Goal: Task Accomplishment & Management: Use online tool/utility

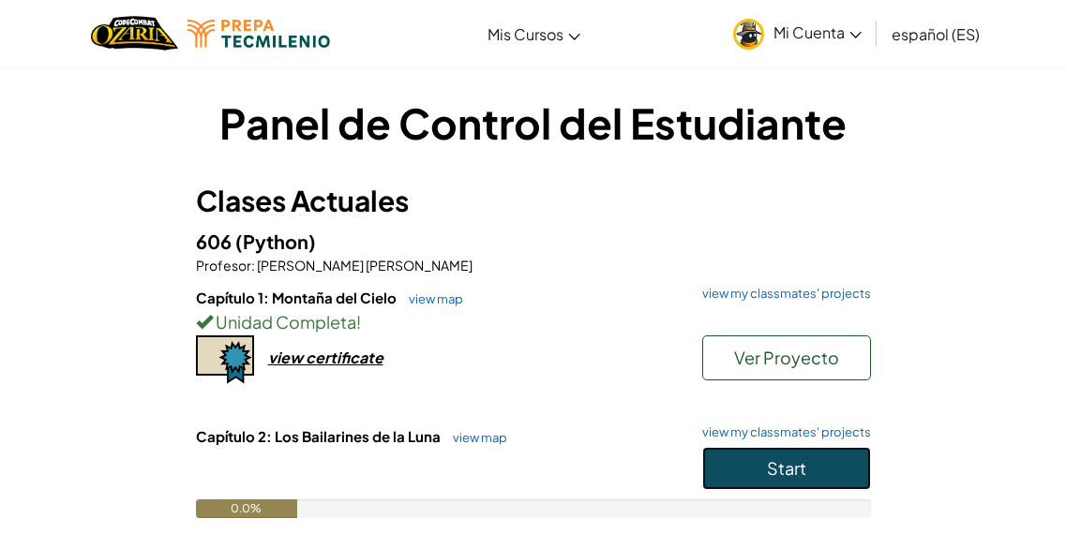
click at [839, 469] on button "Start" at bounding box center [786, 468] width 169 height 43
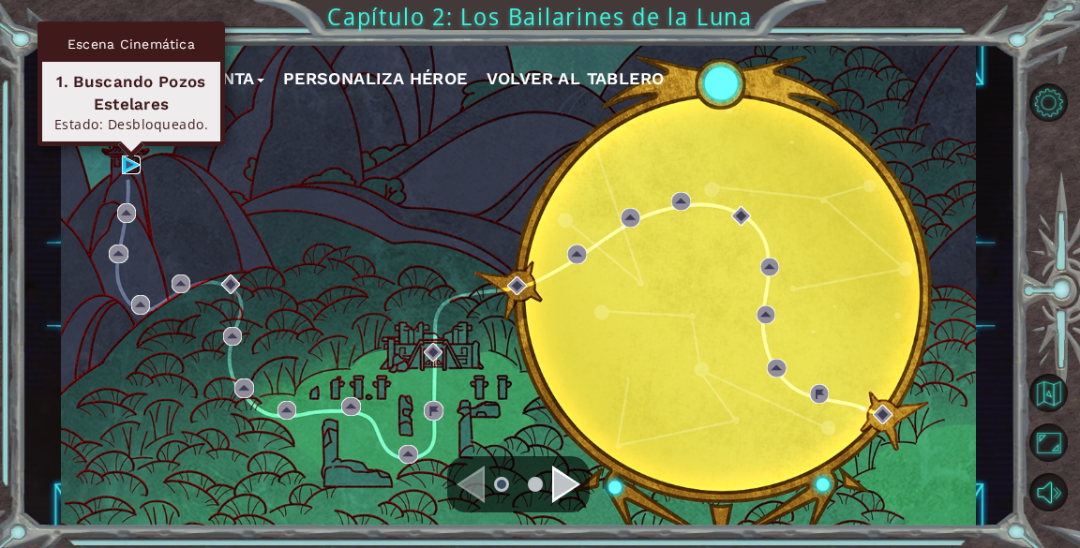
click at [125, 168] on img at bounding box center [131, 165] width 19 height 19
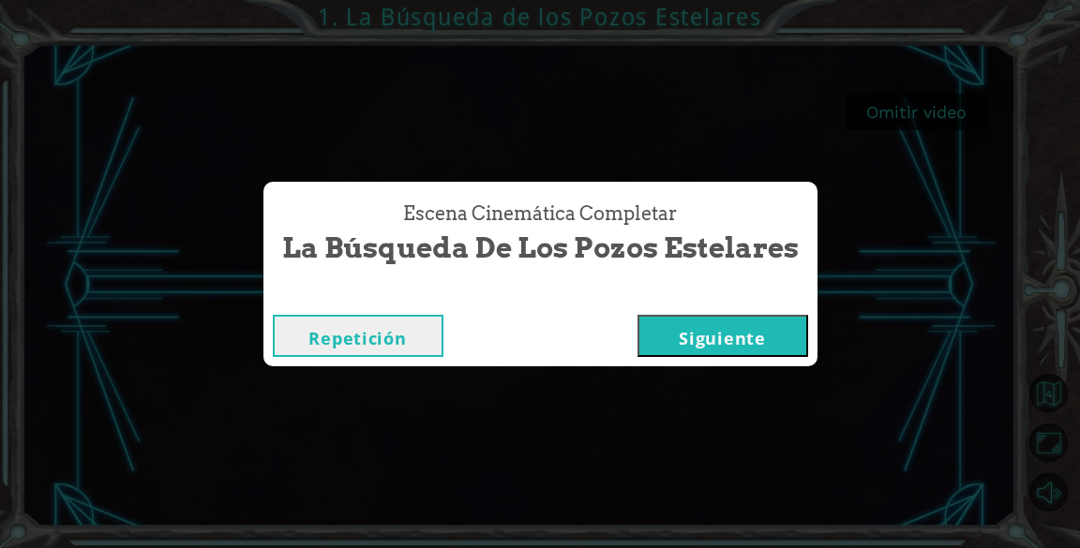
click at [767, 349] on button "Siguiente" at bounding box center [722, 336] width 171 height 42
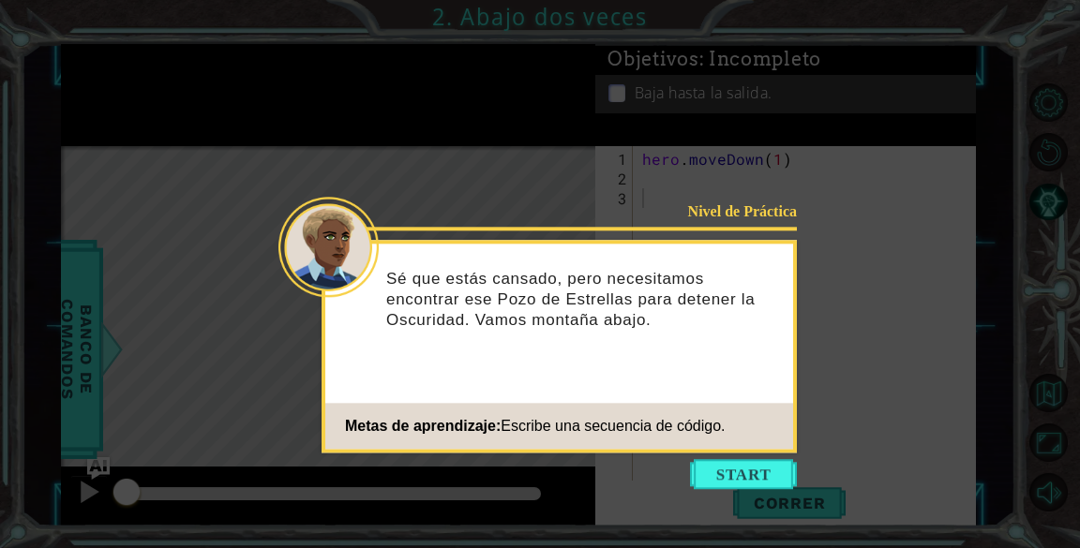
click at [657, 181] on icon at bounding box center [540, 274] width 1080 height 548
click at [762, 478] on button "Start" at bounding box center [743, 474] width 107 height 30
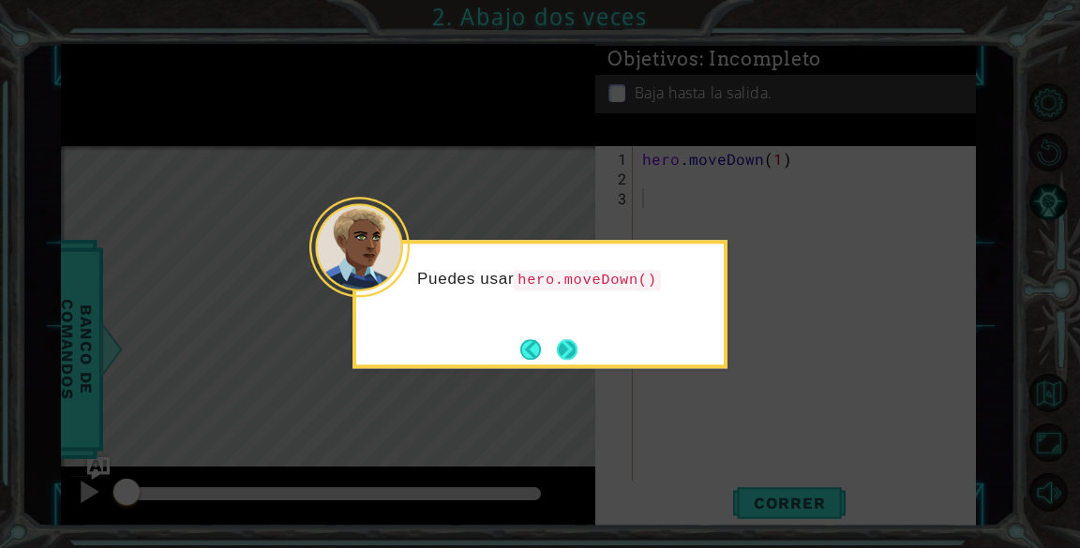
click at [557, 341] on button "Next" at bounding box center [567, 349] width 21 height 21
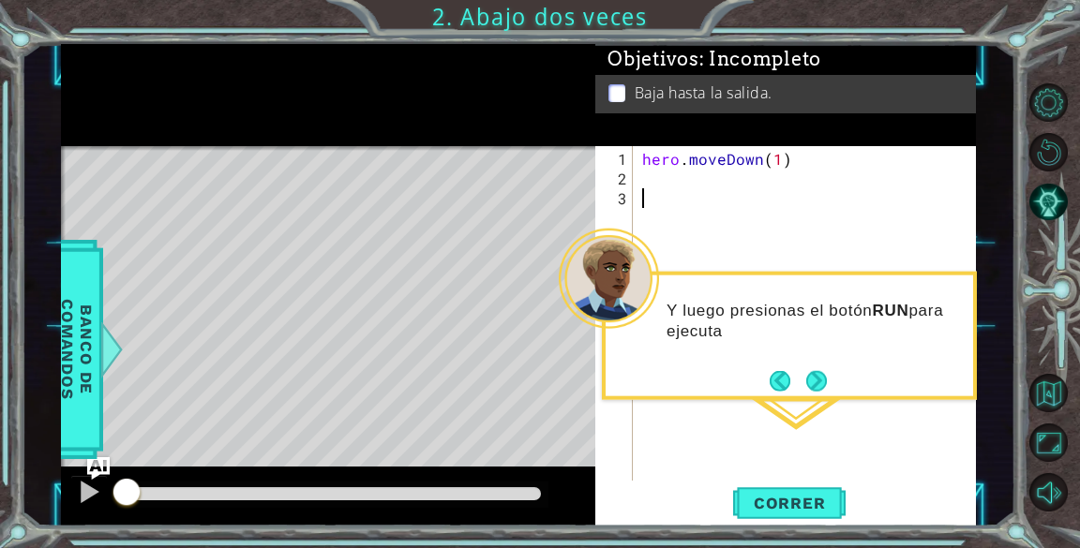
click at [811, 359] on div "Y luego presionas el botón RUN para ejecuta" at bounding box center [789, 329] width 367 height 95
click at [818, 371] on button "Next" at bounding box center [816, 380] width 21 height 21
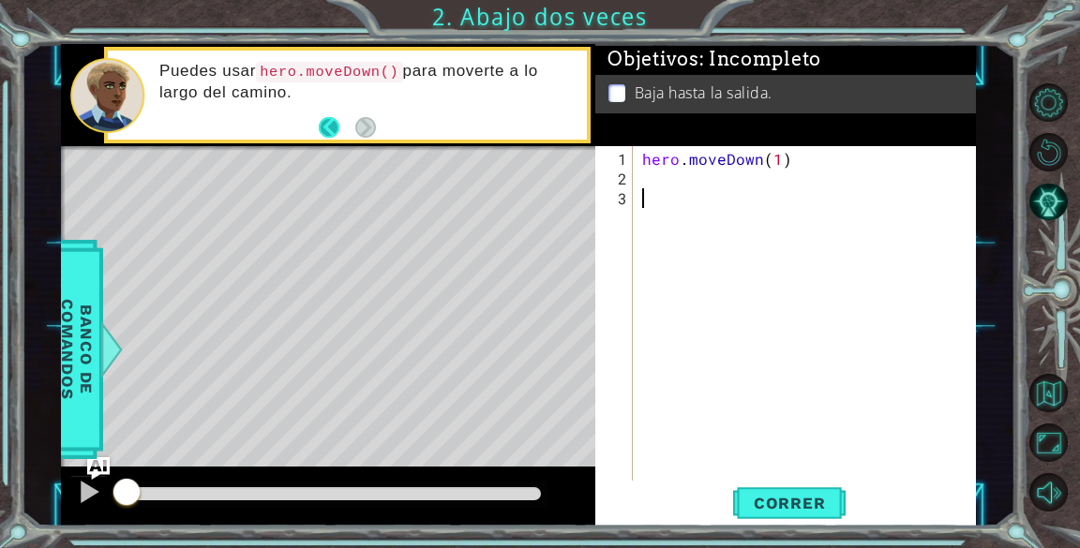
click at [327, 121] on button "Back" at bounding box center [337, 127] width 37 height 21
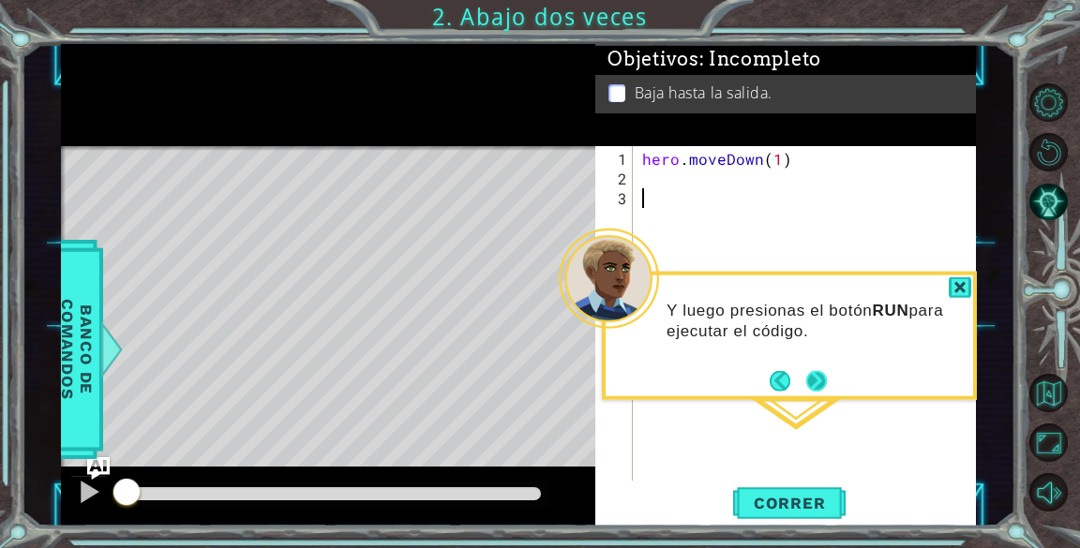
click at [816, 385] on button "Next" at bounding box center [816, 380] width 21 height 21
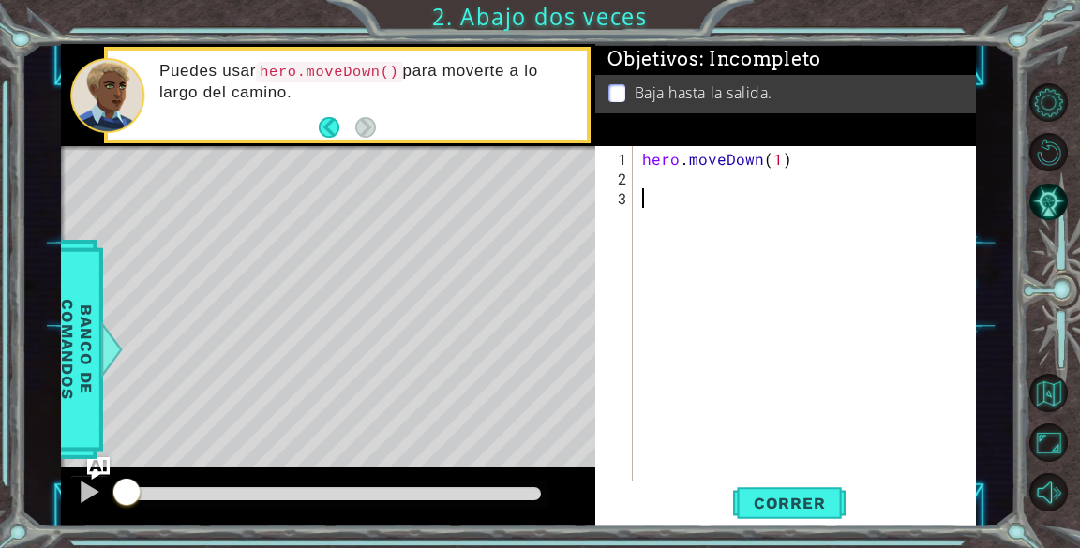
drag, startPoint x: 816, startPoint y: 385, endPoint x: 424, endPoint y: 163, distance: 450.5
click at [424, 163] on div "1 ההההההההההההההההההההההההההההההההההההההההההההההההההההההההההההההההההההההההההההה…" at bounding box center [518, 285] width 915 height 483
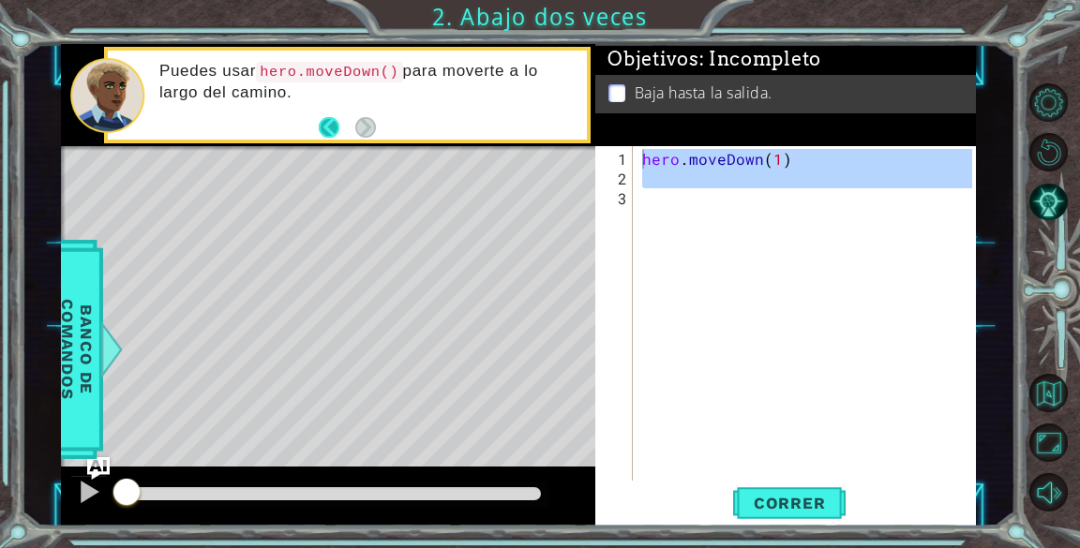
click at [325, 127] on button "Back" at bounding box center [337, 127] width 37 height 21
type textarea "hero.moveDown(1)"
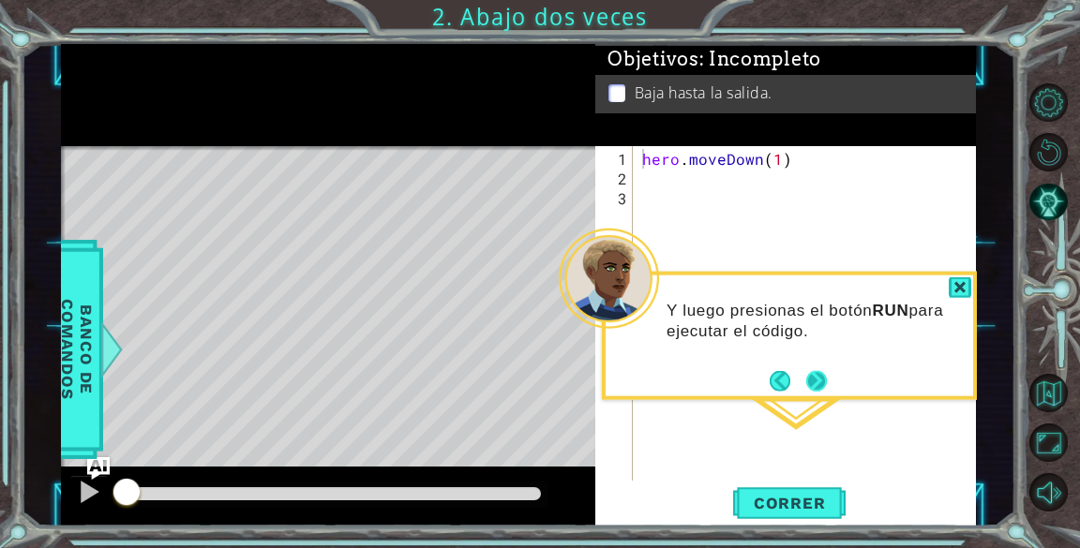
click at [812, 381] on button "Next" at bounding box center [816, 380] width 21 height 21
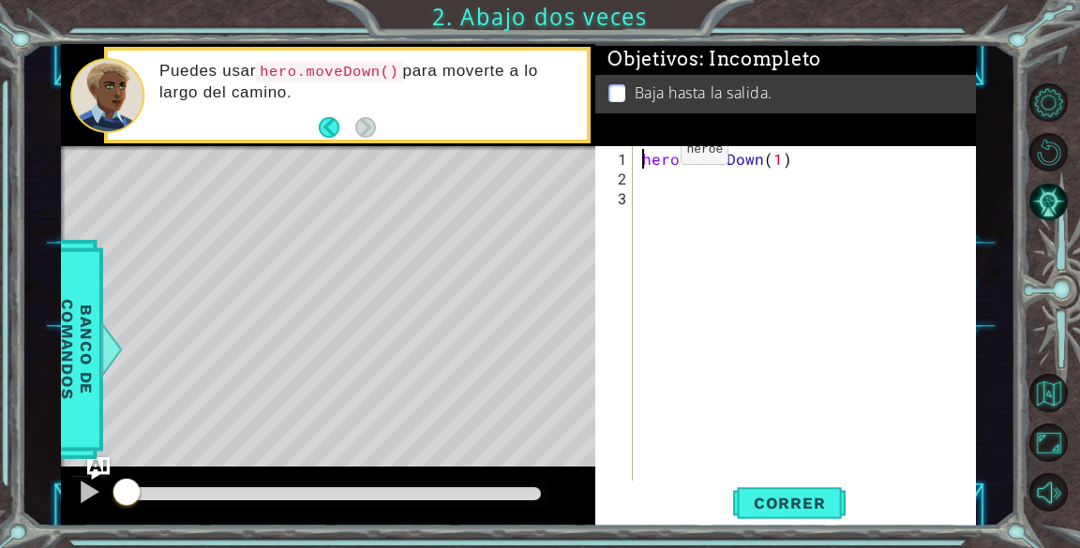
click at [592, 155] on div "Level Map" at bounding box center [494, 422] width 866 height 552
click at [325, 121] on button "Back" at bounding box center [337, 127] width 37 height 21
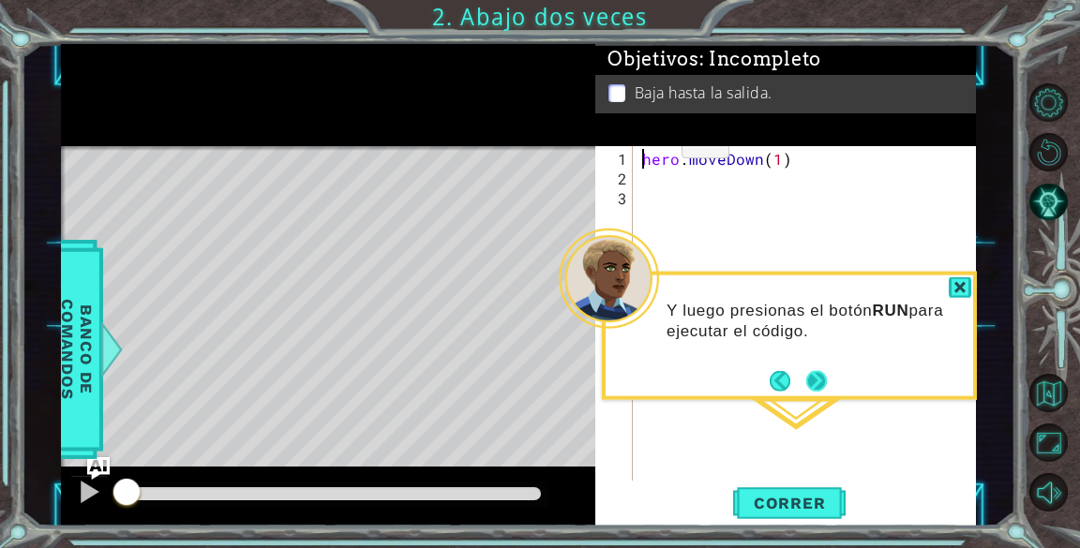
click at [821, 377] on button "Next" at bounding box center [816, 380] width 21 height 21
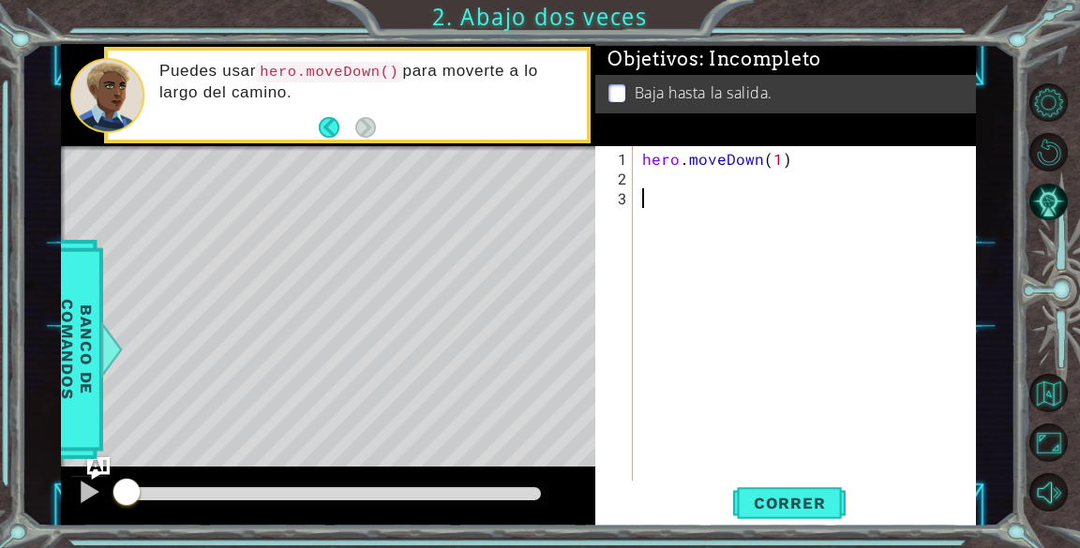
drag, startPoint x: 821, startPoint y: 377, endPoint x: 627, endPoint y: 246, distance: 234.3
click at [627, 246] on div "hero.moveDown(1) 1 2 3 hero . moveDown ( 1 ) הההההההההההההההההההההההההההההההההה…" at bounding box center [783, 313] width 376 height 335
click at [331, 127] on button "Back" at bounding box center [337, 127] width 37 height 21
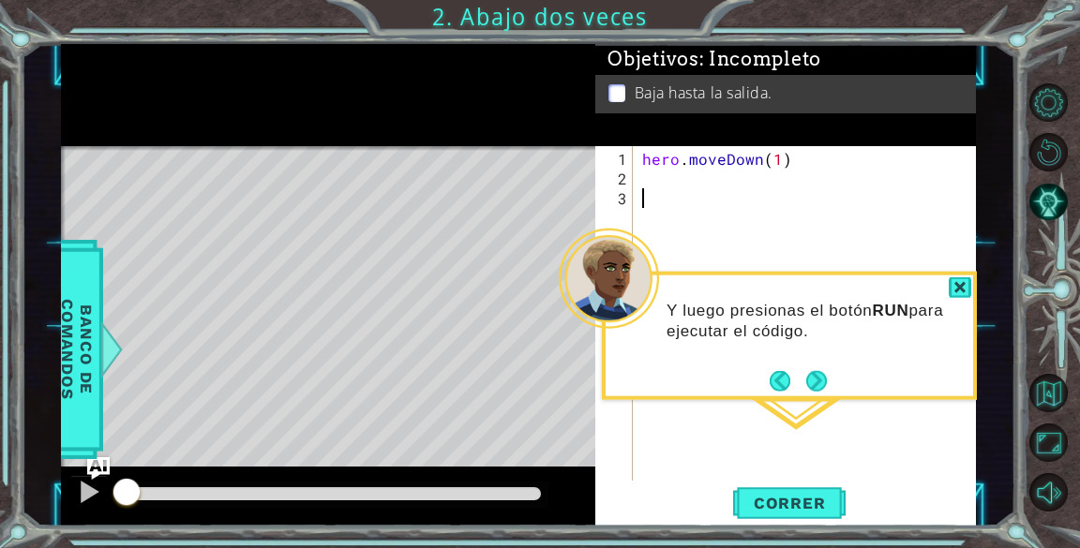
drag, startPoint x: 799, startPoint y: 429, endPoint x: 797, endPoint y: 475, distance: 46.0
click at [797, 475] on div "hero . moveDown ( 1 )" at bounding box center [809, 336] width 342 height 374
click at [797, 498] on span "Correr" at bounding box center [790, 503] width 110 height 19
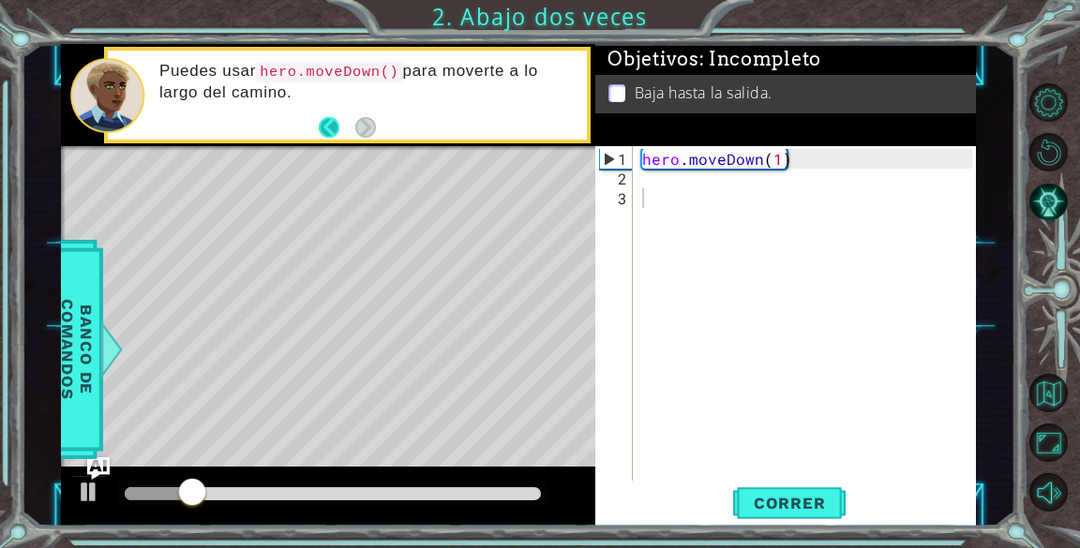
click at [322, 125] on button "Back" at bounding box center [337, 127] width 37 height 21
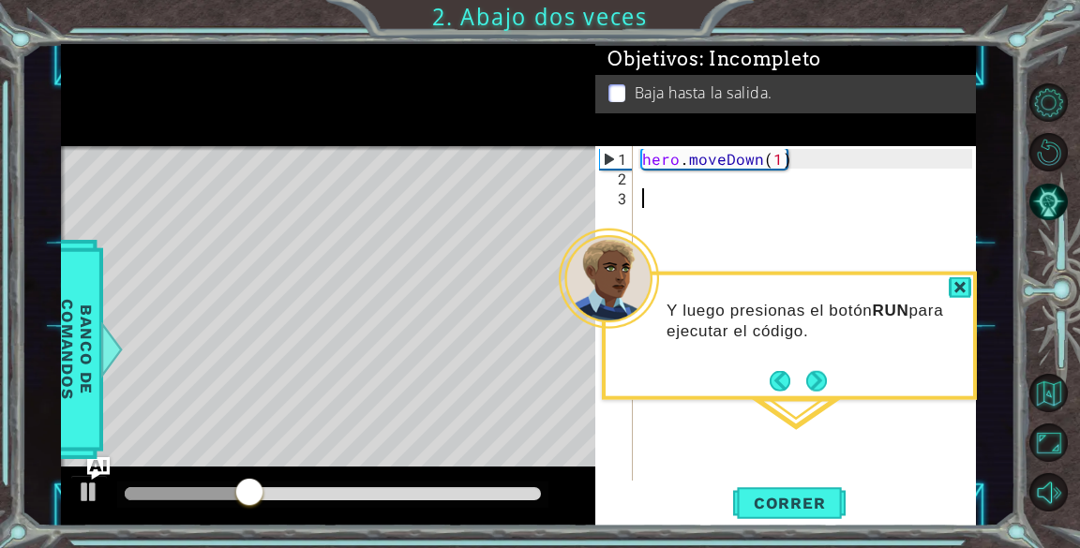
click at [675, 179] on div "hero . moveDown ( 1 )" at bounding box center [809, 336] width 342 height 374
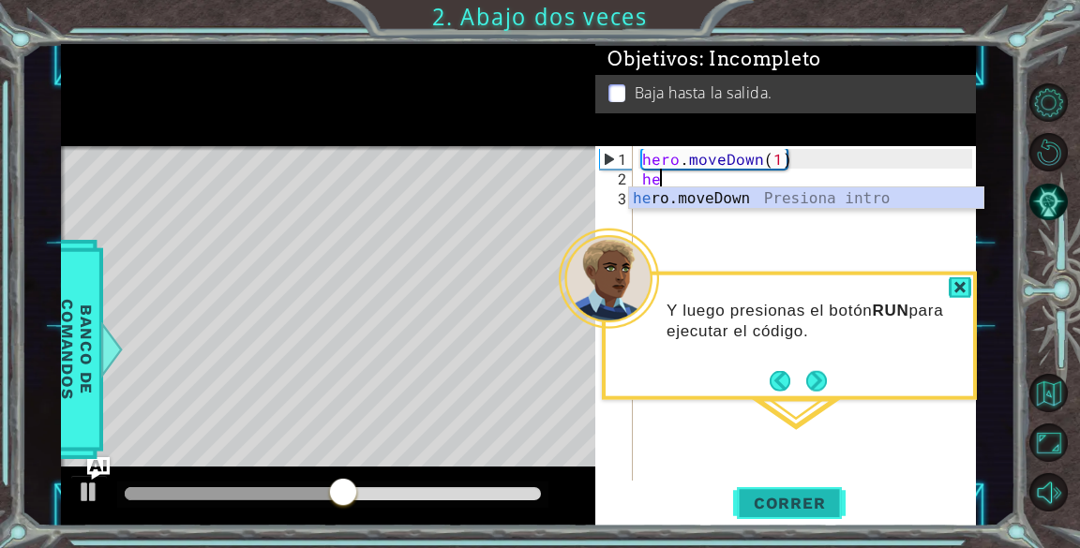
type textarea "he"
click at [784, 504] on span "Correr" at bounding box center [790, 503] width 110 height 19
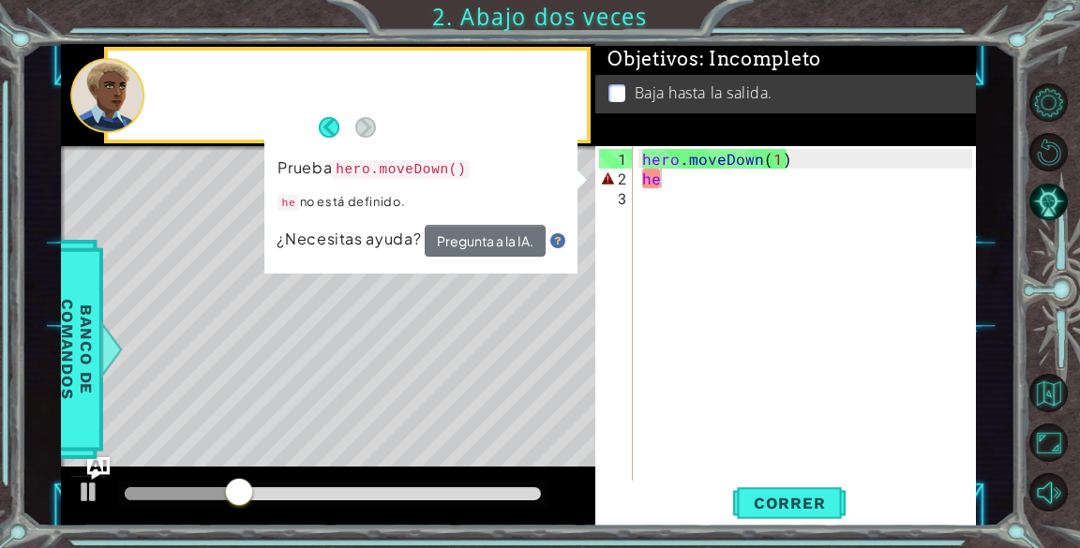
click at [554, 371] on div "Level Map" at bounding box center [494, 422] width 866 height 552
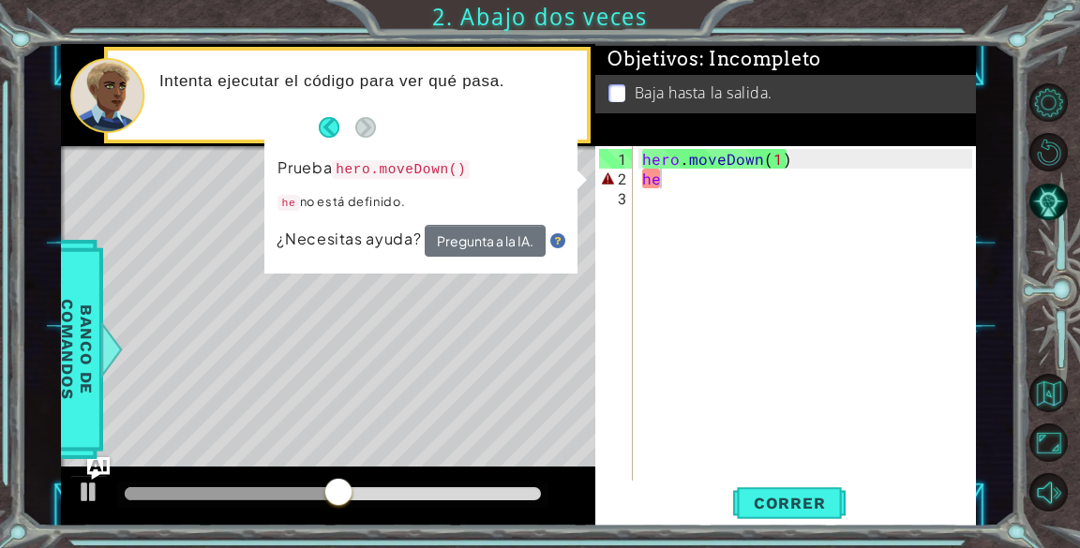
click at [634, 181] on div "he 1 2 3 hero . moveDown ( 1 ) he ההההההההההההההההההההההההההההההההההההההההההההה…" at bounding box center [783, 313] width 376 height 335
click at [332, 120] on button "Back" at bounding box center [337, 127] width 37 height 21
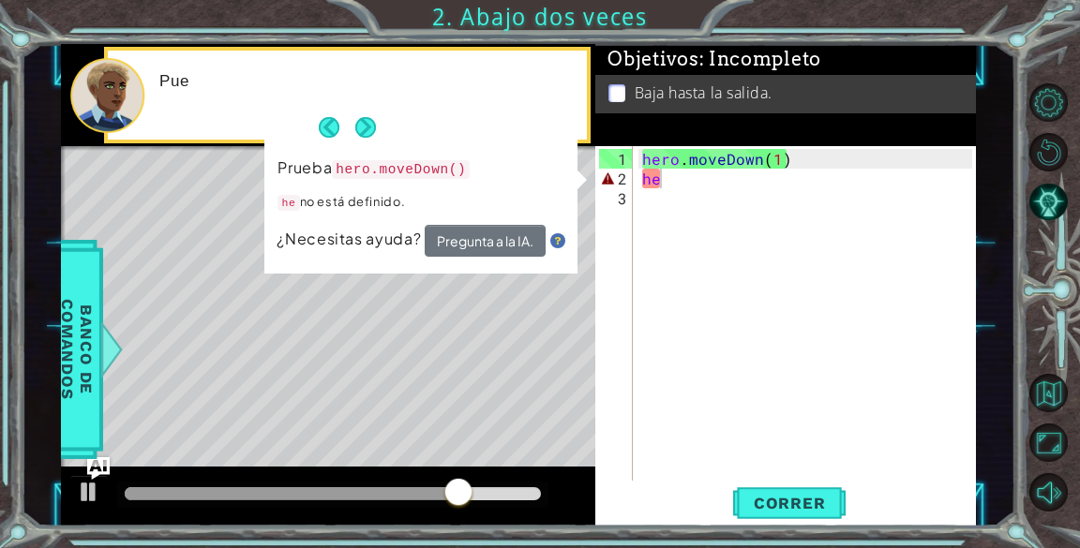
click at [332, 120] on button "Back" at bounding box center [337, 127] width 37 height 21
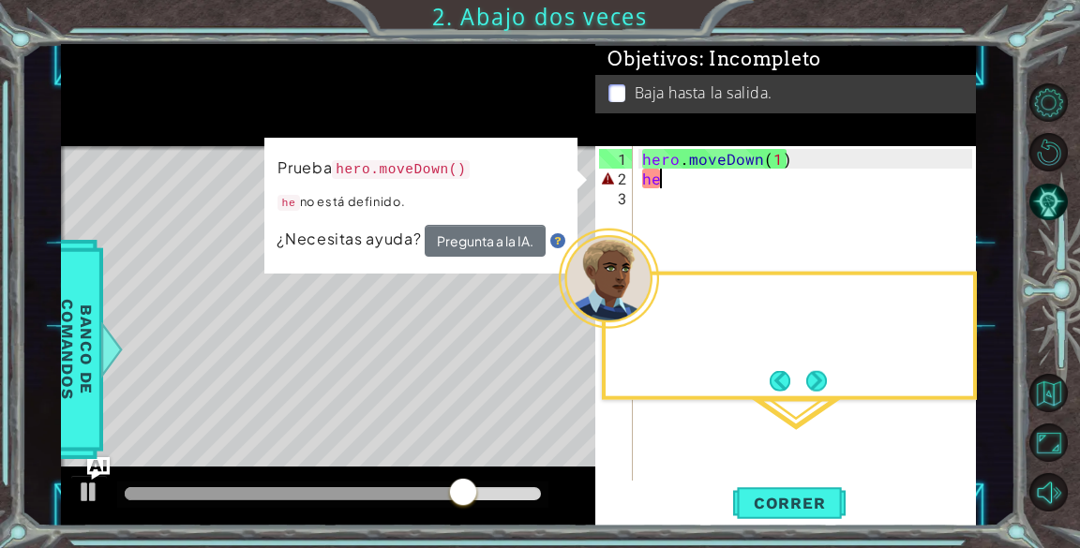
click at [332, 120] on div at bounding box center [328, 95] width 534 height 103
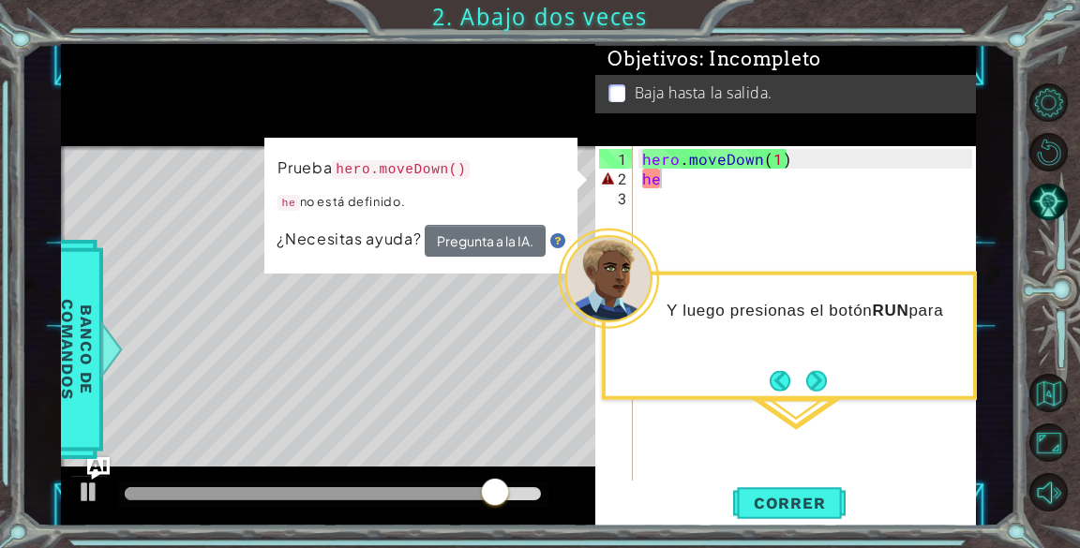
click at [615, 184] on div "2" at bounding box center [616, 179] width 34 height 20
click at [818, 385] on button "Next" at bounding box center [816, 380] width 21 height 21
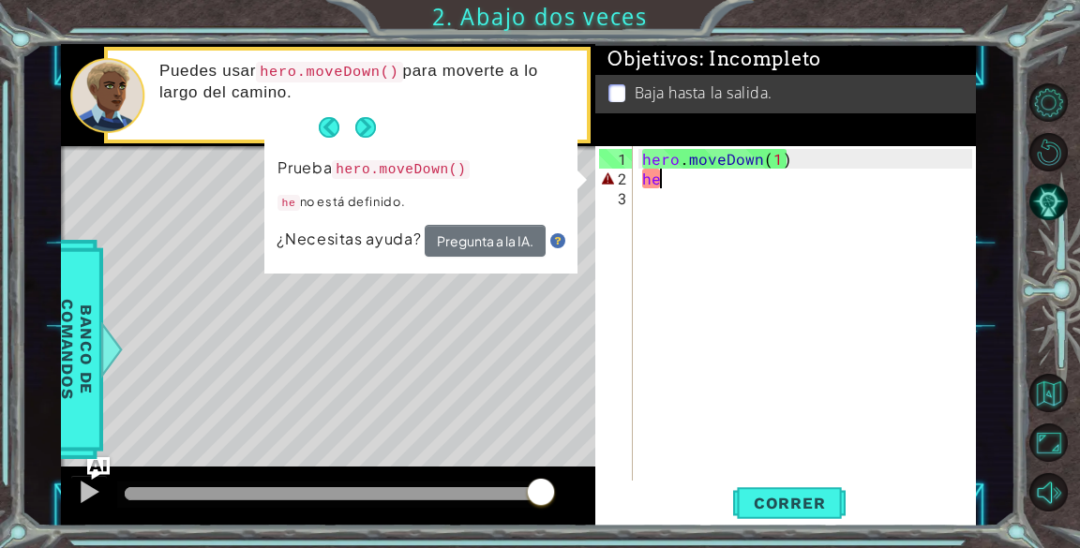
drag, startPoint x: 818, startPoint y: 385, endPoint x: 687, endPoint y: 241, distance: 195.1
click at [687, 241] on div "hero . moveDown ( 1 ) he" at bounding box center [809, 336] width 342 height 374
click at [353, 245] on span "¿Necesitas ayuda?" at bounding box center [350, 239] width 147 height 20
click at [446, 246] on button "Pregunta a la IA." at bounding box center [485, 241] width 121 height 32
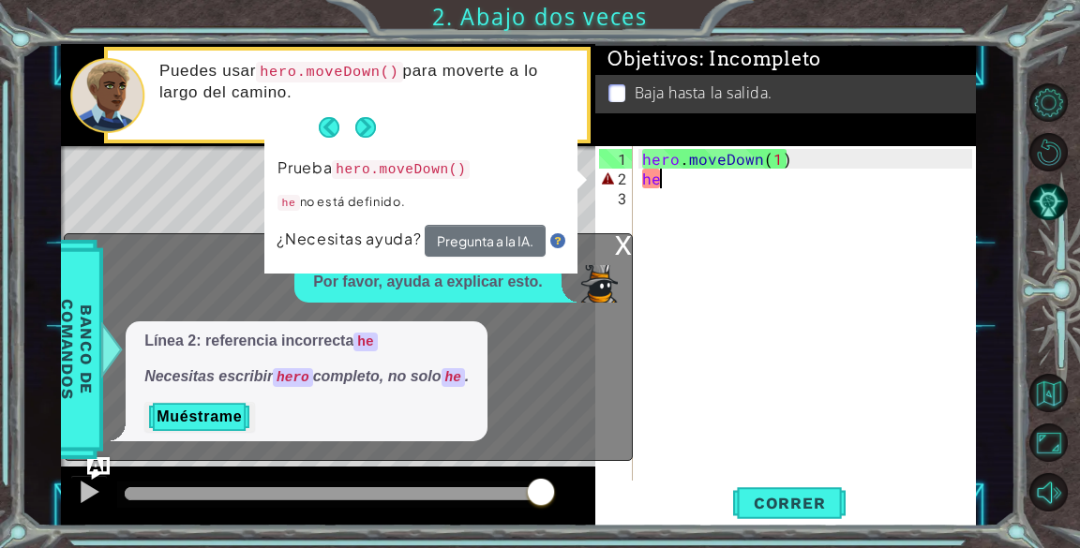
click at [674, 172] on div "hero . moveDown ( 1 ) he" at bounding box center [809, 336] width 342 height 374
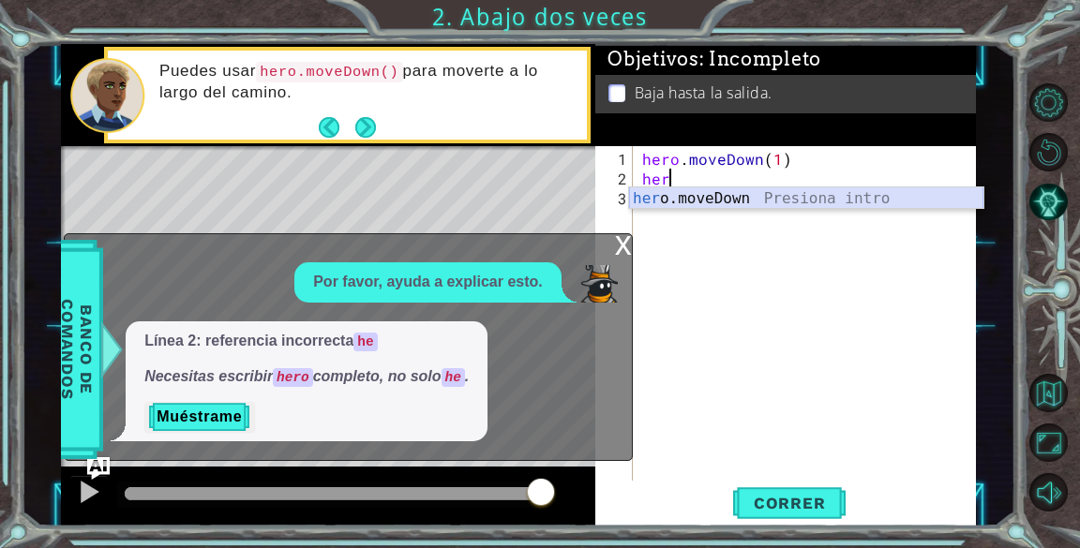
click at [645, 194] on div "her o.moveDown Presiona intro" at bounding box center [806, 220] width 354 height 67
type textarea "hero.moveDown(1)"
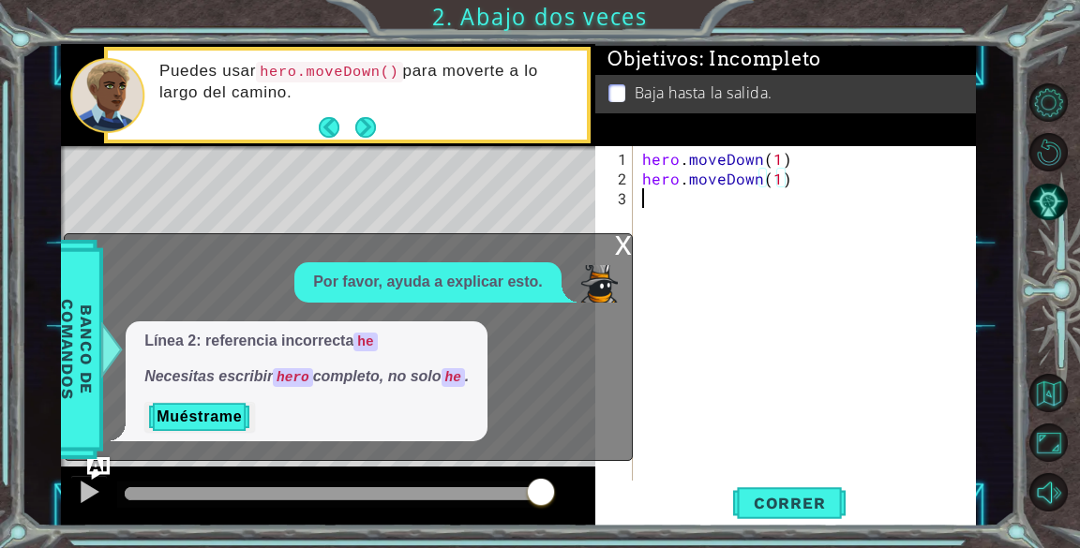
click at [645, 194] on div "hero . moveDown ( 1 ) hero . moveDown ( 1 )" at bounding box center [809, 336] width 342 height 374
click at [793, 495] on span "Correr" at bounding box center [790, 503] width 110 height 19
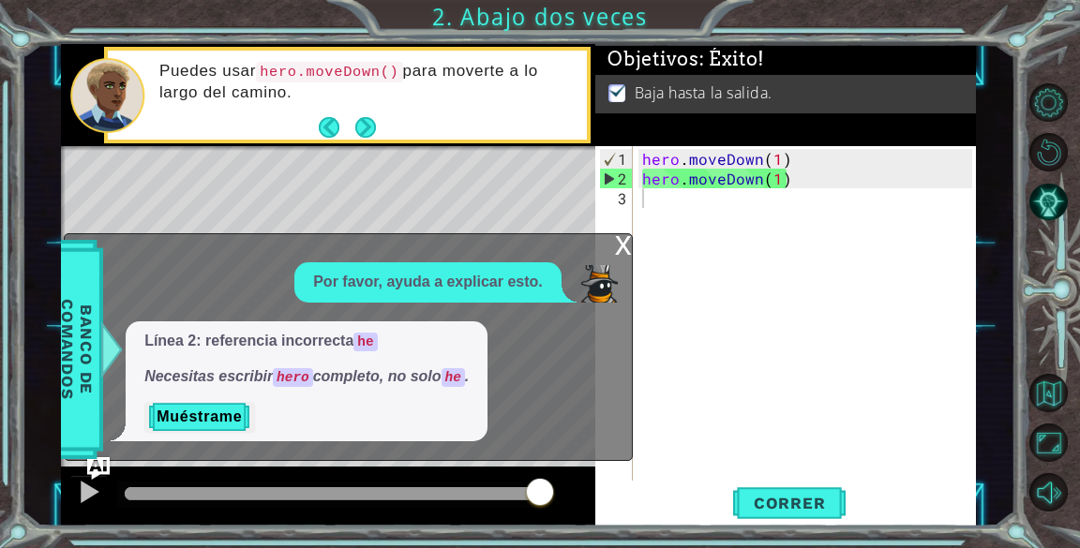
click at [624, 250] on body "1 2 3 hero . moveDown ( 1 ) hero . moveDown ( 1 ) ההההההההההההההההההההההההההההה…" at bounding box center [540, 274] width 1080 height 548
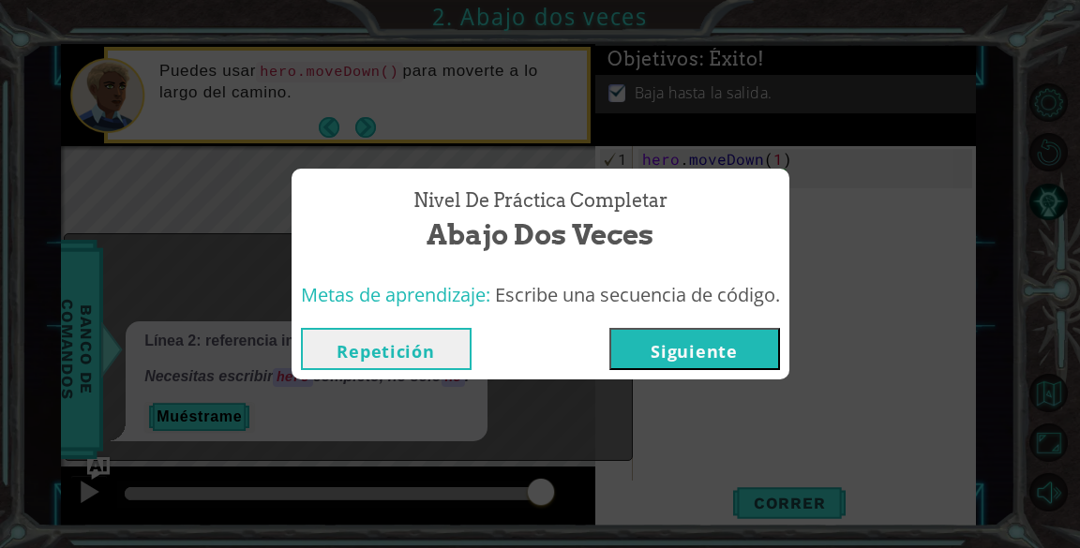
click at [707, 344] on button "Siguiente" at bounding box center [694, 349] width 171 height 42
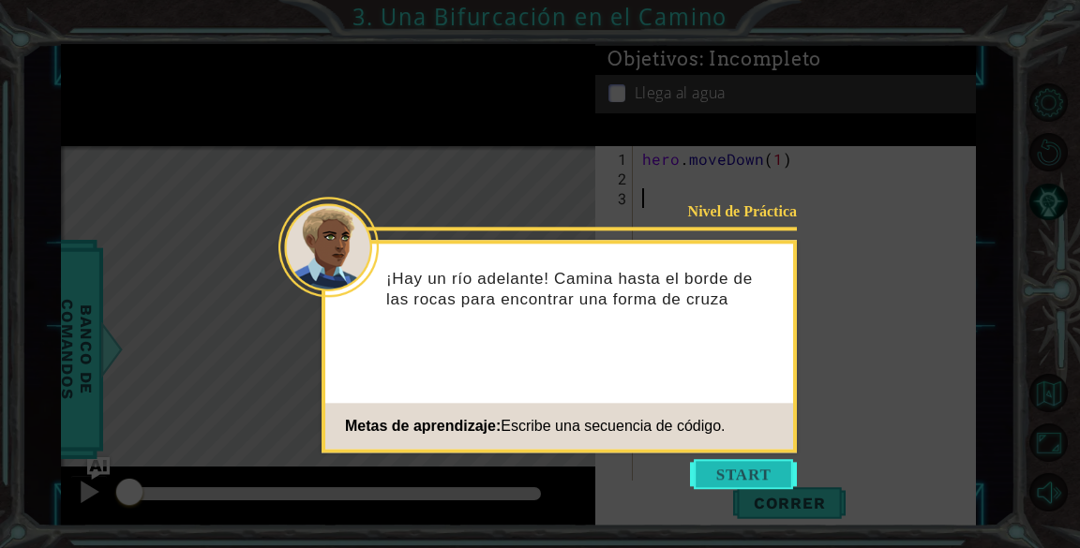
click at [746, 470] on button "Start" at bounding box center [743, 474] width 107 height 30
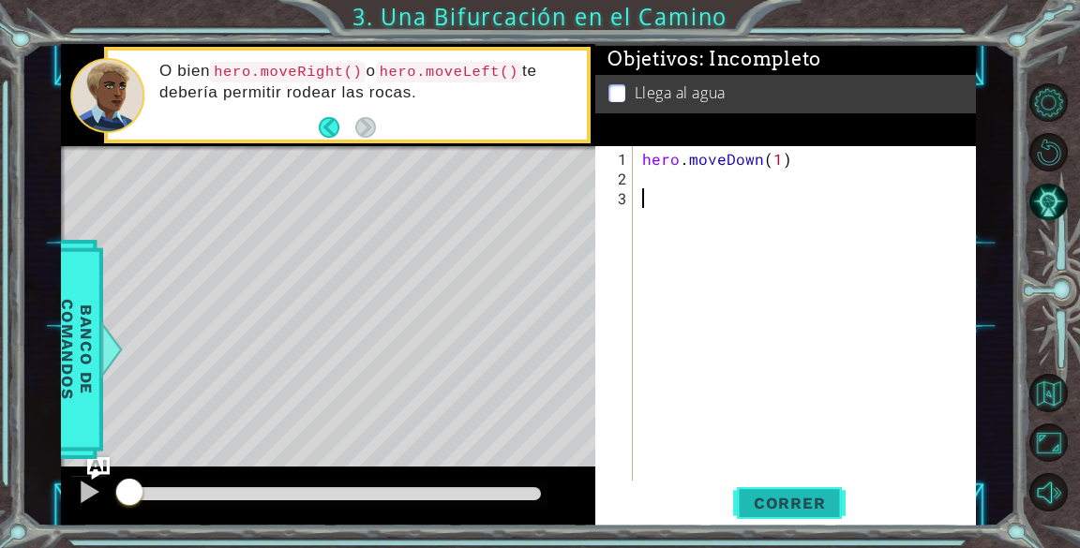
click at [755, 506] on span "Correr" at bounding box center [790, 503] width 110 height 19
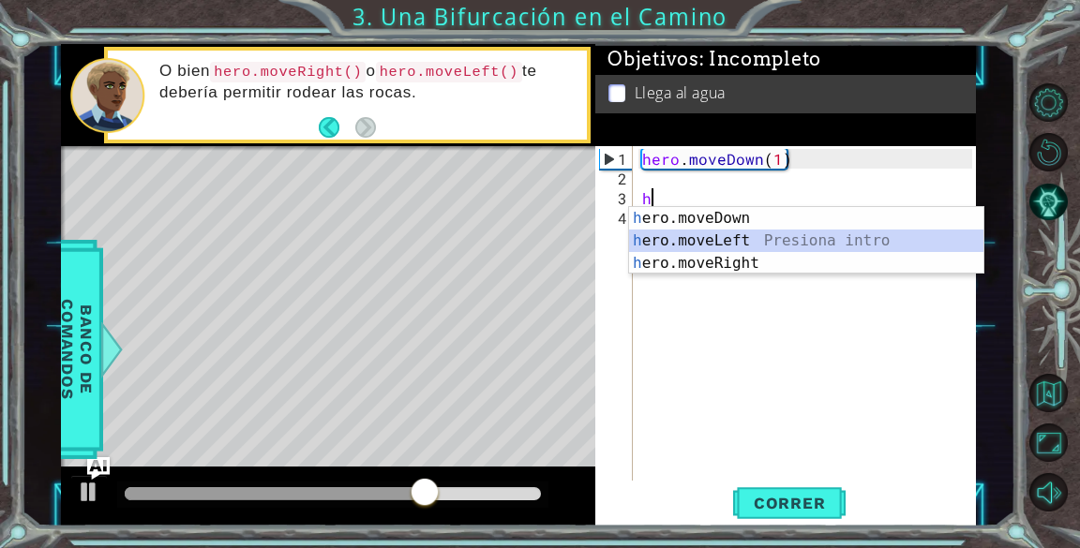
click at [674, 243] on div "h ero.moveDown Presiona intro h ero.moveLeft Presiona intro h ero.moveRight Pre…" at bounding box center [806, 263] width 354 height 112
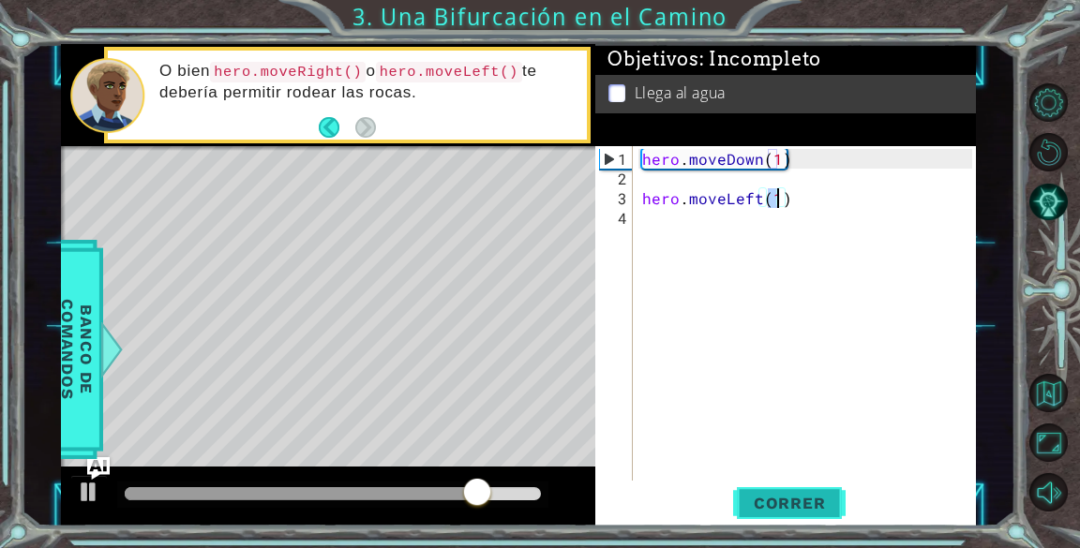
type textarea "hero.moveLeft(1)"
click at [778, 497] on span "Correr" at bounding box center [790, 503] width 110 height 19
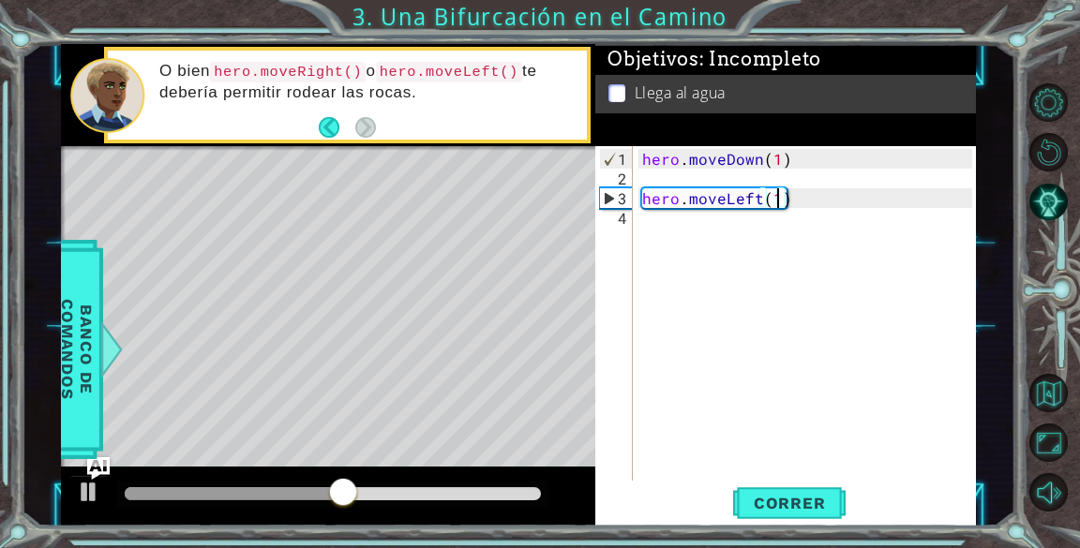
click at [736, 225] on div "hero . moveDown ( 1 ) hero . moveLeft ( 1 )" at bounding box center [809, 336] width 342 height 374
click at [781, 200] on div "hero . moveDown ( 1 ) hero . moveLeft ( 1 )" at bounding box center [809, 336] width 342 height 374
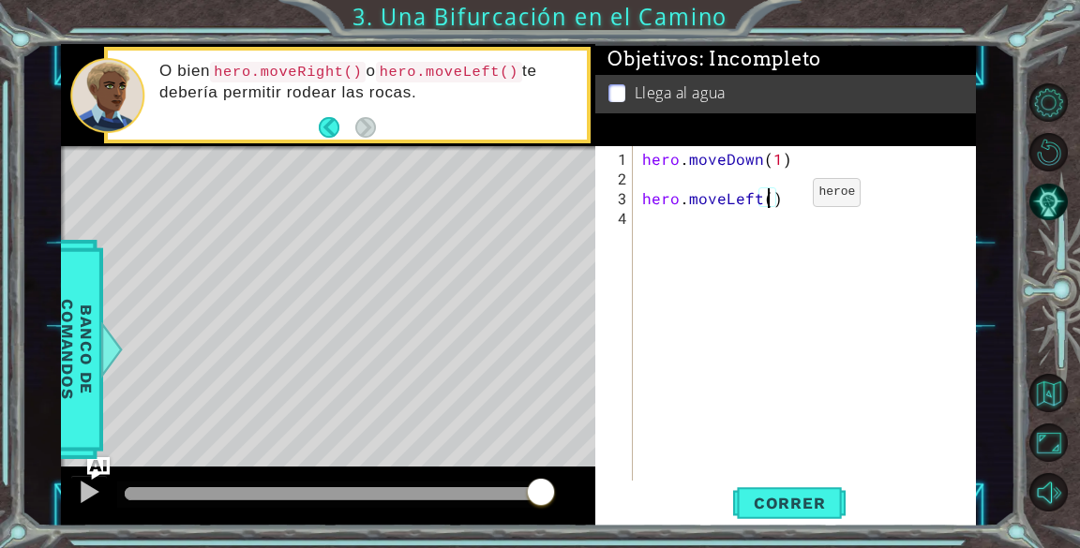
scroll to position [0, 7]
type textarea "hero.moveLeft(2)"
click at [794, 502] on span "Correr" at bounding box center [790, 503] width 110 height 19
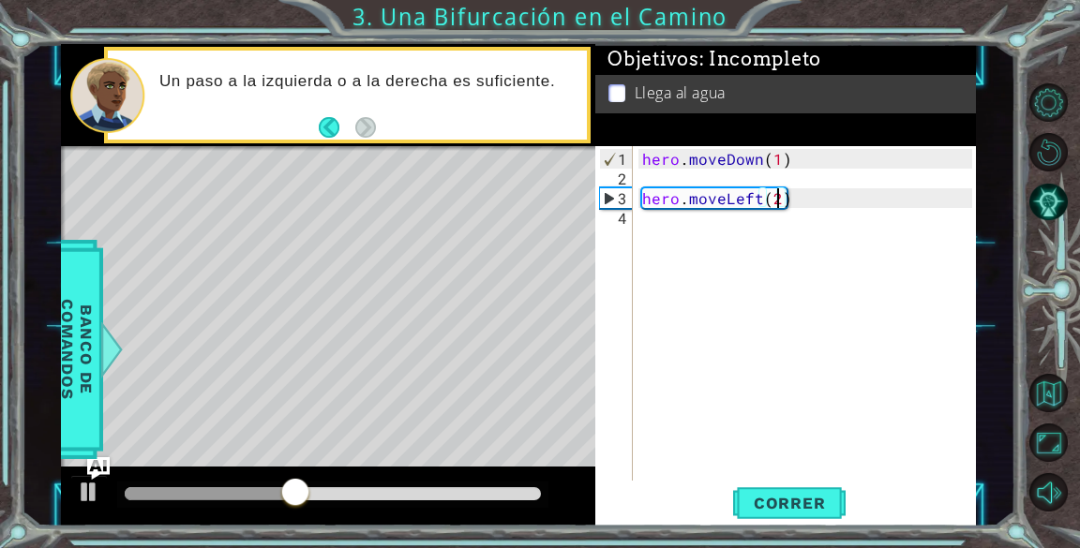
click at [671, 233] on div "hero . moveDown ( 1 ) hero . moveLeft ( 2 )" at bounding box center [809, 336] width 342 height 374
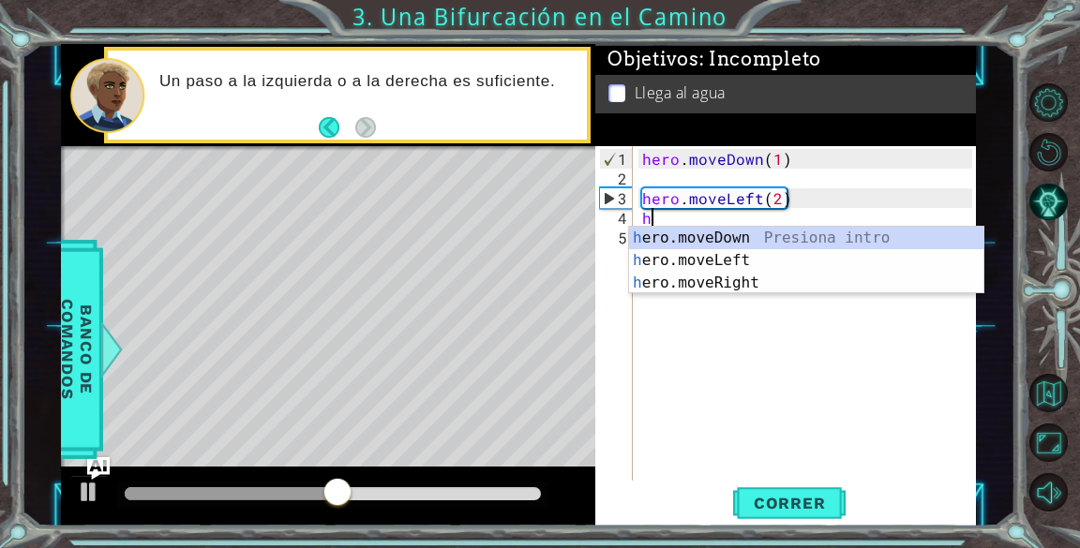
type textarea "he"
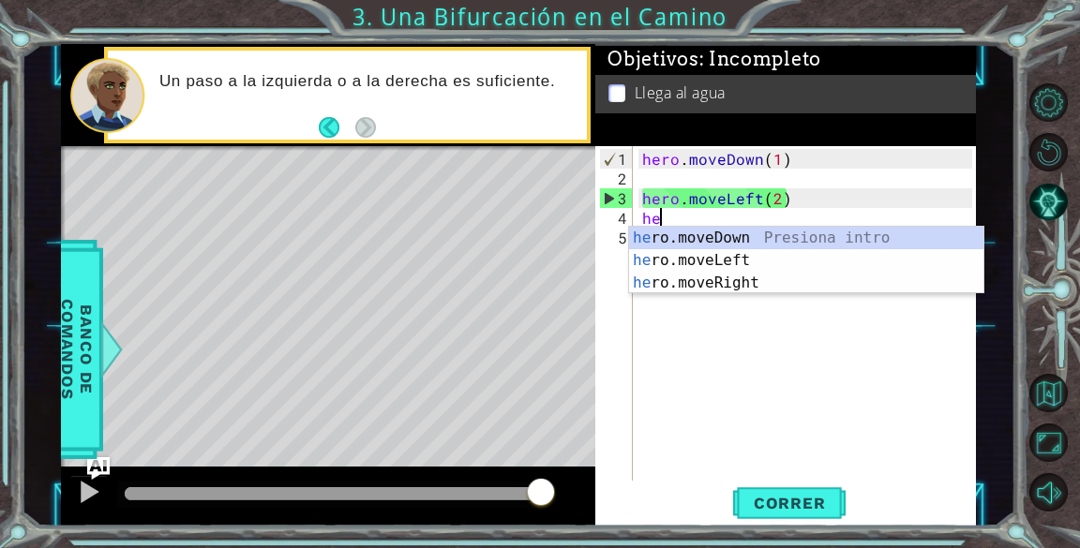
click at [736, 321] on div "hero . moveDown ( 1 ) hero . moveLeft ( 2 ) he" at bounding box center [809, 336] width 342 height 374
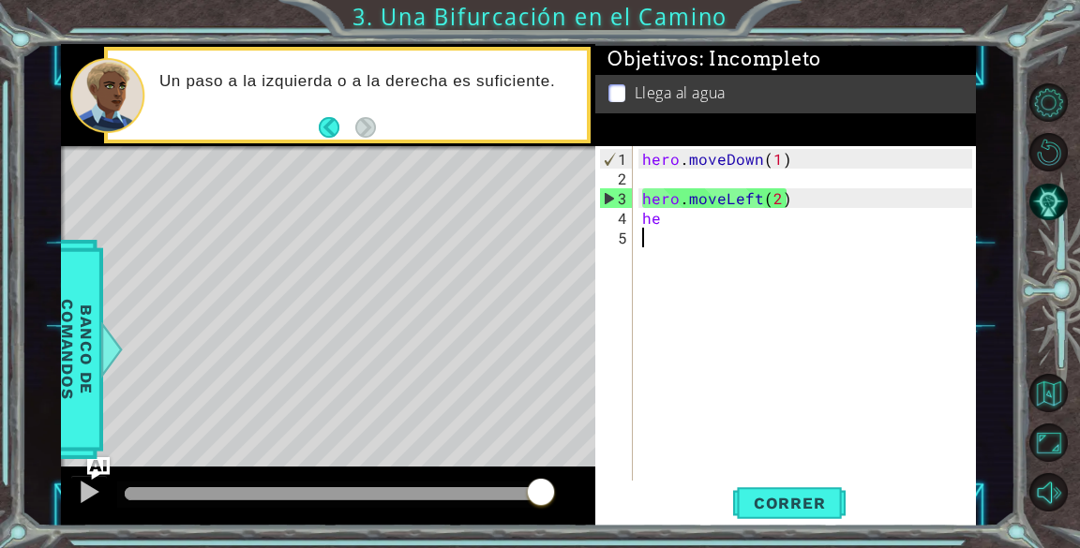
click at [677, 232] on div "hero . moveDown ( 1 ) hero . moveLeft ( 2 ) he" at bounding box center [809, 336] width 342 height 374
click at [673, 221] on div "hero . moveDown ( 1 ) hero . moveLeft ( 2 ) he" at bounding box center [809, 336] width 342 height 374
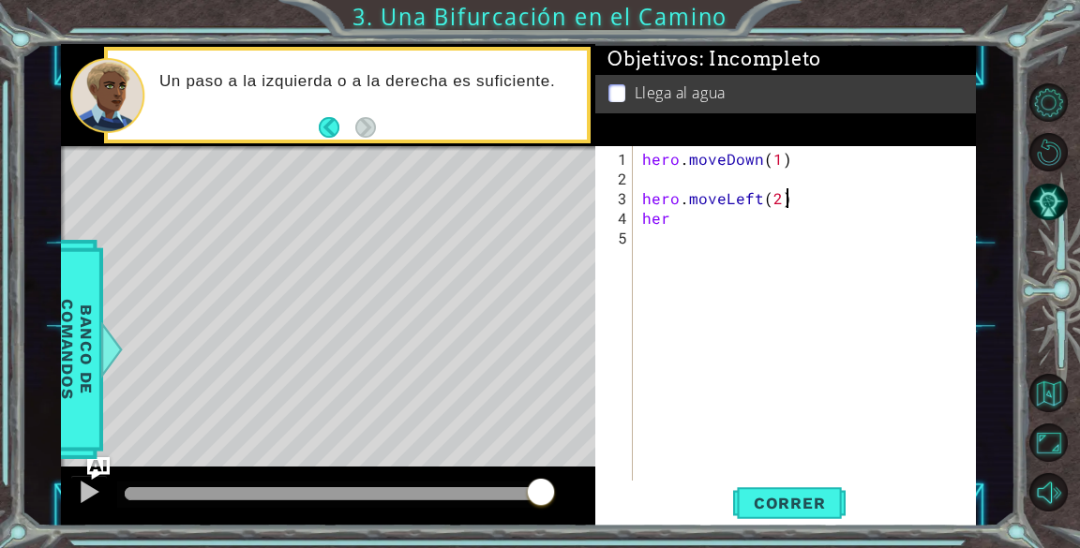
click at [855, 202] on div "hero . moveDown ( 1 ) hero . moveLeft ( 2 ) her" at bounding box center [809, 336] width 342 height 374
type textarea "hero.moveLeft(2)"
click at [711, 231] on div "hero . moveDown ( 1 ) hero . moveLeft ( 2 ) her" at bounding box center [809, 336] width 342 height 374
click at [678, 218] on div "hero . moveDown ( 1 ) hero . moveLeft ( 2 ) her" at bounding box center [809, 336] width 342 height 374
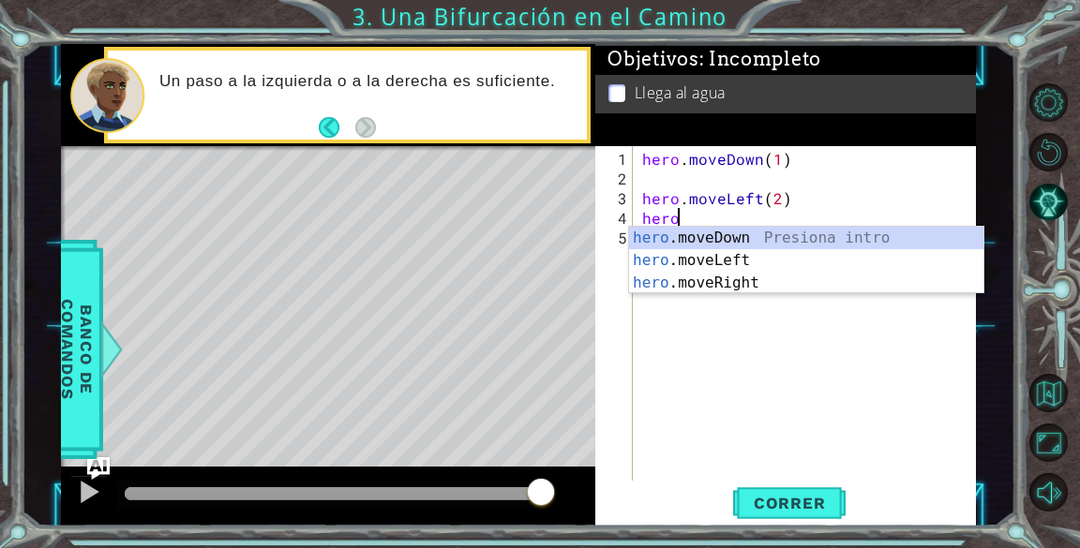
scroll to position [0, 2]
click at [727, 237] on div "hero. moveDown Presiona intro hero. moveLeft Presiona intro hero. moveRight Pre…" at bounding box center [806, 283] width 354 height 112
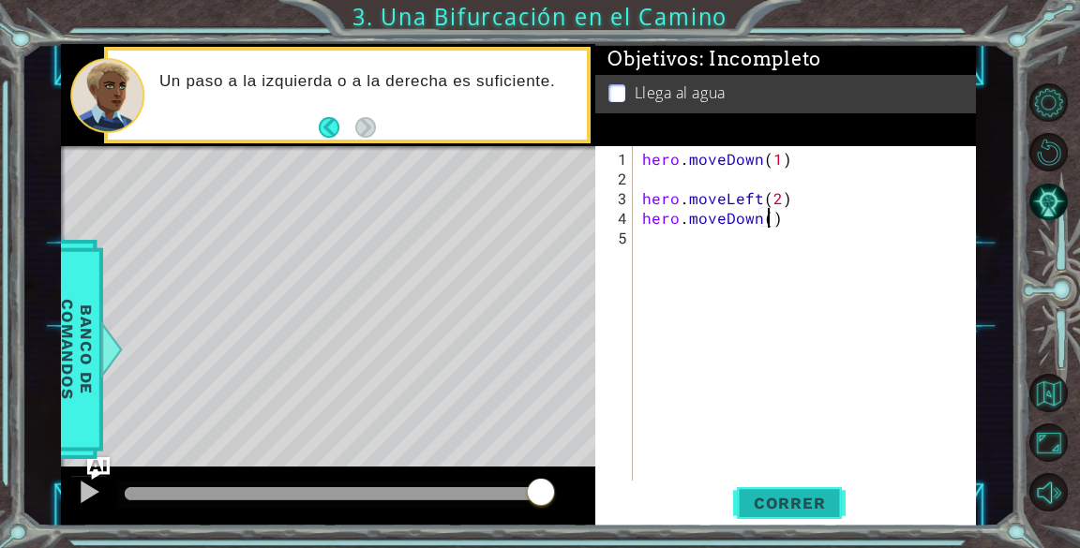
type textarea "hero.moveDown(2)"
click at [811, 498] on span "Correr" at bounding box center [790, 503] width 110 height 19
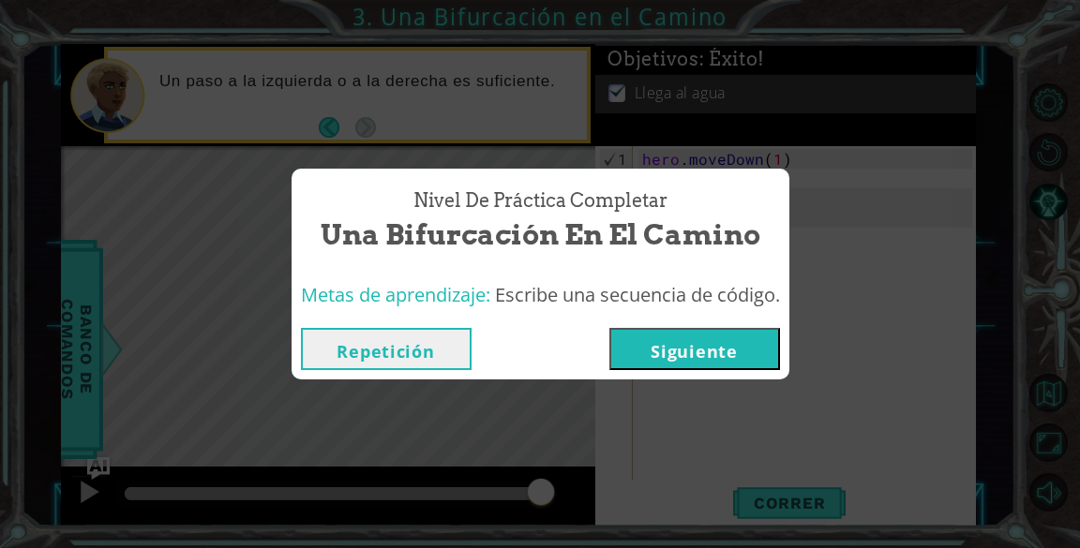
click at [720, 362] on button "Siguiente" at bounding box center [694, 349] width 171 height 42
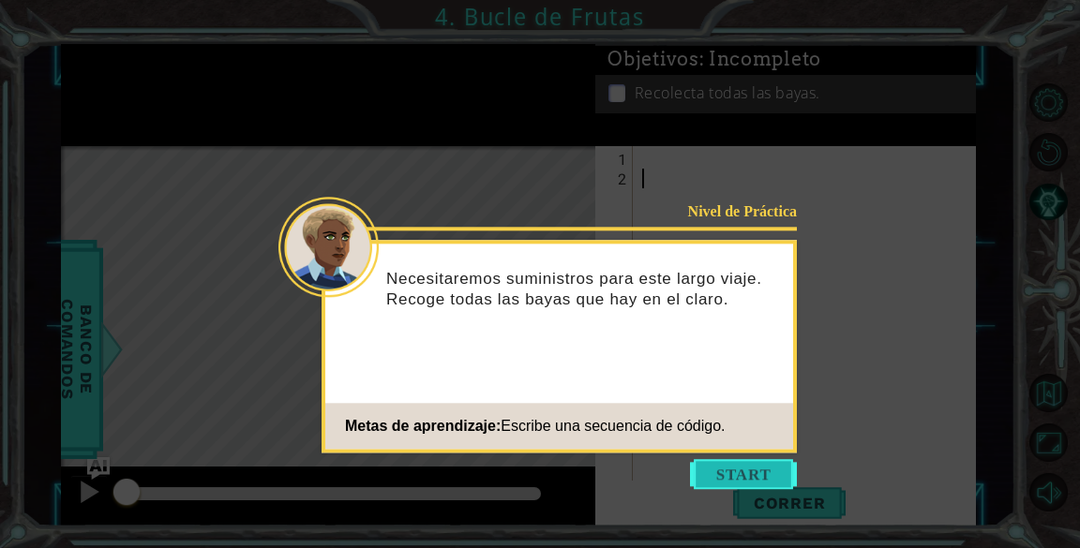
click at [760, 481] on button "Start" at bounding box center [743, 474] width 107 height 30
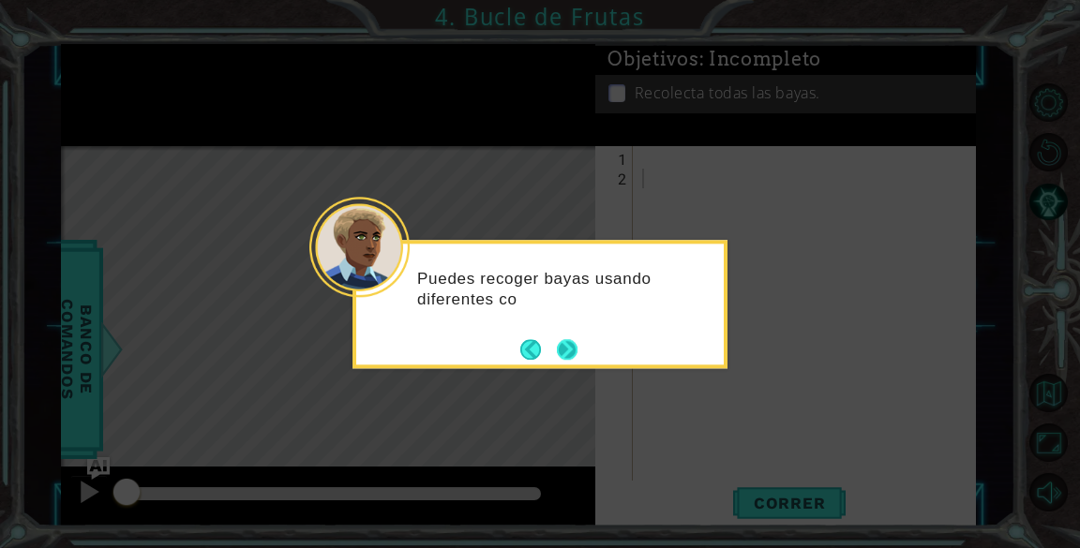
click at [562, 360] on button "Next" at bounding box center [567, 349] width 21 height 21
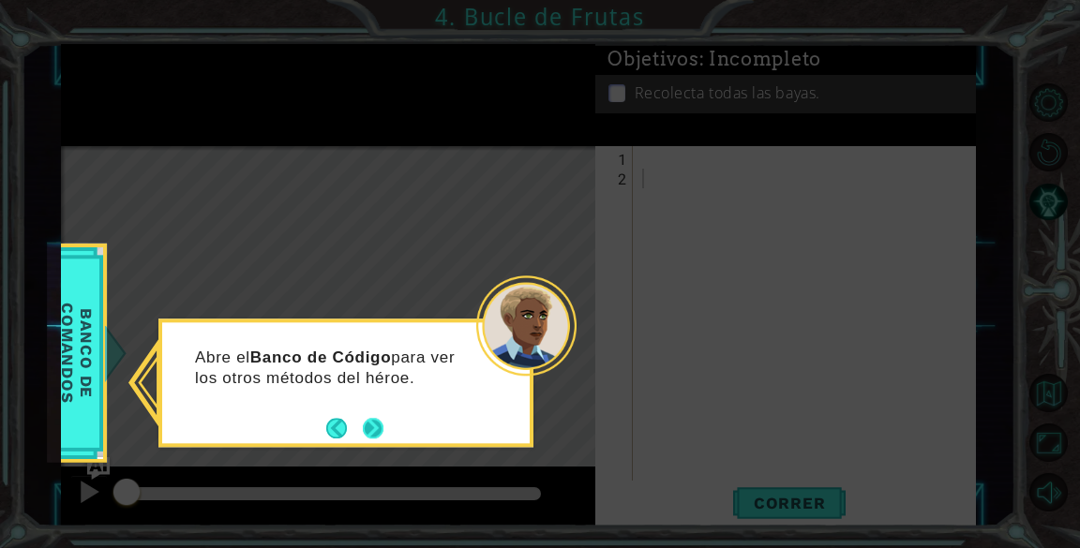
click at [381, 431] on button "Next" at bounding box center [373, 428] width 21 height 21
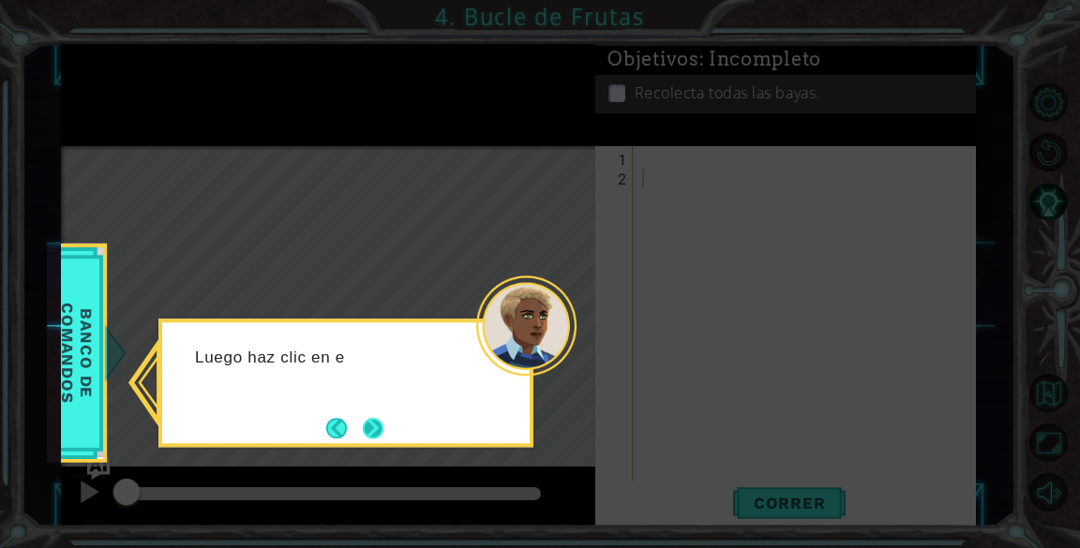
click at [383, 430] on button "Next" at bounding box center [373, 428] width 21 height 21
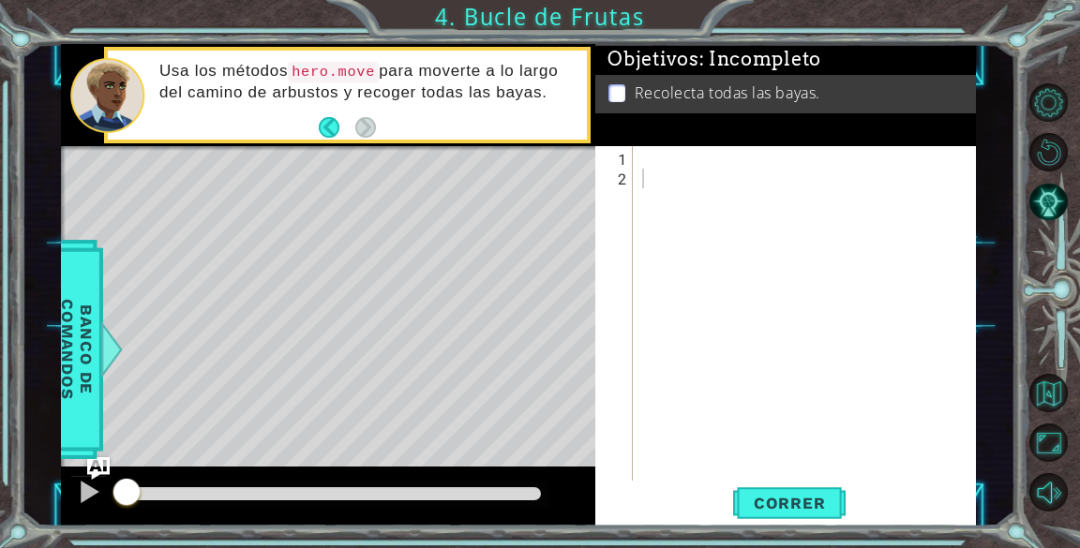
drag, startPoint x: 385, startPoint y: 430, endPoint x: 757, endPoint y: 382, distance: 374.4
click at [753, 398] on div "1 2 ההההההההההההההההההההההההההההההההההההההההההההההההההההההההההההההההההההההההההה…" at bounding box center [785, 336] width 380 height 380
click at [664, 157] on div at bounding box center [809, 336] width 342 height 374
click at [619, 87] on p at bounding box center [616, 93] width 17 height 18
click at [664, 152] on div at bounding box center [809, 336] width 342 height 374
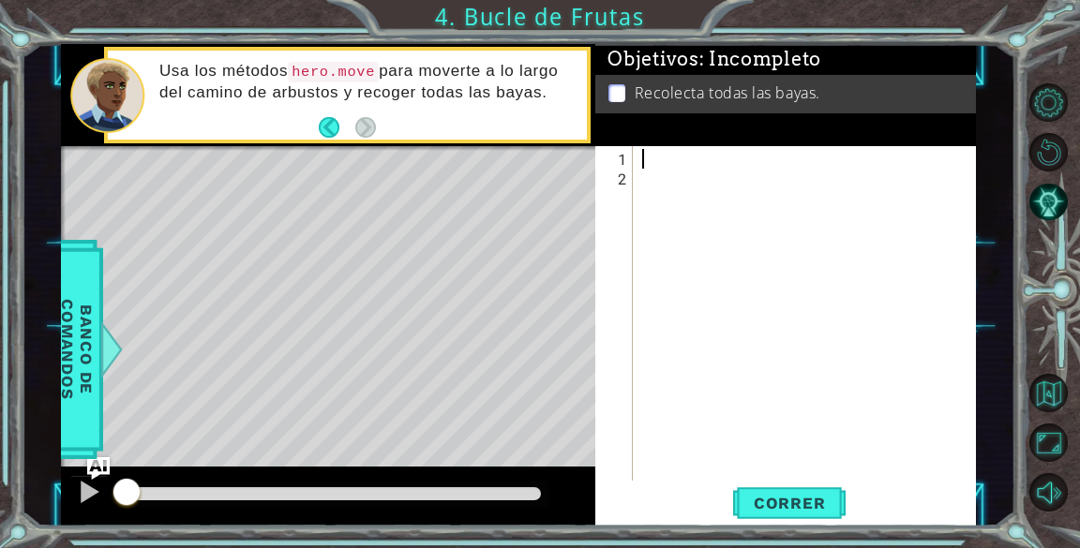
click at [664, 152] on div at bounding box center [809, 336] width 342 height 374
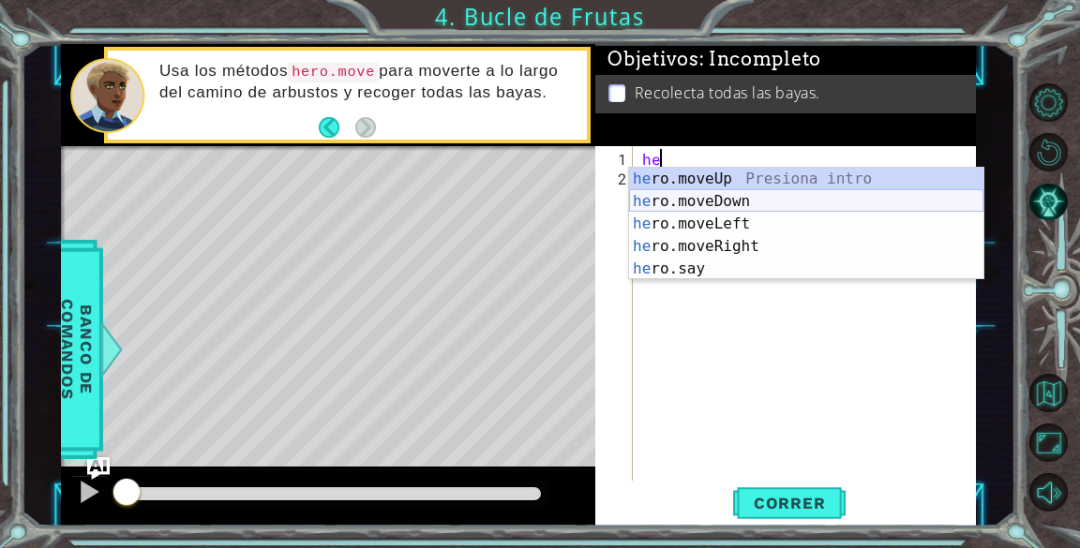
click at [729, 204] on div "he ro.moveUp Presiona intro he ro.moveDown Presiona intro he ro.moveLeft Presio…" at bounding box center [806, 246] width 354 height 157
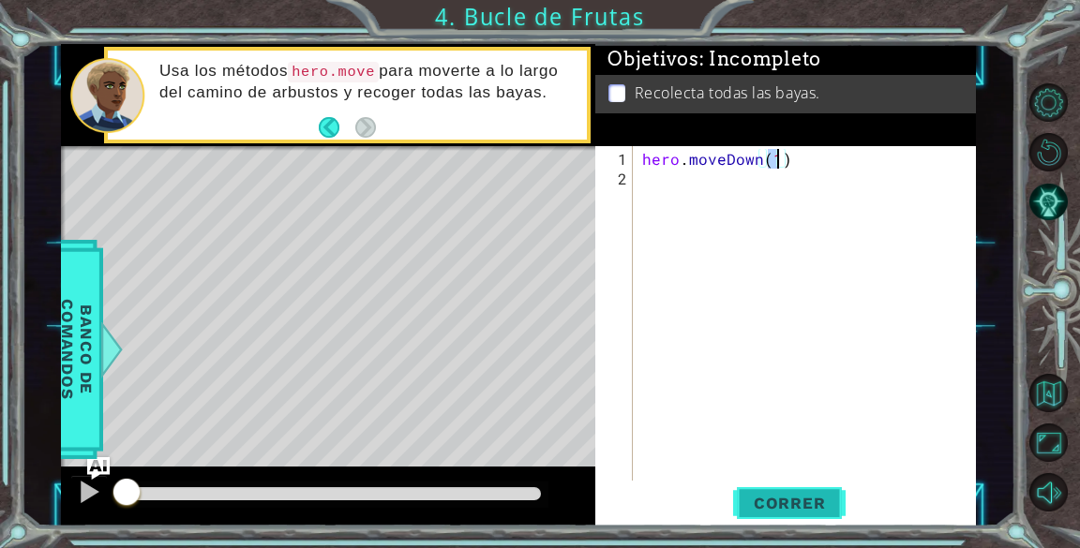
type textarea "hero.moveDown(1)"
click at [799, 514] on button "Correr" at bounding box center [789, 504] width 112 height 38
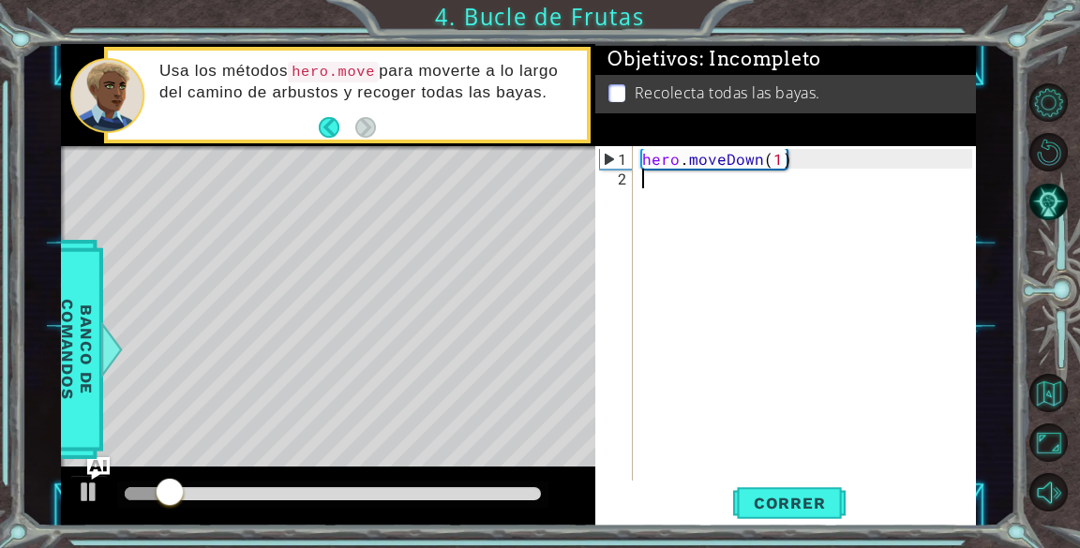
click at [752, 274] on div "hero . moveDown ( 1 )" at bounding box center [809, 336] width 342 height 374
click at [774, 157] on div "hero . moveDown ( 1 )" at bounding box center [809, 336] width 342 height 374
type textarea "hero.moveDown(3)"
click at [802, 496] on span "Correr" at bounding box center [790, 503] width 110 height 19
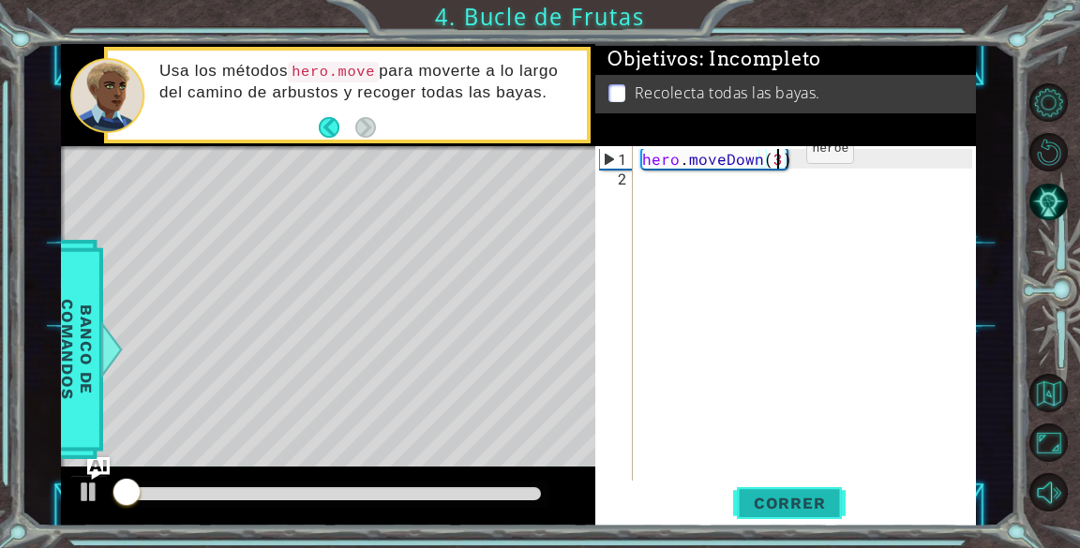
click at [798, 506] on span "Correr" at bounding box center [790, 503] width 110 height 19
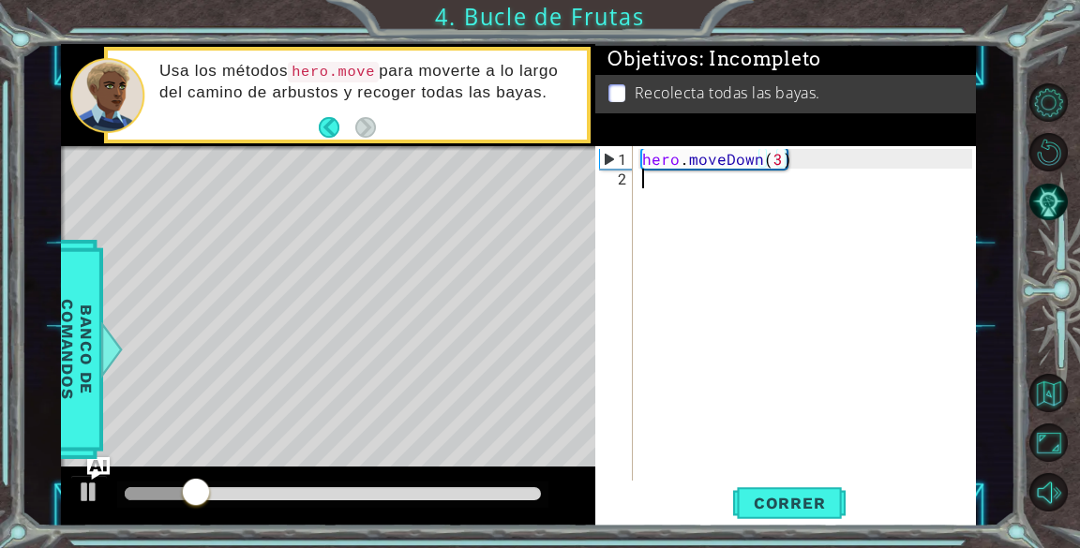
click at [650, 192] on div "hero . moveDown ( 3 )" at bounding box center [809, 336] width 342 height 374
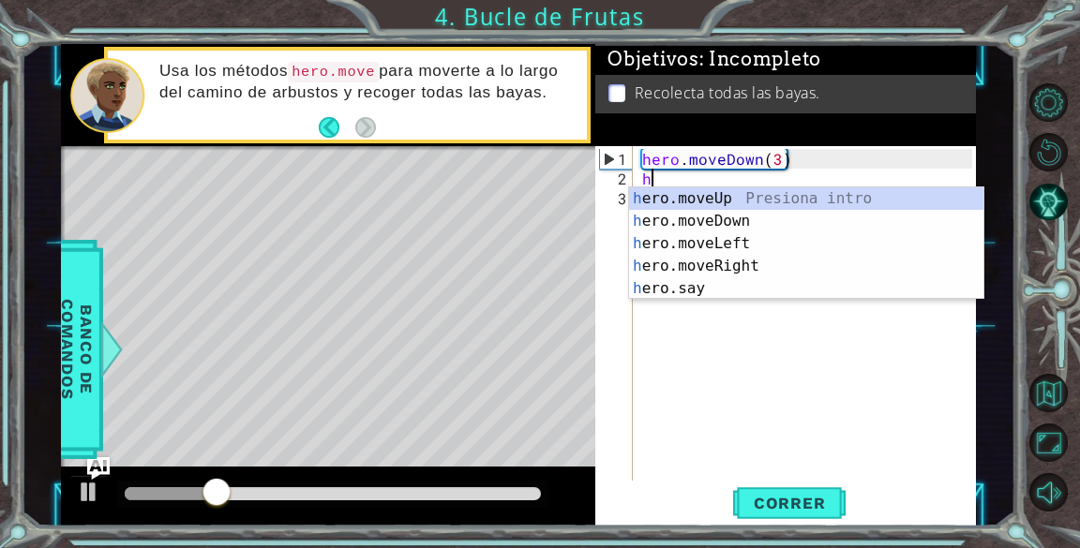
scroll to position [0, 0]
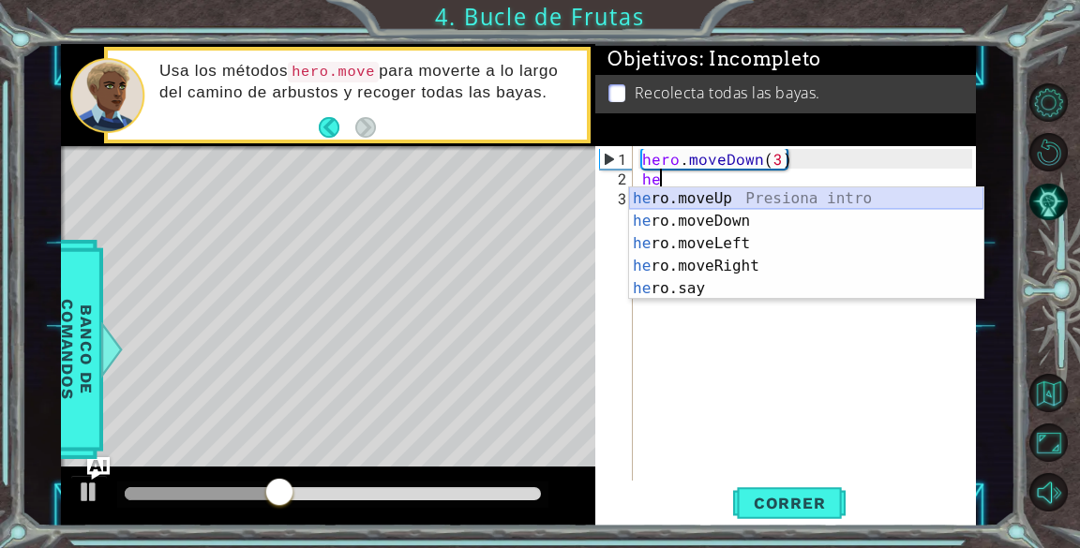
click at [867, 199] on div "he ro.moveUp Presiona intro he ro.moveDown Presiona intro he ro.moveLeft Presio…" at bounding box center [806, 265] width 354 height 157
type textarea "hero.moveUp(1)"
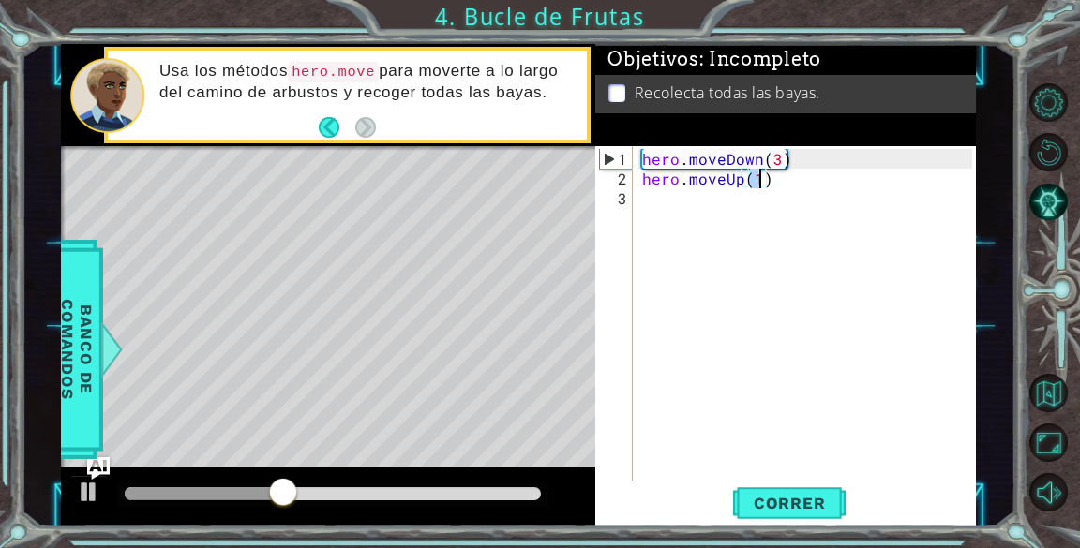
click at [867, 199] on div "hero . moveDown ( 3 ) hero . moveUp ( 1 )" at bounding box center [809, 336] width 342 height 374
click at [786, 503] on span "Correr" at bounding box center [790, 503] width 110 height 19
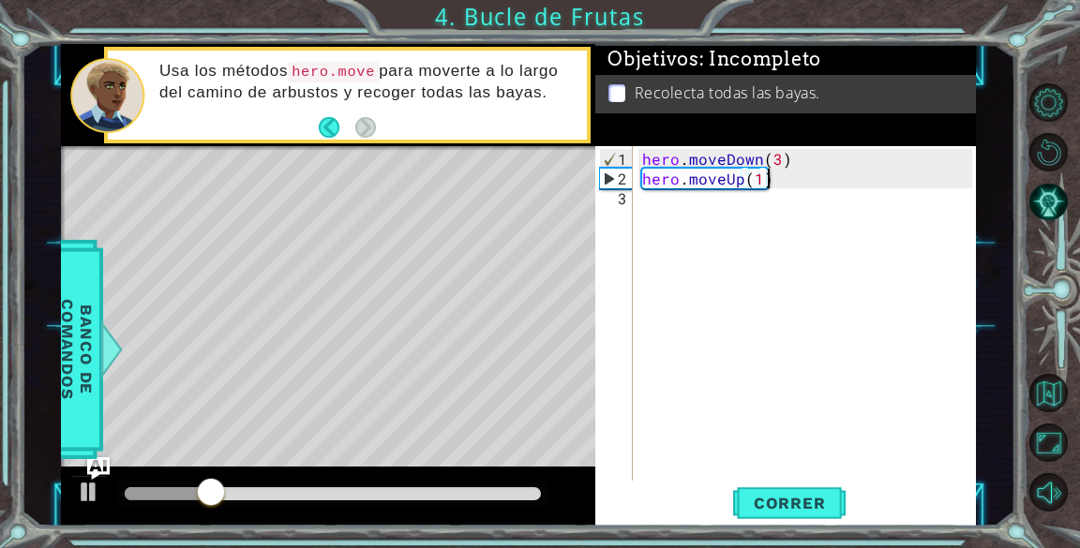
click at [778, 182] on div "hero . moveDown ( 3 ) hero . moveUp ( 1 )" at bounding box center [809, 336] width 342 height 374
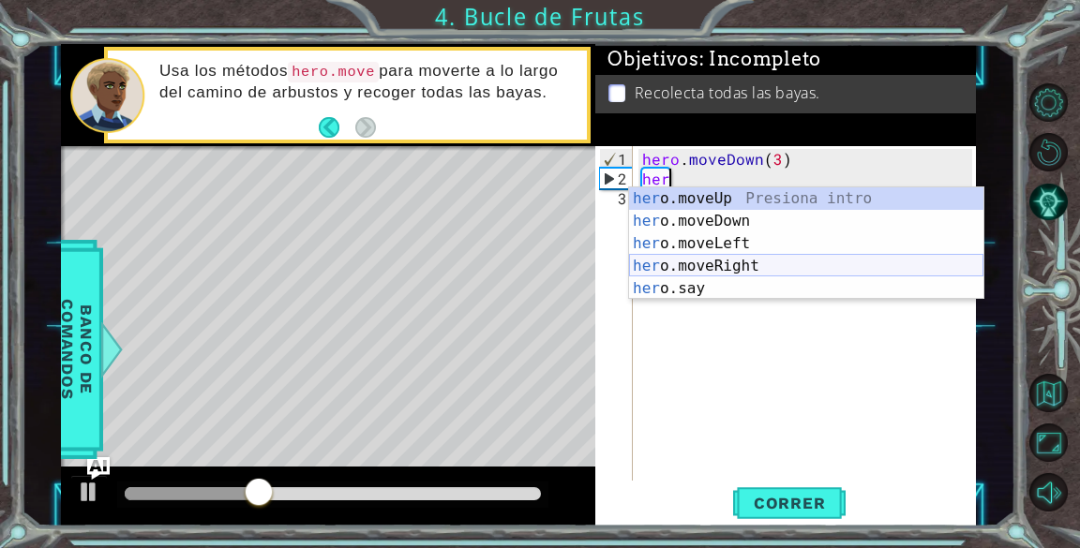
click at [732, 272] on div "her o.moveUp Presiona intro her o.moveDown Presiona intro her o.moveLeft Presio…" at bounding box center [806, 265] width 354 height 157
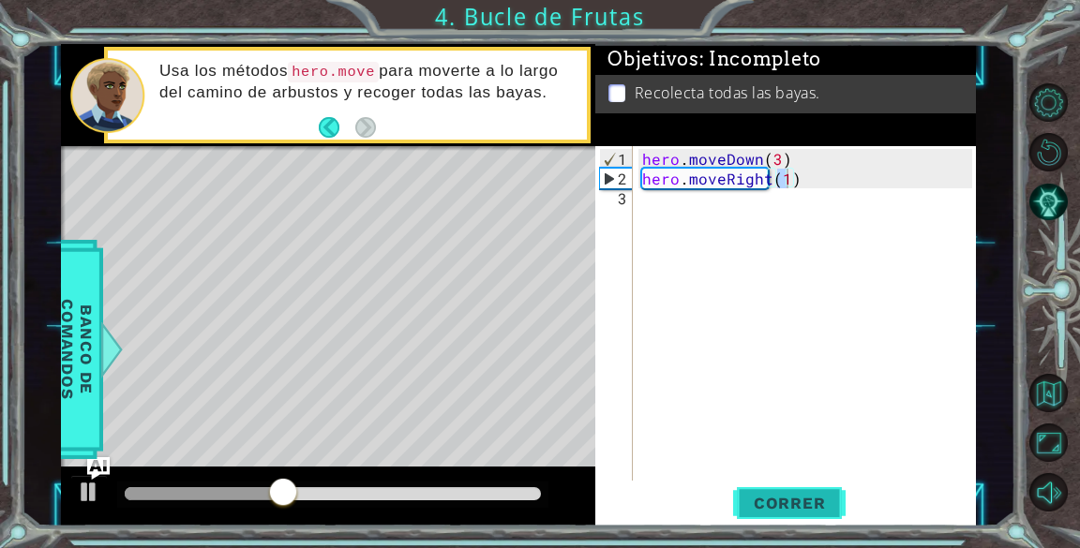
click at [775, 499] on span "Correr" at bounding box center [790, 503] width 110 height 19
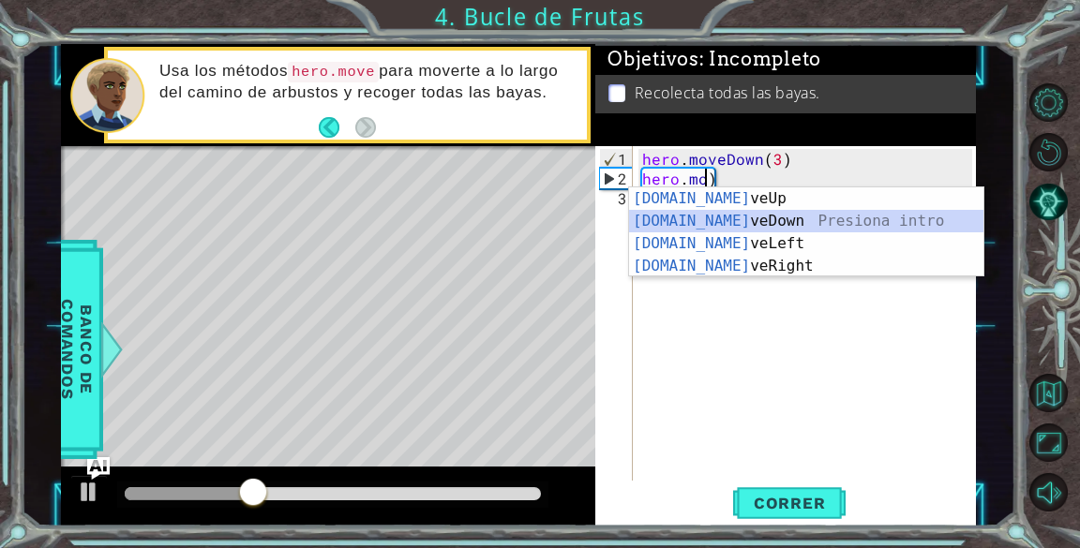
click at [789, 232] on div "[DOMAIN_NAME] veUp Presiona intro [DOMAIN_NAME] veDown Presiona intro [DOMAIN_N…" at bounding box center [806, 254] width 354 height 135
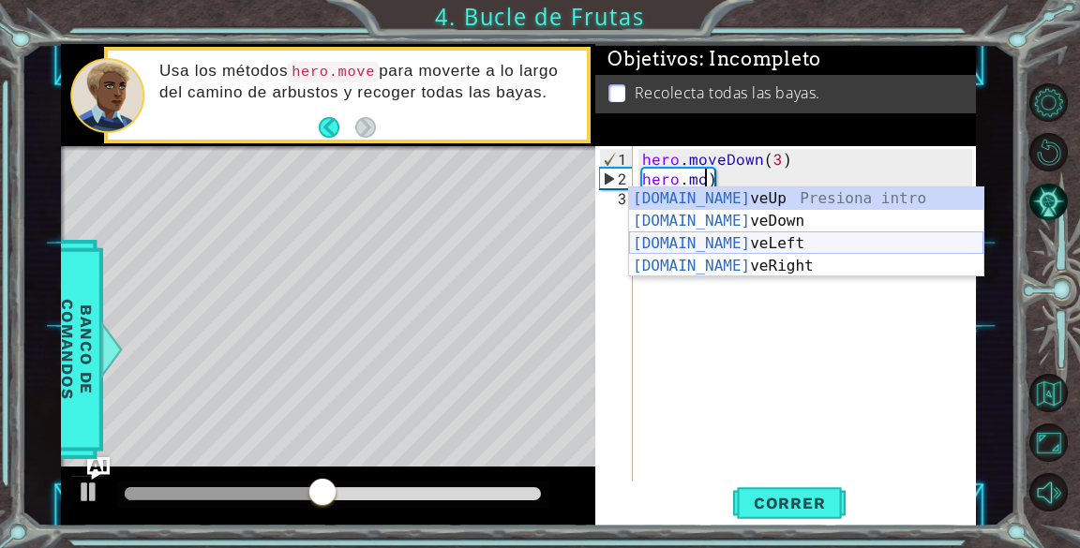
click at [729, 240] on div "[DOMAIN_NAME] veUp Presiona intro [DOMAIN_NAME] veDown Presiona intro [DOMAIN_N…" at bounding box center [806, 254] width 354 height 135
type textarea "hero.moveLeft(1)"
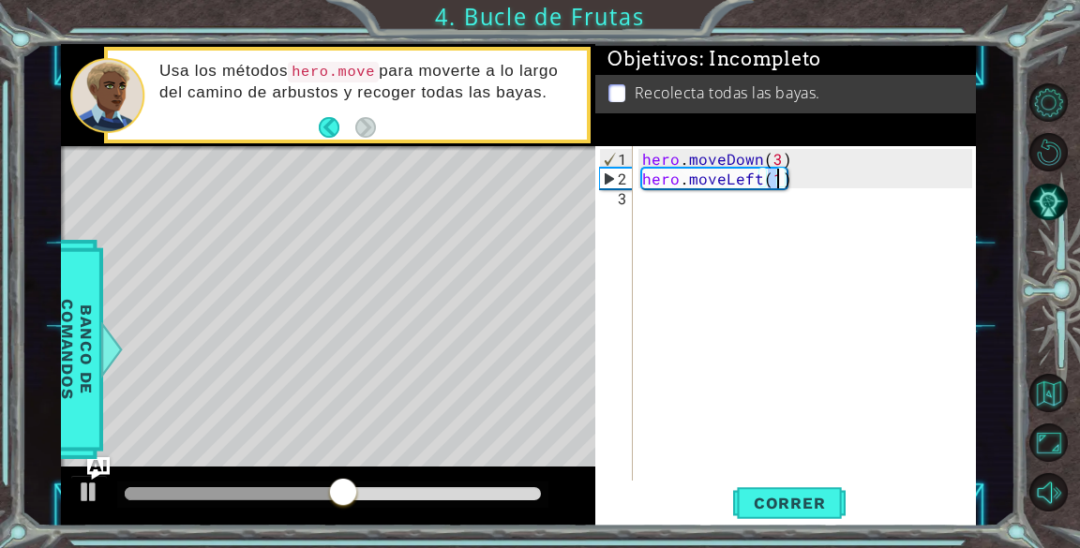
click at [814, 324] on div "hero . moveDown ( 3 ) hero . moveLeft ( 1 )" at bounding box center [809, 336] width 342 height 374
click at [774, 513] on span "Correr" at bounding box center [790, 503] width 110 height 19
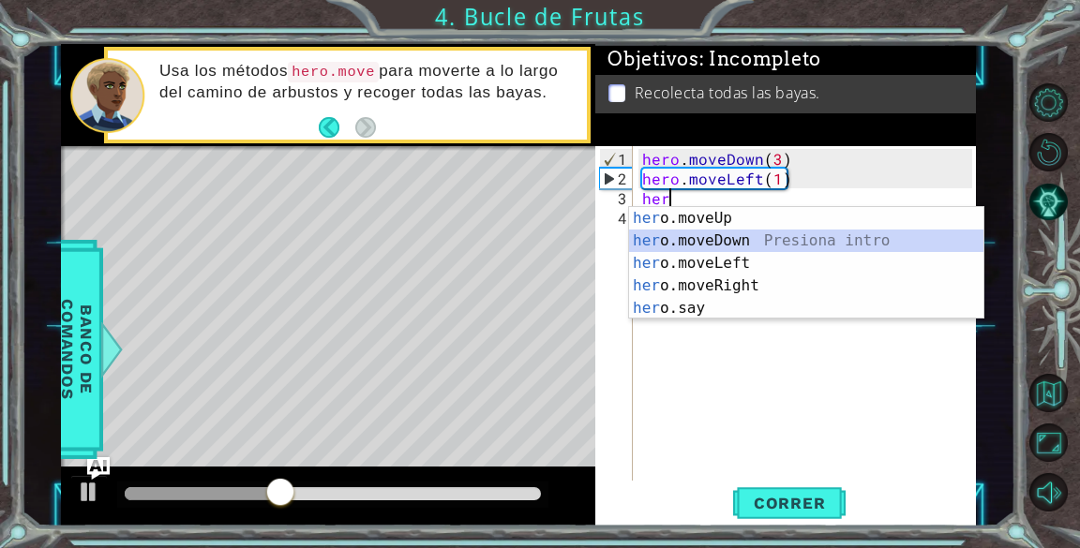
click at [701, 231] on div "her o.moveUp Presiona intro her o.moveDown Presiona intro her o.moveLeft Presio…" at bounding box center [806, 285] width 354 height 157
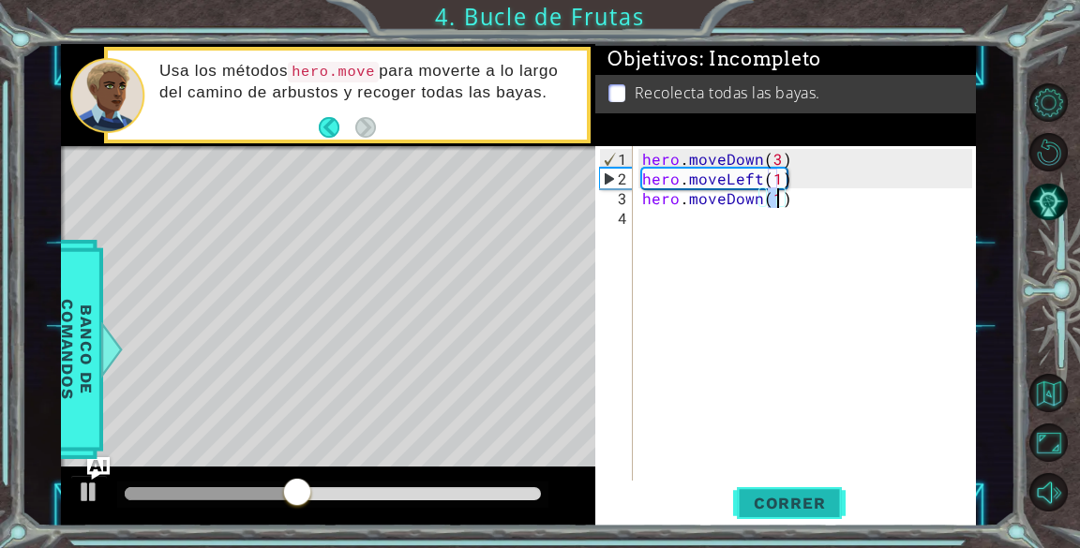
click at [780, 495] on span "Correr" at bounding box center [790, 503] width 110 height 19
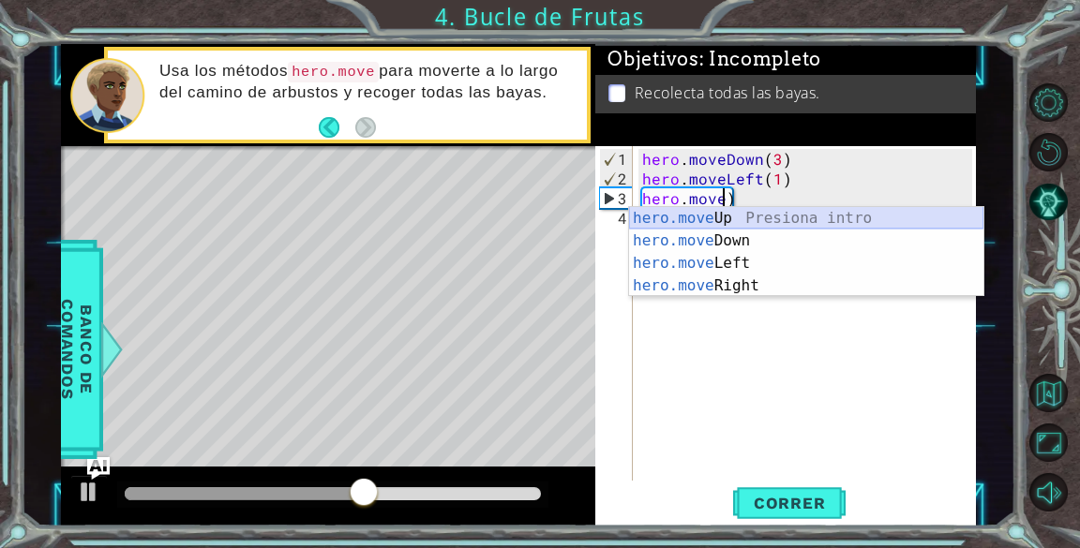
click at [726, 218] on div "hero.move Up Presiona intro hero.move Down Presiona intro hero.move Left Presio…" at bounding box center [806, 274] width 354 height 135
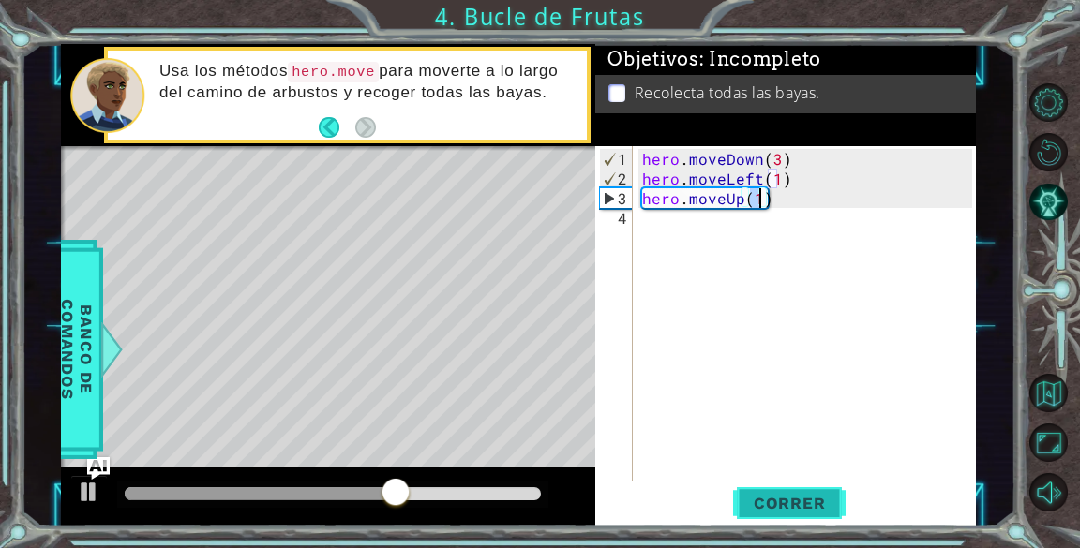
click at [769, 502] on span "Correr" at bounding box center [790, 503] width 110 height 19
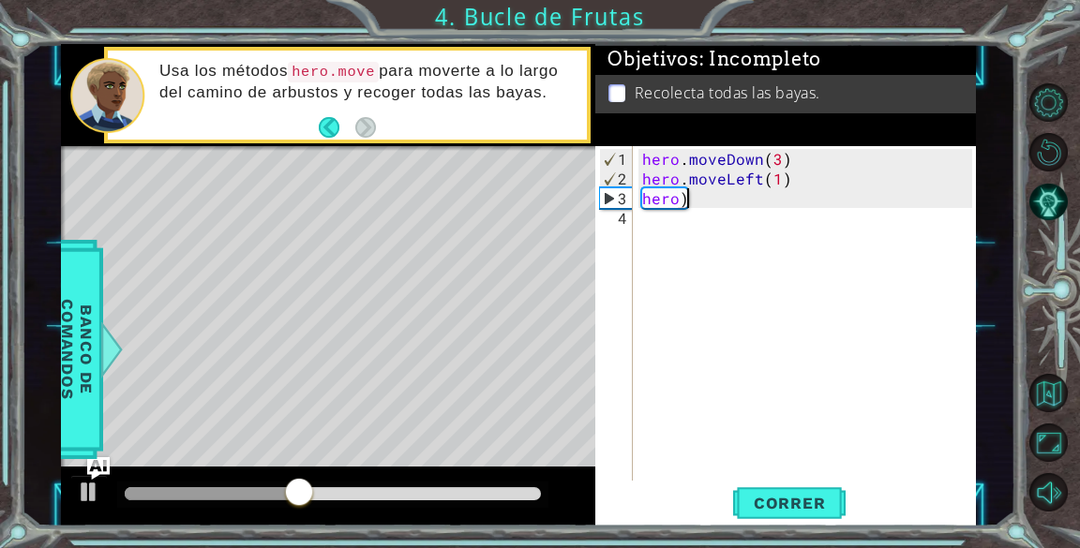
click at [734, 199] on div "hero . moveDown ( 3 ) hero . moveLeft ( 1 ) hero )" at bounding box center [809, 336] width 342 height 374
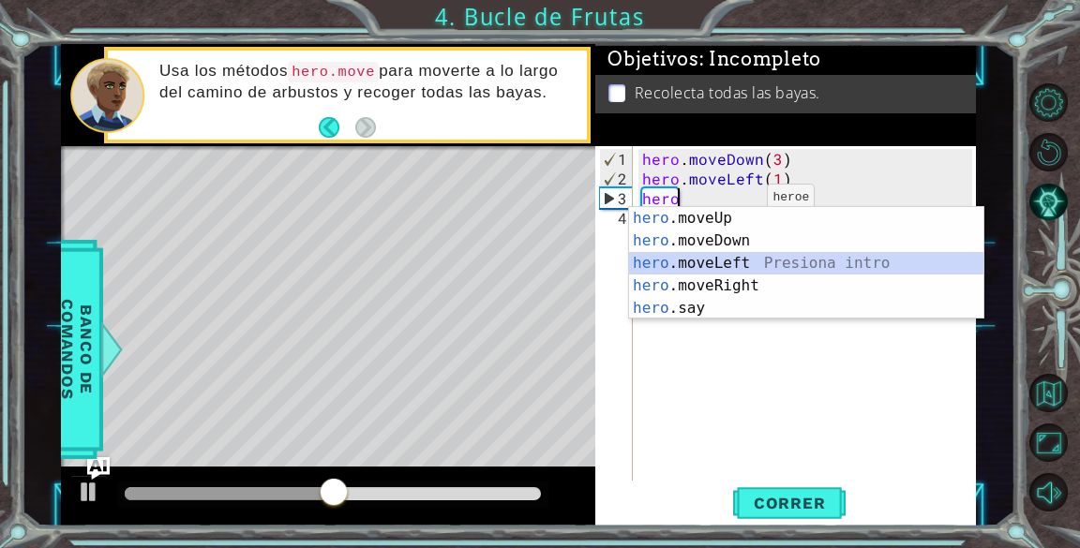
click at [730, 262] on div "hero .moveUp Presiona intro hero .moveDown Presiona intro hero .moveLeft Presio…" at bounding box center [806, 285] width 354 height 157
type textarea "hero.moveLeft(1)"
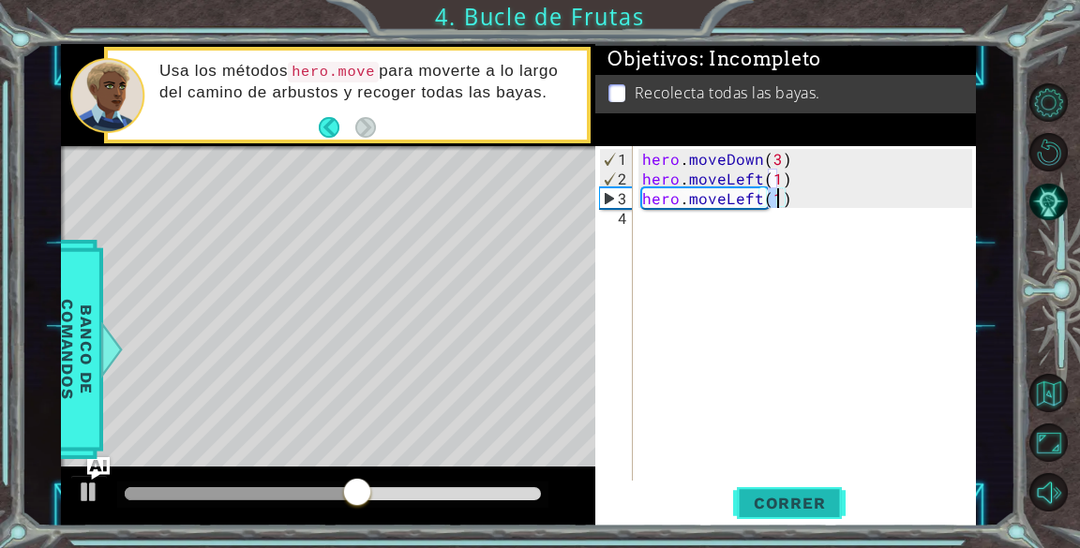
click at [780, 503] on span "Correr" at bounding box center [790, 503] width 110 height 19
click at [690, 228] on div "hero . moveDown ( 3 ) hero . moveLeft ( 1 ) hero . moveLeft ( 1 )" at bounding box center [809, 336] width 342 height 374
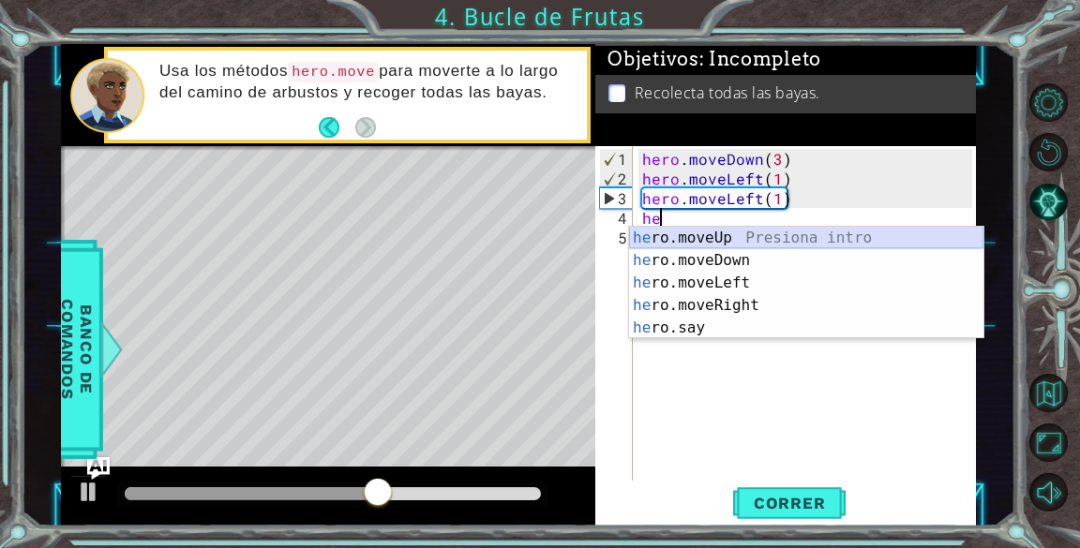
click at [832, 237] on div "he ro.moveUp Presiona intro he ro.moveDown Presiona intro he ro.moveLeft Presio…" at bounding box center [806, 305] width 354 height 157
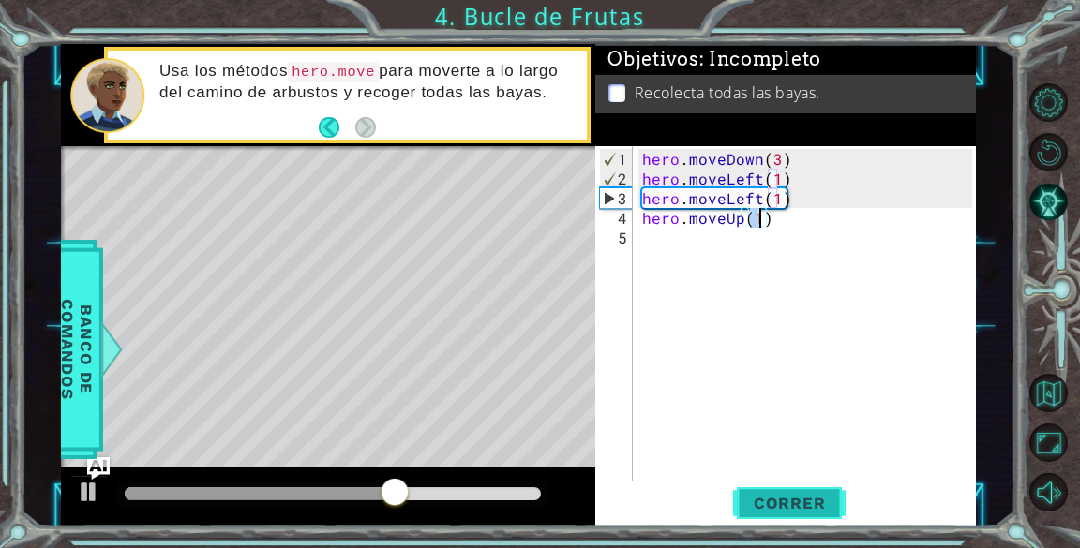
type textarea "hero.moveUp(1)"
click at [796, 498] on span "Correr" at bounding box center [790, 503] width 110 height 19
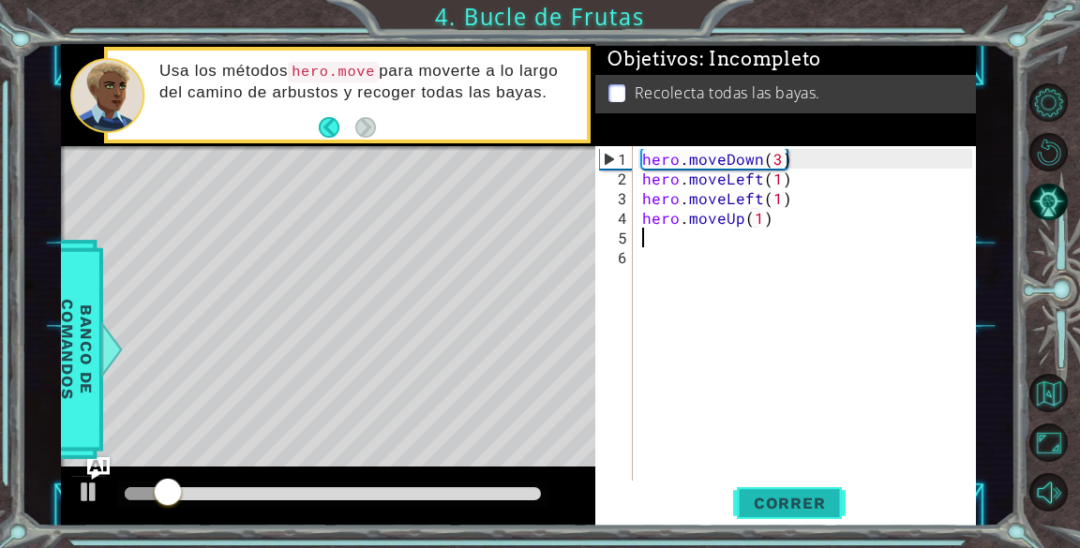
type textarea "hero.moveUp(1)"
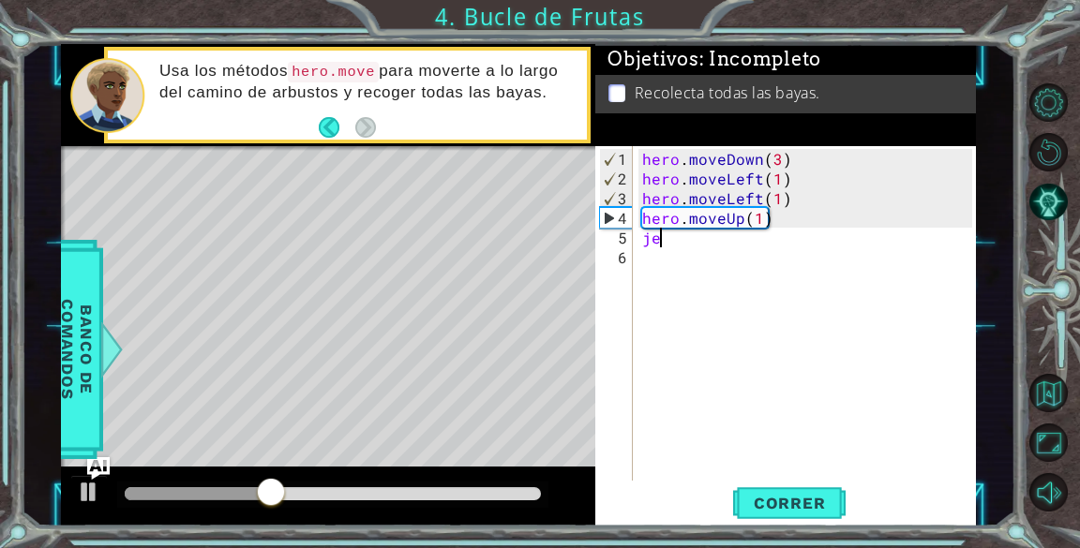
type textarea "j"
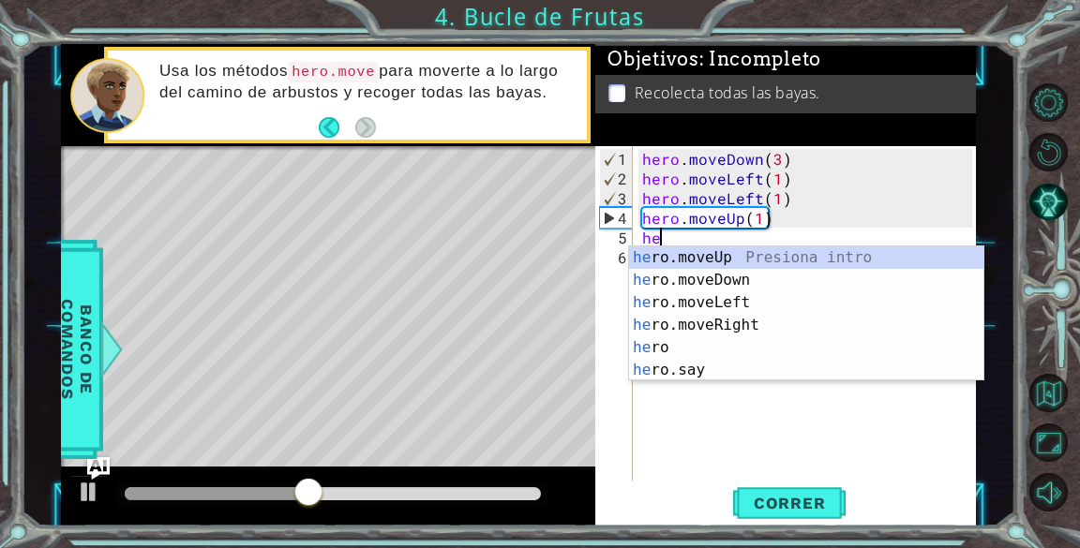
click at [726, 289] on div "he ro.moveUp Presiona intro he ro.moveDown Presiona intro he ro.moveLeft Presio…" at bounding box center [806, 337] width 354 height 180
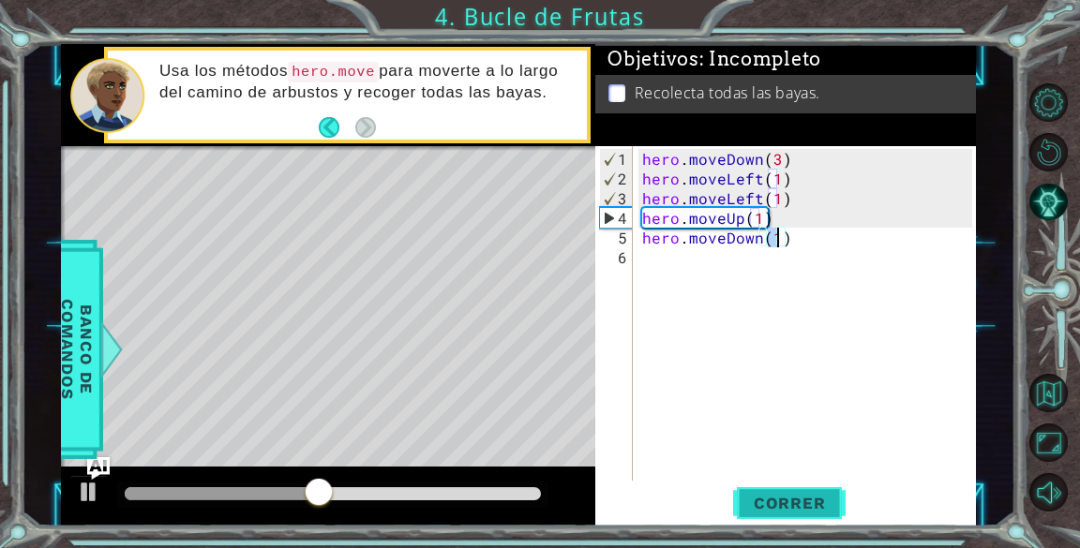
type textarea "hero.moveDown(1)"
click at [807, 505] on span "Correr" at bounding box center [790, 503] width 110 height 19
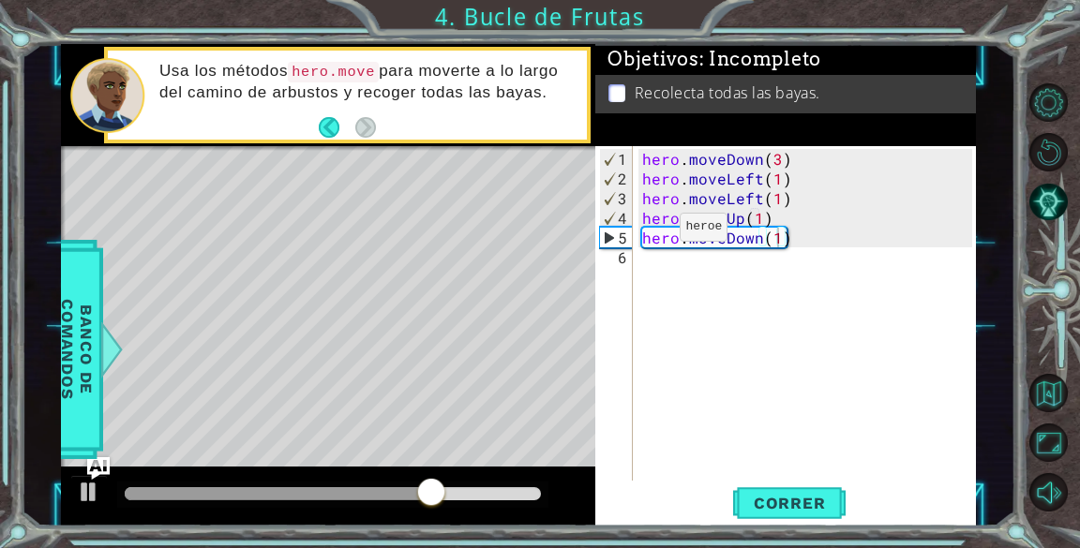
click at [636, 254] on div "hero.moveDown(1) 1 2 3 4 5 6 hero . moveDown ( 3 ) hero . moveLeft ( 1 ) hero .…" at bounding box center [783, 313] width 376 height 335
drag, startPoint x: 636, startPoint y: 254, endPoint x: 906, endPoint y: 245, distance: 270.2
click at [906, 245] on div "hero.moveDown(1) 1 2 3 4 5 6 hero . moveDown ( 3 ) hero . moveLeft ( 1 ) hero .…" at bounding box center [783, 313] width 376 height 335
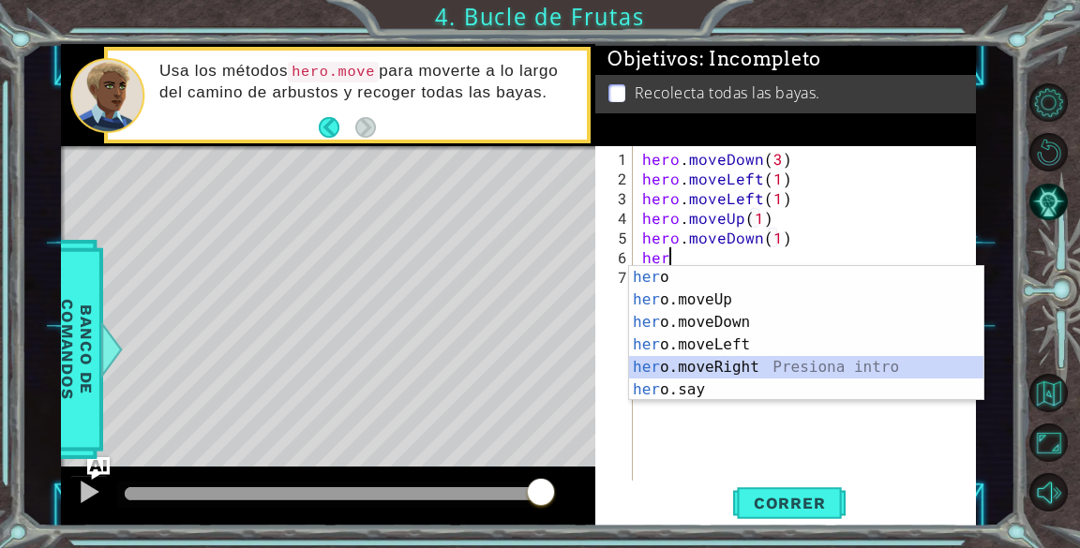
click at [810, 365] on div "her o Presiona intro her o.moveUp Presiona intro her o.moveDown Presiona intro …" at bounding box center [806, 356] width 354 height 180
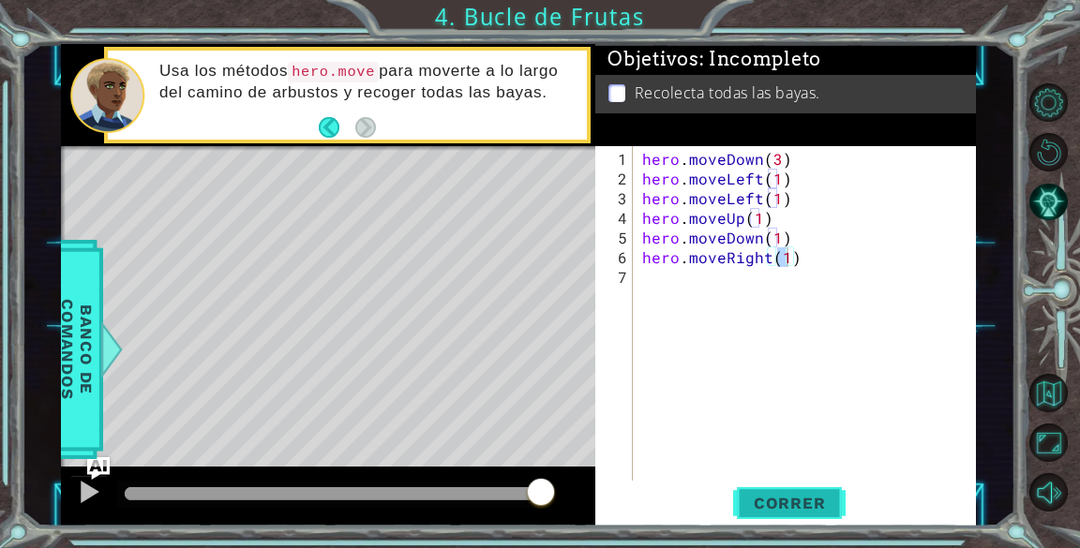
click at [789, 502] on span "Correr" at bounding box center [790, 503] width 110 height 19
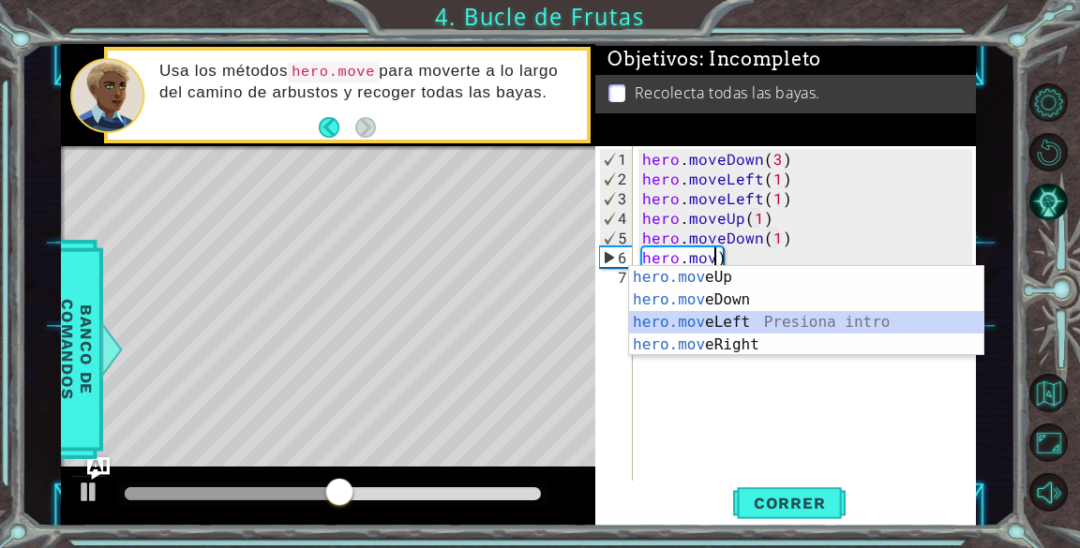
click at [851, 316] on div "hero.mov eUp Presiona intro hero.mov eDown Presiona intro hero.mov eLeft Presio…" at bounding box center [806, 333] width 354 height 135
type textarea "hero.moveLeft(1)"
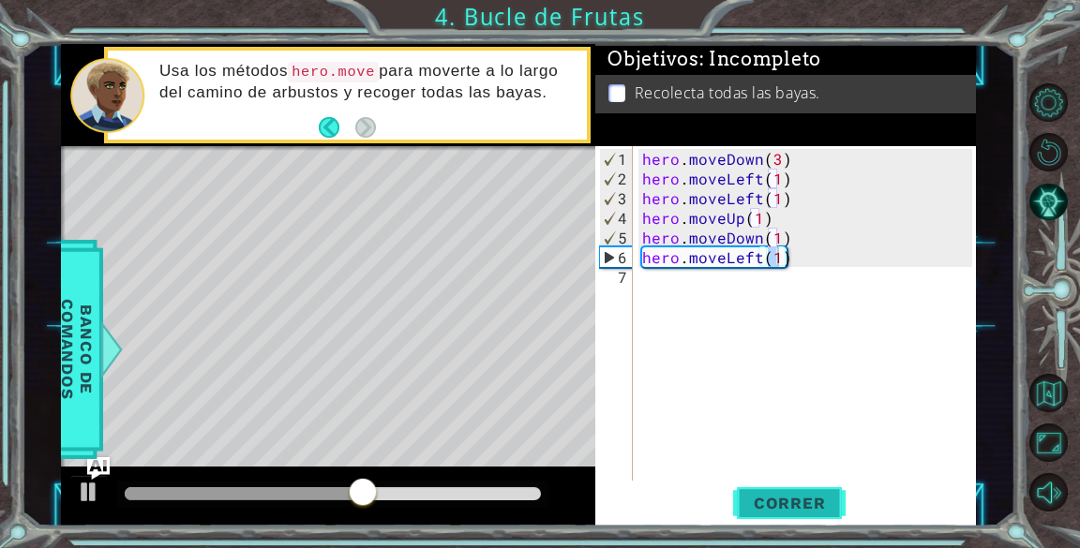
click at [831, 500] on span "Correr" at bounding box center [790, 503] width 110 height 19
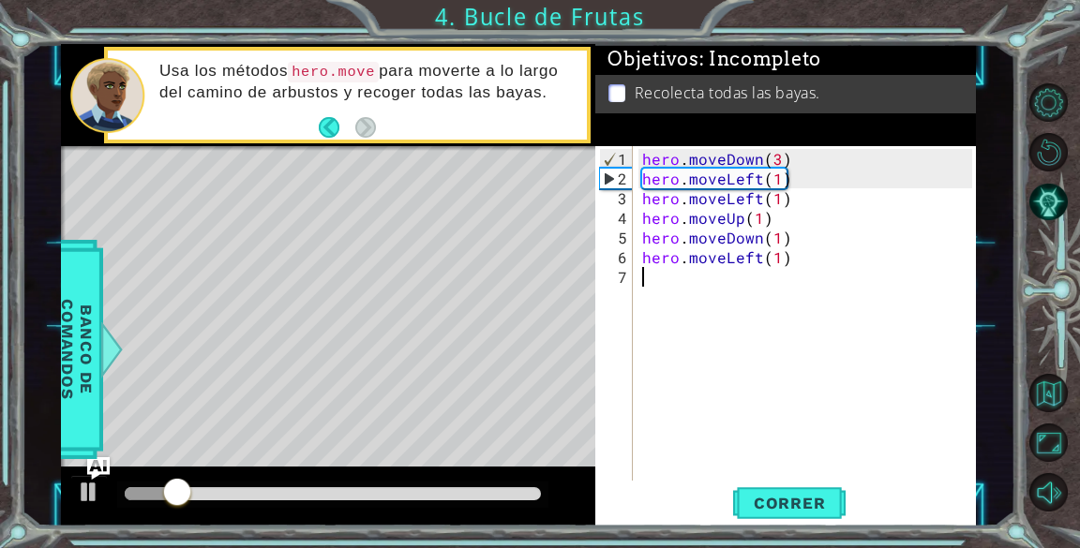
click at [804, 265] on div "hero . moveDown ( 3 ) hero . moveLeft ( 1 ) hero . moveLeft ( 1 ) hero . moveUp…" at bounding box center [809, 336] width 342 height 374
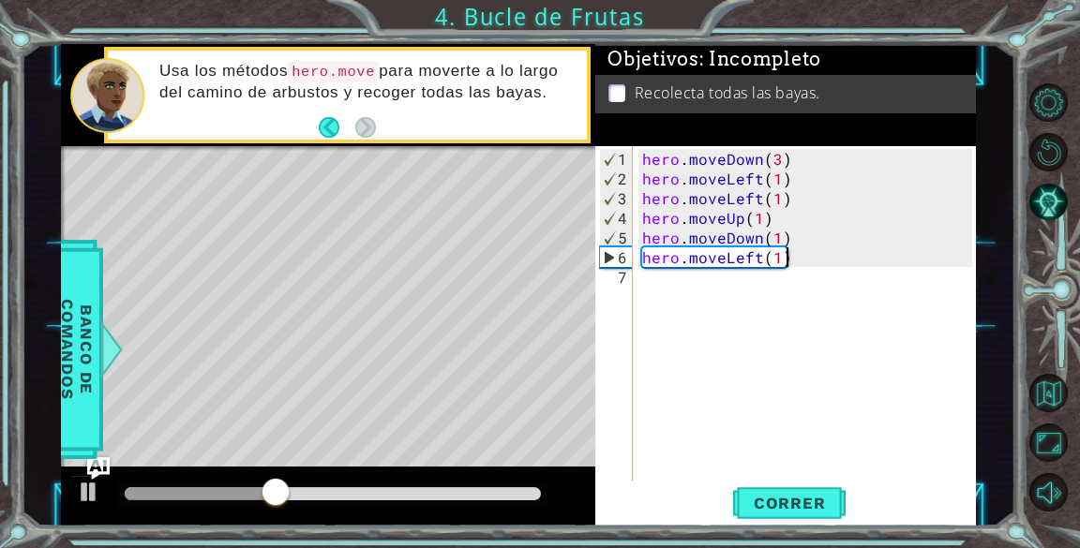
click at [793, 264] on div "hero . moveDown ( 3 ) hero . moveLeft ( 1 ) hero . moveLeft ( 1 ) hero . moveUp…" at bounding box center [809, 336] width 342 height 374
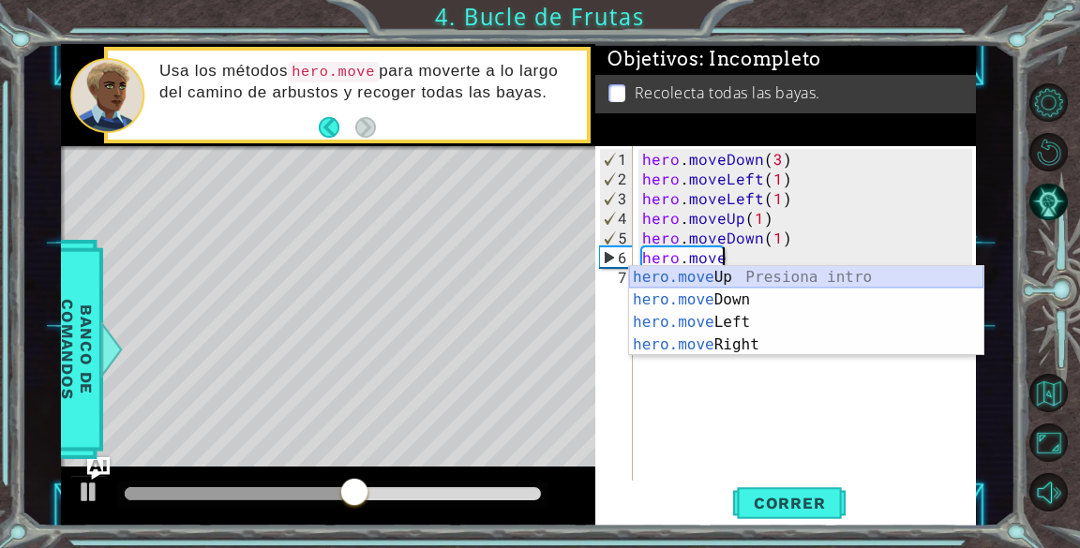
type textarea "hero.moveUp(1)"
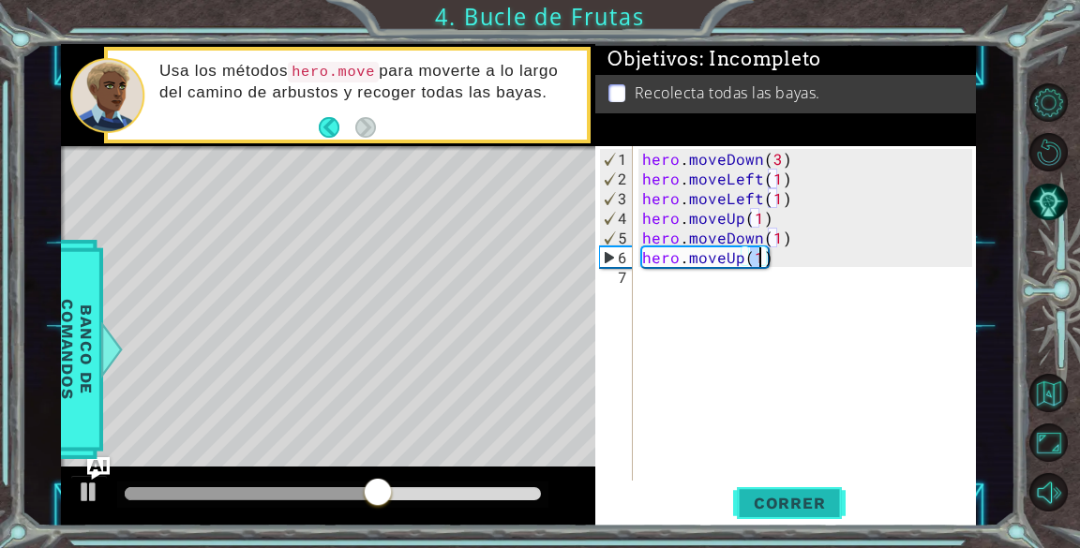
click at [802, 498] on span "Correr" at bounding box center [790, 503] width 110 height 19
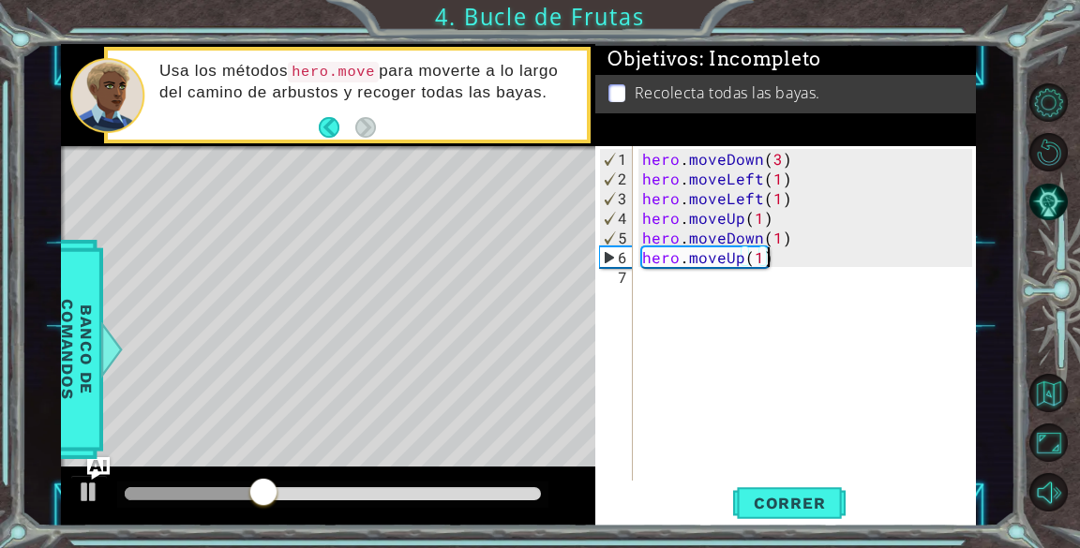
click at [784, 262] on div "hero . moveDown ( 3 ) hero . moveLeft ( 1 ) hero . moveLeft ( 1 ) hero . moveUp…" at bounding box center [809, 336] width 342 height 374
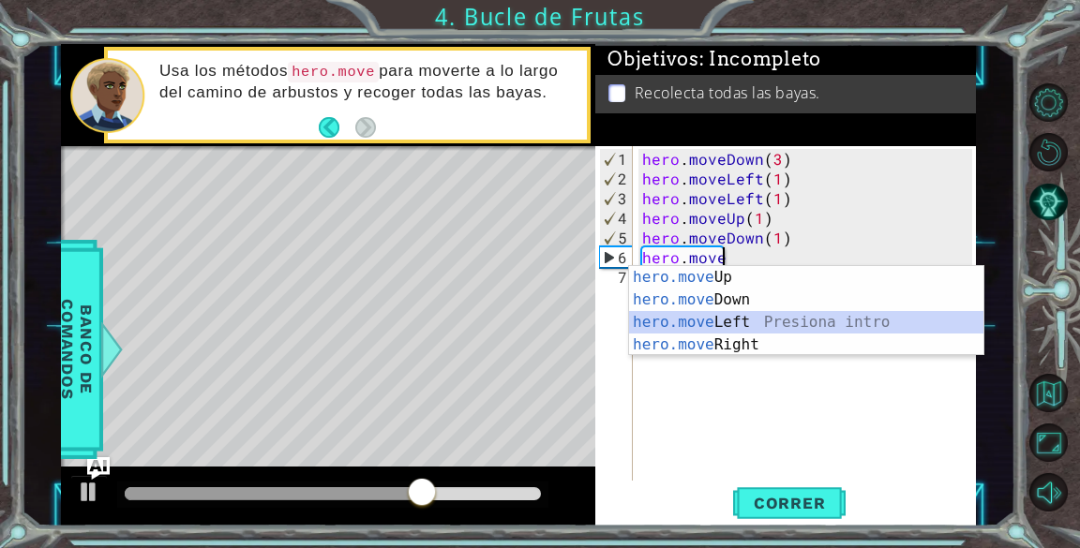
click at [724, 323] on div "hero.move Up Presiona intro hero.move Down Presiona intro hero.move Left Presio…" at bounding box center [806, 333] width 354 height 135
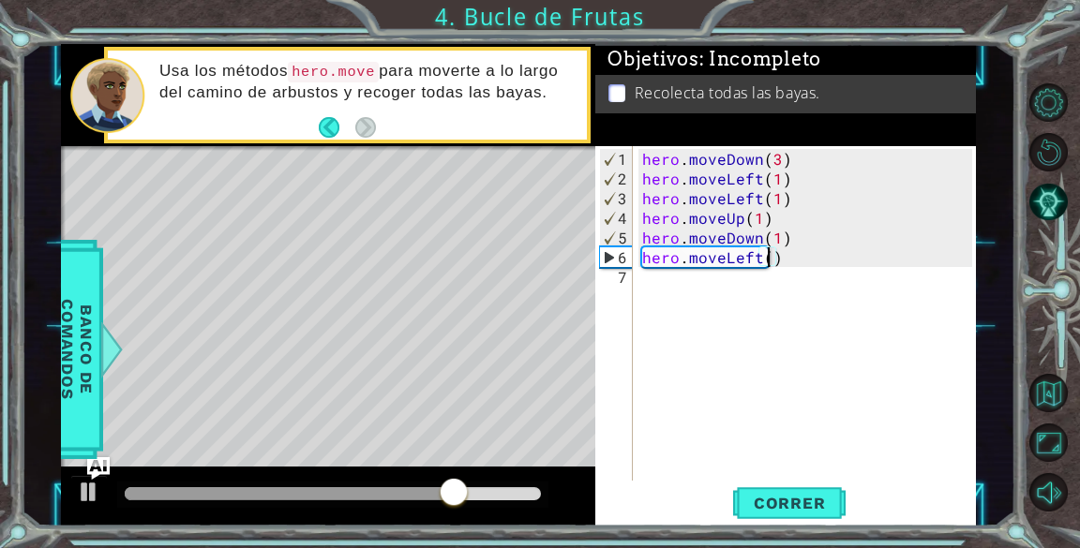
type textarea "hero.moveLeft(3)"
click at [807, 488] on button "Correr" at bounding box center [789, 504] width 112 height 38
click at [664, 289] on div "hero . moveDown ( 3 ) hero . moveLeft ( 1 ) hero . moveLeft ( 1 ) hero . moveUp…" at bounding box center [809, 336] width 342 height 374
click at [651, 282] on div "hero . moveDown ( 3 ) hero . moveLeft ( 1 ) hero . moveLeft ( 1 ) hero . moveUp…" at bounding box center [809, 336] width 342 height 374
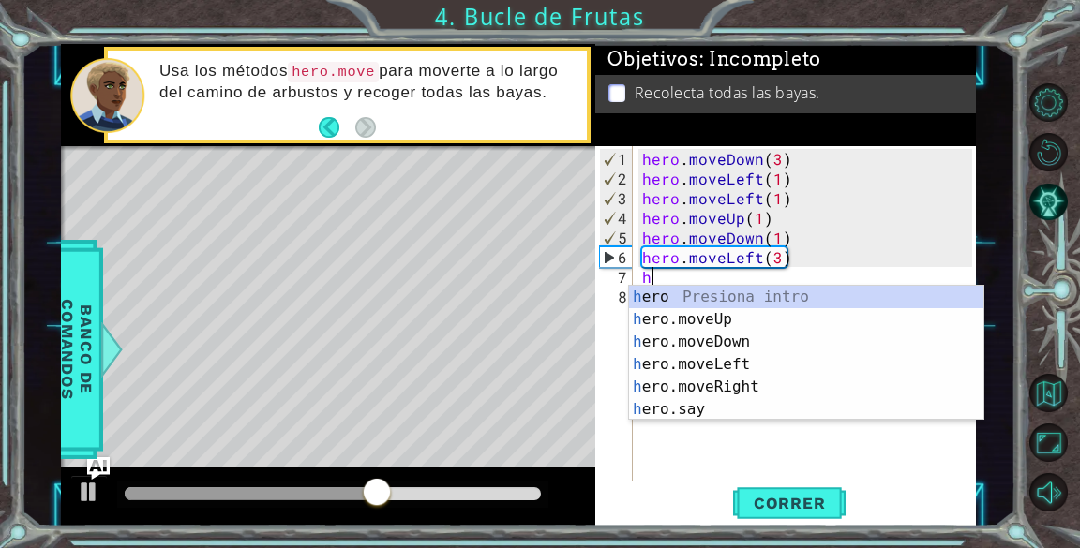
click at [878, 246] on div "hero . moveDown ( 3 ) hero . moveLeft ( 1 ) hero . moveLeft ( 1 ) hero . moveUp…" at bounding box center [809, 336] width 342 height 374
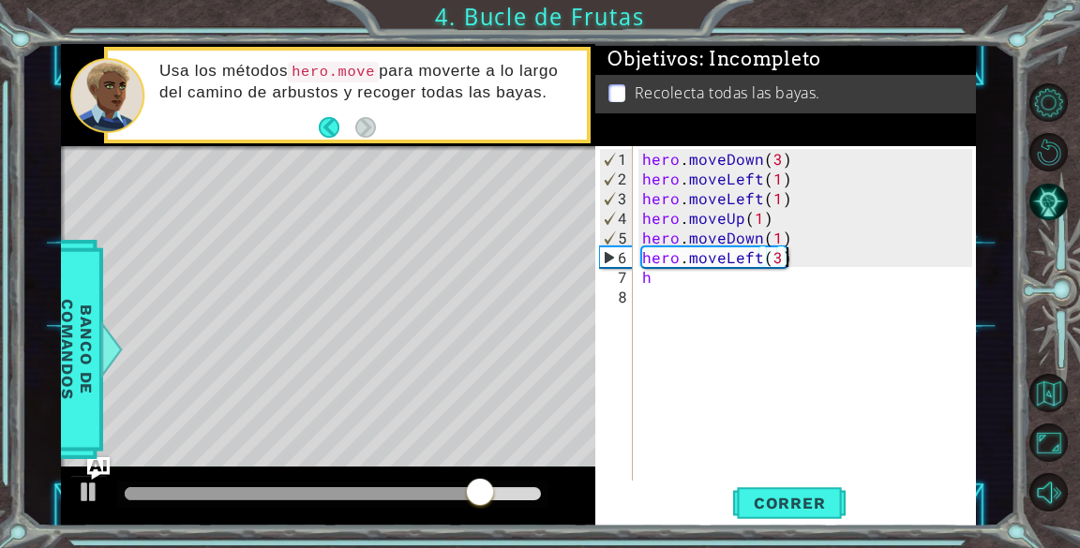
click at [790, 202] on div "hero . moveDown ( 3 ) hero . moveLeft ( 1 ) hero . moveLeft ( 1 ) hero . moveUp…" at bounding box center [809, 336] width 342 height 374
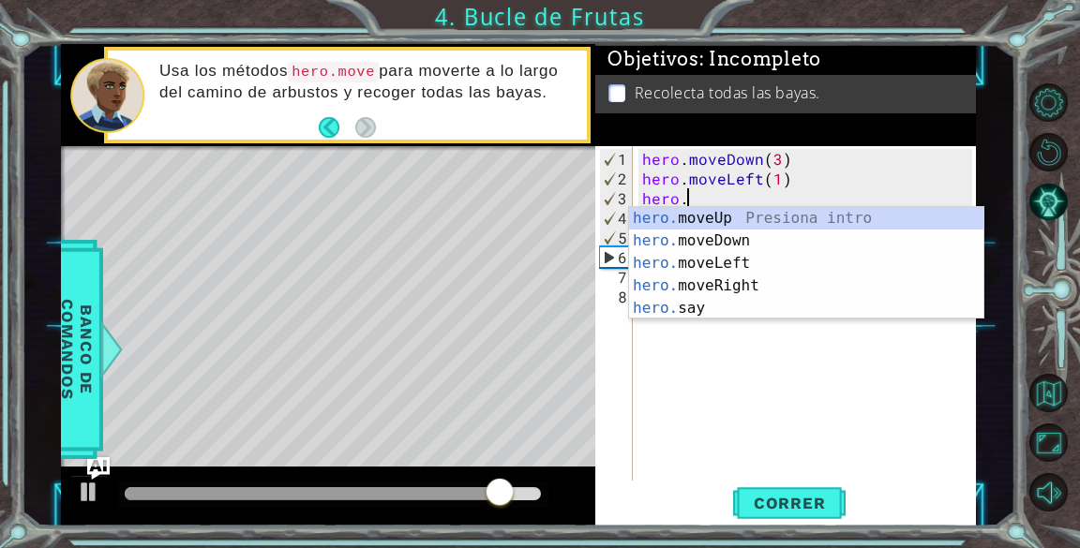
type textarea "h"
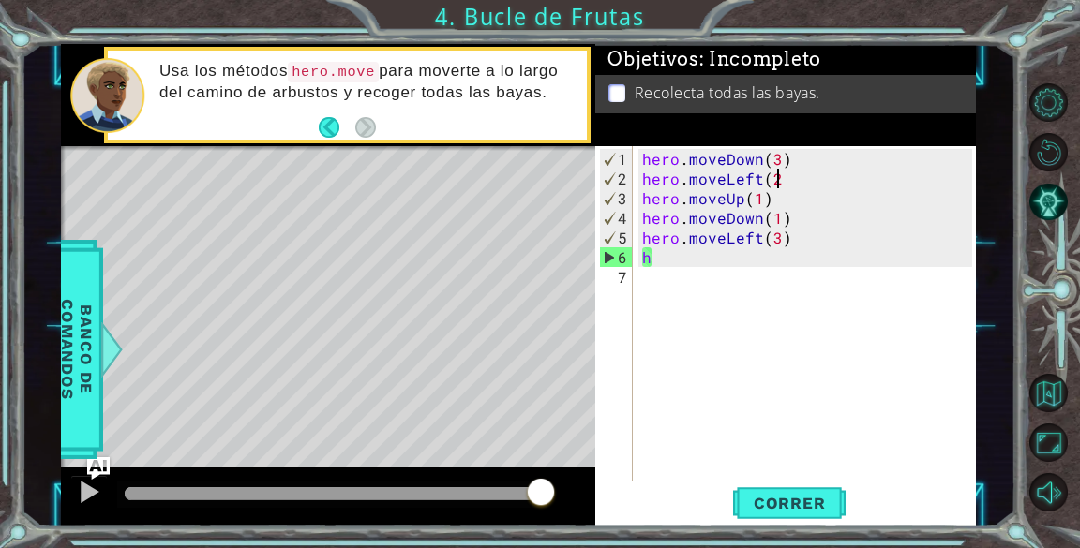
scroll to position [0, 7]
click at [739, 260] on div "hero . moveDown ( 3 ) hero . moveLeft ( 2 hero . moveUp ( 1 ) hero . moveDown (…" at bounding box center [809, 336] width 342 height 374
click at [788, 179] on div "hero . moveDown ( 3 ) hero . moveLeft ( 2 hero . moveUp ( 1 ) hero . moveDown (…" at bounding box center [809, 336] width 342 height 374
click at [783, 500] on span "Correr" at bounding box center [790, 503] width 110 height 19
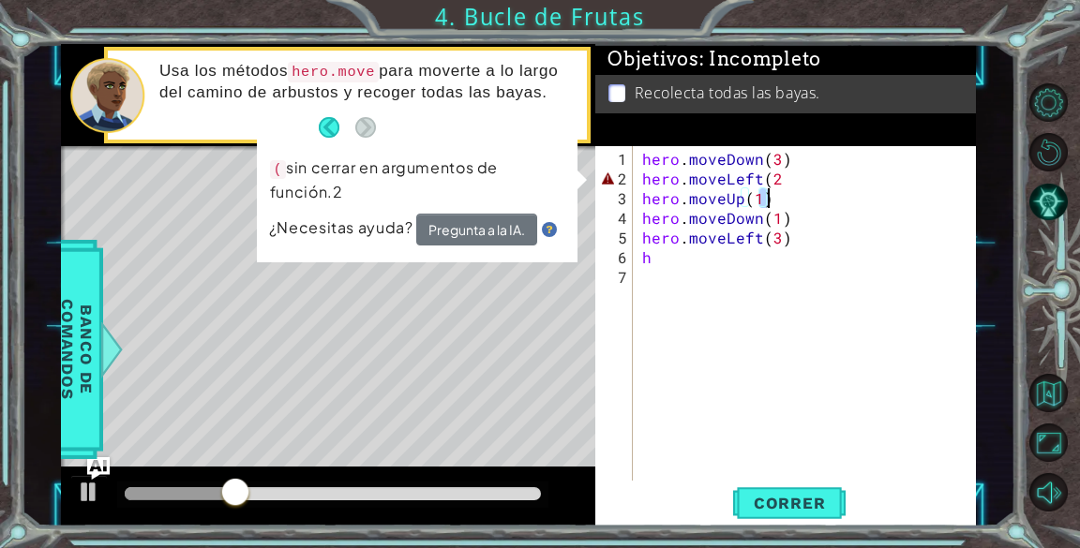
click at [765, 200] on div "hero . moveDown ( 3 ) hero . moveLeft ( 2 hero . moveUp ( 1 ) hero . moveDown (…" at bounding box center [809, 336] width 342 height 374
click at [792, 179] on div "hero . moveDown ( 3 ) hero . moveLeft ( 2 hero . moveUp ( 1 ) hero . moveDown (…" at bounding box center [809, 336] width 342 height 374
paste textarea ")"
type textarea "hero.moveLeft(2)"
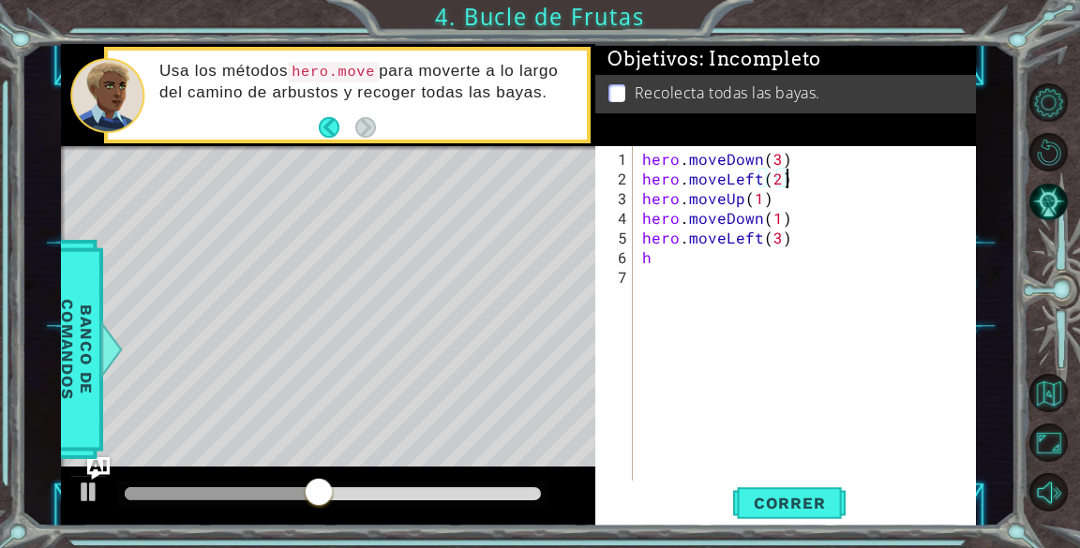
click at [701, 265] on div "hero . moveDown ( 3 ) hero . moveLeft ( 2 ) hero . moveUp ( 1 ) hero . moveDown…" at bounding box center [809, 336] width 342 height 374
click at [681, 259] on div "hero . moveDown ( 3 ) hero . moveLeft ( 2 ) hero . moveUp ( 1 ) hero . moveDown…" at bounding box center [809, 336] width 342 height 374
type textarea "h"
click at [803, 502] on span "Correr" at bounding box center [790, 503] width 110 height 19
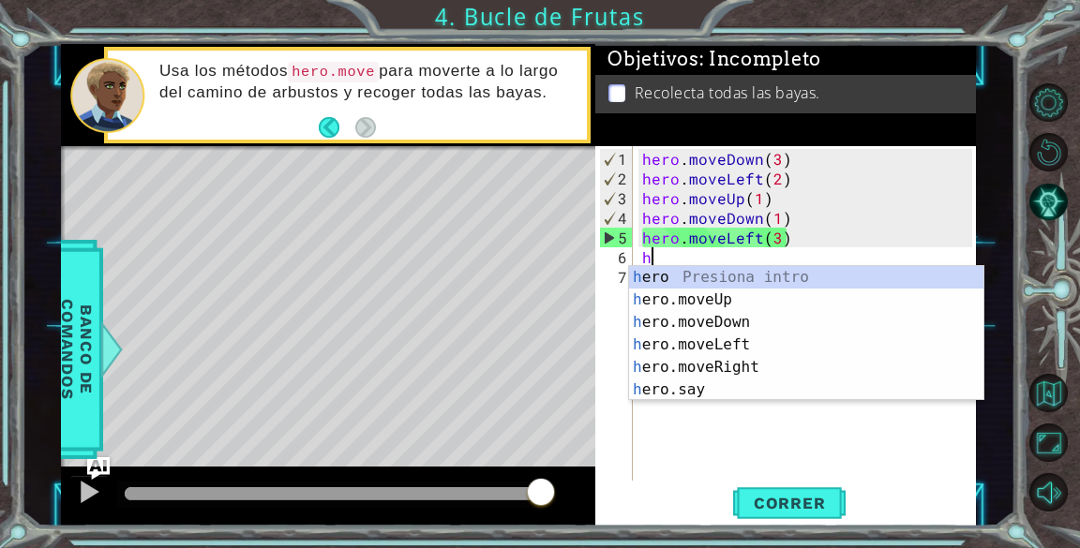
type textarea "h"
click at [535, 187] on div "Level Map" at bounding box center [494, 422] width 866 height 552
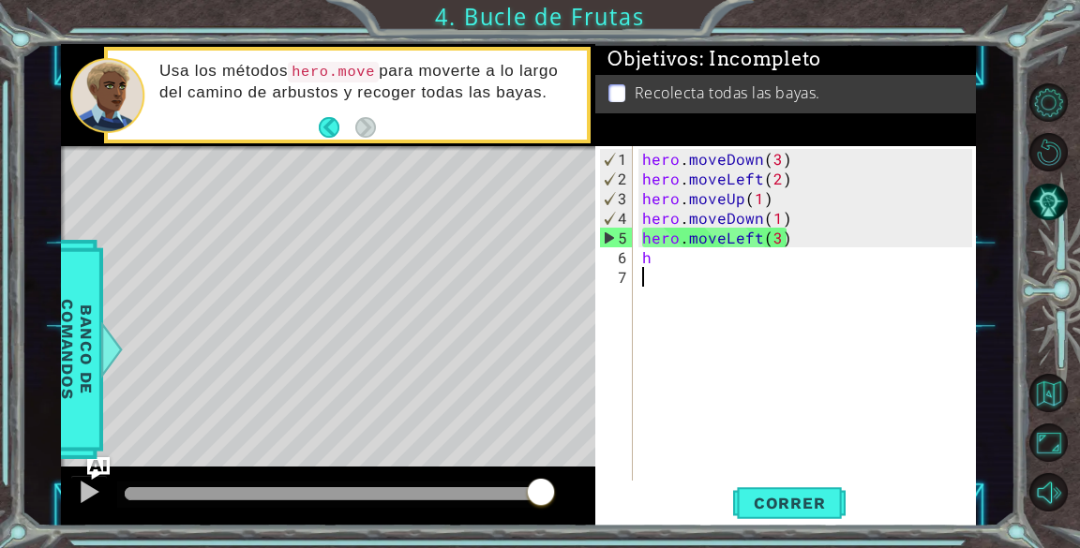
click at [667, 267] on div "hero . moveDown ( 3 ) hero . moveLeft ( 2 ) hero . moveUp ( 1 ) hero . moveDown…" at bounding box center [809, 336] width 342 height 374
click at [667, 261] on div "hero . moveDown ( 3 ) hero . moveLeft ( 2 ) hero . moveUp ( 1 ) hero . moveDown…" at bounding box center [809, 336] width 342 height 374
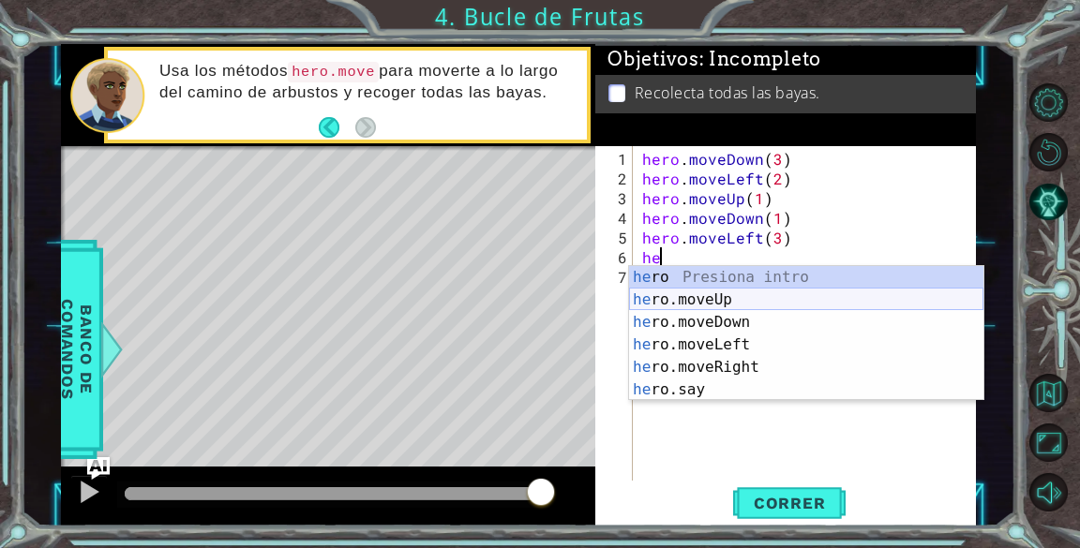
click at [687, 298] on div "he ro Presiona intro he ro.moveUp Presiona intro he ro.moveDown Presiona intro …" at bounding box center [806, 356] width 354 height 180
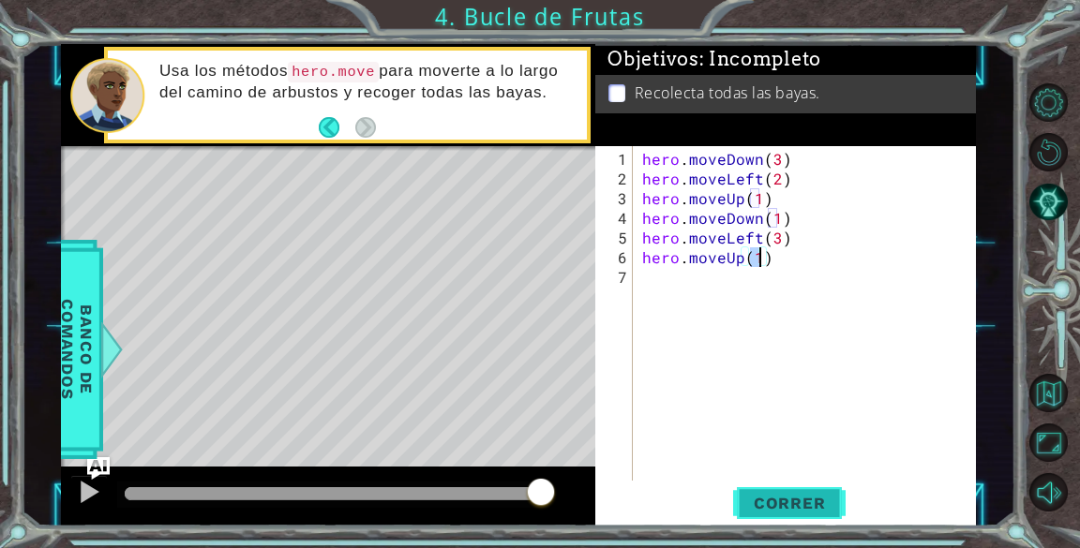
click at [797, 498] on span "Correr" at bounding box center [790, 503] width 110 height 19
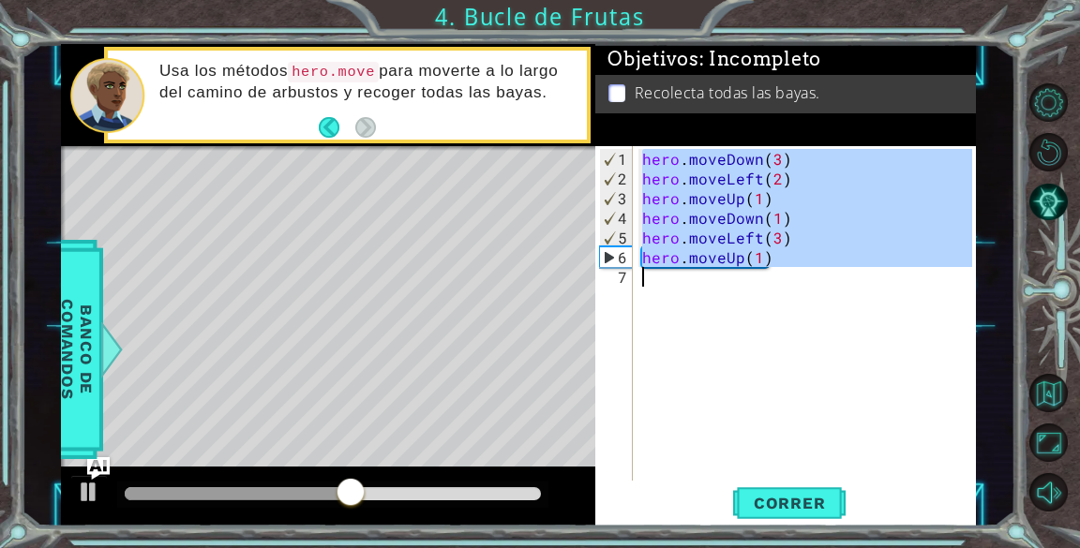
drag, startPoint x: 646, startPoint y: 157, endPoint x: 841, endPoint y: 310, distance: 247.7
click at [841, 310] on div "hero . moveDown ( 3 ) hero . moveLeft ( 2 ) hero . moveUp ( 1 ) hero . moveDown…" at bounding box center [809, 336] width 342 height 374
type textarea "hero.moveUp(1)"
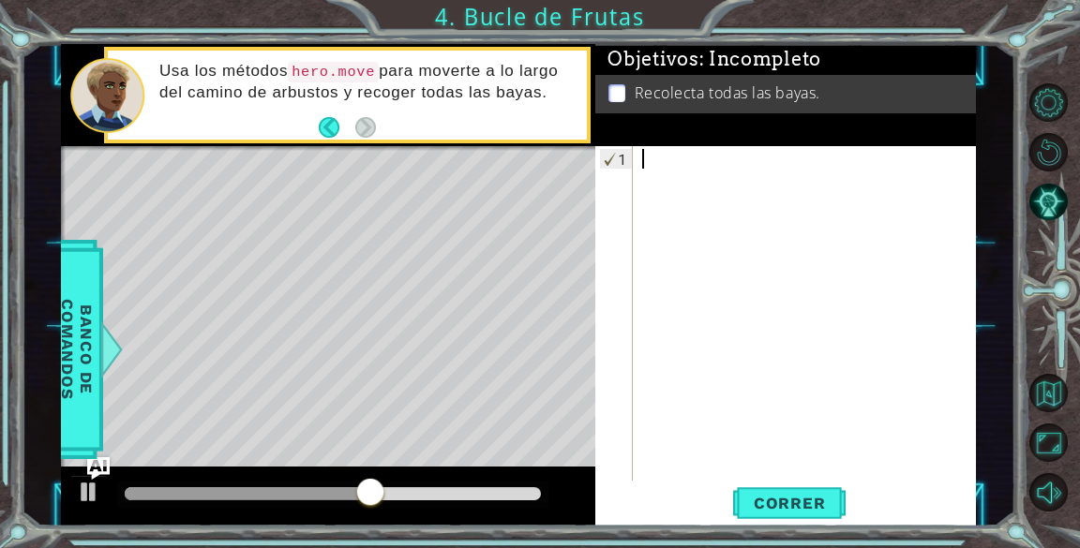
paste textarea ")"
type textarea ")"
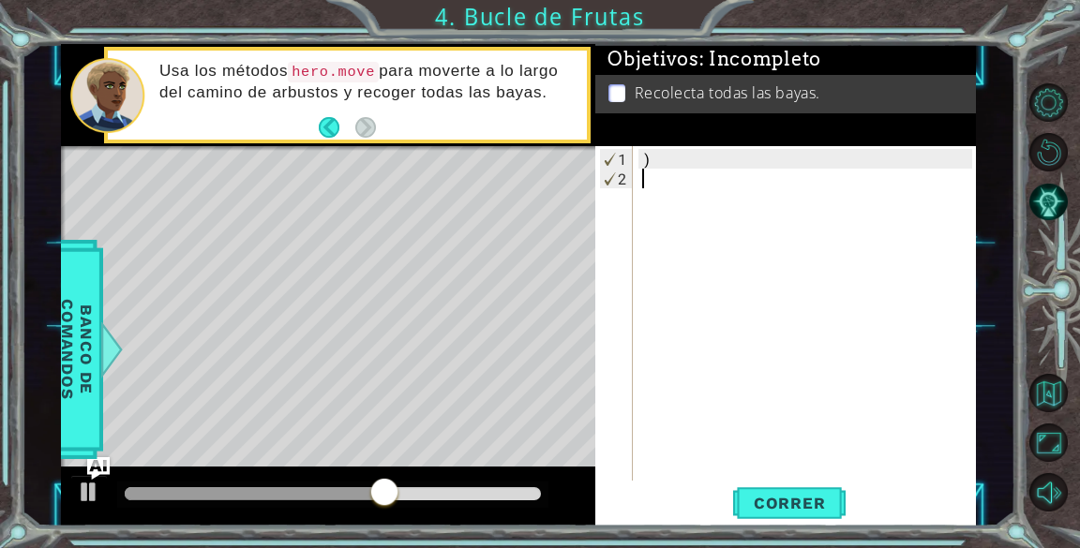
click at [841, 310] on div ")" at bounding box center [809, 336] width 342 height 374
paste textarea ")"
type textarea ")"
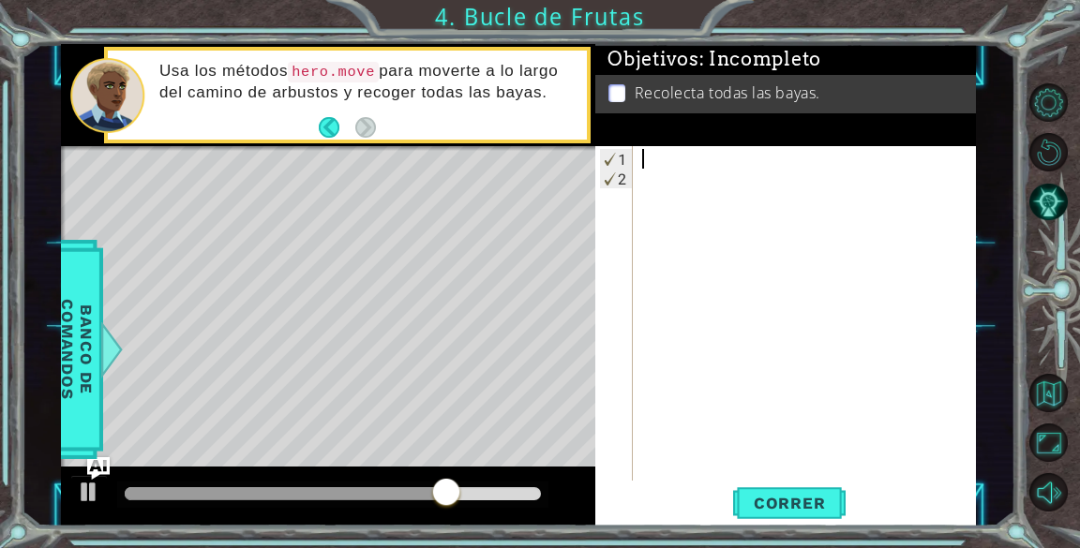
paste textarea "hero.say("mensaje")"
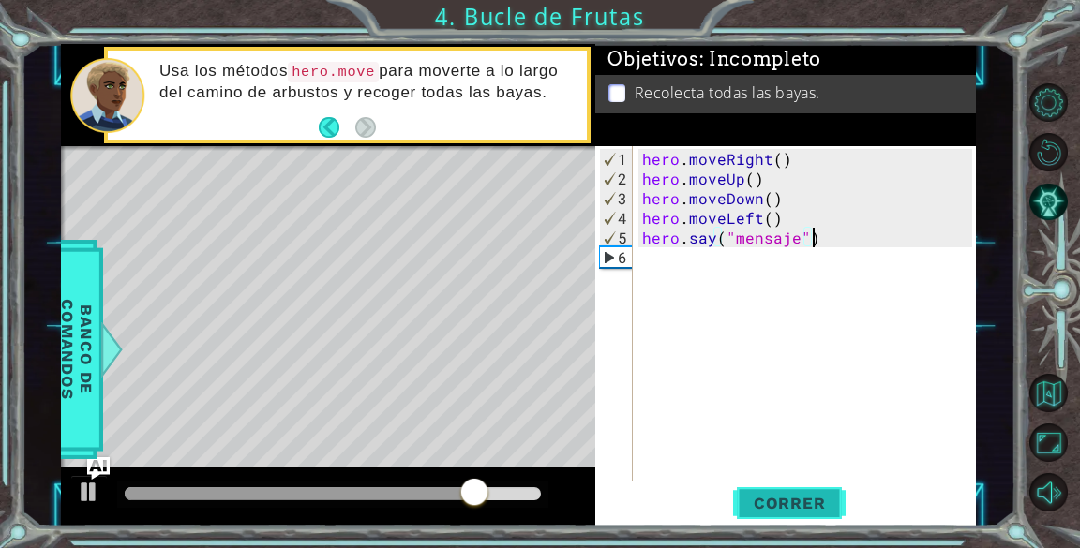
click at [804, 504] on span "Correr" at bounding box center [790, 503] width 110 height 19
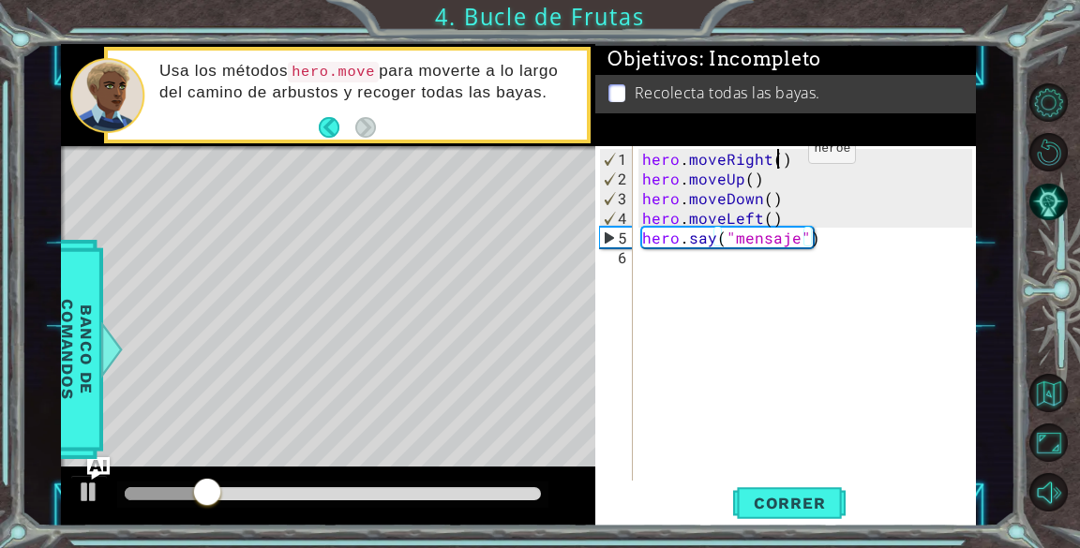
click at [776, 157] on div "hero . moveRight ( ) hero . moveUp ( ) hero . moveDown ( ) hero . moveLeft ( ) …" at bounding box center [809, 336] width 342 height 374
click at [750, 186] on div "hero . moveRight ( 1 ) hero . moveUp ( ) hero . moveDown ( ) hero . moveLeft ( …" at bounding box center [809, 336] width 342 height 374
click at [768, 201] on div "hero . moveRight ( 1 ) hero . moveUp ( 1 ) hero . moveDown ( ) hero . moveLeft …" at bounding box center [809, 336] width 342 height 374
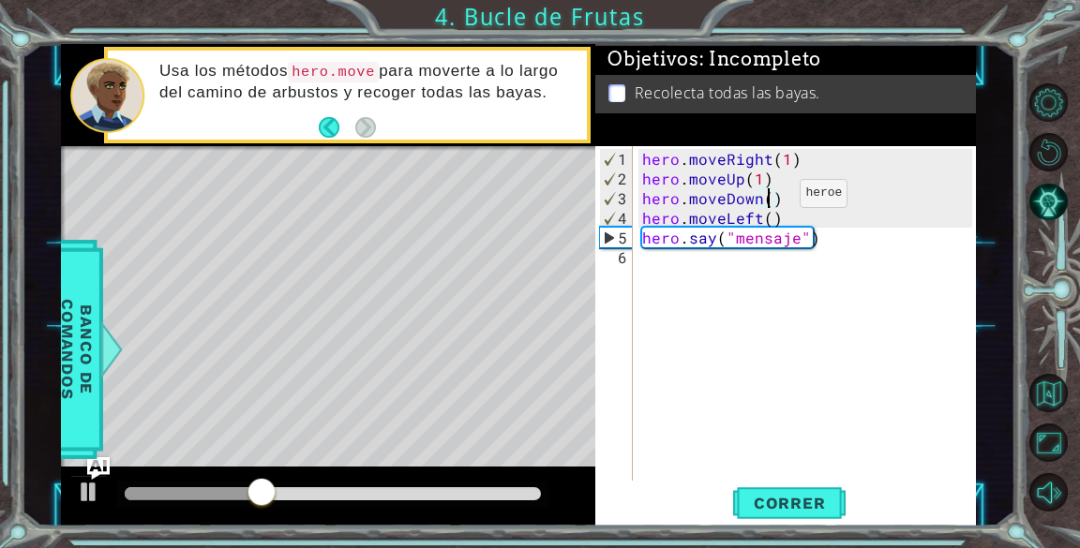
scroll to position [0, 7]
click at [769, 223] on div "hero . moveRight ( 1 ) hero . moveUp ( 1 ) hero . moveDown ( 1 ) hero . moveLef…" at bounding box center [809, 336] width 342 height 374
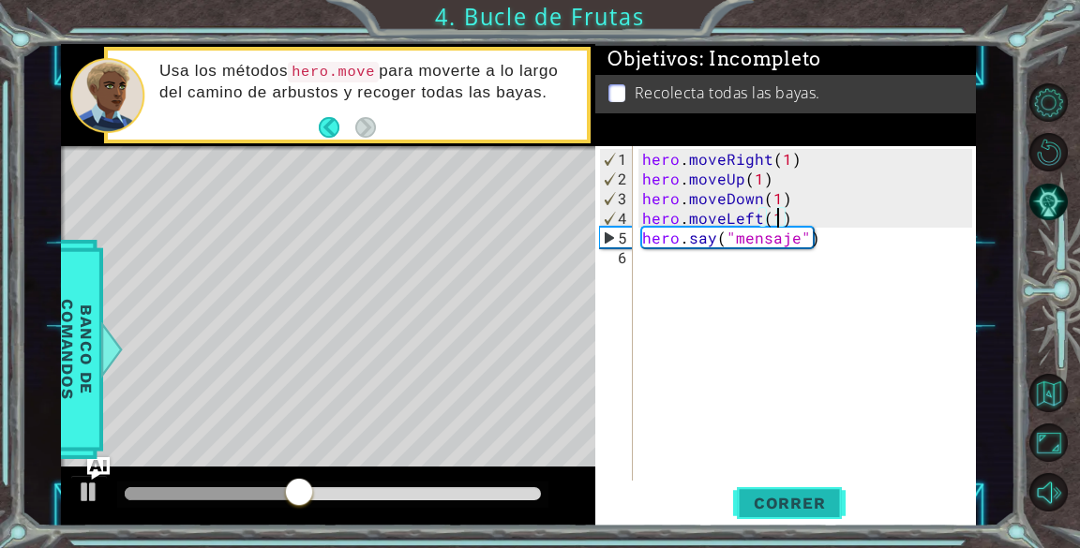
click at [787, 493] on button "Correr" at bounding box center [789, 504] width 112 height 38
drag, startPoint x: 637, startPoint y: 153, endPoint x: 843, endPoint y: 302, distance: 254.5
click at [843, 303] on div "hero.moveLeft(1) 1 2 3 4 5 6 hero . moveRight ( 1 ) hero . moveUp ( 1 ) hero . …" at bounding box center [783, 313] width 376 height 335
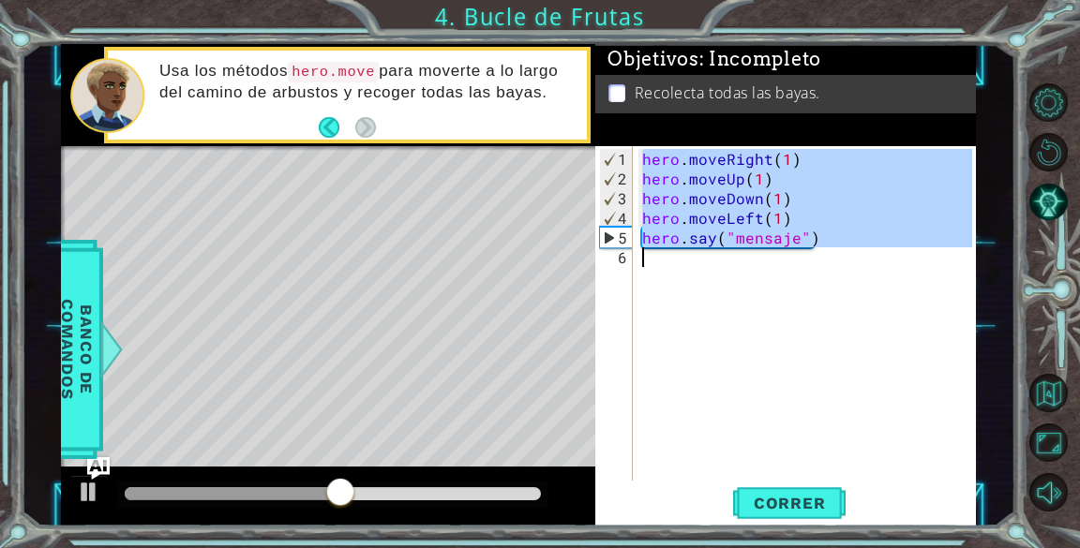
drag, startPoint x: 645, startPoint y: 161, endPoint x: 852, endPoint y: 281, distance: 239.4
click at [852, 281] on div "hero . moveRight ( 1 ) hero . moveUp ( 1 ) hero . moveDown ( 1 ) hero . moveLef…" at bounding box center [809, 336] width 342 height 374
type textarea "hero.say("mensaje")"
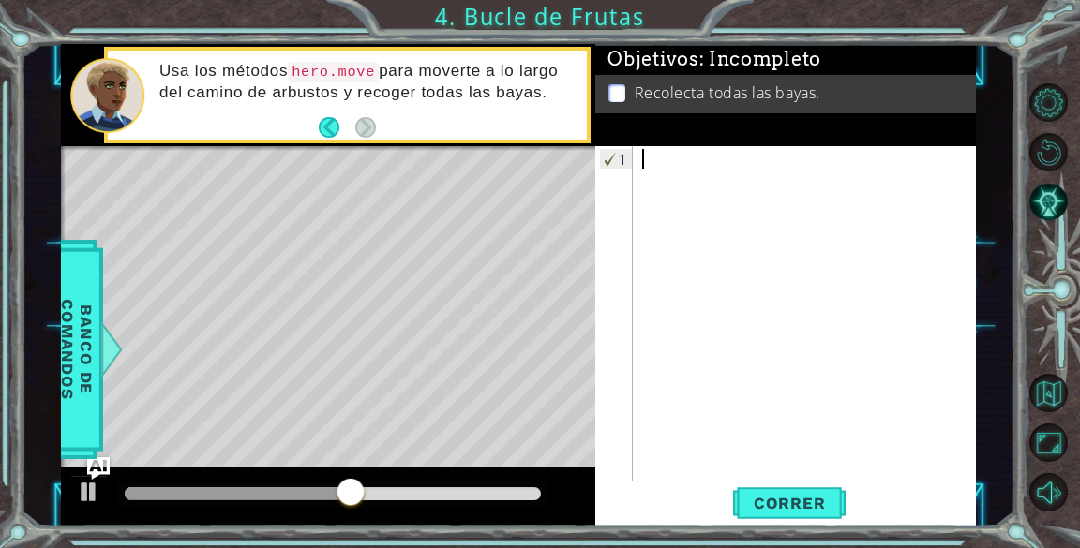
scroll to position [0, 0]
paste textarea "hero.moveRight()"
type textarea "hero.moveRight()"
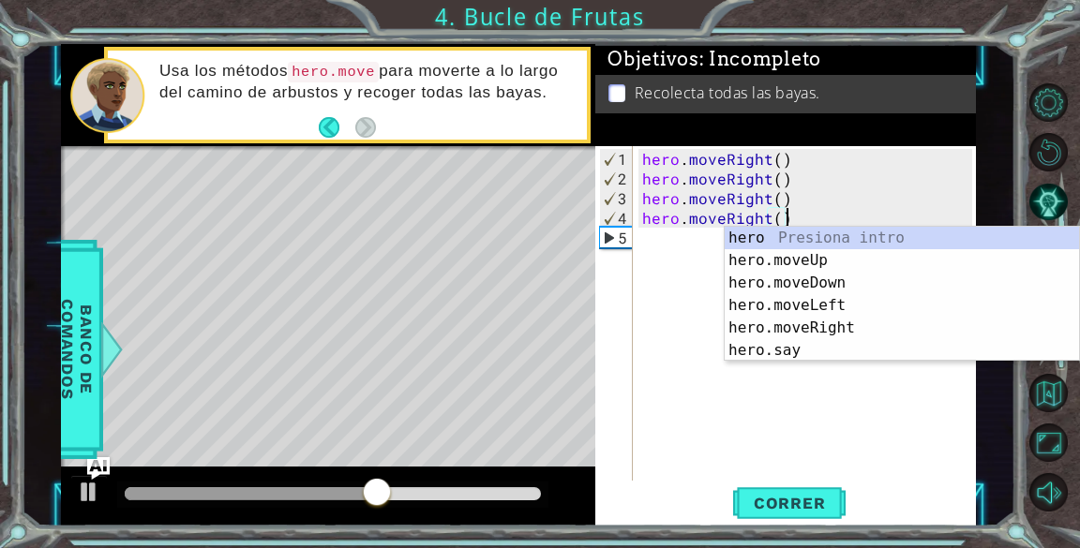
click at [711, 328] on div "hero . moveRight ( ) hero . moveRight ( ) hero . moveRight ( ) hero . moveRight…" at bounding box center [809, 336] width 342 height 374
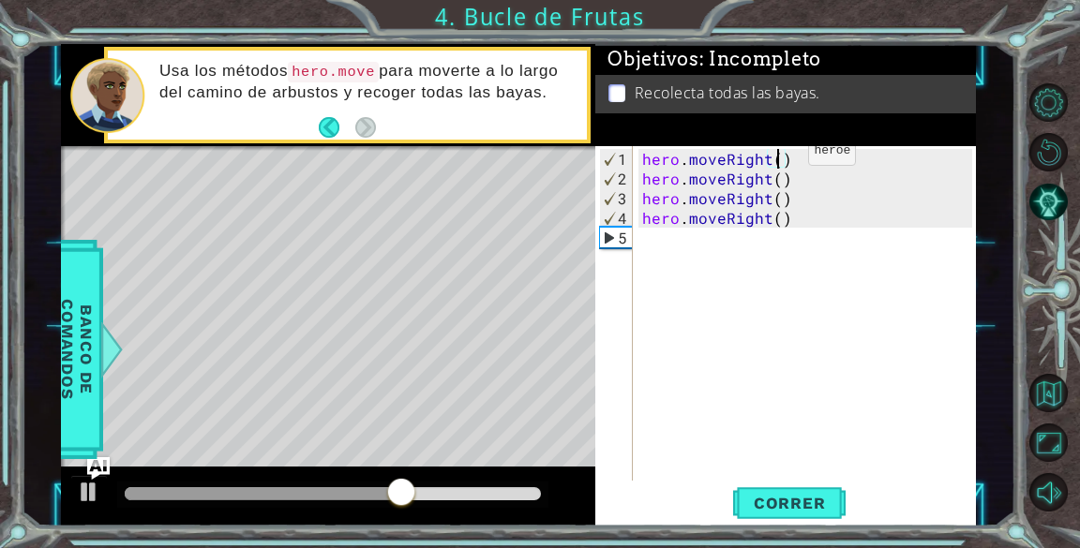
click at [776, 158] on div "hero . moveRight ( ) hero . moveRight ( ) hero . moveRight ( ) hero . moveRight…" at bounding box center [809, 336] width 342 height 374
click at [779, 178] on div "hero . moveRight ( 1 ) hero . moveRight ( ) hero . moveRight ( ) hero . moveRig…" at bounding box center [809, 336] width 342 height 374
click at [779, 189] on div "hero . moveRight ( 1 ) hero . moveRight ( 1 ) hero . moveRight ( ) hero . moveR…" at bounding box center [809, 336] width 342 height 374
click at [781, 216] on div "hero . moveRight ( 1 ) hero . moveRight ( 1 ) hero . moveRight ( 1 ) hero . mov…" at bounding box center [809, 336] width 342 height 374
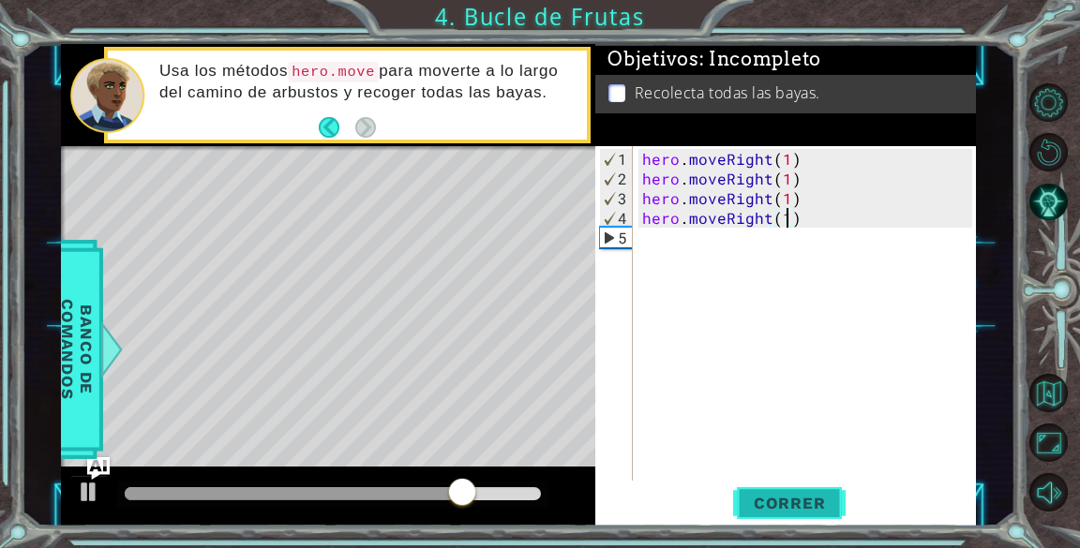
click at [786, 504] on span "Correr" at bounding box center [790, 503] width 110 height 19
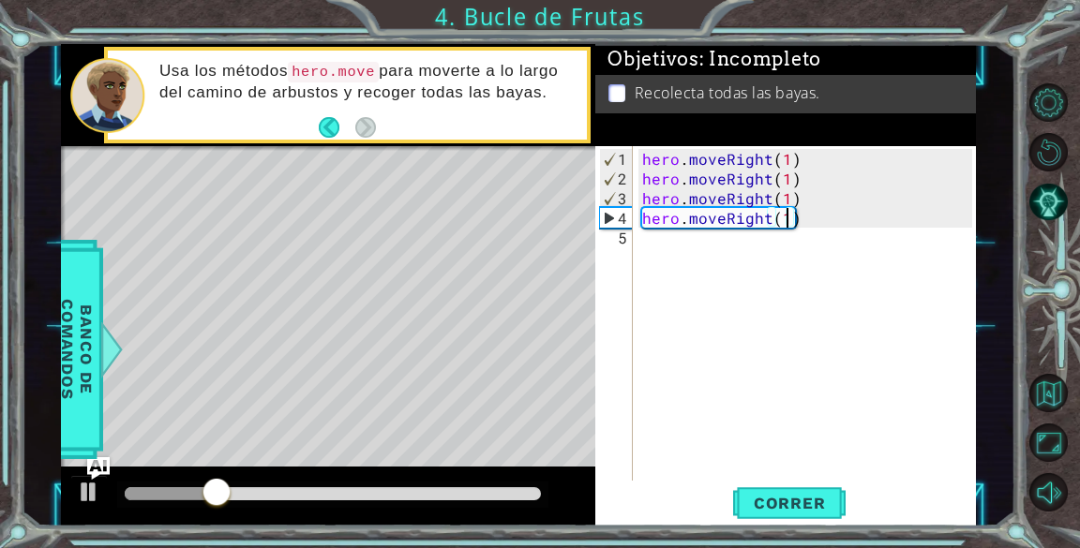
click at [877, 218] on div "hero . moveRight ( 1 ) hero . moveRight ( 1 ) hero . moveRight ( 1 ) hero . mov…" at bounding box center [809, 336] width 342 height 374
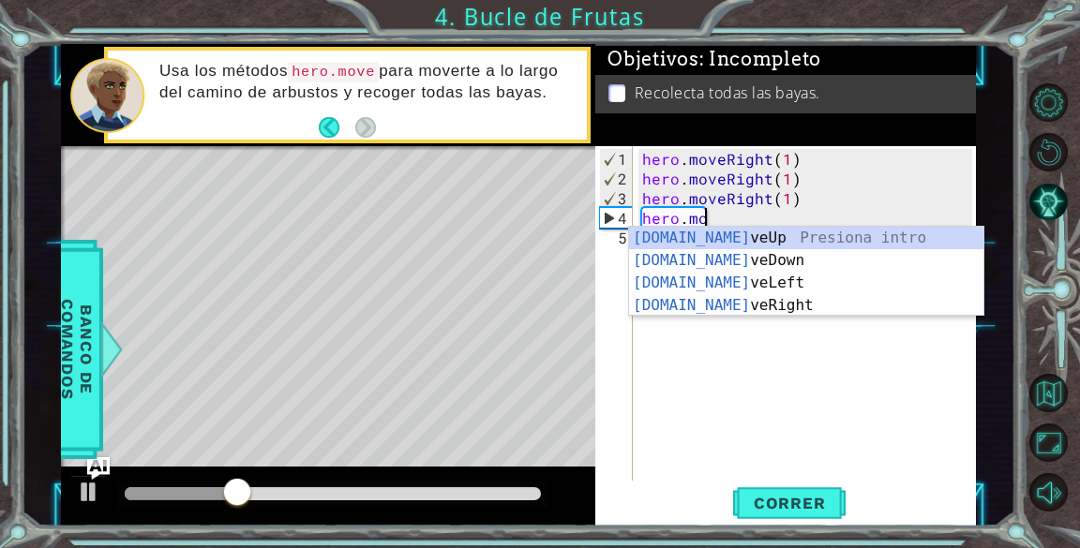
scroll to position [0, 2]
type textarea "h"
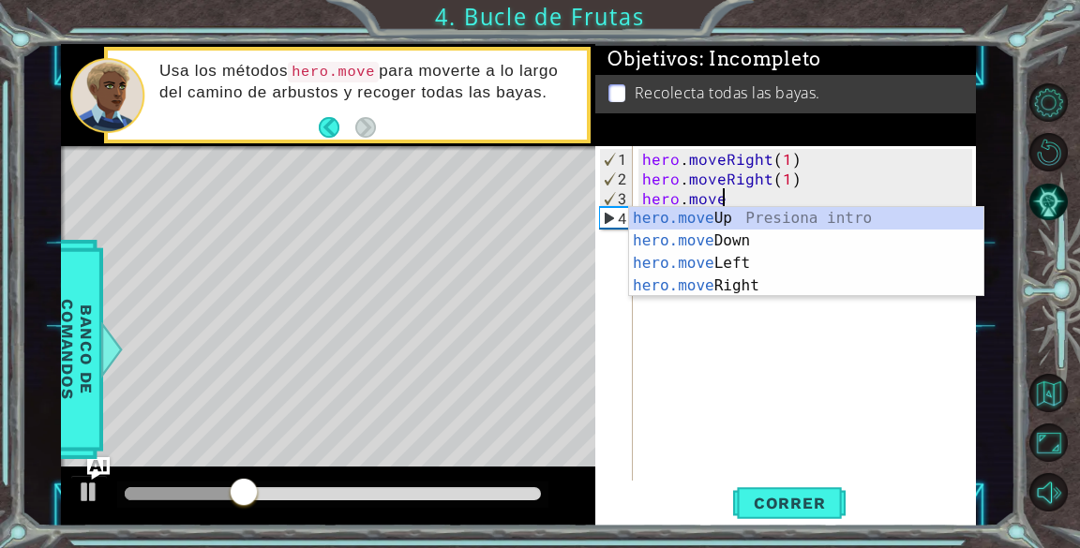
type textarea "h"
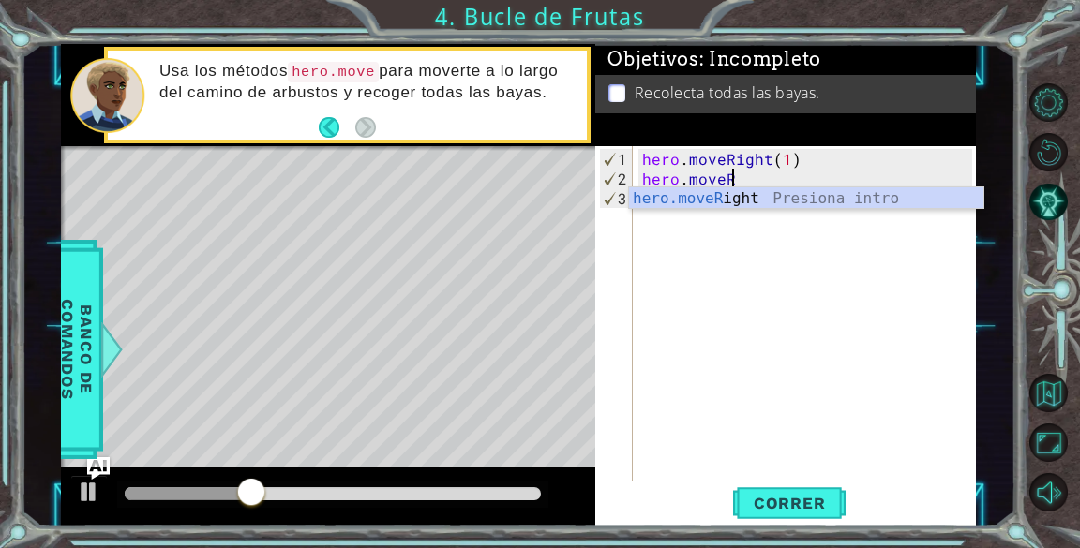
type textarea "h"
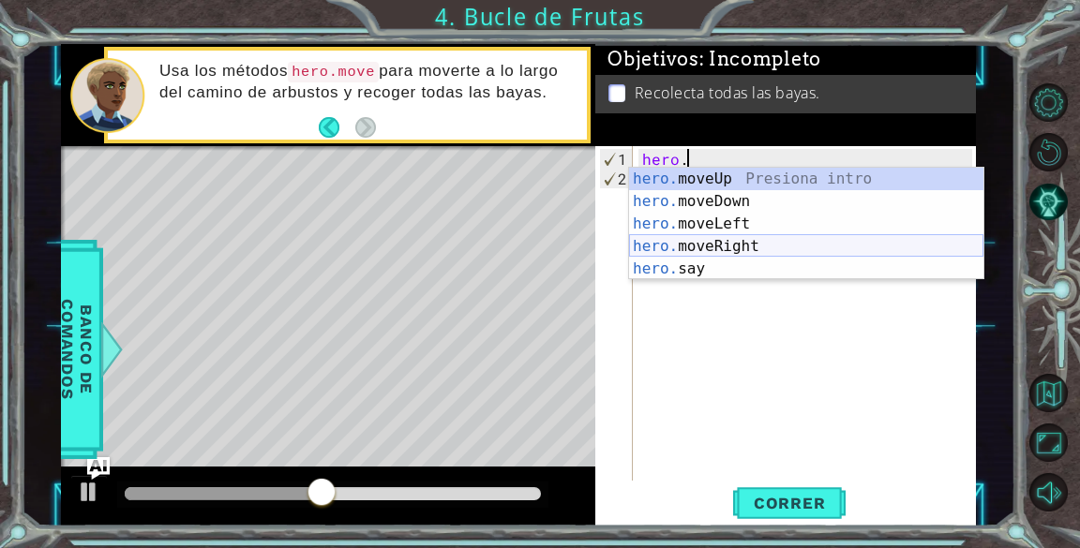
click at [739, 252] on div "hero. moveUp Presiona intro hero. moveDown Presiona intro hero. moveLeft Presio…" at bounding box center [806, 246] width 354 height 157
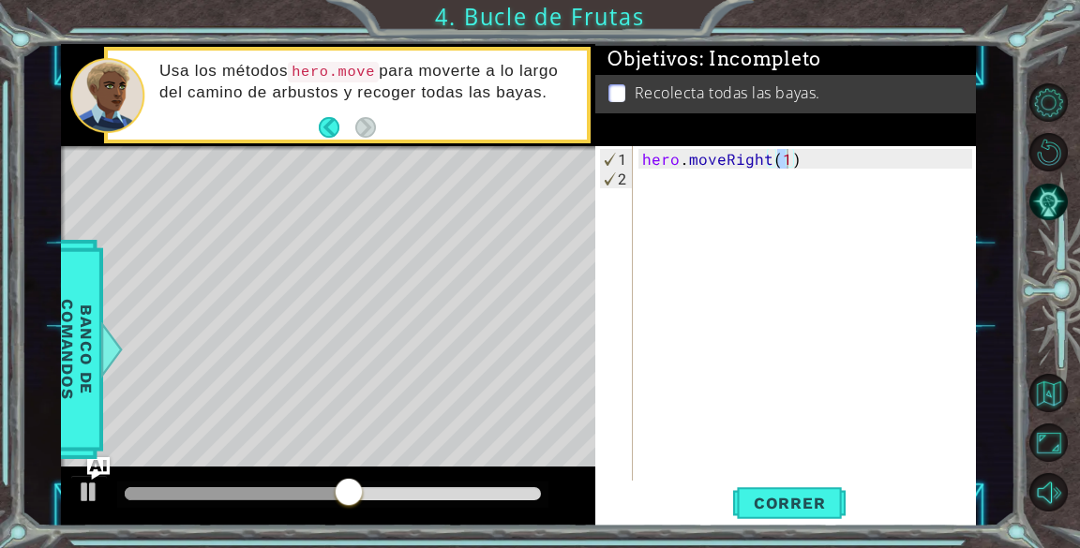
click at [805, 526] on div "hero.moveRight(1) 1 2 hero . moveRight ( 1 ) הההההההההההההההההההההההההההההההההה…" at bounding box center [785, 336] width 380 height 380
click at [802, 511] on span "Correr" at bounding box center [790, 503] width 110 height 19
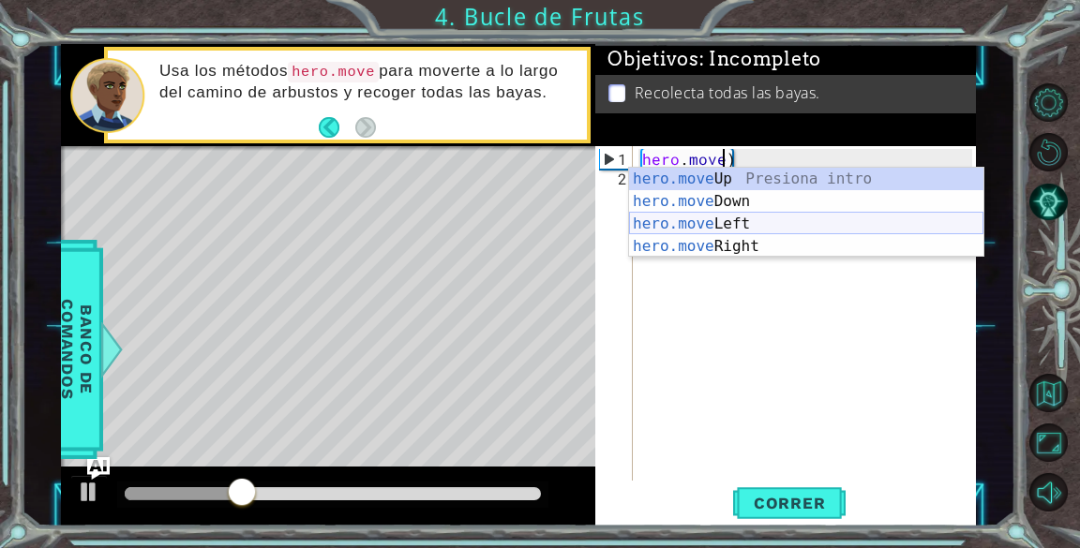
click at [733, 222] on div "hero.move Up Presiona intro hero.move Down Presiona intro hero.move Left Presio…" at bounding box center [806, 235] width 354 height 135
type textarea "hero.moveLeft(1)"
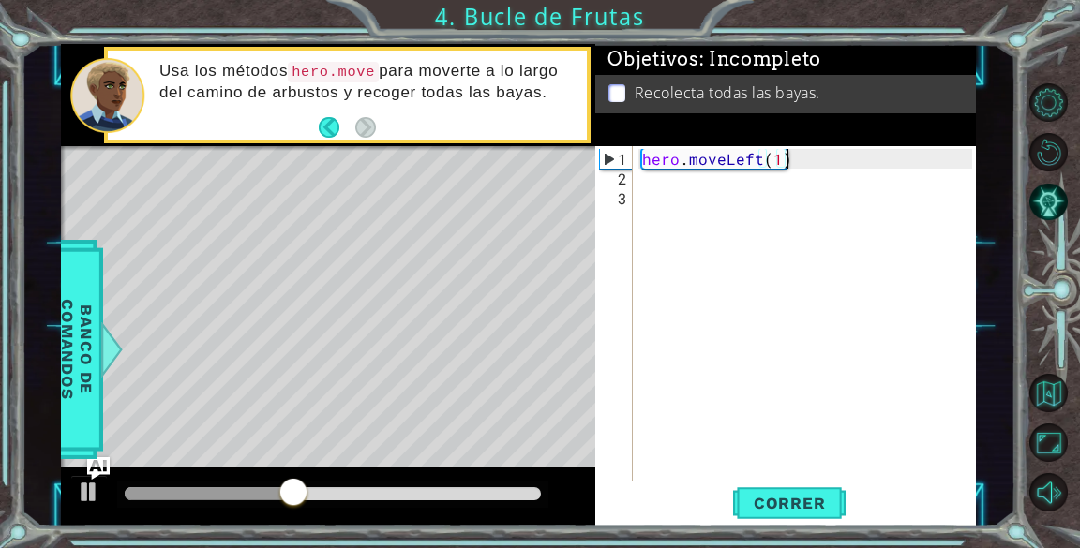
click at [824, 162] on div "hero . moveLeft ( 1 )" at bounding box center [809, 336] width 342 height 374
click at [812, 155] on div "hero . moveLeft ( 1 )" at bounding box center [809, 336] width 342 height 374
type textarea "hero.moveLeft(1)"
click at [812, 155] on div "hero . moveLeft ( 1 )" at bounding box center [809, 336] width 342 height 374
click at [773, 486] on button "Correr" at bounding box center [789, 504] width 112 height 38
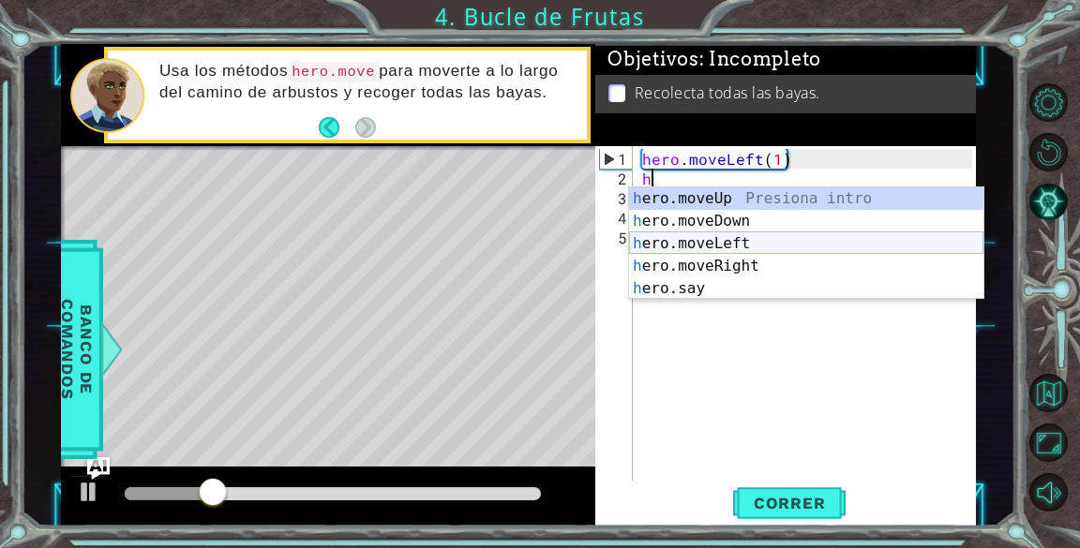
click at [711, 241] on div "h ero.moveUp Presiona intro h ero.moveDown Presiona intro h ero.moveLeft Presio…" at bounding box center [806, 265] width 354 height 157
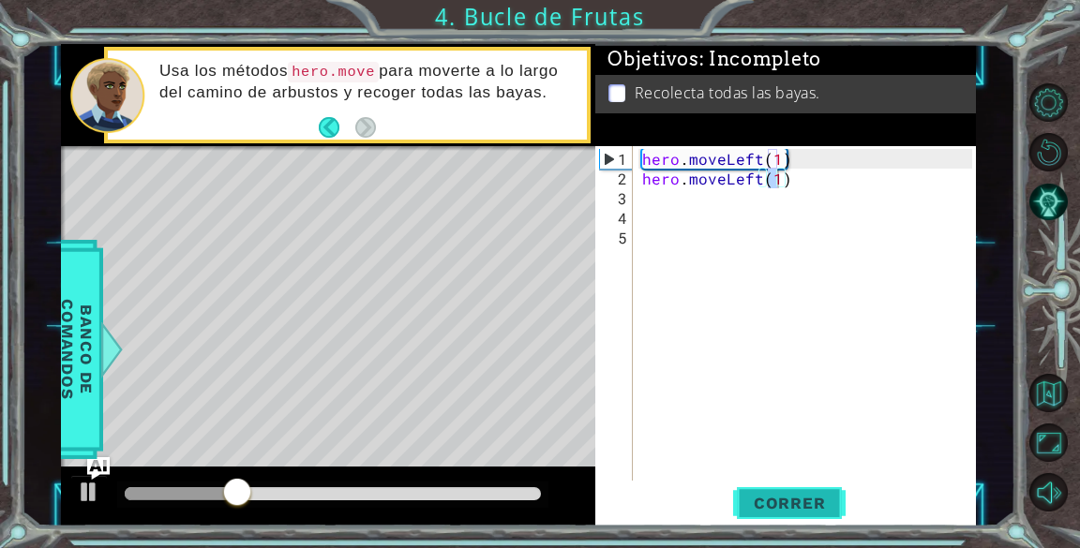
click at [802, 503] on span "Correr" at bounding box center [790, 503] width 110 height 19
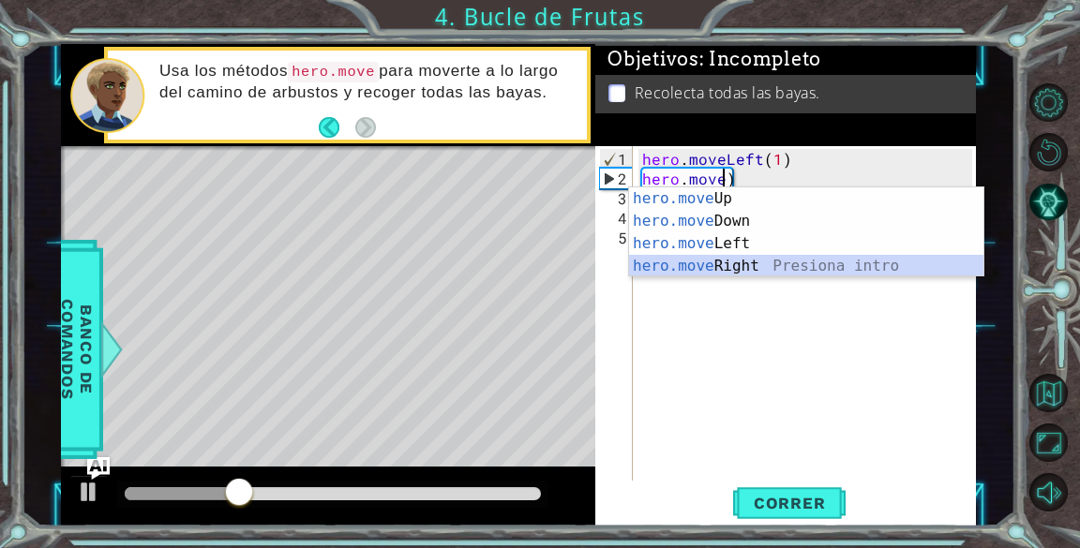
click at [742, 271] on div "hero.move Up Presiona intro hero.move Down Presiona intro hero.move Left Presio…" at bounding box center [806, 254] width 354 height 135
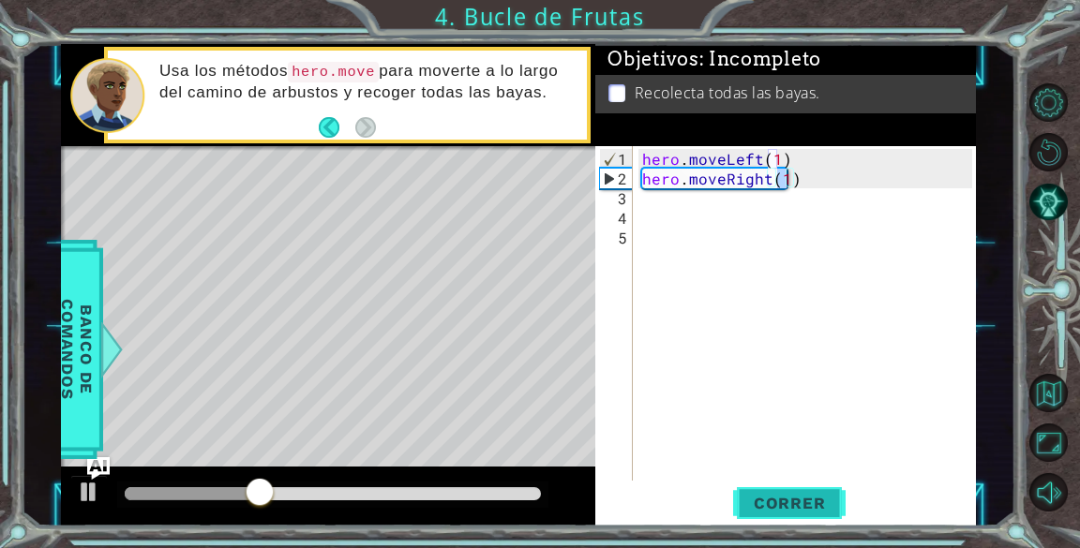
click at [780, 497] on span "Correr" at bounding box center [790, 503] width 110 height 19
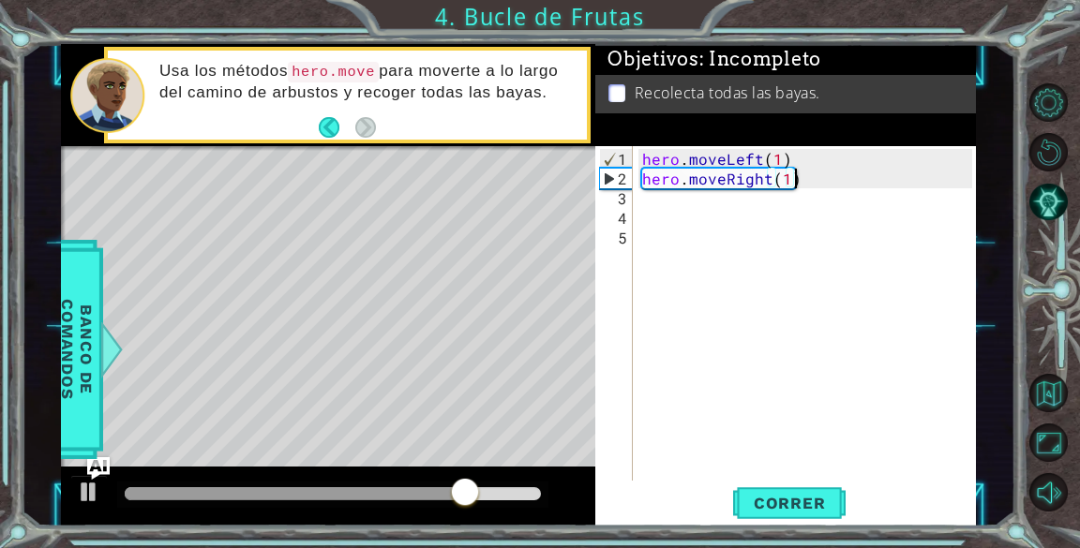
click at [812, 175] on div "hero . moveLeft ( 1 ) hero . moveRight ( 1 )" at bounding box center [809, 336] width 342 height 374
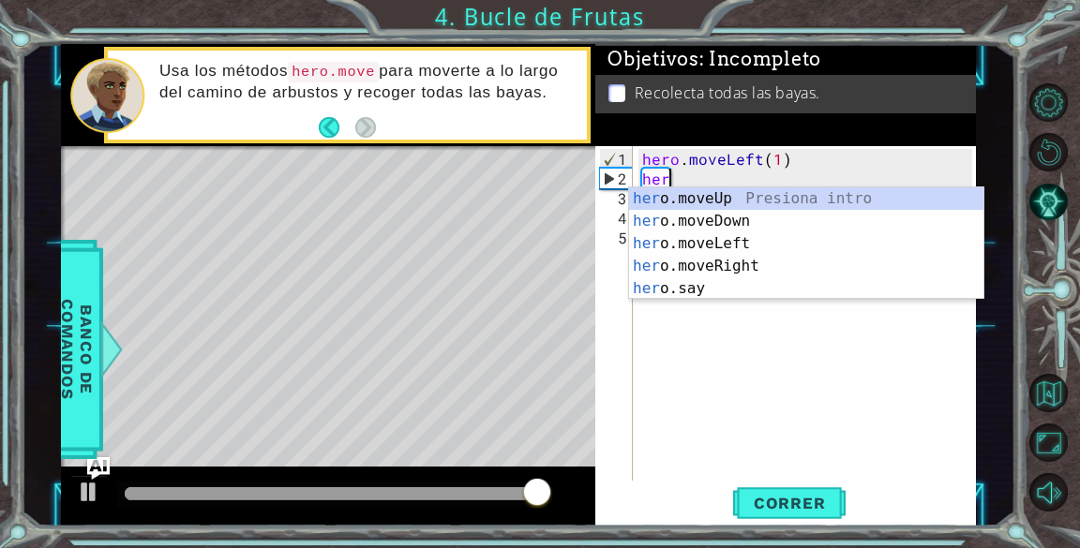
type textarea "h"
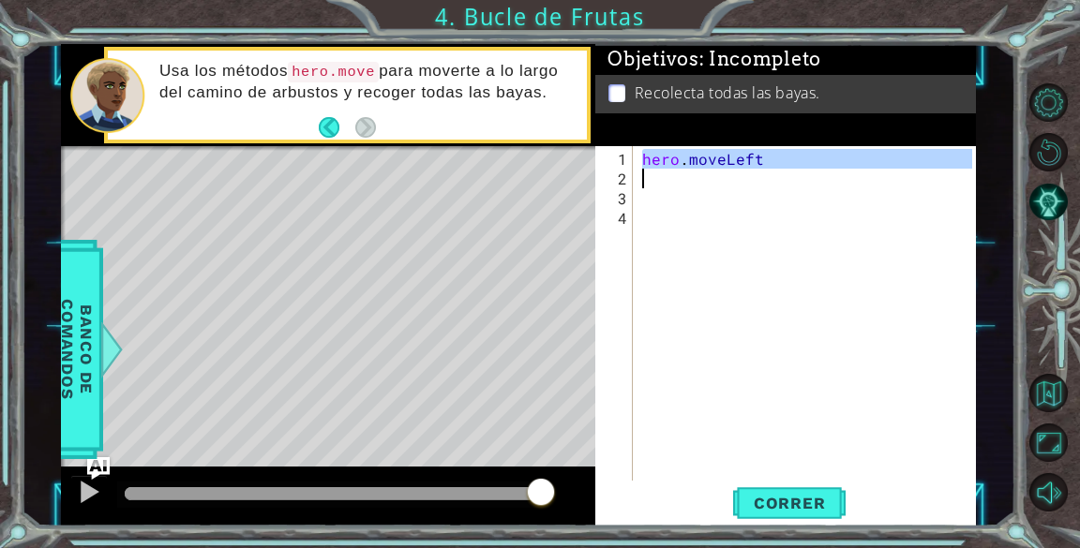
drag, startPoint x: 646, startPoint y: 159, endPoint x: 787, endPoint y: 177, distance: 142.7
click at [787, 177] on div "hero . moveLeft" at bounding box center [809, 336] width 342 height 374
type textarea "hero.moveLeft"
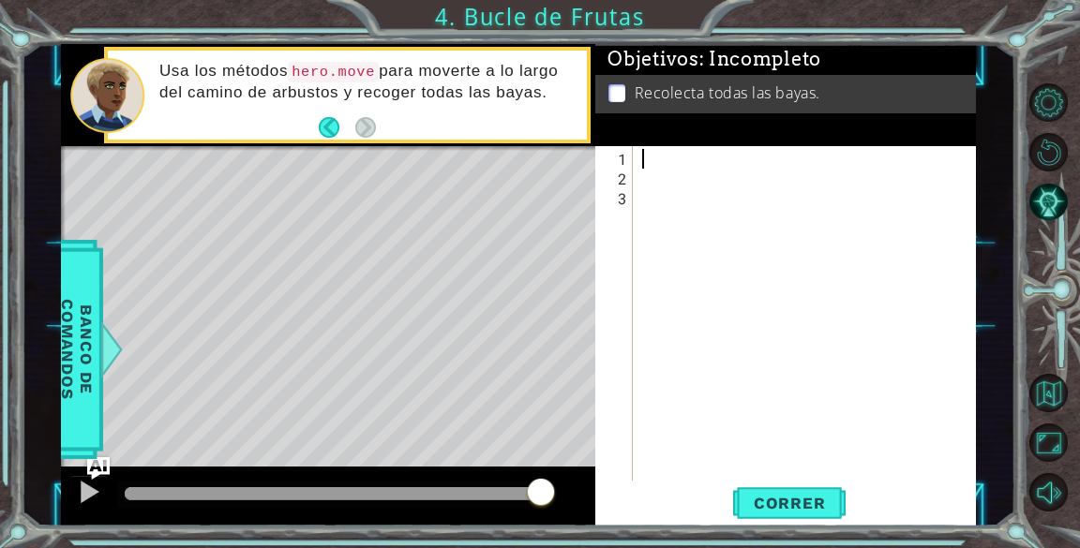
paste textarea "hero.moveDown()"
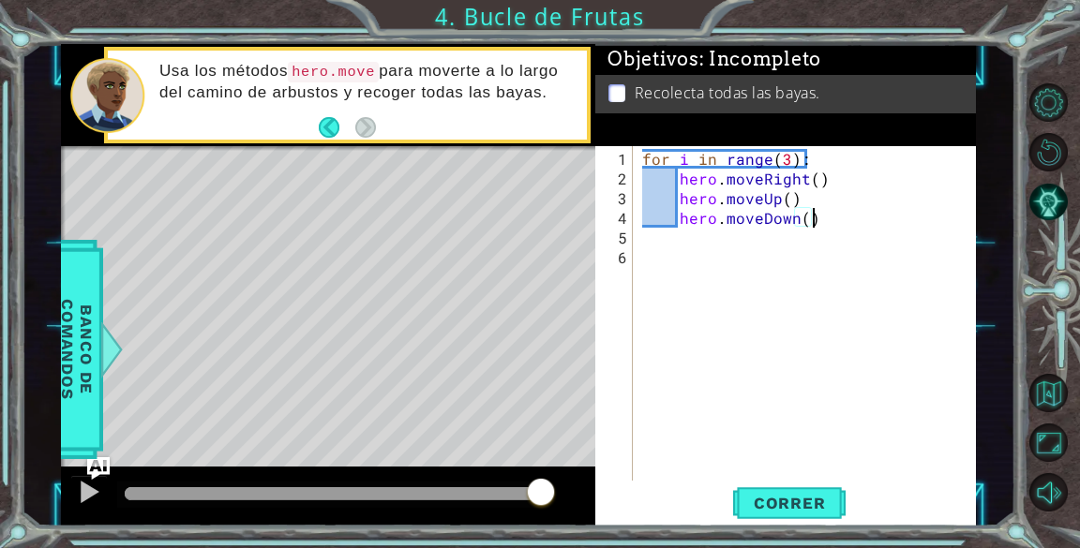
click at [840, 198] on div "for i in range ( 3 ) : hero . moveRight ( ) hero . moveUp ( ) hero . moveDown (…" at bounding box center [809, 336] width 342 height 374
click at [814, 180] on div "for i in range ( 3 ) : hero . moveRight ( ) hero . moveUp ( ) hero . moveDown (…" at bounding box center [809, 336] width 342 height 374
click at [787, 199] on div "for i in range ( 3 ) : hero . moveRight ( 1 ) hero . moveUp ( ) hero . moveDown…" at bounding box center [809, 336] width 342 height 374
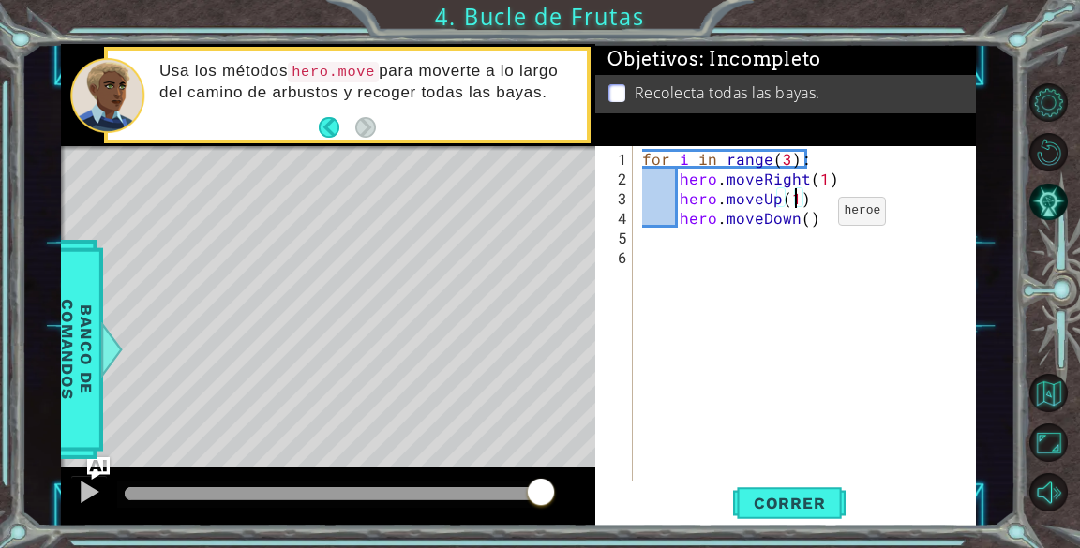
click at [806, 218] on div "for i in range ( 3 ) : hero . moveRight ( 1 ) hero . moveUp ( 1 ) hero . moveDo…" at bounding box center [809, 336] width 342 height 374
type textarea "hero.moveDown()"
click at [822, 232] on div "for i in range ( 3 ) : hero . moveRight ( 1 ) hero . moveUp ( 1 ) hero . moveDo…" at bounding box center [809, 336] width 342 height 374
click at [802, 218] on div "for i in range ( 3 ) : hero . moveRight ( 1 ) hero . moveUp ( 1 ) hero . moveDo…" at bounding box center [809, 336] width 342 height 374
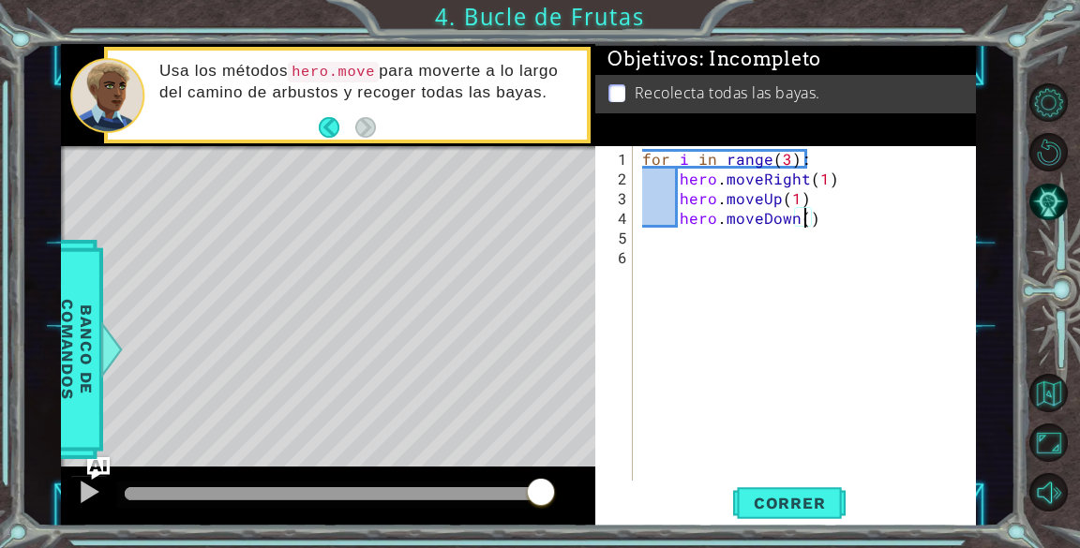
scroll to position [0, 10]
type textarea "hero.moveDown(1)"
click at [762, 503] on span "Correr" at bounding box center [790, 503] width 110 height 19
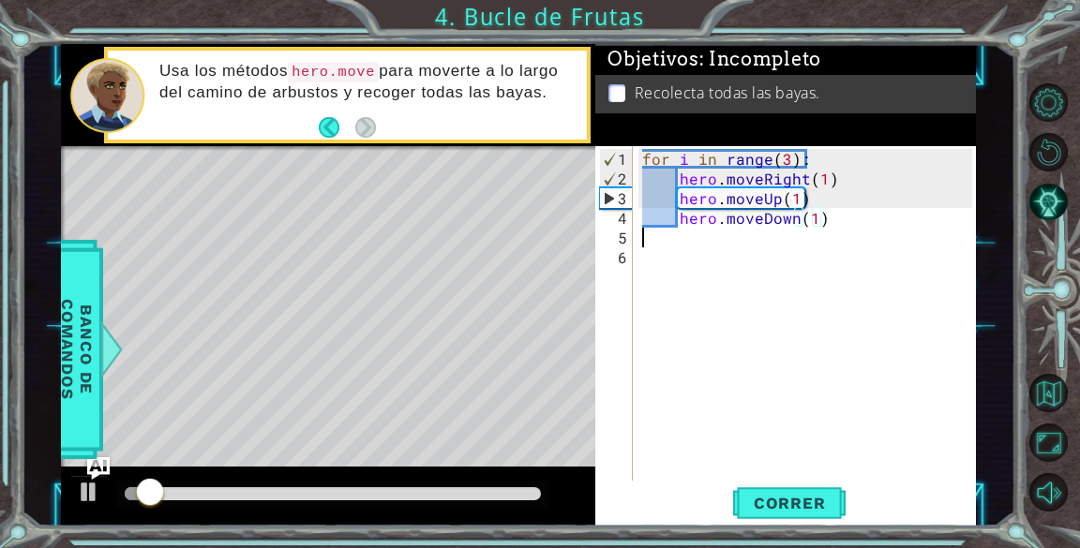
click at [837, 228] on div "for i in range ( 3 ) : hero . moveRight ( 1 ) hero . moveUp ( 1 ) hero . moveDo…" at bounding box center [809, 336] width 342 height 374
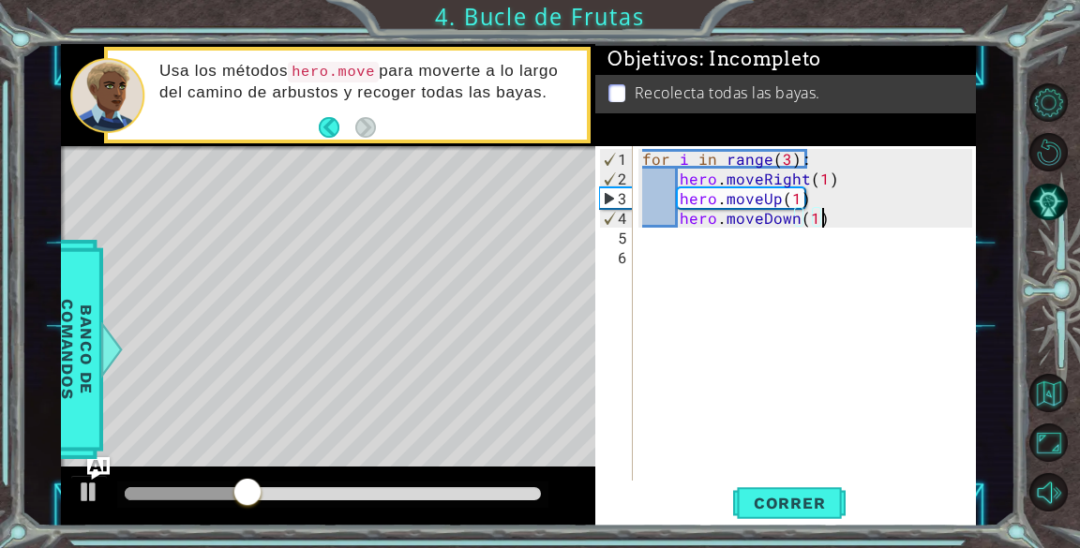
click at [822, 224] on div "for i in range ( 3 ) : hero . moveRight ( 1 ) hero . moveUp ( 1 ) hero . moveDo…" at bounding box center [809, 336] width 342 height 374
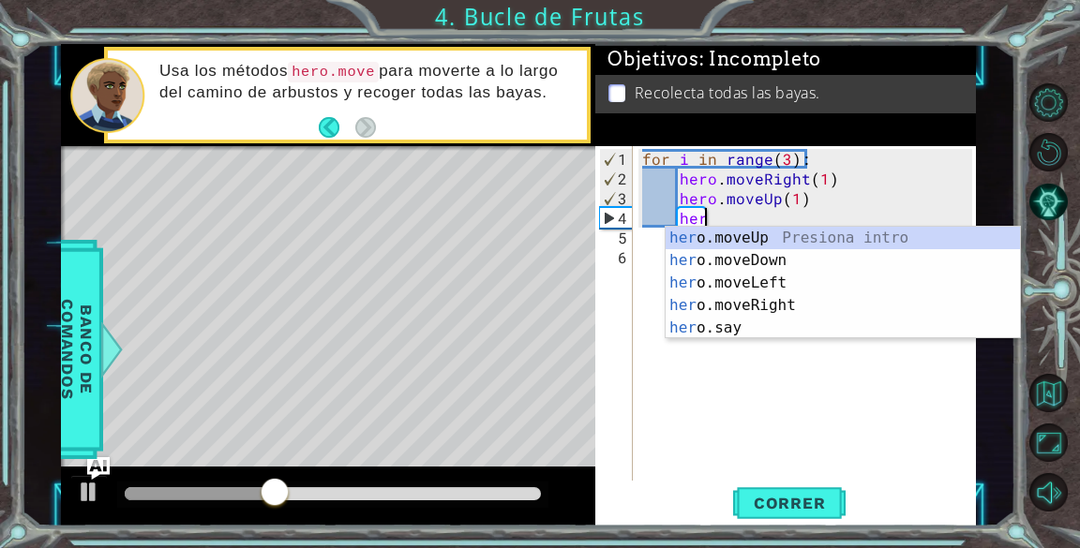
type textarea "h"
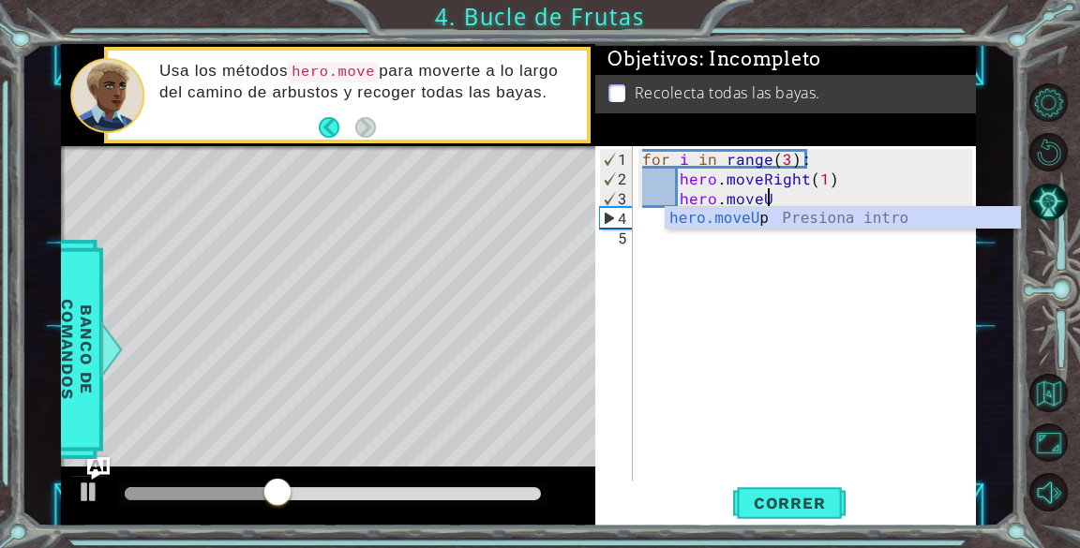
type textarea "h"
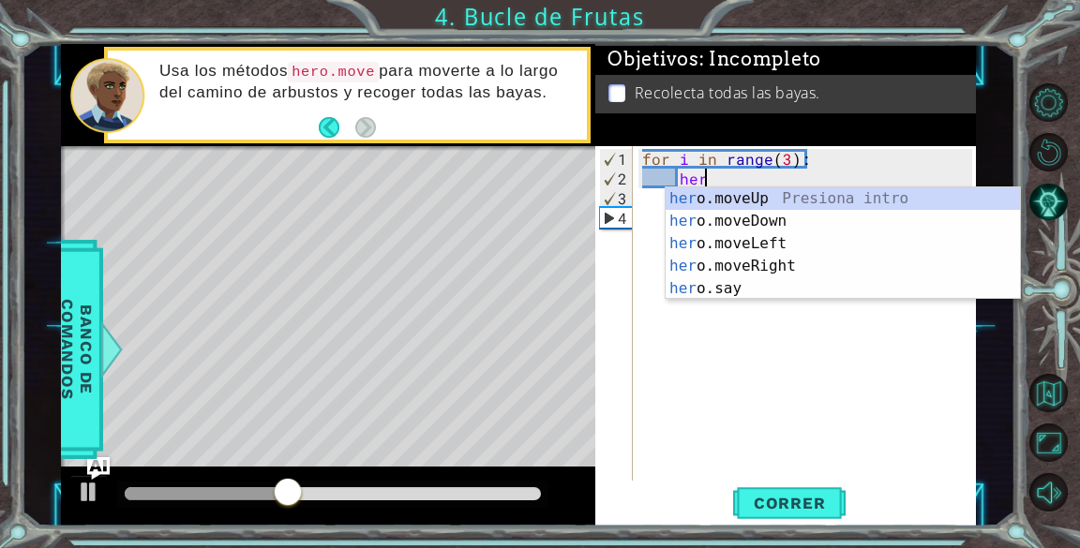
type textarea "h"
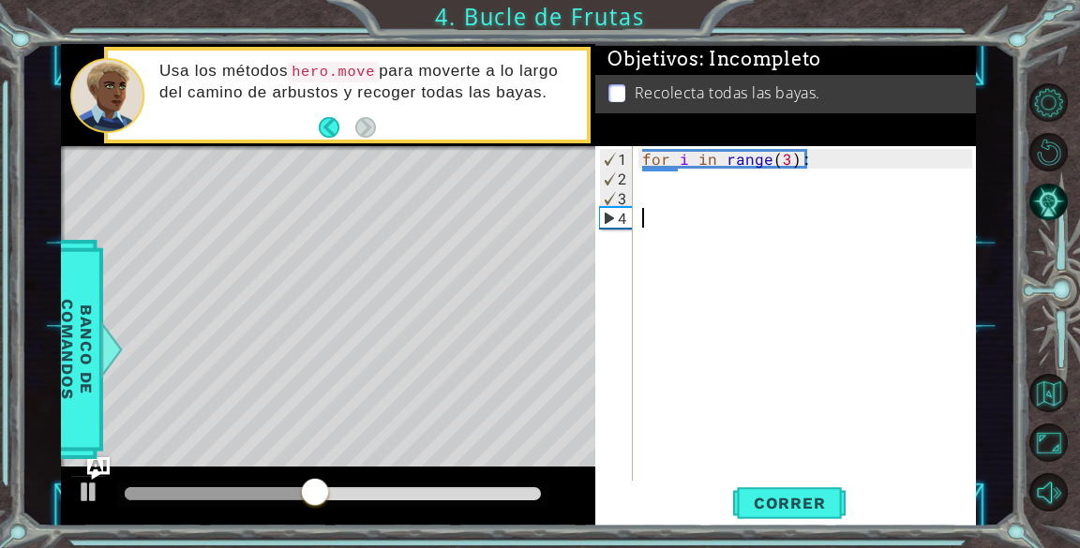
click at [822, 224] on div "for i in range ( 3 ) :" at bounding box center [809, 336] width 342 height 374
click at [649, 185] on div "for i in range ( 3 ) :" at bounding box center [809, 336] width 342 height 374
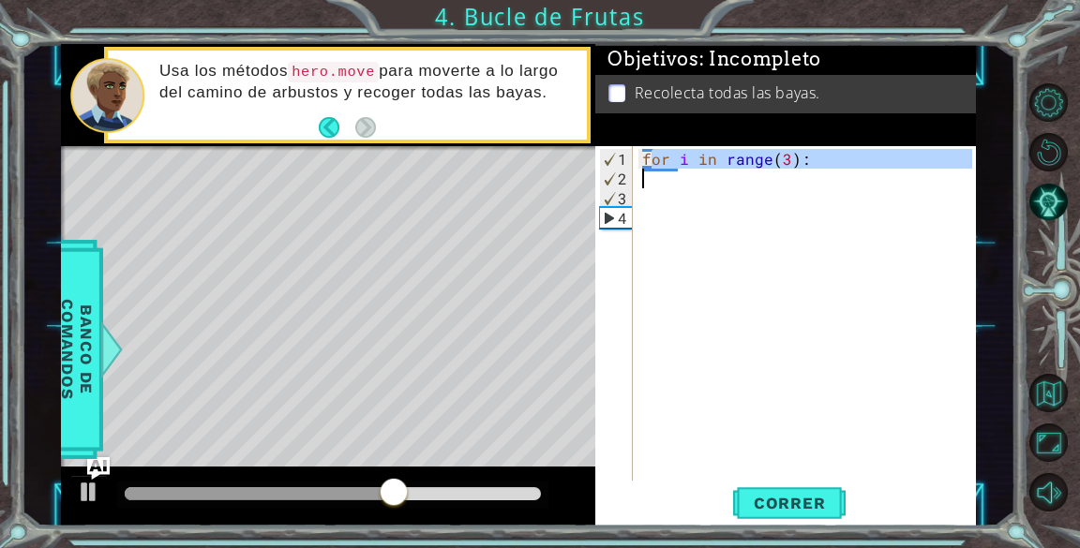
drag, startPoint x: 649, startPoint y: 159, endPoint x: 742, endPoint y: 157, distance: 93.8
click at [742, 157] on div "for i in range ( 3 ) :" at bounding box center [809, 336] width 342 height 374
type textarea "for i in range(3):"
click at [798, 214] on div "for i in range ( 3 ) :" at bounding box center [809, 336] width 342 height 374
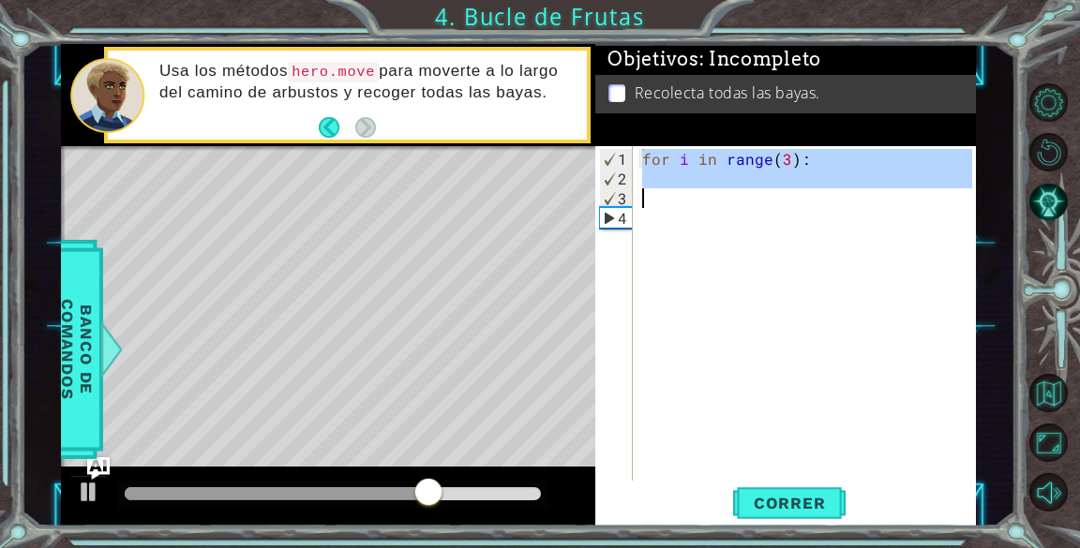
drag, startPoint x: 642, startPoint y: 157, endPoint x: 877, endPoint y: 193, distance: 237.2
click at [877, 193] on div "for i in range ( 3 ) :" at bounding box center [809, 336] width 342 height 374
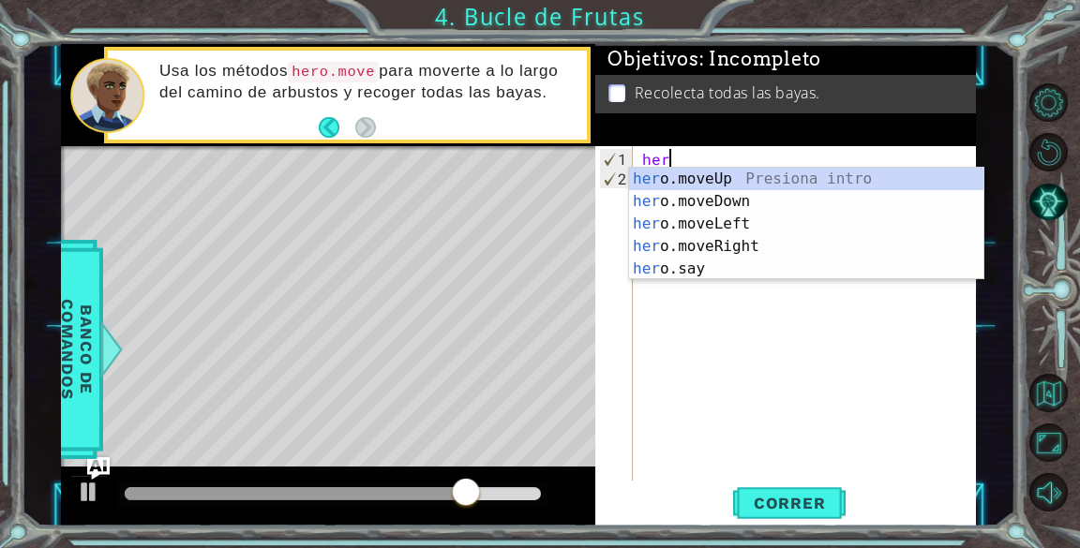
scroll to position [0, 1]
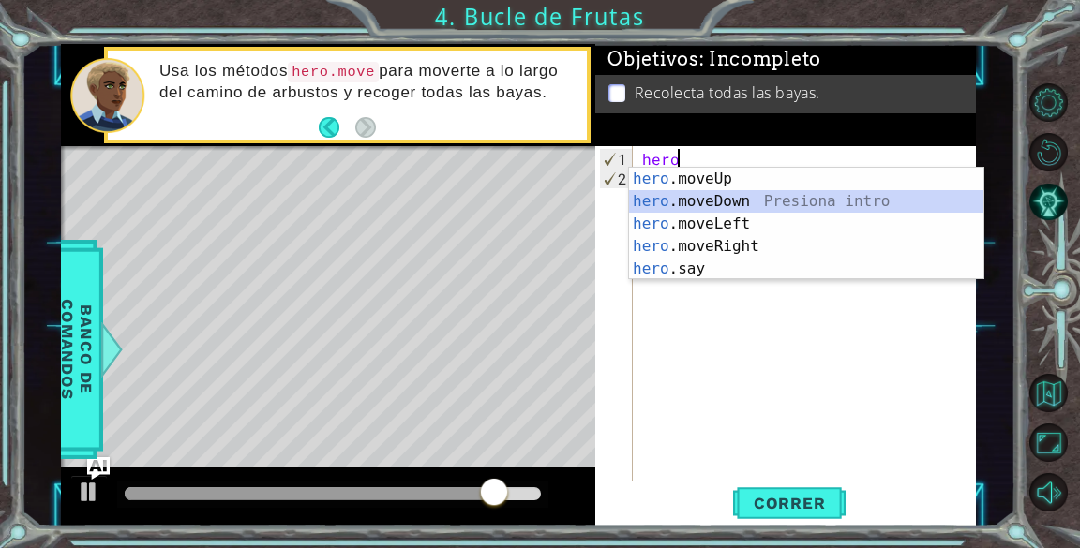
click at [741, 192] on div "hero .moveUp Presiona intro hero .moveDown Presiona intro hero .moveLeft Presio…" at bounding box center [806, 246] width 354 height 157
type textarea "hero.moveDown(1)"
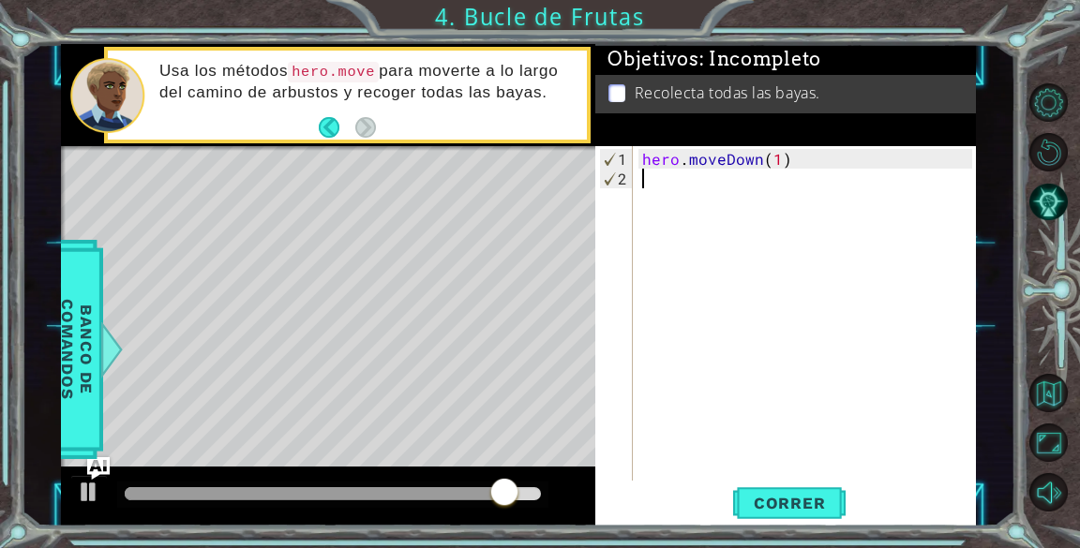
drag, startPoint x: 741, startPoint y: 192, endPoint x: 749, endPoint y: 287, distance: 95.1
click at [749, 287] on div "hero . moveDown ( 1 )" at bounding box center [809, 336] width 342 height 374
click at [789, 163] on div "hero . moveDown ( 1 )" at bounding box center [809, 336] width 342 height 374
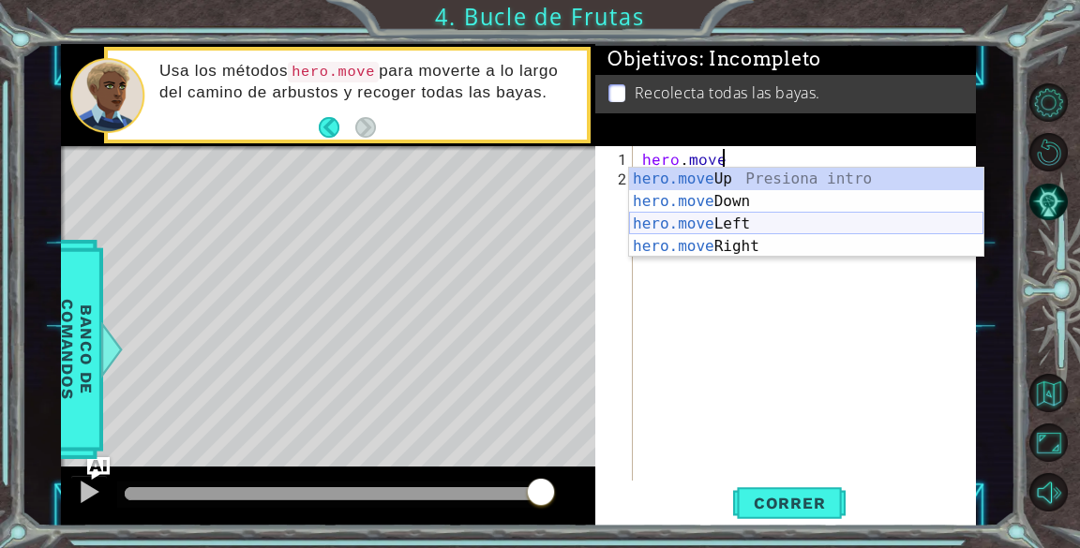
click at [743, 217] on div "hero.move Up Presiona intro hero.move Down Presiona intro hero.move Left Presio…" at bounding box center [806, 235] width 354 height 135
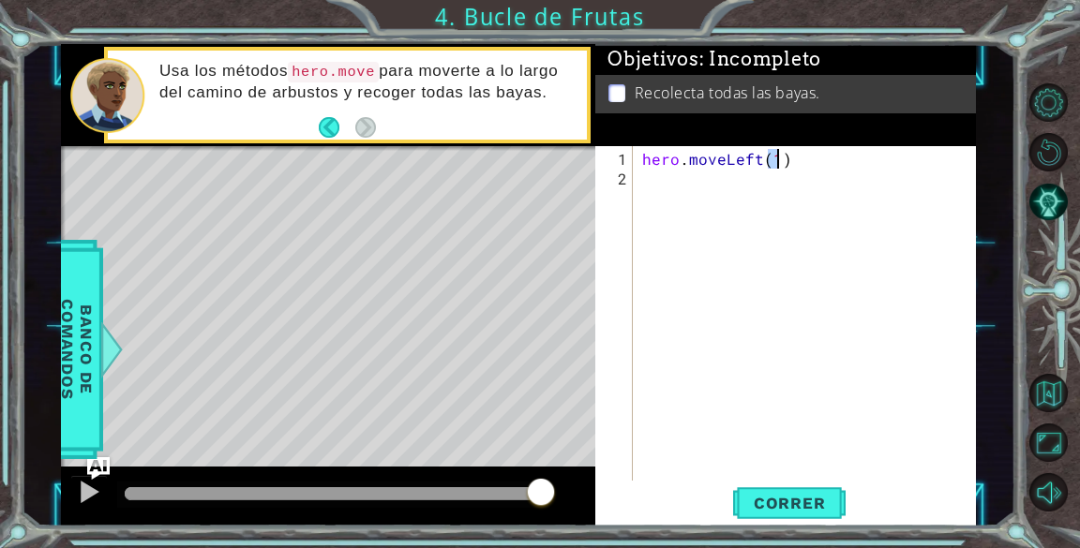
type textarea "hero.moveLeft(1)"
click at [802, 162] on div "hero . moveLeft ( 1 )" at bounding box center [809, 336] width 342 height 374
click at [800, 493] on button "Correr" at bounding box center [789, 504] width 112 height 38
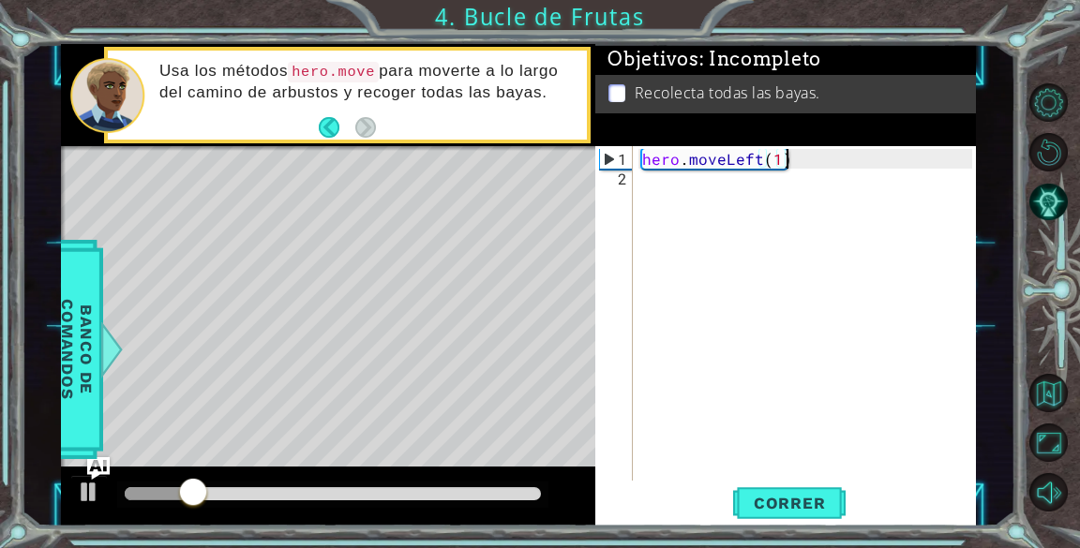
click at [662, 183] on div "hero . moveLeft ( 1 )" at bounding box center [809, 336] width 342 height 374
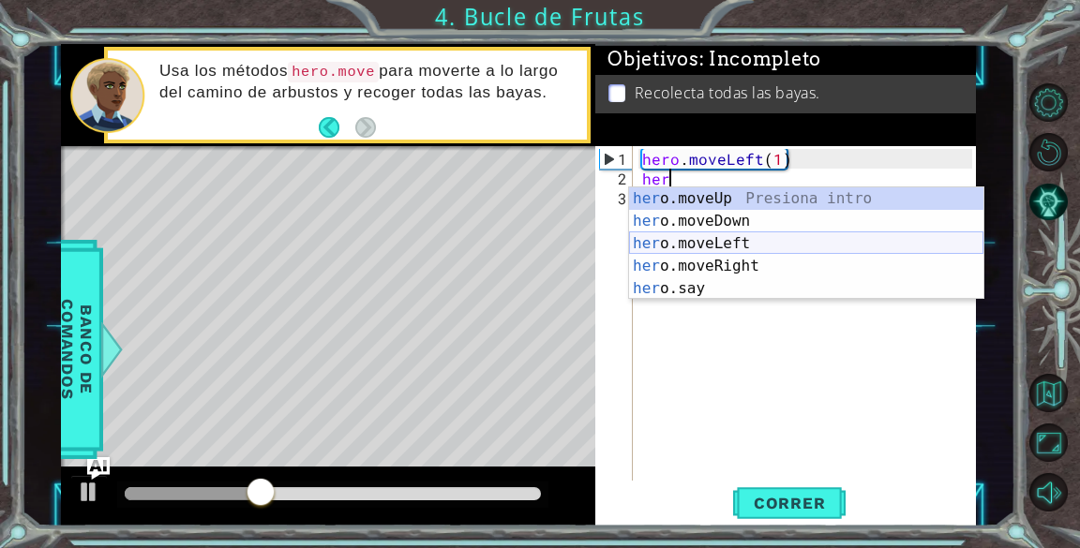
click at [728, 242] on div "her o.moveUp Presiona intro her o.moveDown Presiona intro her o.moveLeft Presio…" at bounding box center [806, 265] width 354 height 157
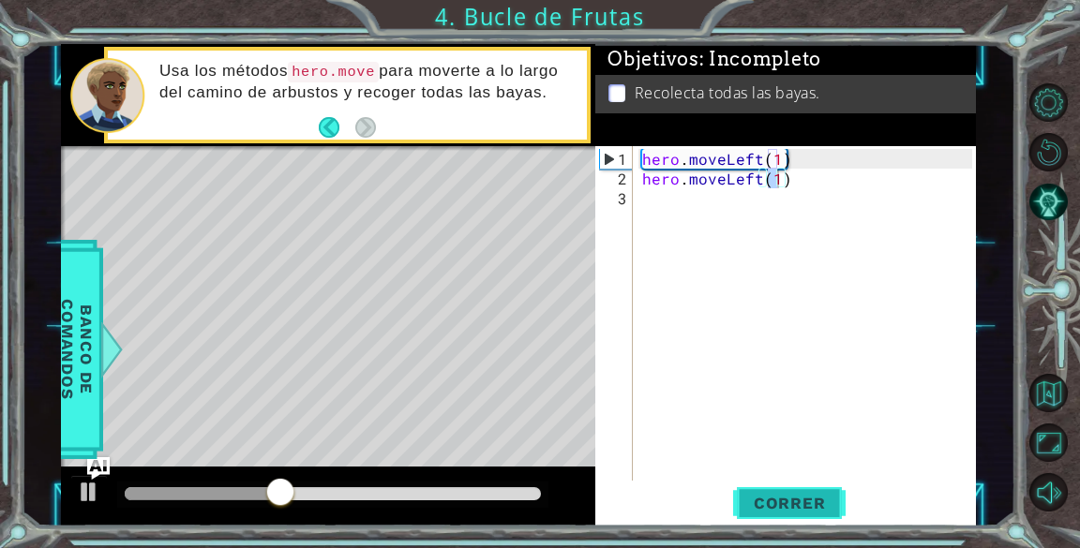
click at [800, 516] on button "Correr" at bounding box center [789, 504] width 112 height 38
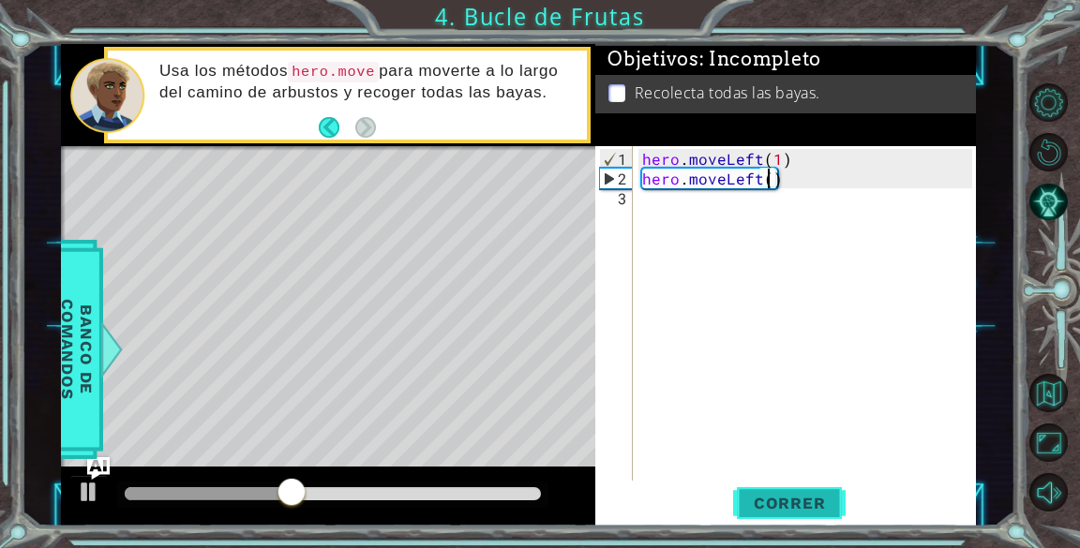
type textarea "hero.moveLeft(2)"
click at [798, 514] on button "Correr" at bounding box center [789, 504] width 112 height 38
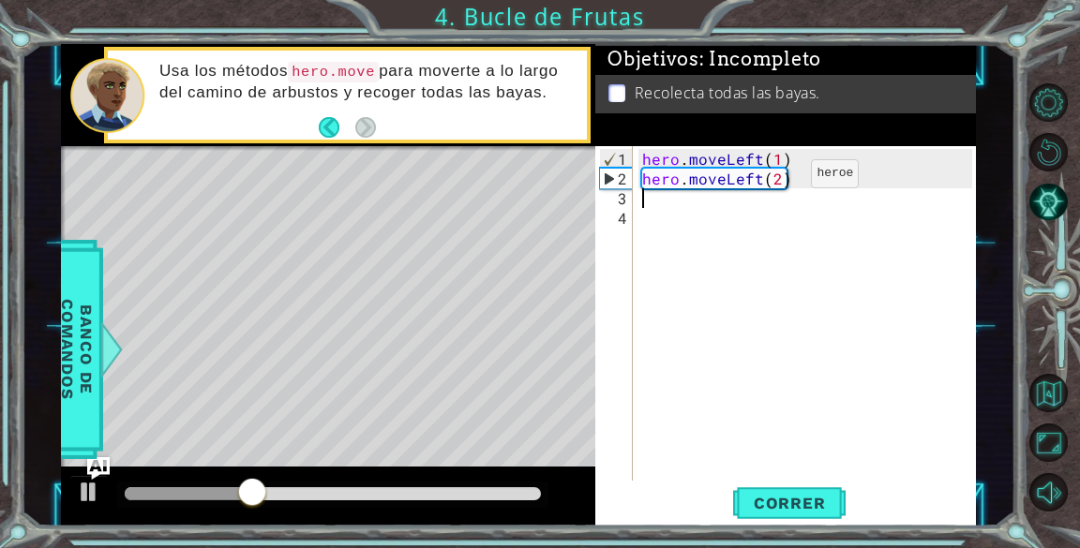
click at [778, 181] on div "hero . moveLeft ( 1 ) hero . moveLeft ( 2 )" at bounding box center [809, 336] width 342 height 374
type textarea "hero.moveLeft()"
click at [679, 451] on div "hero . moveLeft ( 1 ) hero . moveLeft ( )" at bounding box center [809, 336] width 342 height 374
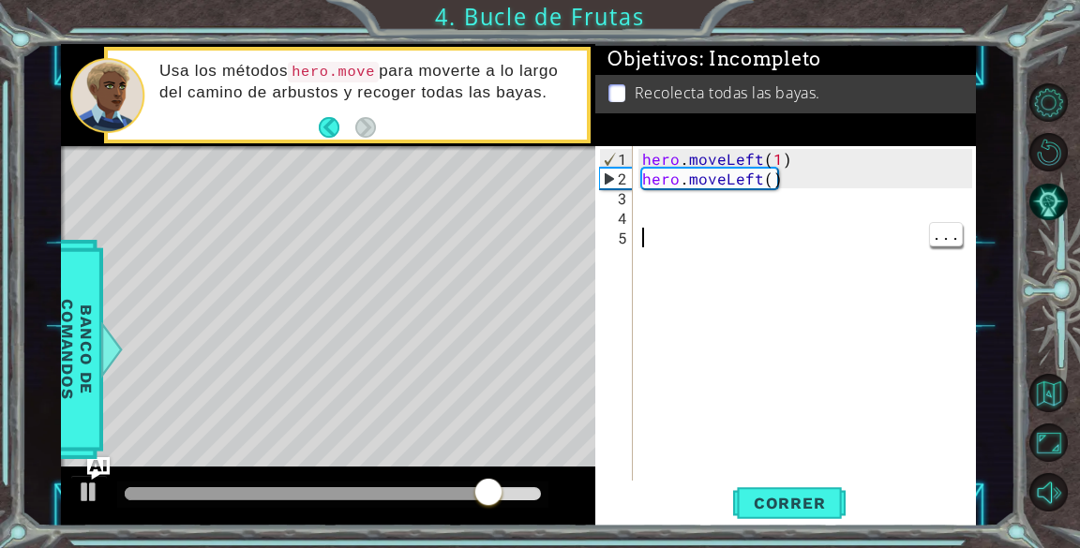
click at [766, 185] on div "hero . moveLeft ( 1 ) hero . moveLeft ( )" at bounding box center [809, 336] width 342 height 374
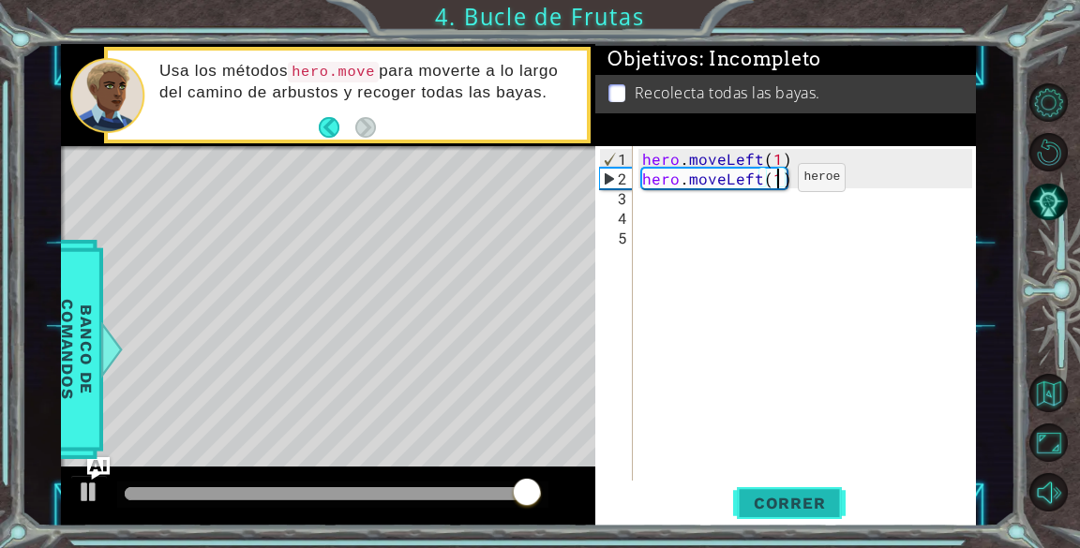
type textarea "hero.moveLeft(1)"
click at [803, 485] on button "Correr" at bounding box center [789, 504] width 112 height 38
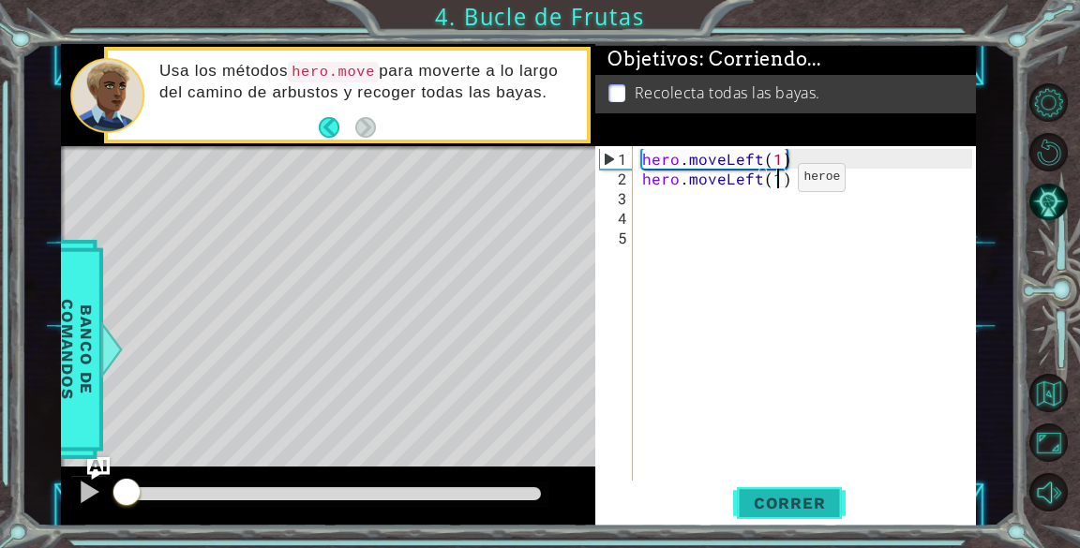
click at [798, 505] on span "Correr" at bounding box center [790, 503] width 110 height 19
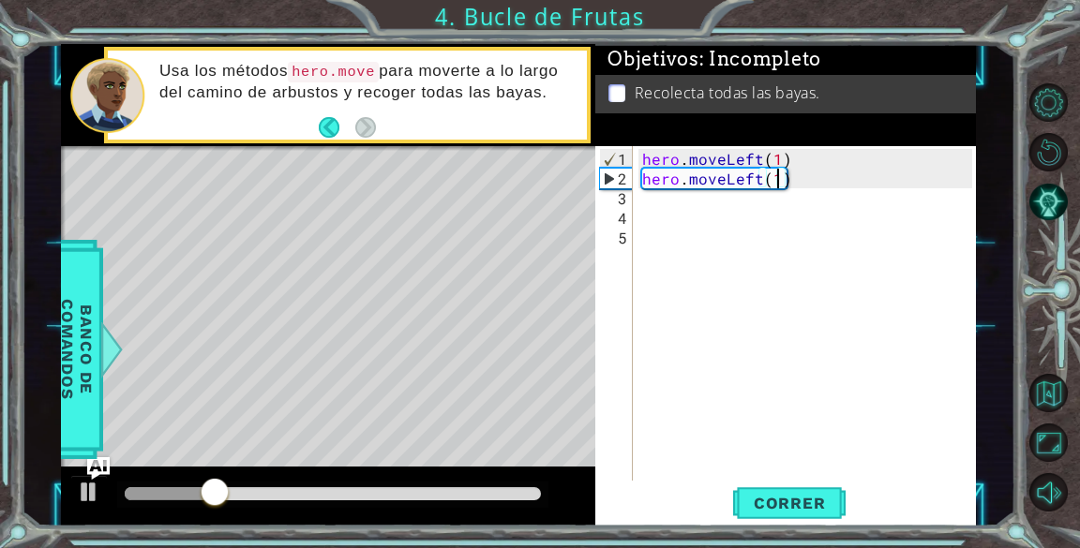
click at [671, 199] on div "hero . moveLeft ( 1 ) hero . moveLeft ( 1 )" at bounding box center [809, 336] width 342 height 374
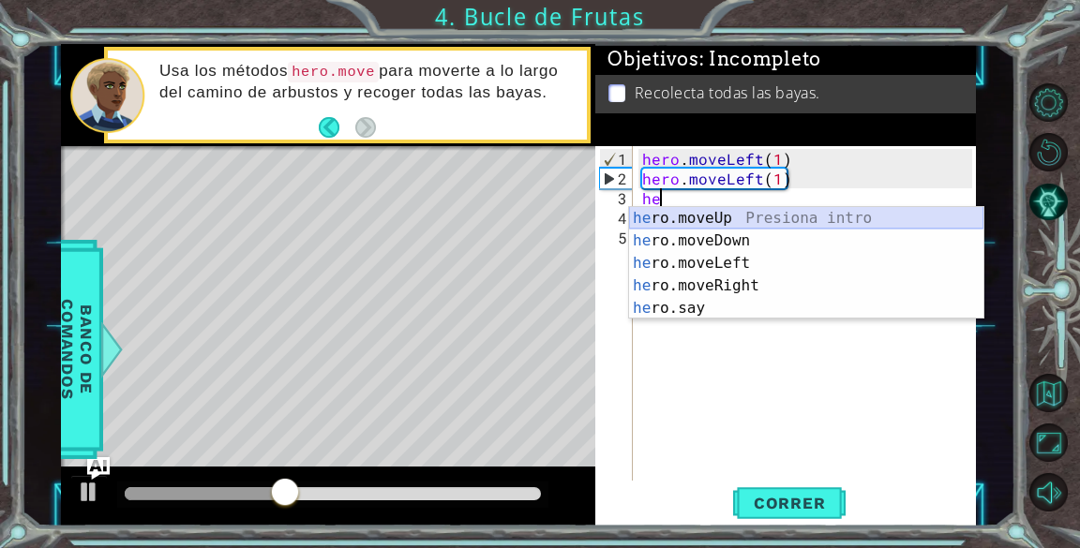
click at [868, 212] on div "he ro.moveUp Presiona intro he ro.moveDown Presiona intro he ro.moveLeft Presio…" at bounding box center [806, 285] width 354 height 157
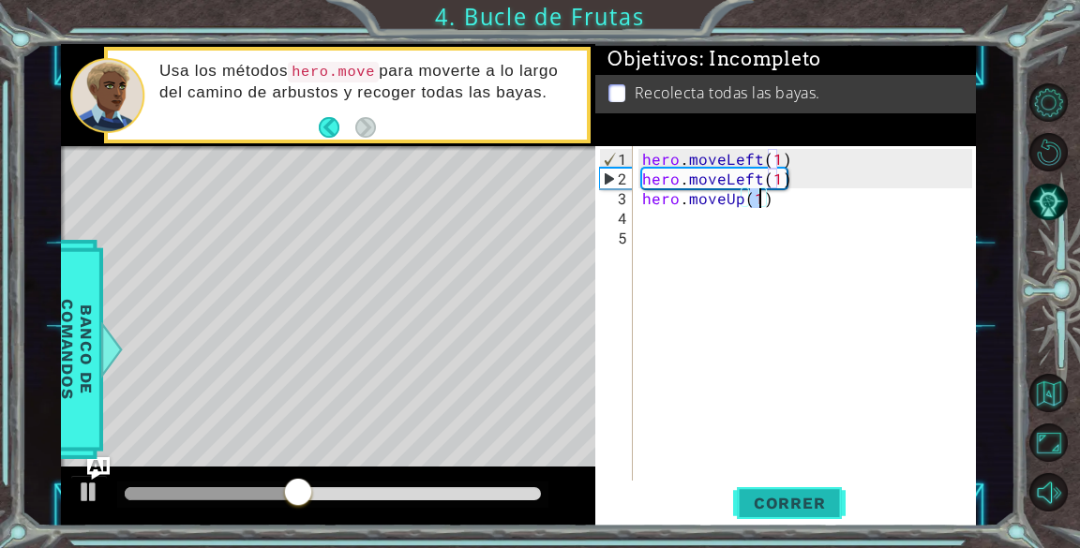
type textarea "hero.moveUp(1)"
click at [793, 498] on span "Correr" at bounding box center [790, 503] width 110 height 19
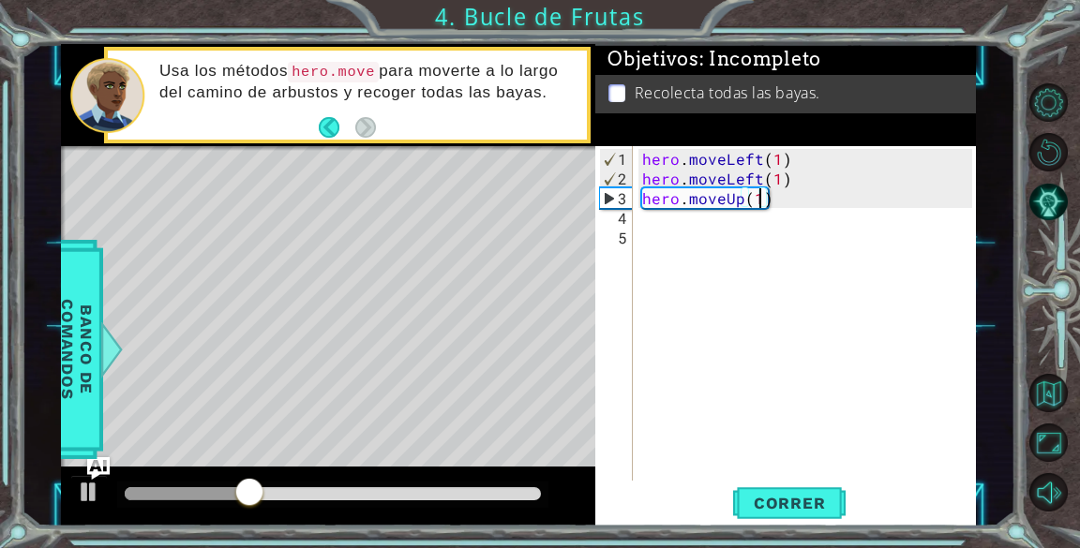
click at [747, 243] on div "hero . moveLeft ( 1 ) hero . moveLeft ( 1 ) hero . moveUp ( 1 )" at bounding box center [809, 336] width 342 height 374
click at [782, 204] on div "hero . moveLeft ( 1 ) hero . moveLeft ( 1 ) hero . moveUp ( 1 )" at bounding box center [809, 336] width 342 height 374
click at [782, 187] on div "hero . moveLeft ( 1 ) hero . moveLeft ( 1 ) hero . moveUp ( 1 )" at bounding box center [809, 336] width 342 height 374
click at [787, 202] on div "hero . moveLeft ( 1 ) hero . moveLeft ( 1 ) hero . moveUp ( 1 )" at bounding box center [809, 336] width 342 height 374
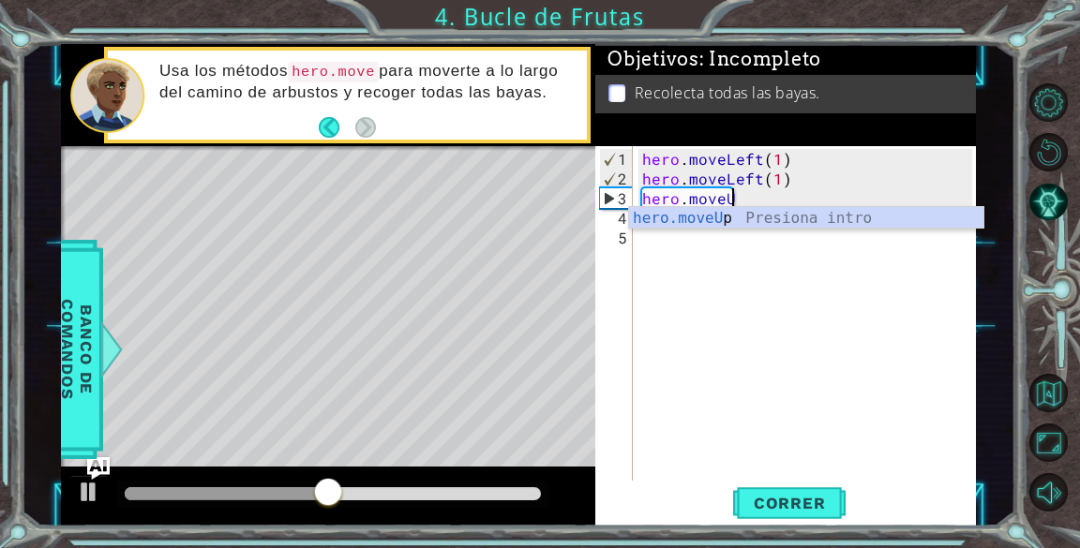
type textarea "hero.move"
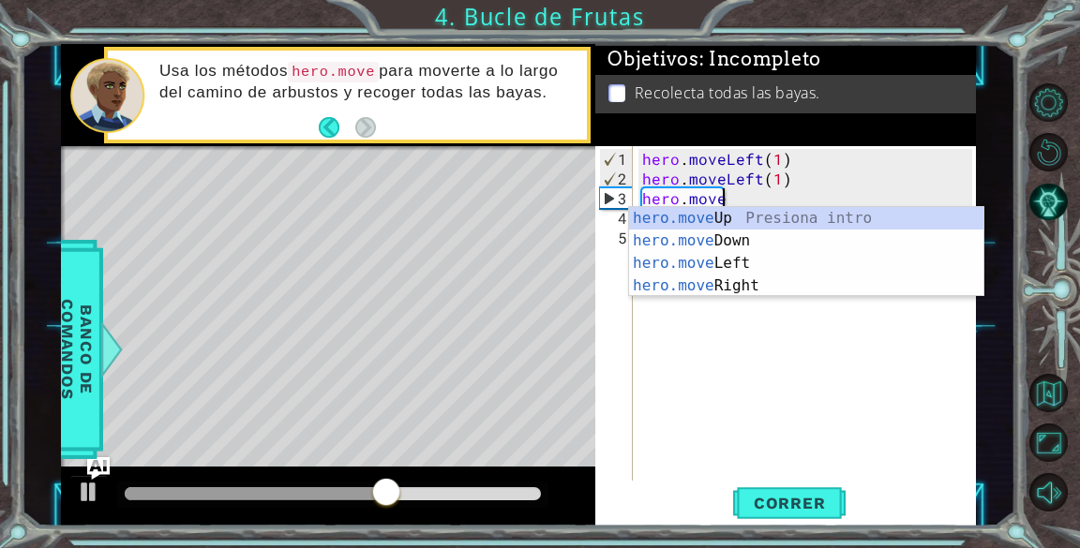
click at [764, 457] on div "hero . moveLeft ( 1 ) hero . moveLeft ( 1 ) hero . move" at bounding box center [809, 336] width 342 height 374
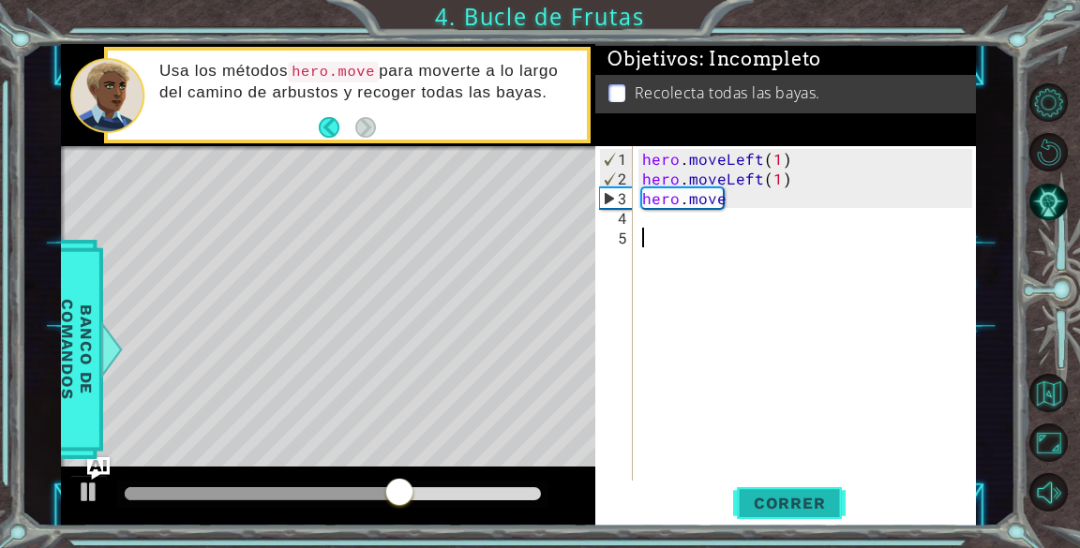
click at [778, 493] on button "Correr" at bounding box center [789, 504] width 112 height 38
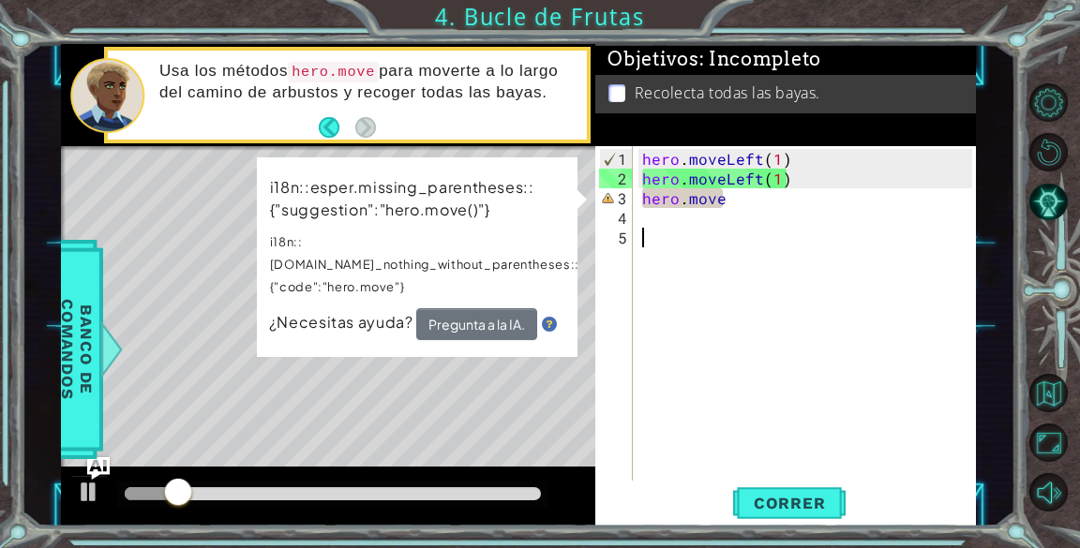
click at [756, 216] on div "hero . moveLeft ( 1 ) hero . moveLeft ( 1 ) hero . move" at bounding box center [809, 336] width 342 height 374
click at [350, 312] on div "¿Necesitas ayuda? Pregunta a la IA." at bounding box center [417, 324] width 296 height 32
click at [363, 312] on span "¿Necesitas ayuda?" at bounding box center [342, 322] width 147 height 20
click at [388, 312] on span "¿Necesitas ayuda?" at bounding box center [342, 322] width 147 height 20
click at [454, 308] on button "Pregunta a la IA." at bounding box center [476, 324] width 121 height 32
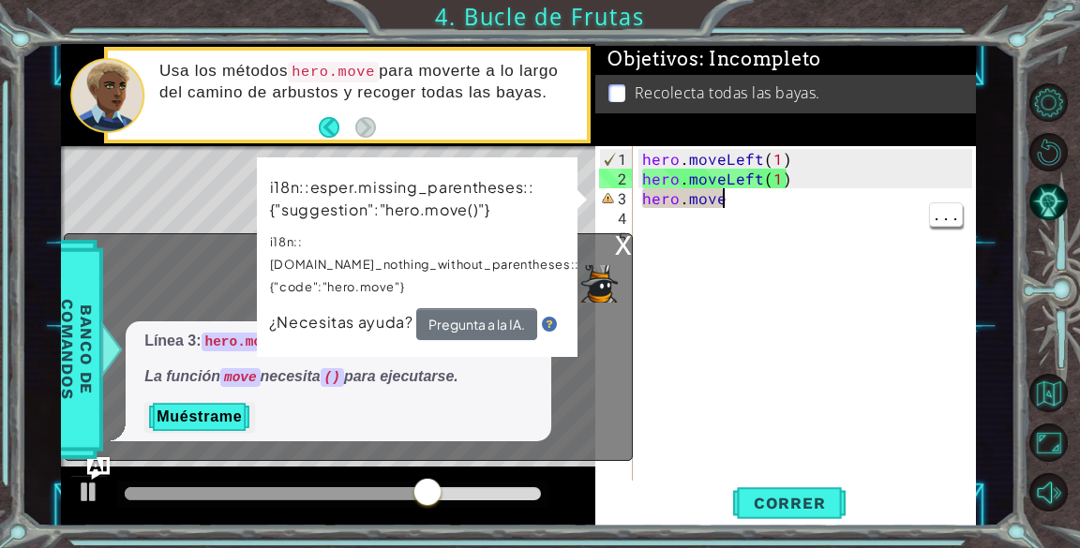
click at [746, 201] on div "hero . moveLeft ( 1 ) hero . moveLeft ( 1 ) hero . move" at bounding box center [809, 336] width 342 height 374
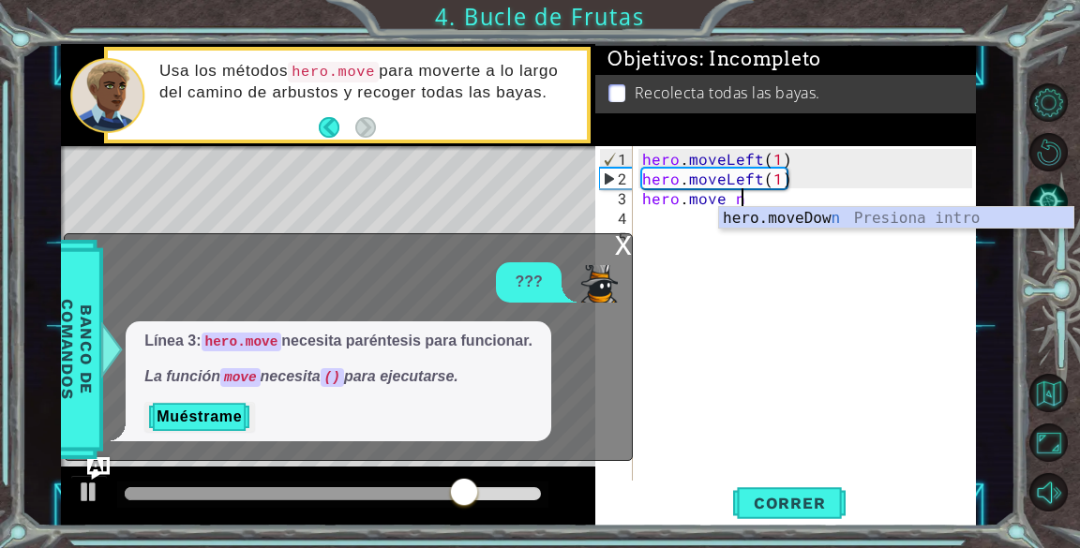
scroll to position [0, 5]
click at [745, 224] on div "hero.moveDow n Presiona intro" at bounding box center [896, 240] width 354 height 67
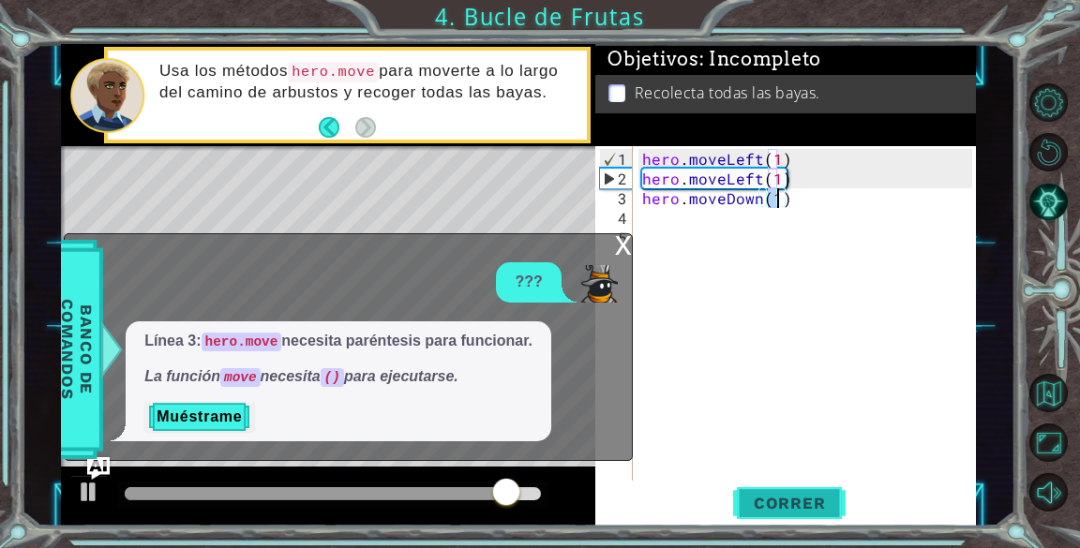
type textarea "hero.moveDown(1)"
click at [788, 515] on button "Correr" at bounding box center [789, 504] width 112 height 38
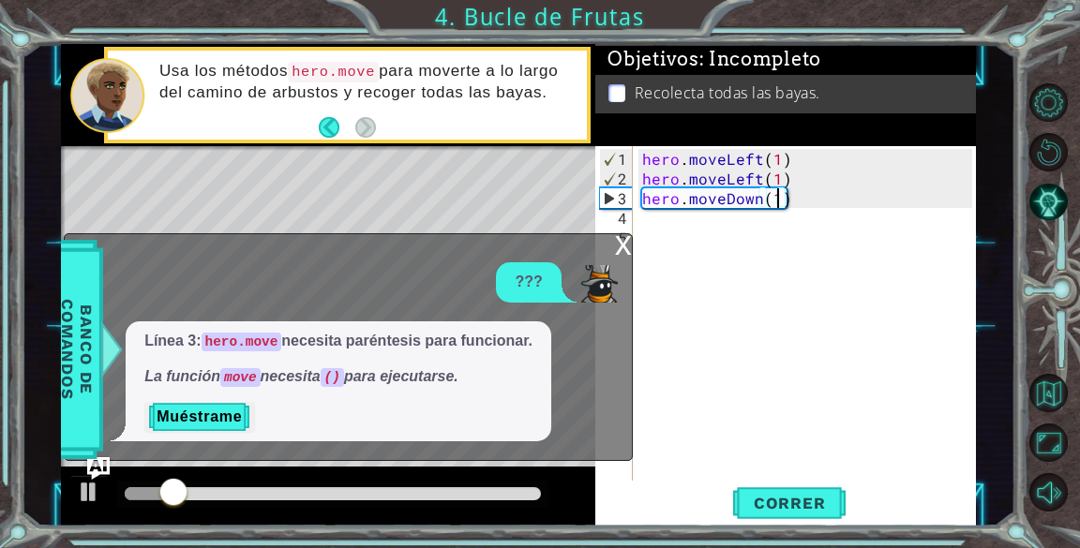
click at [619, 247] on div "x" at bounding box center [623, 243] width 17 height 19
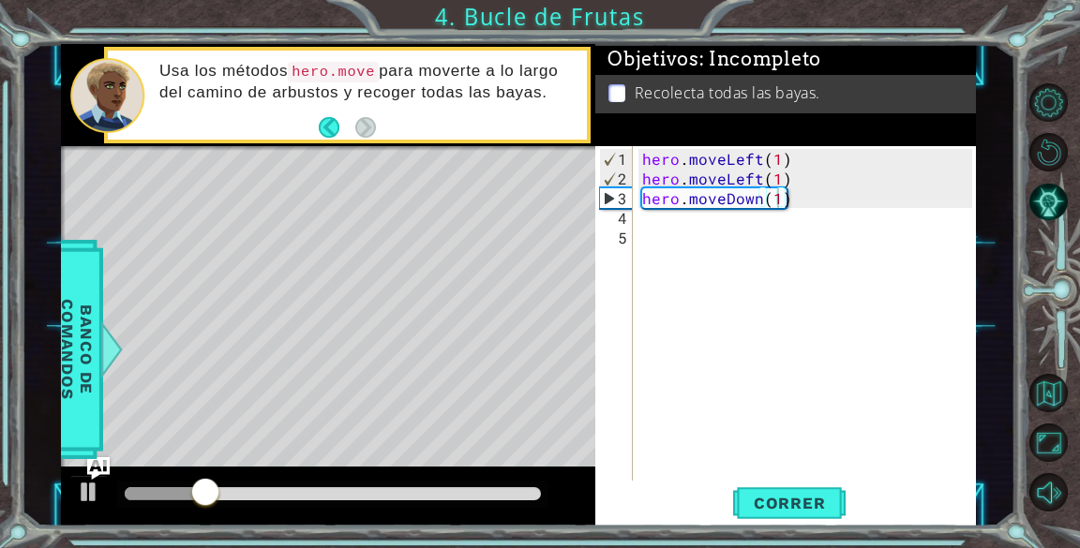
click at [685, 224] on div "hero . moveLeft ( 1 ) hero . moveLeft ( 1 ) hero . moveDown ( 1 )" at bounding box center [809, 336] width 342 height 374
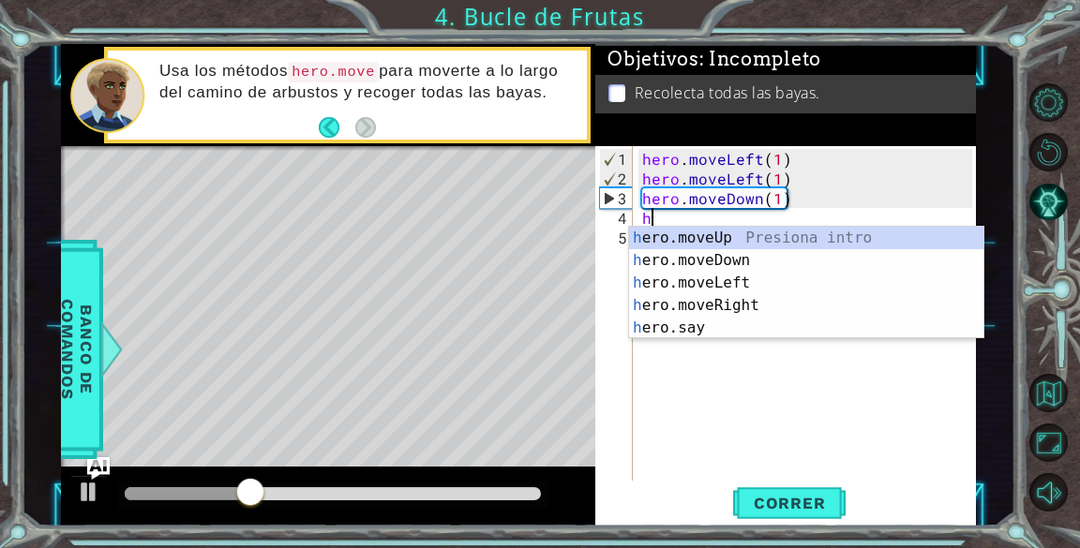
scroll to position [0, 0]
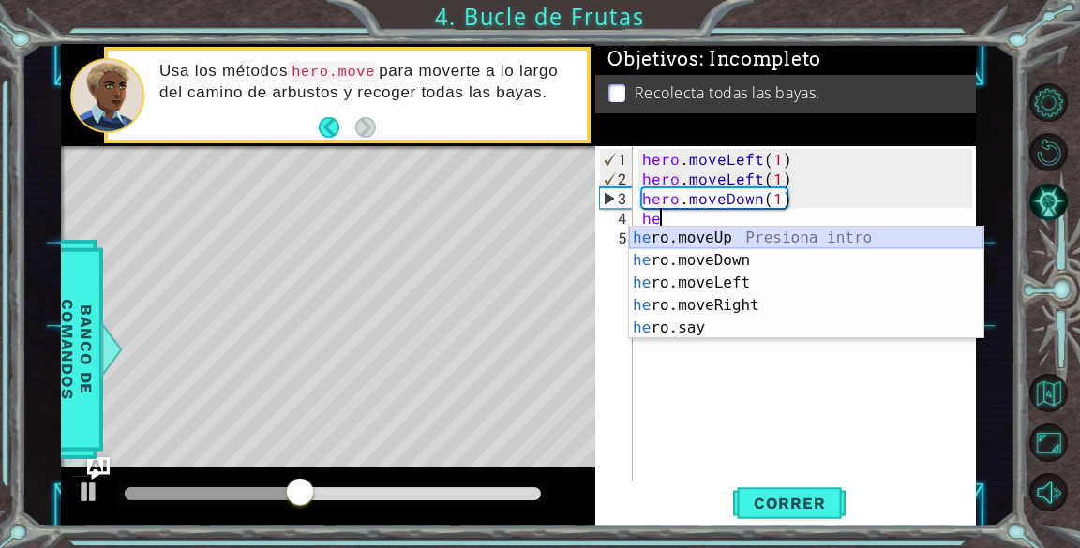
click at [682, 232] on div "he ro.moveUp Presiona intro he ro.moveDown Presiona intro he ro.moveLeft Presio…" at bounding box center [806, 305] width 354 height 157
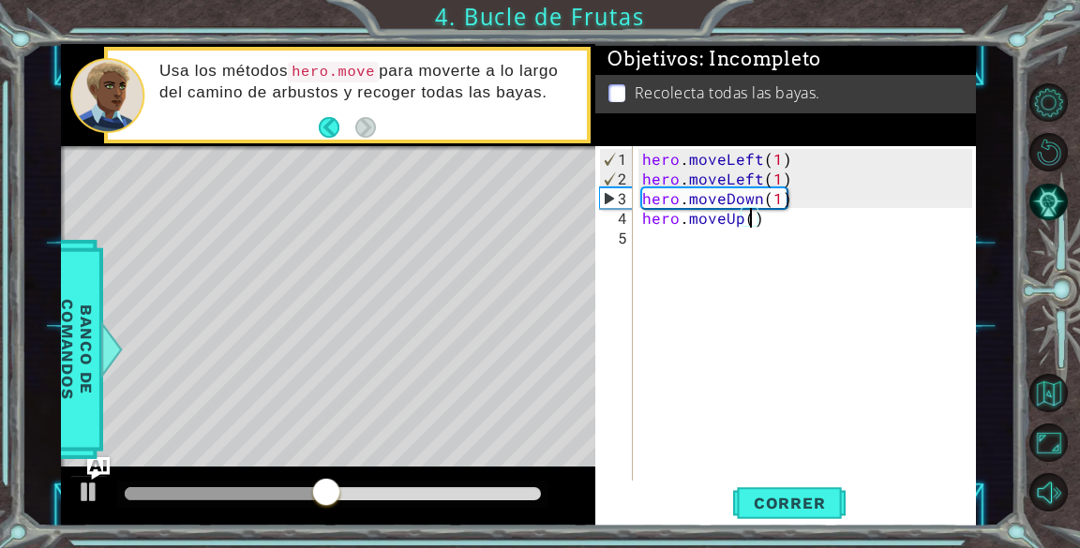
type textarea "hero.moveUp(1)"
click at [800, 507] on span "Correr" at bounding box center [790, 503] width 110 height 19
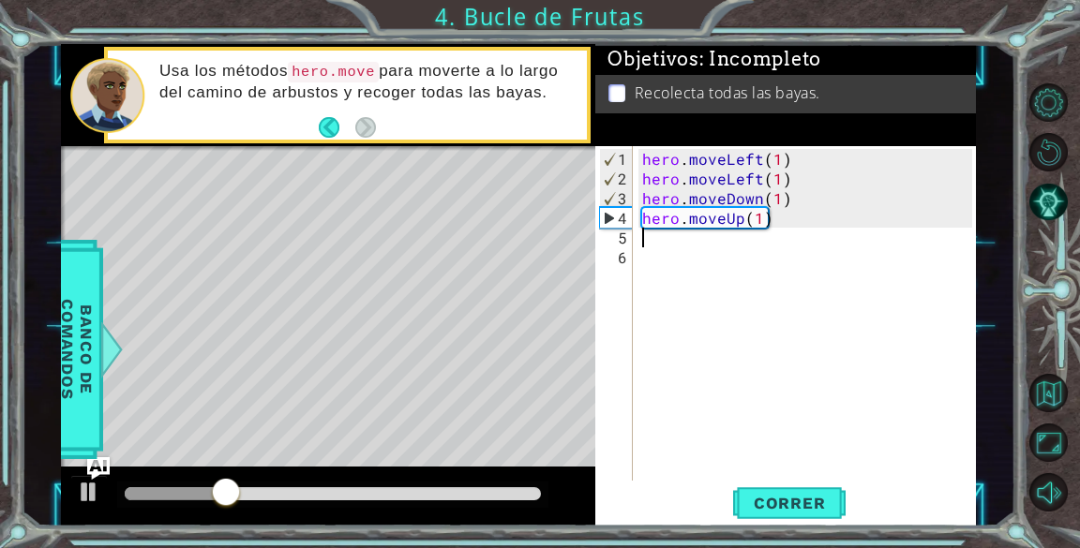
click at [799, 228] on div "hero . moveLeft ( 1 ) hero . moveLeft ( 1 ) hero . moveDown ( 1 ) hero . moveUp…" at bounding box center [809, 336] width 342 height 374
click at [782, 217] on div "hero . moveLeft ( 1 ) hero . moveLeft ( 1 ) hero . moveDown ( 1 ) hero . moveUp…" at bounding box center [809, 336] width 342 height 374
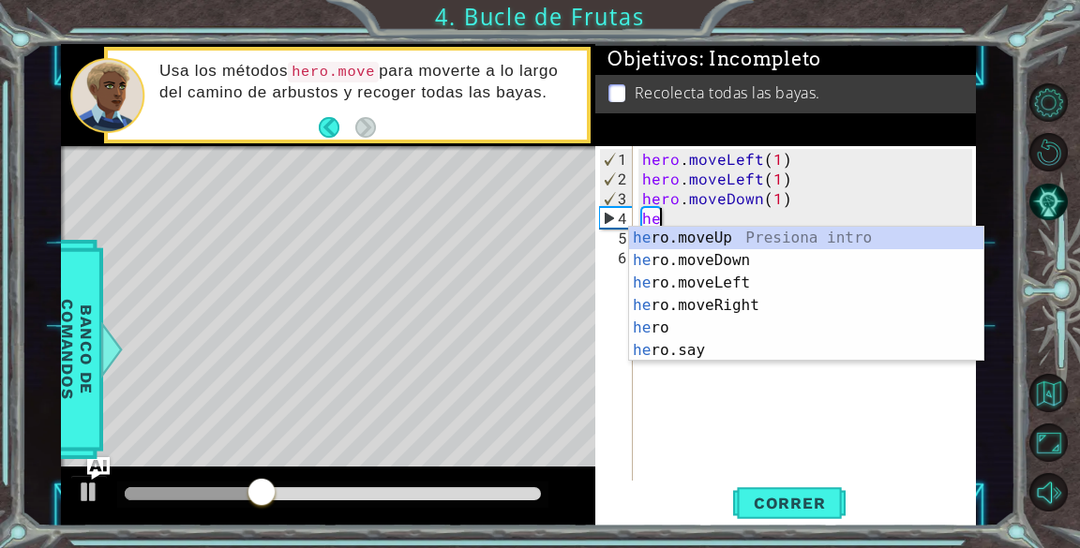
type textarea "h"
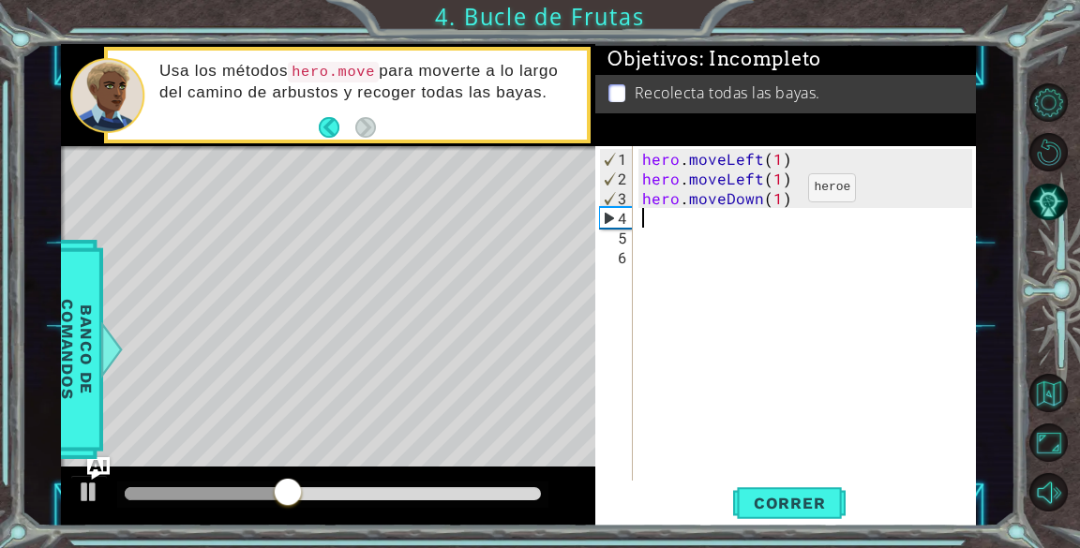
click at [776, 195] on div "hero . moveLeft ( 1 ) hero . moveLeft ( 1 ) hero . moveDown ( 1 )" at bounding box center [809, 336] width 342 height 374
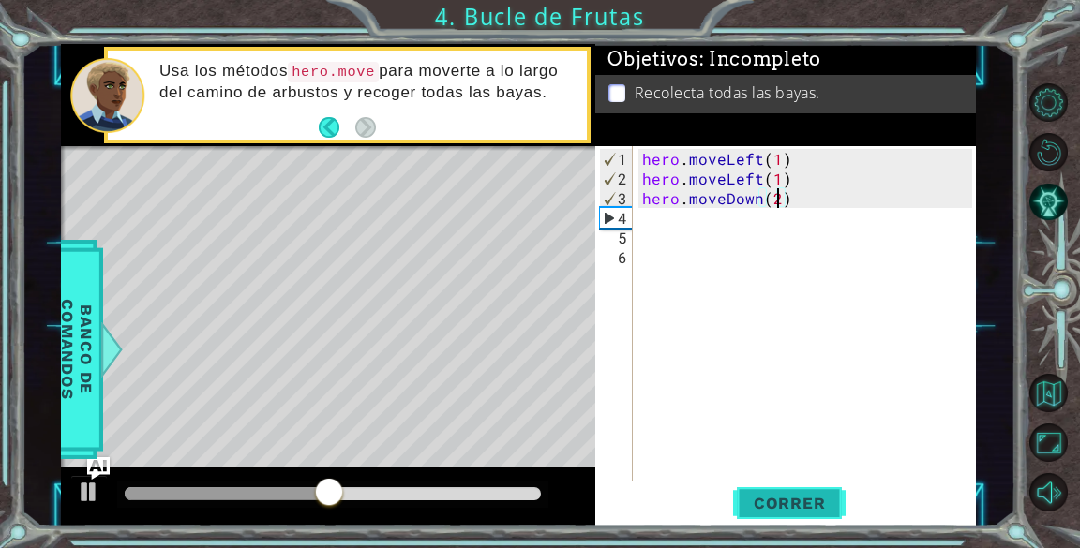
type textarea "hero.moveDown(2)"
click at [817, 503] on span "Correr" at bounding box center [790, 503] width 110 height 19
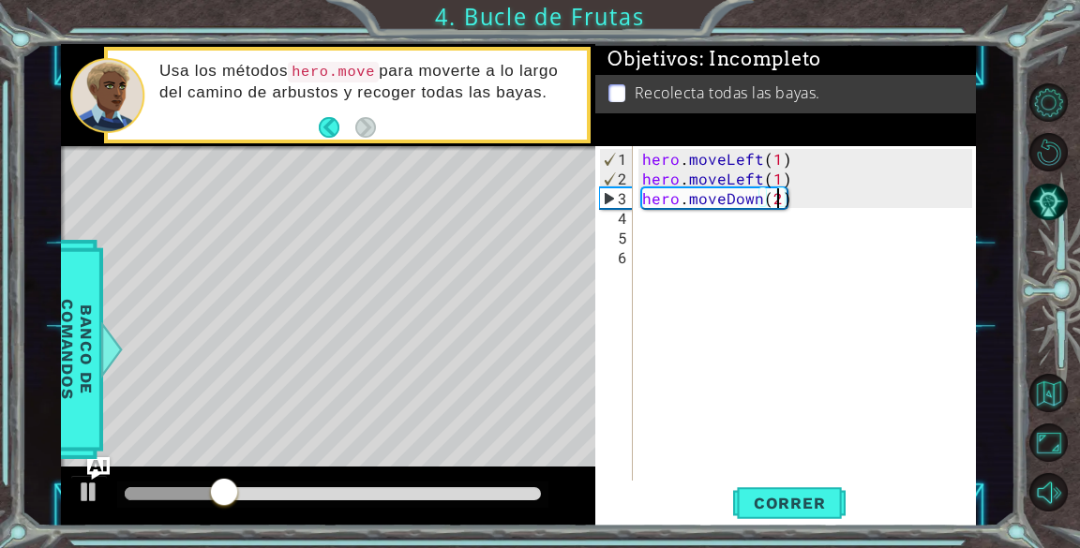
click at [643, 221] on div "hero . moveLeft ( 1 ) hero . moveLeft ( 1 ) hero . moveDown ( 2 )" at bounding box center [809, 336] width 342 height 374
click at [688, 262] on div "hero . moveLeft ( 1 ) hero . moveLeft ( 1 ) hero . moveDown ( 2 )" at bounding box center [809, 336] width 342 height 374
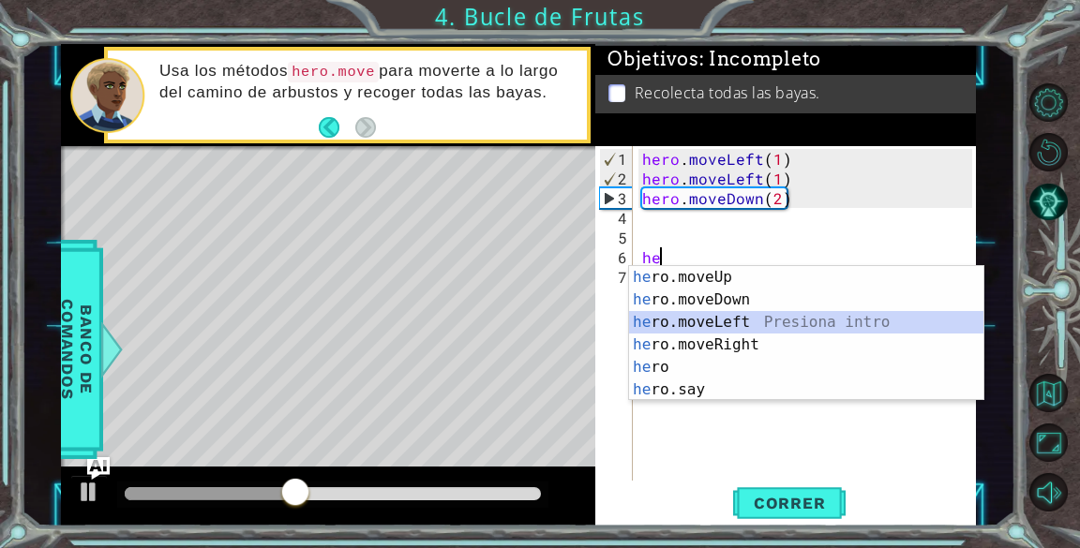
click at [693, 333] on div "he ro.moveUp Presiona intro he ro.moveDown Presiona intro he ro.moveLeft Presio…" at bounding box center [806, 356] width 354 height 180
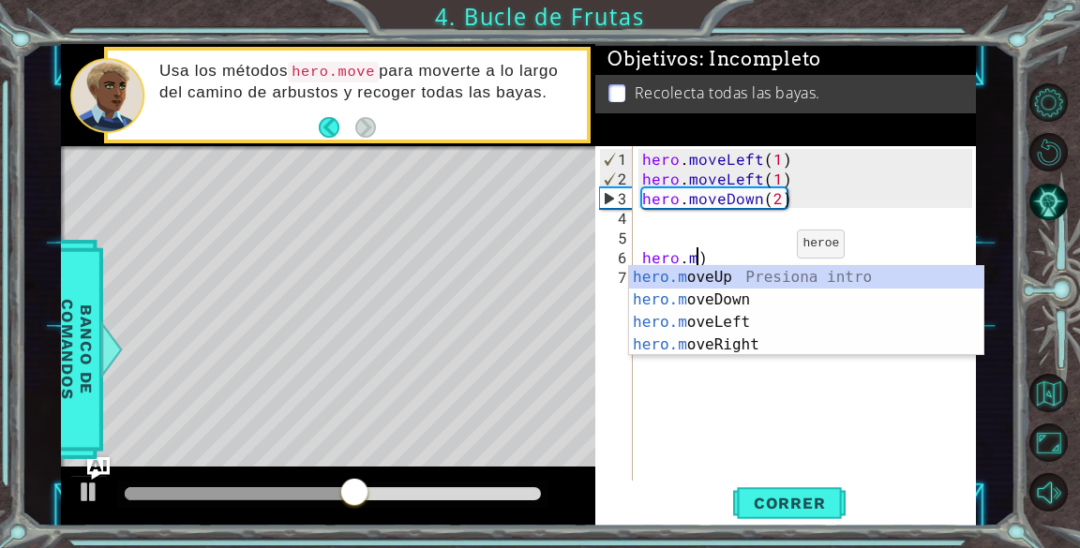
type textarea ")"
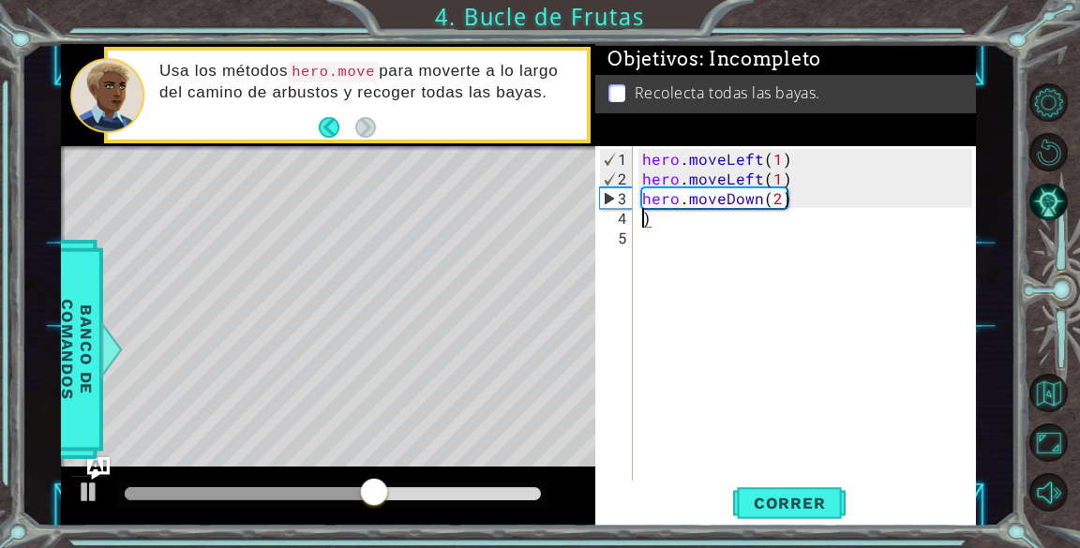
click at [687, 226] on div "hero . moveLeft ( 1 ) hero . moveLeft ( 1 ) hero . moveDown ( 2 ) )" at bounding box center [809, 336] width 342 height 374
click at [671, 215] on div "hero . moveLeft ( 1 ) hero . moveLeft ( 1 ) hero . moveDown ( 2 ) )" at bounding box center [809, 336] width 342 height 374
type textarea ")"
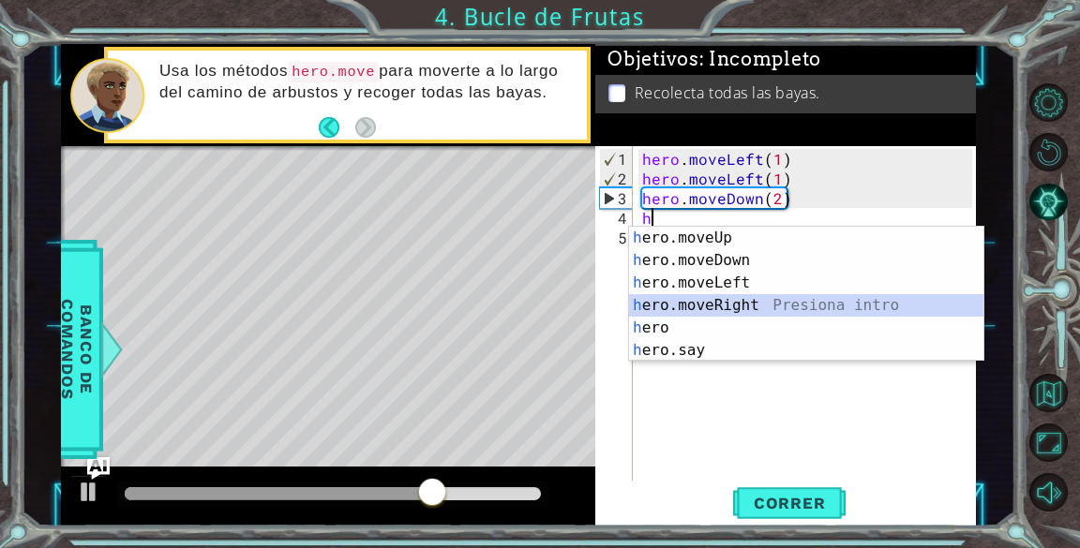
click at [727, 304] on div "h ero.moveUp Presiona intro h ero.moveDown Presiona intro h ero.moveLeft Presio…" at bounding box center [806, 317] width 354 height 180
type textarea "hero.moveRight(1)"
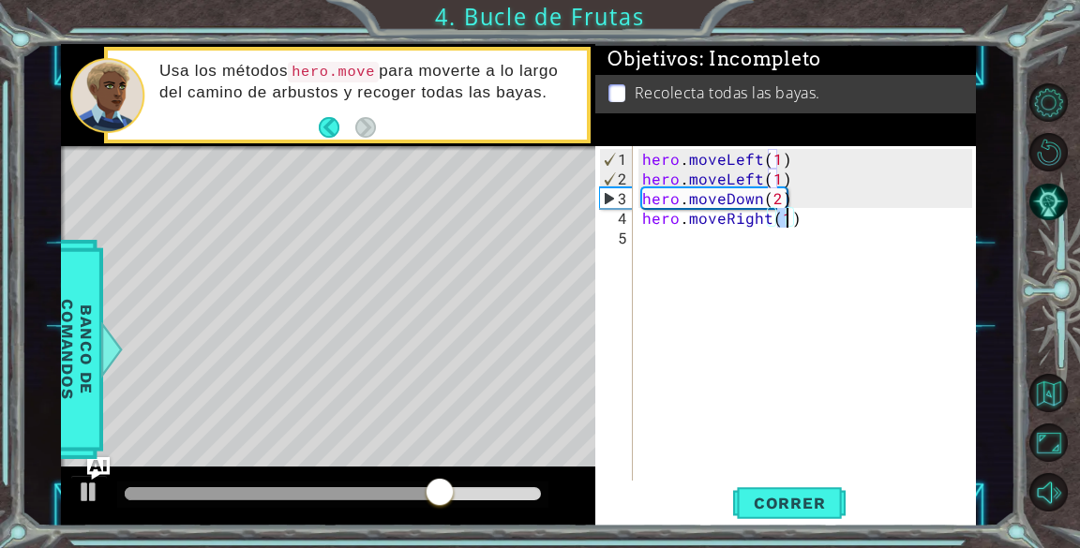
click at [751, 299] on div "hero . moveLeft ( 1 ) hero . moveLeft ( 1 ) hero . moveDown ( 2 ) hero . moveRi…" at bounding box center [809, 336] width 342 height 374
click at [758, 503] on span "Correr" at bounding box center [790, 503] width 110 height 19
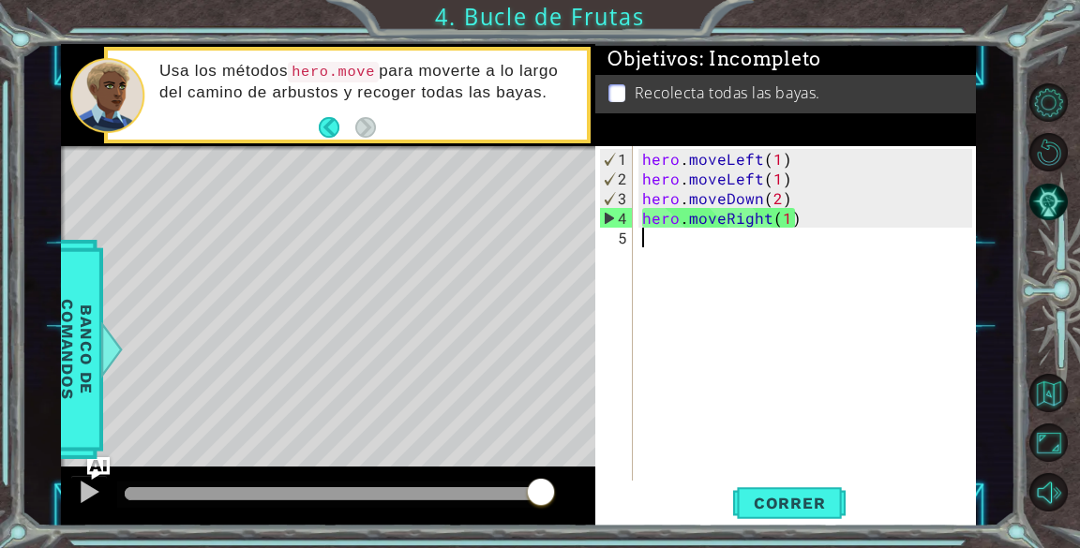
click at [2, 538] on div "1 2 3 4 hero . moveLeft ( 1 ) hero . moveLeft ( 1 ) hero . move ( ) ההההההההההה…" at bounding box center [540, 274] width 1080 height 548
click at [1065, 274] on div at bounding box center [1055, 297] width 49 height 142
click at [738, 261] on div "hero . moveLeft ( 1 ) hero . moveLeft ( 1 ) hero . moveDown ( 2 ) hero . moveRi…" at bounding box center [809, 336] width 342 height 374
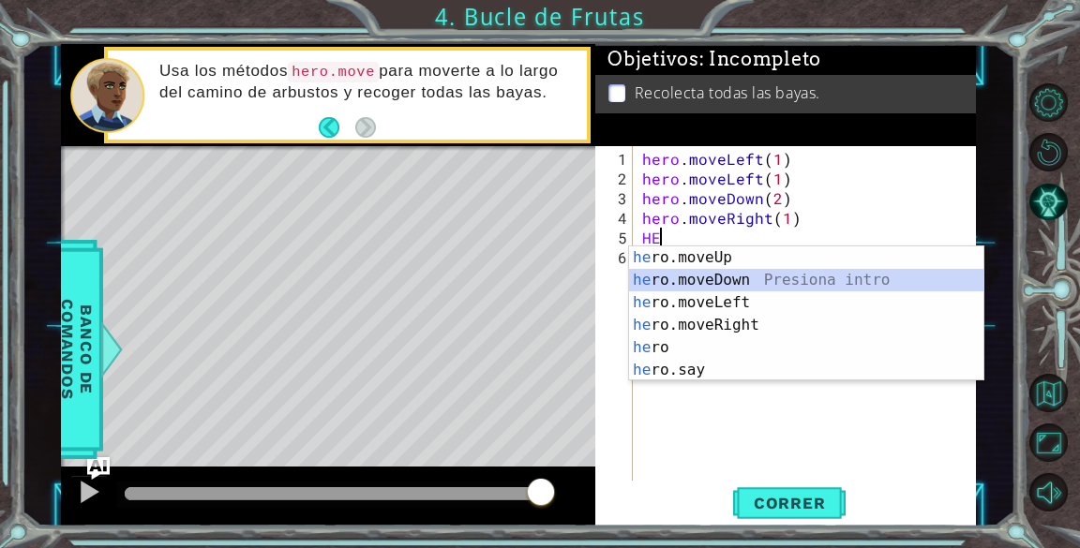
click at [734, 271] on div "he ro.moveUp Presiona intro he ro.moveDown Presiona intro he ro.moveLeft Presio…" at bounding box center [806, 337] width 354 height 180
type textarea "hero.moveDown(1)"
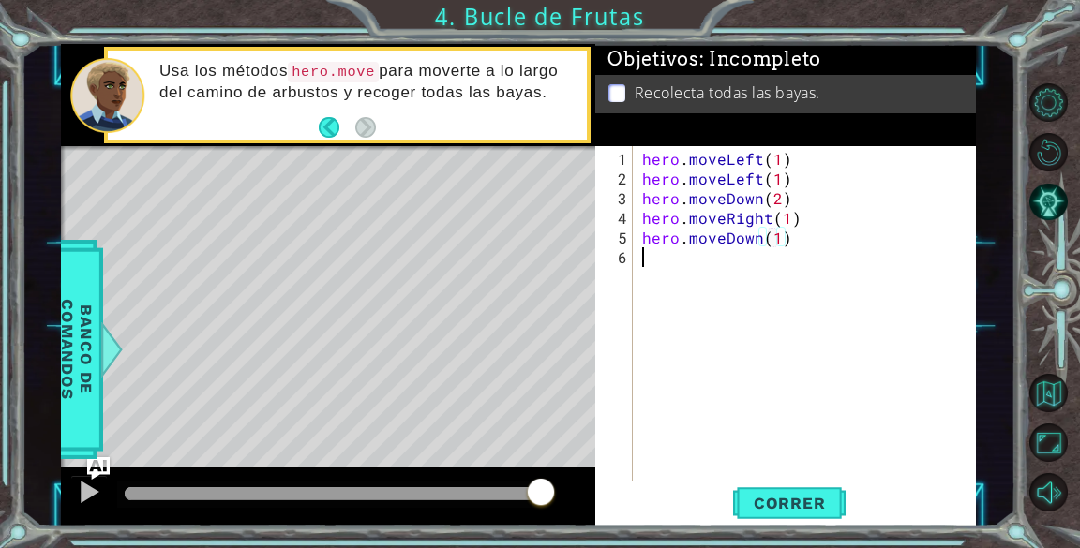
click at [793, 425] on div "hero . moveLeft ( 1 ) hero . moveLeft ( 1 ) hero . moveDown ( 2 ) hero . moveRi…" at bounding box center [809, 336] width 342 height 374
click at [816, 502] on span "Correr" at bounding box center [790, 503] width 110 height 19
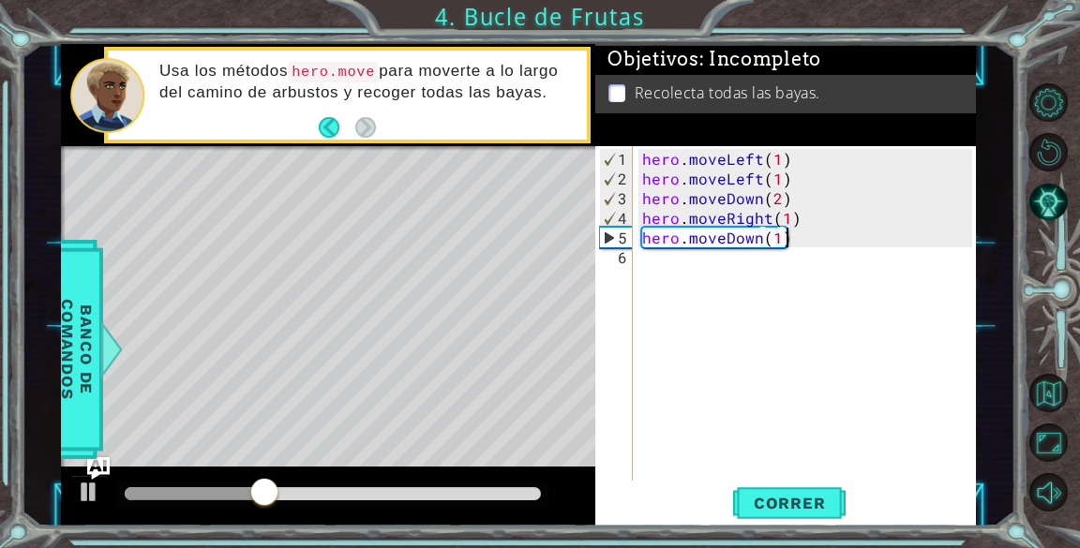
click at [799, 242] on div "hero . moveLeft ( 1 ) hero . moveLeft ( 1 ) hero . moveDown ( 2 ) hero . moveRi…" at bounding box center [809, 336] width 342 height 374
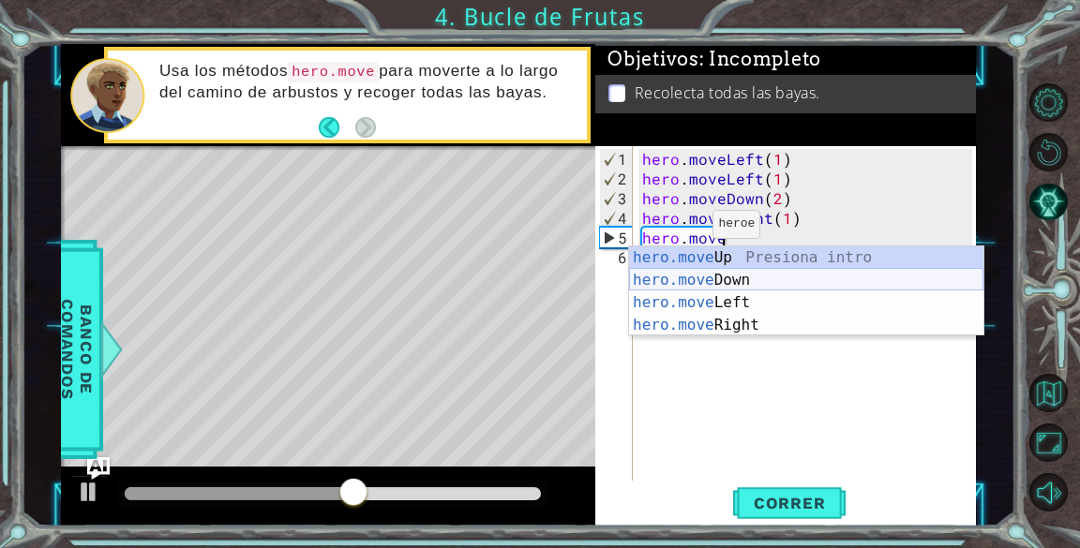
click at [701, 292] on div "hero.move Up Presiona intro hero.move Down Presiona intro hero.move Left Presio…" at bounding box center [806, 314] width 354 height 135
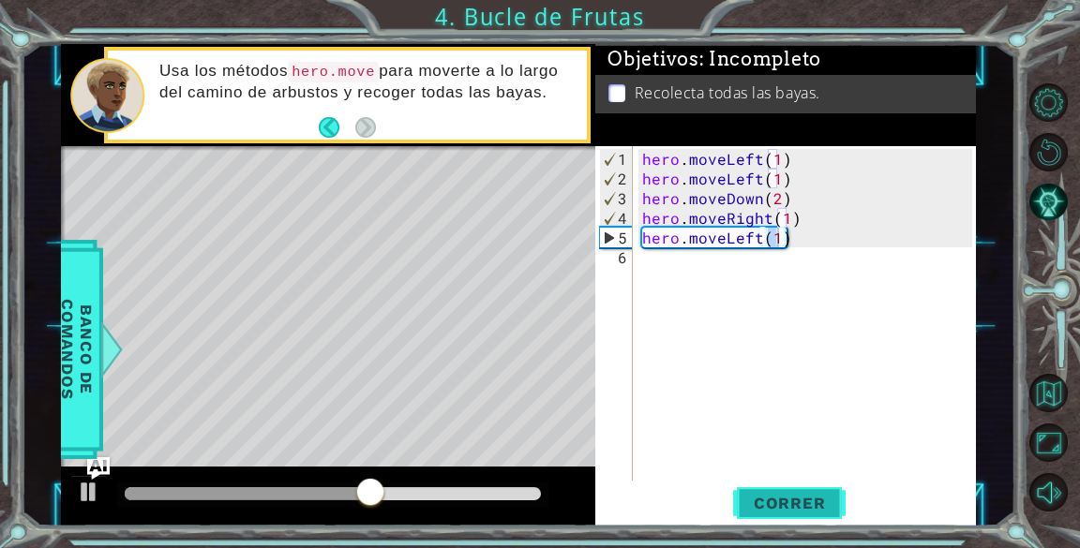
click at [818, 487] on button "Correr" at bounding box center [789, 504] width 112 height 38
click at [824, 240] on div "hero . moveLeft ( 1 ) hero . moveLeft ( 1 ) hero . moveDown ( 2 ) hero . moveRi…" at bounding box center [809, 336] width 342 height 374
click at [794, 486] on button "Correr" at bounding box center [789, 504] width 112 height 38
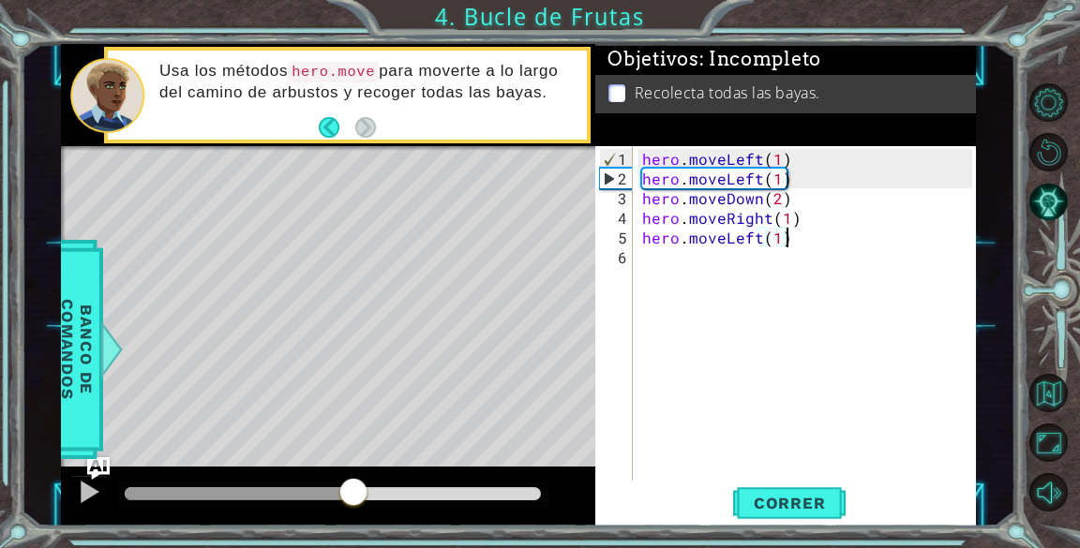
click at [352, 489] on div at bounding box center [333, 493] width 416 height 13
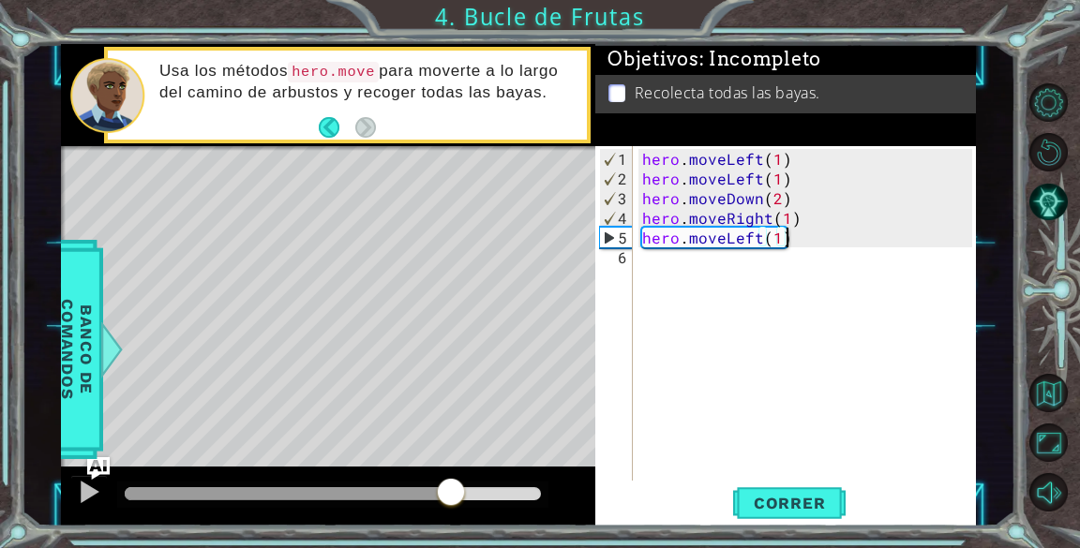
drag, startPoint x: 395, startPoint y: 487, endPoint x: 477, endPoint y: 498, distance: 83.3
click at [477, 498] on div at bounding box center [333, 493] width 416 height 13
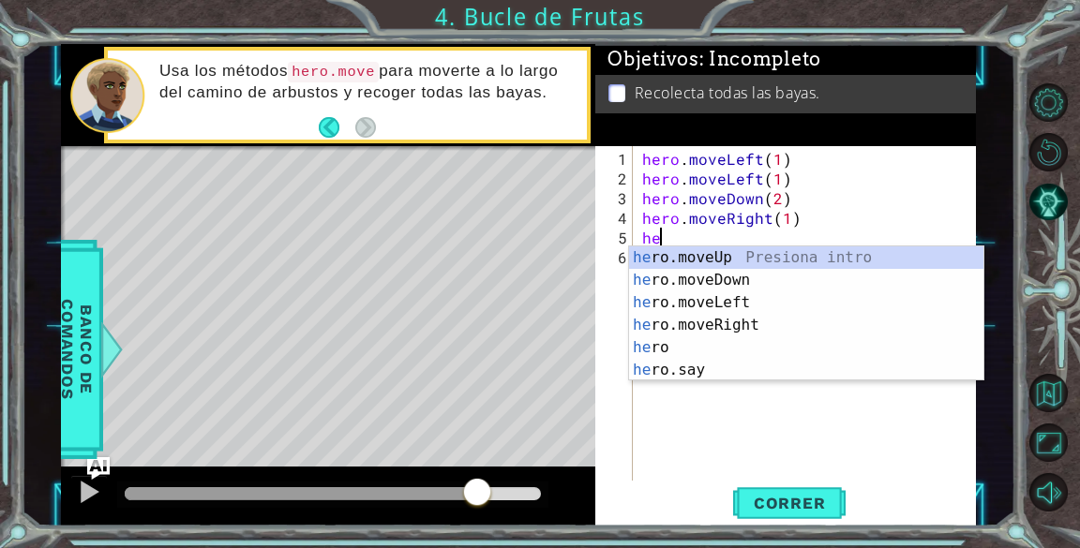
type textarea "h"
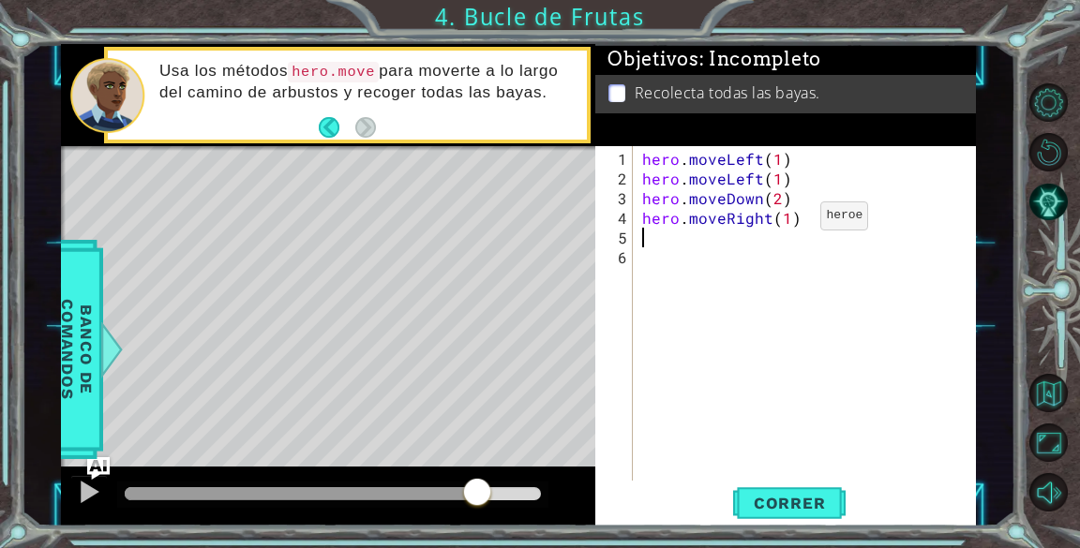
click at [788, 223] on div "hero . moveLeft ( 1 ) hero . moveLeft ( 1 ) hero . moveDown ( 2 ) hero . moveRi…" at bounding box center [809, 336] width 342 height 374
type textarea "hero.moveRight(2)"
click at [814, 502] on span "Correr" at bounding box center [790, 503] width 110 height 19
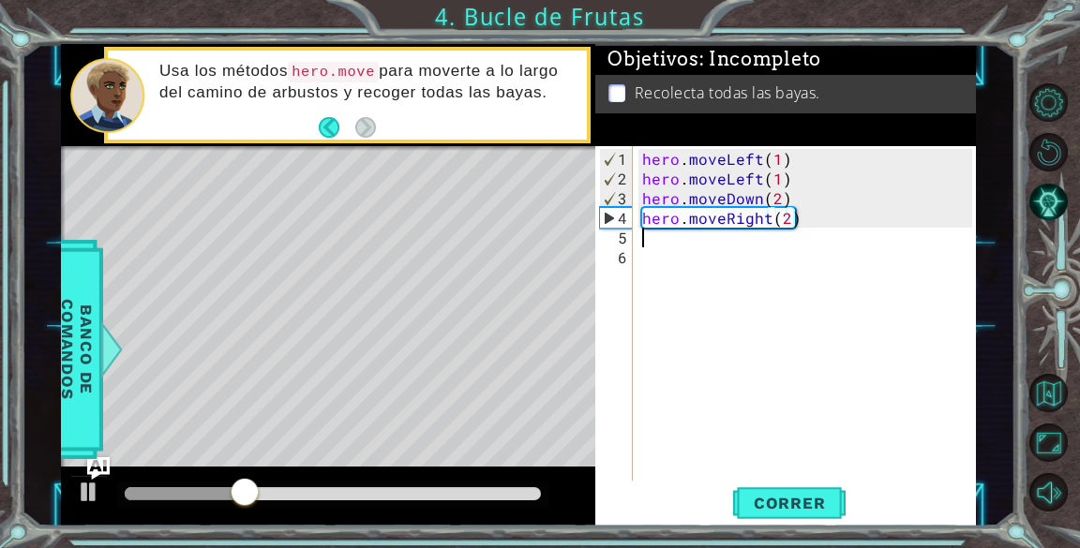
click at [660, 242] on div "hero . moveLeft ( 1 ) hero . moveLeft ( 1 ) hero . moveDown ( 2 ) hero . moveRi…" at bounding box center [809, 336] width 342 height 374
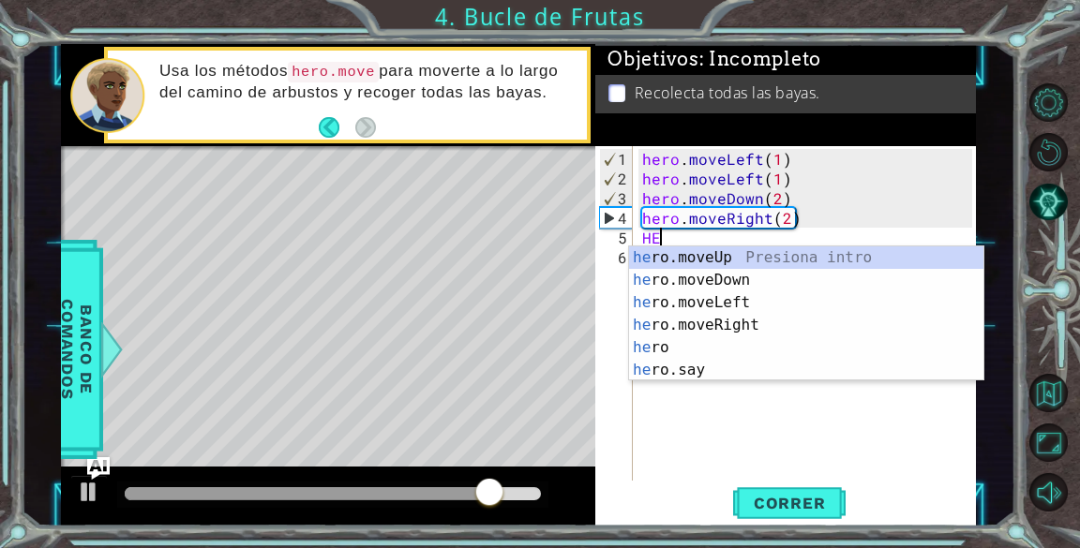
scroll to position [0, 0]
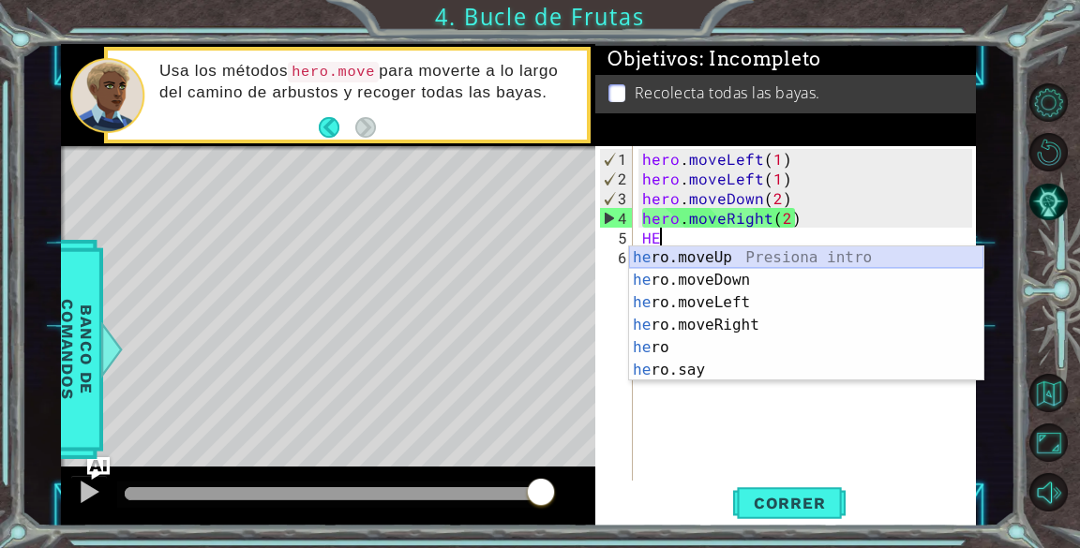
click at [840, 253] on div "he ro.moveUp Presiona intro he ro.moveDown Presiona intro he ro.moveLeft Presio…" at bounding box center [806, 337] width 354 height 180
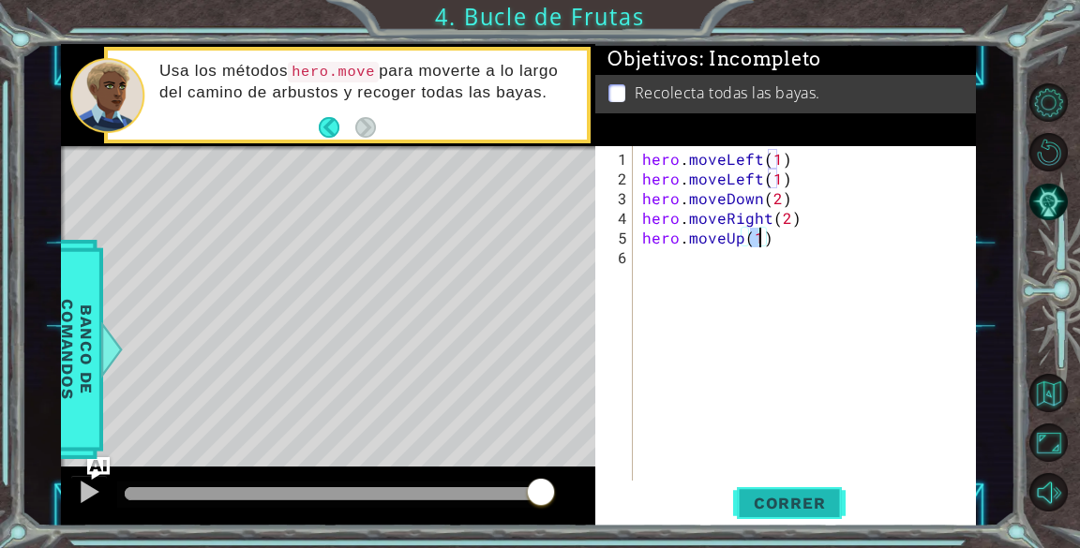
type textarea "hero.moveUp(1)"
click at [782, 496] on span "Correr" at bounding box center [790, 503] width 110 height 19
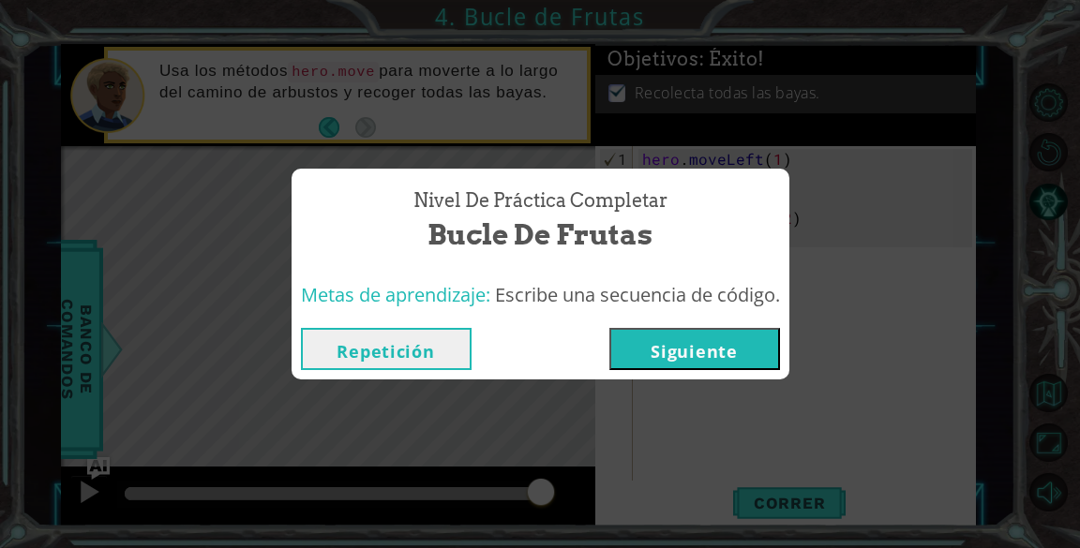
click at [732, 341] on button "Siguiente" at bounding box center [694, 349] width 171 height 42
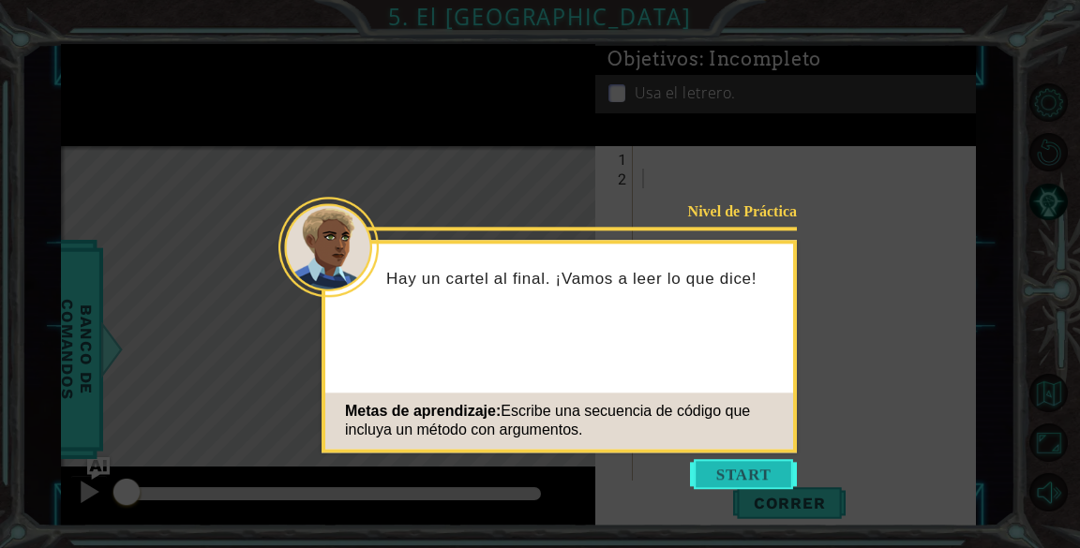
click at [746, 469] on button "Start" at bounding box center [743, 474] width 107 height 30
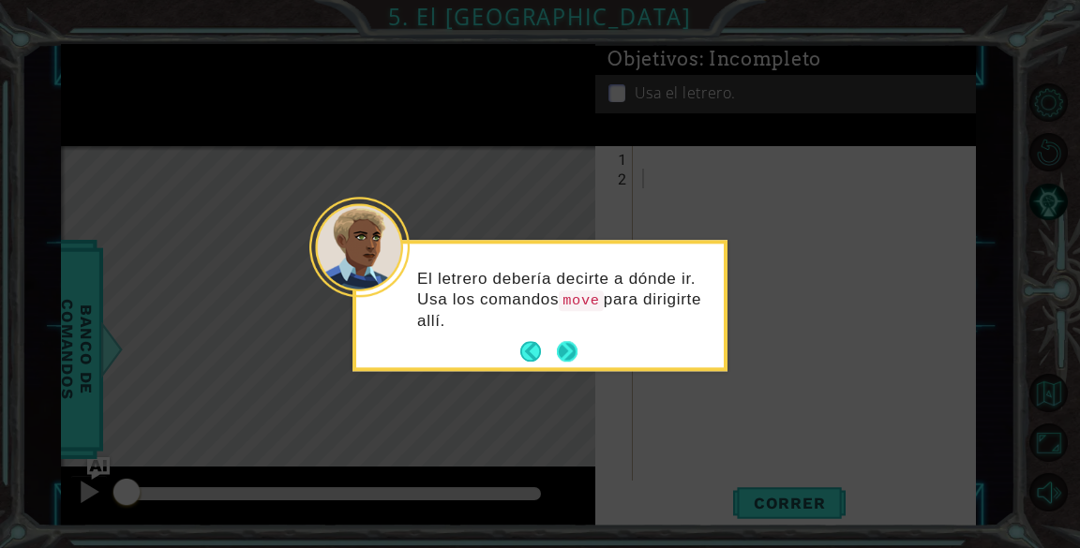
drag, startPoint x: 565, startPoint y: 364, endPoint x: 567, endPoint y: 348, distance: 16.0
click at [567, 348] on div "El letrero debería decirte a dónde ir. Usa los comandos move para dirigirte all…" at bounding box center [539, 305] width 375 height 131
click at [567, 348] on button "Next" at bounding box center [567, 352] width 21 height 21
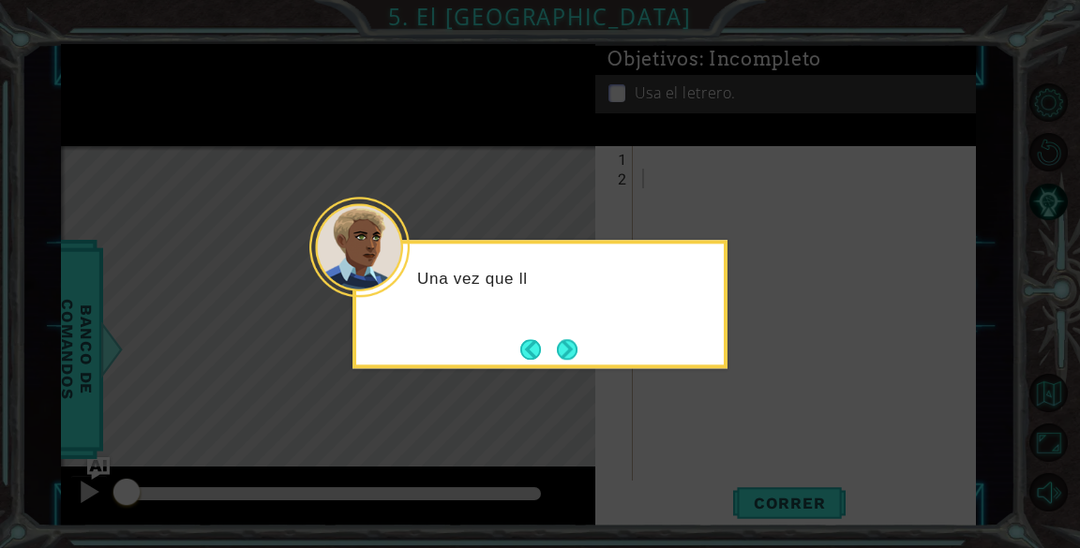
click at [567, 348] on button "Next" at bounding box center [567, 349] width 21 height 21
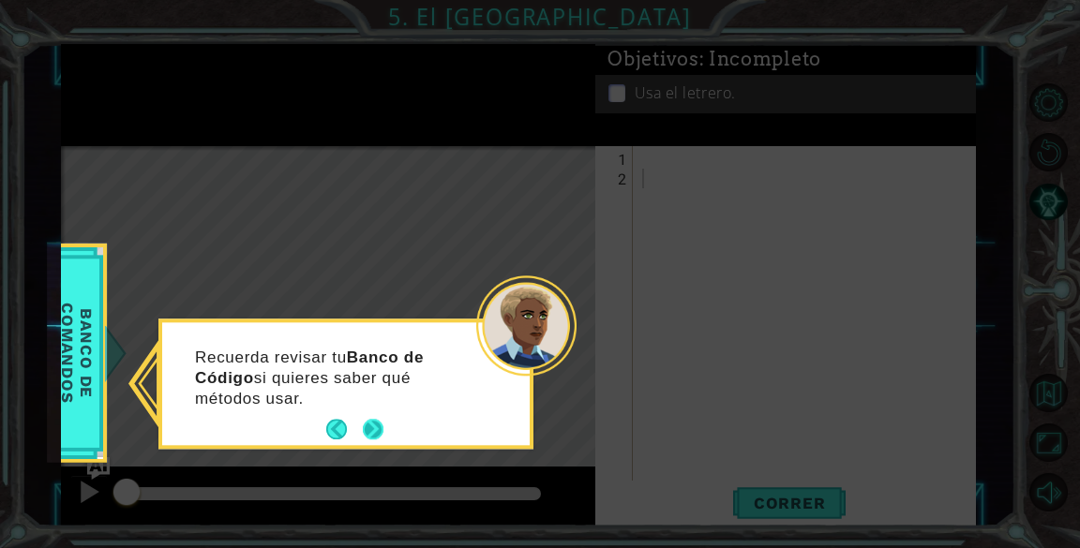
click at [369, 421] on button "Next" at bounding box center [373, 430] width 21 height 21
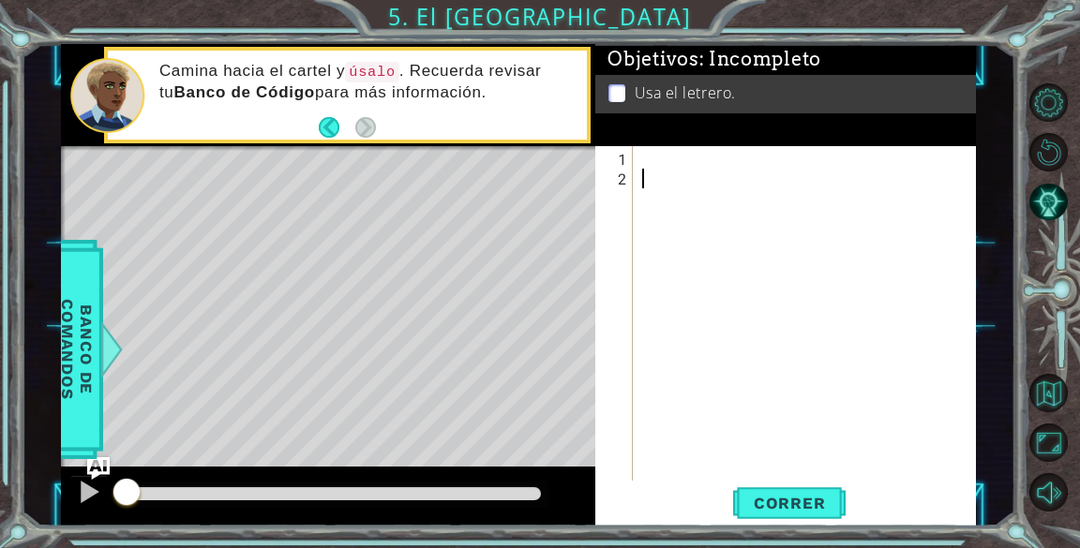
click at [668, 161] on div at bounding box center [809, 336] width 342 height 374
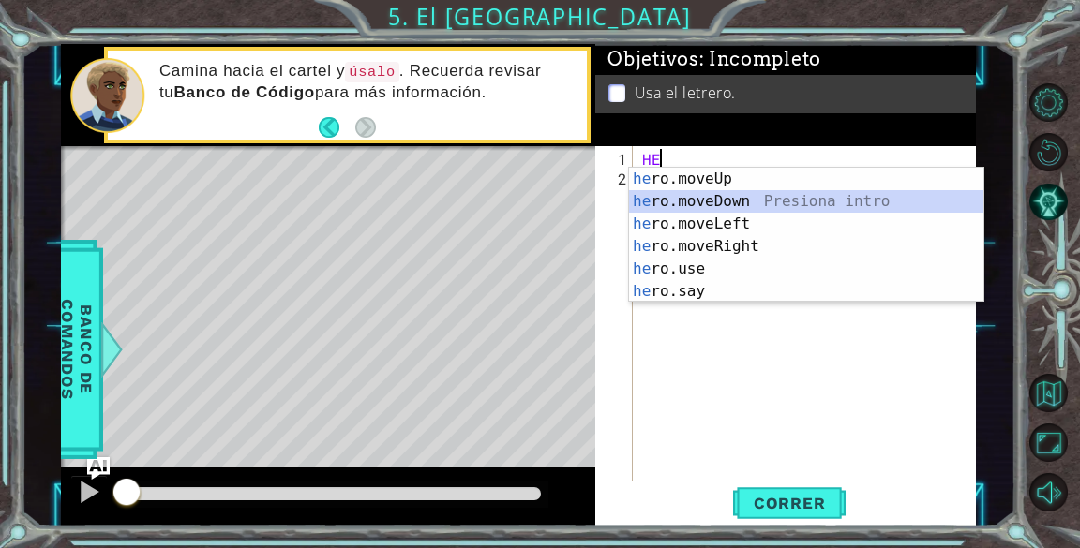
click at [703, 202] on div "he ro.moveUp Presiona intro he ro.moveDown Presiona intro he ro.moveLeft Presio…" at bounding box center [806, 258] width 354 height 180
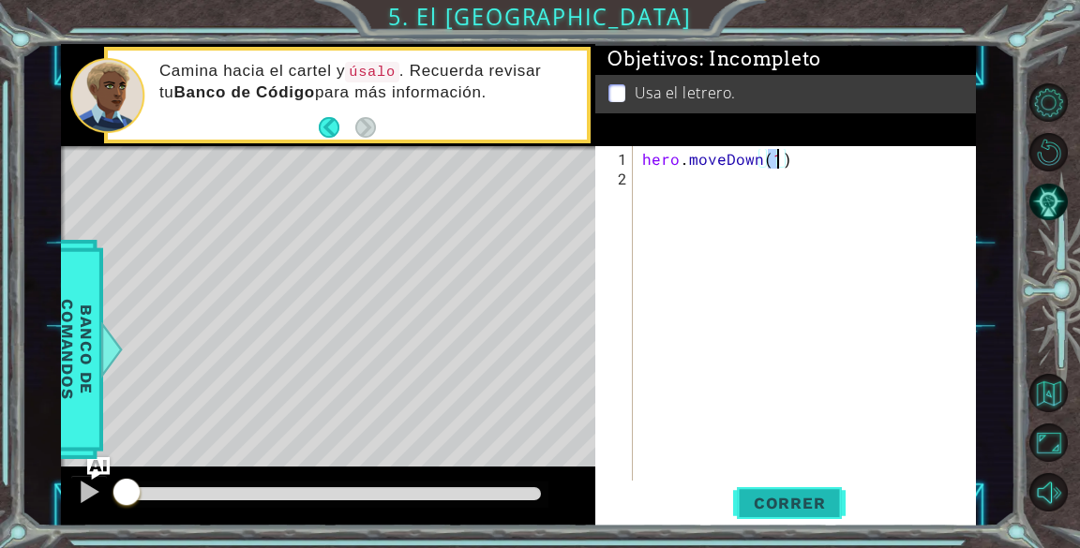
click at [817, 496] on span "Correr" at bounding box center [790, 503] width 110 height 19
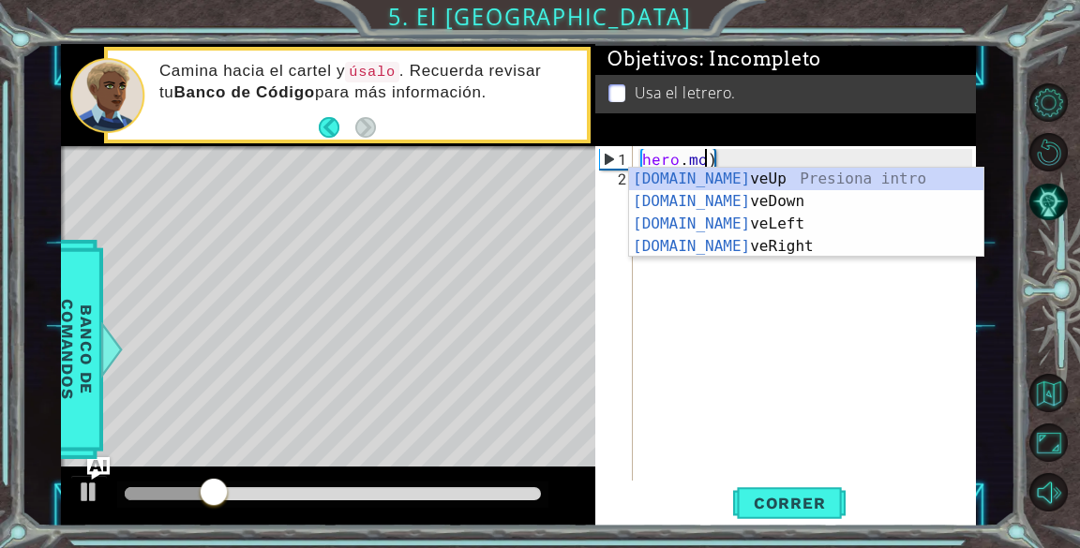
type textarea ")"
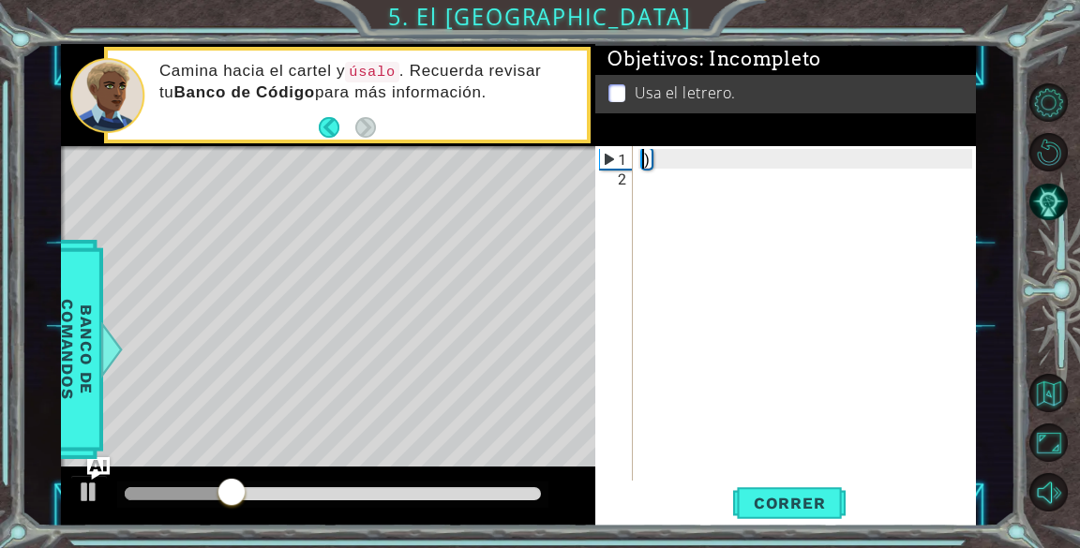
click at [702, 149] on div ")" at bounding box center [804, 313] width 333 height 335
click at [697, 154] on div ")" at bounding box center [809, 336] width 342 height 374
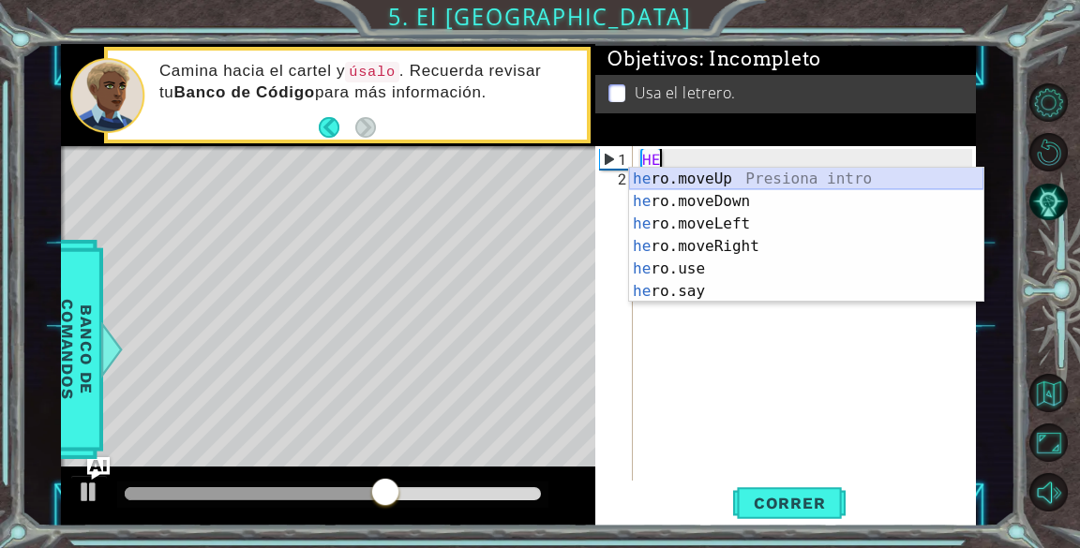
click at [744, 173] on div "he ro.moveUp Presiona intro he ro.moveDown Presiona intro he ro.moveLeft Presio…" at bounding box center [806, 258] width 354 height 180
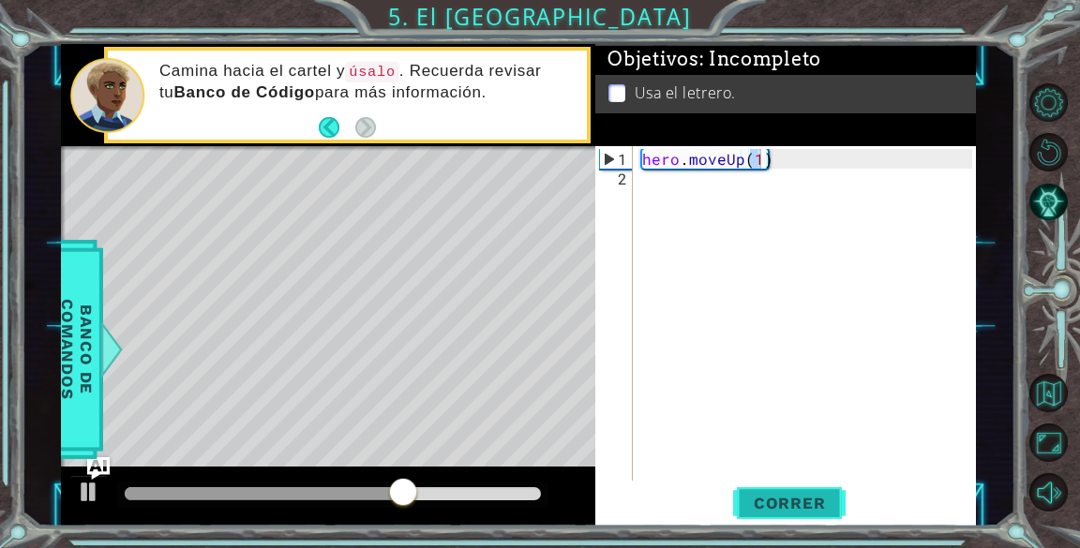
click at [797, 488] on button "Correr" at bounding box center [789, 504] width 112 height 38
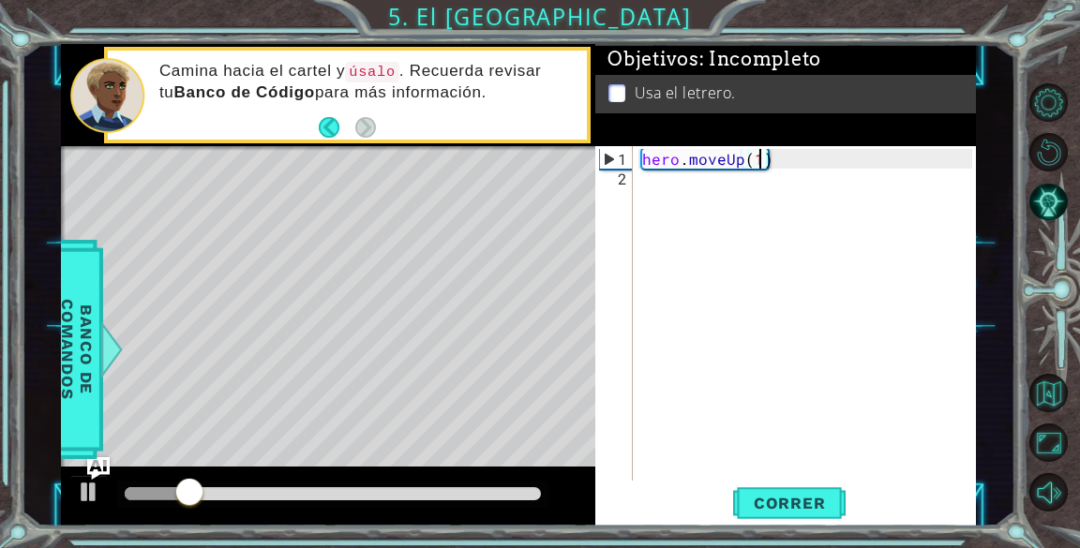
click at [789, 159] on div "hero . moveUp ( 1 )" at bounding box center [809, 336] width 342 height 374
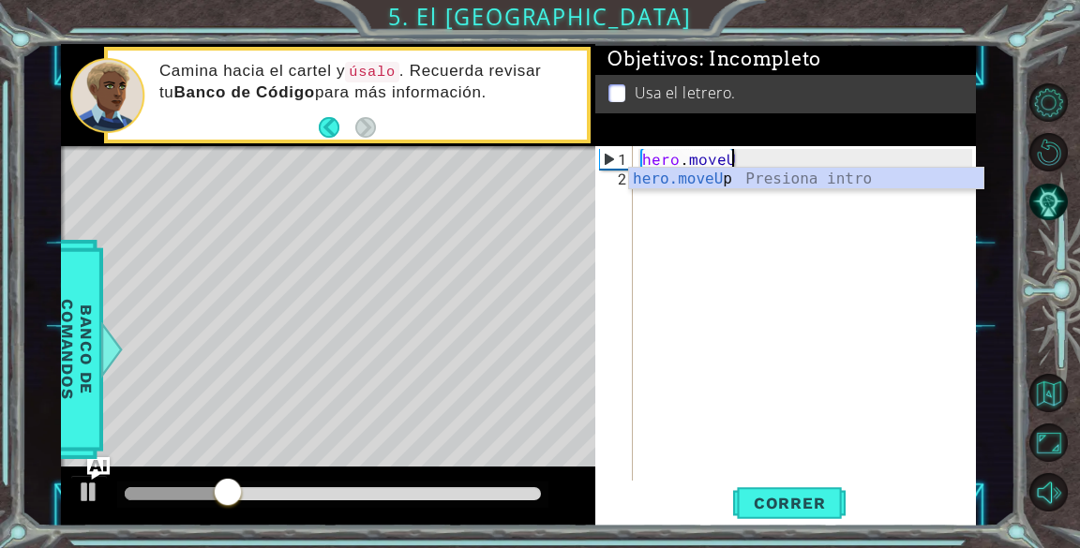
type textarea "hero.move"
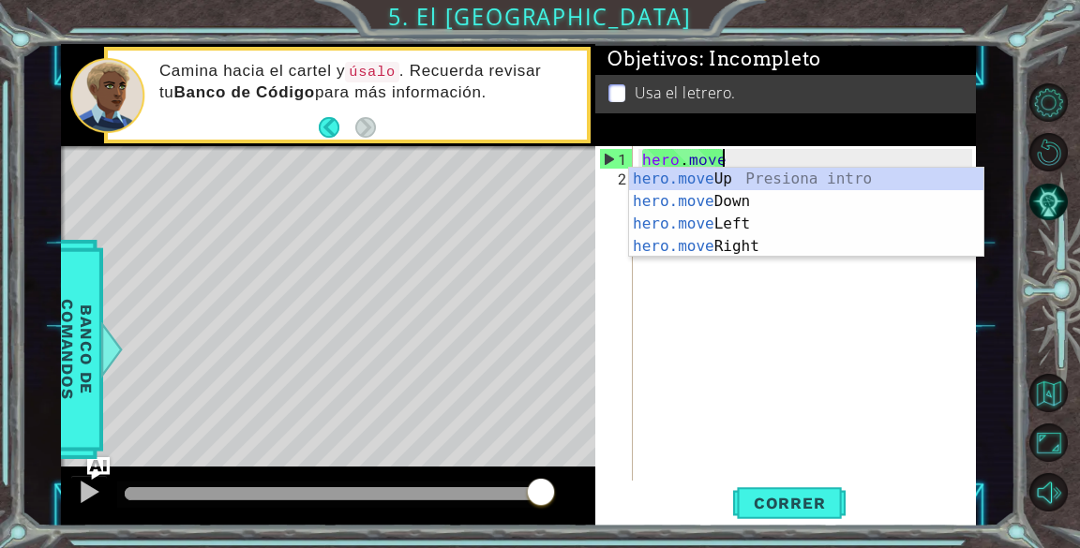
click at [775, 319] on div "hero . move" at bounding box center [809, 336] width 342 height 374
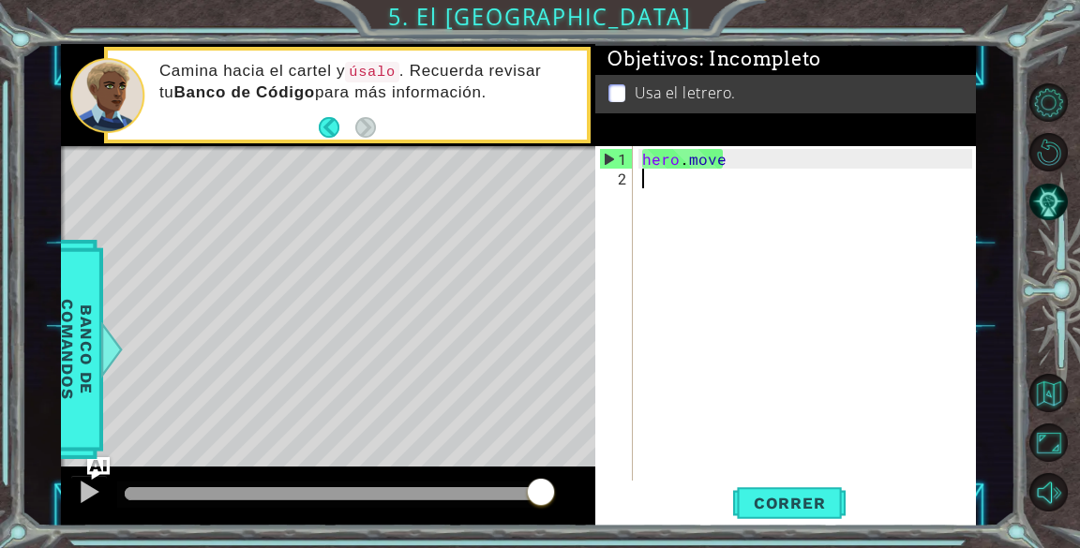
click at [754, 158] on div "hero . move" at bounding box center [809, 336] width 342 height 374
click at [785, 503] on span "Correr" at bounding box center [790, 503] width 110 height 19
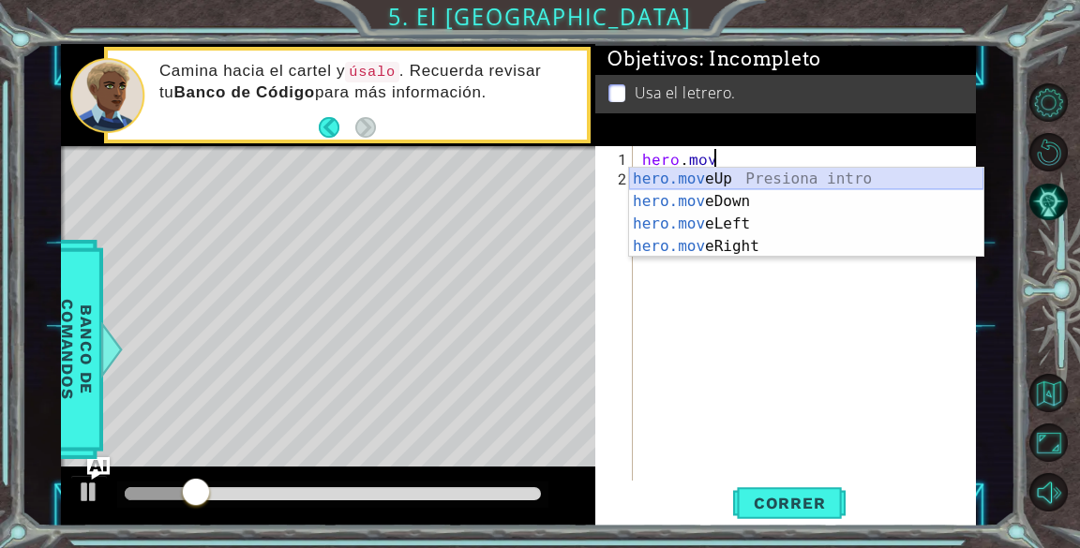
click at [734, 176] on div "hero.mov eUp Presiona intro hero.mov eDown Presiona intro hero.mov eLeft Presio…" at bounding box center [806, 235] width 354 height 135
type textarea "hero.moveUp(1)"
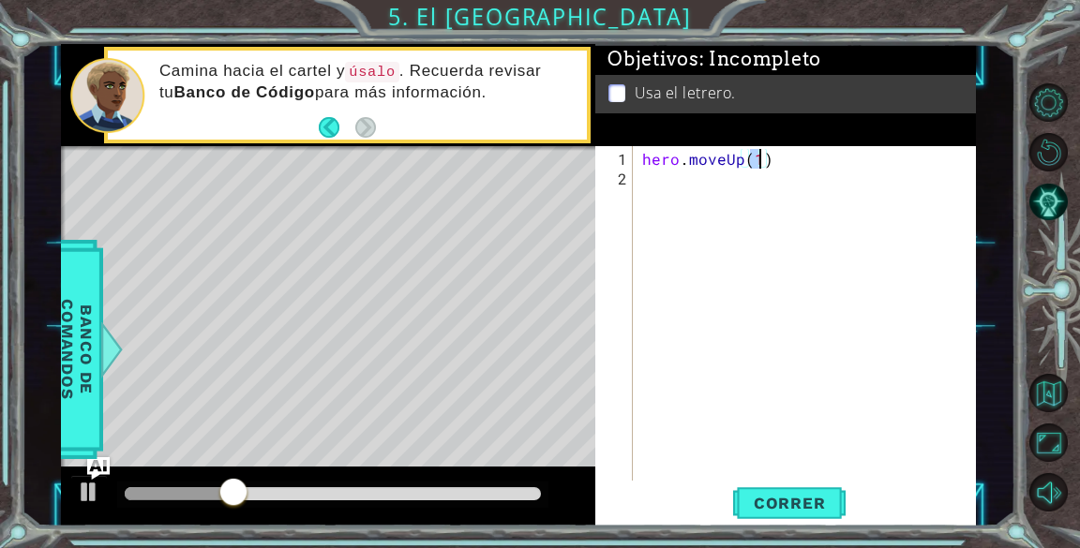
click at [754, 172] on div "hero . moveUp ( 1 )" at bounding box center [809, 336] width 342 height 374
click at [789, 502] on span "Correr" at bounding box center [790, 503] width 110 height 19
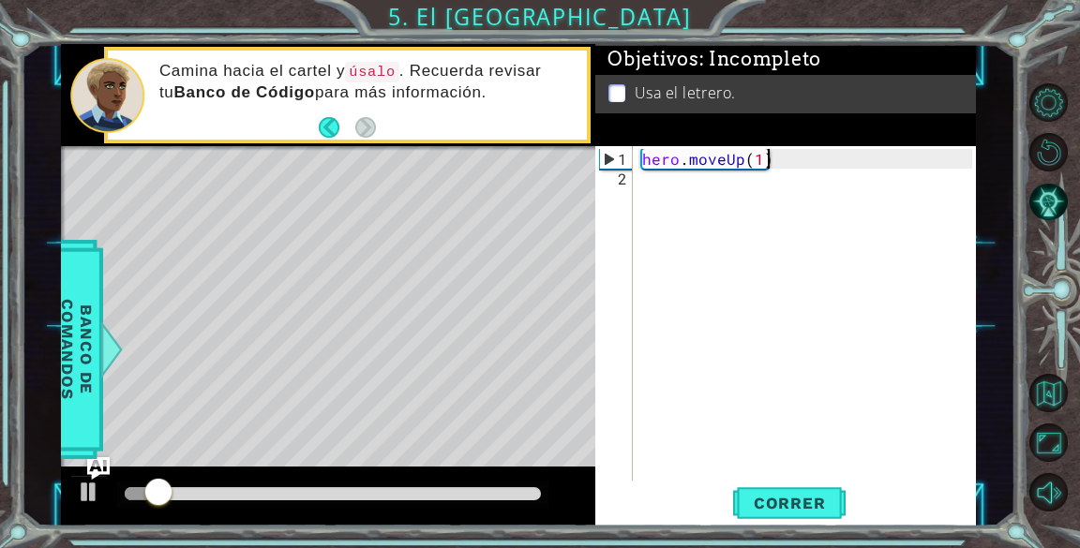
click at [787, 162] on div "hero . moveUp ( 1 )" at bounding box center [809, 336] width 342 height 374
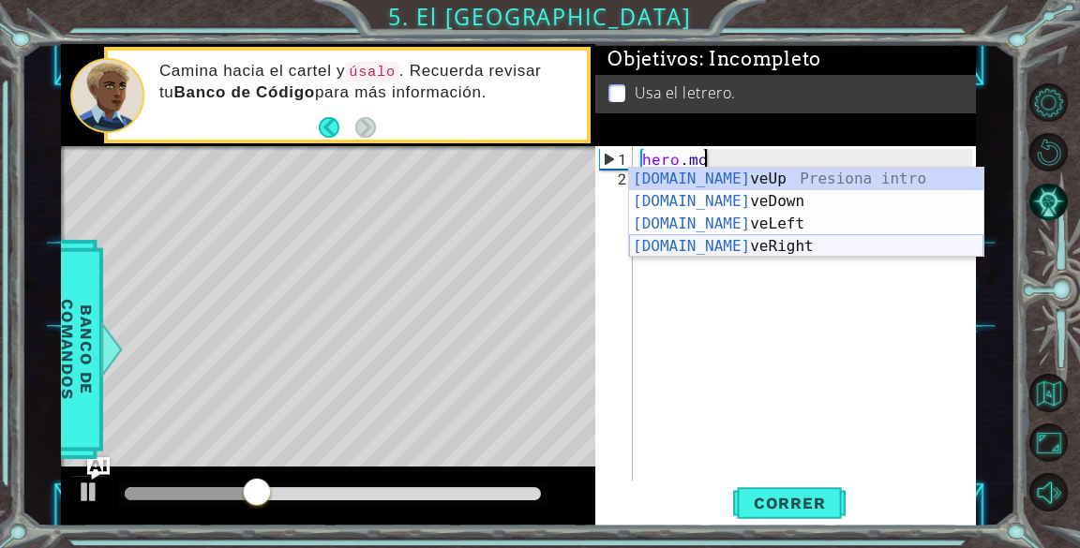
click at [767, 247] on div "[DOMAIN_NAME] veUp Presiona intro [DOMAIN_NAME] veDown Presiona intro [DOMAIN_N…" at bounding box center [806, 235] width 354 height 135
type textarea "hero.moveRight(1)"
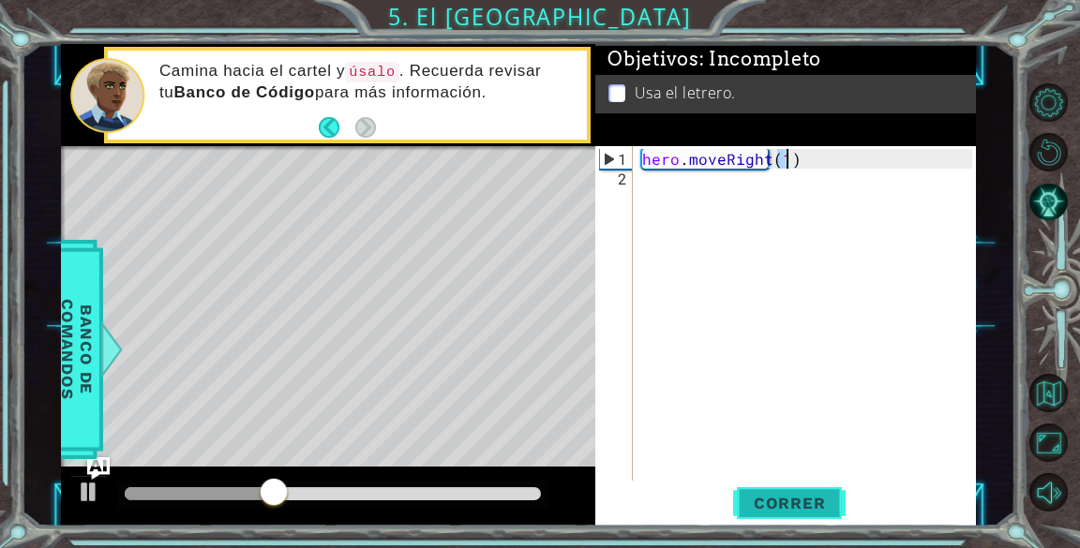
click at [814, 496] on span "Correr" at bounding box center [790, 503] width 110 height 19
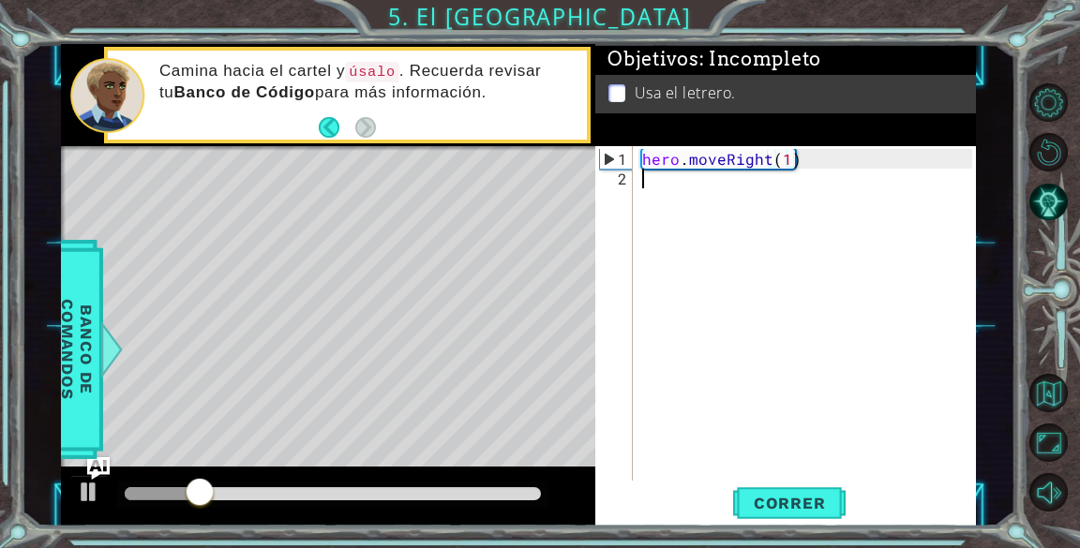
click at [679, 179] on div "hero . moveRight ( 1 )" at bounding box center [809, 336] width 342 height 374
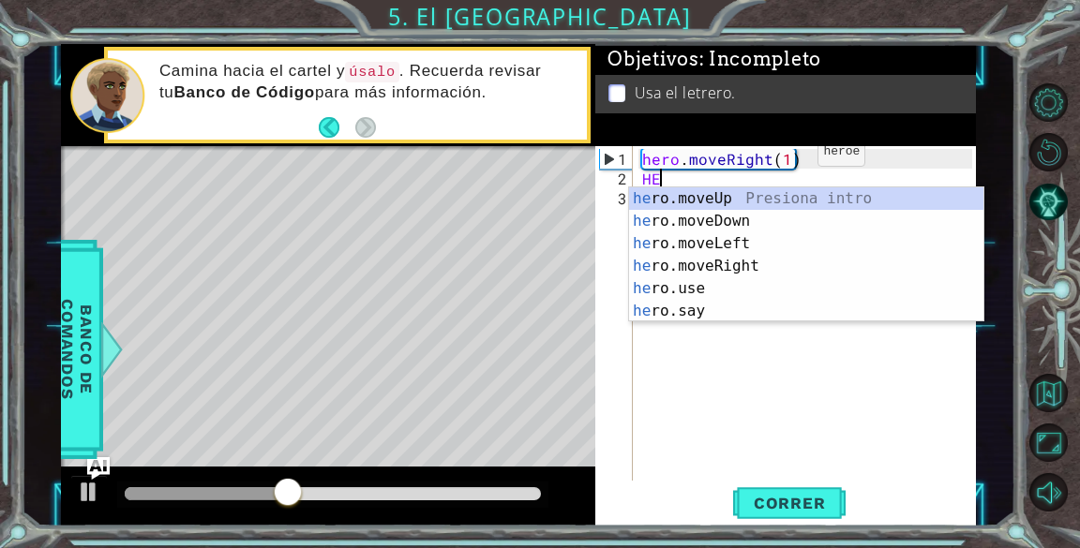
click at [786, 159] on div "hero . moveRight ( 1 ) HE" at bounding box center [809, 336] width 342 height 374
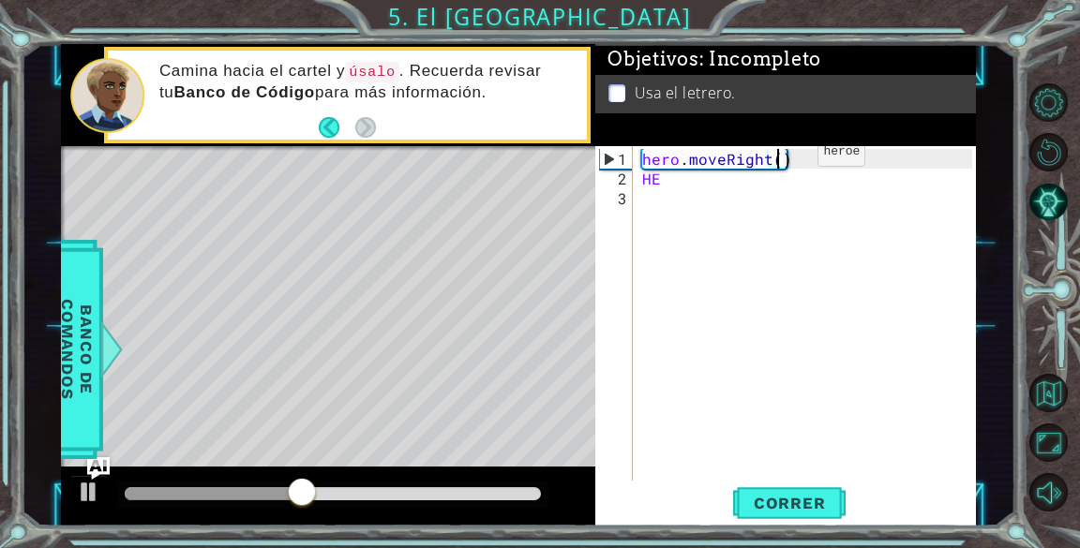
type textarea "hero.moveRight(2)"
click at [726, 212] on div "hero . moveRight ( 2 ) HE" at bounding box center [809, 336] width 342 height 374
click at [686, 194] on div "hero . moveRight ( 2 ) HE" at bounding box center [809, 336] width 342 height 374
type textarea "H"
type textarea "hero.moveRight(2)"
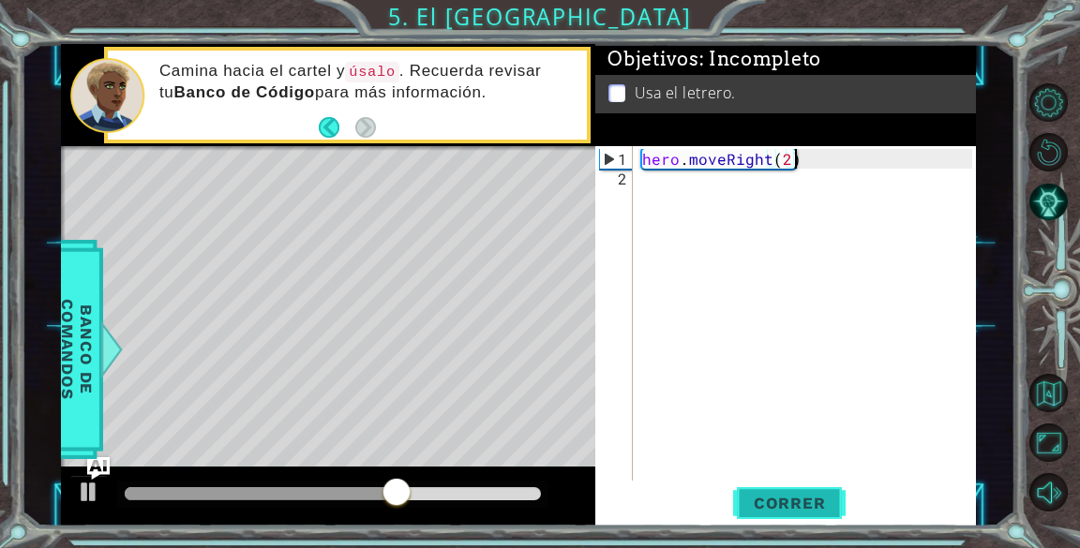
click at [822, 502] on span "Correr" at bounding box center [790, 503] width 110 height 19
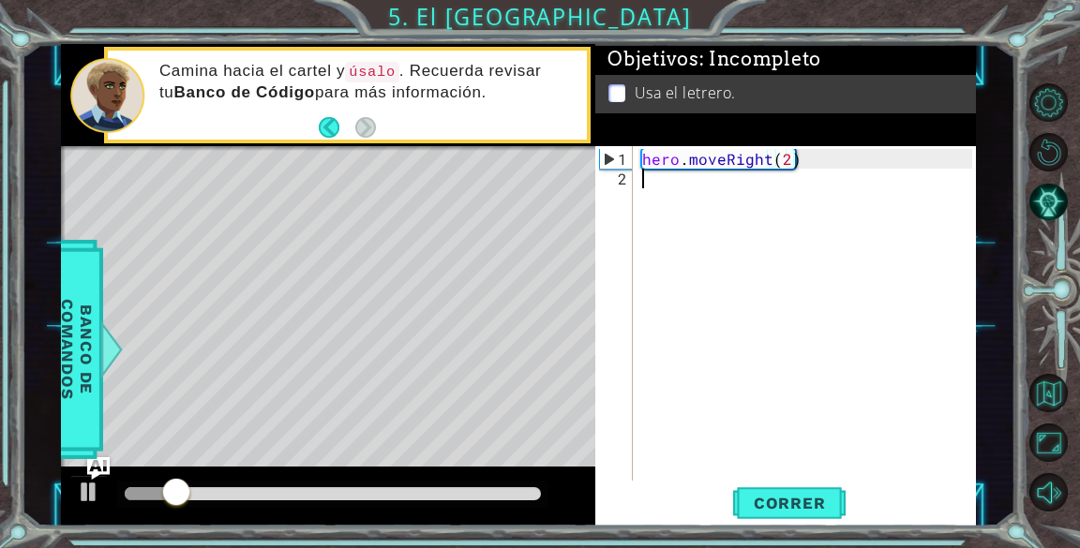
click at [799, 177] on div "hero . moveRight ( 2 )" at bounding box center [809, 336] width 342 height 374
click at [786, 157] on div "hero . moveRight ( 2 )" at bounding box center [809, 336] width 342 height 374
type textarea "hero.moveRight(1)"
click at [815, 503] on span "Correr" at bounding box center [790, 503] width 110 height 19
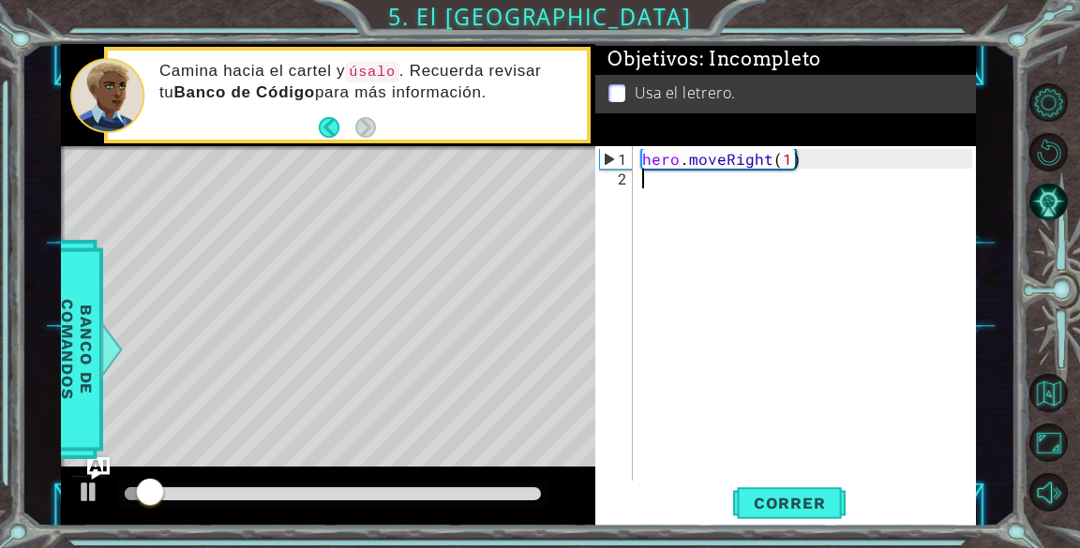
click at [682, 170] on div "hero . moveRight ( 1 )" at bounding box center [809, 336] width 342 height 374
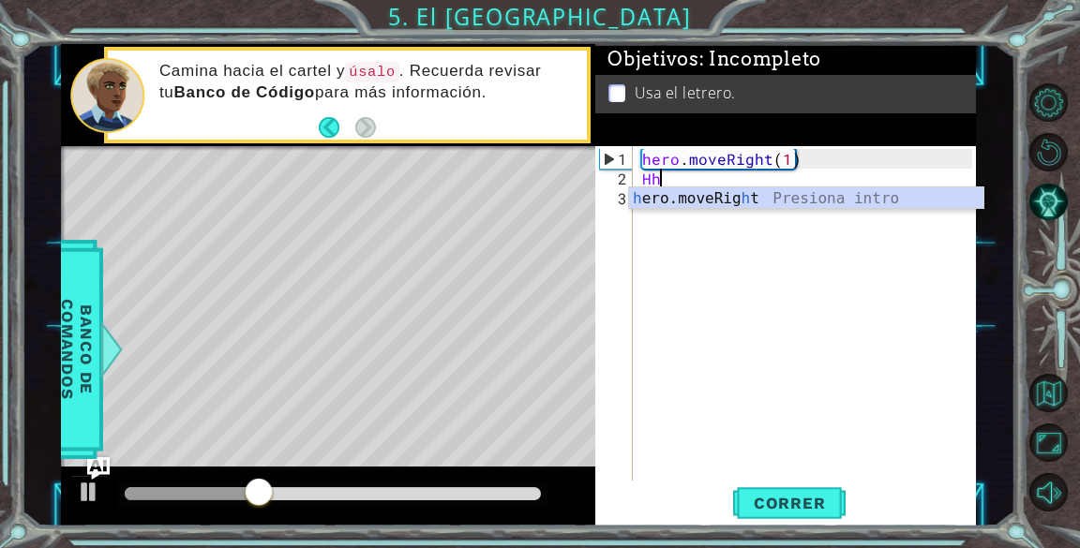
scroll to position [0, 0]
type textarea "H"
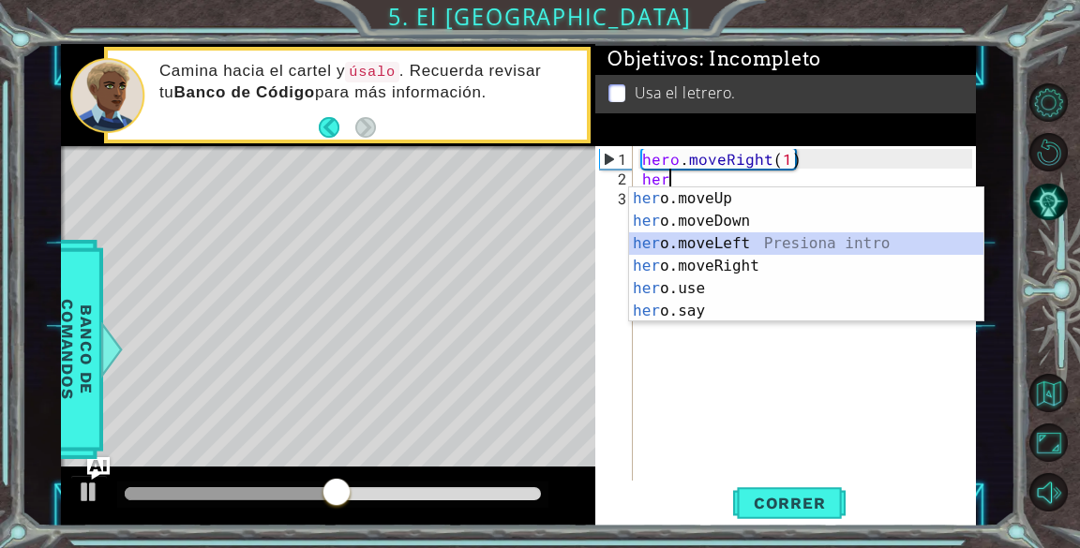
click at [683, 247] on div "her o.moveUp Presiona intro her o.moveDown Presiona intro her o.moveLeft Presio…" at bounding box center [806, 277] width 354 height 180
type textarea "hero.moveLeft(1)"
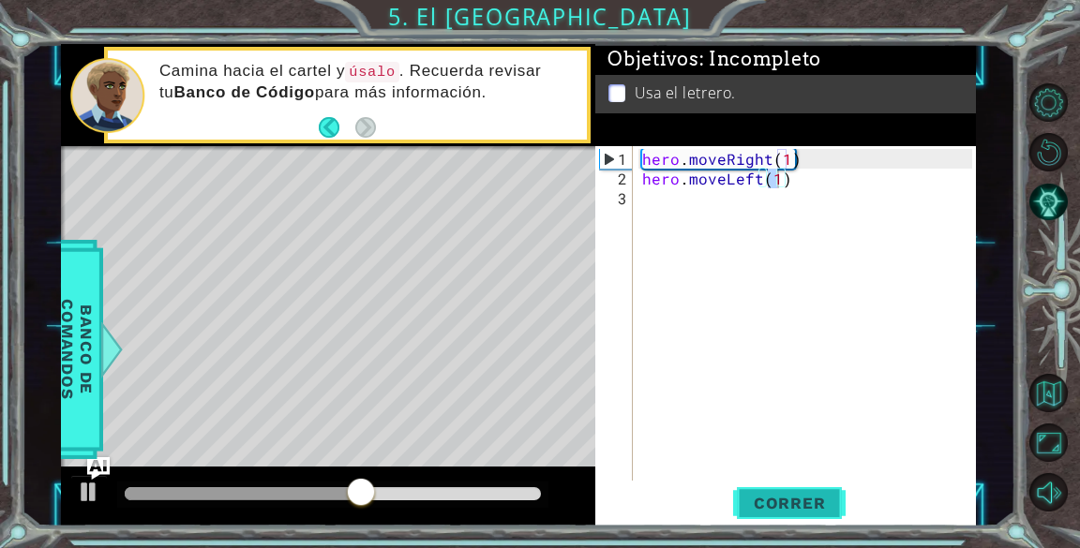
click at [803, 501] on span "Correr" at bounding box center [790, 503] width 110 height 19
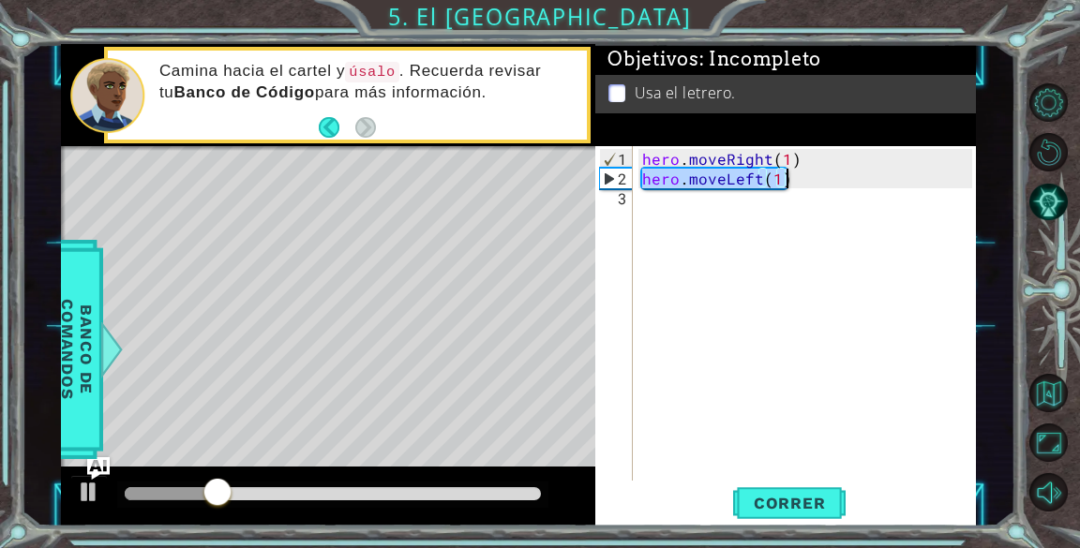
drag, startPoint x: 644, startPoint y: 178, endPoint x: 857, endPoint y: 182, distance: 212.8
click at [857, 182] on div "hero . moveRight ( 1 ) hero . moveLeft ( 1 )" at bounding box center [809, 336] width 342 height 374
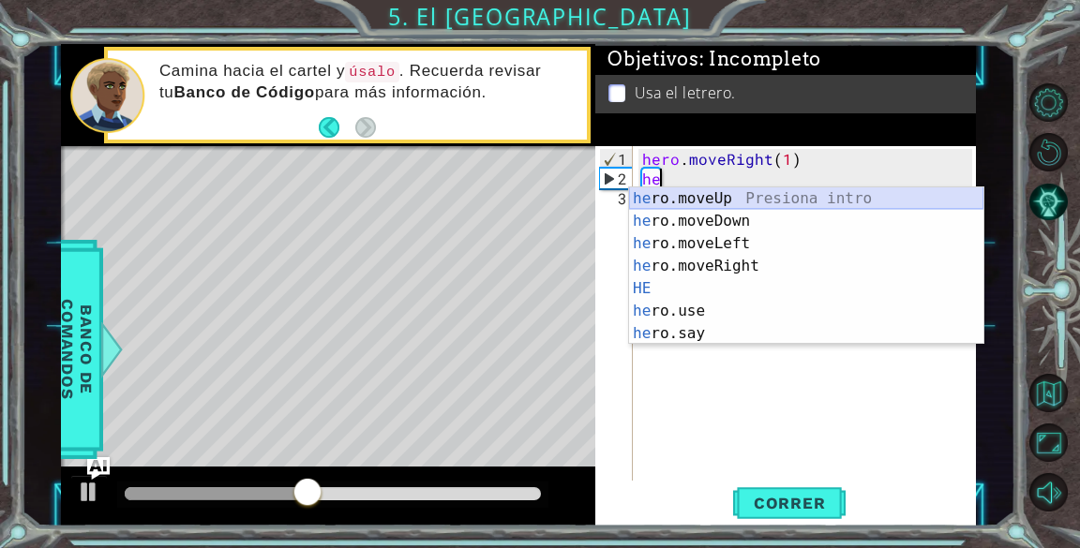
click at [733, 194] on div "he ro.moveUp Presiona intro he ro.moveDown Presiona intro he ro.moveLeft Presio…" at bounding box center [806, 288] width 354 height 202
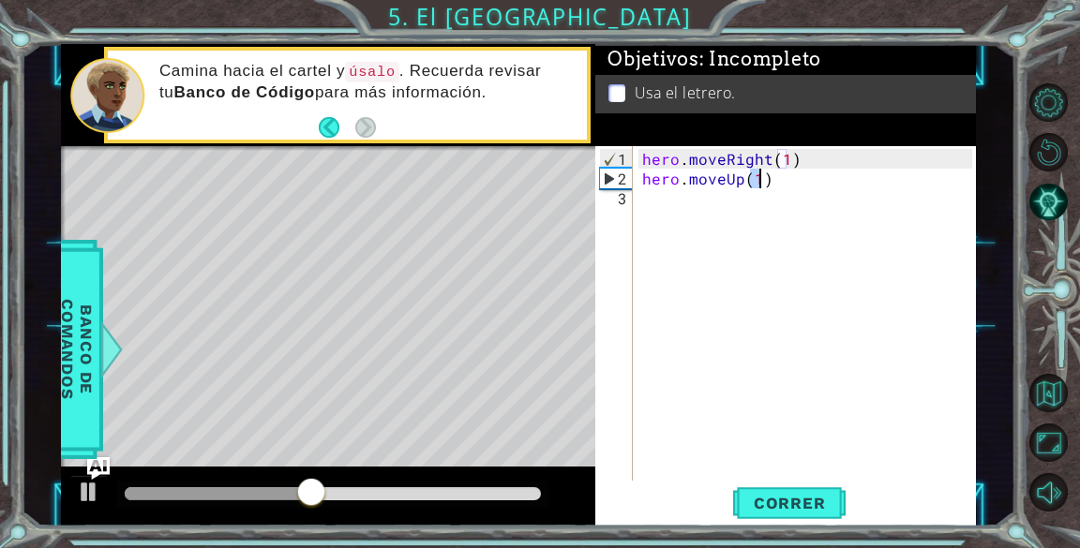
type textarea "hero.moveUp(1)"
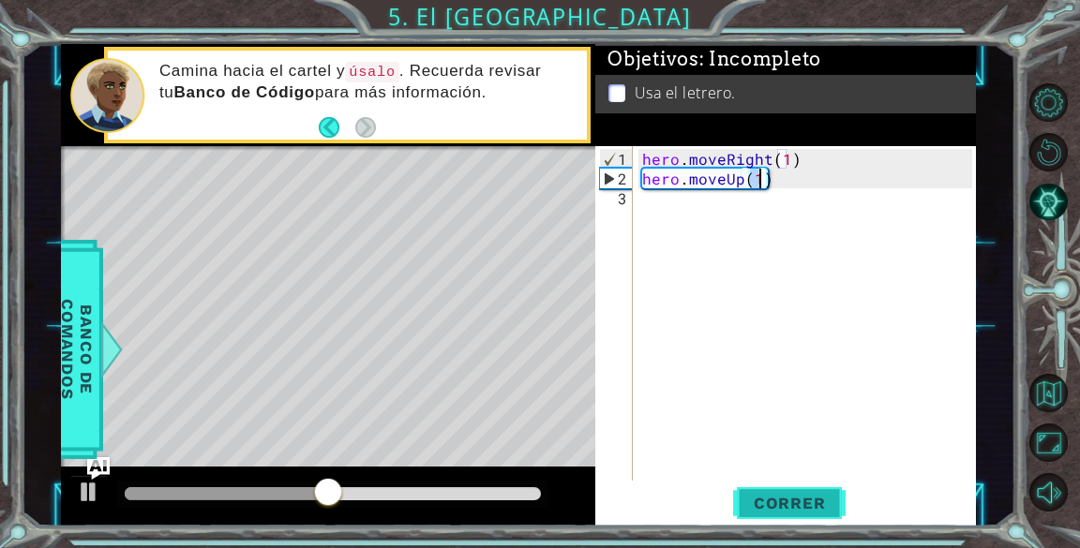
click at [793, 490] on button "Correr" at bounding box center [789, 504] width 112 height 38
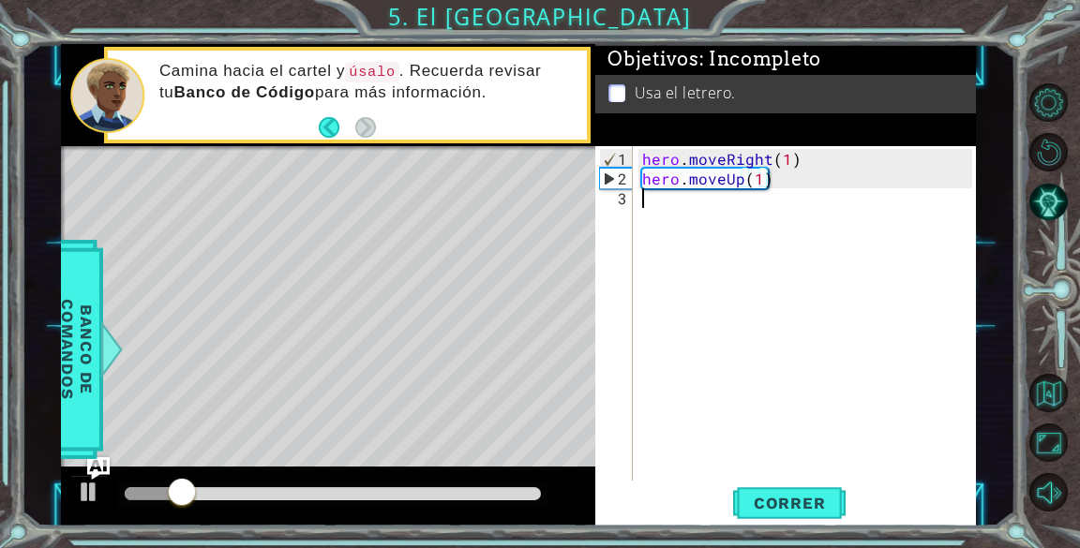
click at [675, 203] on div "hero . moveRight ( 1 ) hero . moveUp ( 1 )" at bounding box center [809, 336] width 342 height 374
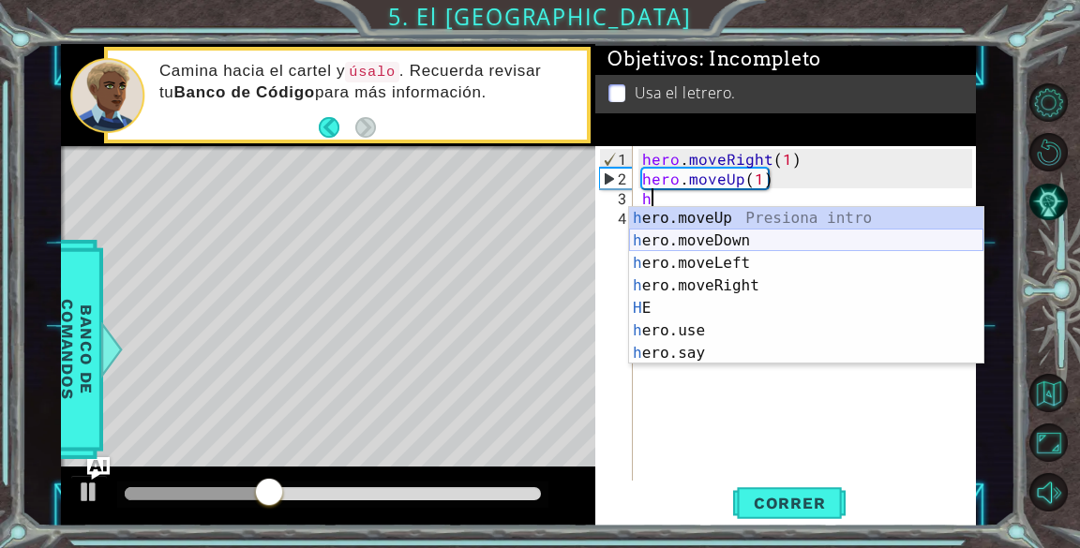
click at [766, 243] on div "h ero.moveUp Presiona intro h ero.moveDown Presiona intro h ero.moveLeft Presio…" at bounding box center [806, 308] width 354 height 202
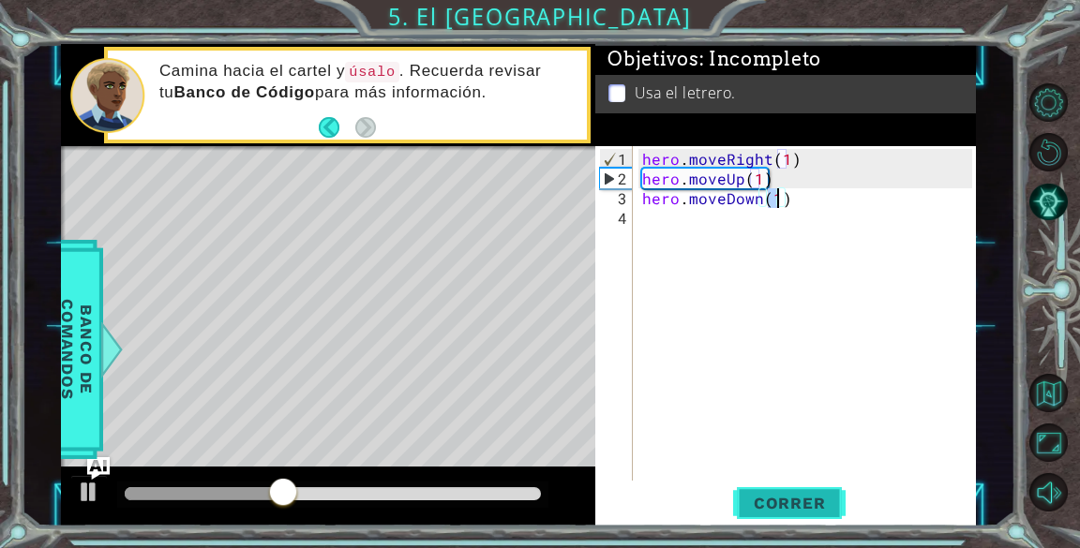
click at [802, 502] on span "Correr" at bounding box center [790, 503] width 110 height 19
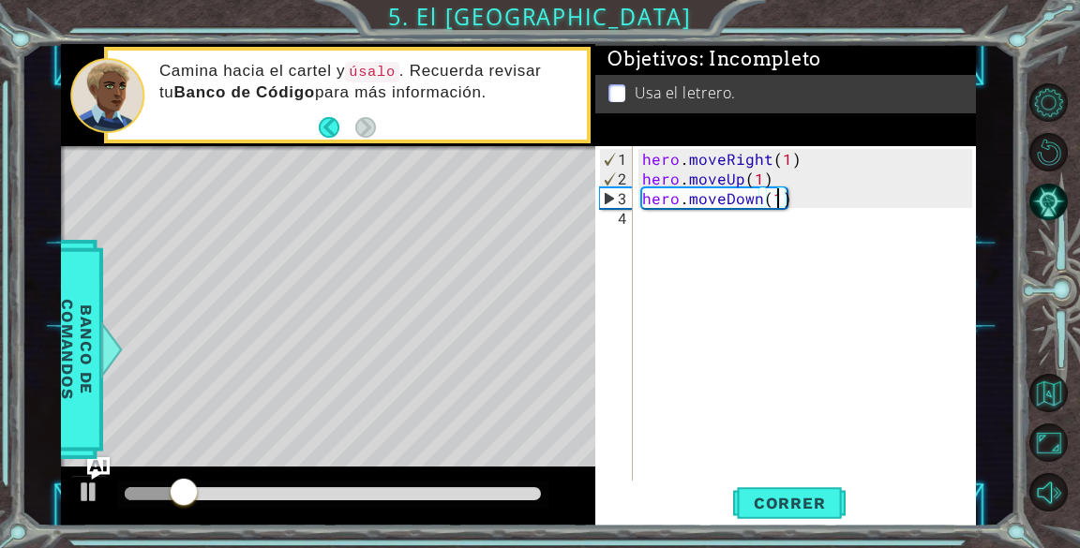
click at [820, 204] on div "hero . moveRight ( 1 ) hero . moveUp ( 1 ) hero . moveDown ( 1 )" at bounding box center [809, 336] width 342 height 374
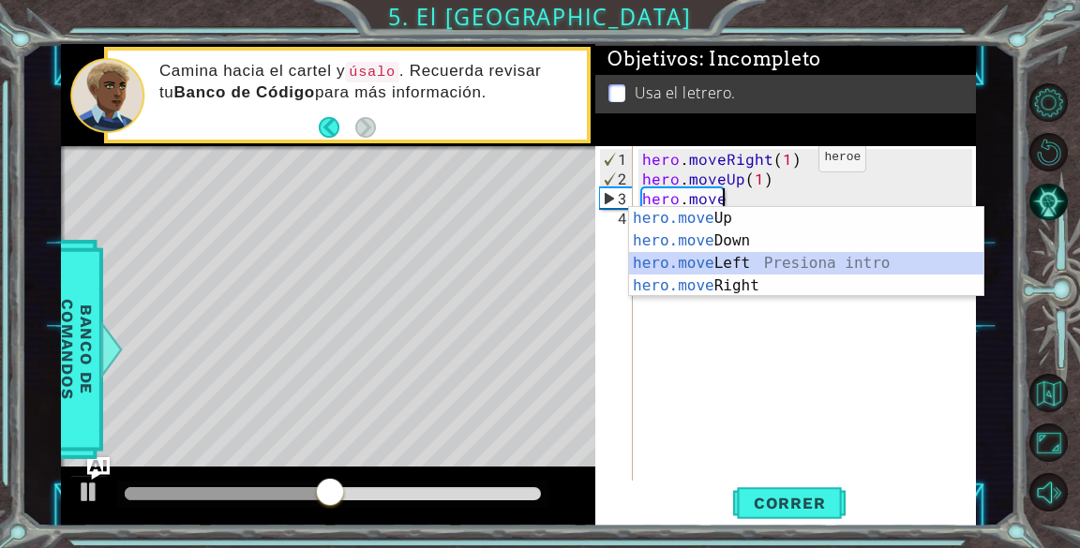
click at [691, 275] on div "hero.move Up Presiona intro hero.move Down Presiona intro hero.move Left Presio…" at bounding box center [806, 274] width 354 height 135
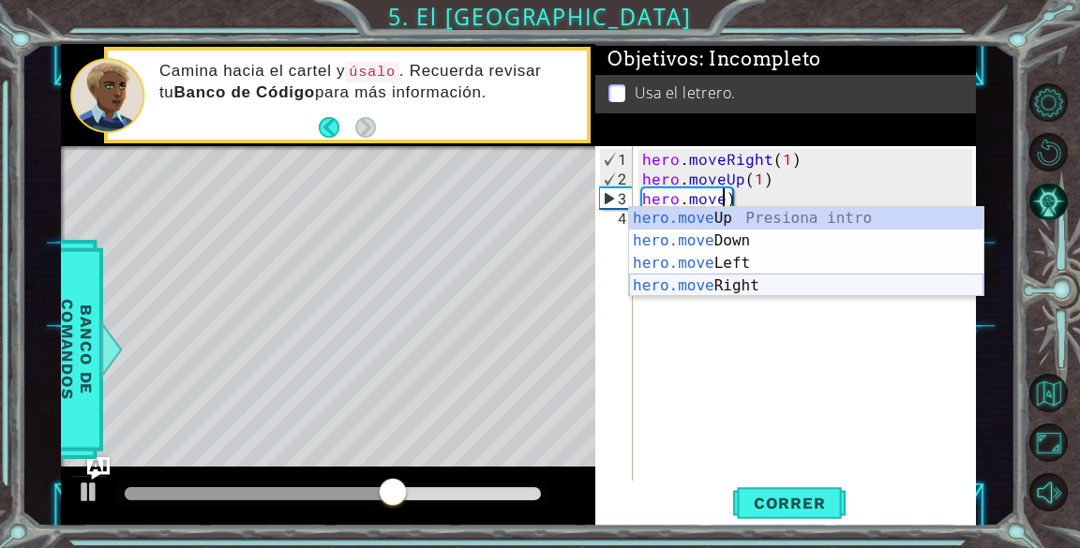
click at [756, 282] on div "hero.move Up Presiona intro hero.move Down Presiona intro hero.move Left Presio…" at bounding box center [806, 274] width 354 height 135
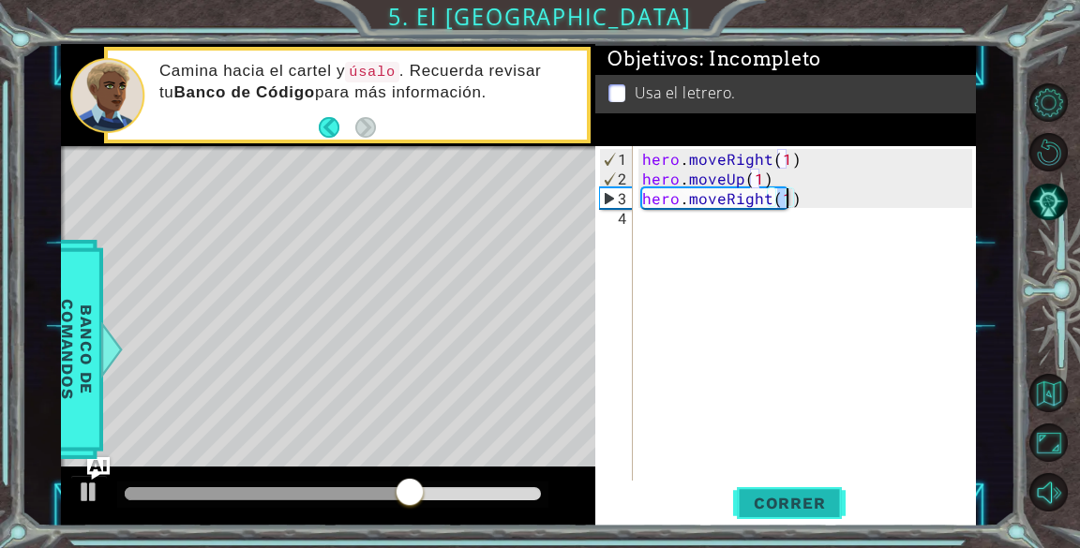
click at [811, 498] on span "Correr" at bounding box center [790, 503] width 110 height 19
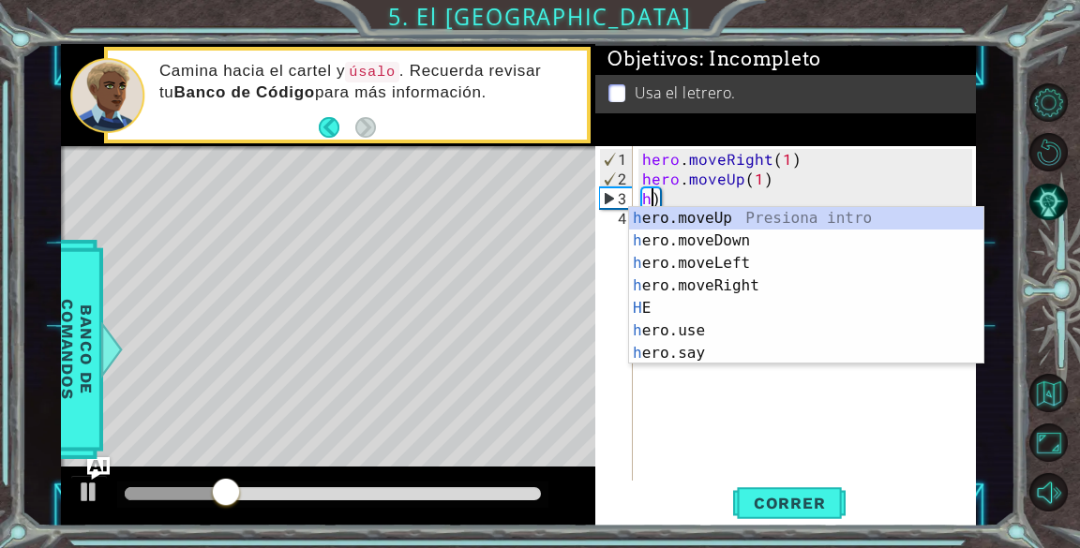
type textarea ")"
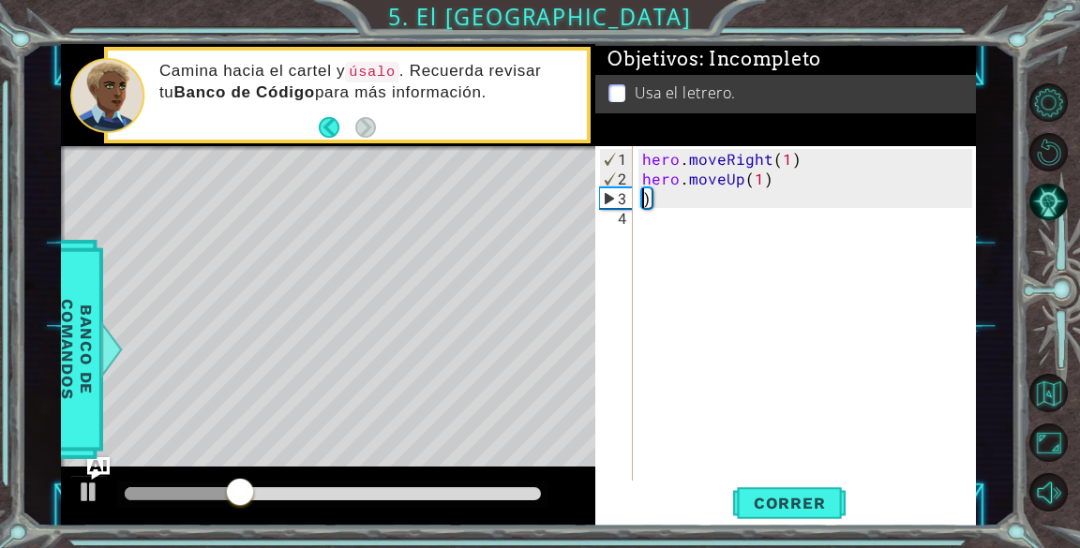
click at [799, 200] on div "hero . moveRight ( 1 ) hero . moveUp ( 1 ) )" at bounding box center [809, 336] width 342 height 374
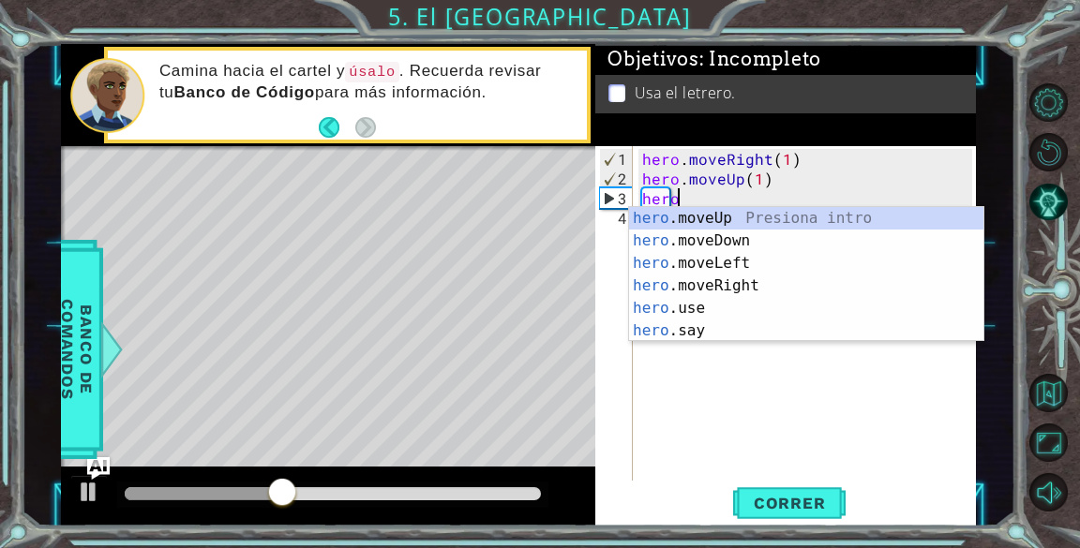
scroll to position [0, 1]
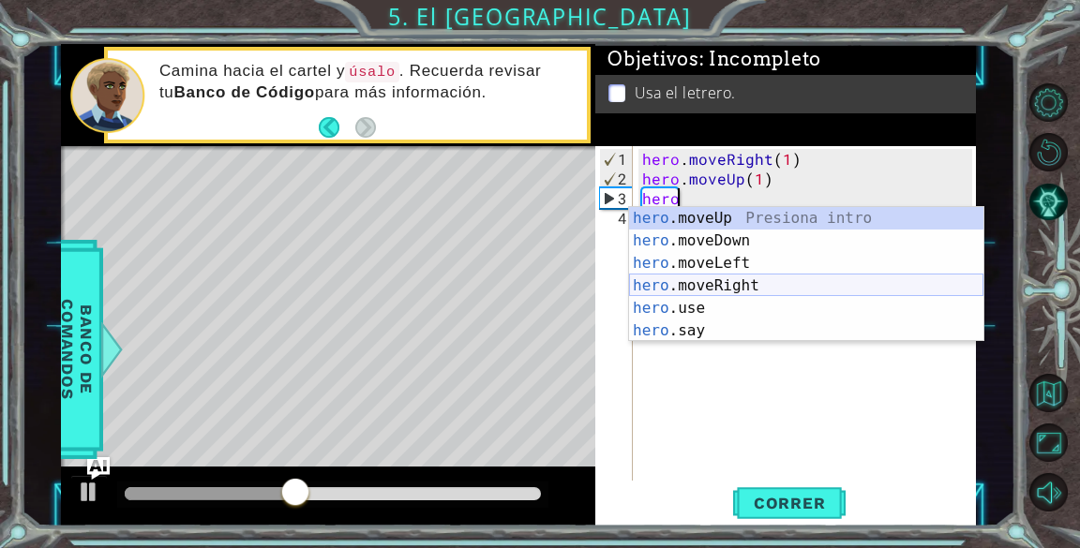
click at [721, 286] on div "hero .moveUp Presiona intro hero .moveDown Presiona intro hero .moveLeft Presio…" at bounding box center [806, 297] width 354 height 180
type textarea "hero.moveRight(1)"
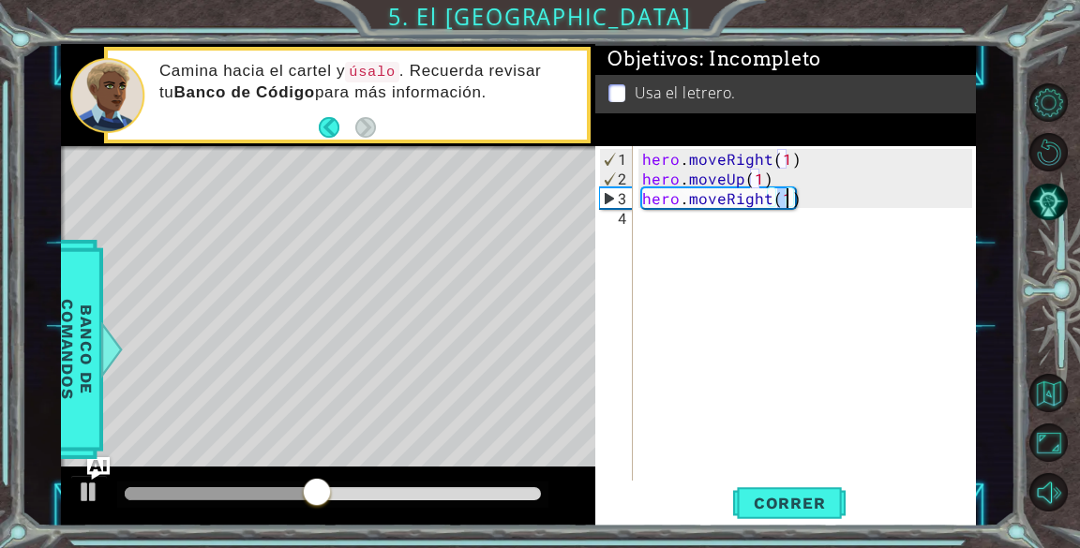
click at [804, 237] on div "hero . moveRight ( 1 ) hero . moveUp ( 1 ) hero . moveRight ( 1 )" at bounding box center [809, 336] width 342 height 374
click at [807, 198] on div "hero . moveRight ( 1 ) hero . moveUp ( 1 ) hero . moveRight ( 1 )" at bounding box center [809, 336] width 342 height 374
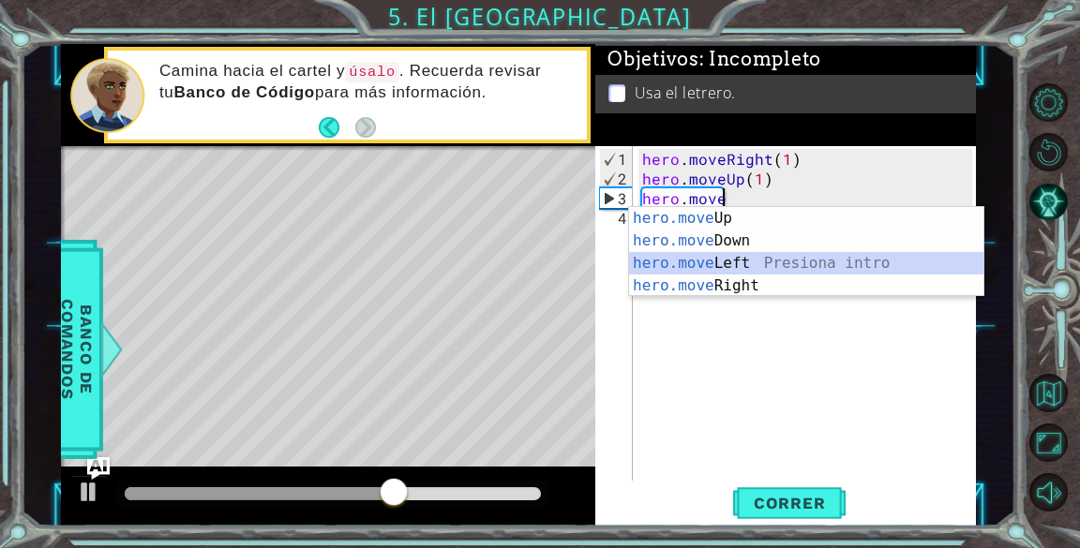
click at [752, 257] on div "hero.move Up Presiona intro hero.move Down Presiona intro hero.move Left Presio…" at bounding box center [806, 274] width 354 height 135
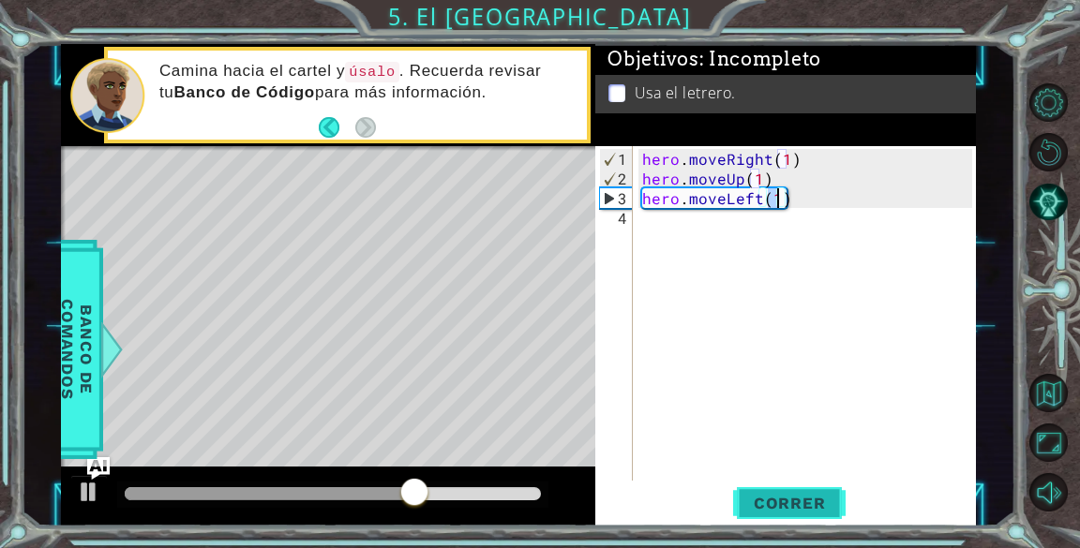
type textarea "hero.moveLeft(1)"
click at [796, 492] on button "Correr" at bounding box center [789, 504] width 112 height 38
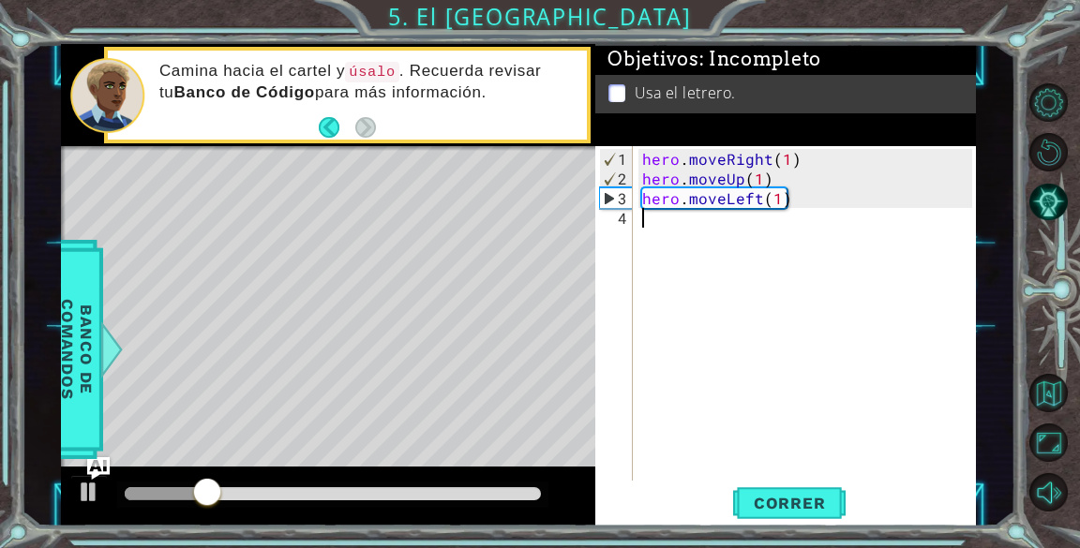
click at [688, 217] on div "hero . moveRight ( 1 ) hero . moveUp ( 1 ) hero . moveLeft ( 1 )" at bounding box center [809, 336] width 342 height 374
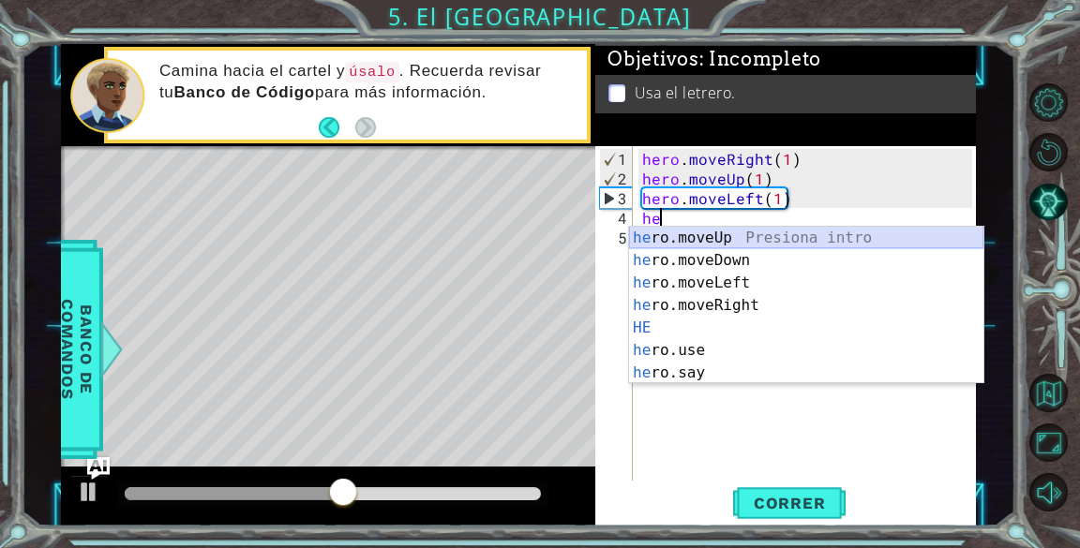
click at [861, 232] on div "he ro.moveUp Presiona intro he ro.moveDown Presiona intro he ro.moveLeft Presio…" at bounding box center [806, 328] width 354 height 202
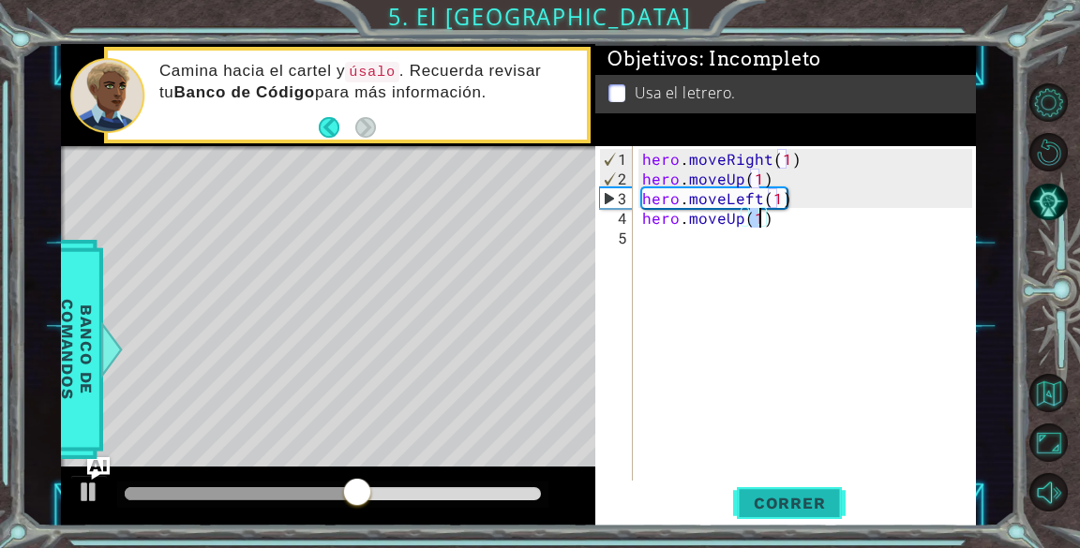
type textarea "hero.moveUp(1)"
click at [765, 490] on button "Correr" at bounding box center [789, 504] width 112 height 38
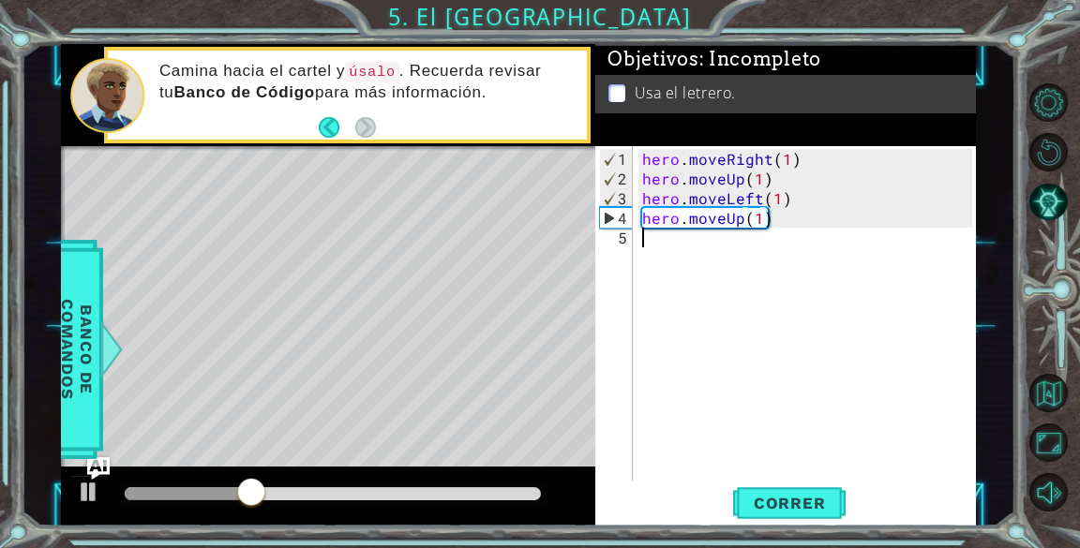
click at [665, 238] on div "hero . moveRight ( 1 ) hero . moveUp ( 1 ) hero . moveLeft ( 1 ) hero . moveUp …" at bounding box center [809, 336] width 342 height 374
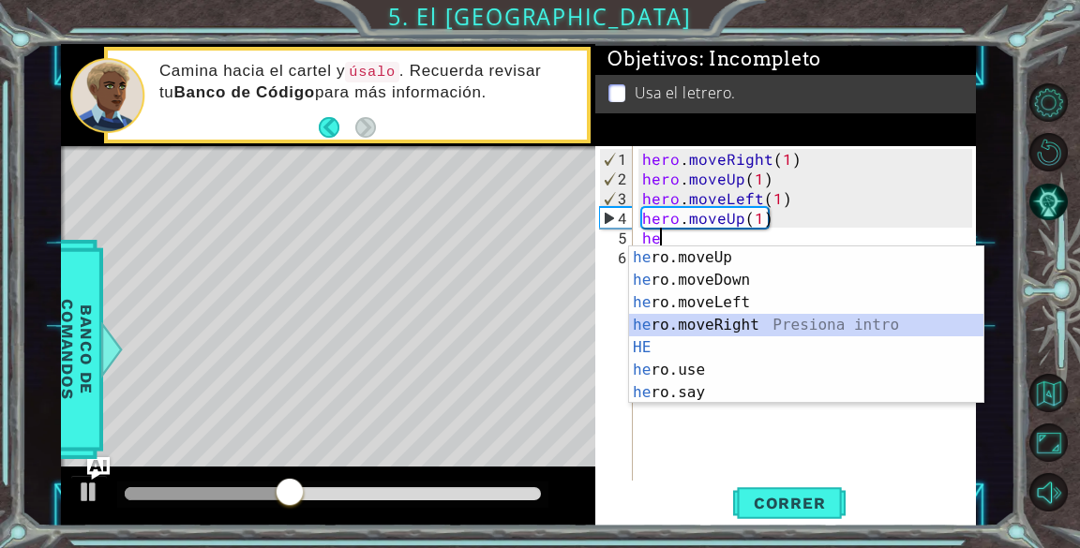
click at [743, 321] on div "he ro.moveUp Presiona intro he ro.moveDown Presiona intro he ro.moveLeft Presio…" at bounding box center [806, 348] width 354 height 202
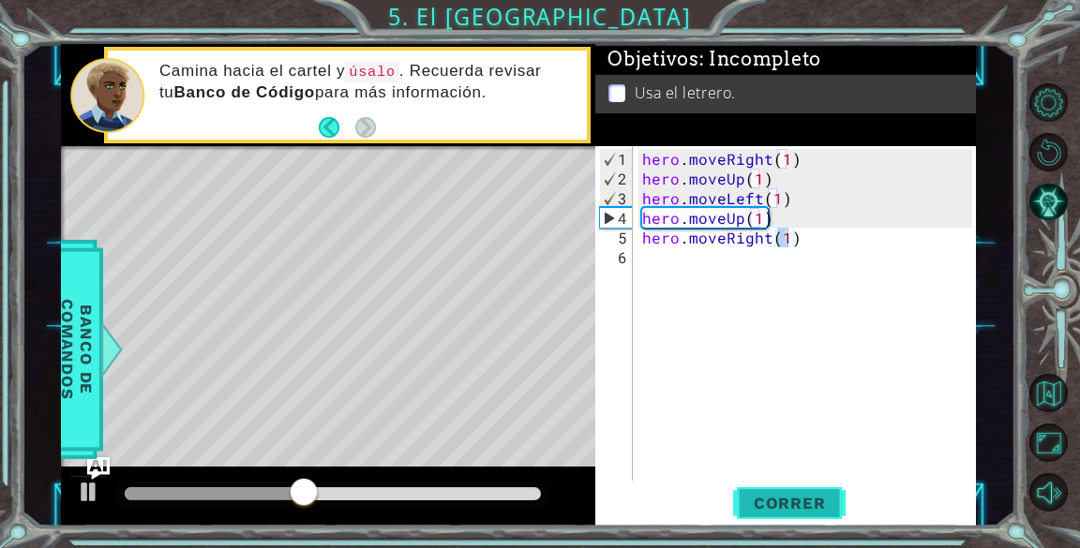
click at [825, 496] on span "Correr" at bounding box center [790, 503] width 110 height 19
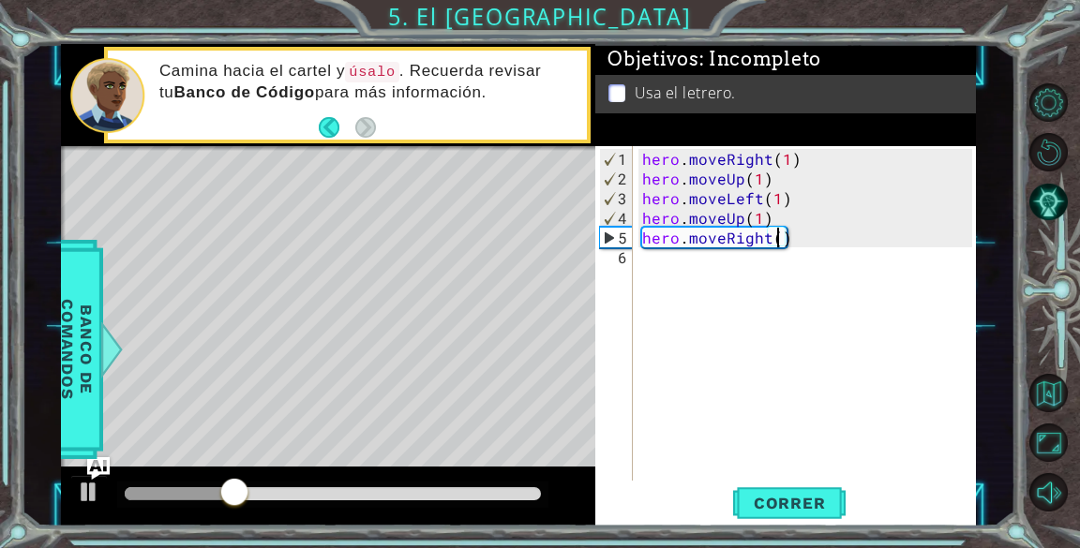
type textarea "hero.moveRight(2)"
click at [798, 488] on button "Correr" at bounding box center [789, 504] width 112 height 38
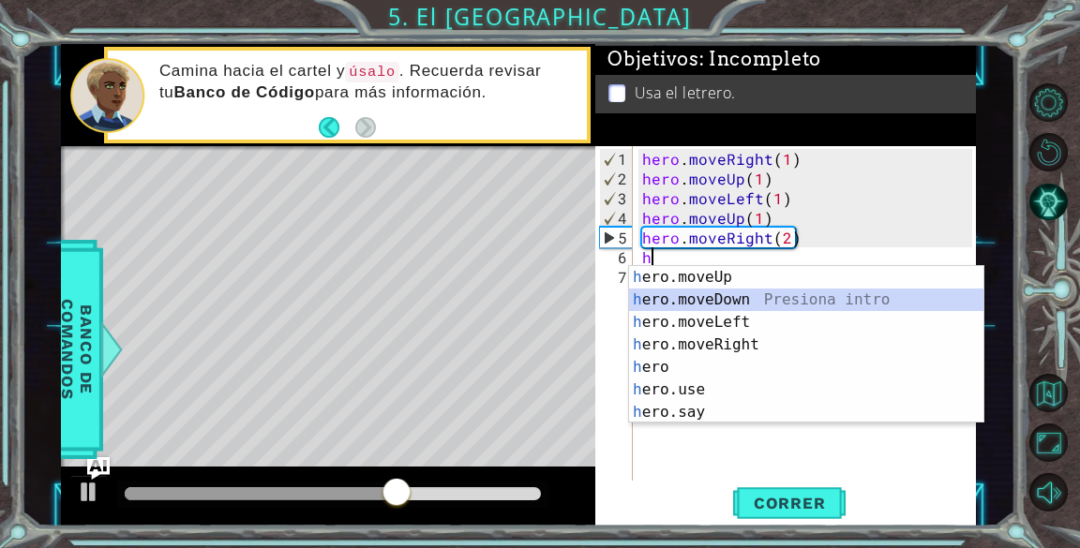
click at [771, 295] on div "h ero.moveUp Presiona intro h ero.moveDown Presiona intro h ero.moveLeft Presio…" at bounding box center [806, 367] width 354 height 202
type textarea "hero.moveDown(1)"
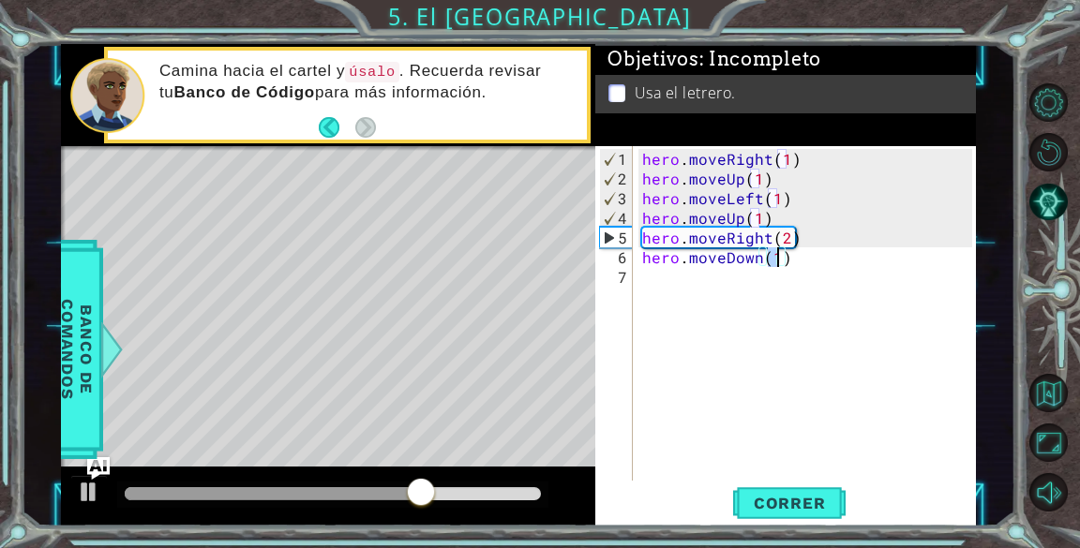
click at [838, 352] on div "hero . moveRight ( 1 ) hero . moveUp ( 1 ) hero . moveLeft ( 1 ) hero . moveUp …" at bounding box center [809, 336] width 342 height 374
click at [835, 353] on div "hero . moveRight ( 1 ) hero . moveUp ( 1 ) hero . moveLeft ( 1 ) hero . moveUp …" at bounding box center [809, 336] width 342 height 374
click at [788, 511] on span "Correr" at bounding box center [790, 503] width 110 height 19
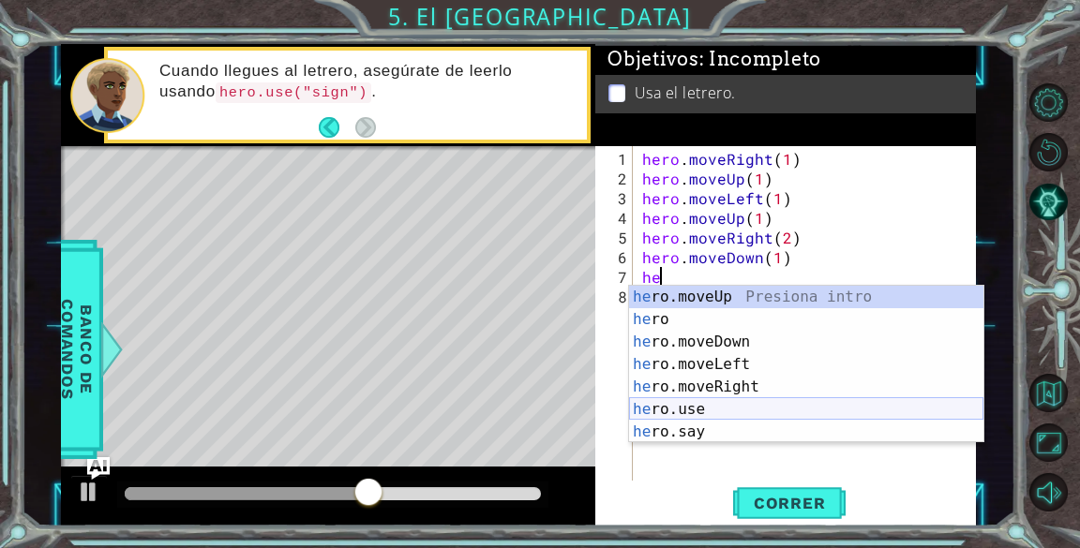
click at [702, 407] on div "he ro.moveUp Presiona intro he ro Presiona intro he ro.moveDown Presiona intro …" at bounding box center [806, 387] width 354 height 202
type textarea "hero.use("name")"
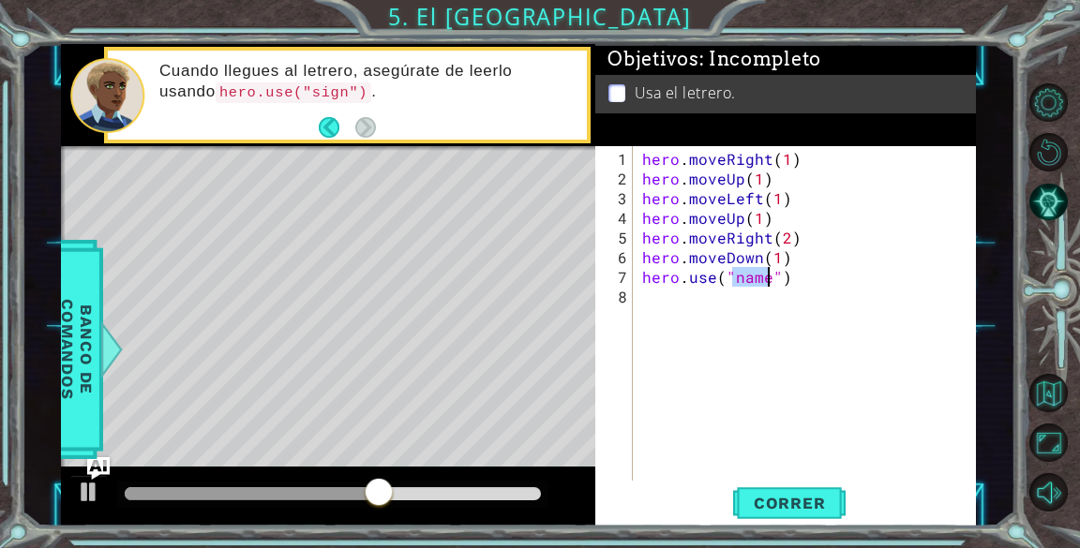
click at [738, 353] on div "hero . moveRight ( 1 ) hero . moveUp ( 1 ) hero . moveLeft ( 1 ) hero . moveUp …" at bounding box center [809, 336] width 342 height 374
click at [766, 275] on div "hero . moveRight ( 1 ) hero . moveUp ( 1 ) hero . moveLeft ( 1 ) hero . moveUp …" at bounding box center [809, 336] width 342 height 374
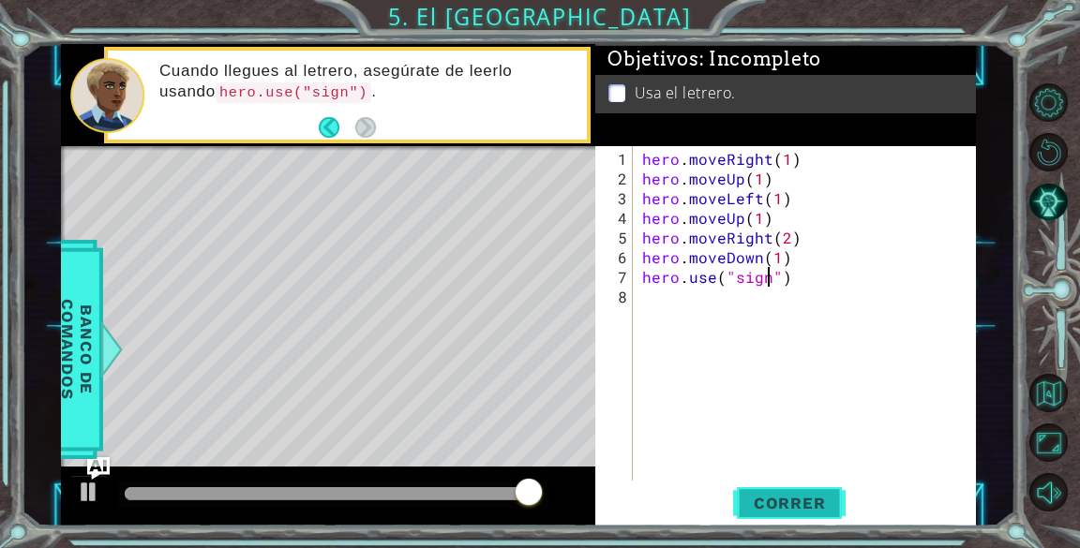
type textarea "hero.use("sign")"
click at [805, 501] on span "Correr" at bounding box center [790, 503] width 110 height 19
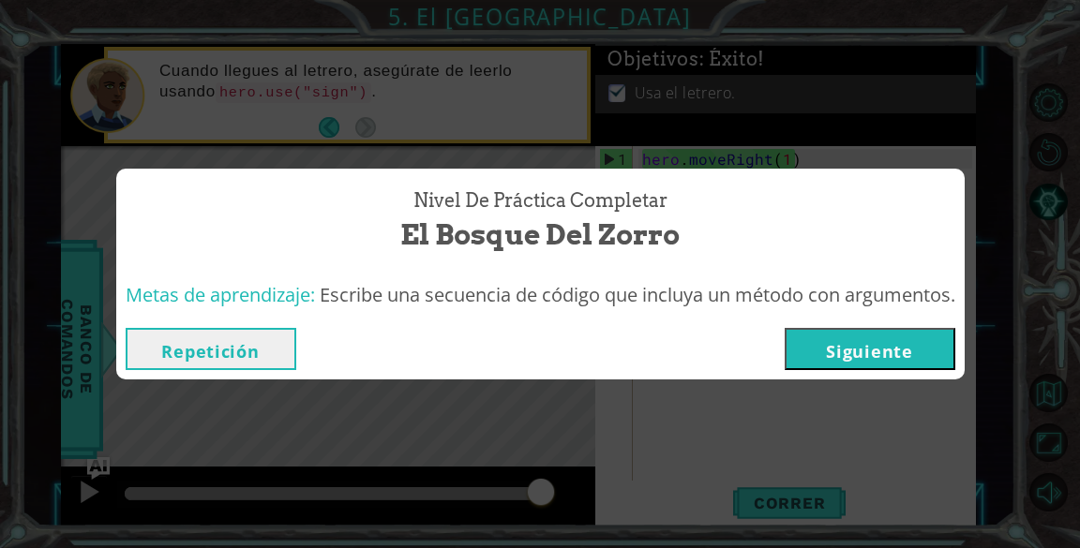
click at [834, 339] on button "Siguiente" at bounding box center [870, 349] width 171 height 42
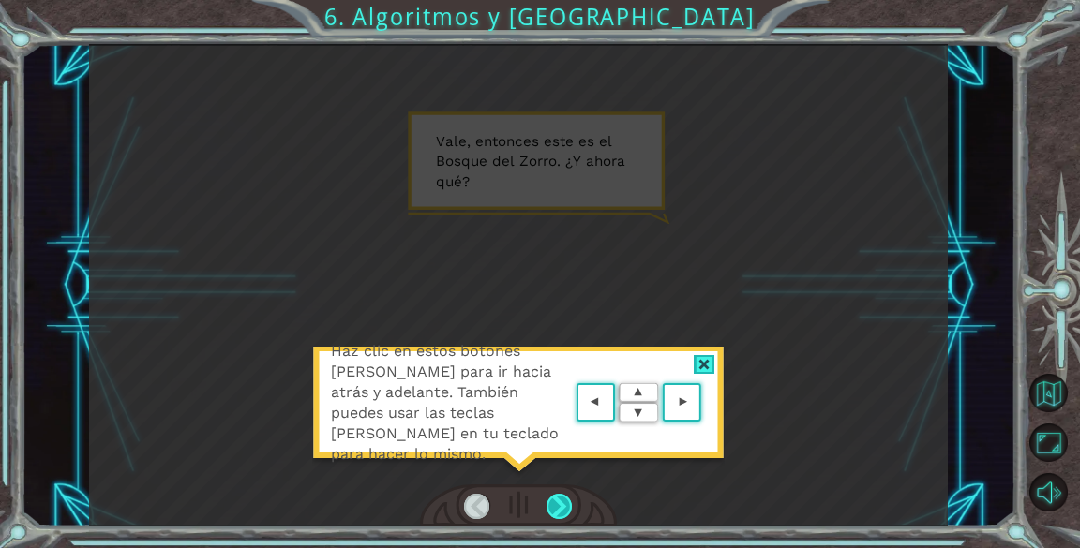
click at [547, 501] on div at bounding box center [560, 507] width 26 height 26
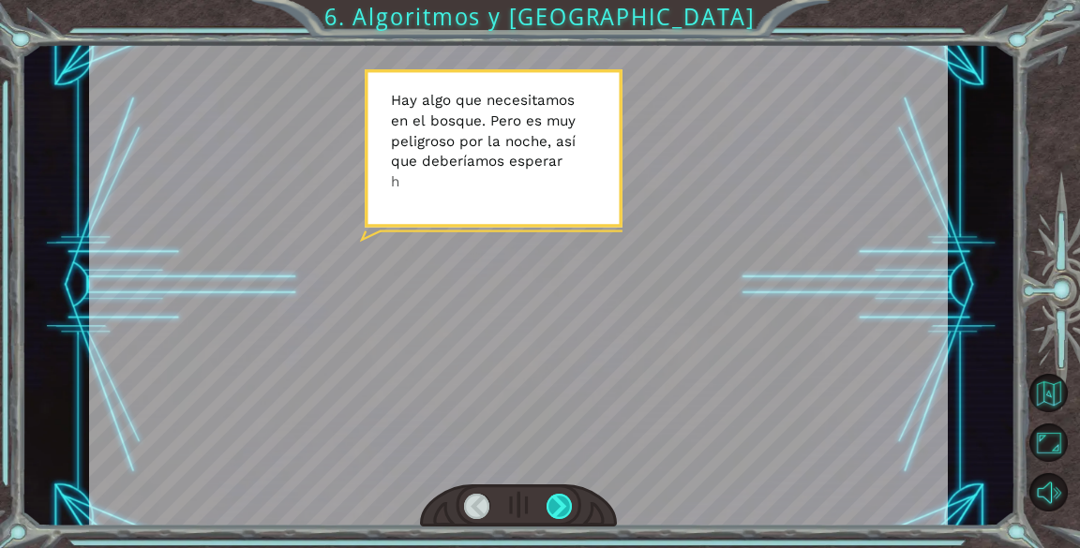
click at [547, 501] on div at bounding box center [560, 507] width 26 height 26
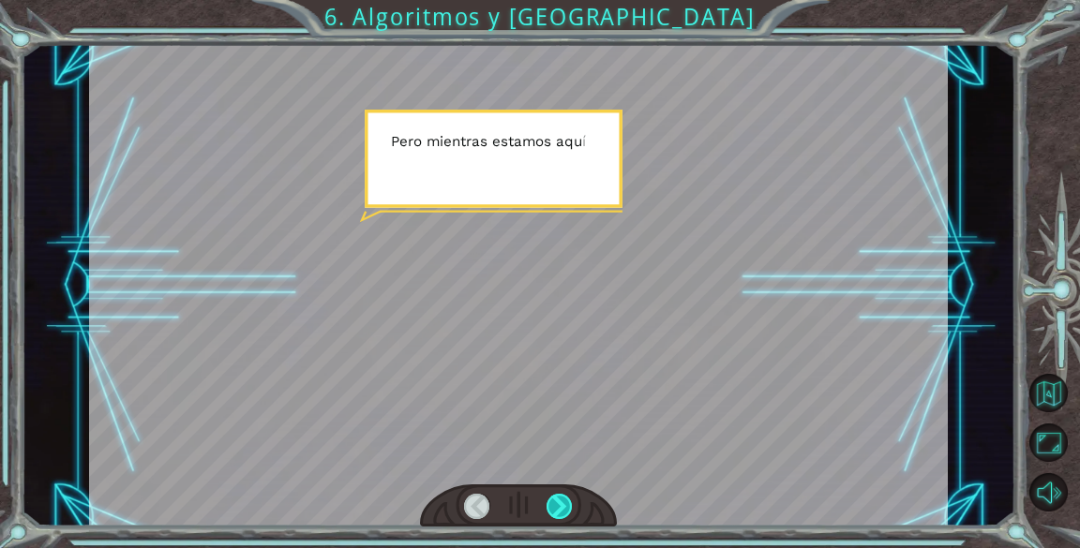
click at [547, 501] on div at bounding box center [560, 507] width 26 height 26
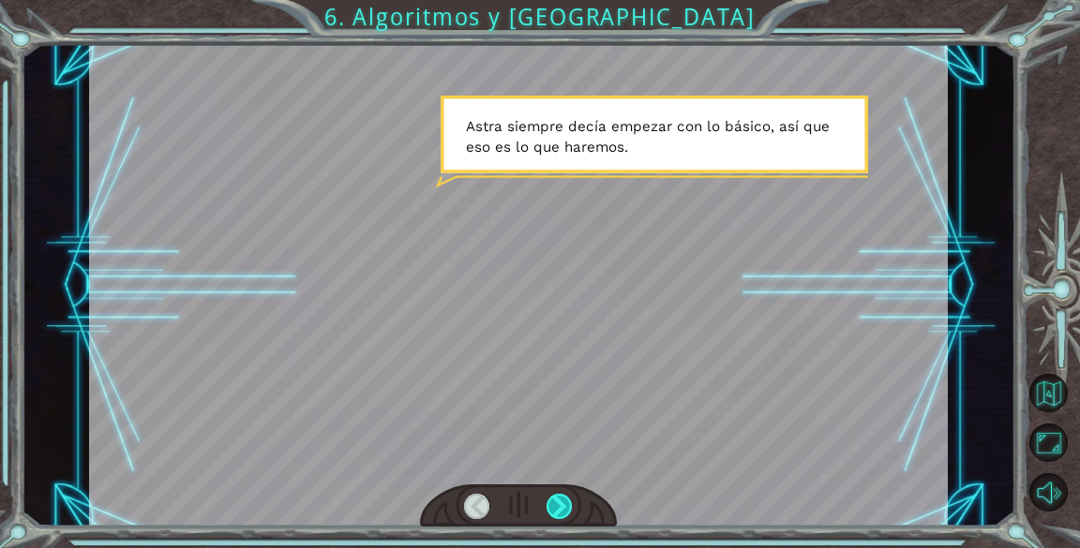
click at [555, 500] on div at bounding box center [560, 507] width 26 height 26
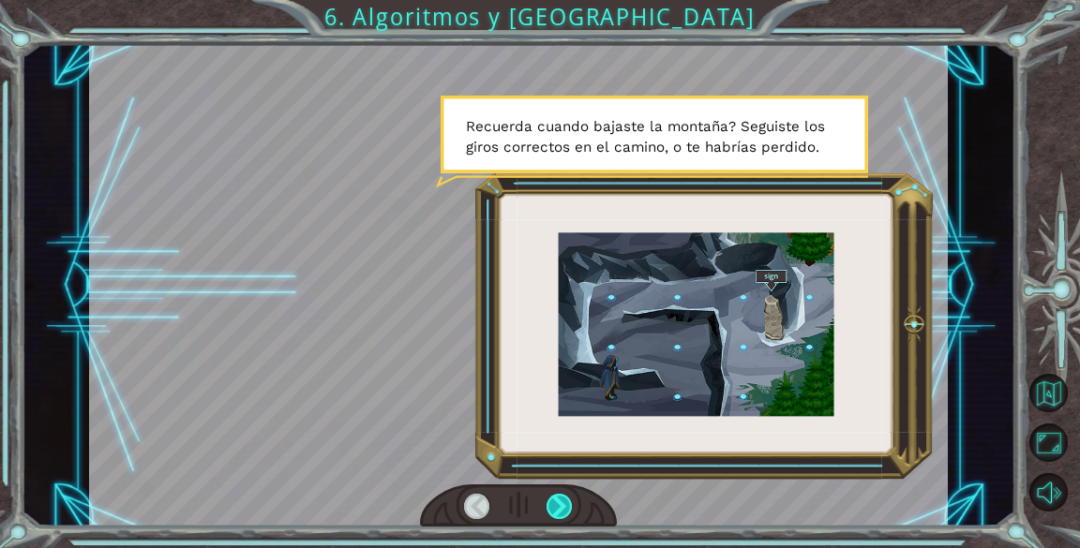
click at [553, 499] on div at bounding box center [560, 507] width 26 height 26
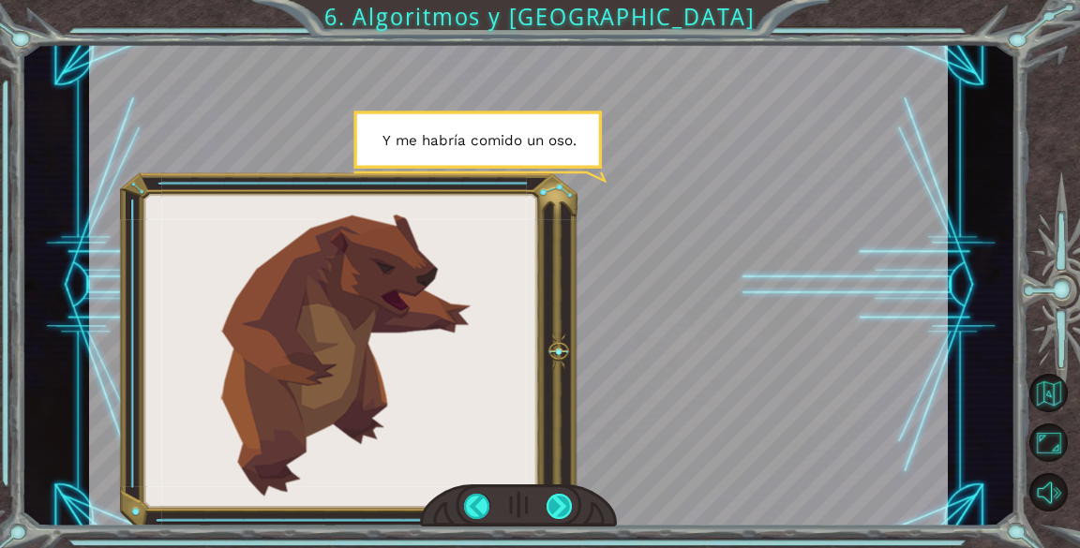
click at [553, 499] on div at bounding box center [560, 507] width 26 height 26
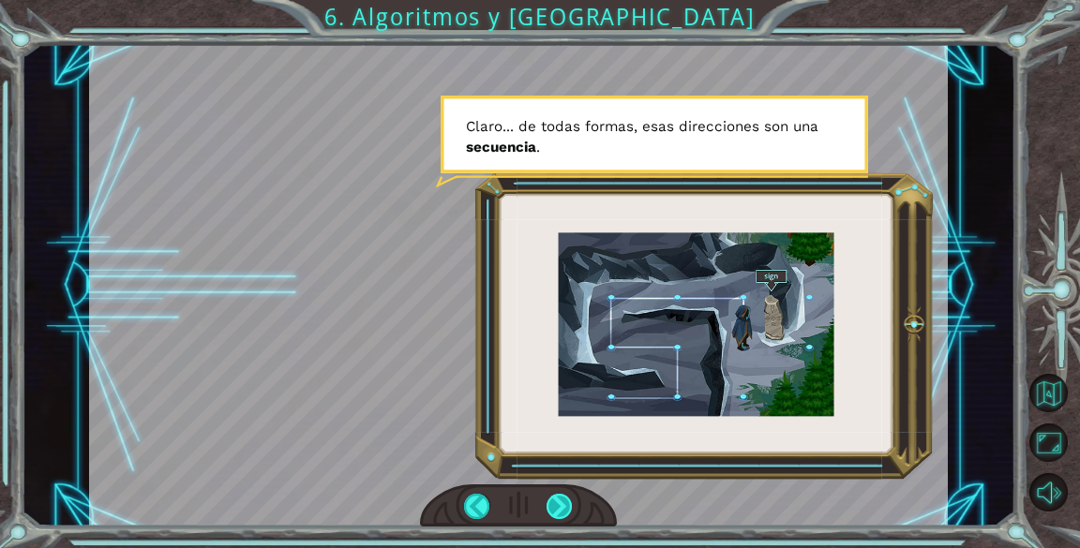
click at [554, 499] on div at bounding box center [560, 507] width 26 height 26
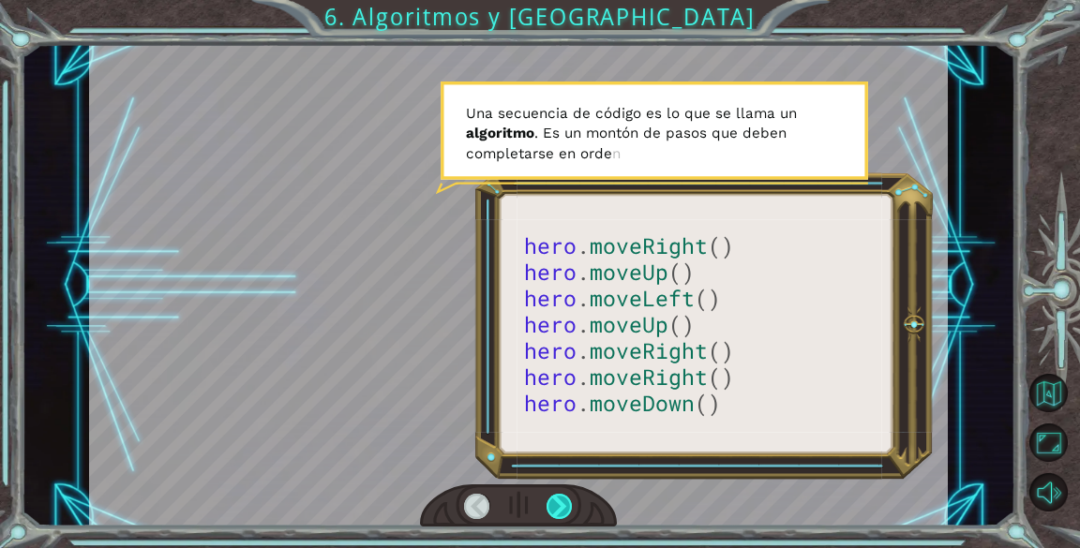
click at [554, 499] on div at bounding box center [560, 507] width 26 height 26
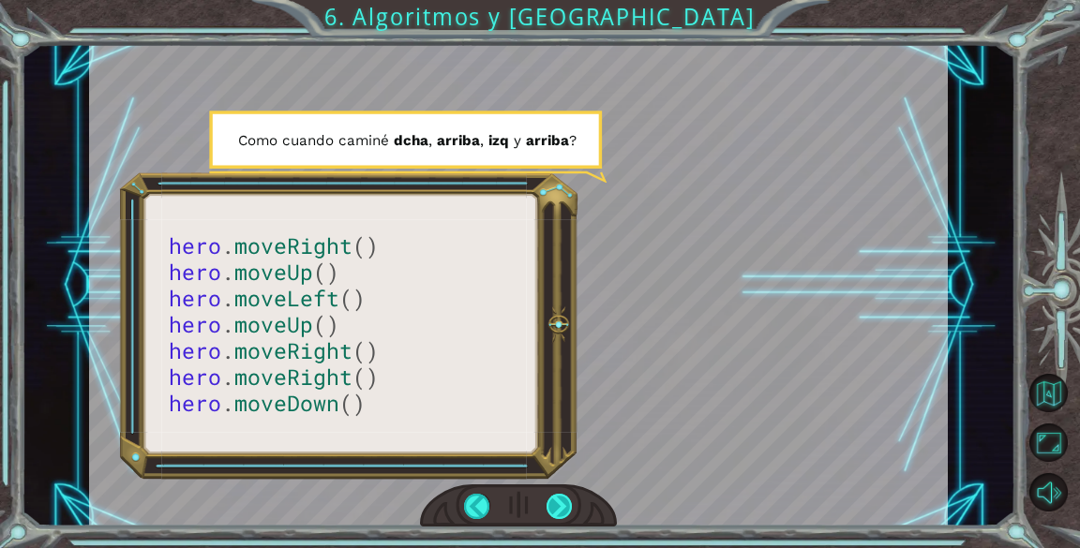
click at [553, 494] on div at bounding box center [560, 507] width 26 height 26
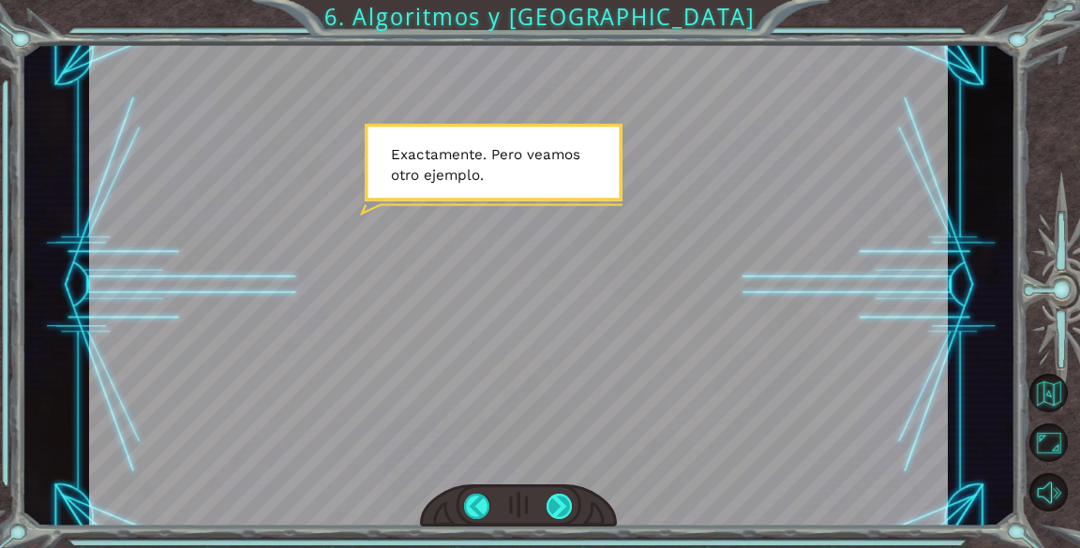
click at [553, 494] on div at bounding box center [560, 507] width 26 height 26
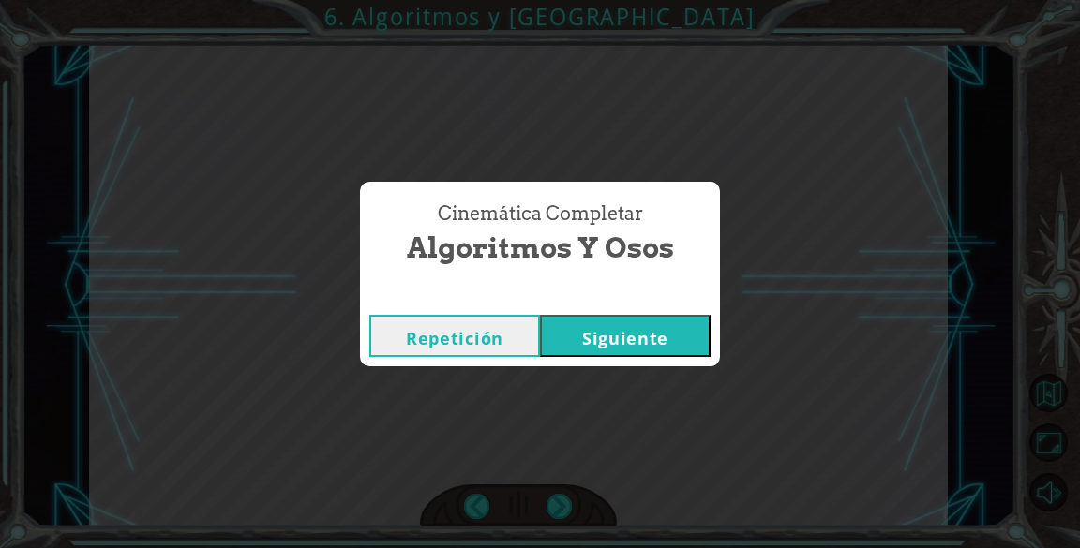
click at [610, 337] on button "Siguiente" at bounding box center [625, 336] width 171 height 42
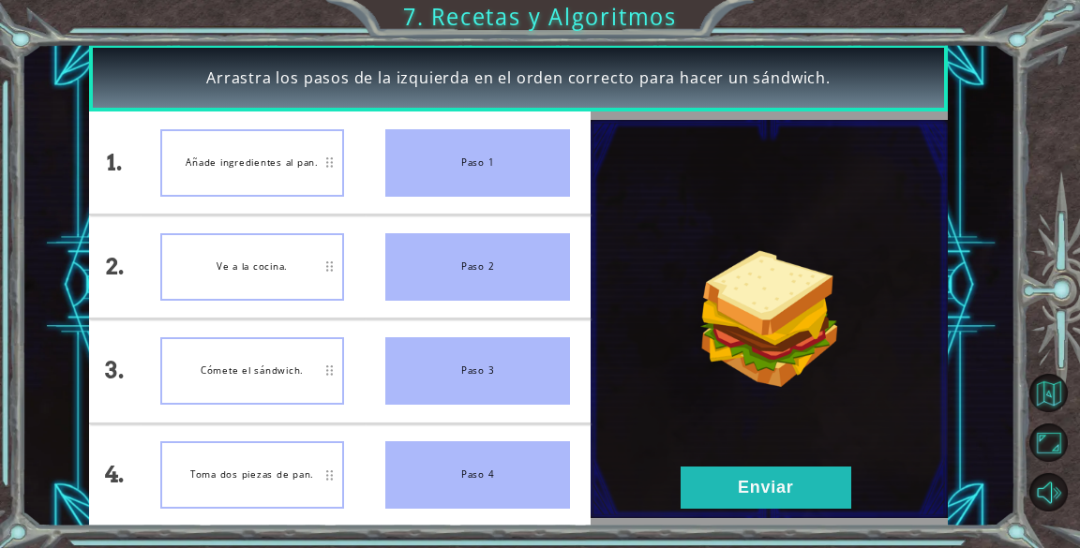
click at [450, 165] on div "Paso 1" at bounding box center [477, 162] width 185 height 67
drag, startPoint x: 438, startPoint y: 139, endPoint x: 320, endPoint y: 220, distance: 143.5
click at [320, 220] on div "1. 2. 3. 4. Añade ingredientes al pan. Ve a la cocina. Cómete el sándwich. Toma…" at bounding box center [339, 319] width 501 height 414
click at [306, 266] on div "Ve a la cocina." at bounding box center [252, 266] width 185 height 67
drag, startPoint x: 306, startPoint y: 266, endPoint x: 472, endPoint y: 157, distance: 199.7
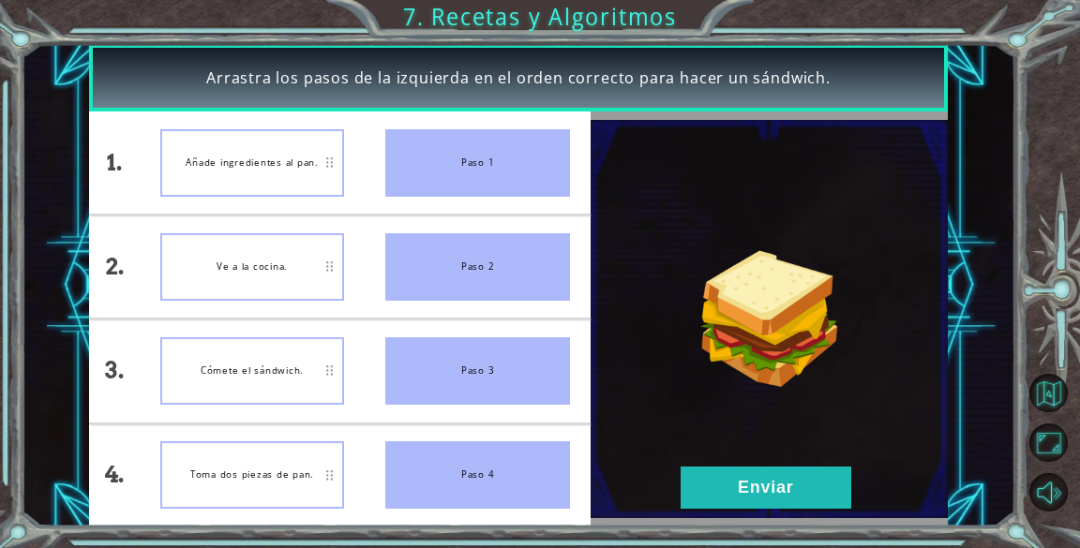
click at [472, 157] on div "1. 2. 3. 4. Añade ingredientes al pan. Ve a la cocina. Cómete el sándwich. Toma…" at bounding box center [339, 319] width 501 height 414
click at [472, 157] on div "Paso 1" at bounding box center [477, 162] width 185 height 67
drag, startPoint x: 472, startPoint y: 157, endPoint x: 275, endPoint y: 259, distance: 222.6
click at [275, 259] on div "1. 2. 3. 4. Añade ingredientes al pan. Ve a la cocina. Cómete el sándwich. Toma…" at bounding box center [339, 319] width 501 height 414
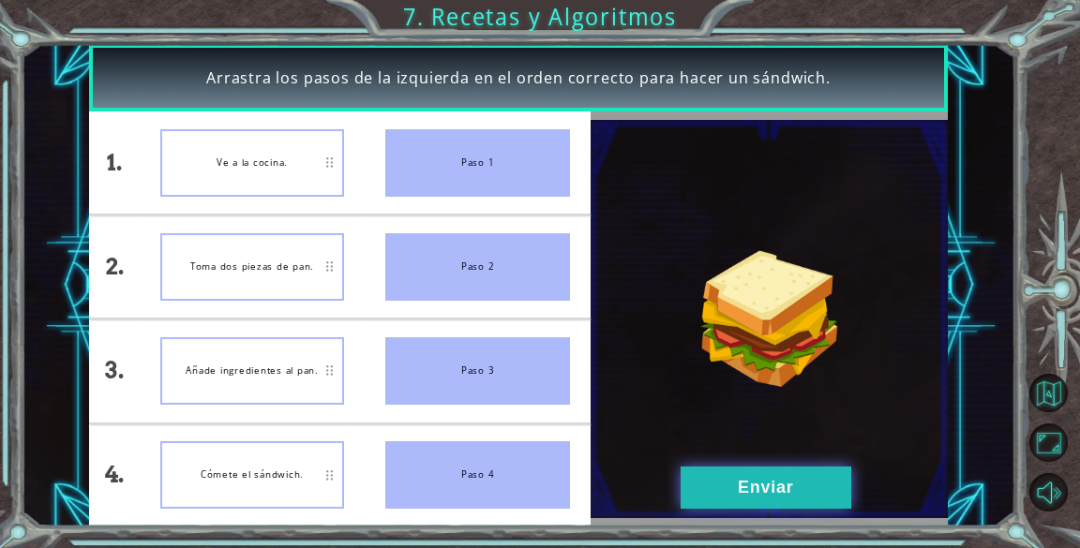
click at [752, 478] on button "Enviar" at bounding box center [766, 488] width 171 height 42
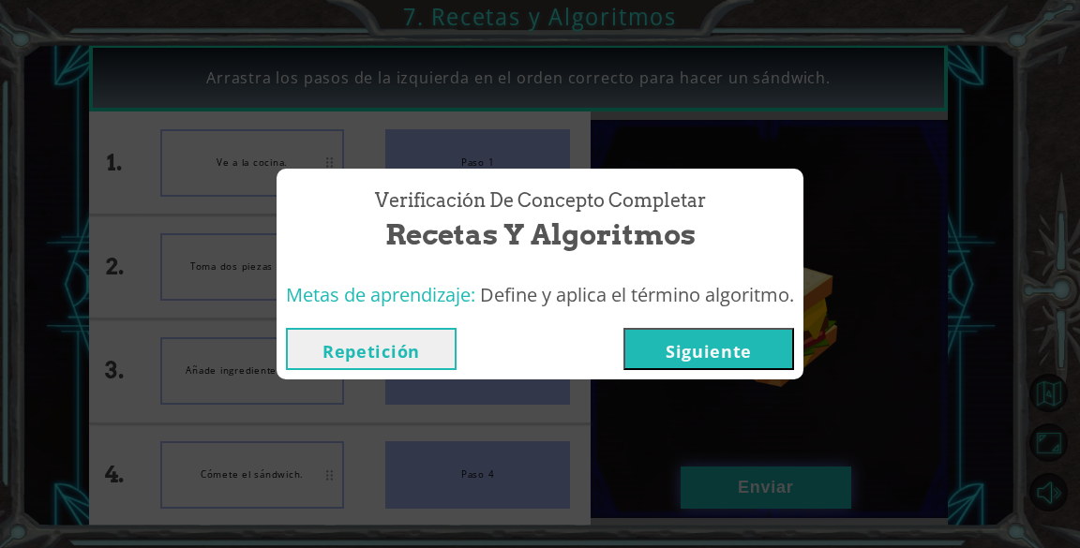
click at [729, 351] on button "Siguiente" at bounding box center [708, 349] width 171 height 42
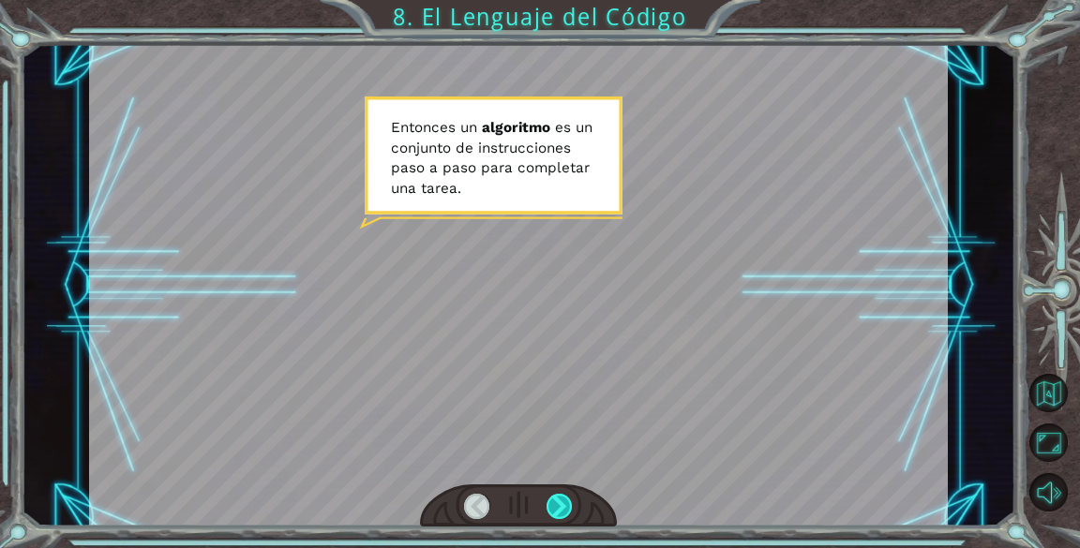
click at [562, 498] on div at bounding box center [560, 507] width 26 height 26
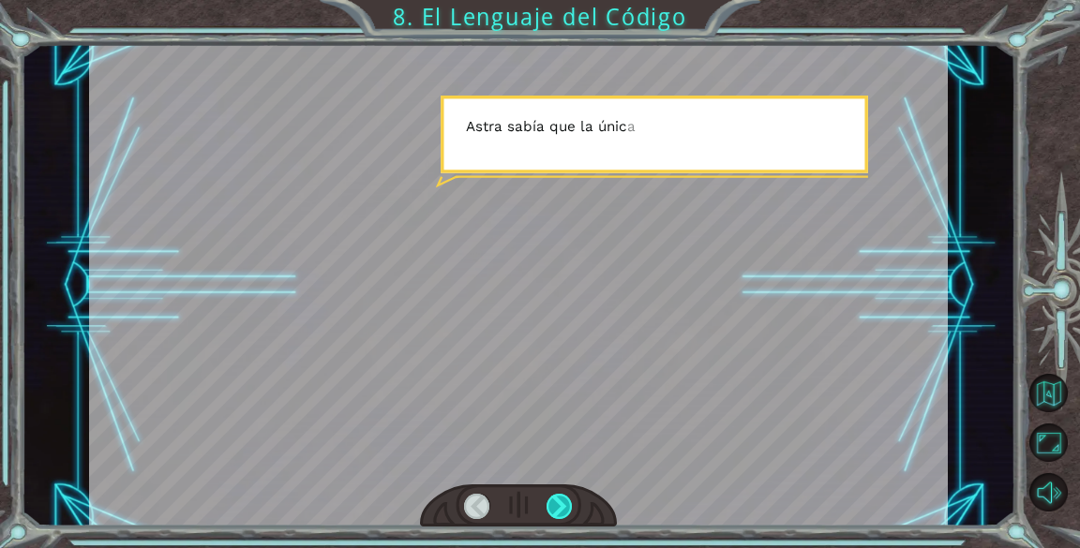
click at [555, 512] on div at bounding box center [560, 507] width 26 height 26
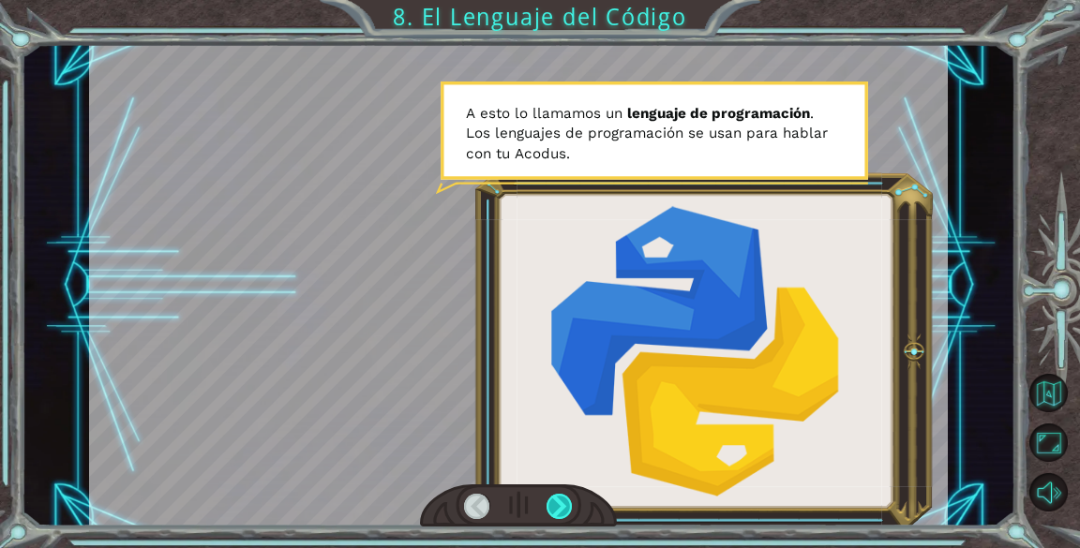
click at [564, 507] on div at bounding box center [560, 507] width 26 height 26
click at [559, 508] on div at bounding box center [560, 507] width 26 height 26
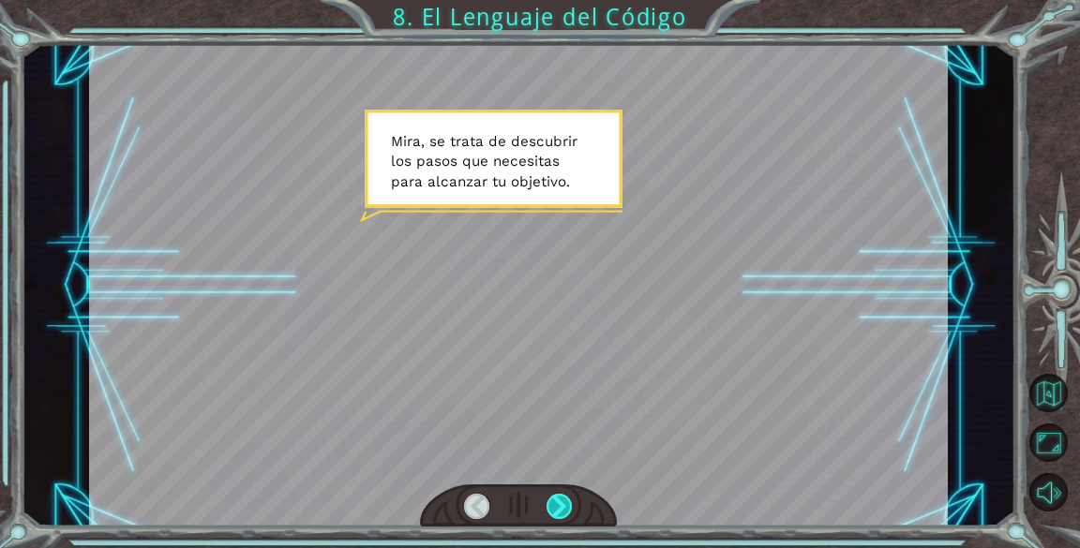
click at [561, 516] on div at bounding box center [560, 507] width 26 height 26
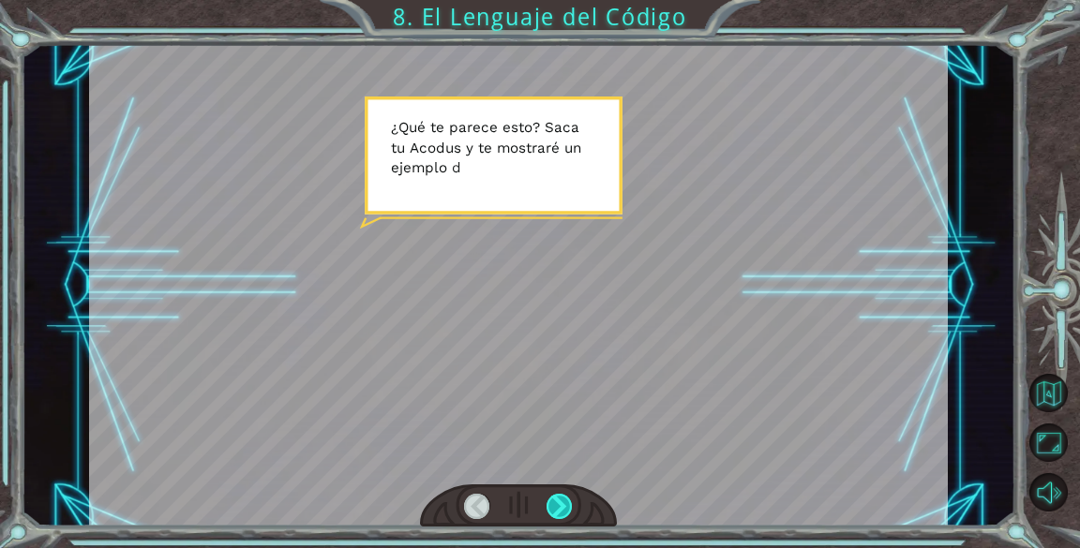
click at [561, 510] on div at bounding box center [560, 507] width 26 height 26
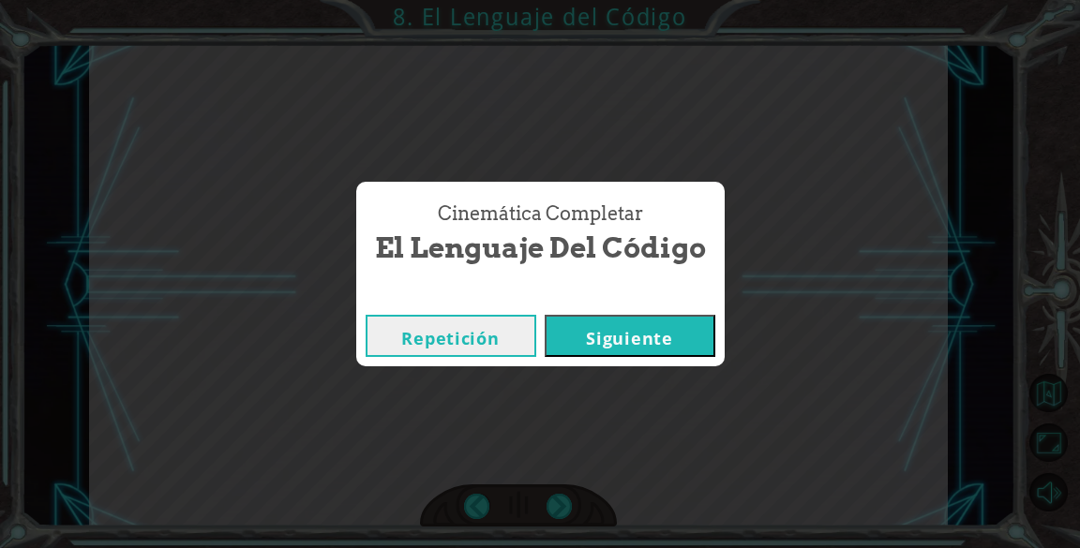
click at [627, 325] on button "Siguiente" at bounding box center [630, 336] width 171 height 42
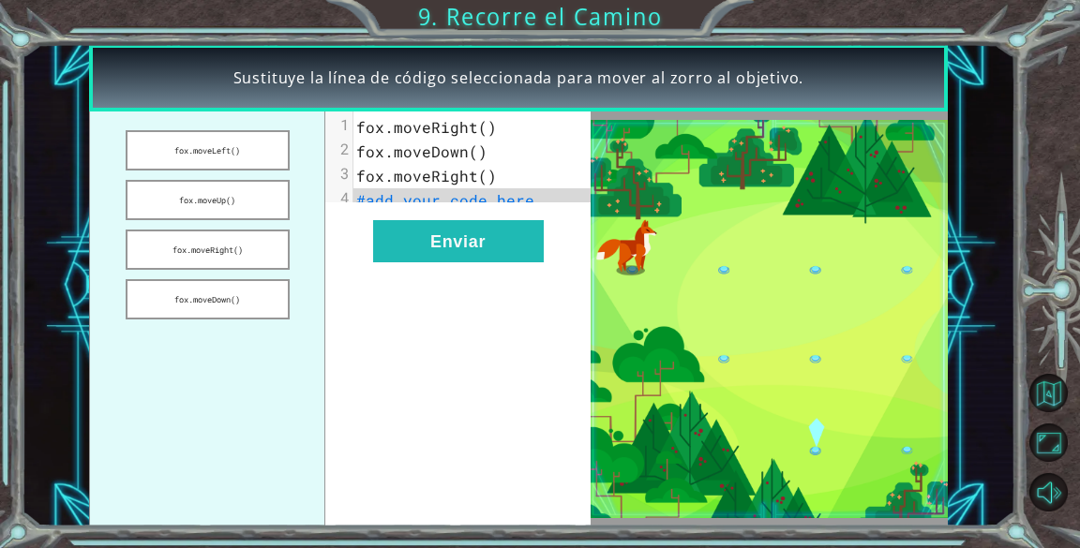
drag, startPoint x: 254, startPoint y: 150, endPoint x: 428, endPoint y: 178, distance: 176.6
click at [428, 178] on div "fox.moveLeft() fox.moveUp() fox.moveRight() fox.moveDown() xxxxxxxxxx 4 1 fox.m…" at bounding box center [339, 319] width 501 height 414
click at [472, 247] on button "Enviar" at bounding box center [458, 241] width 171 height 42
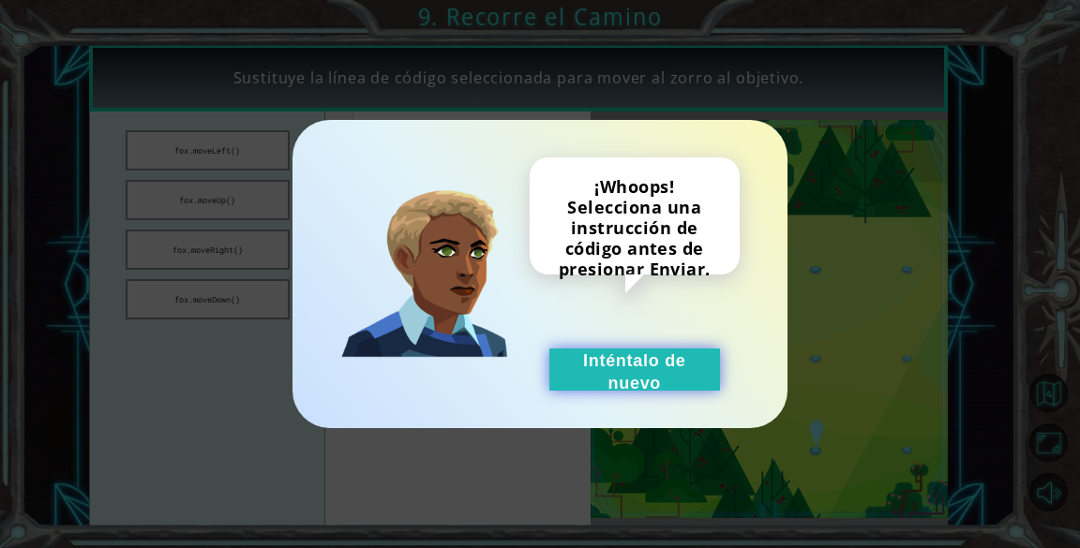
click at [659, 365] on button "Inténtalo de nuevo" at bounding box center [634, 370] width 171 height 42
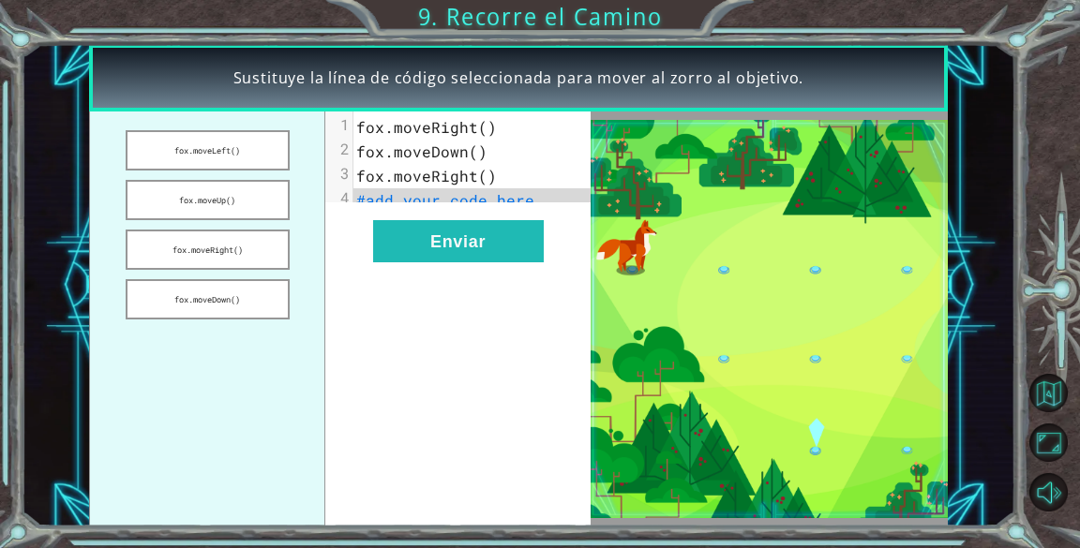
click at [539, 201] on pre "#add your code here" at bounding box center [478, 200] width 251 height 24
click at [501, 146] on pre "fox.moveDown()" at bounding box center [478, 152] width 251 height 24
click at [276, 186] on button "fox.moveUp()" at bounding box center [208, 200] width 164 height 40
click at [367, 202] on span "fox.moveUp()" at bounding box center [412, 200] width 112 height 20
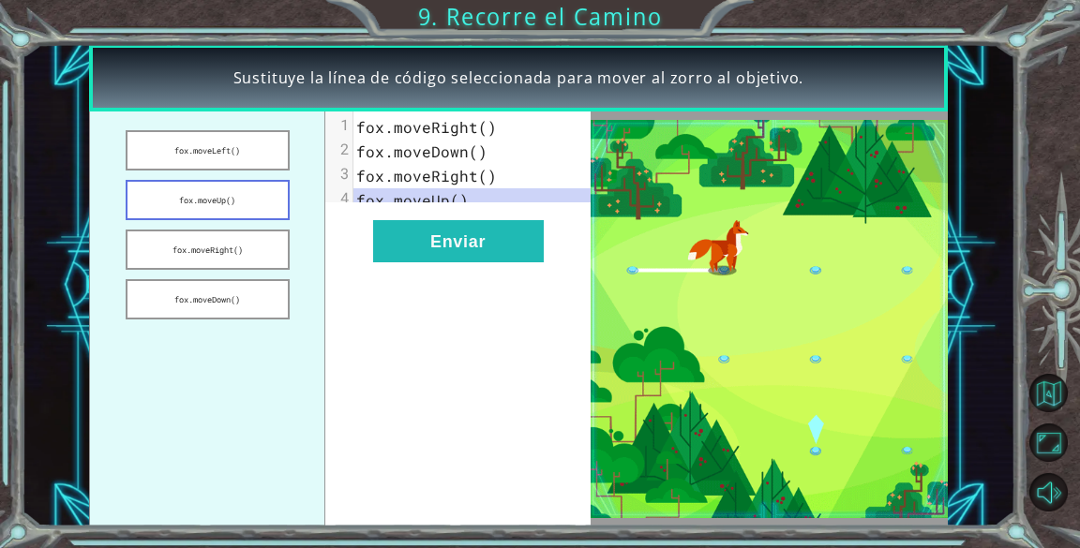
click at [273, 199] on button "fox.moveUp()" at bounding box center [208, 200] width 164 height 40
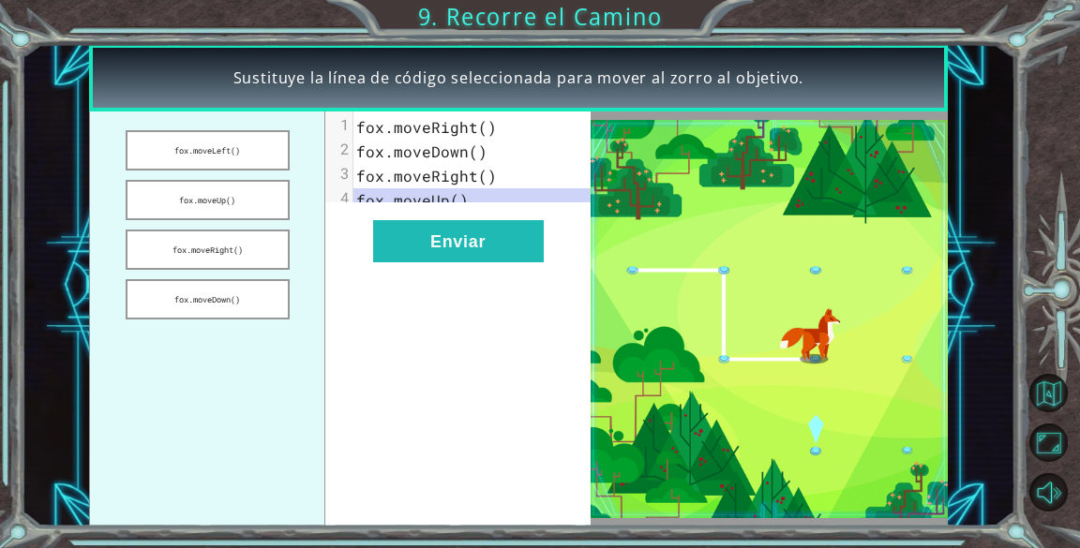
click at [432, 175] on span "fox.moveRight()" at bounding box center [426, 176] width 141 height 20
click at [469, 127] on span "fox.moveRight()" at bounding box center [426, 127] width 141 height 20
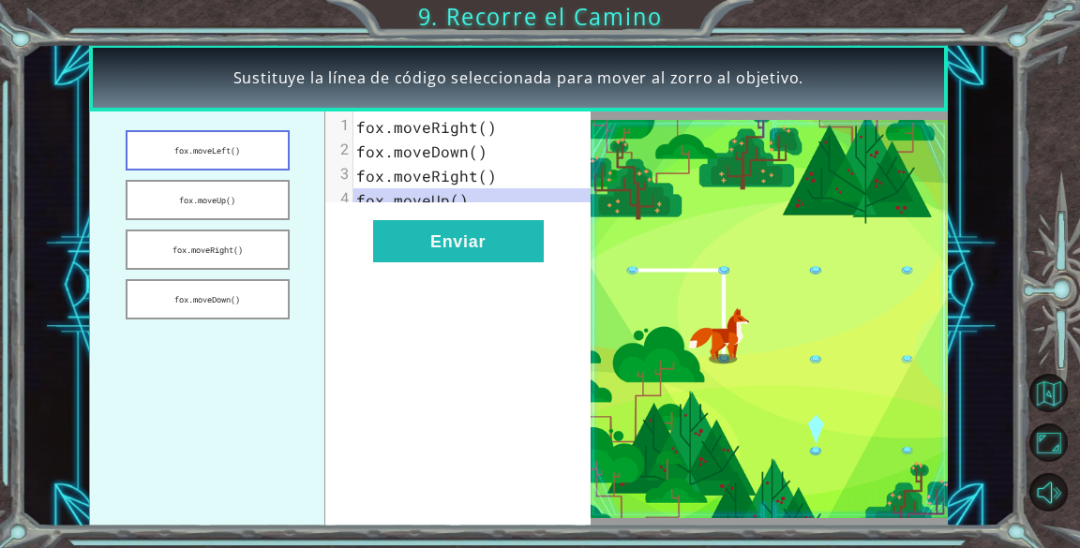
click at [259, 142] on button "fox.moveLeft()" at bounding box center [208, 150] width 164 height 40
click at [255, 191] on button "fox.moveUp()" at bounding box center [208, 200] width 164 height 40
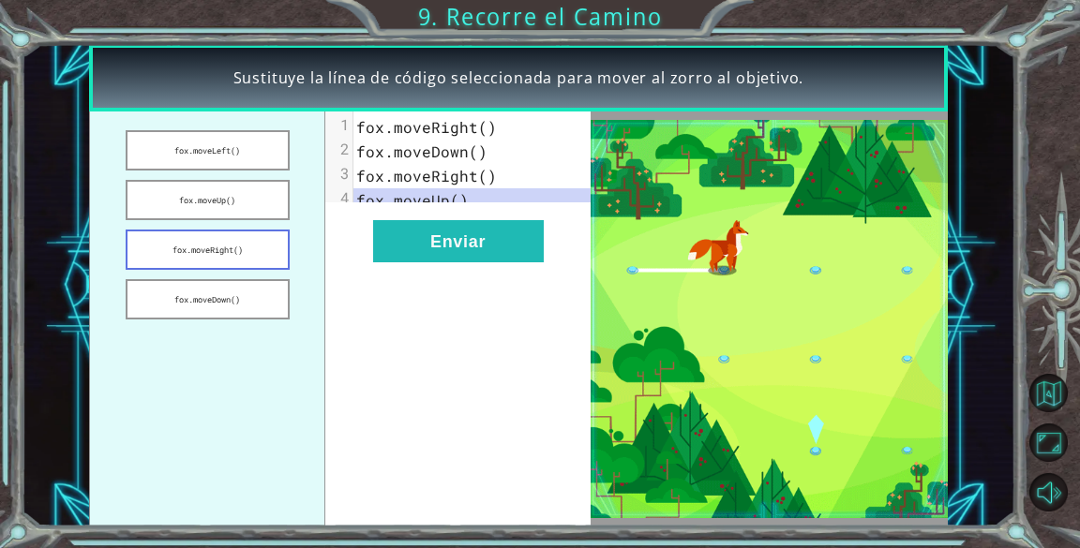
click at [240, 240] on button "fox.moveRight()" at bounding box center [208, 250] width 164 height 40
click at [208, 302] on button "fox.moveDown()" at bounding box center [208, 299] width 164 height 40
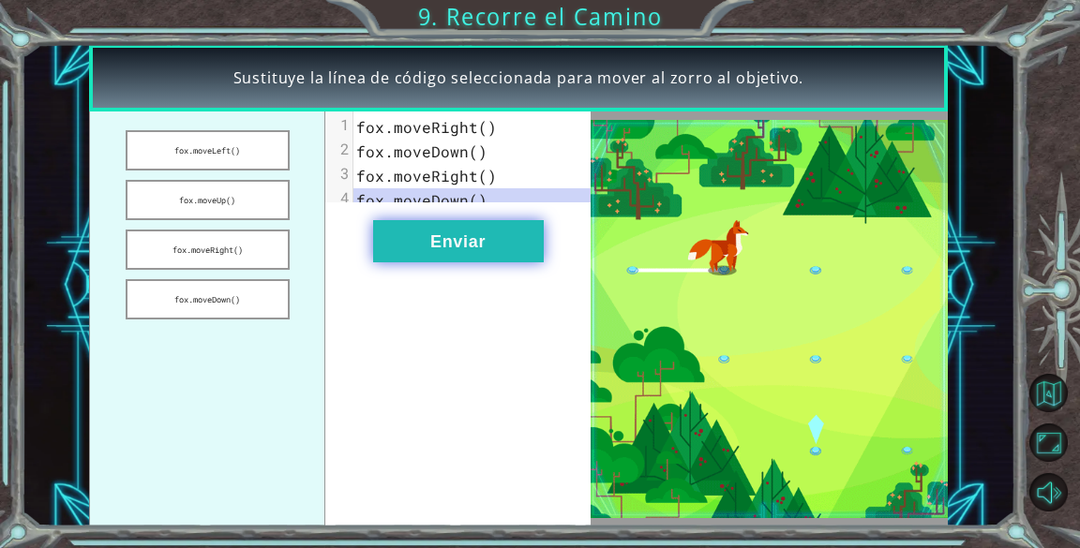
click at [419, 235] on button "Enviar" at bounding box center [458, 241] width 171 height 42
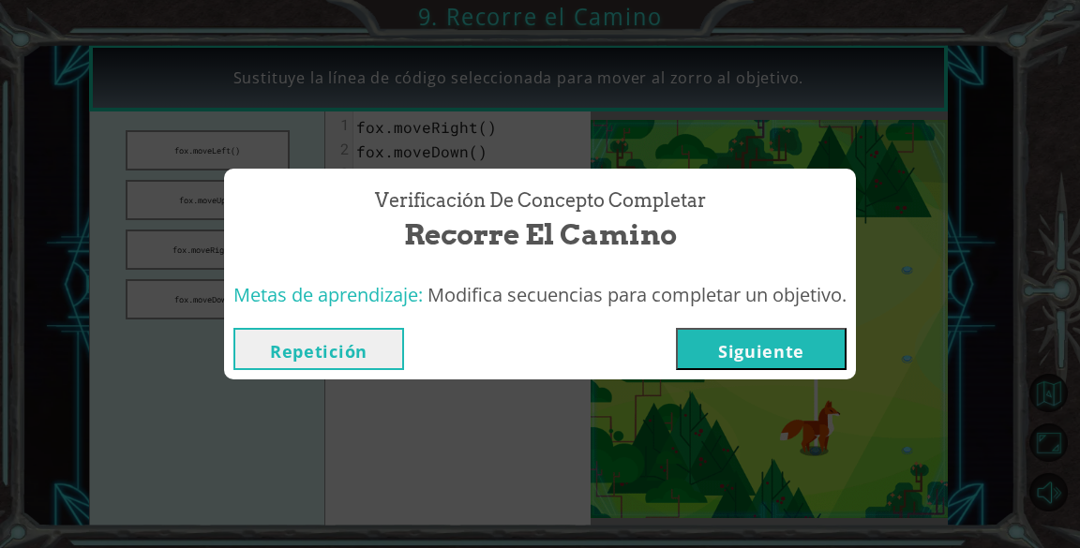
click at [810, 344] on button "Siguiente" at bounding box center [761, 349] width 171 height 42
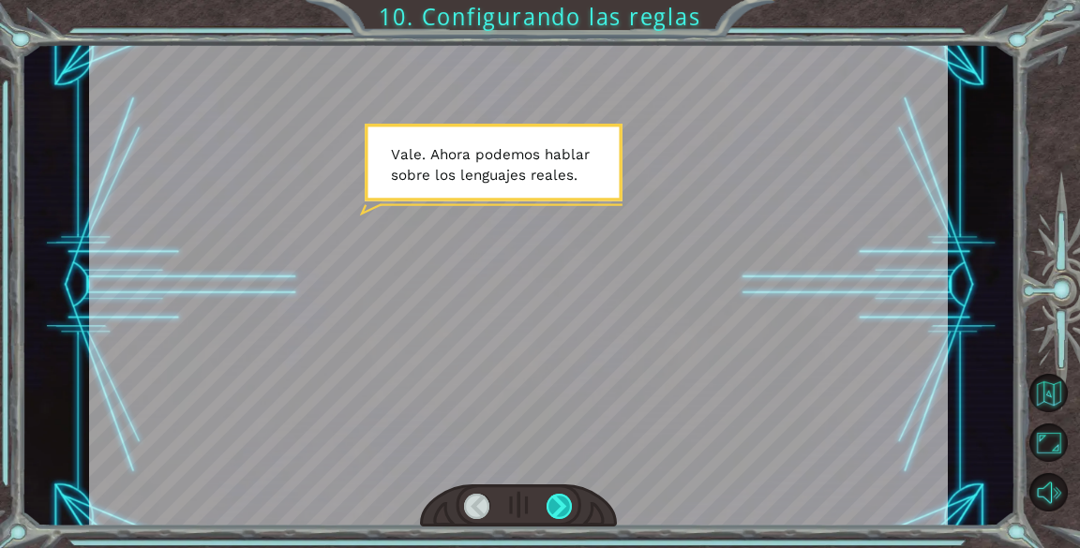
click at [558, 499] on div at bounding box center [560, 507] width 26 height 26
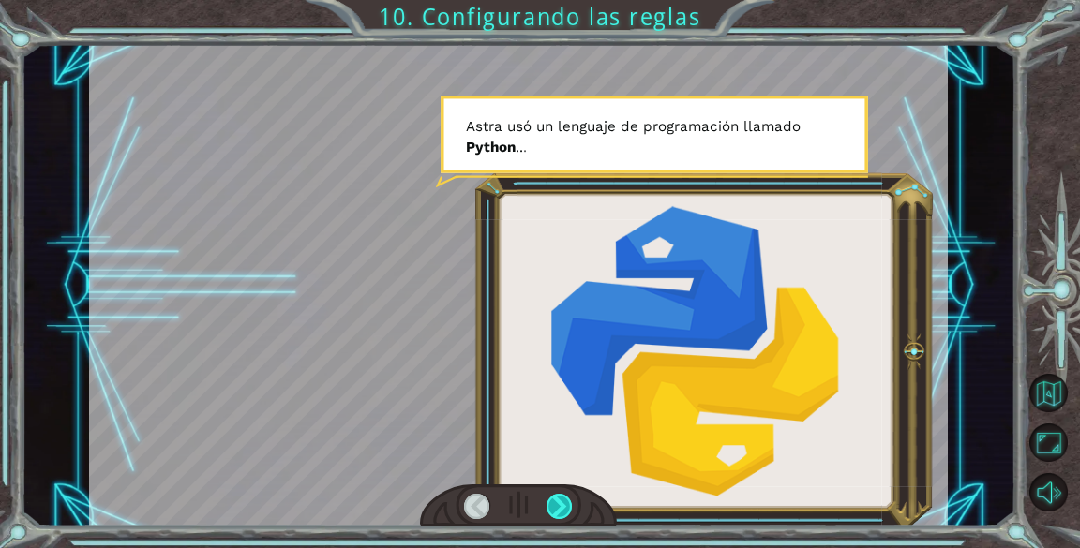
click at [558, 499] on div at bounding box center [560, 507] width 26 height 26
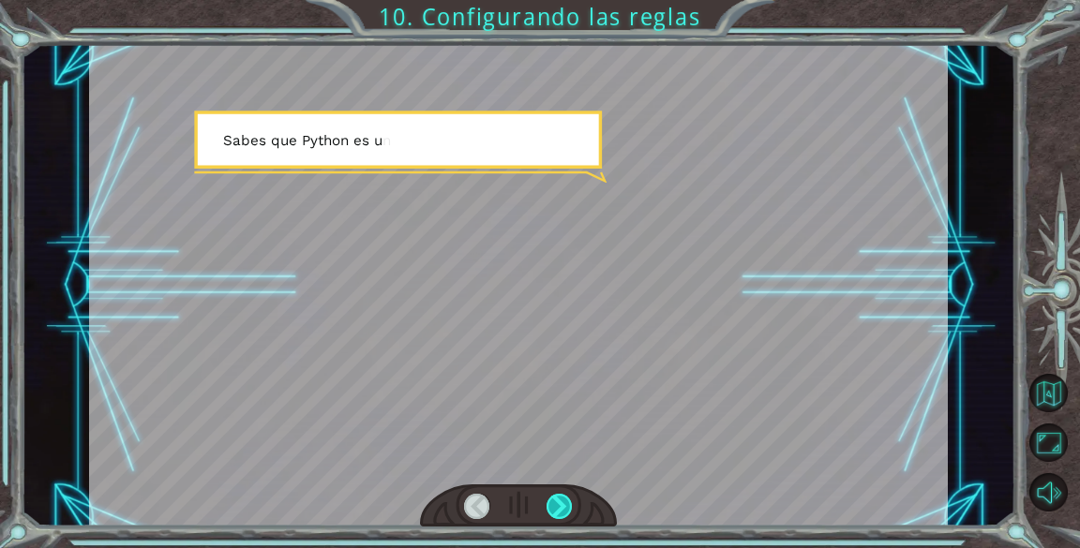
click at [558, 499] on div at bounding box center [560, 507] width 26 height 26
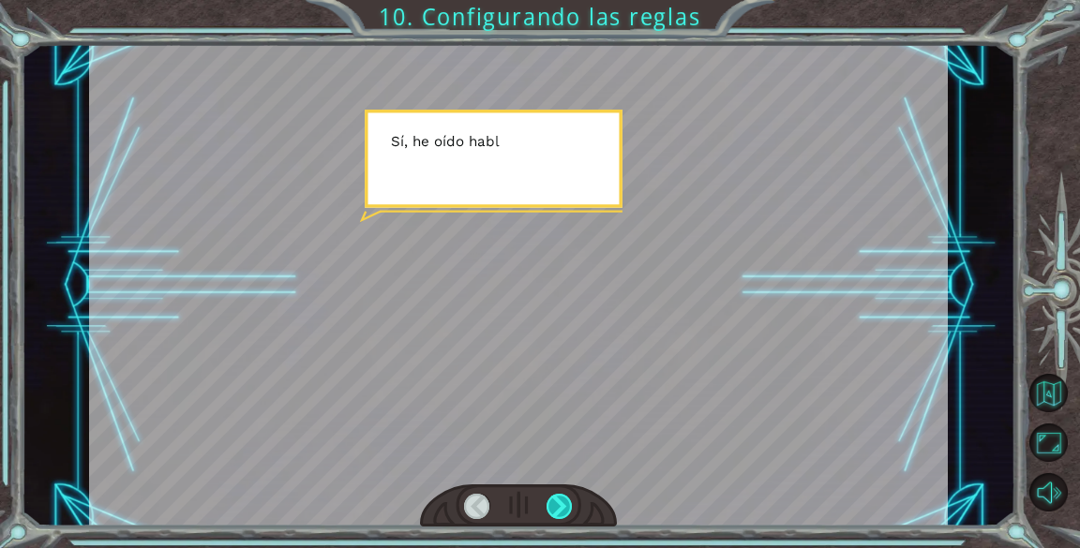
click at [558, 499] on div at bounding box center [560, 507] width 26 height 26
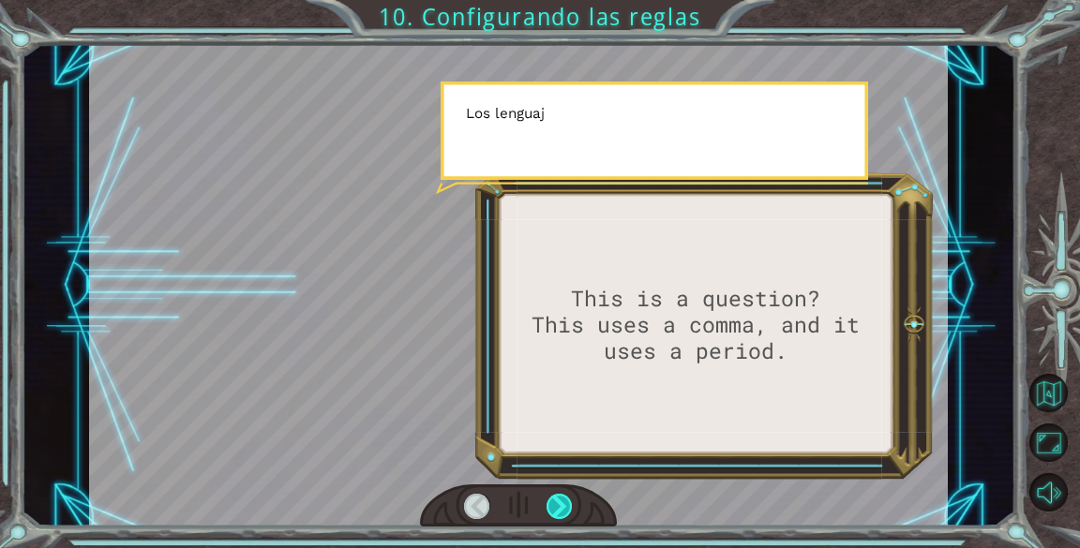
click at [558, 499] on div at bounding box center [560, 507] width 26 height 26
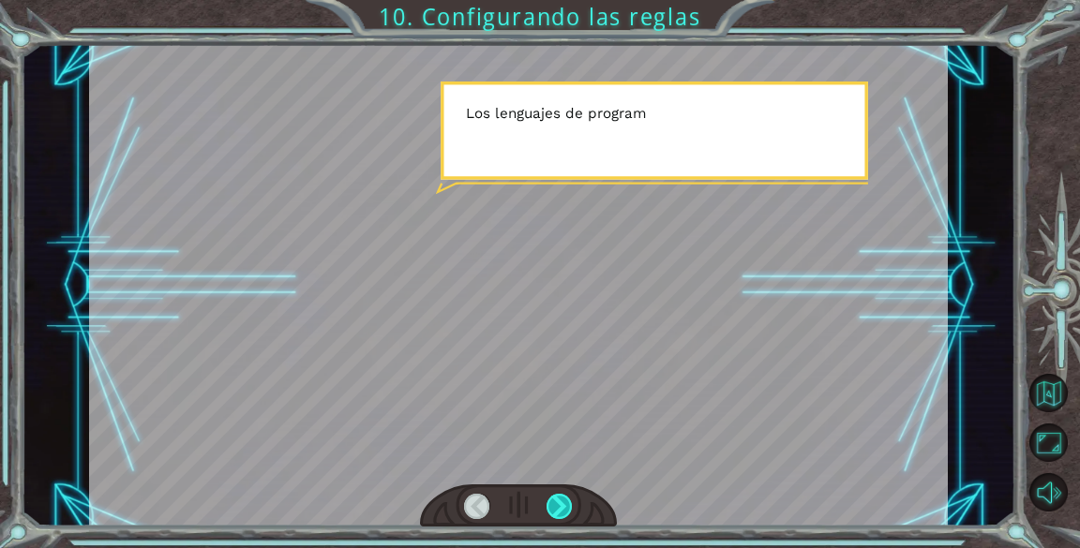
click at [558, 499] on div at bounding box center [560, 507] width 26 height 26
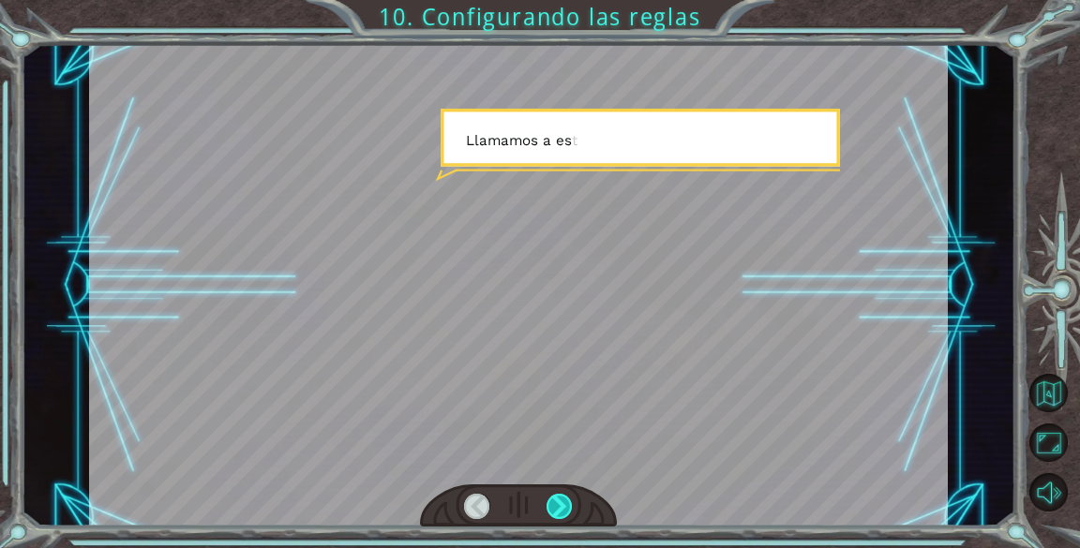
click at [558, 499] on div at bounding box center [560, 507] width 26 height 26
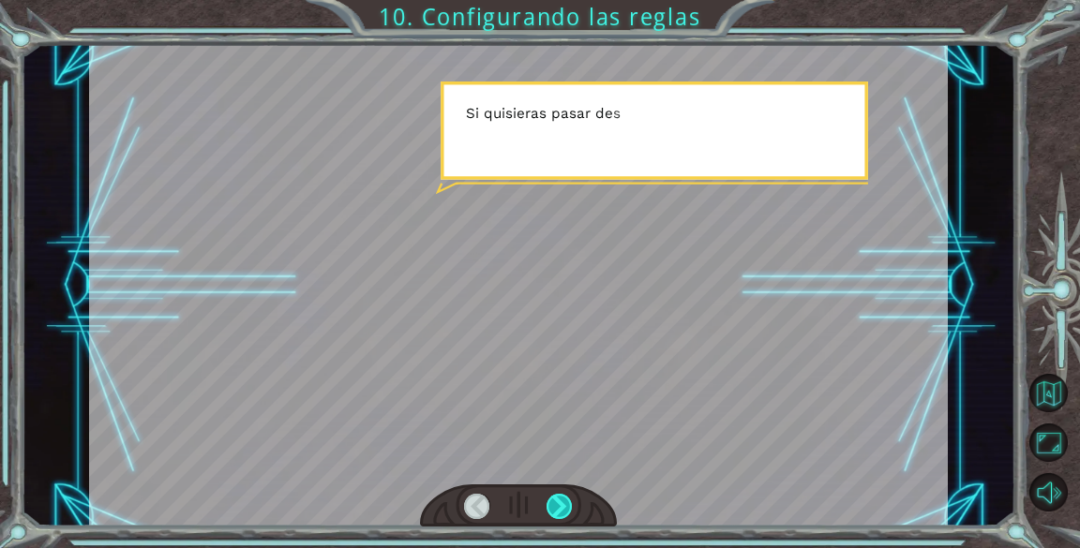
click at [558, 499] on div at bounding box center [560, 507] width 26 height 26
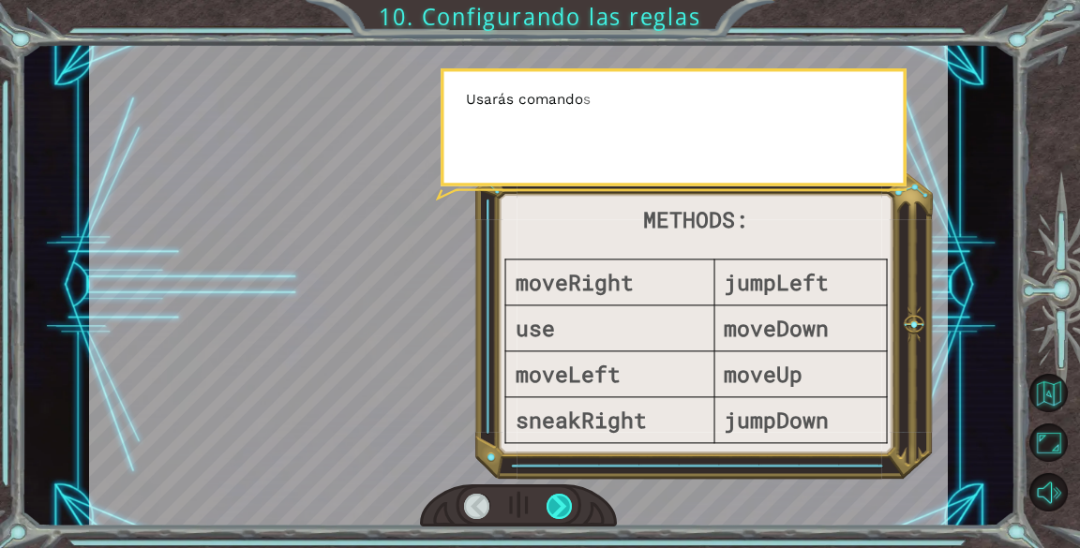
click at [558, 499] on div at bounding box center [560, 507] width 26 height 26
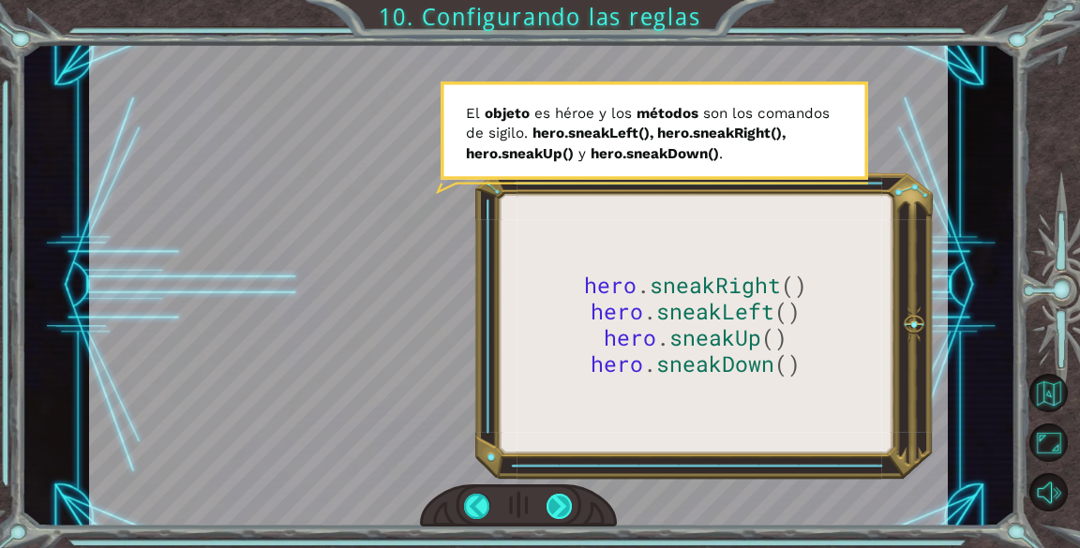
click at [558, 499] on div at bounding box center [560, 507] width 26 height 26
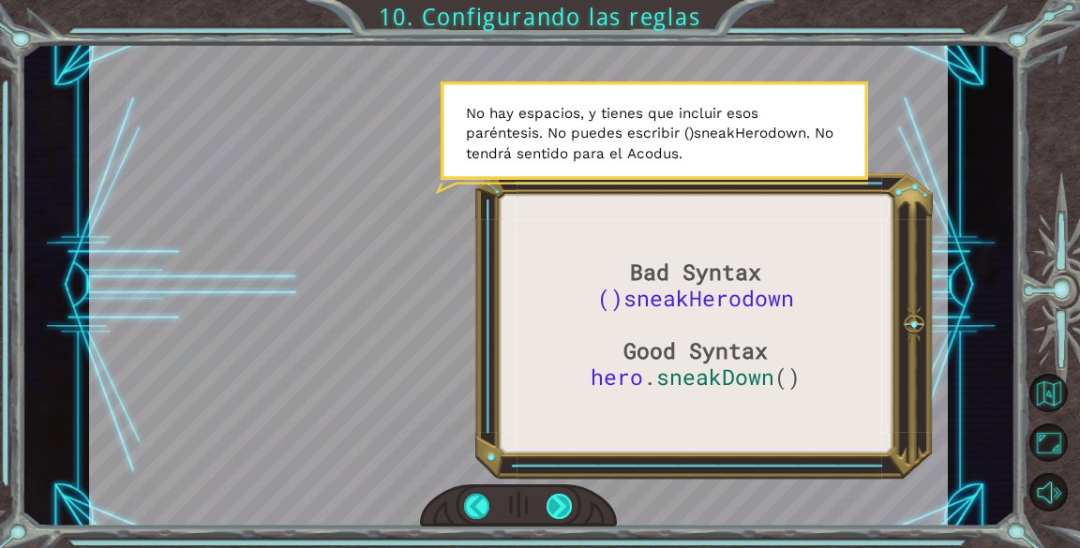
click at [572, 507] on div at bounding box center [560, 507] width 26 height 26
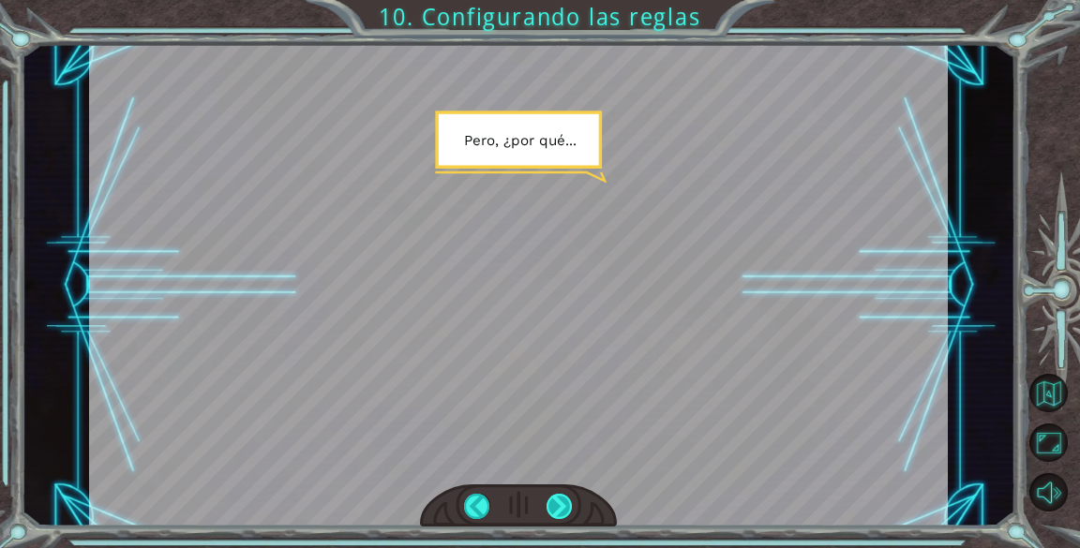
click at [561, 513] on div at bounding box center [560, 507] width 26 height 26
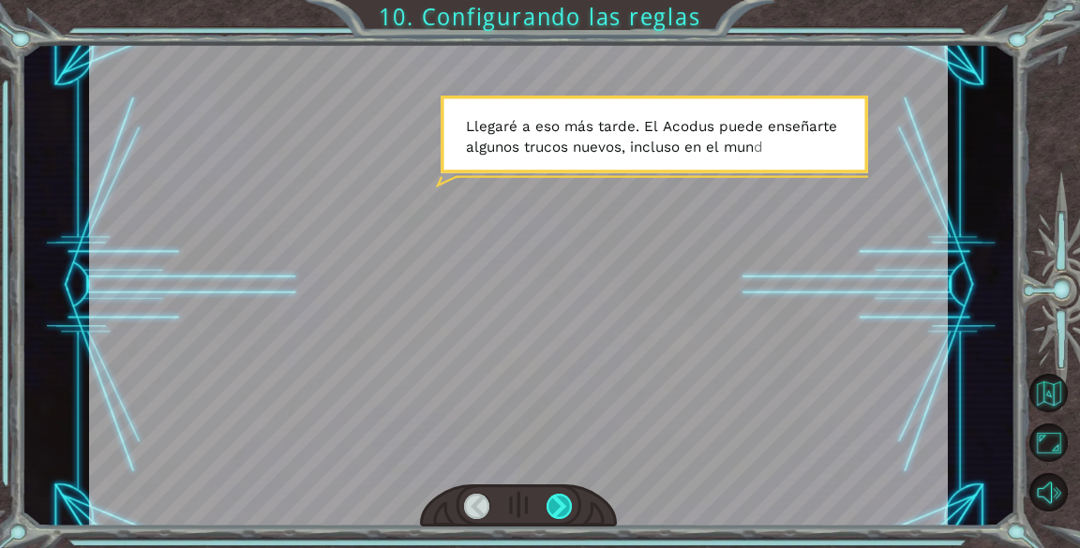
click at [561, 513] on div at bounding box center [560, 507] width 26 height 26
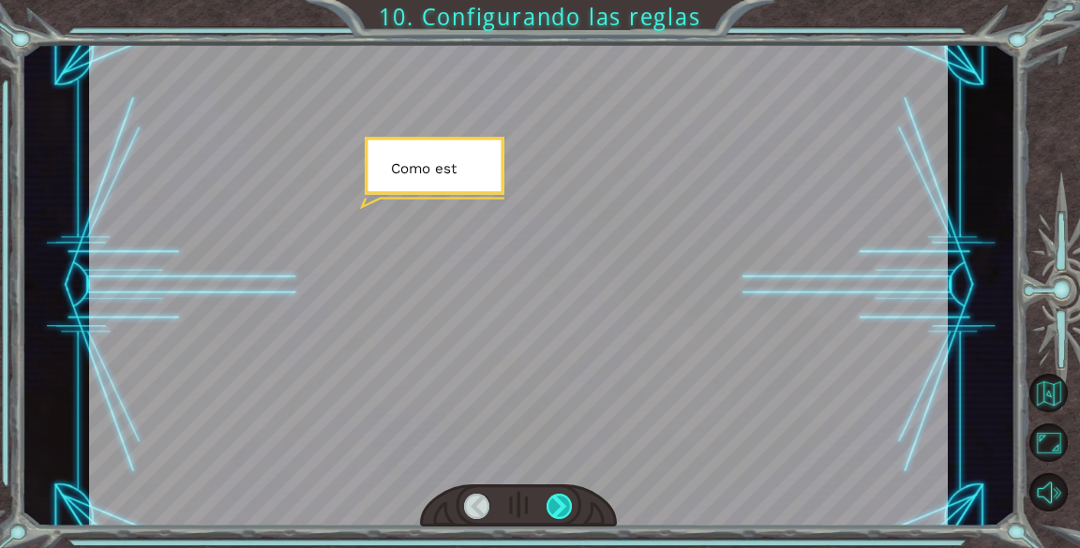
click at [561, 513] on div at bounding box center [560, 507] width 26 height 26
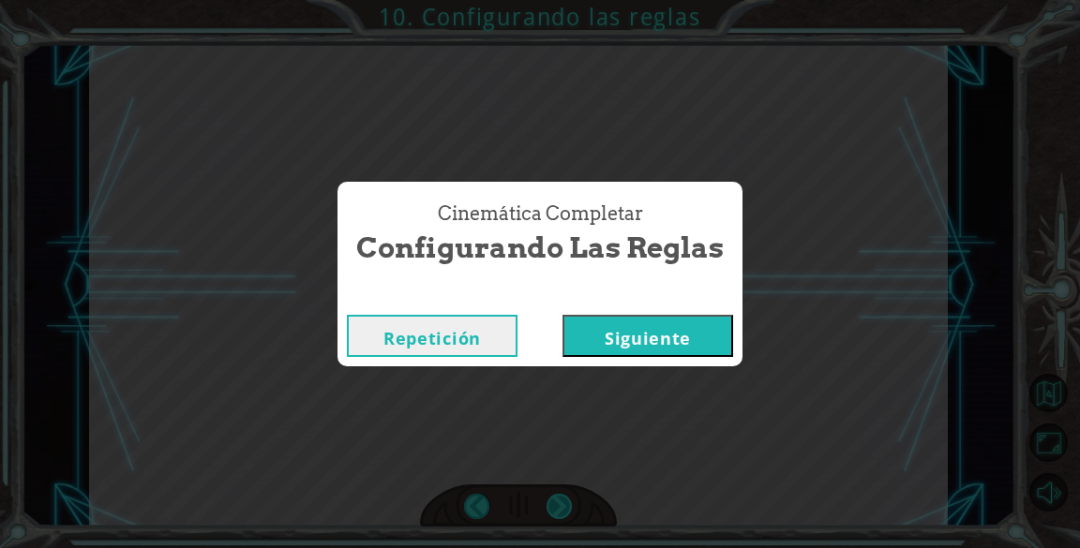
click at [561, 513] on div "Cinemática Completar Configurando las reglas Repetición [GEOGRAPHIC_DATA]" at bounding box center [540, 274] width 1080 height 548
click at [629, 338] on button "Siguiente" at bounding box center [647, 336] width 171 height 42
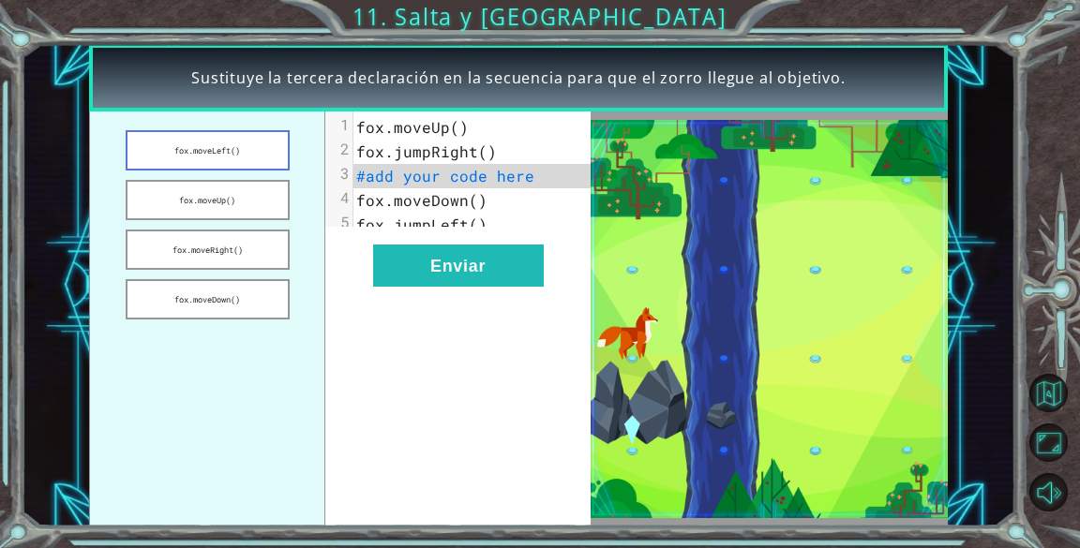
click at [218, 142] on button "fox.moveLeft()" at bounding box center [208, 150] width 164 height 40
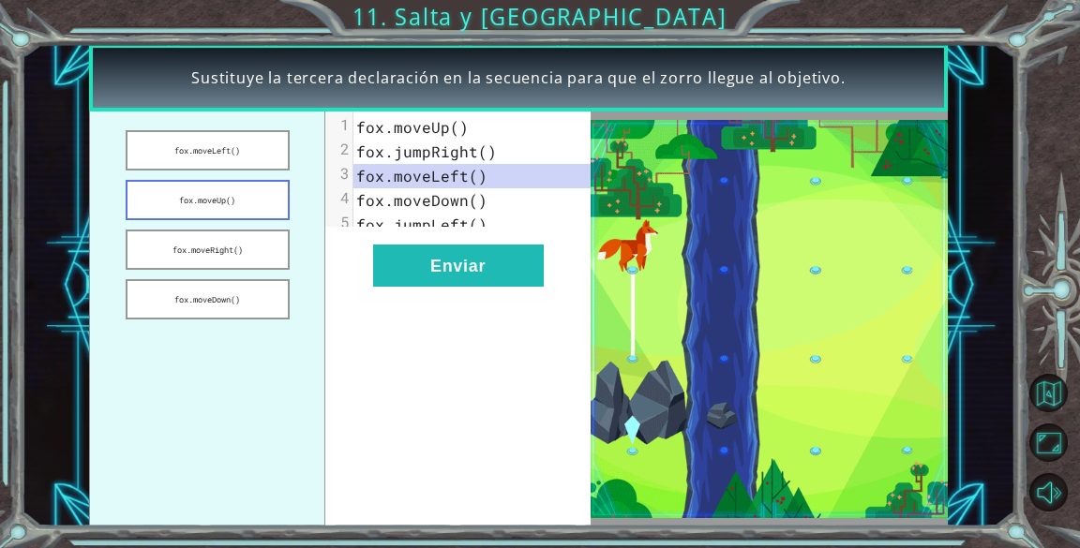
click at [172, 194] on button "fox.moveUp()" at bounding box center [208, 200] width 164 height 40
click at [195, 234] on button "fox.moveRight()" at bounding box center [208, 250] width 164 height 40
click at [183, 287] on button "fox.moveDown()" at bounding box center [208, 299] width 164 height 40
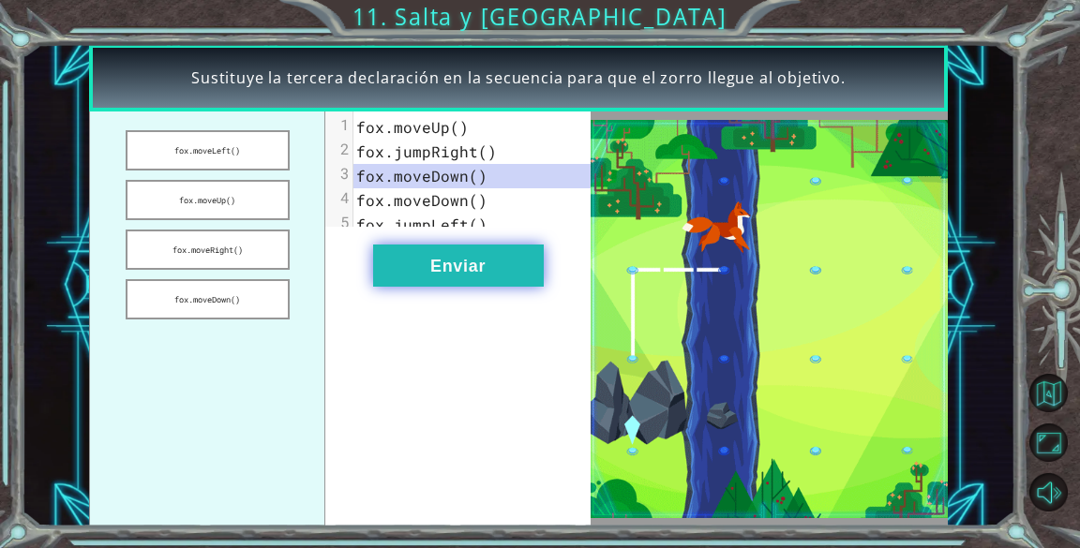
click at [422, 277] on button "Enviar" at bounding box center [458, 266] width 171 height 42
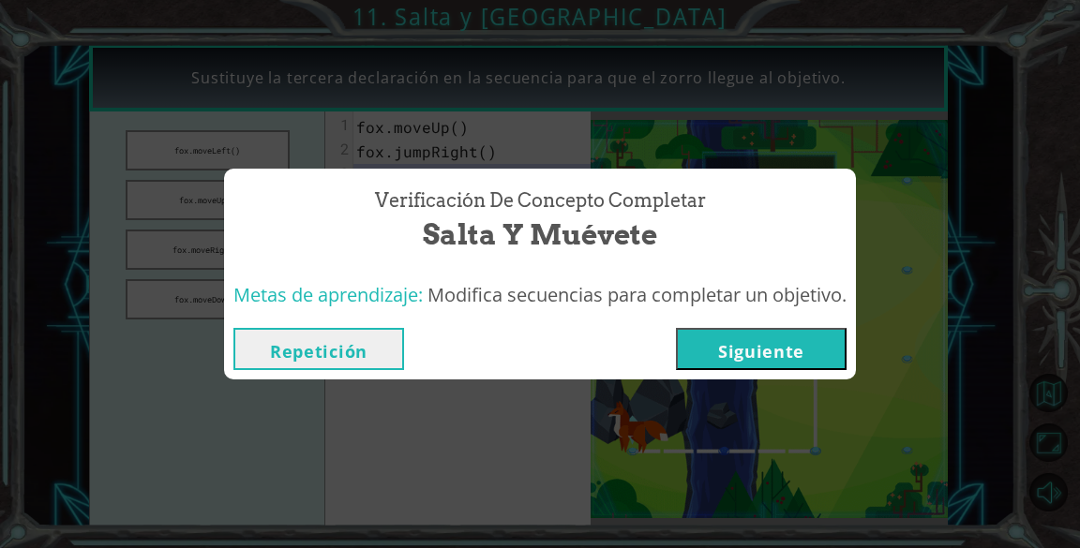
click at [707, 341] on button "Siguiente" at bounding box center [761, 349] width 171 height 42
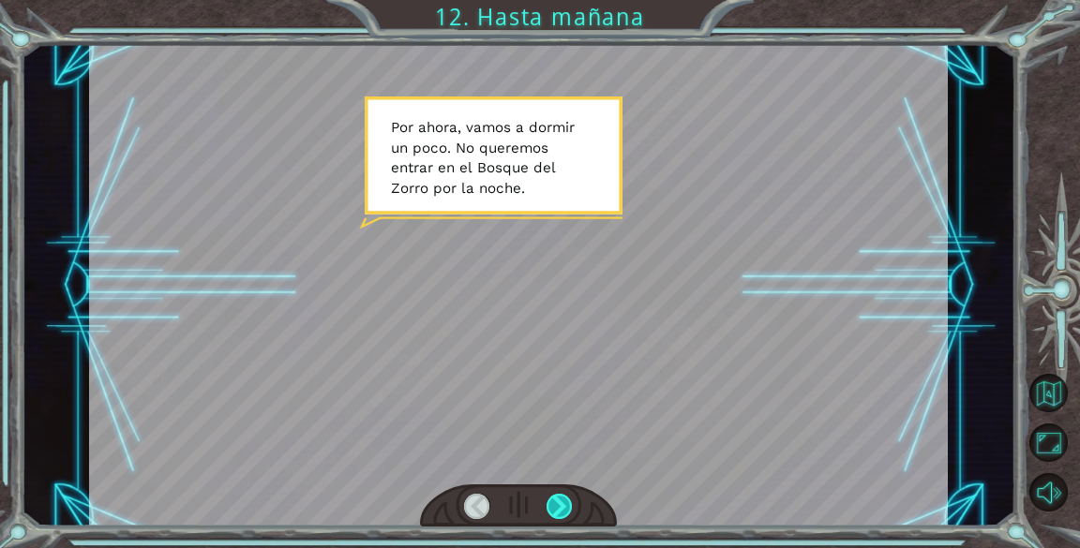
click at [554, 509] on div at bounding box center [560, 507] width 26 height 26
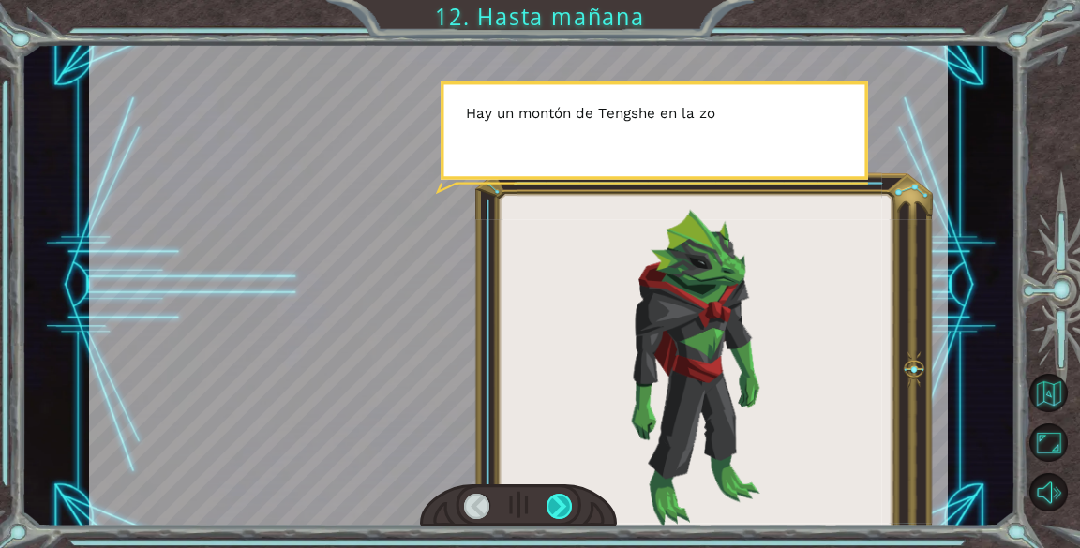
click at [556, 509] on div at bounding box center [560, 507] width 26 height 26
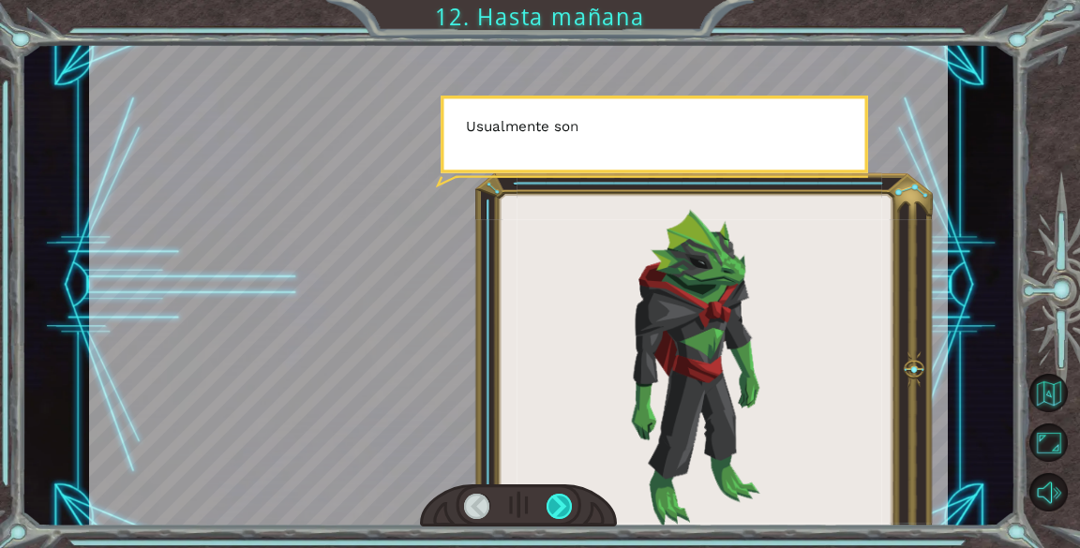
click at [556, 509] on div at bounding box center [560, 507] width 26 height 26
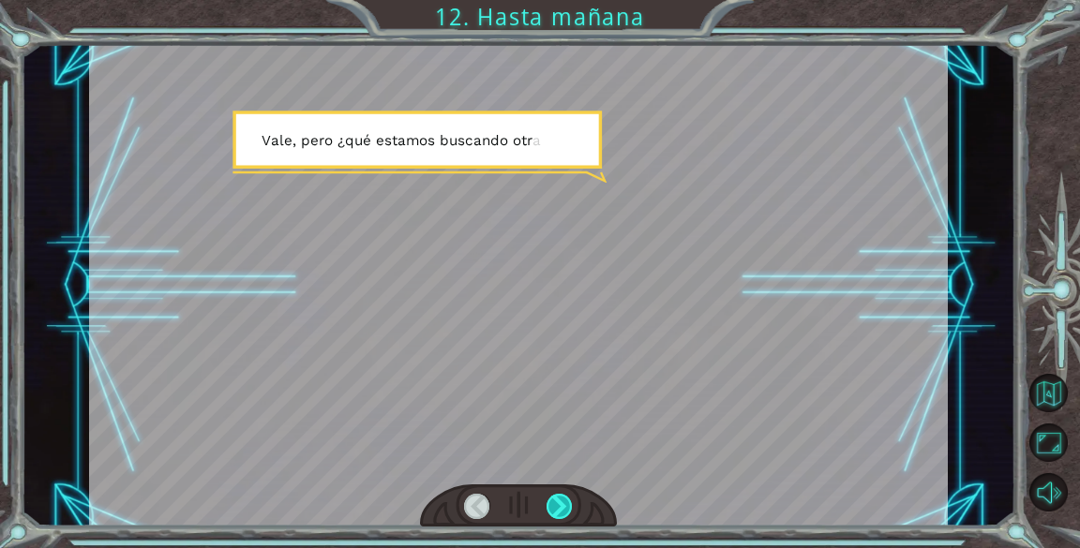
click at [556, 509] on div at bounding box center [560, 507] width 26 height 26
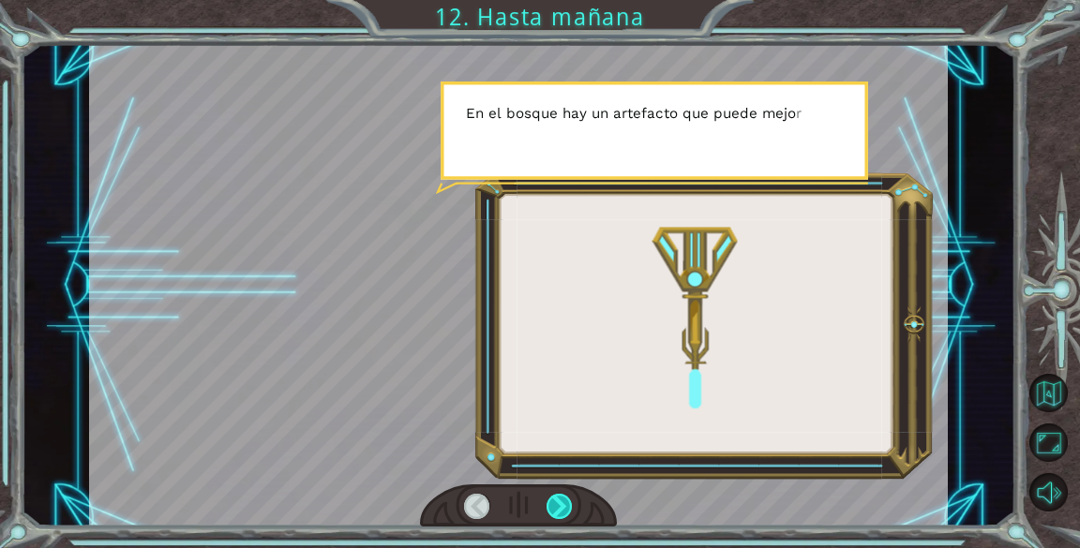
click at [556, 509] on div at bounding box center [560, 507] width 26 height 26
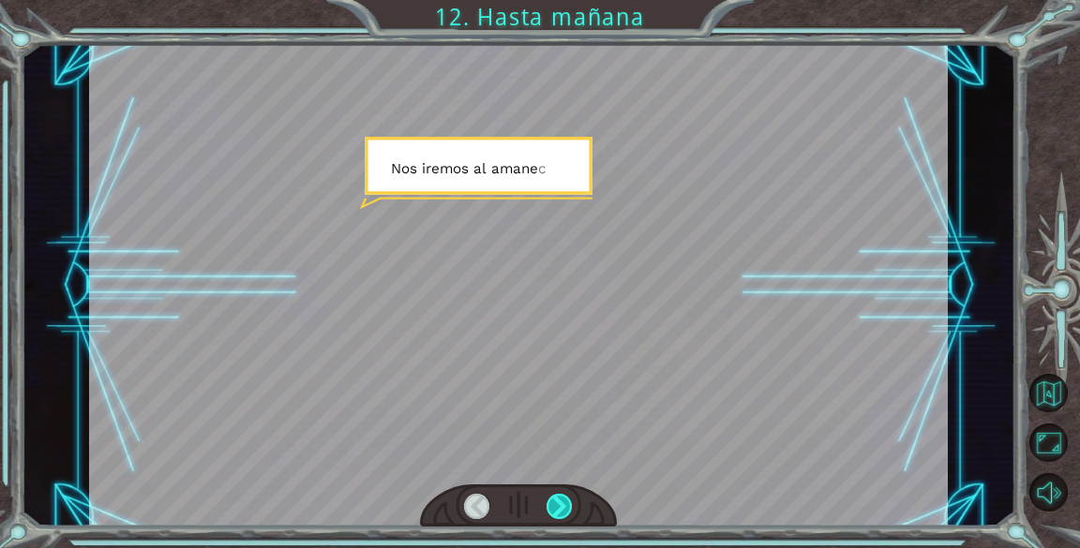
click at [556, 509] on div at bounding box center [560, 507] width 26 height 26
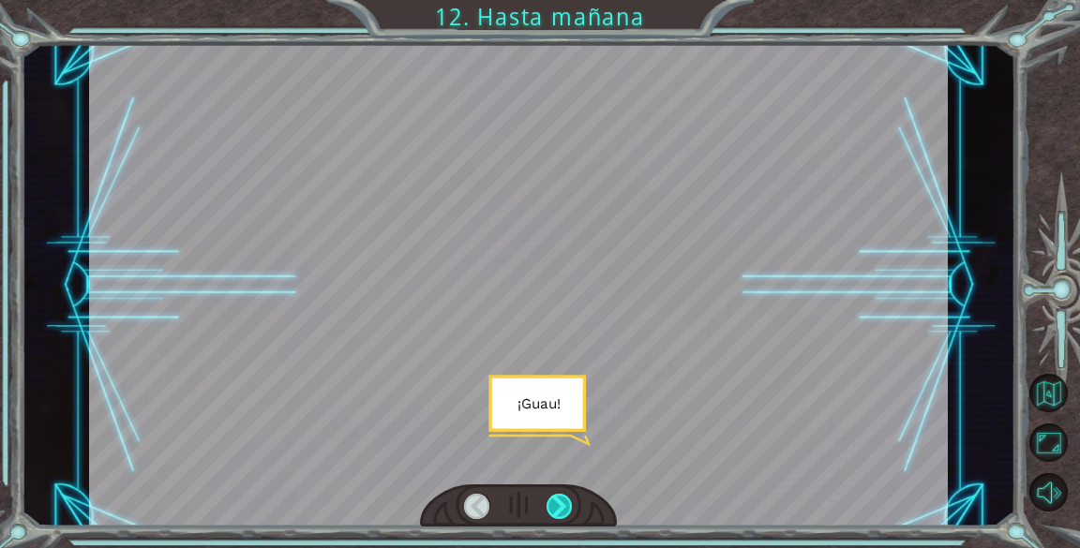
click at [556, 509] on div at bounding box center [560, 507] width 26 height 26
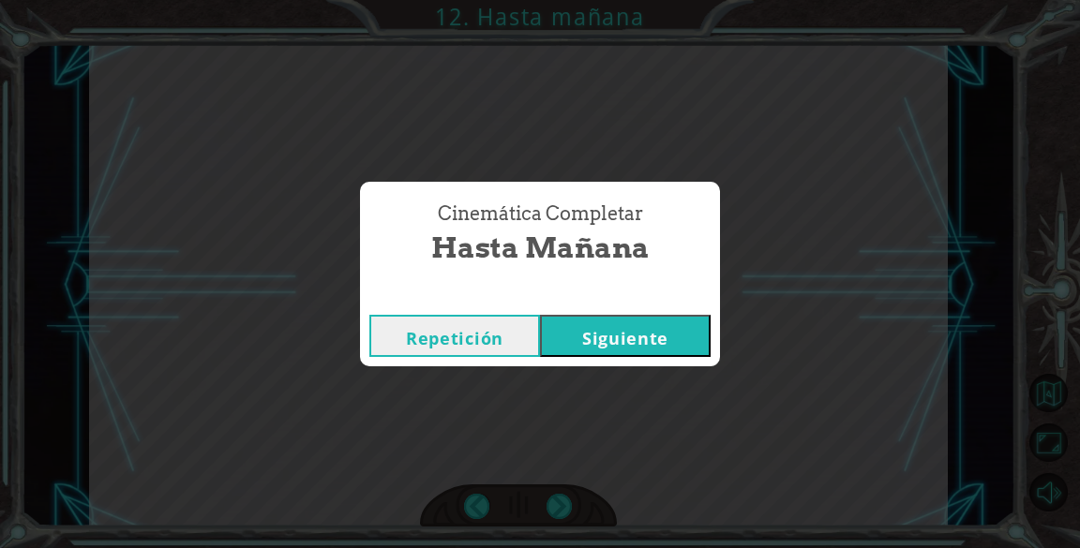
click at [652, 338] on button "Siguiente" at bounding box center [625, 336] width 171 height 42
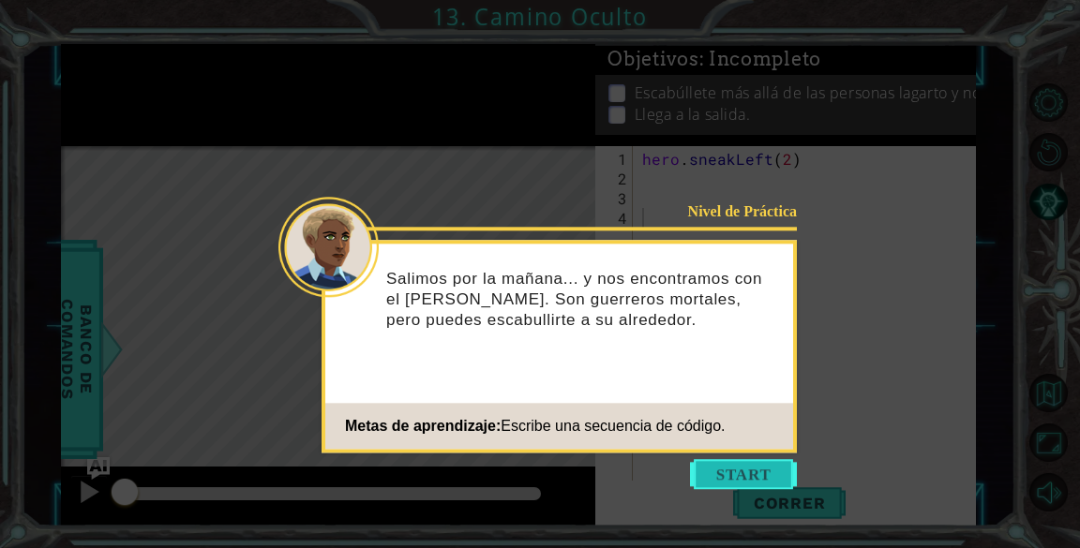
click at [751, 466] on button "Start" at bounding box center [743, 474] width 107 height 30
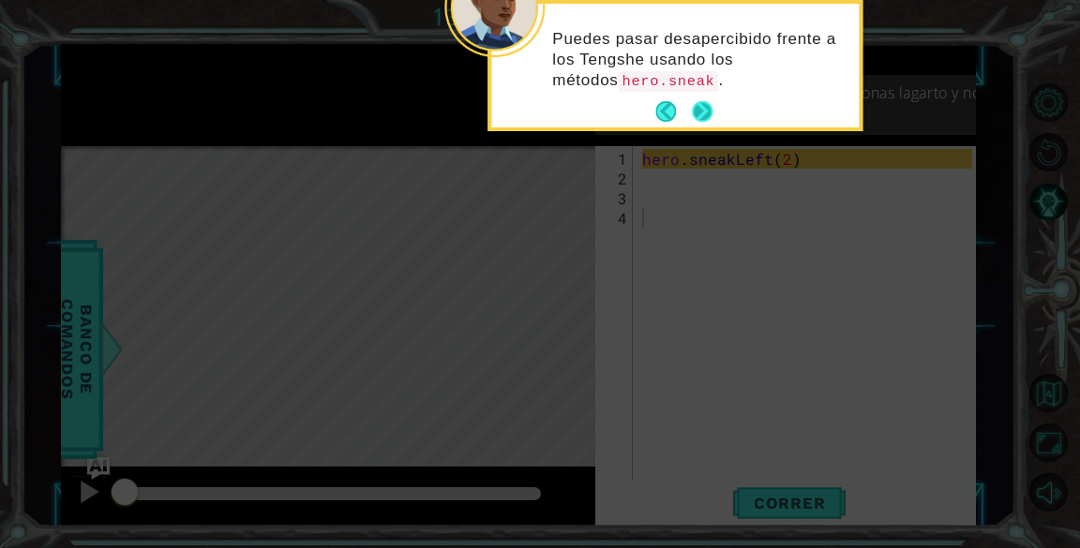
click at [697, 101] on button "Next" at bounding box center [702, 111] width 21 height 21
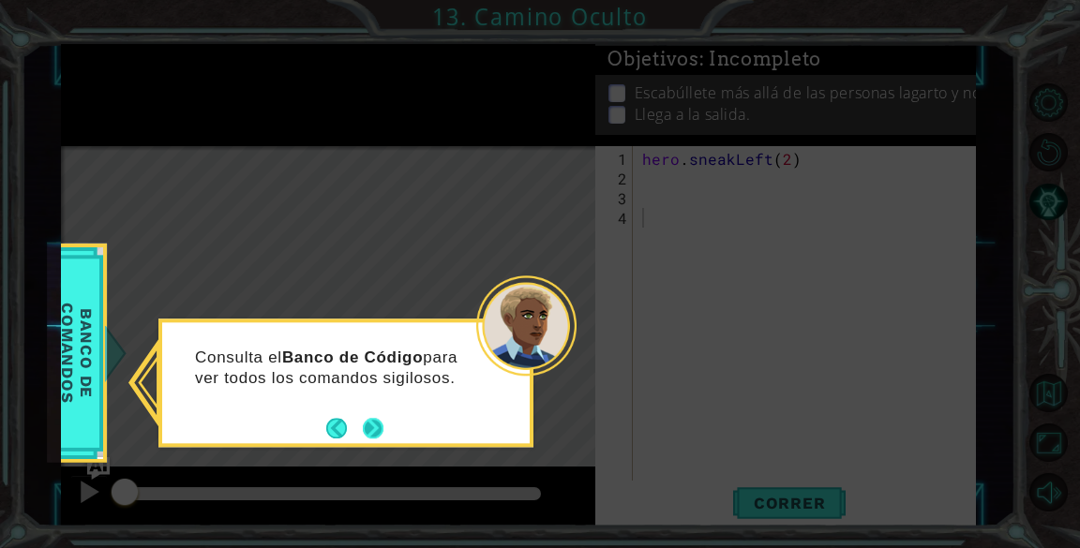
click at [374, 418] on button "Next" at bounding box center [373, 428] width 21 height 21
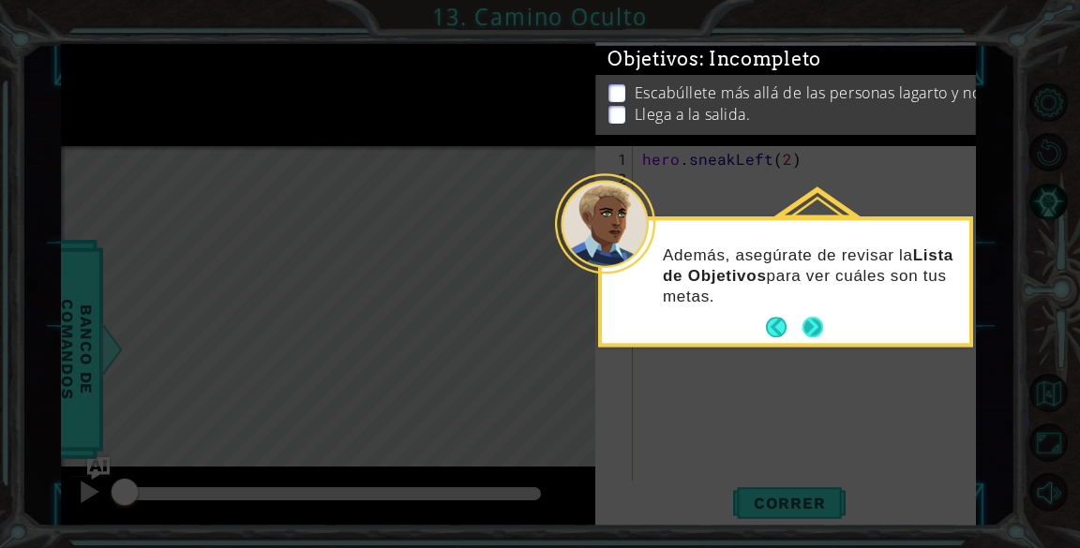
click at [806, 319] on button "Next" at bounding box center [812, 328] width 21 height 21
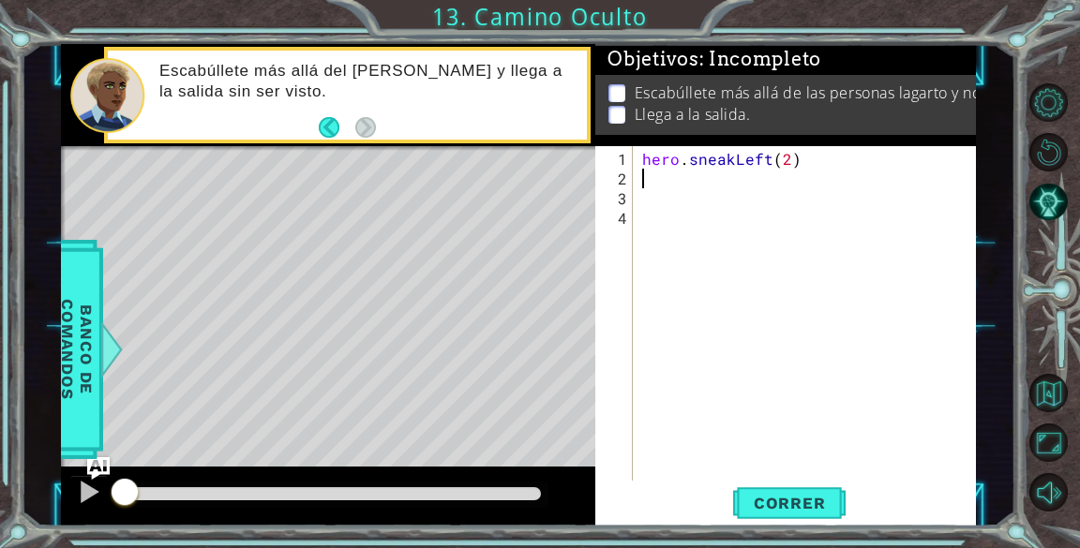
click at [650, 182] on div "hero . sneakLeft ( 2 )" at bounding box center [809, 336] width 342 height 374
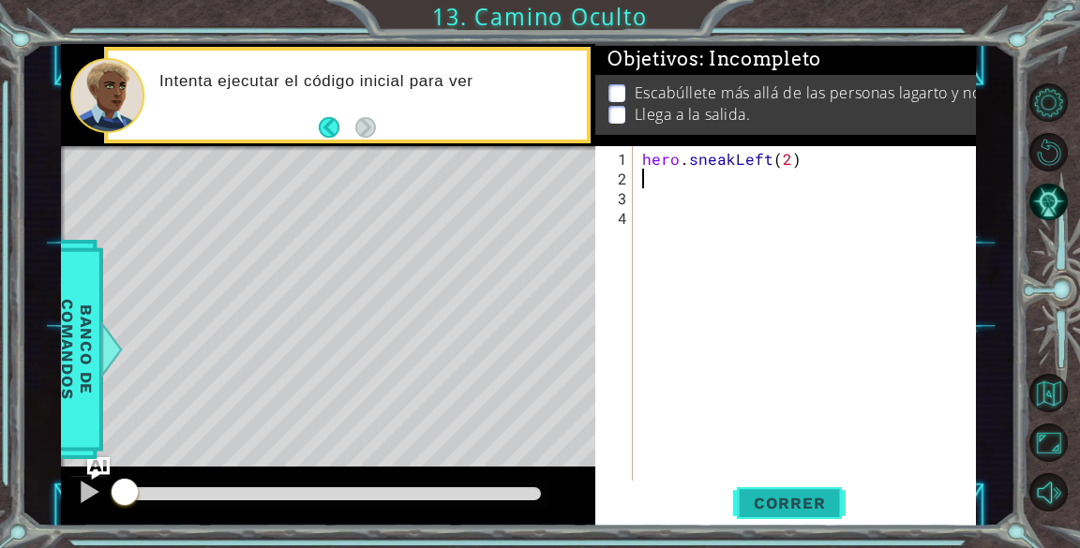
click at [809, 507] on span "Correr" at bounding box center [790, 503] width 110 height 19
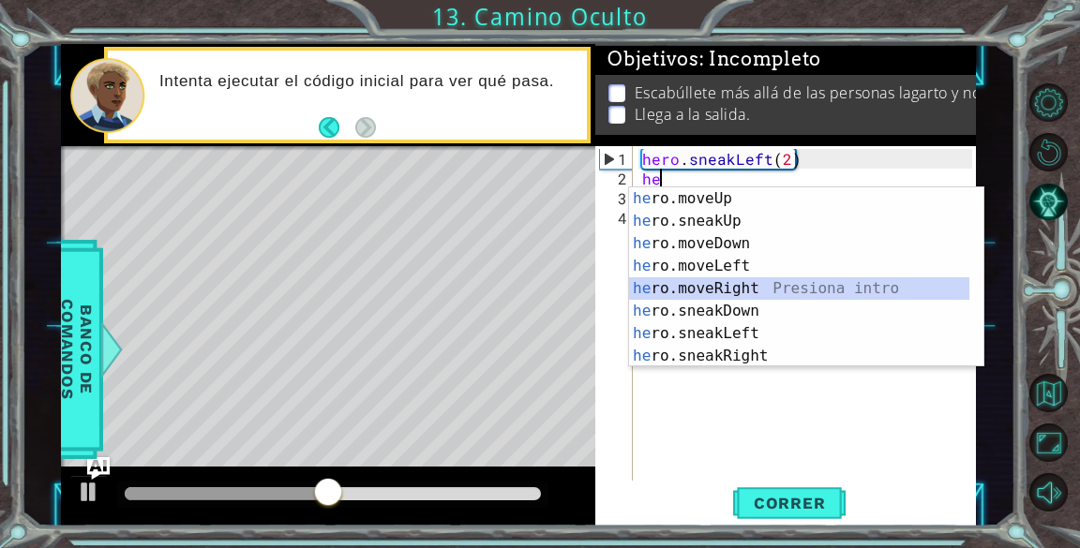
click at [739, 281] on div "he ro.moveUp Presiona intro he ro.sneakUp Presiona intro he ro.moveDown Presion…" at bounding box center [799, 299] width 340 height 225
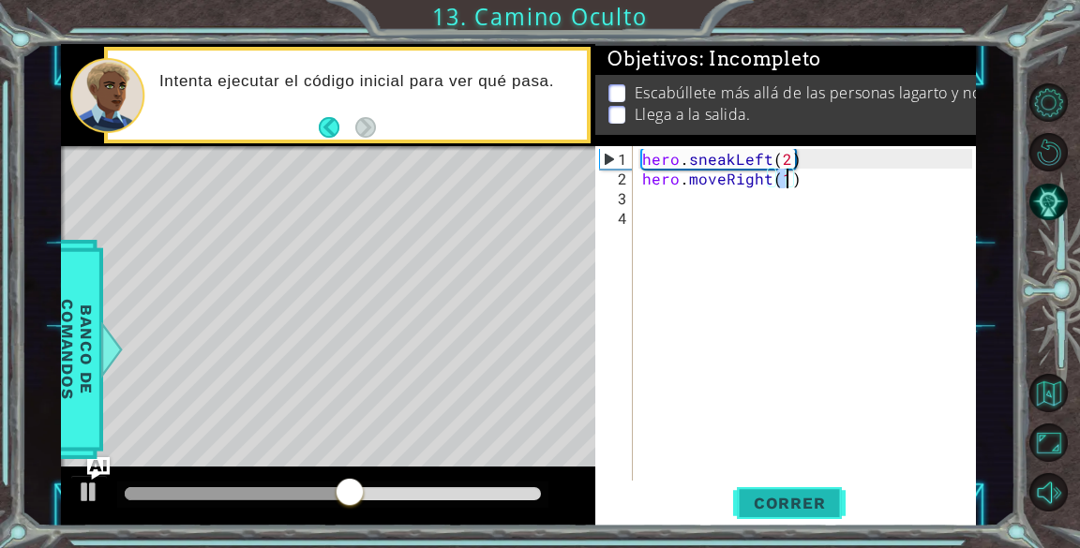
type textarea "hero.moveRight(1)"
click at [818, 509] on span "Correr" at bounding box center [790, 503] width 110 height 19
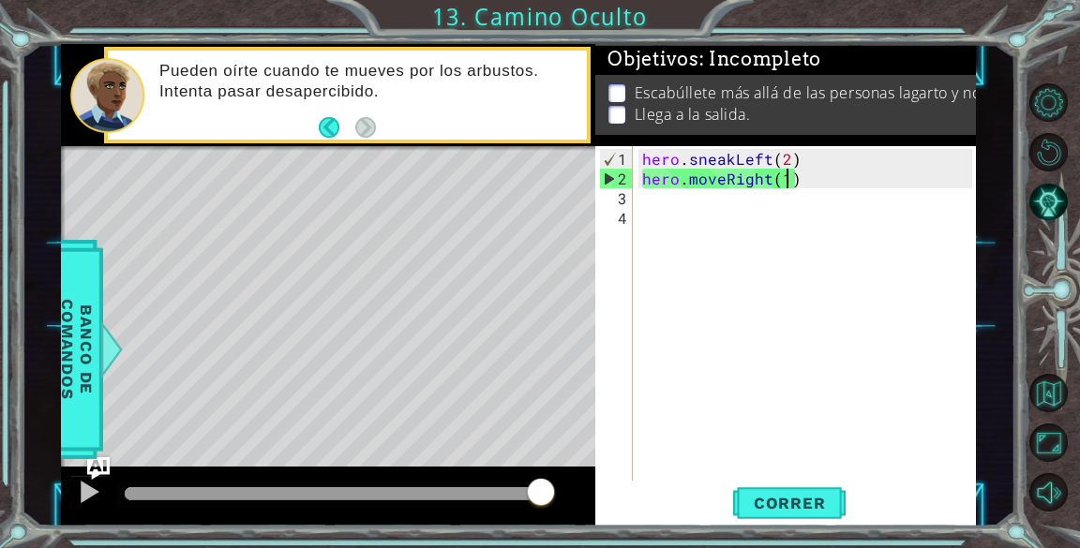
click at [691, 200] on div "hero . sneakLeft ( 2 ) hero . moveRight ( 1 )" at bounding box center [809, 336] width 342 height 374
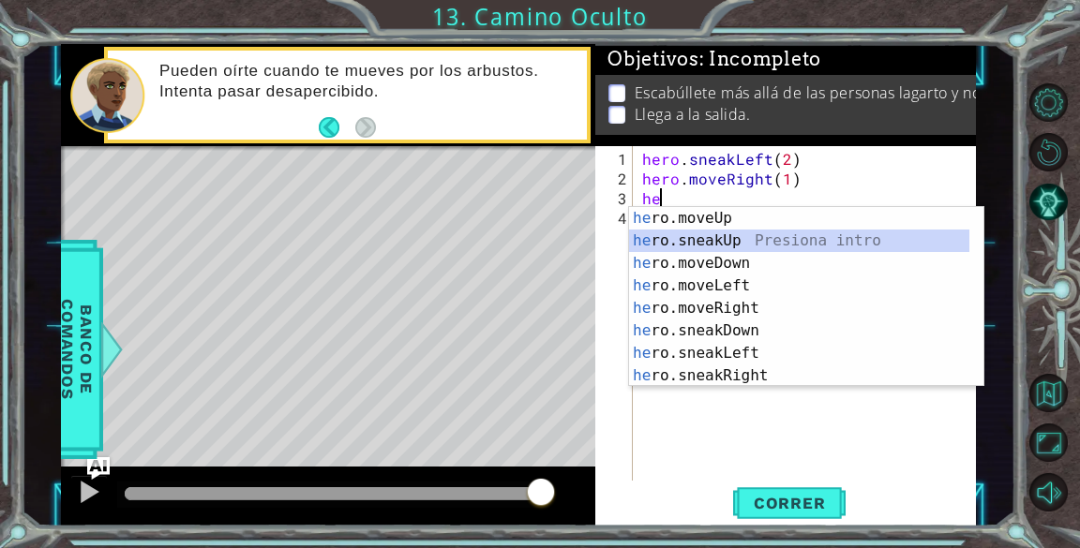
click at [693, 234] on div "he ro.moveUp Presiona intro he ro.sneakUp Presiona intro he ro.moveDown Presion…" at bounding box center [799, 319] width 340 height 225
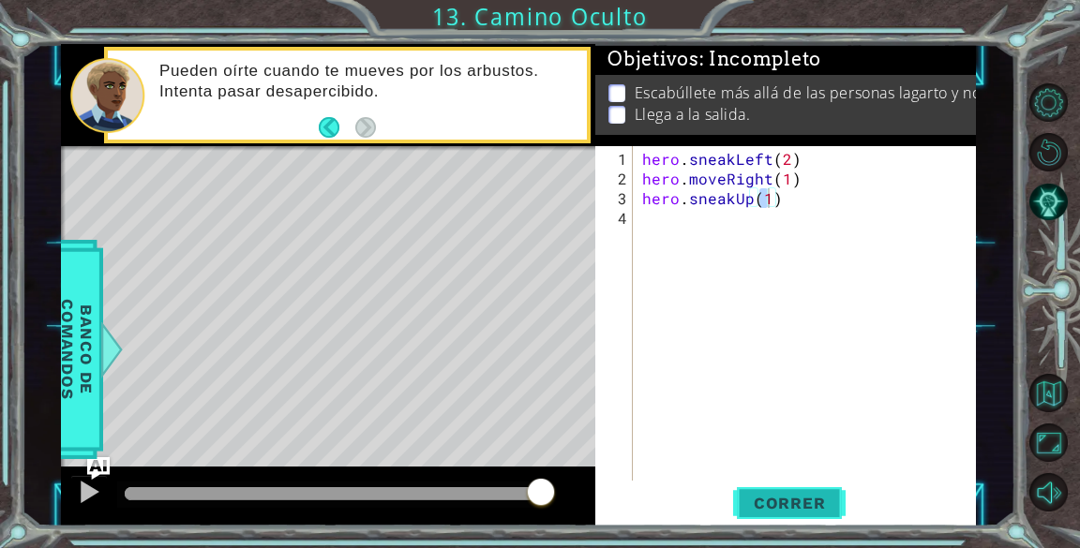
click at [749, 496] on span "Correr" at bounding box center [790, 503] width 110 height 19
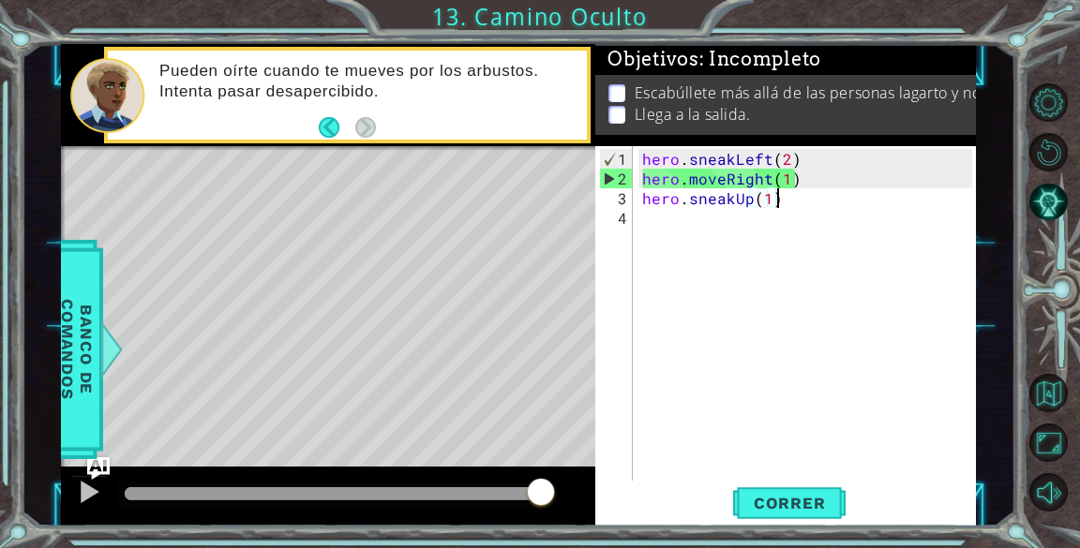
click at [784, 198] on div "hero . sneakLeft ( 2 ) hero . moveRight ( 1 ) hero . sneakUp ( 1 )" at bounding box center [809, 336] width 342 height 374
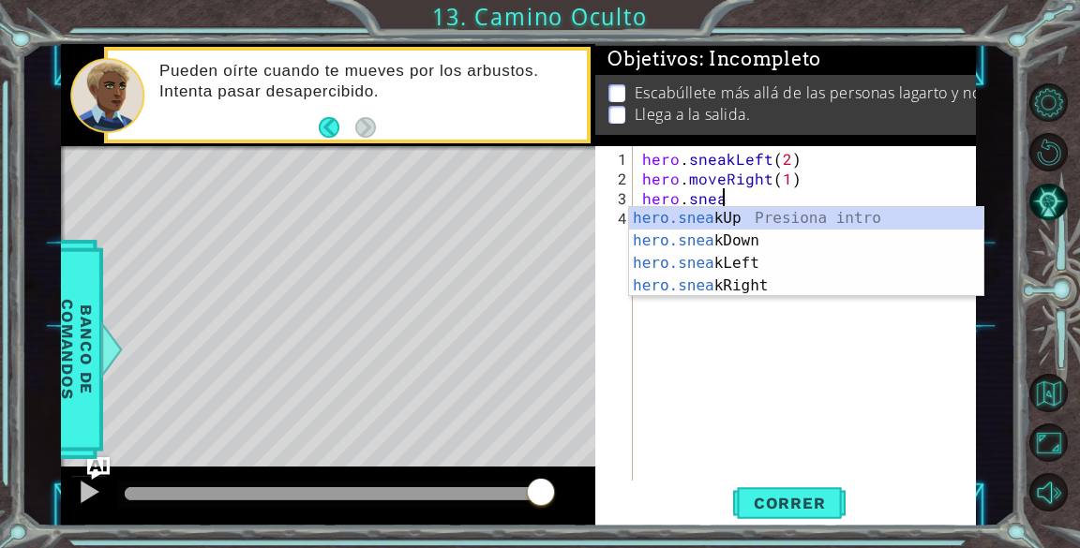
type textarea "hero.sne"
click at [766, 330] on div "hero . sneakLeft ( 2 ) hero . moveRight ( 1 ) hero . sne" at bounding box center [809, 336] width 342 height 374
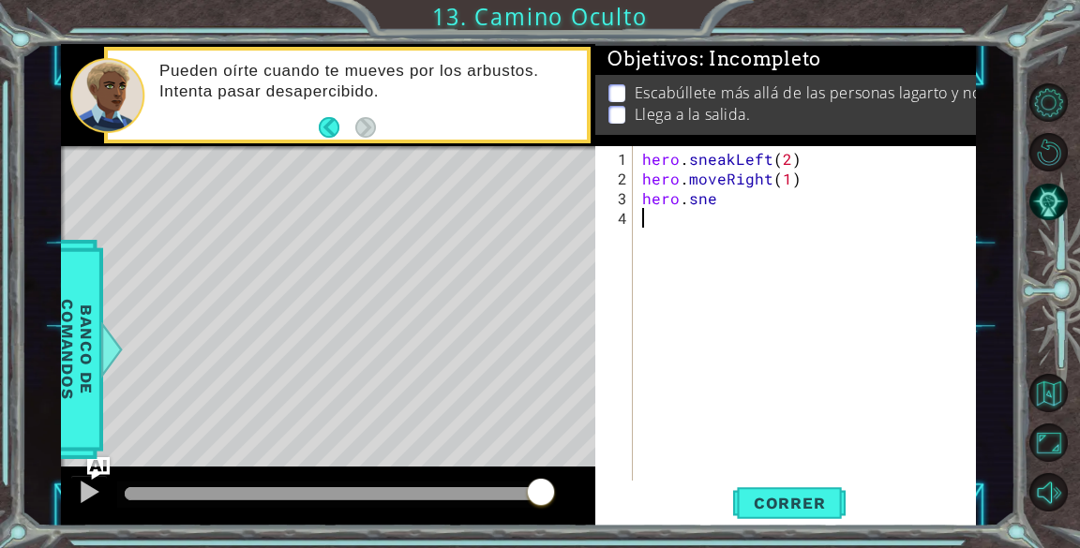
click at [727, 209] on div "hero . sneakLeft ( 2 ) hero . moveRight ( 1 ) hero . sne" at bounding box center [809, 336] width 342 height 374
click at [725, 194] on div "hero . sneakLeft ( 2 ) hero . moveRight ( 1 ) hero . sne" at bounding box center [809, 336] width 342 height 374
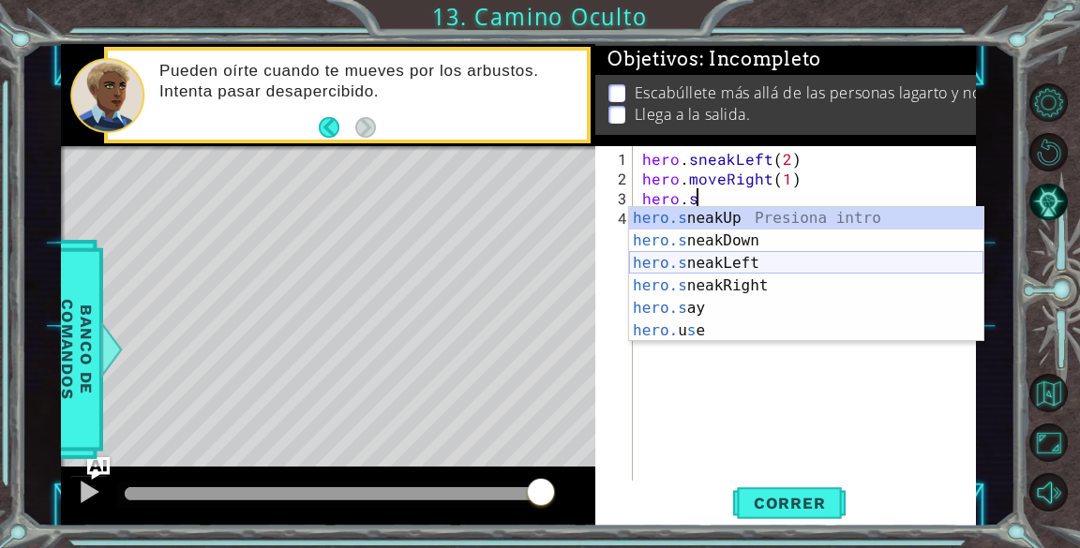
click at [747, 264] on div "hero.s neakUp Presiona intro hero.s neakDown Presiona intro hero.s neakLeft Pre…" at bounding box center [806, 297] width 354 height 180
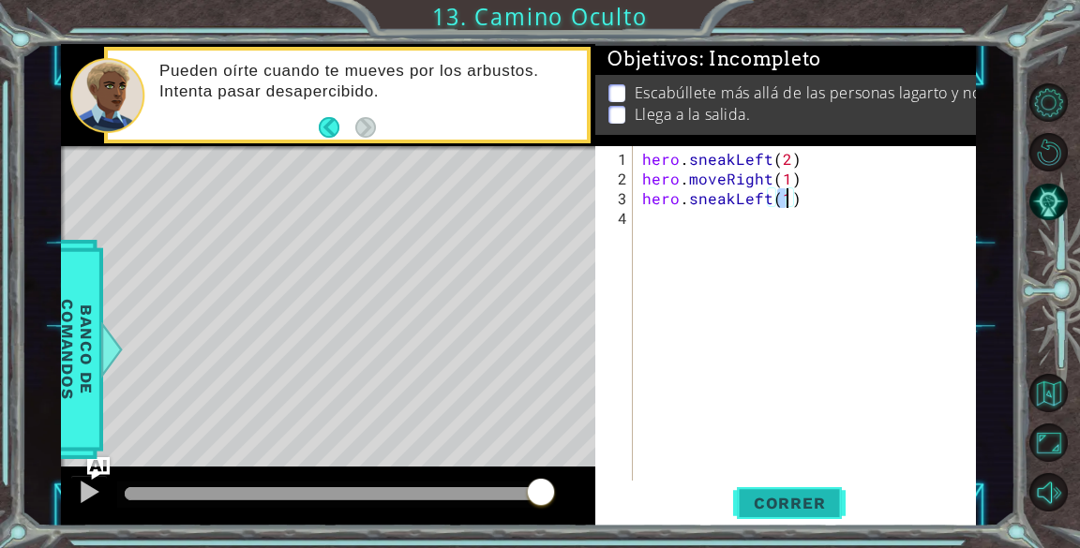
click at [797, 494] on span "Correr" at bounding box center [790, 503] width 110 height 19
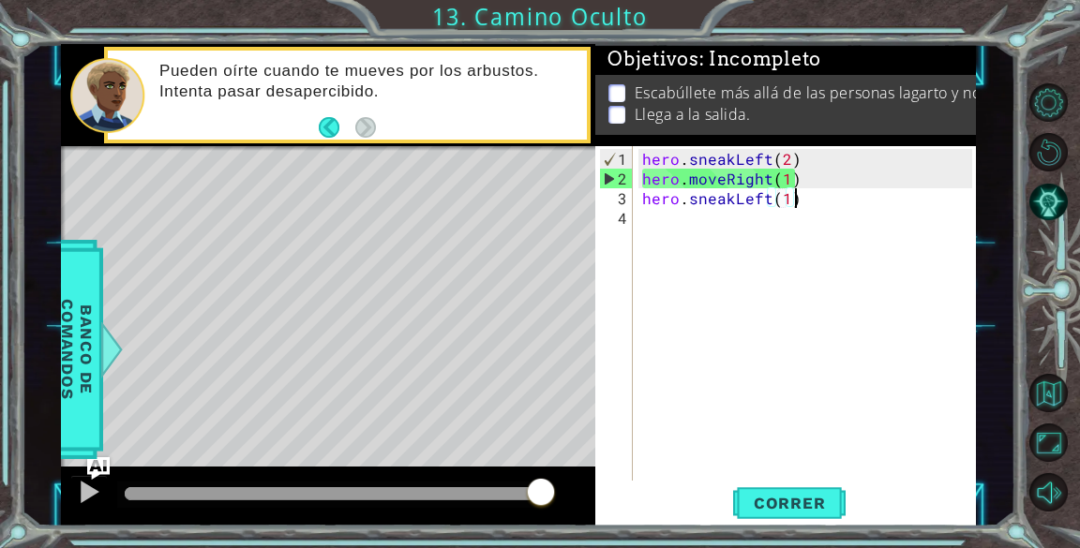
click at [806, 202] on div "hero . sneakLeft ( 2 ) hero . moveRight ( 1 ) hero . sneakLeft ( 1 )" at bounding box center [809, 336] width 342 height 374
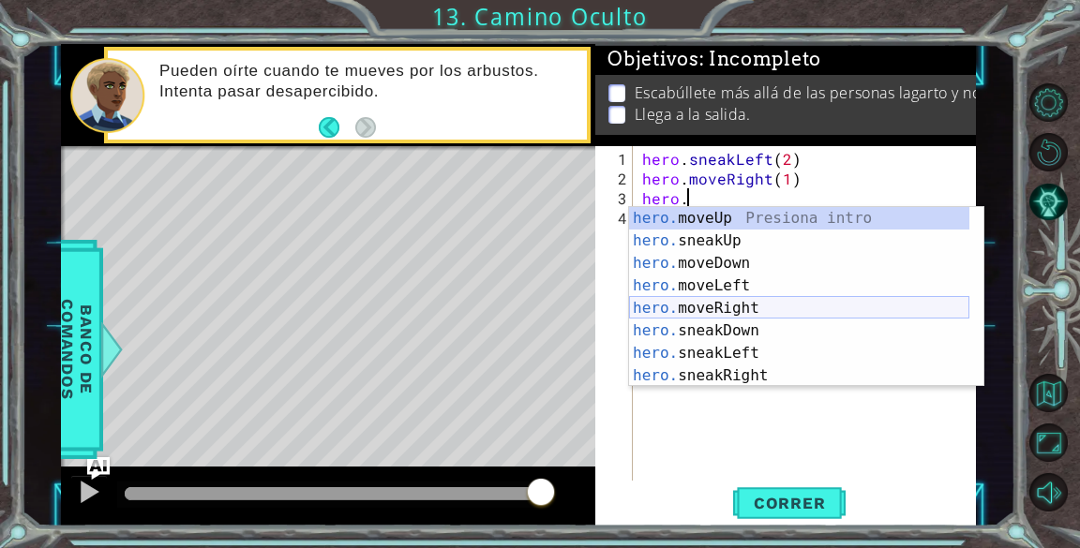
click at [747, 302] on div "hero. moveUp Presiona intro hero. sneakUp Presiona intro hero. moveDown Presion…" at bounding box center [799, 319] width 340 height 225
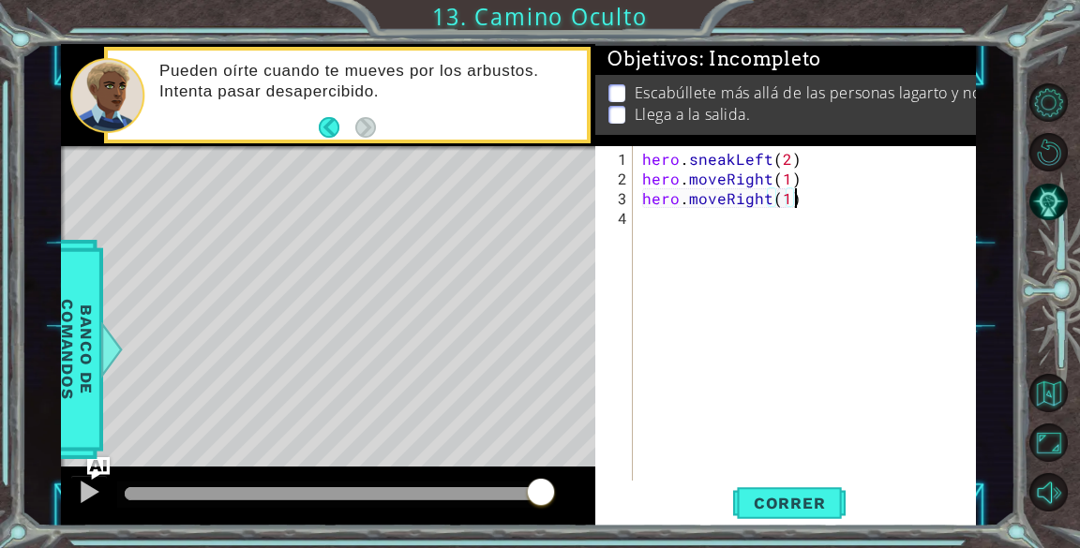
click at [800, 193] on div "hero . sneakLeft ( 2 ) hero . moveRight ( 1 ) hero . moveRight ( 1 )" at bounding box center [809, 336] width 342 height 374
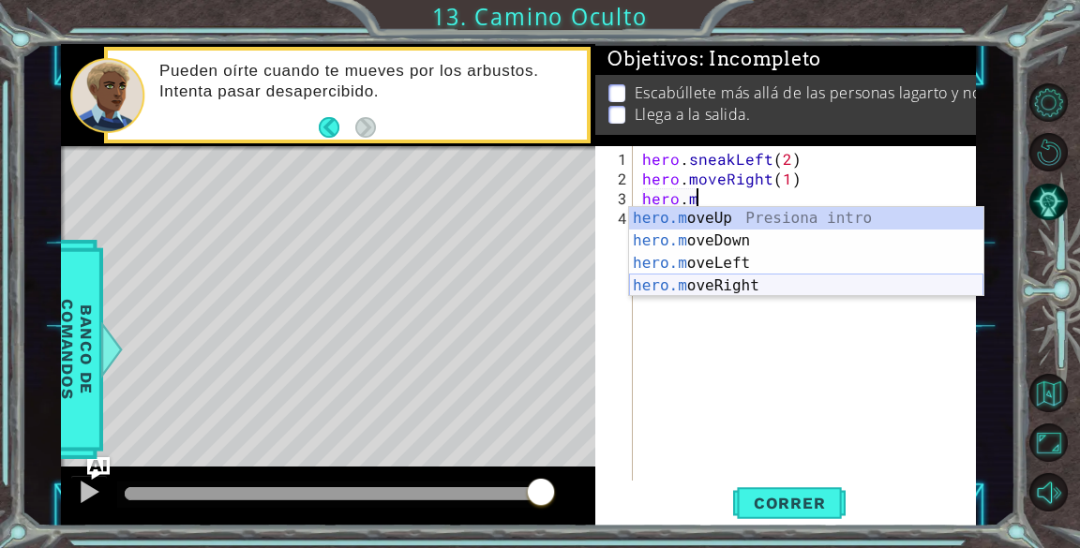
click at [732, 289] on div "hero.m oveUp Presiona intro hero.m oveDown Presiona intro hero.m oveLeft Presio…" at bounding box center [806, 274] width 354 height 135
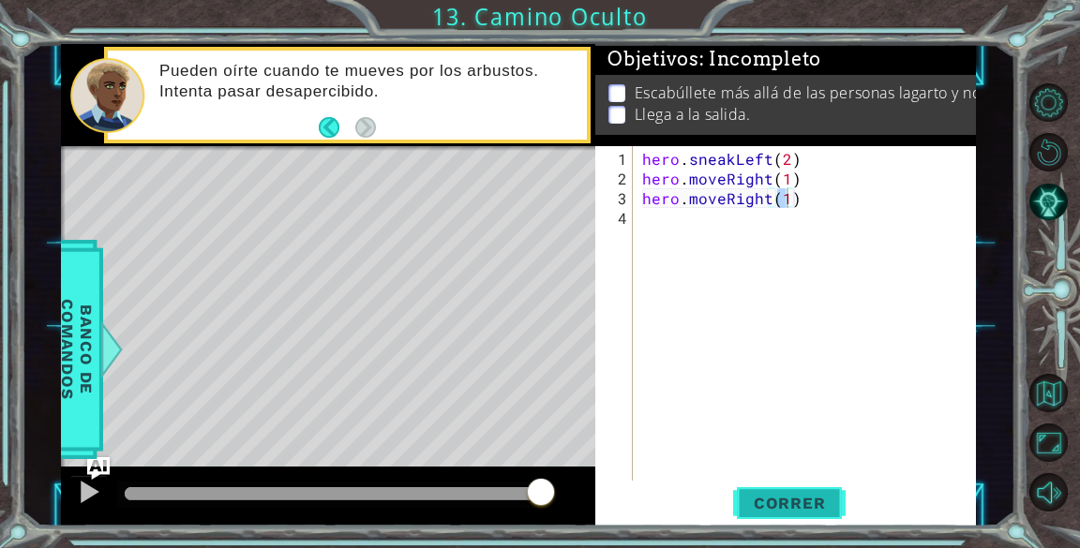
click at [775, 507] on span "Correr" at bounding box center [790, 503] width 110 height 19
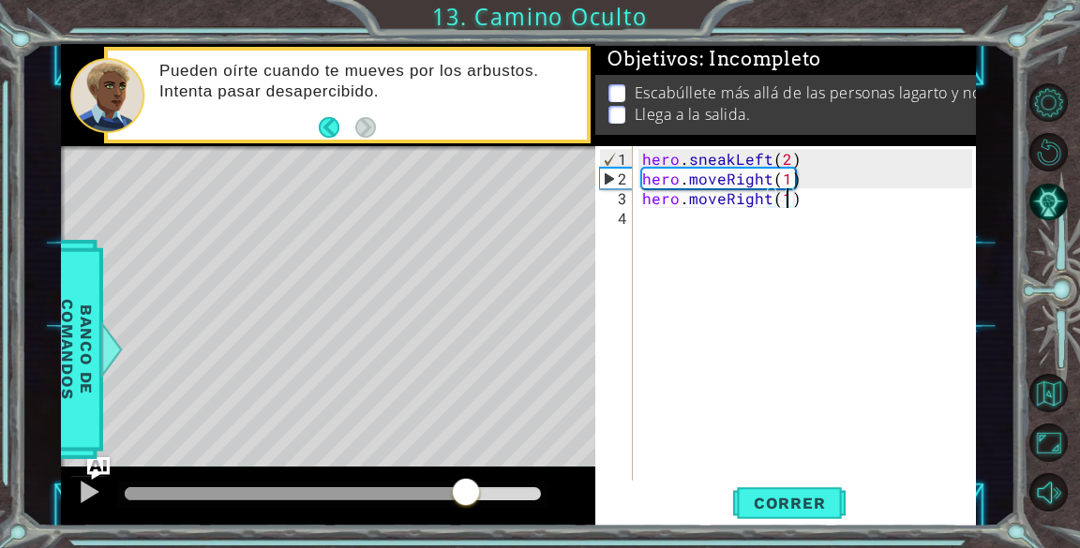
drag, startPoint x: 317, startPoint y: 488, endPoint x: 519, endPoint y: 473, distance: 203.1
click at [519, 473] on div at bounding box center [328, 497] width 534 height 60
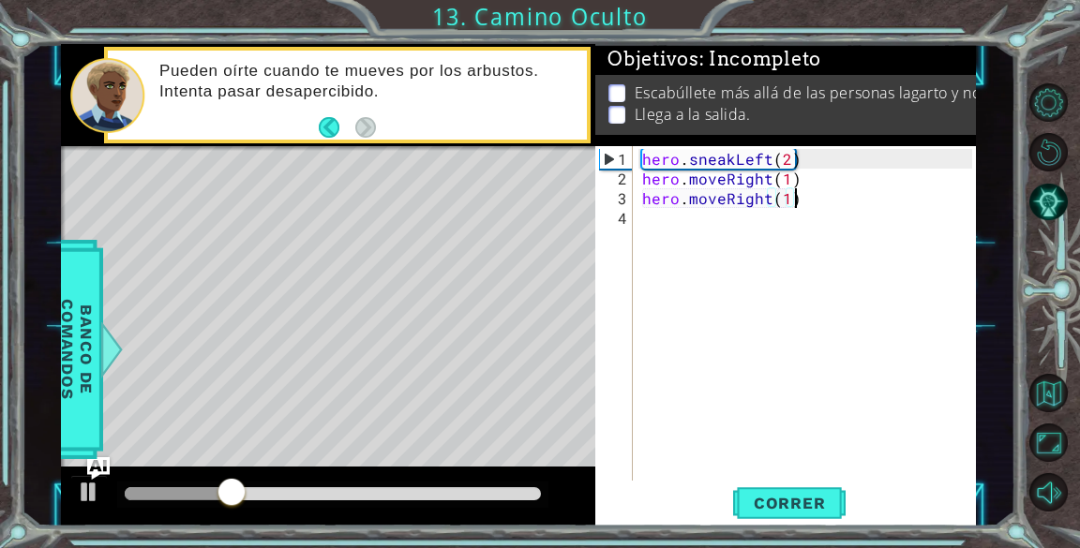
click at [817, 191] on div "hero . sneakLeft ( 2 ) hero . moveRight ( 1 ) hero . moveRight ( 1 )" at bounding box center [809, 336] width 342 height 374
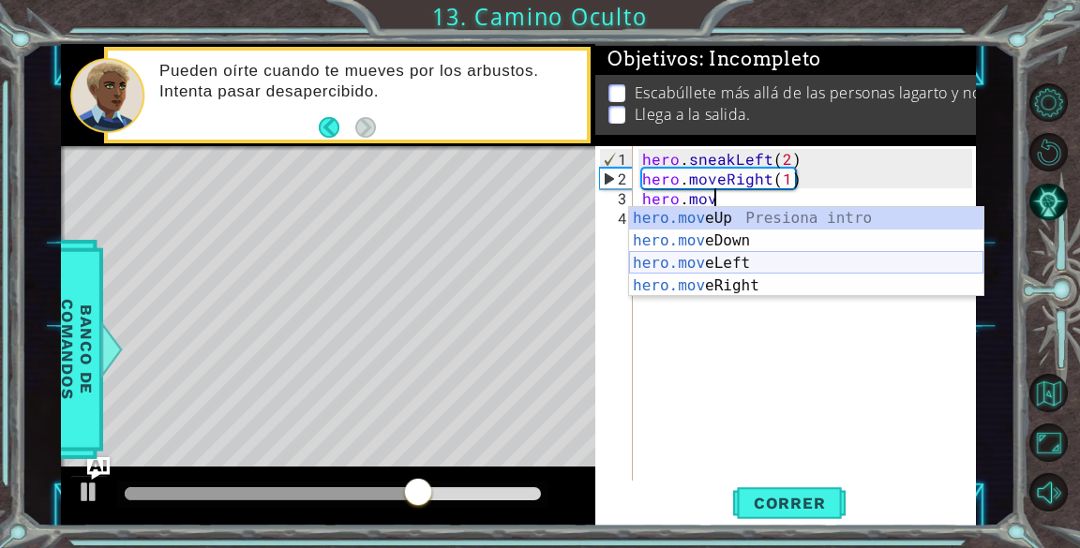
click at [770, 258] on div "hero.mov eUp Presiona intro hero.mov eDown Presiona intro hero.mov eLeft Presio…" at bounding box center [806, 274] width 354 height 135
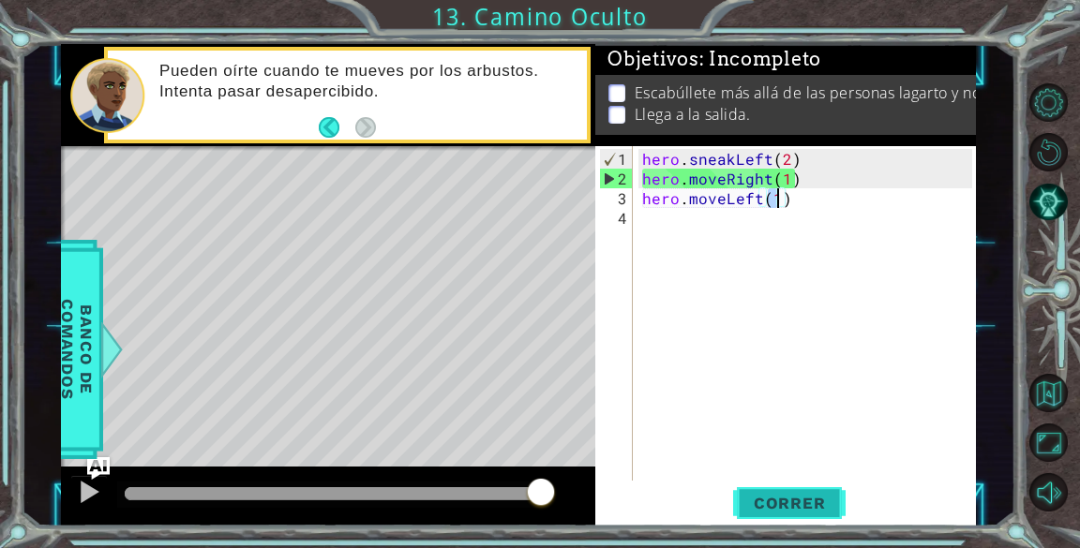
click at [802, 503] on span "Correr" at bounding box center [790, 503] width 110 height 19
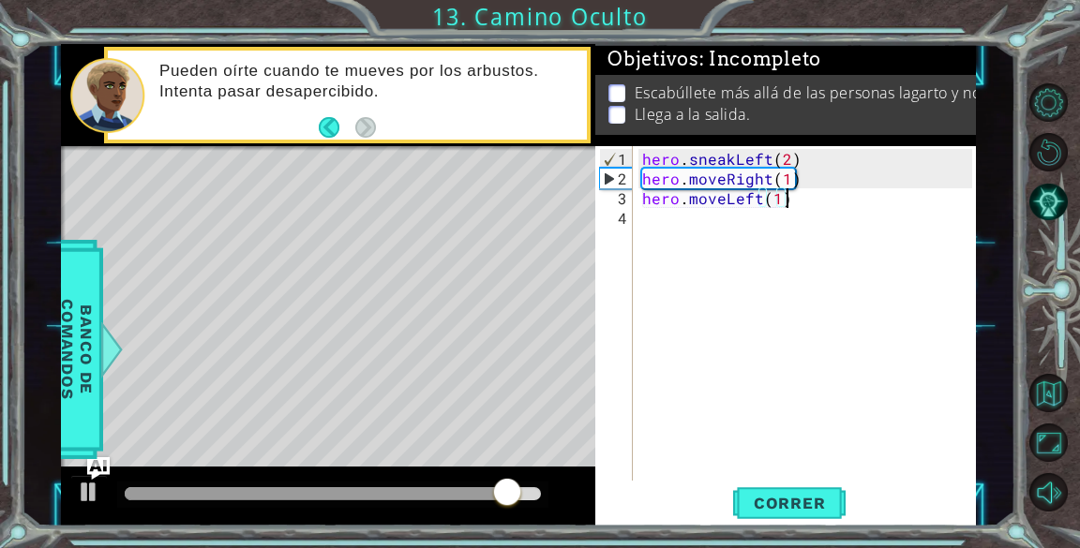
click at [792, 202] on div "hero . sneakLeft ( 2 ) hero . moveRight ( 1 ) hero . moveLeft ( 1 )" at bounding box center [809, 336] width 342 height 374
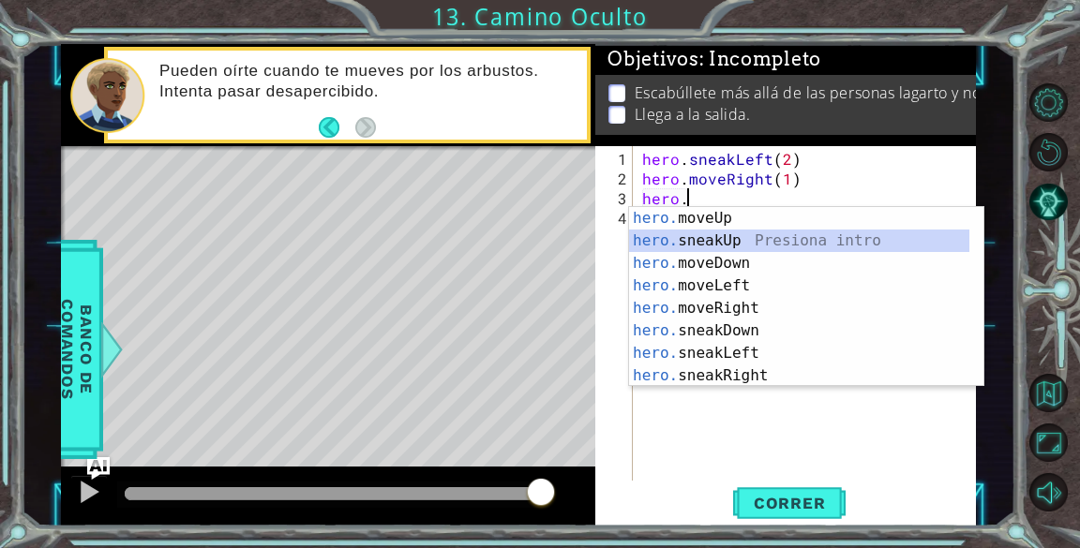
click at [750, 239] on div "hero. moveUp Presiona intro hero. sneakUp Presiona intro hero. moveDown Presion…" at bounding box center [799, 319] width 340 height 225
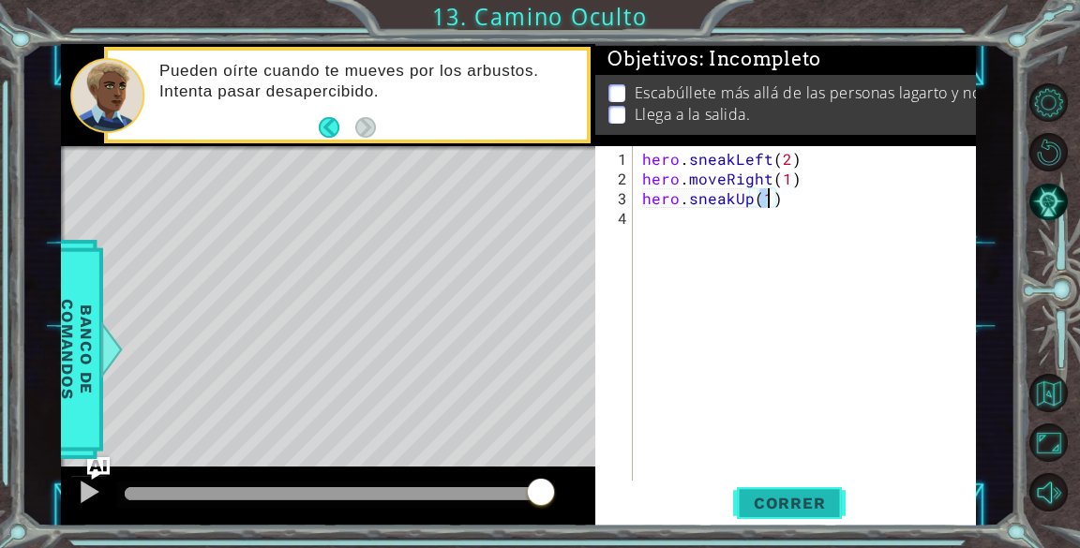
click at [788, 498] on span "Correr" at bounding box center [790, 503] width 110 height 19
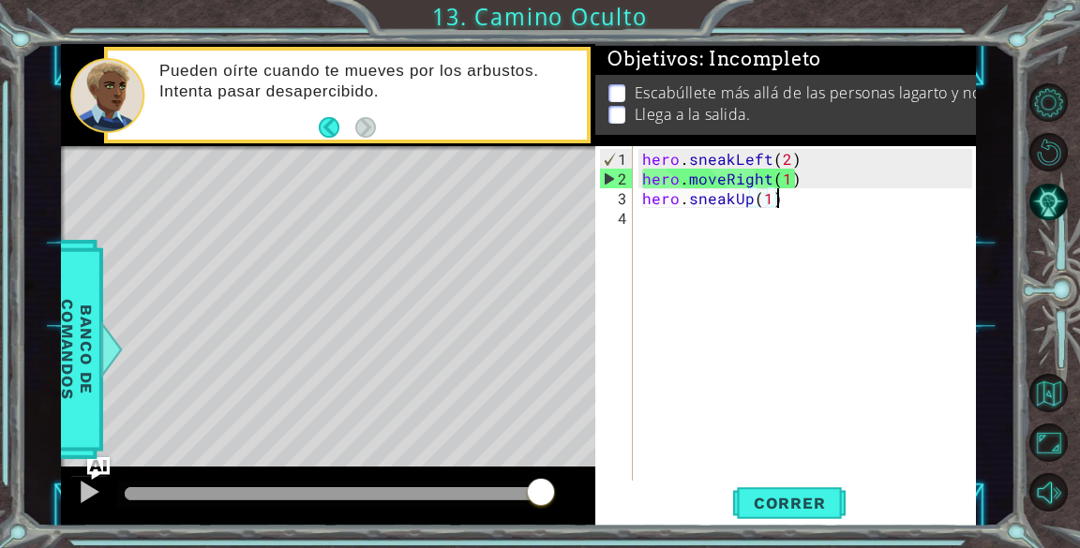
click at [785, 202] on div "hero . sneakLeft ( 2 ) hero . moveRight ( 1 ) hero . sneakUp ( 1 )" at bounding box center [809, 336] width 342 height 374
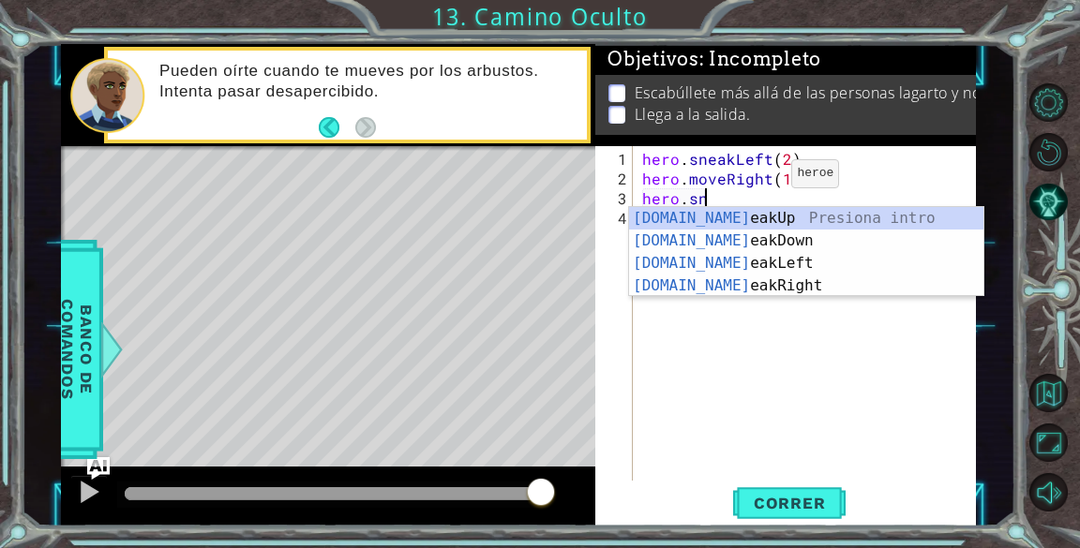
type textarea "h"
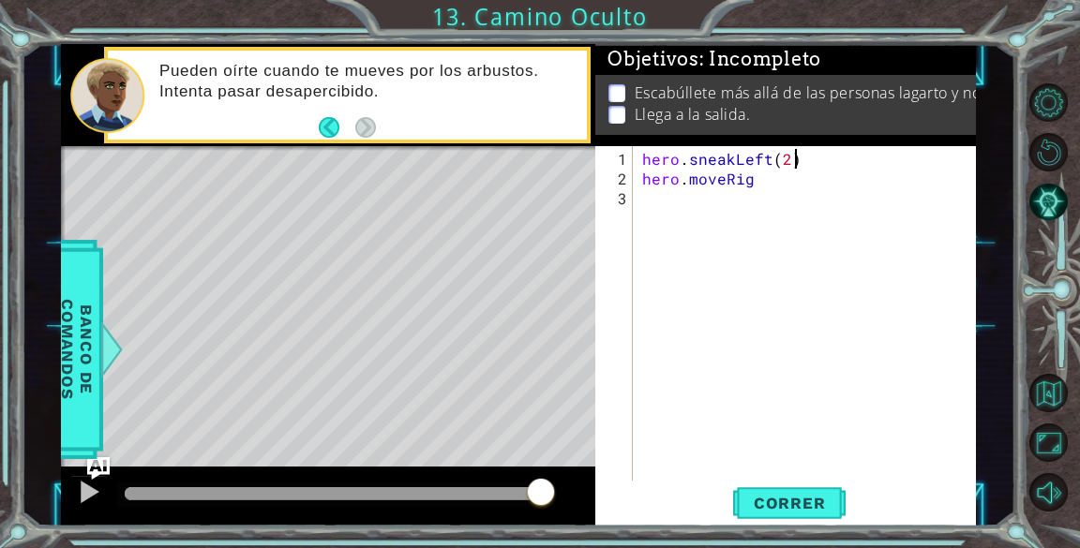
click at [799, 155] on div "hero . sneakLeft ( 2 ) hero . moveRig" at bounding box center [809, 336] width 342 height 374
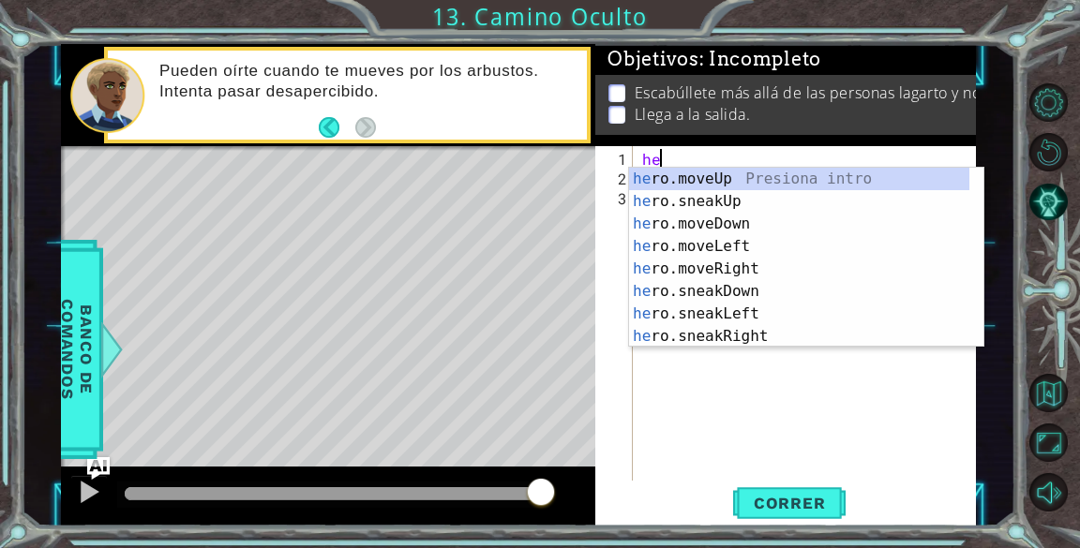
type textarea "h"
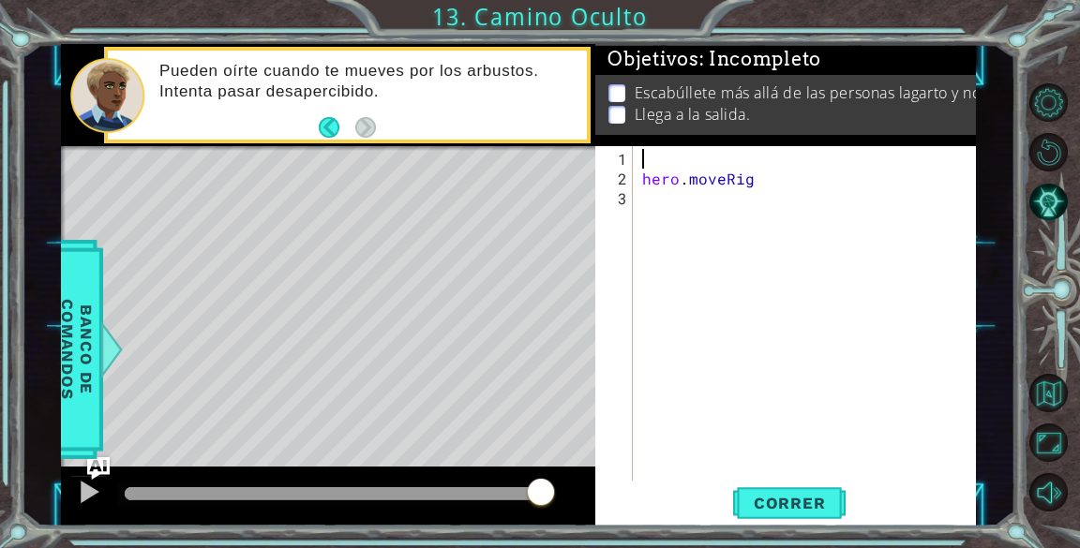
click at [797, 174] on div "hero . moveRig" at bounding box center [809, 336] width 342 height 374
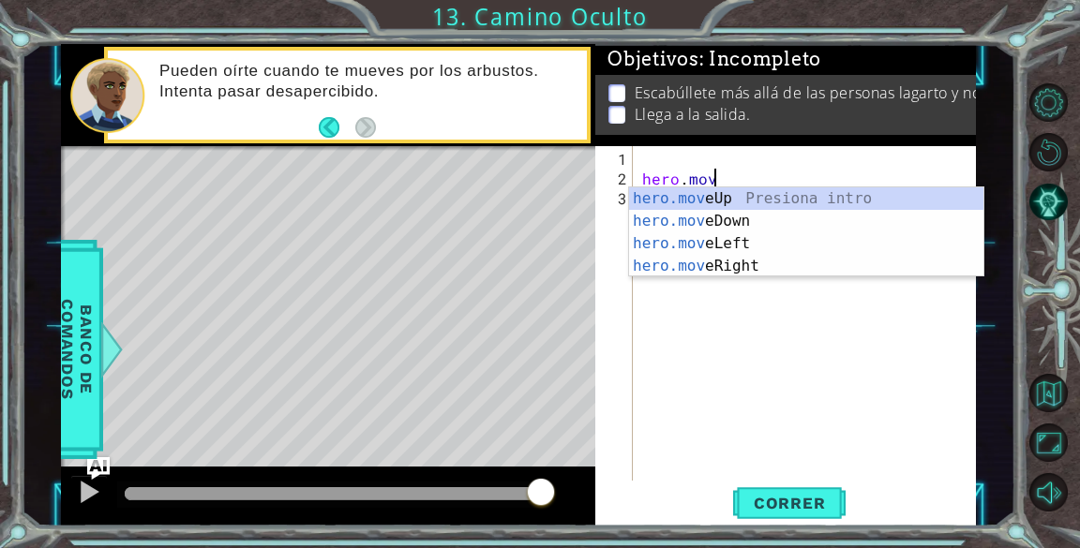
type textarea "h"
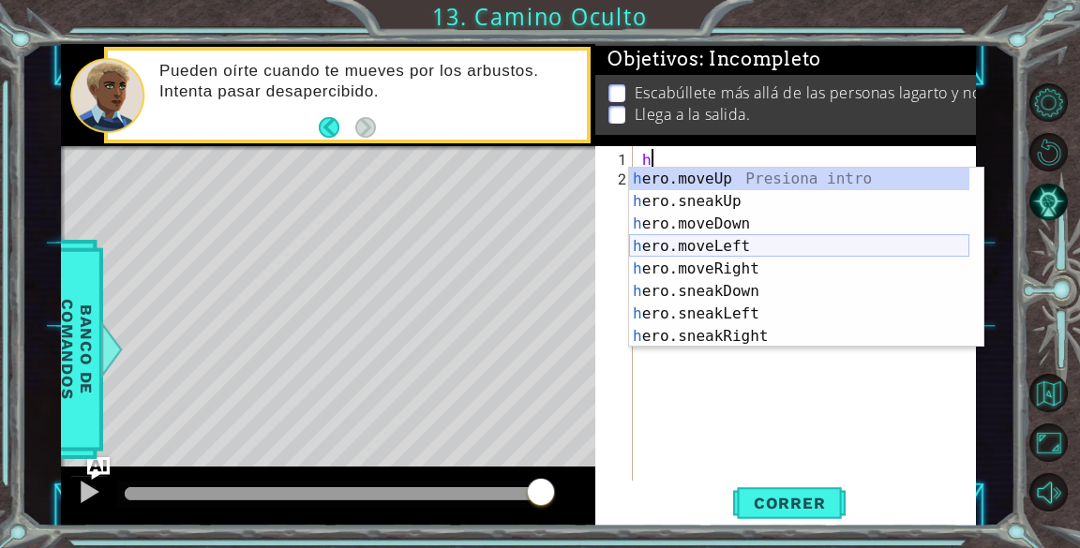
click at [727, 241] on div "h ero.moveUp Presiona intro h ero.sneakUp Presiona intro h ero.moveDown Presion…" at bounding box center [799, 280] width 340 height 225
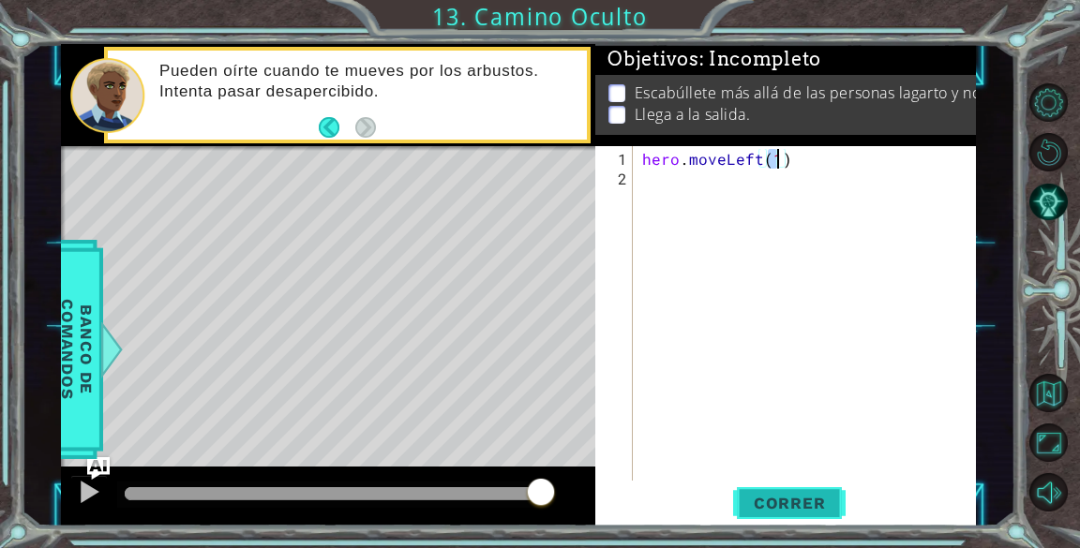
type textarea "hero.moveLeft(1)"
click at [789, 507] on span "Correr" at bounding box center [790, 503] width 110 height 19
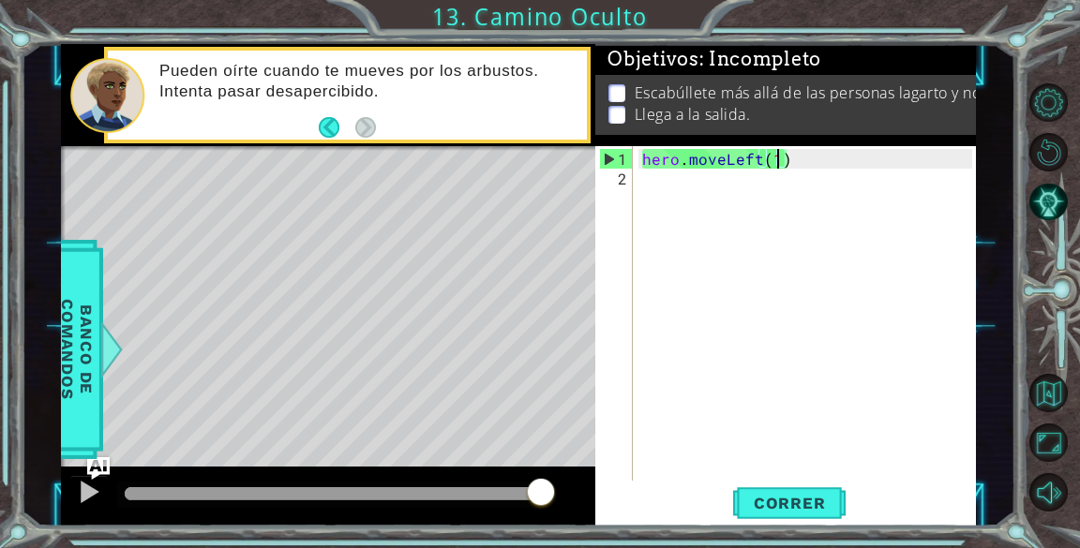
click at [729, 183] on div "hero . moveLeft ( 1 )" at bounding box center [809, 336] width 342 height 374
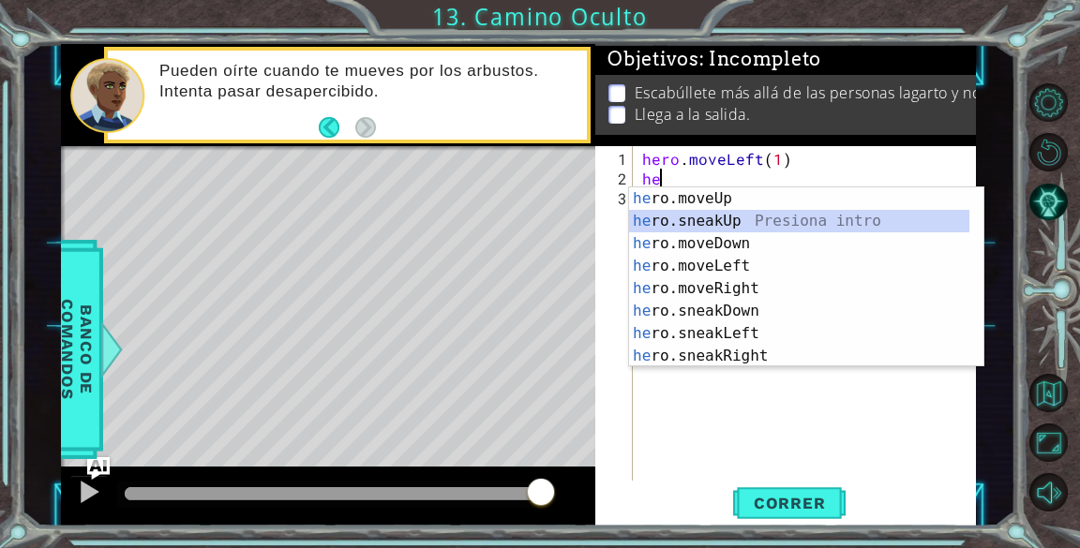
click at [724, 214] on div "he ro.moveUp Presiona intro he ro.sneakUp Presiona intro he ro.moveDown Presion…" at bounding box center [799, 299] width 340 height 225
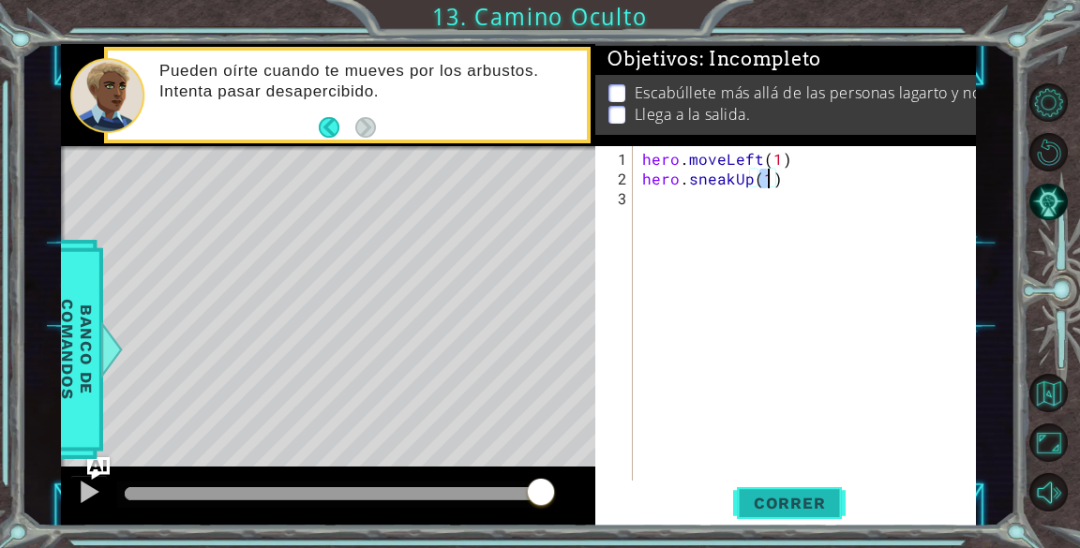
click at [768, 508] on span "Correr" at bounding box center [790, 503] width 110 height 19
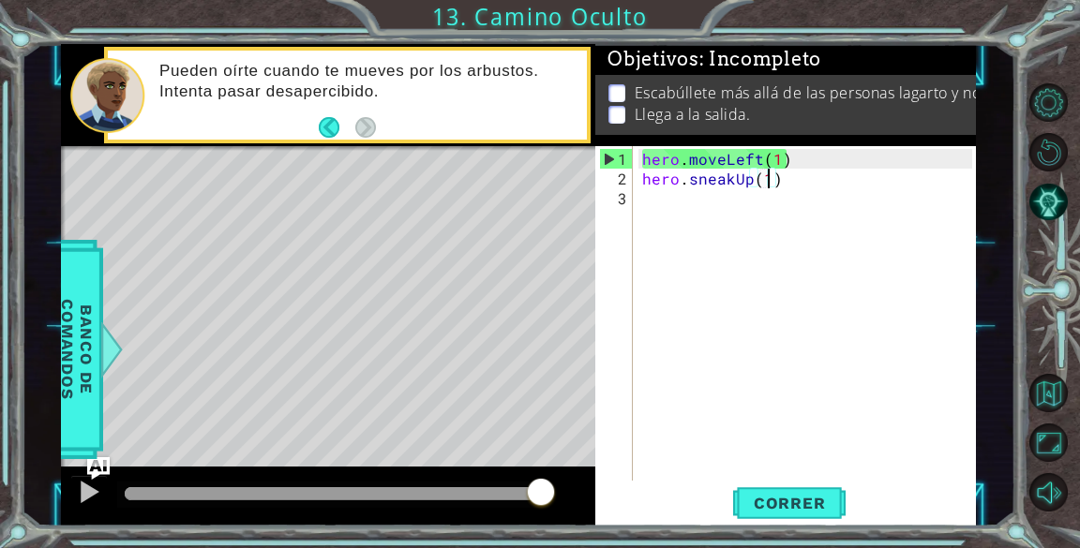
click at [784, 181] on div "hero . moveLeft ( 1 ) hero . sneakUp ( 1 )" at bounding box center [809, 336] width 342 height 374
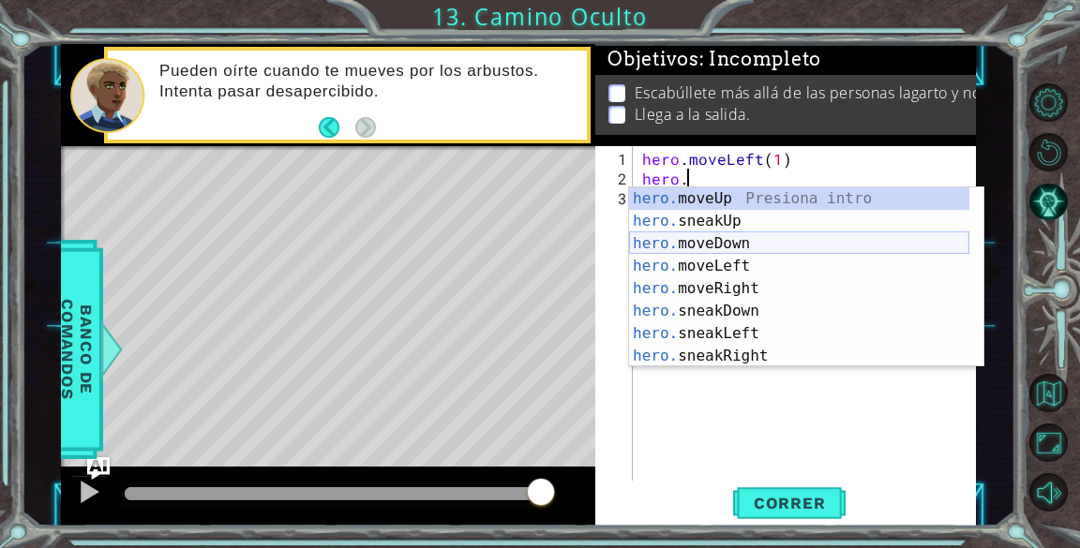
click at [714, 241] on div "hero. moveUp Presiona intro hero. sneakUp Presiona intro hero. moveDown Presion…" at bounding box center [799, 299] width 340 height 225
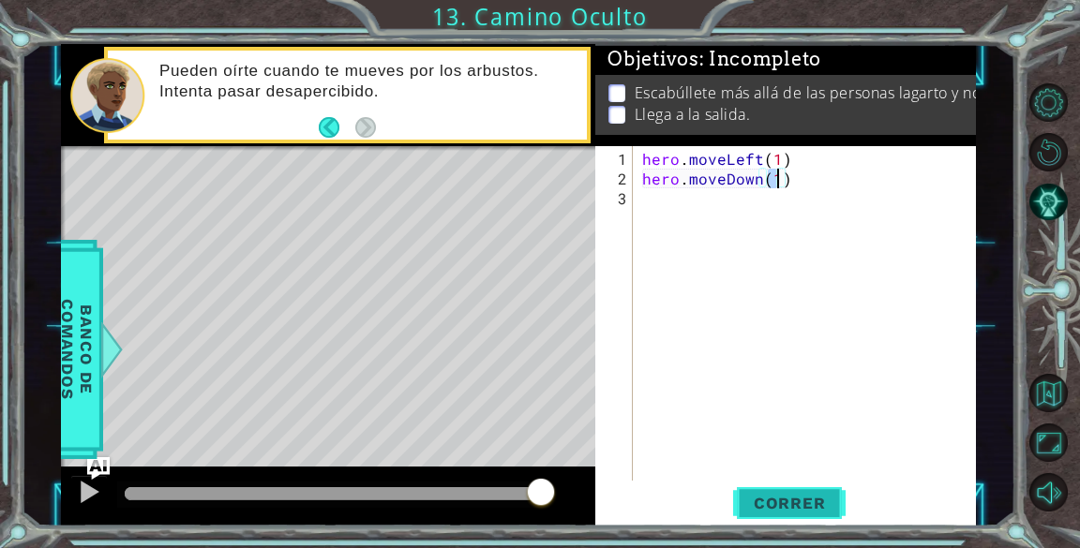
click at [803, 507] on span "Correr" at bounding box center [790, 503] width 110 height 19
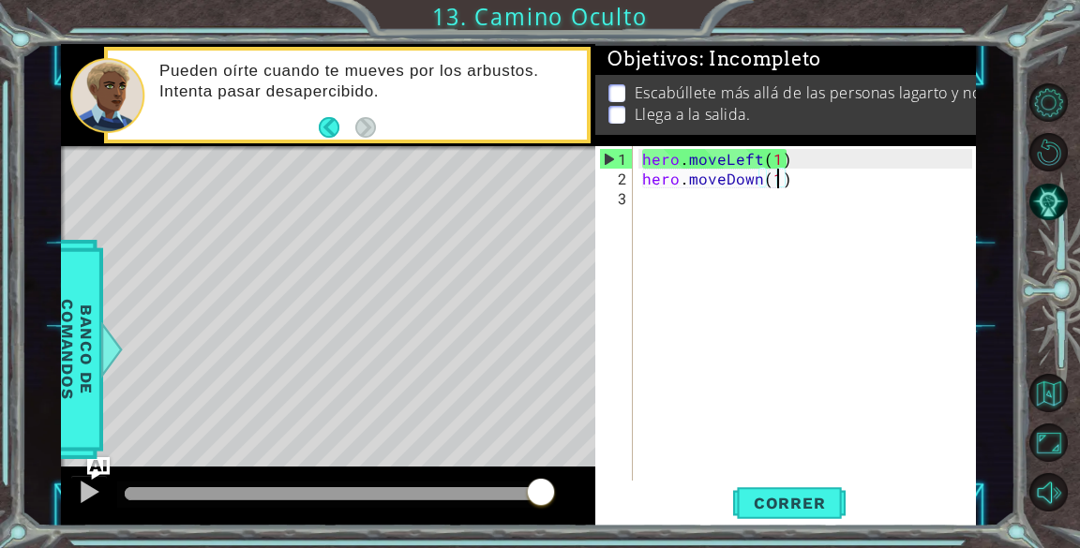
click at [793, 174] on div "hero . moveLeft ( 1 ) hero . moveDown ( 1 )" at bounding box center [809, 336] width 342 height 374
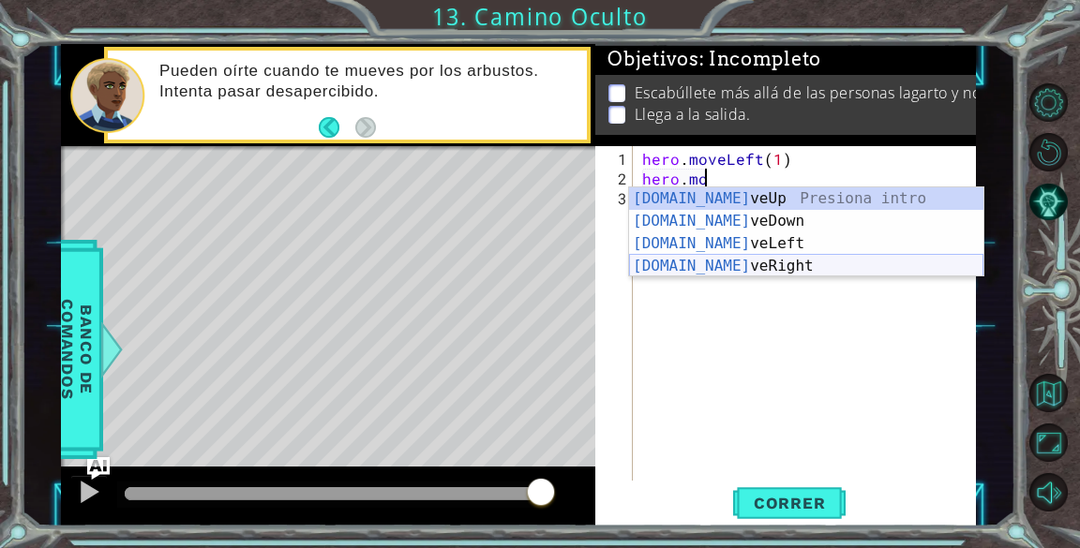
click at [752, 261] on div "[DOMAIN_NAME] veUp Presiona intro [DOMAIN_NAME] veDown Presiona intro [DOMAIN_N…" at bounding box center [806, 254] width 354 height 135
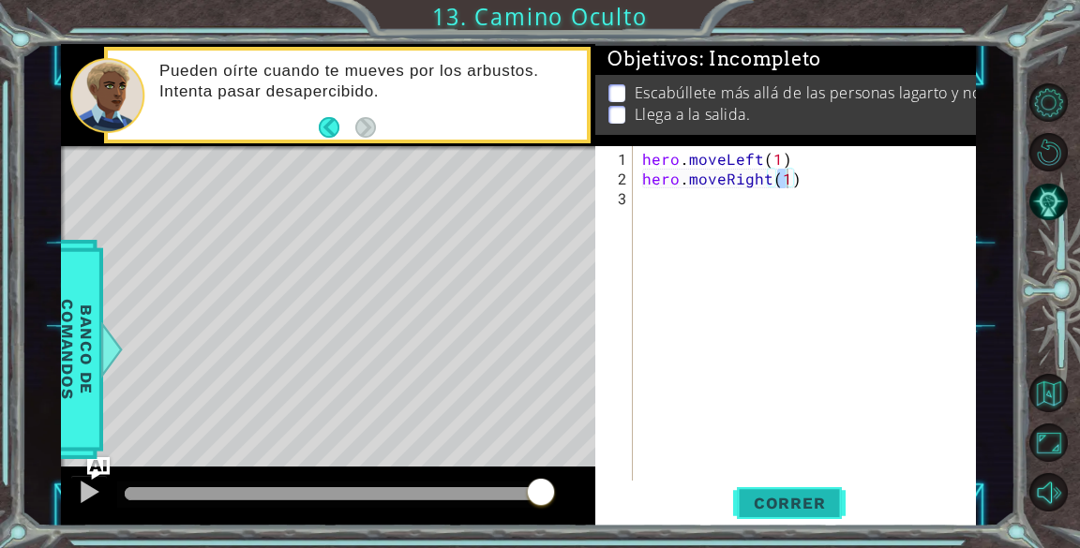
click at [804, 496] on span "Correr" at bounding box center [790, 503] width 110 height 19
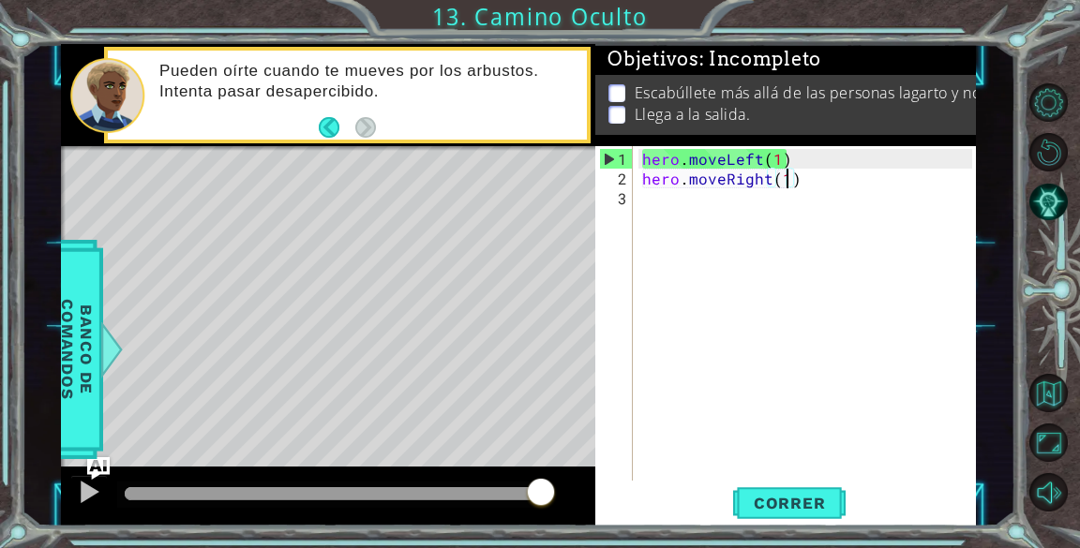
click at [805, 182] on div "hero . moveLeft ( 1 ) hero . moveRight ( 1 )" at bounding box center [809, 336] width 342 height 374
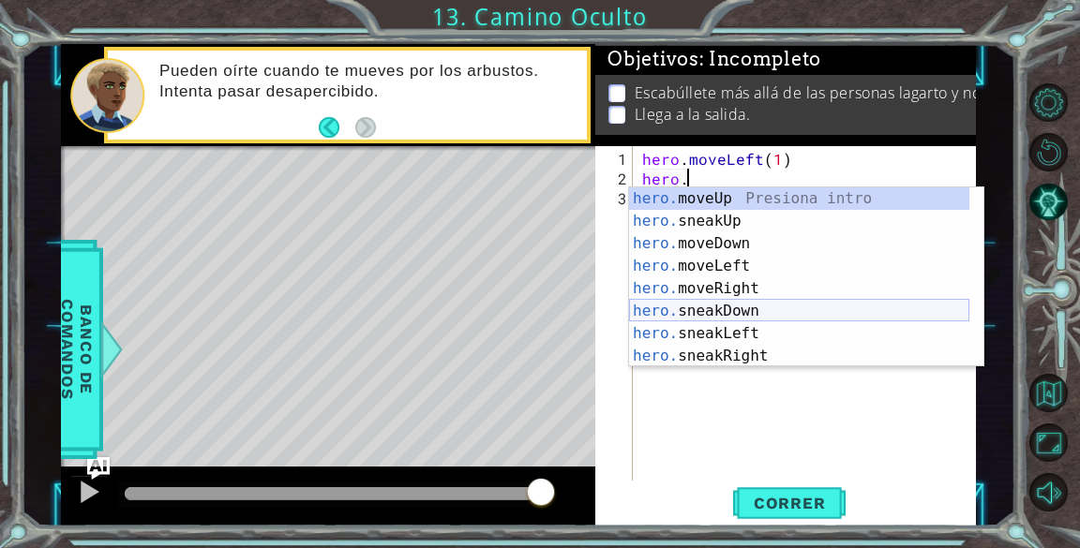
click at [744, 317] on div "hero. moveUp Presiona intro hero. sneakUp Presiona intro hero. moveDown Presion…" at bounding box center [799, 299] width 340 height 225
type textarea "hero.sneakDown(1)"
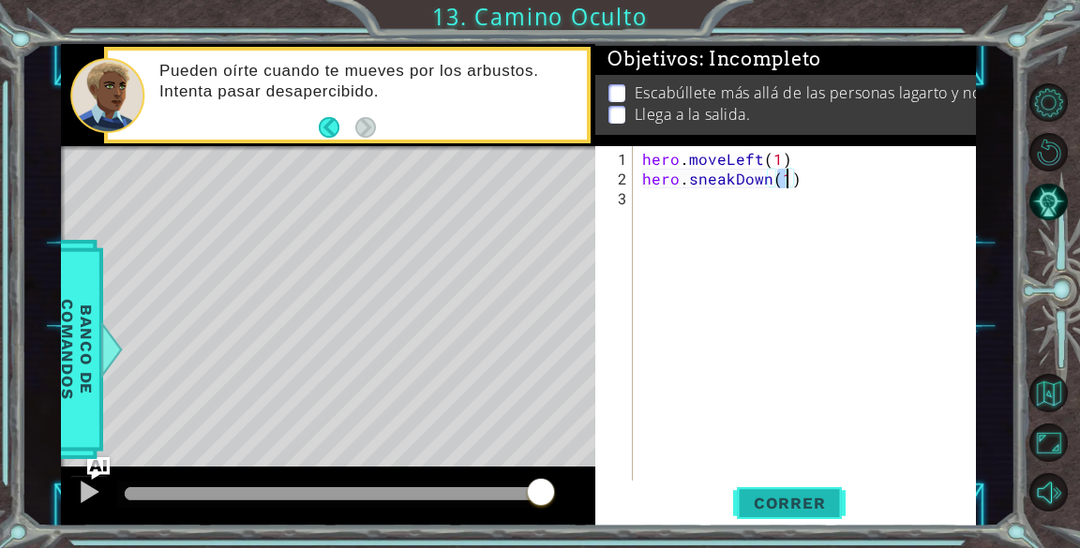
click at [797, 495] on span "Correr" at bounding box center [790, 503] width 110 height 19
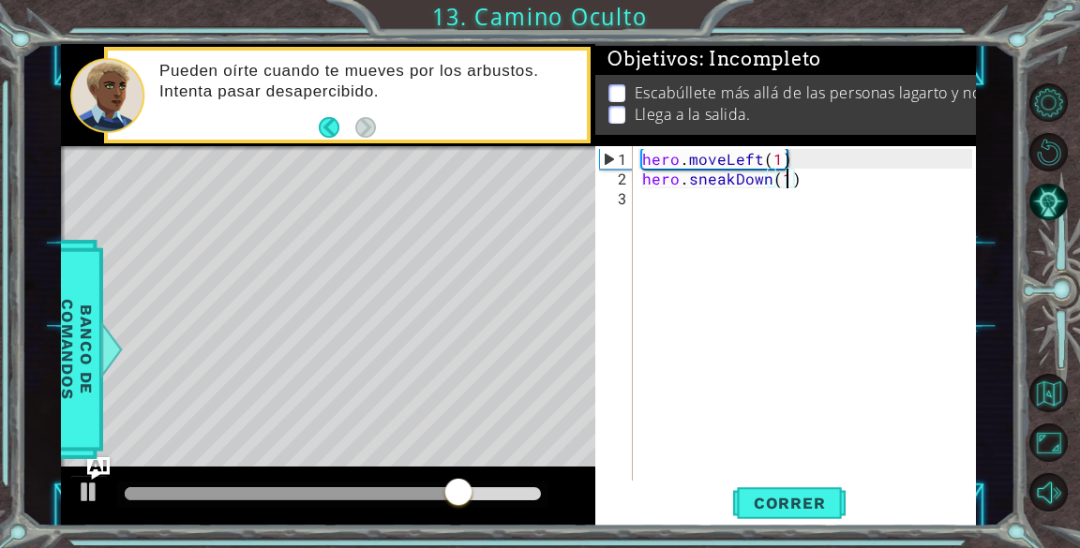
click at [835, 187] on div "hero . moveLeft ( 1 ) hero . sneakDown ( 1 )" at bounding box center [809, 336] width 342 height 374
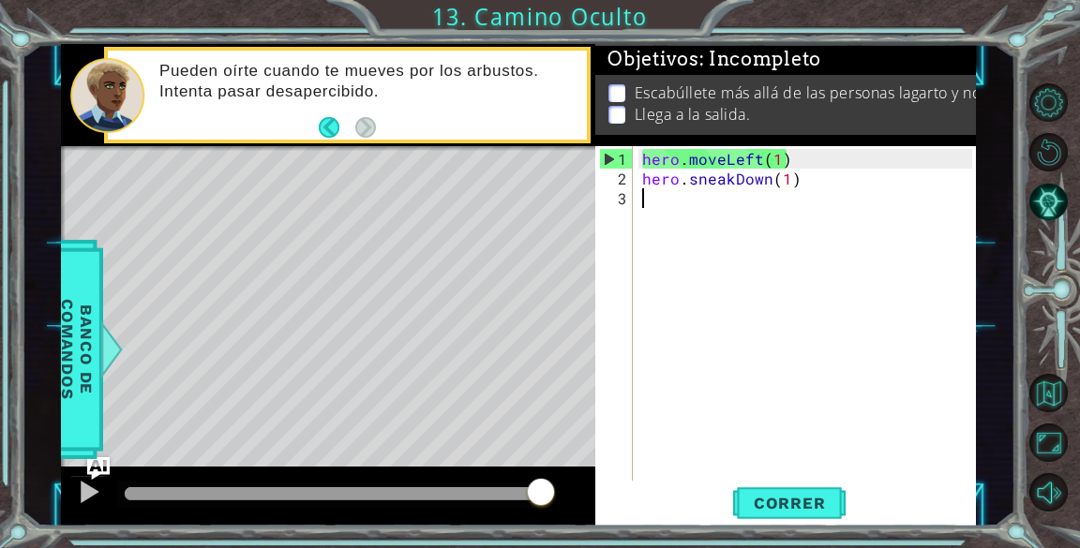
click at [827, 181] on div "hero . moveLeft ( 1 ) hero . sneakDown ( 1 )" at bounding box center [809, 336] width 342 height 374
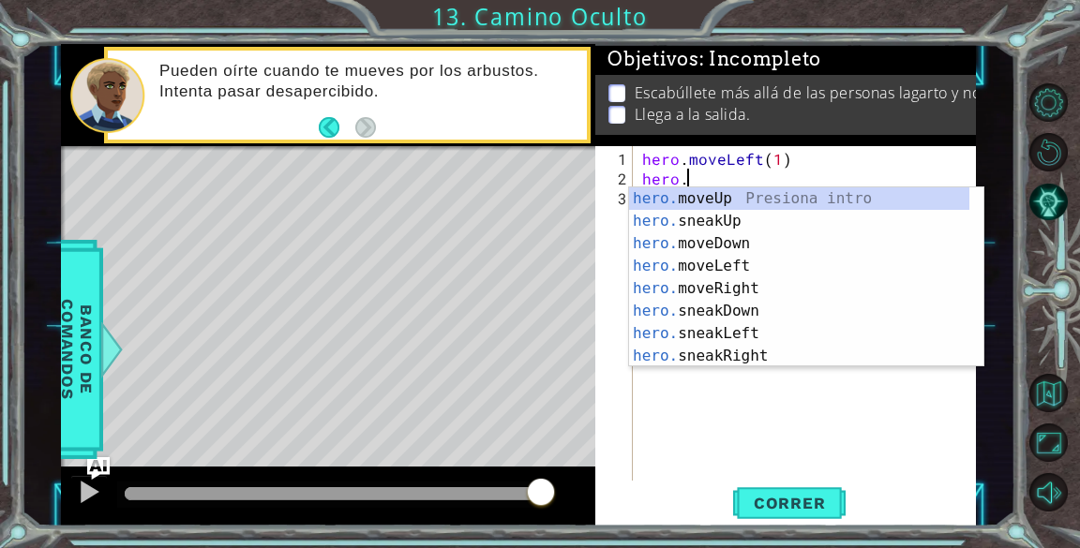
click at [769, 300] on div "hero. moveUp Presiona intro hero. sneakUp Presiona intro hero. moveDown Presion…" at bounding box center [799, 299] width 340 height 225
type textarea "hero.moveRight(1)"
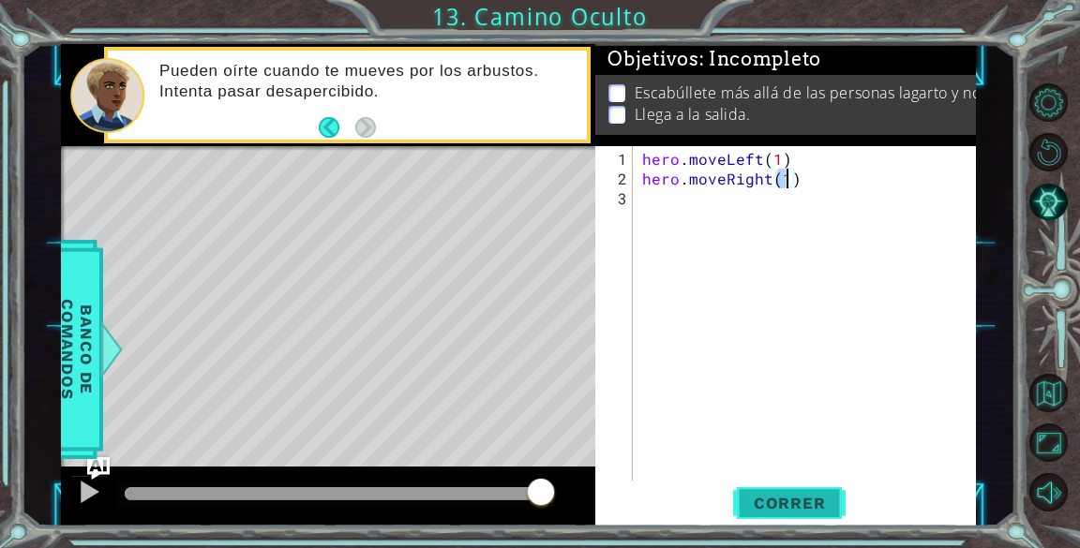
click at [839, 517] on button "Correr" at bounding box center [789, 504] width 112 height 38
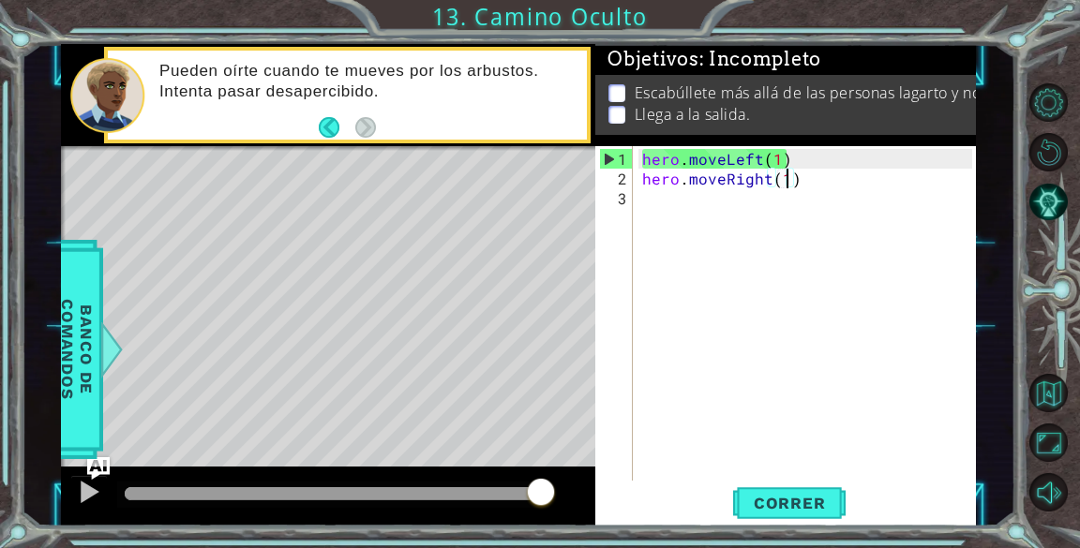
click at [697, 204] on div "hero . moveLeft ( 1 ) hero . moveRight ( 1 )" at bounding box center [809, 336] width 342 height 374
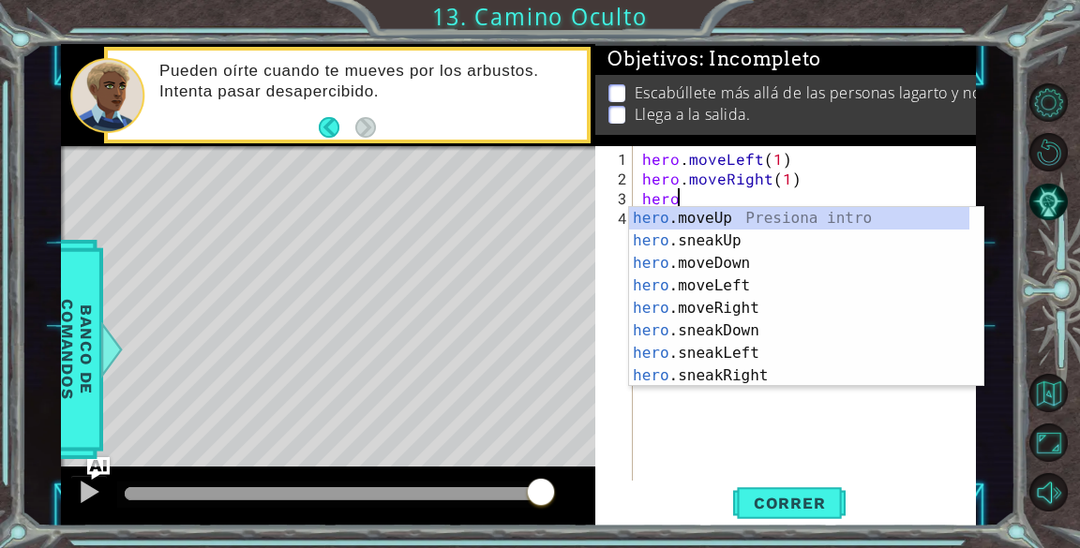
scroll to position [0, 1]
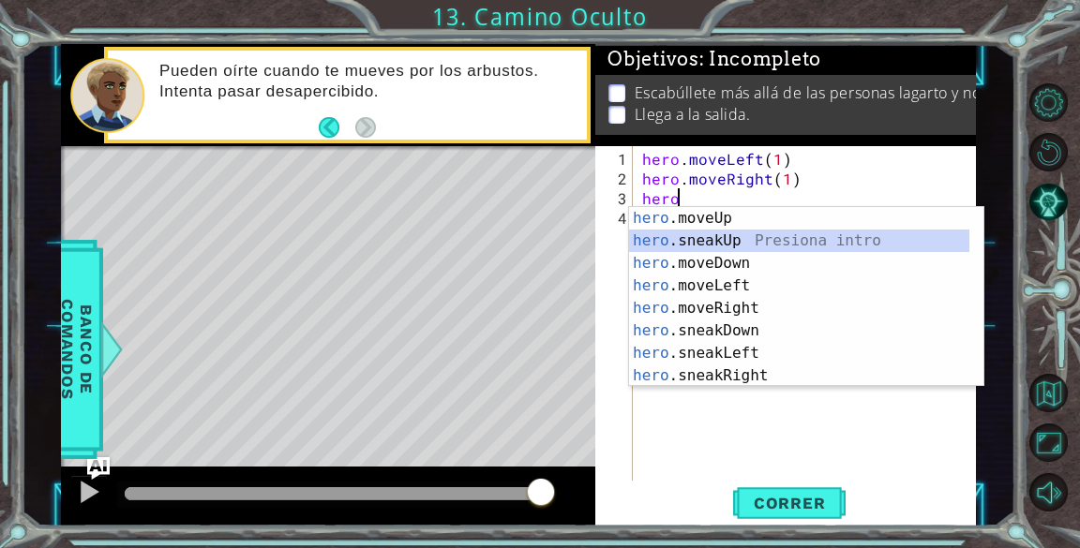
click at [737, 241] on div "hero .moveUp Presiona intro hero .sneakUp Presiona intro hero .moveDown Presion…" at bounding box center [799, 319] width 340 height 225
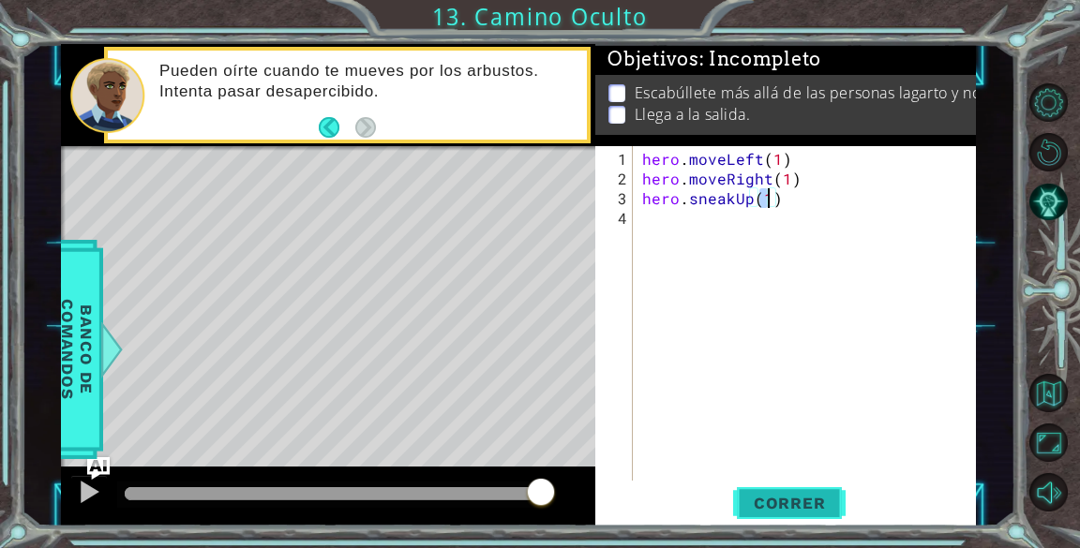
type textarea "hero.sneakUp(1)"
click at [775, 497] on span "Correr" at bounding box center [790, 503] width 110 height 19
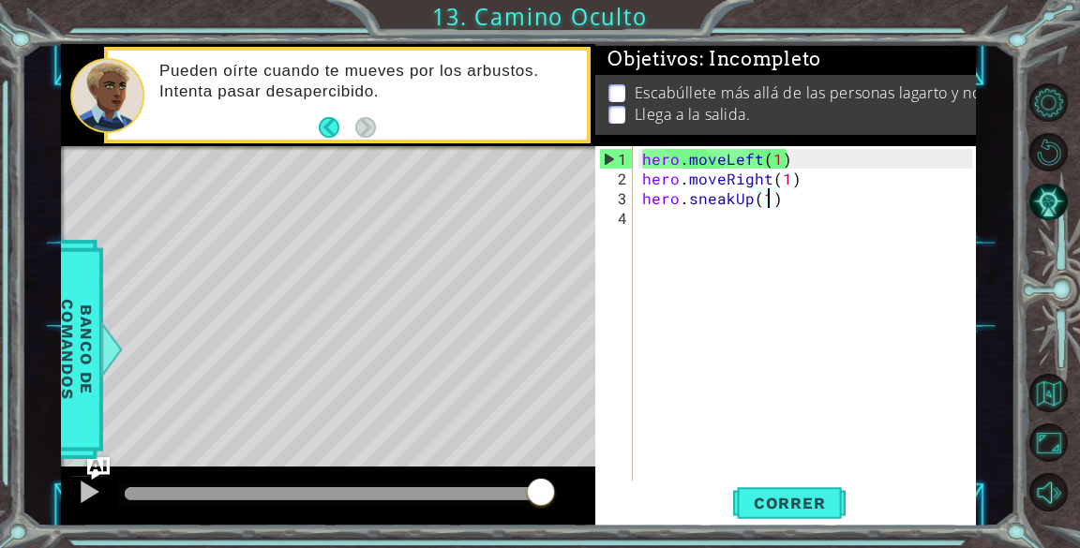
click at [705, 219] on div "hero . moveLeft ( 1 ) hero . moveRight ( 1 ) hero . sneakUp ( 1 )" at bounding box center [809, 336] width 342 height 374
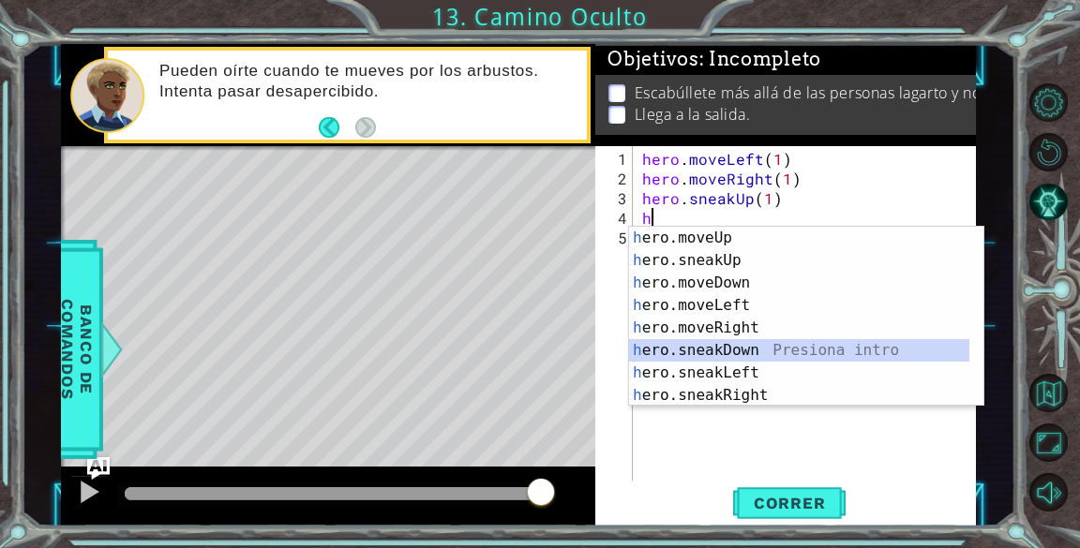
click at [736, 344] on div "h ero.moveUp Presiona intro h ero.sneakUp Presiona intro h ero.moveDown Presion…" at bounding box center [799, 339] width 340 height 225
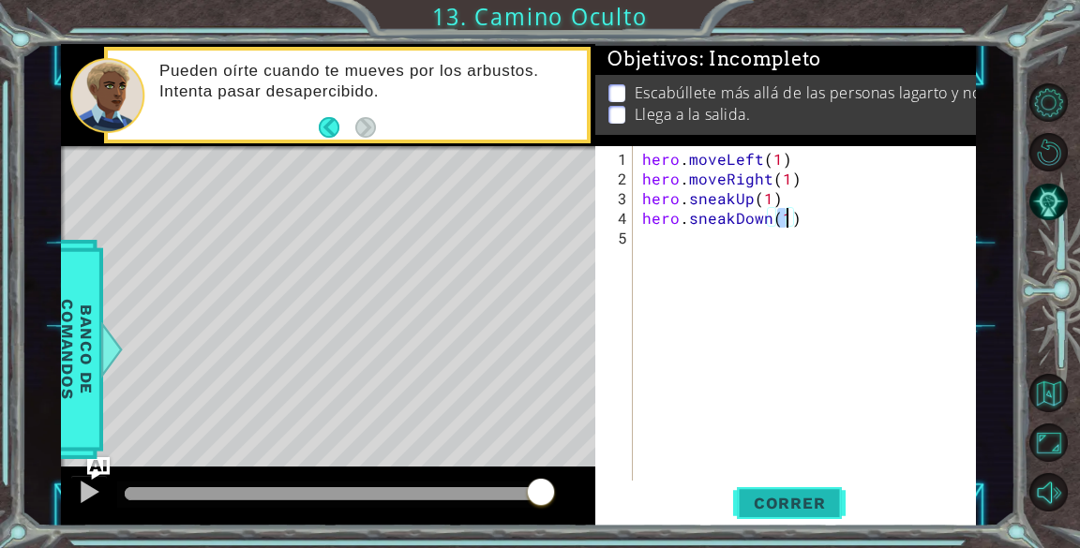
click at [775, 492] on button "Correr" at bounding box center [789, 504] width 112 height 38
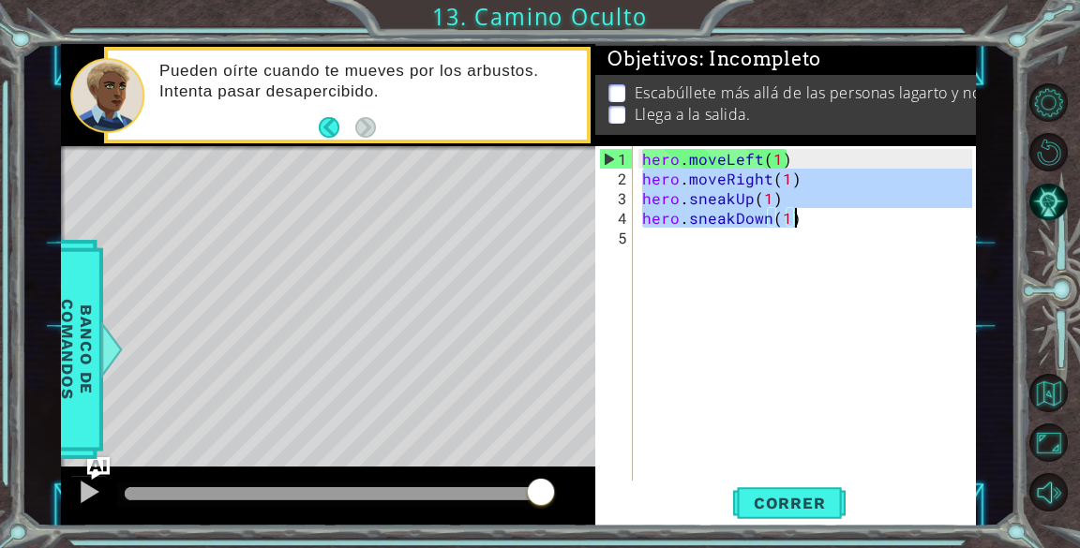
drag, startPoint x: 645, startPoint y: 181, endPoint x: 830, endPoint y: 224, distance: 189.7
click at [830, 224] on div "hero . moveLeft ( 1 ) hero . moveRight ( 1 ) hero . sneakUp ( 1 ) hero . sneakD…" at bounding box center [809, 336] width 342 height 374
type textarea "hero.sneakUp(1) hero.sneakDown(1)"
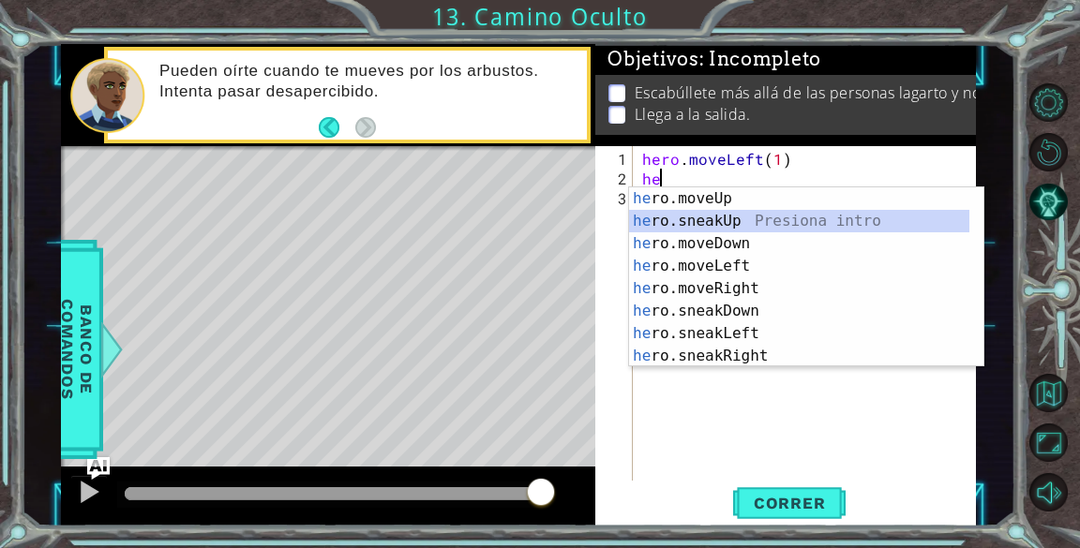
click at [778, 224] on div "he ro.moveUp Presiona intro he ro.sneakUp Presiona intro he ro.moveDown Presion…" at bounding box center [799, 299] width 340 height 225
type textarea "hero.sneakUp(1)"
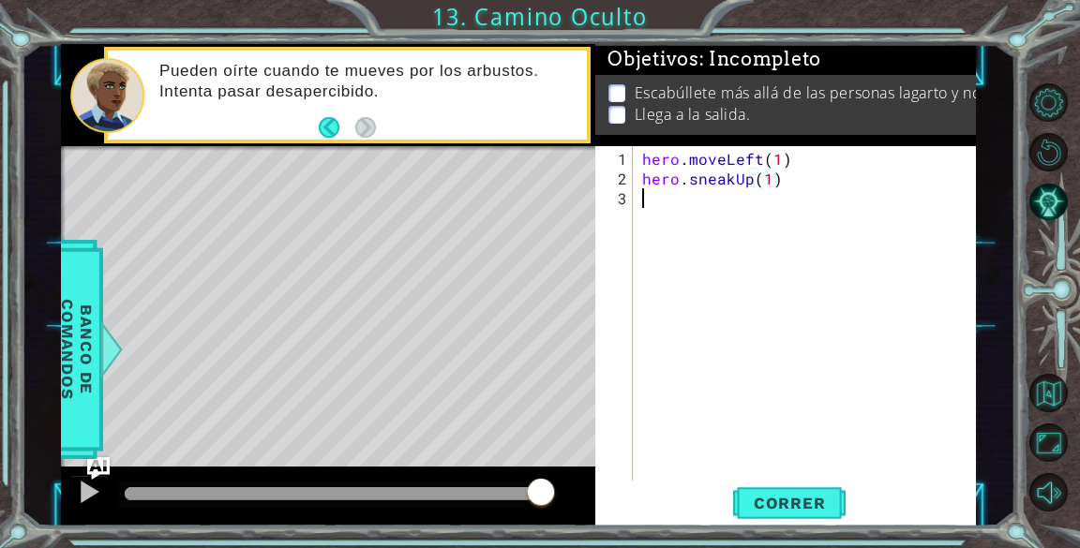
click at [777, 267] on div "hero . moveLeft ( 1 ) hero . sneakUp ( 1 )" at bounding box center [809, 336] width 342 height 374
click at [788, 505] on span "Correr" at bounding box center [790, 503] width 110 height 19
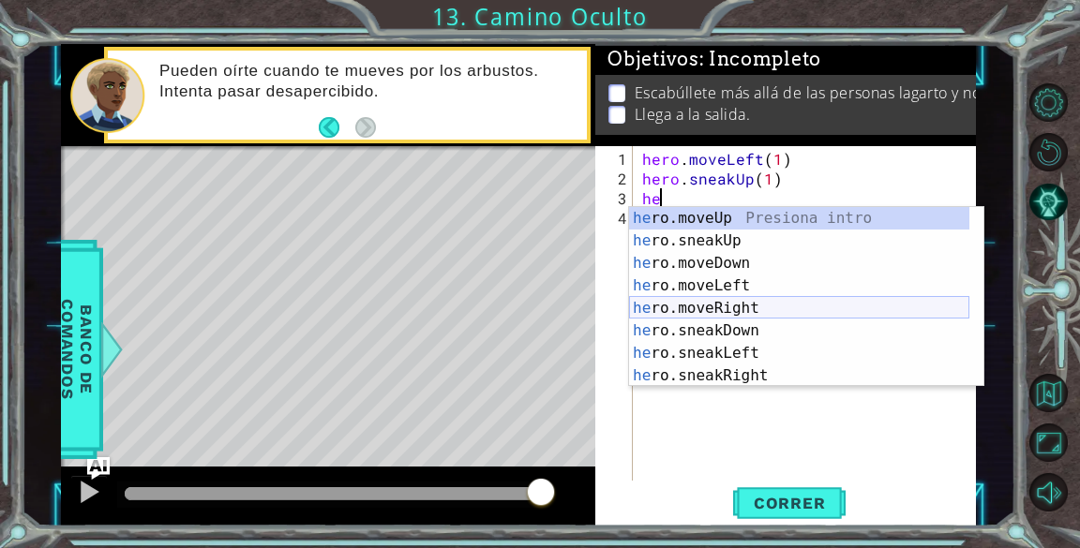
click at [742, 306] on div "he ro.moveUp Presiona intro he ro.sneakUp Presiona intro he ro.moveDown Presion…" at bounding box center [799, 319] width 340 height 225
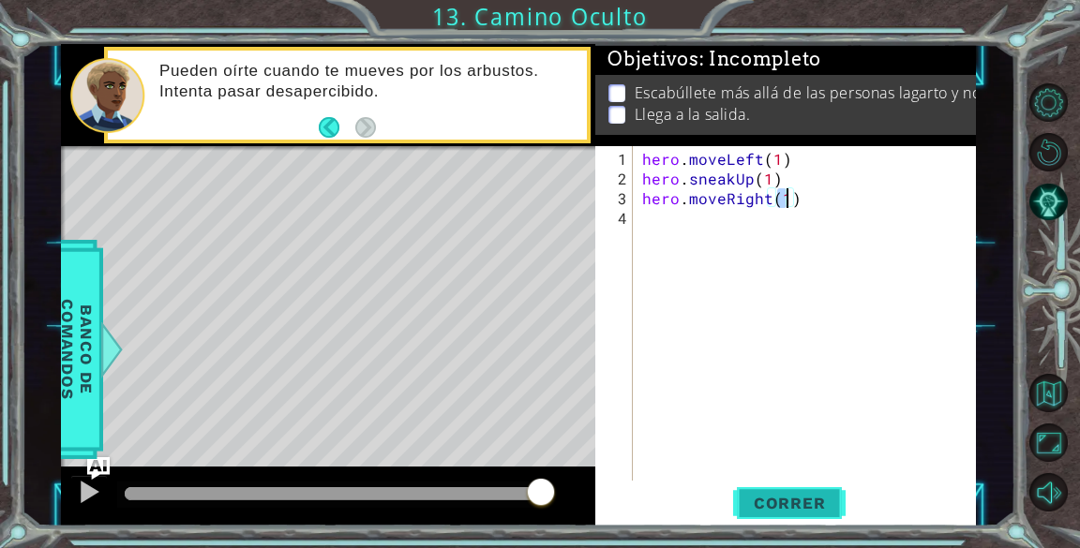
type textarea "hero.moveRight(1)"
click at [769, 495] on span "Correr" at bounding box center [790, 503] width 110 height 19
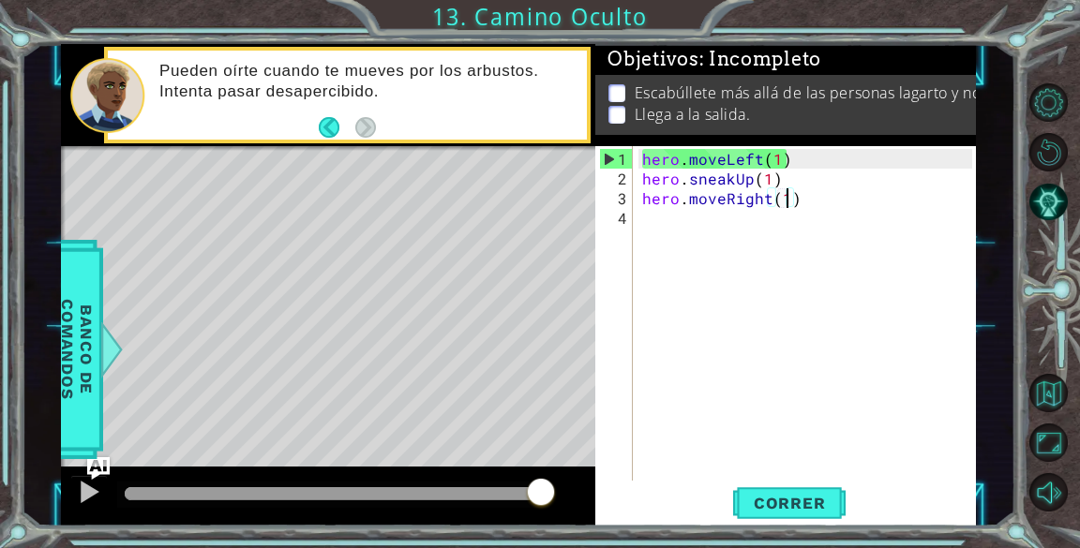
click at [692, 218] on div "hero . moveLeft ( 1 ) hero . sneakUp ( 1 ) hero . moveRight ( 1 )" at bounding box center [809, 336] width 342 height 374
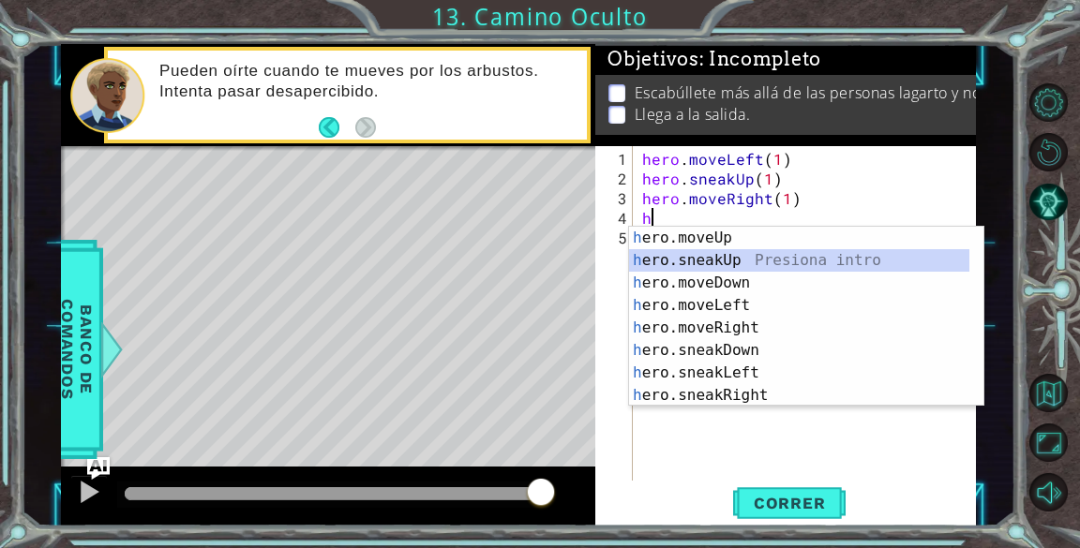
click at [724, 264] on div "h ero.moveUp Presiona intro h ero.sneakUp Presiona intro h ero.moveDown Presion…" at bounding box center [799, 339] width 340 height 225
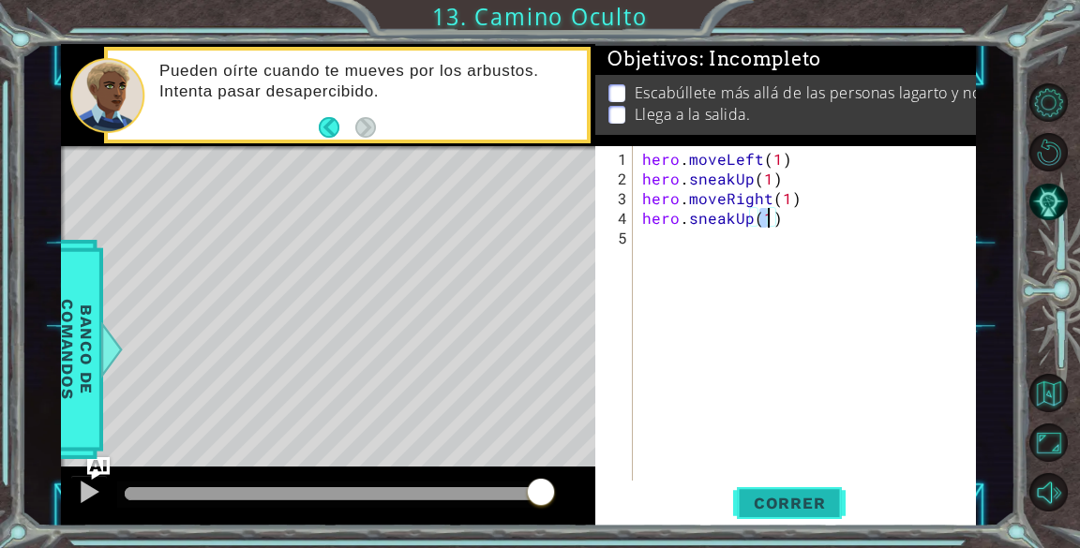
type textarea "hero.sneakUp(1)"
click at [761, 488] on button "Correr" at bounding box center [789, 504] width 112 height 38
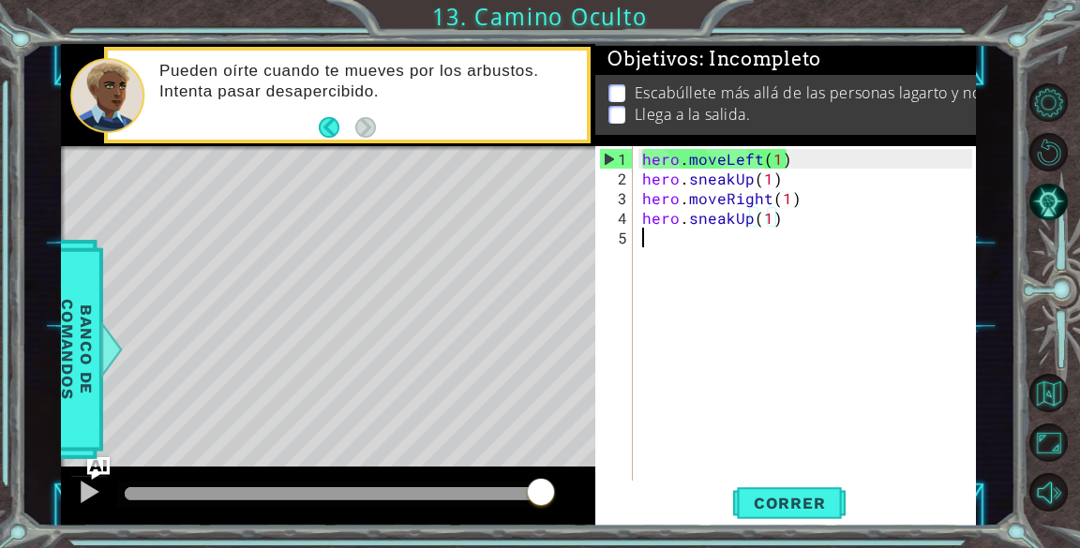
click at [689, 233] on div "hero . moveLeft ( 1 ) hero . sneakUp ( 1 ) hero . moveRight ( 1 ) hero . sneakU…" at bounding box center [809, 336] width 342 height 374
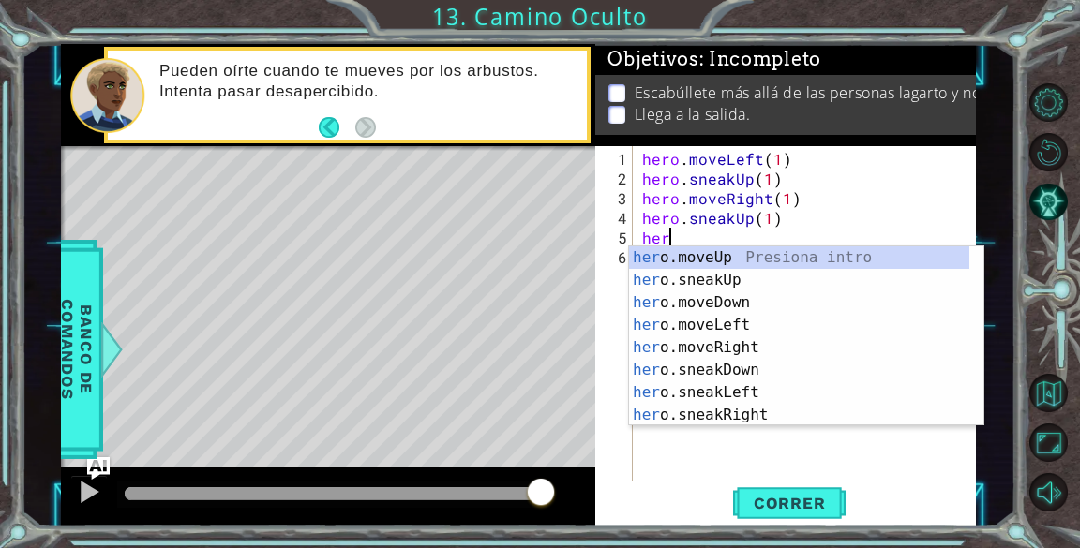
scroll to position [0, 1]
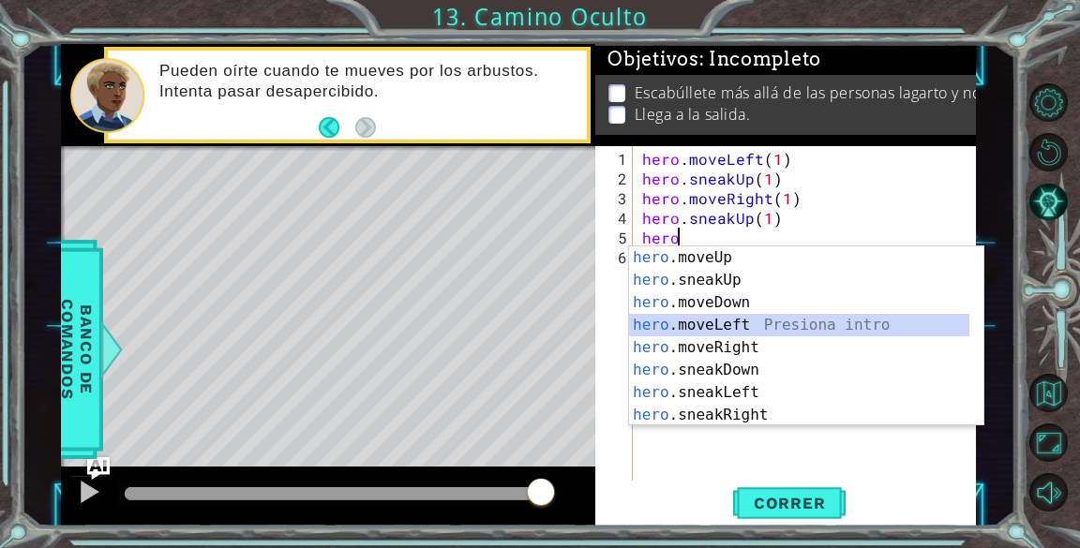
click at [694, 331] on div "hero .moveUp Presiona intro hero .sneakUp Presiona intro hero .moveDown Presion…" at bounding box center [799, 359] width 340 height 225
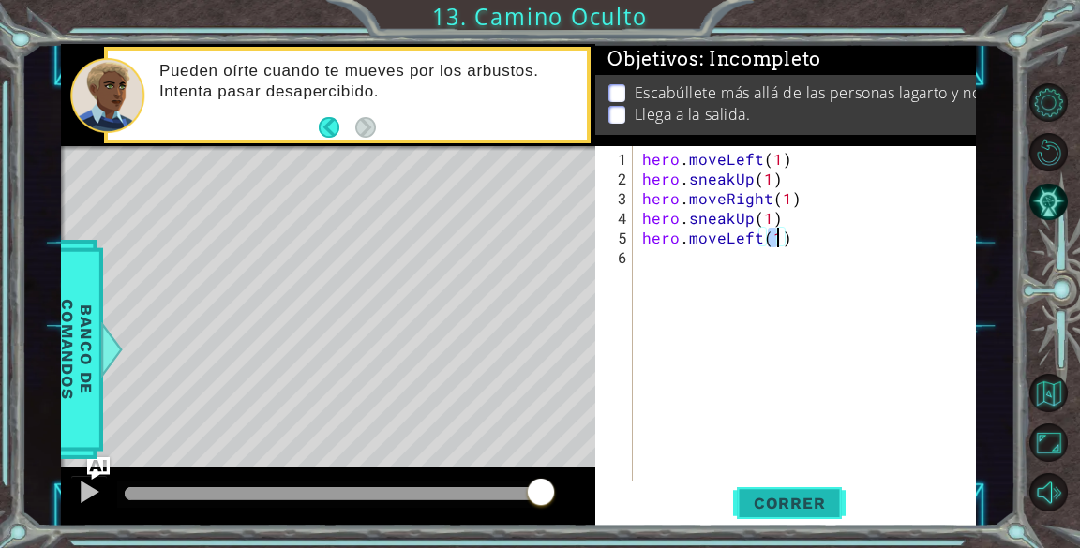
type textarea "hero.moveLeft(1)"
click at [824, 505] on span "Correr" at bounding box center [790, 503] width 110 height 19
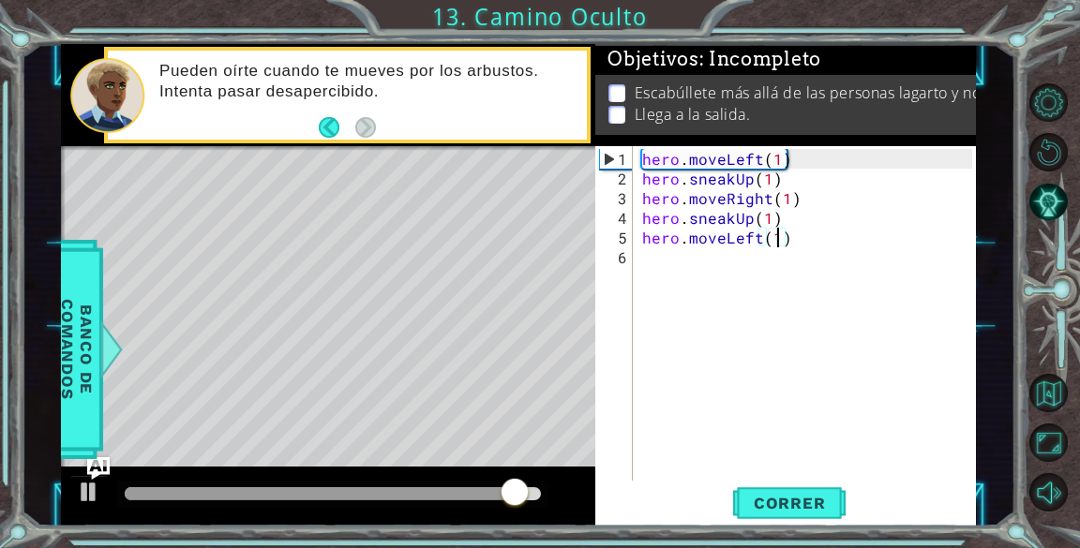
click at [647, 258] on div "hero . moveLeft ( 1 ) hero . sneakUp ( 1 ) hero . moveRight ( 1 ) hero . sneakU…" at bounding box center [809, 336] width 342 height 374
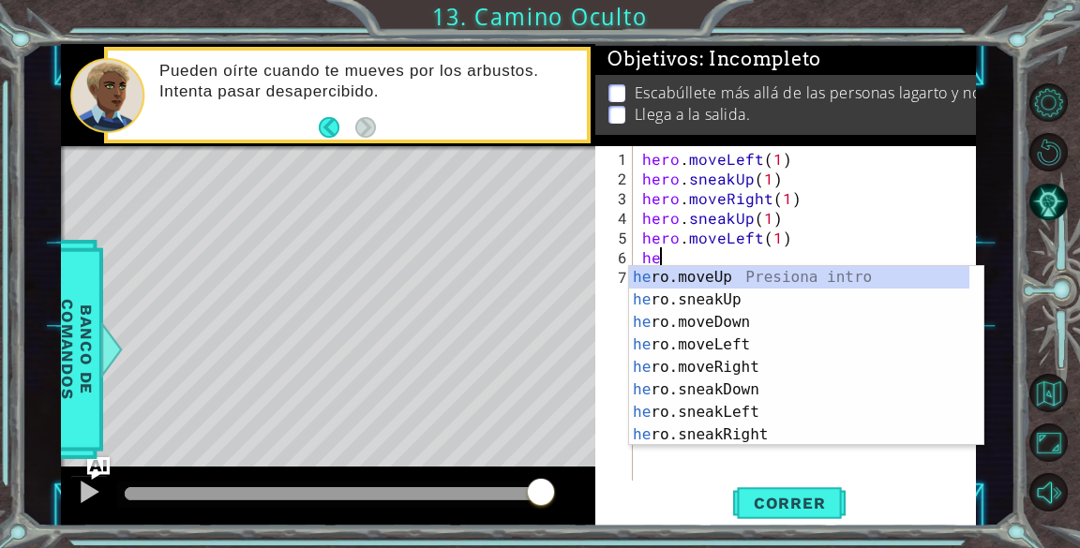
scroll to position [0, 0]
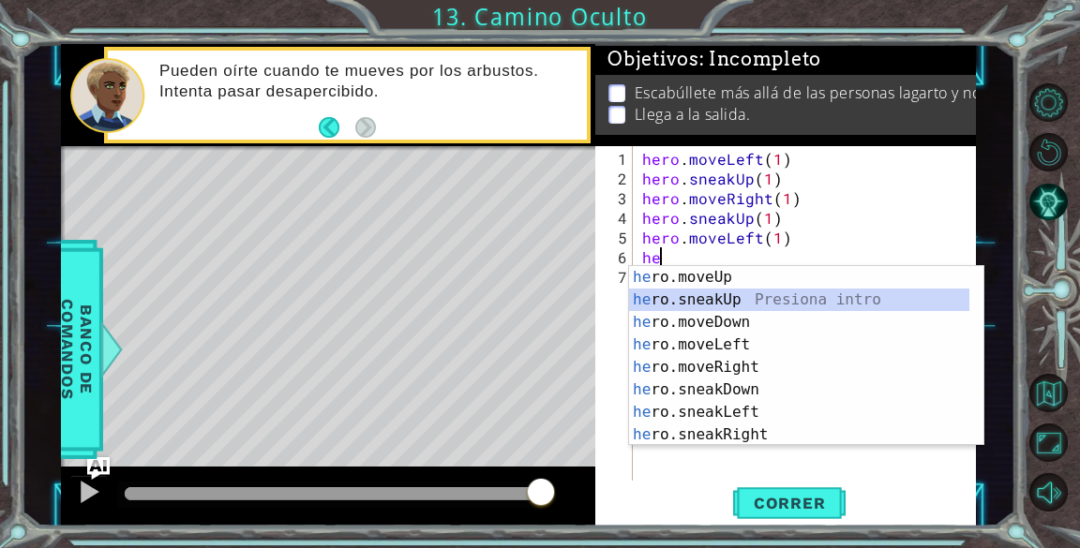
click at [744, 302] on div "he ro.moveUp Presiona intro he ro.sneakUp Presiona intro he ro.moveDown Presion…" at bounding box center [799, 378] width 340 height 225
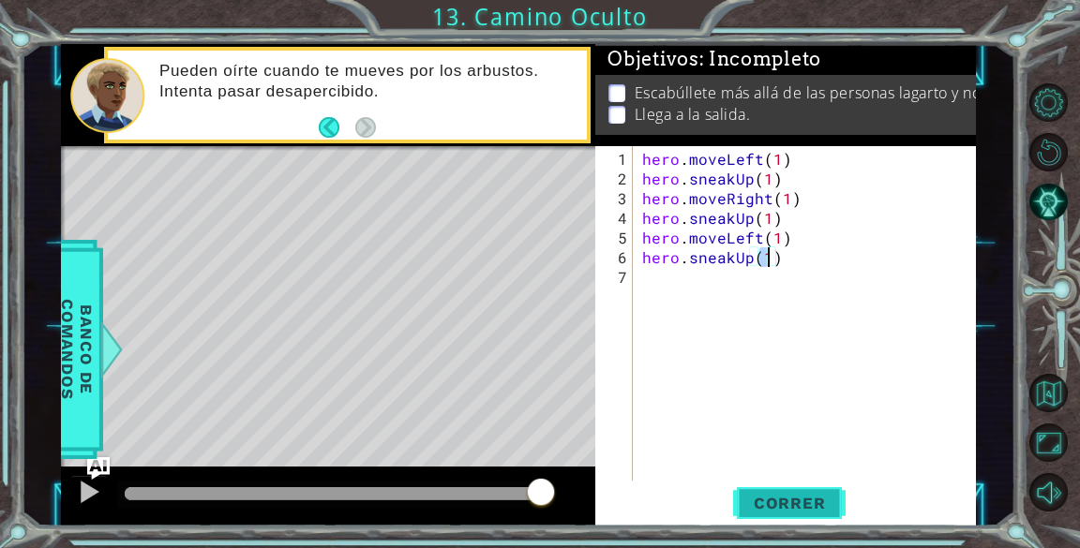
type textarea "hero.sneakUp(1)"
click at [781, 508] on span "Correr" at bounding box center [790, 503] width 110 height 19
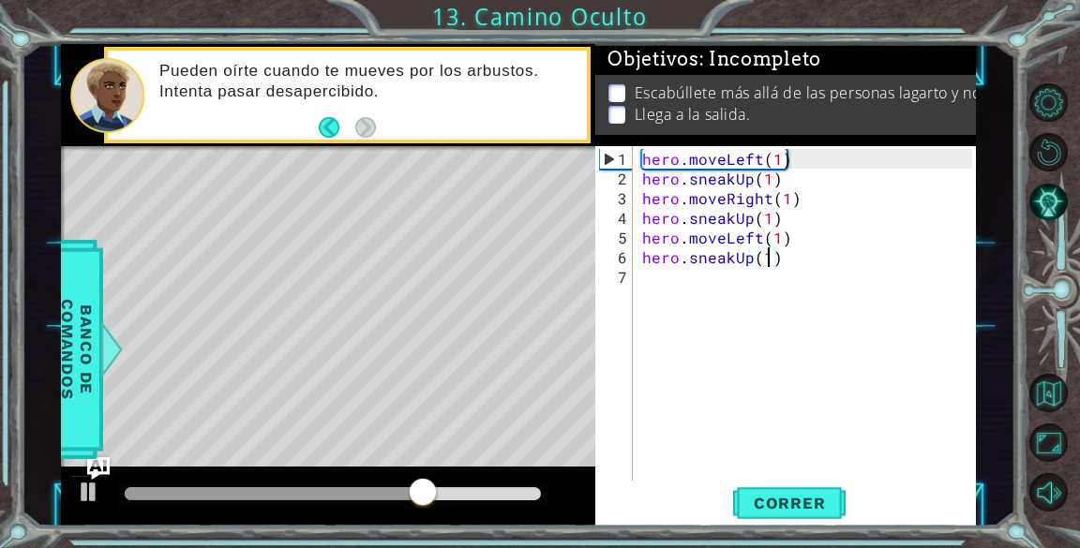
click at [668, 272] on div "hero . moveLeft ( 1 ) hero . sneakUp ( 1 ) hero . moveRight ( 1 ) hero . sneakU…" at bounding box center [809, 336] width 342 height 374
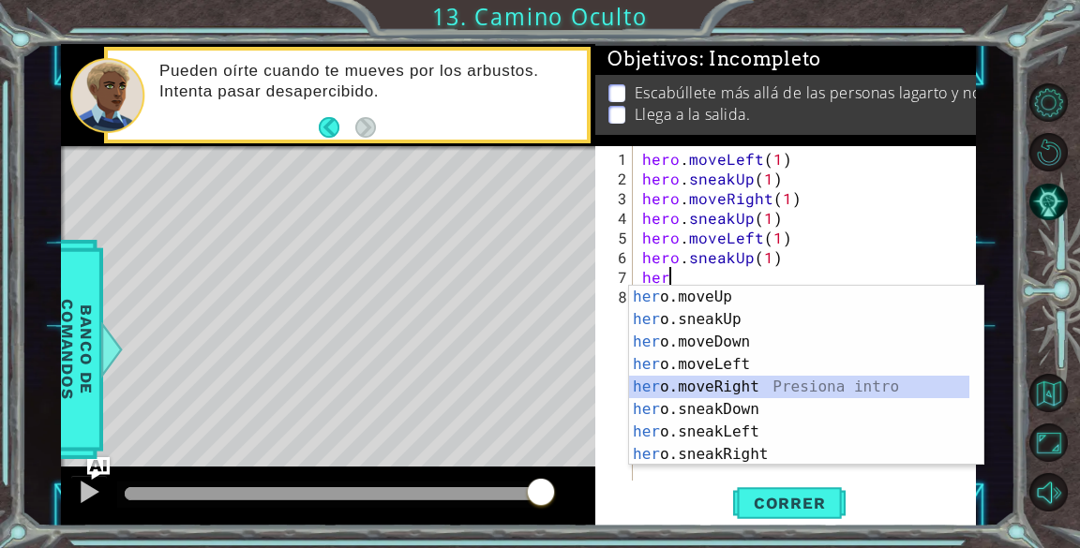
click at [712, 392] on div "her o.moveUp Presiona intro her o.sneakUp Presiona intro her o.moveDown Presion…" at bounding box center [799, 398] width 340 height 225
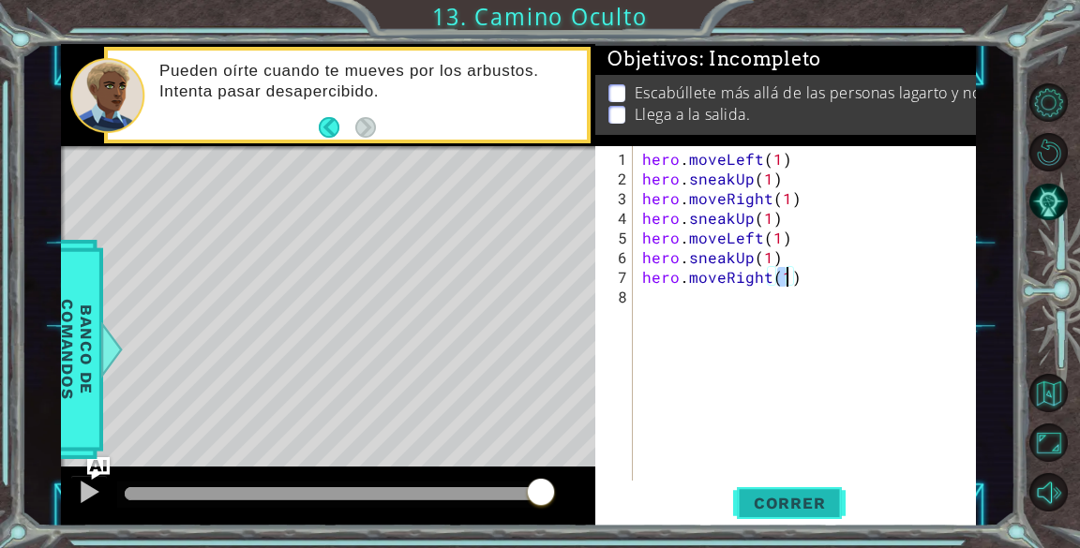
click at [805, 492] on button "Correr" at bounding box center [789, 504] width 112 height 38
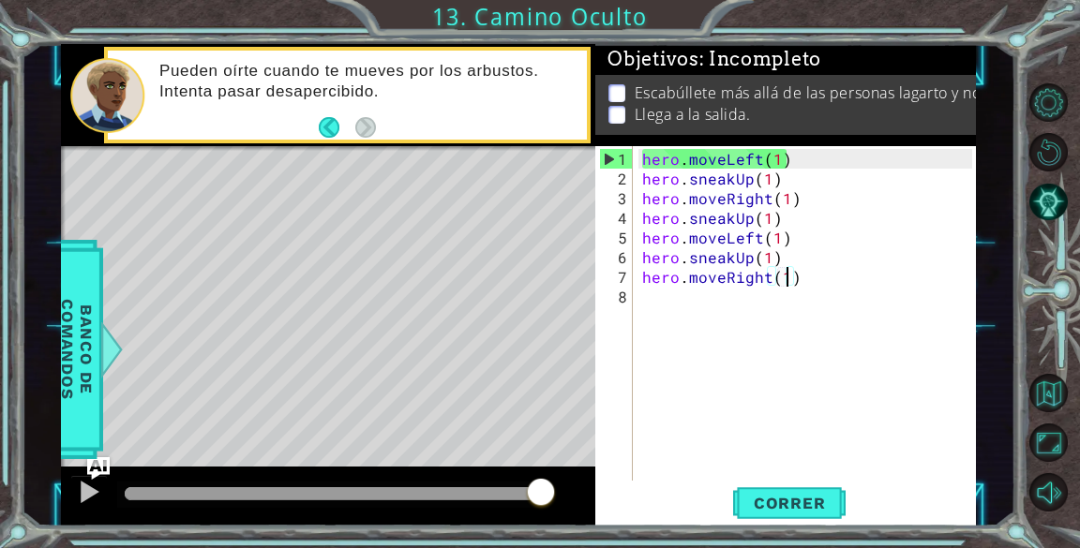
click at [624, 82] on li "Escabúllete más allá de las personas lagarto y no te dejes atrapar." at bounding box center [788, 93] width 360 height 22
click at [622, 93] on p at bounding box center [616, 93] width 17 height 18
click at [621, 96] on p at bounding box center [616, 93] width 17 height 18
click at [617, 106] on p at bounding box center [616, 115] width 17 height 18
click at [608, 108] on p at bounding box center [616, 115] width 17 height 18
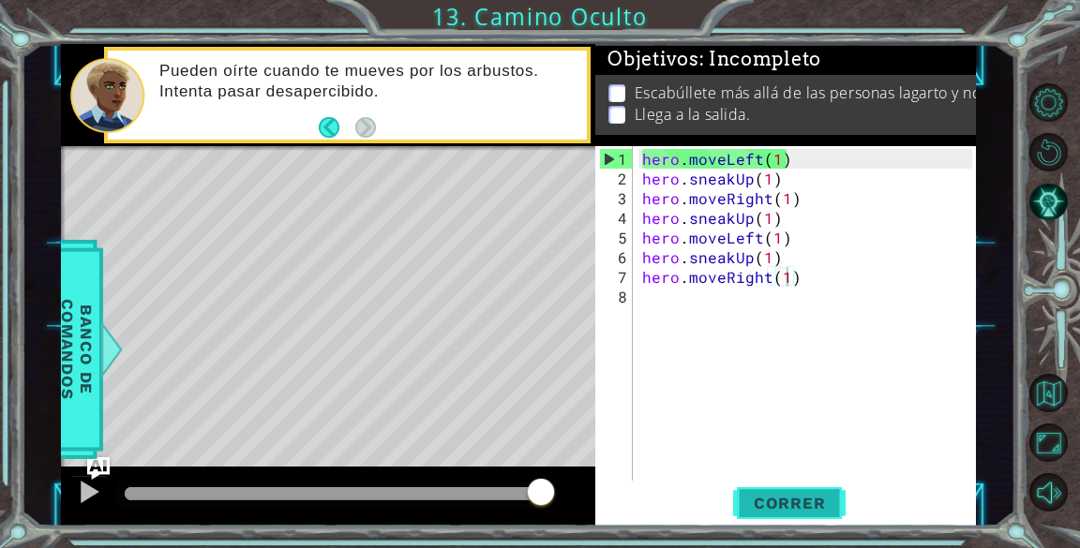
click at [815, 506] on span "Correr" at bounding box center [790, 503] width 110 height 19
click at [336, 133] on button "Back" at bounding box center [337, 127] width 37 height 21
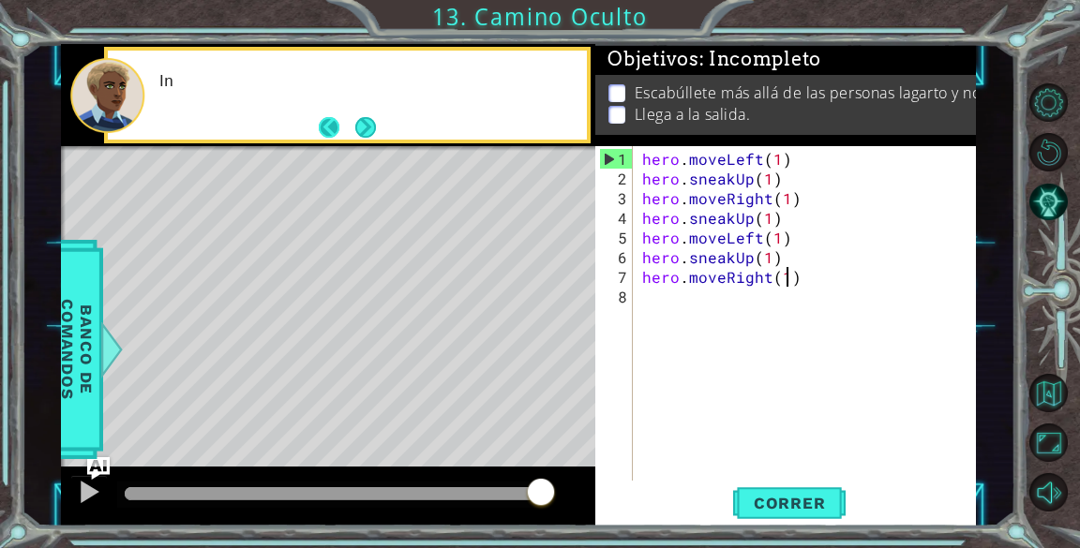
click at [327, 122] on button "Back" at bounding box center [337, 127] width 37 height 21
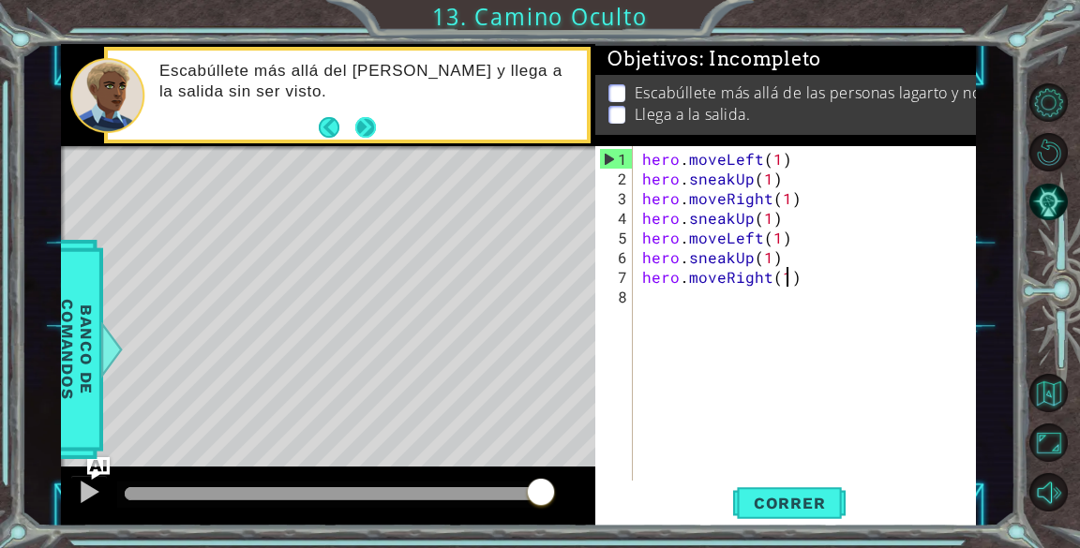
click at [367, 126] on button "Next" at bounding box center [365, 127] width 21 height 21
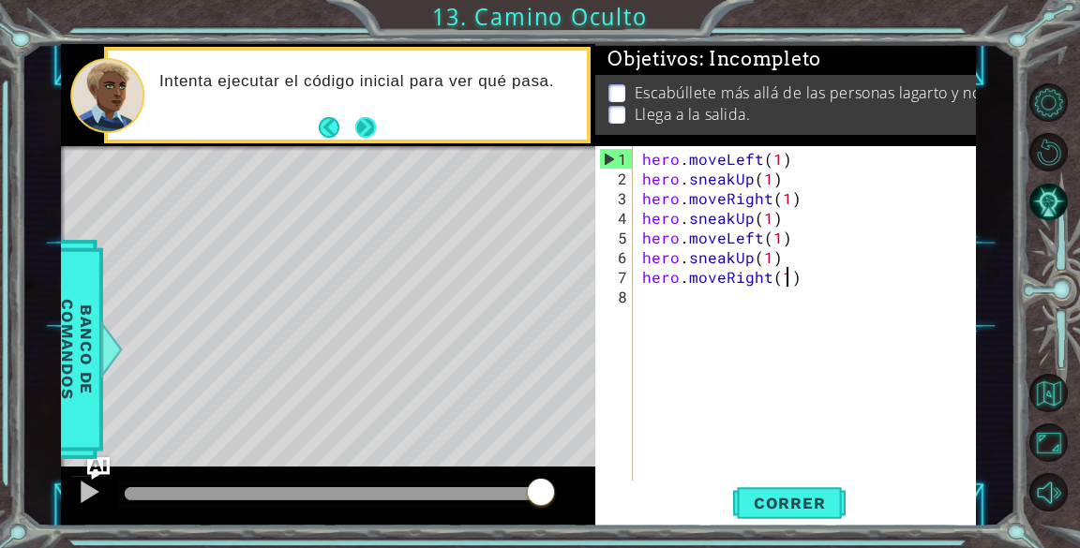
click at [376, 124] on button "Next" at bounding box center [365, 127] width 21 height 21
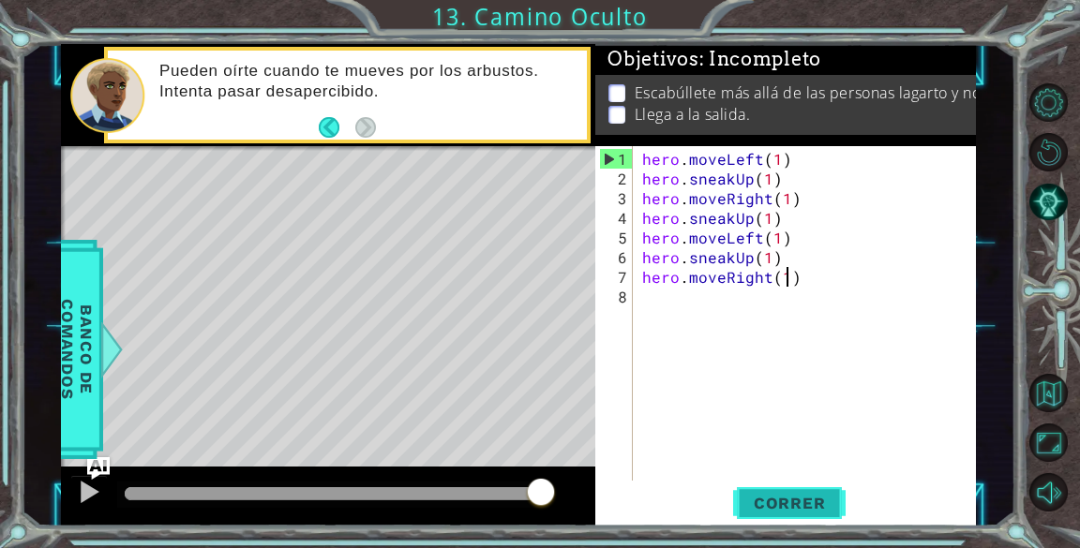
click at [805, 516] on button "Correr" at bounding box center [789, 504] width 112 height 38
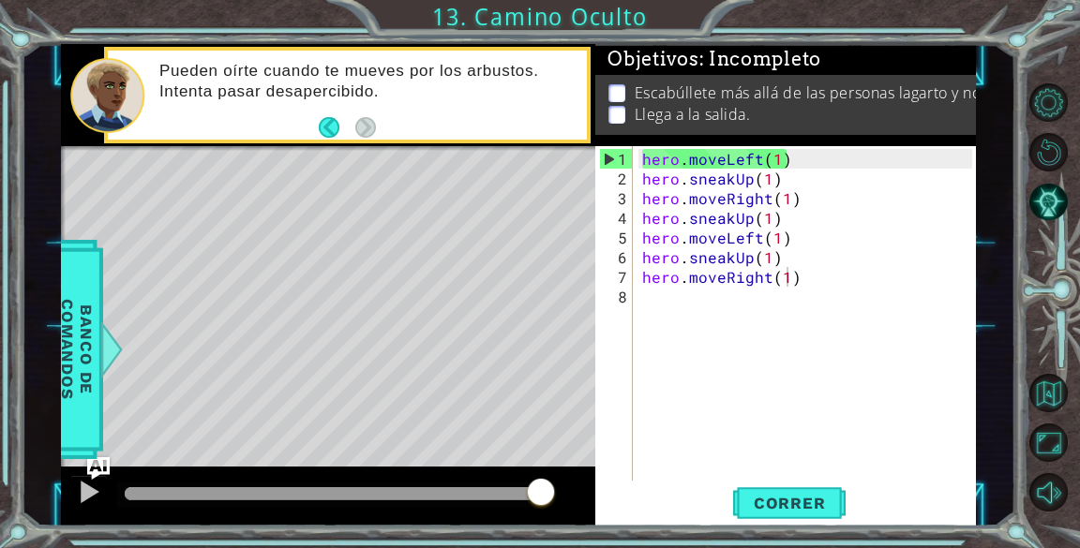
drag, startPoint x: 805, startPoint y: 516, endPoint x: 890, endPoint y: 36, distance: 487.3
click at [890, 36] on div "1 ההההההההההההההההההההההההההההההההההההההההההההההההההההההההההההההההההההההההההההה…" at bounding box center [540, 274] width 1080 height 548
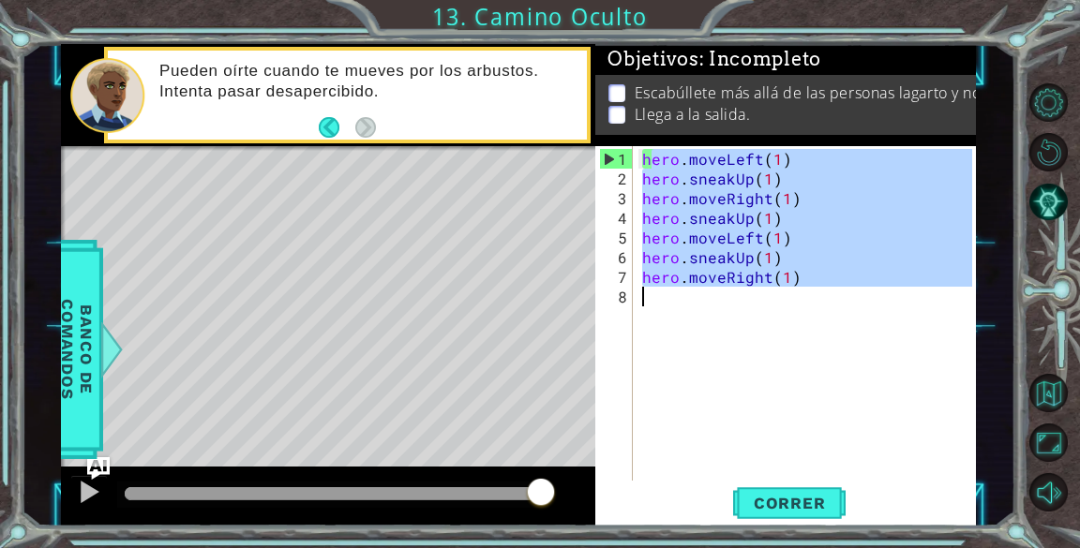
drag, startPoint x: 648, startPoint y: 161, endPoint x: 827, endPoint y: 292, distance: 221.5
click at [827, 292] on div "hero . moveLeft ( 1 ) hero . sneakUp ( 1 ) hero . moveRight ( 1 ) hero . sneakU…" at bounding box center [809, 336] width 342 height 374
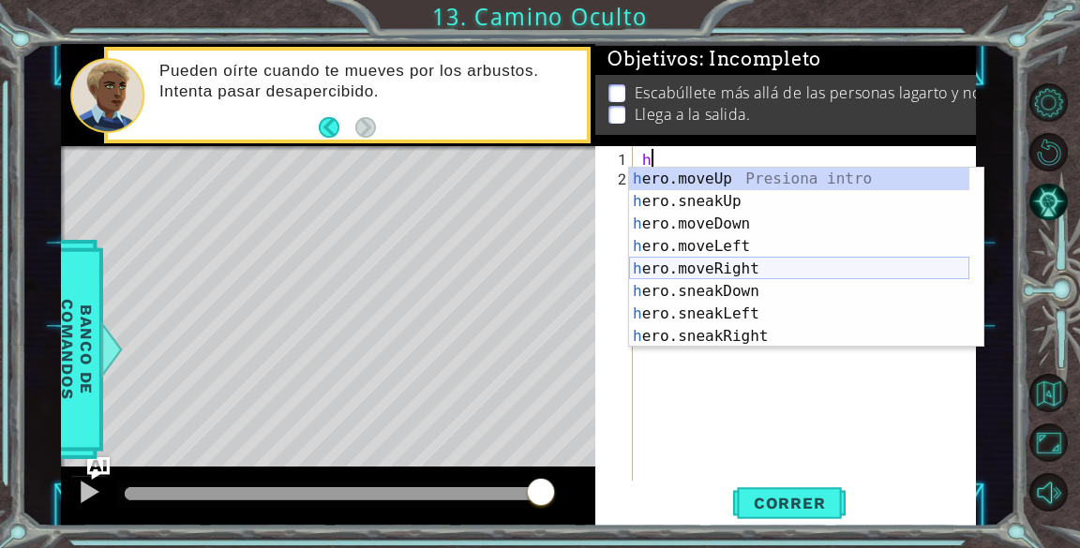
click at [753, 266] on div "h ero.moveUp Presiona intro h ero.sneakUp Presiona intro h ero.moveDown Presion…" at bounding box center [799, 280] width 340 height 225
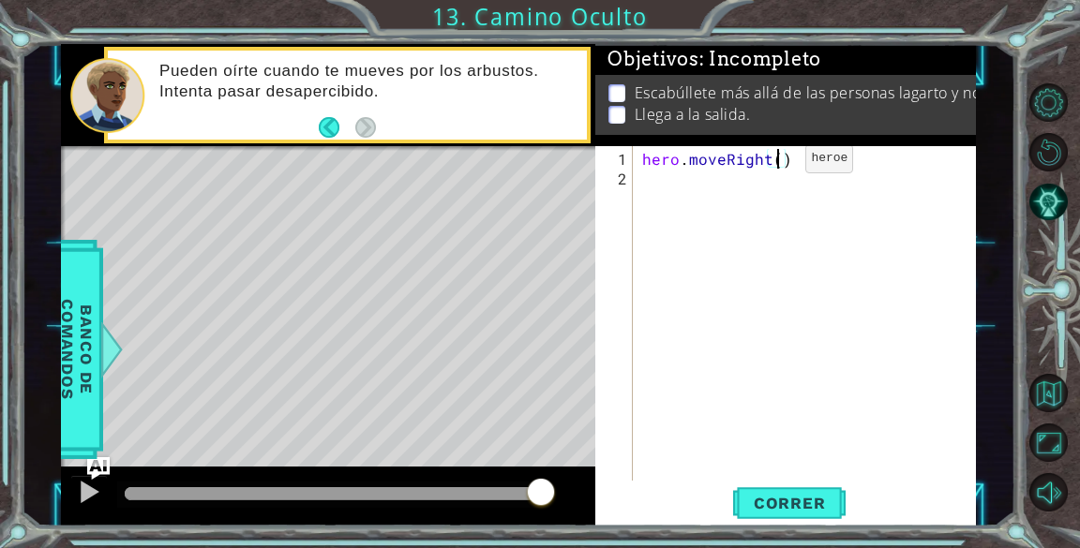
scroll to position [0, 8]
click at [808, 513] on span "Correr" at bounding box center [790, 503] width 110 height 19
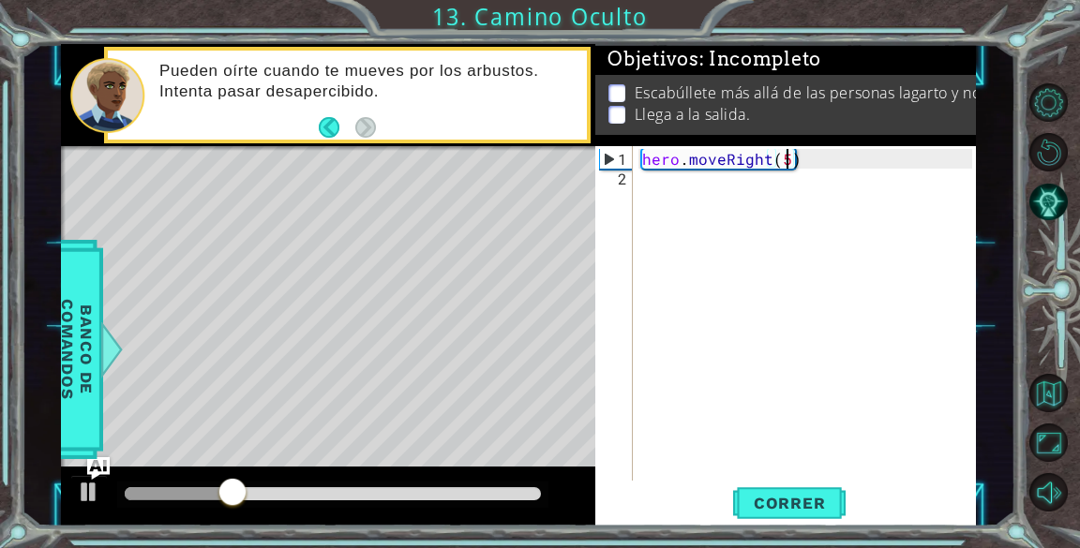
click at [826, 161] on div "hero . moveRight ( 5 )" at bounding box center [809, 336] width 342 height 374
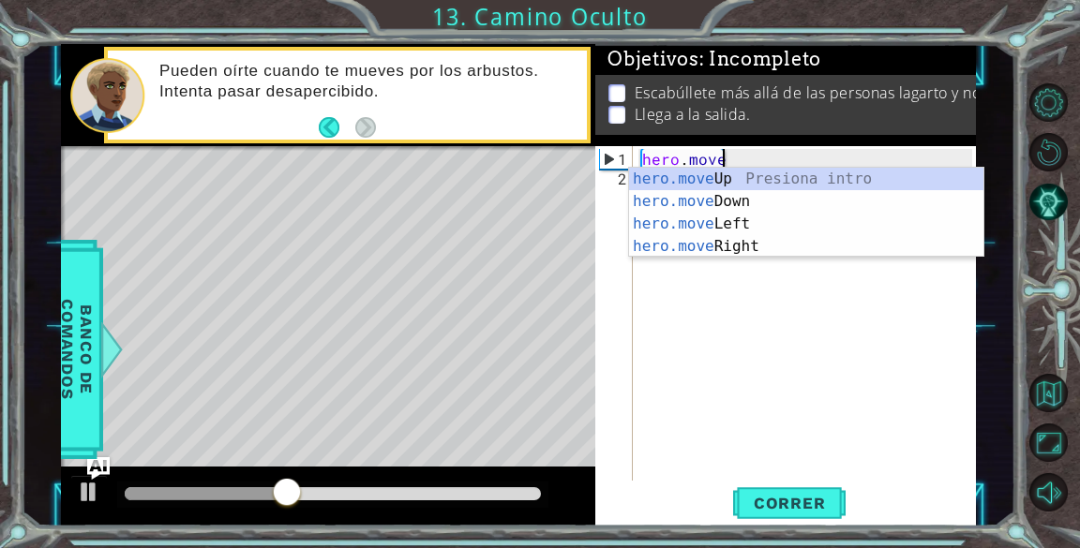
scroll to position [0, 4]
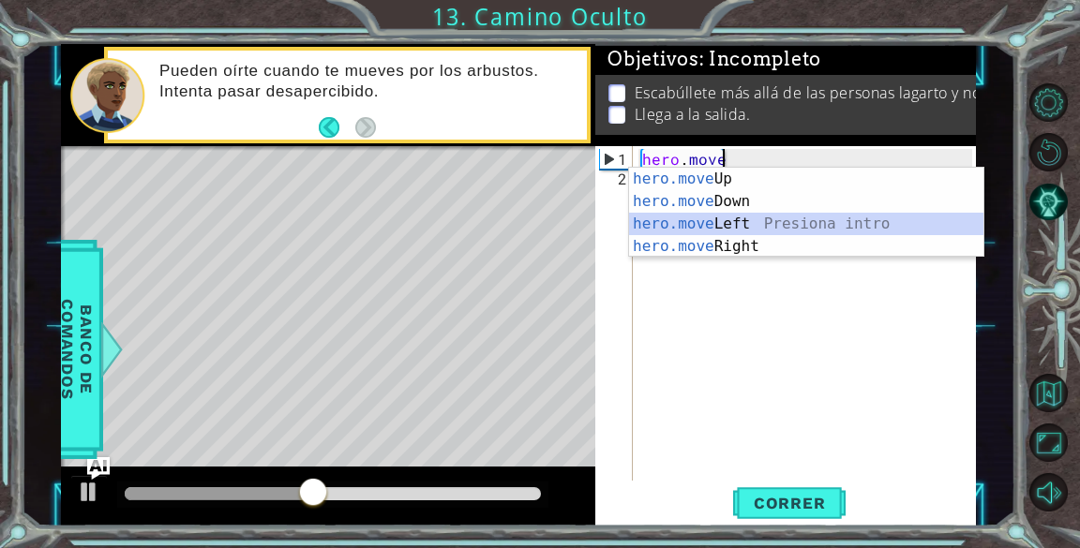
click at [746, 221] on div "hero.move Up Presiona intro hero.move Down Presiona intro hero.move Left Presio…" at bounding box center [806, 235] width 354 height 135
type textarea "hero.moveLeft(1)"
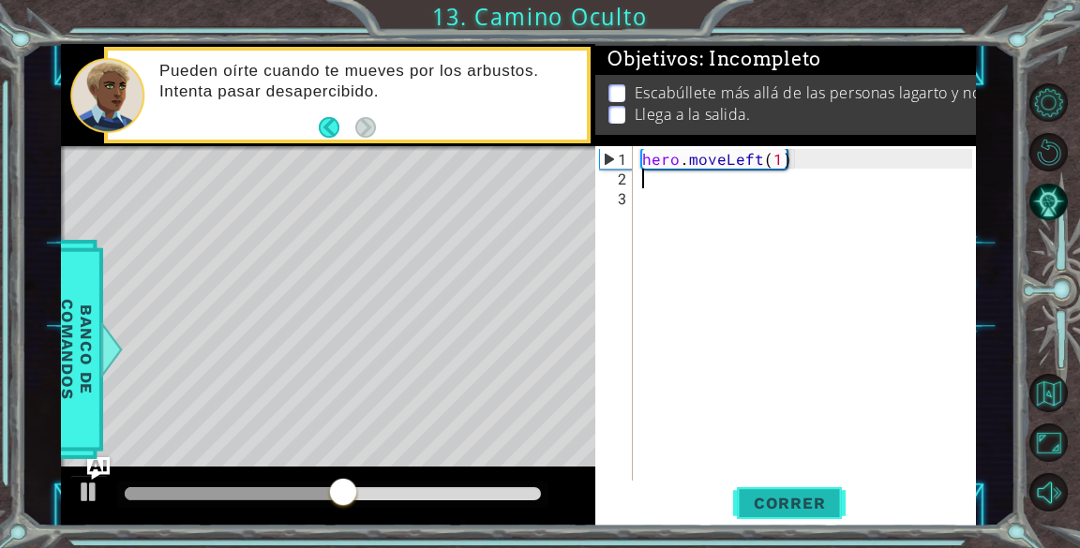
click at [808, 502] on span "Correr" at bounding box center [790, 503] width 110 height 19
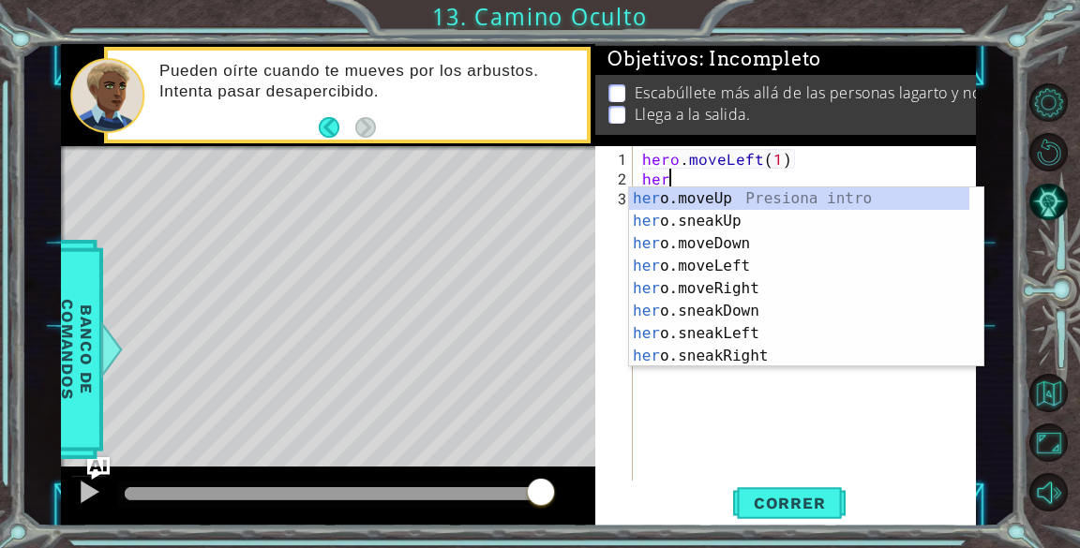
scroll to position [0, 1]
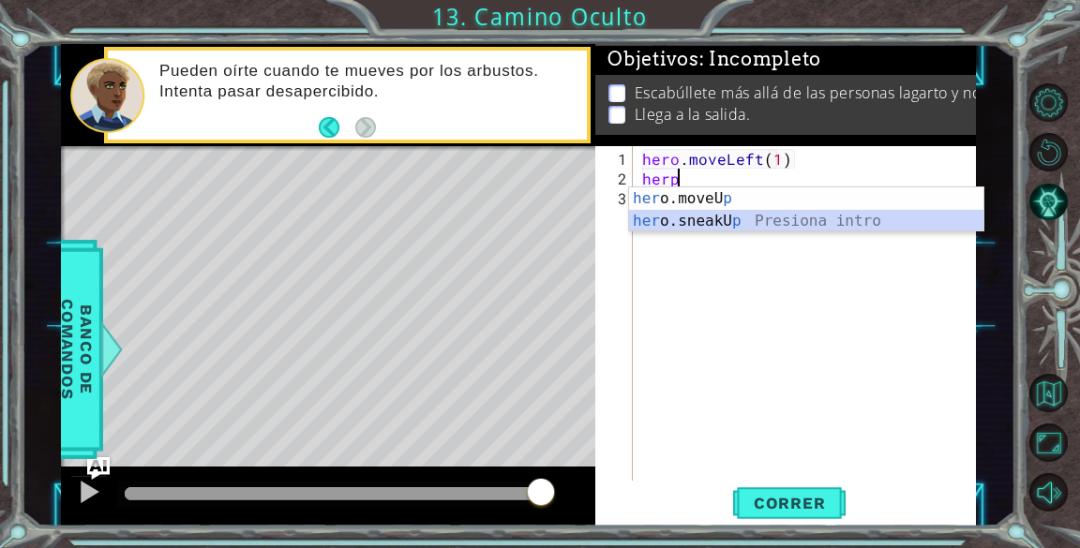
drag, startPoint x: 727, startPoint y: 220, endPoint x: 735, endPoint y: 275, distance: 54.9
click at [735, 275] on body "1 ההההההההההההההההההההההההההההההההההההההההההההההההההההההההההההההההההההההההההההה…" at bounding box center [540, 274] width 1080 height 548
click at [742, 223] on div "her o.moveU p Presiona intro her o.sneakU p Presiona intro" at bounding box center [806, 232] width 354 height 90
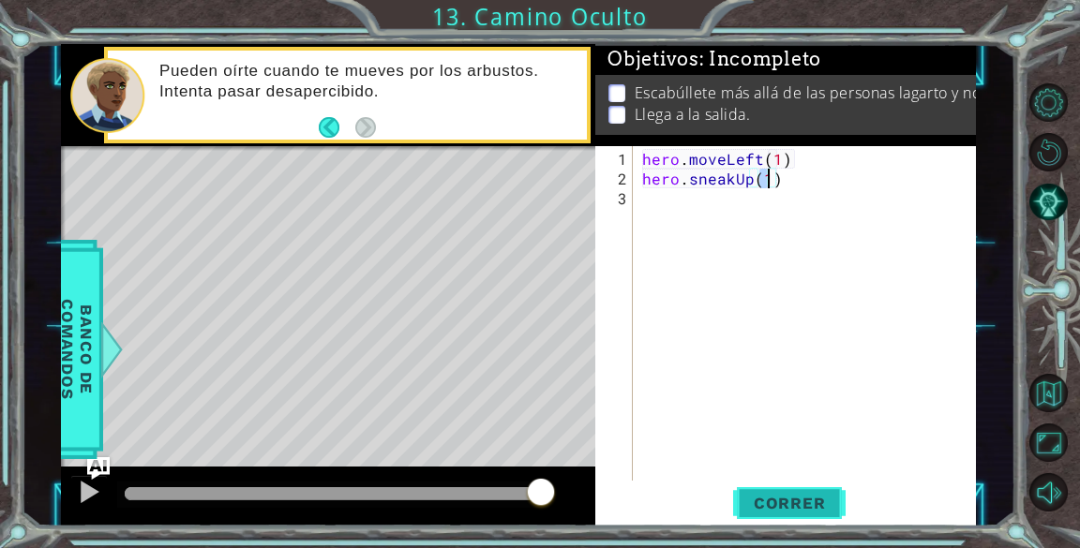
click at [803, 503] on span "Correr" at bounding box center [790, 503] width 110 height 19
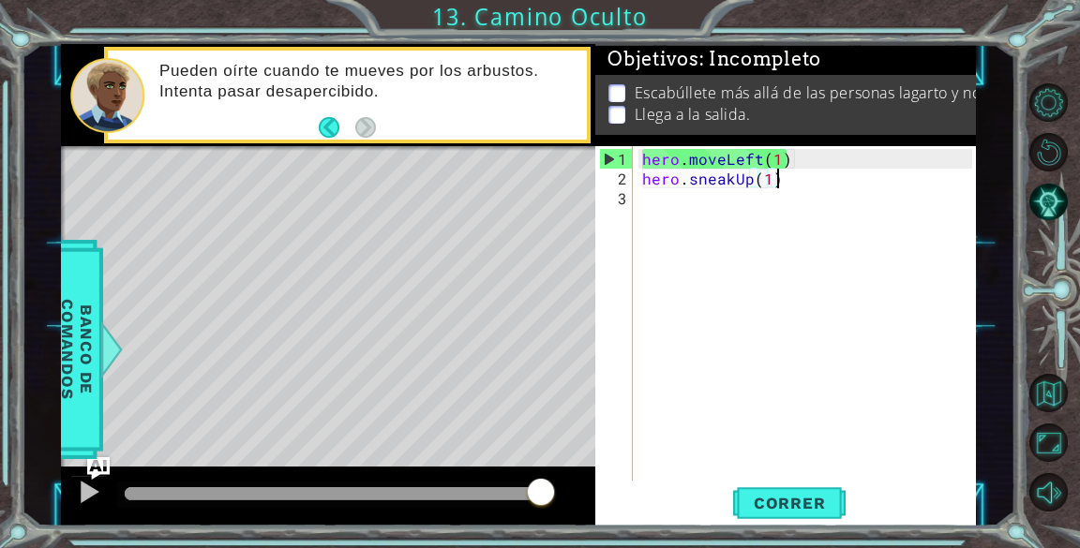
click at [799, 176] on div "hero . moveLeft ( 1 ) hero . sneakUp ( 1 )" at bounding box center [809, 336] width 342 height 374
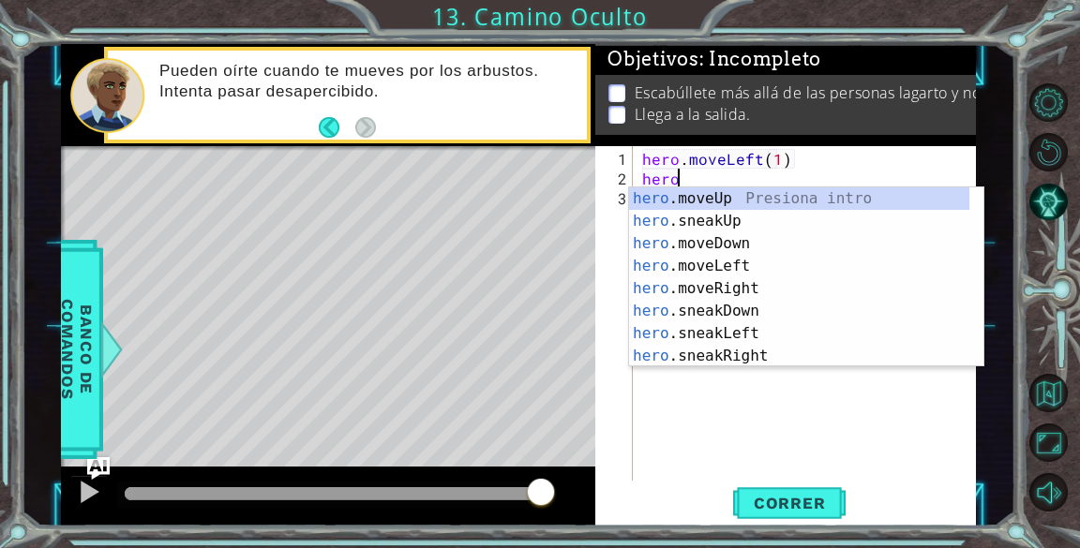
type textarea "h"
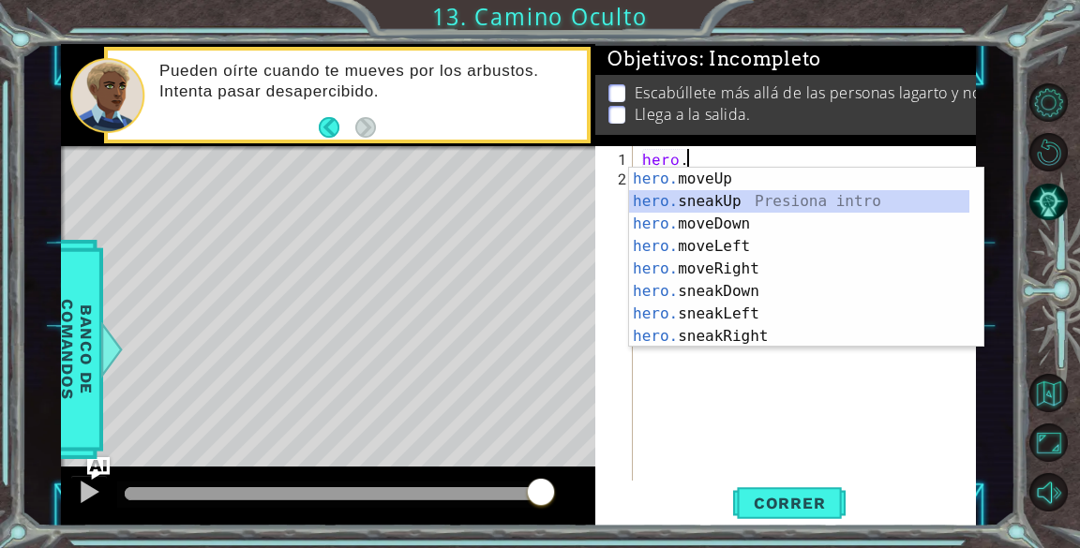
click at [758, 192] on div "hero. moveUp Presiona intro hero. sneakUp Presiona intro hero. moveDown Presion…" at bounding box center [799, 280] width 340 height 225
type textarea "hero.sneakUp(1)"
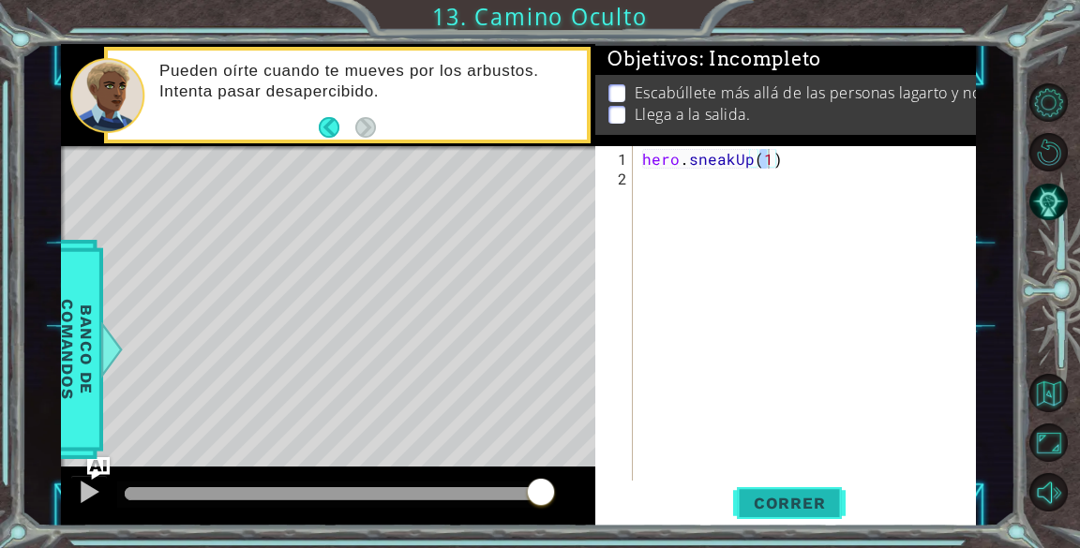
click at [779, 508] on span "Correr" at bounding box center [790, 503] width 110 height 19
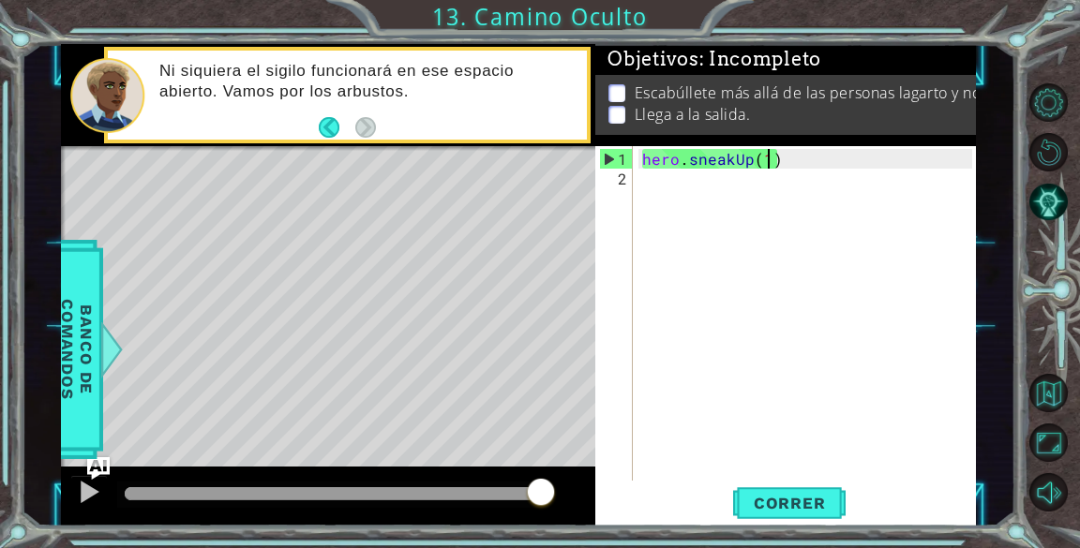
click at [804, 187] on div "hero . sneakUp ( 1 )" at bounding box center [809, 336] width 342 height 374
click at [766, 156] on div "hero . sneakUp ( 1 )" at bounding box center [809, 336] width 342 height 374
click at [787, 153] on div "hero . sneakUp ( 1 )" at bounding box center [809, 336] width 342 height 374
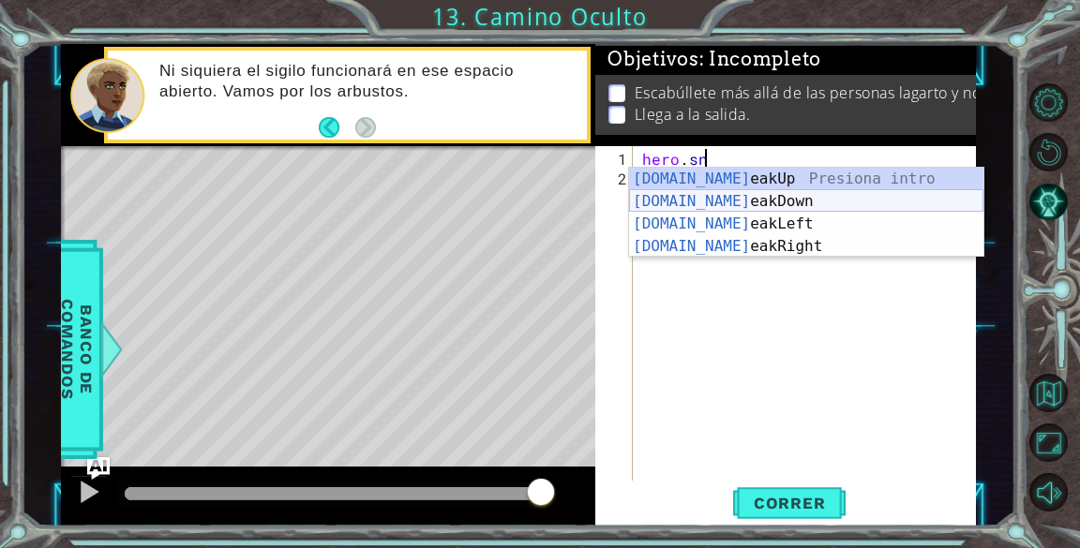
click at [782, 195] on div "[DOMAIN_NAME] eakUp Presiona intro [DOMAIN_NAME] eakDown Presiona intro [DOMAIN…" at bounding box center [806, 235] width 354 height 135
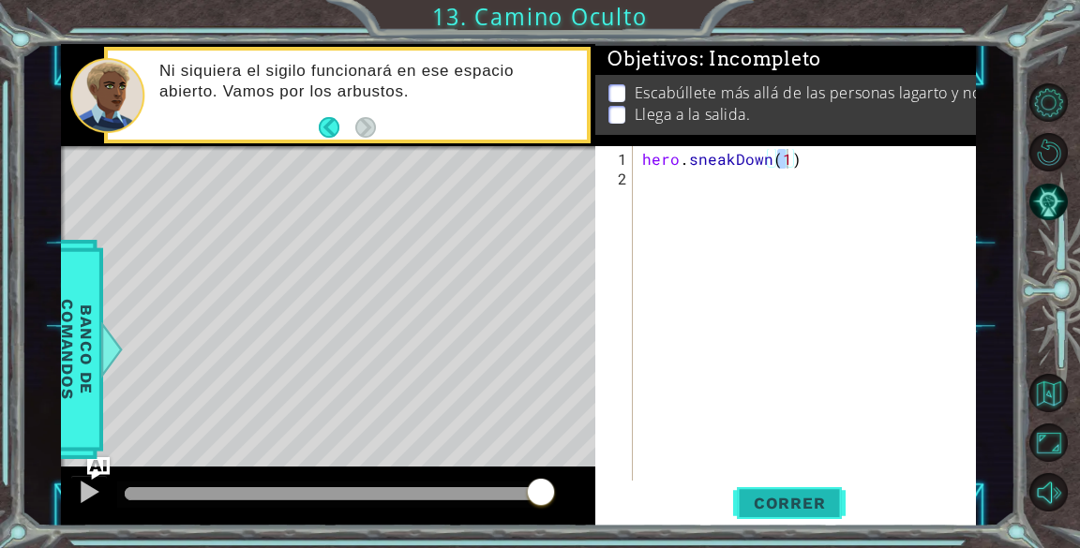
click at [789, 501] on span "Correr" at bounding box center [790, 503] width 110 height 19
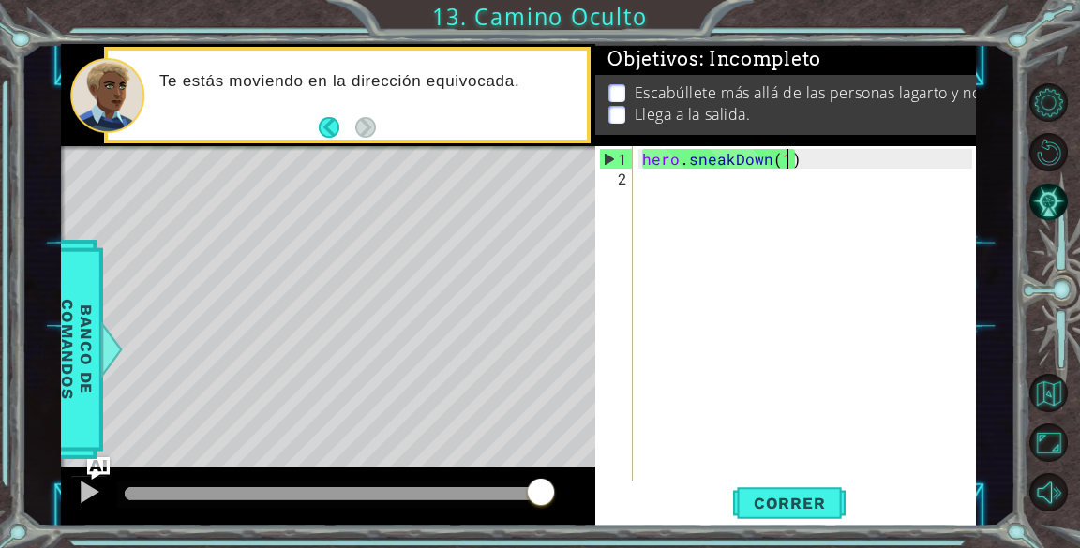
click at [817, 160] on div "hero . sneakDown ( 1 )" at bounding box center [809, 336] width 342 height 374
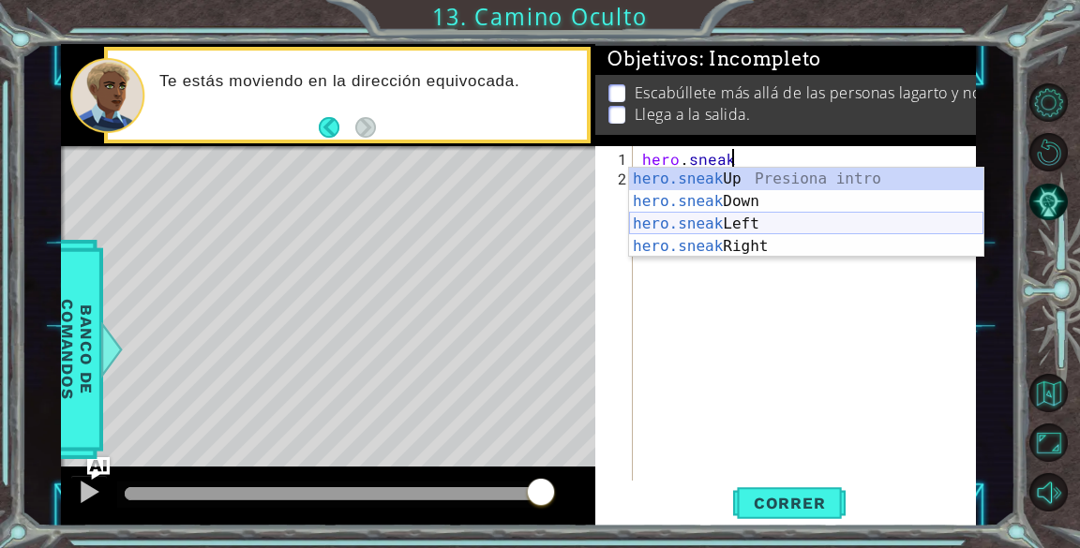
click at [746, 228] on div "hero.sneak Up Presiona intro hero.sneak Down Presiona intro hero.sneak Left Pre…" at bounding box center [806, 235] width 354 height 135
type textarea "hero.sneakLeft(1)"
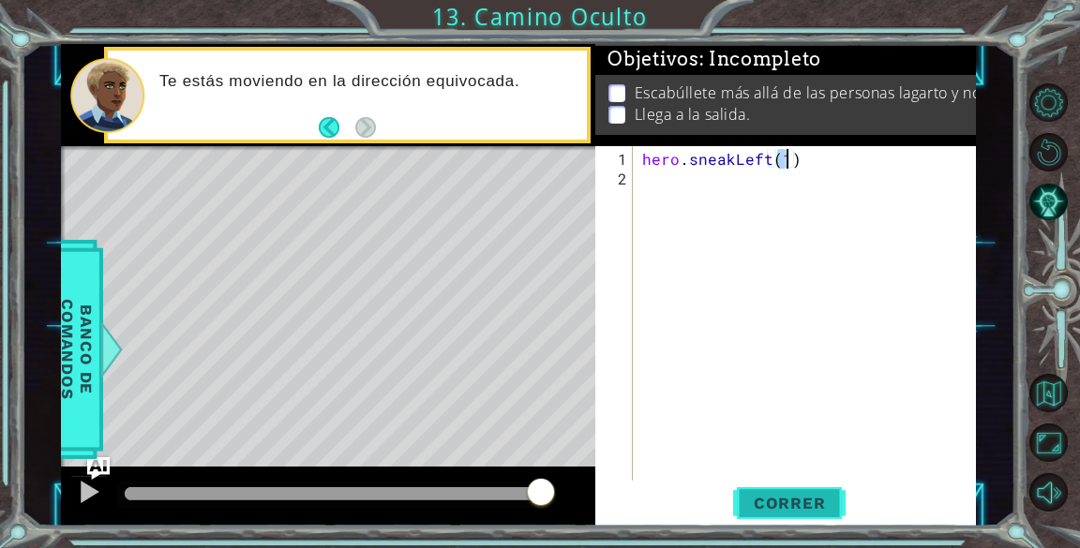
click at [773, 497] on span "Correr" at bounding box center [790, 503] width 110 height 19
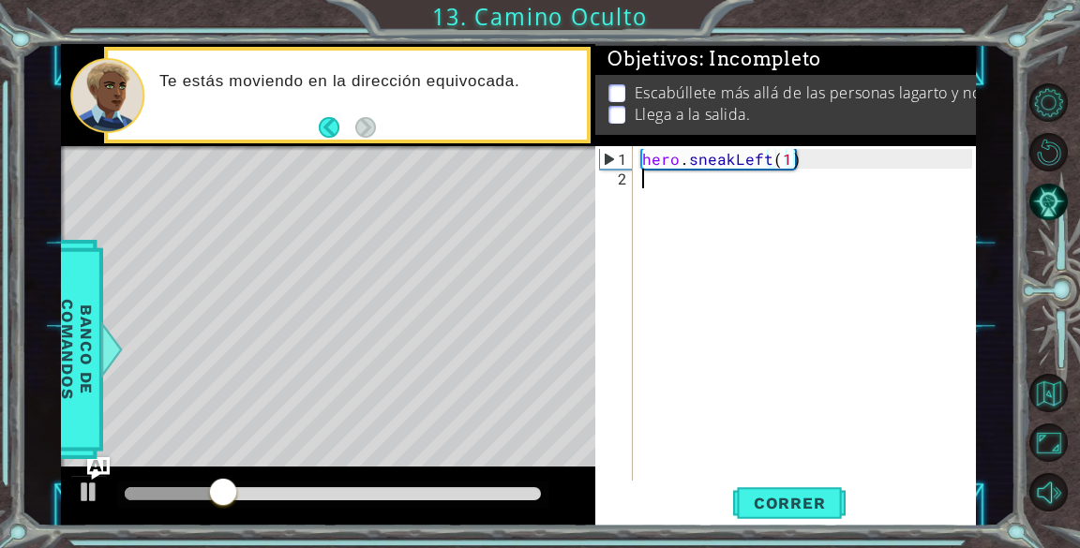
click at [652, 183] on div "hero . sneakLeft ( 1 )" at bounding box center [809, 336] width 342 height 374
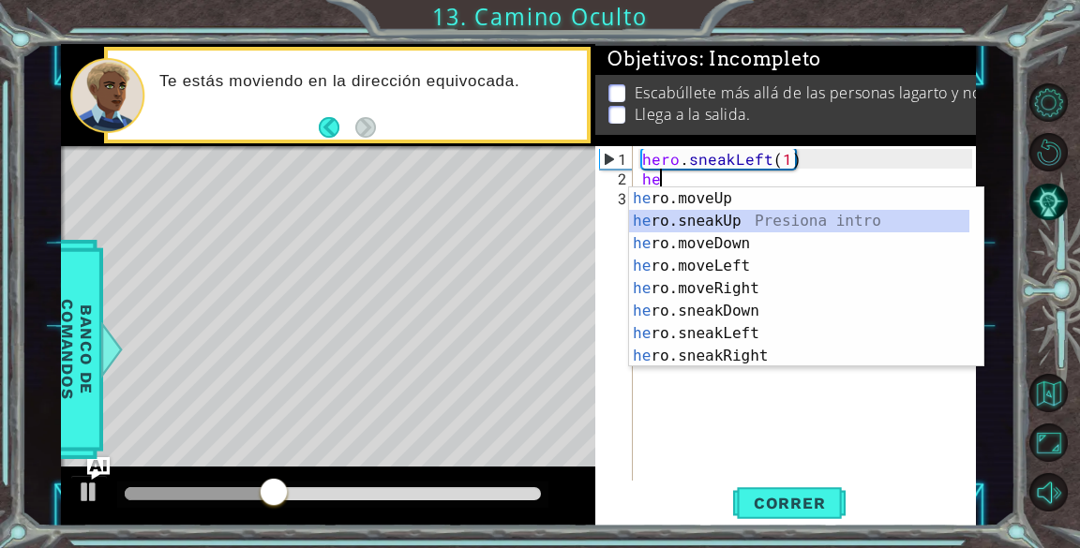
click at [777, 218] on div "he ro.moveUp Presiona intro he ro.sneakUp Presiona intro he ro.moveDown Presion…" at bounding box center [799, 299] width 340 height 225
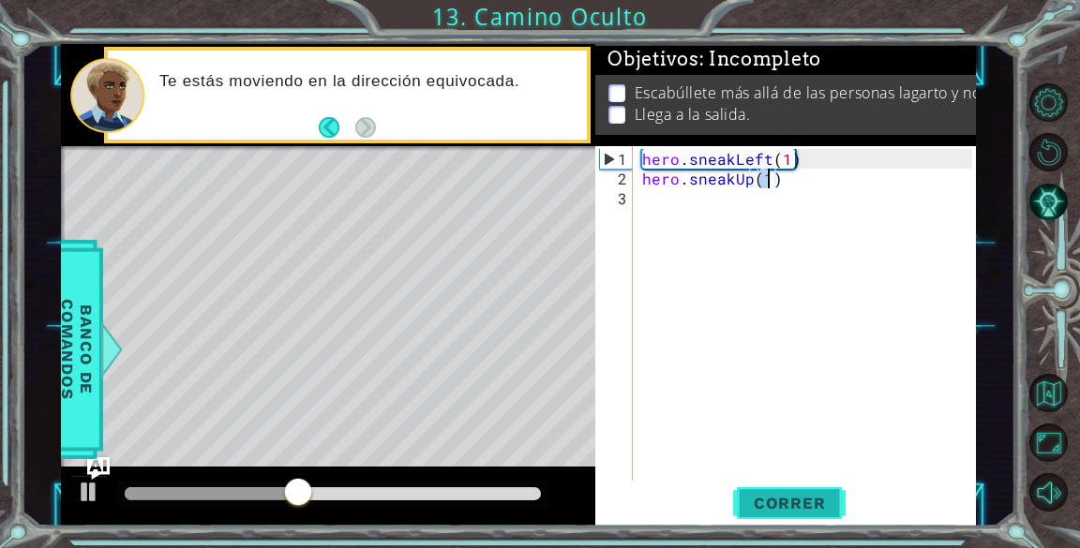
click at [759, 498] on span "Correr" at bounding box center [790, 503] width 110 height 19
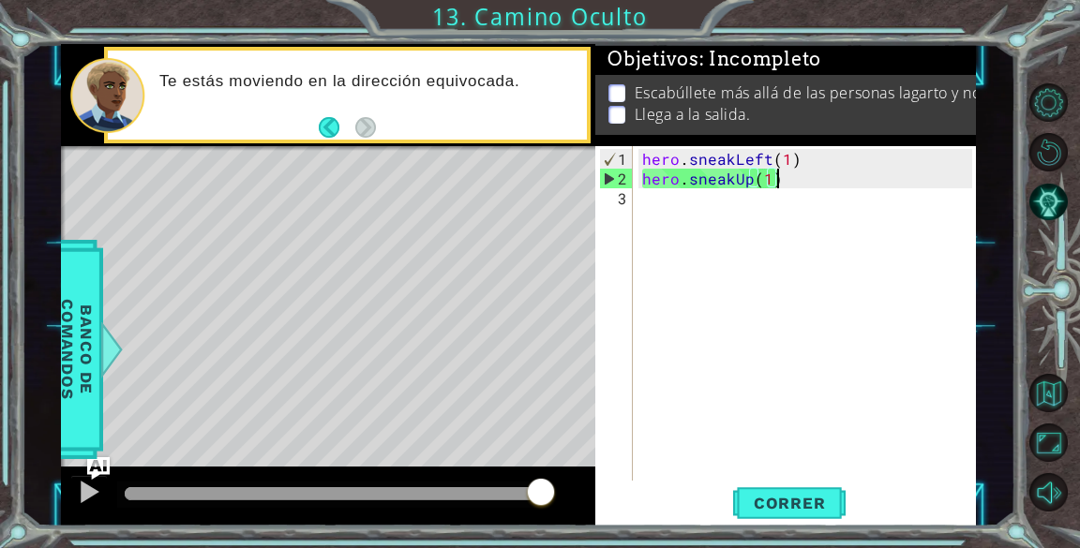
click at [787, 181] on div "hero . sneakLeft ( 1 ) hero . sneakUp ( 1 )" at bounding box center [809, 336] width 342 height 374
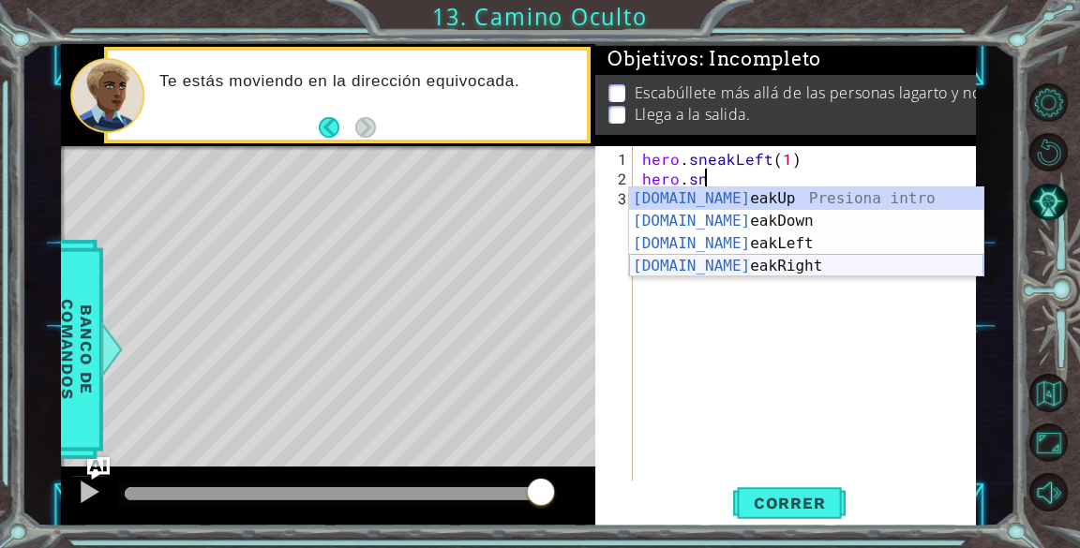
click at [744, 262] on div "[DOMAIN_NAME] eakUp Presiona intro [DOMAIN_NAME] eakDown Presiona intro [DOMAIN…" at bounding box center [806, 254] width 354 height 135
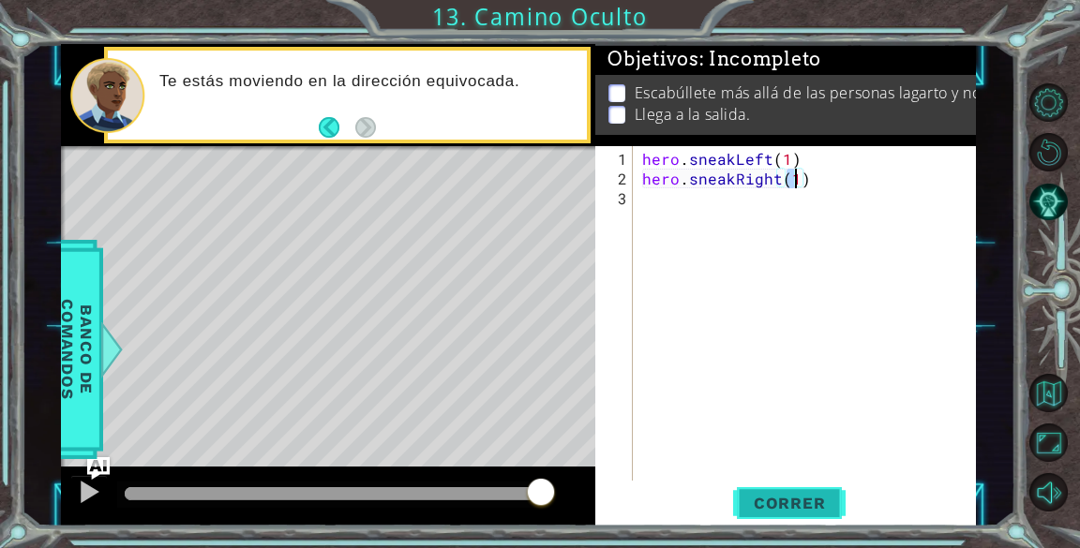
click at [749, 500] on span "Correr" at bounding box center [790, 503] width 110 height 19
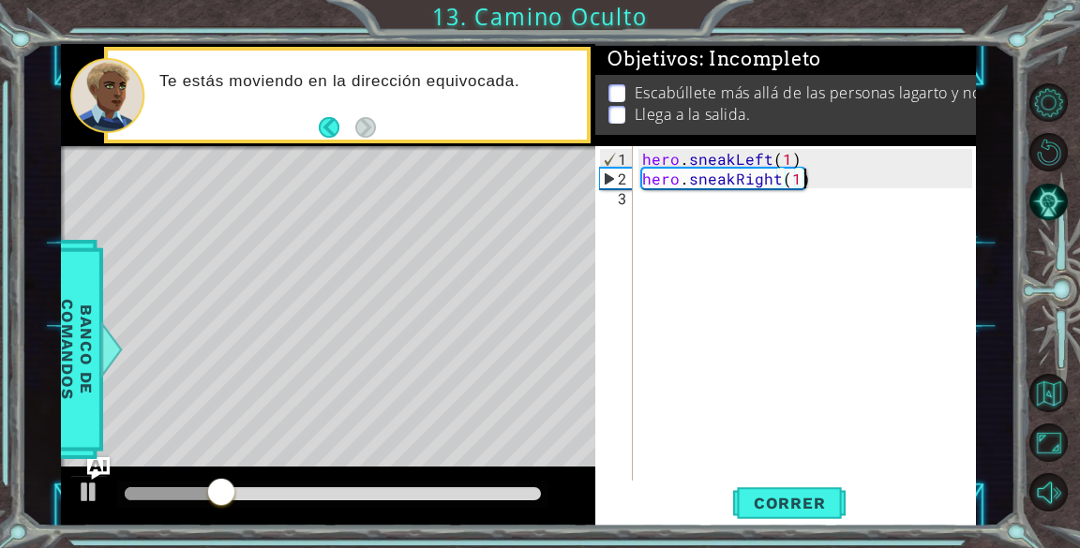
click at [820, 175] on div "hero . sneakLeft ( 1 ) hero . sneakRight ( 1 )" at bounding box center [809, 336] width 342 height 374
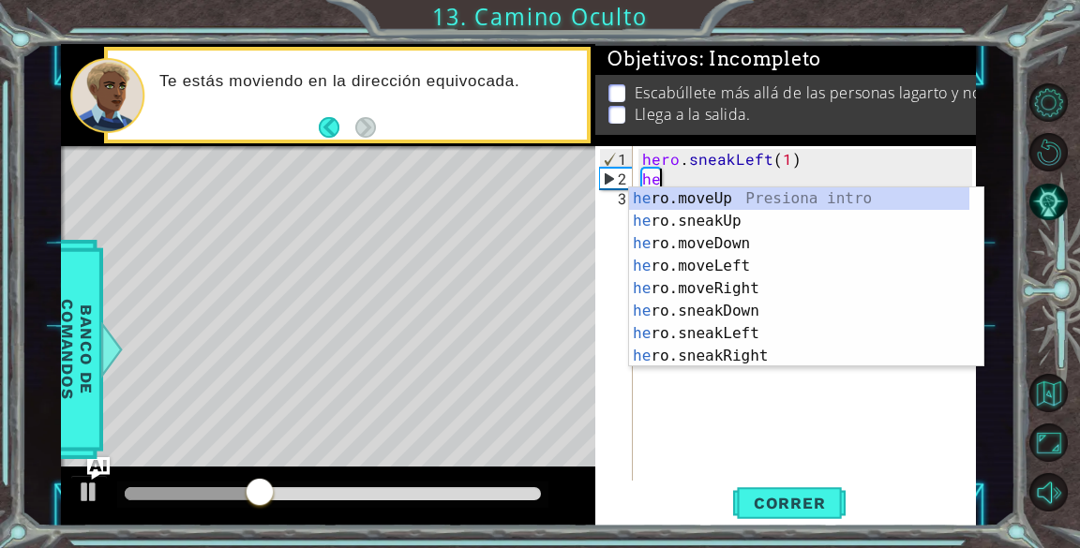
type textarea "h"
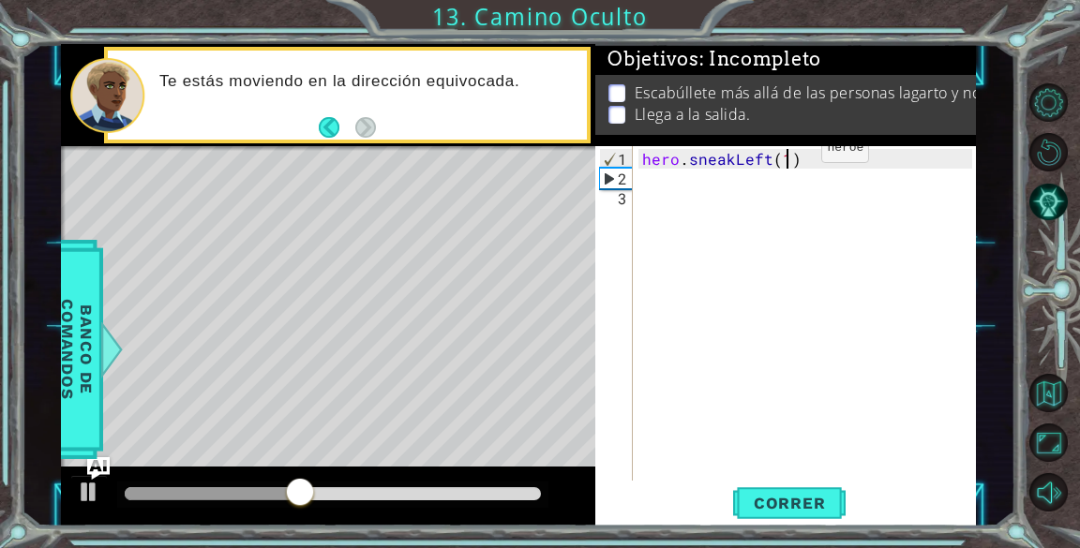
click at [789, 156] on div "hero . sneakLeft ( 1 )" at bounding box center [809, 336] width 342 height 374
type textarea "hero.sneakLeft(3)"
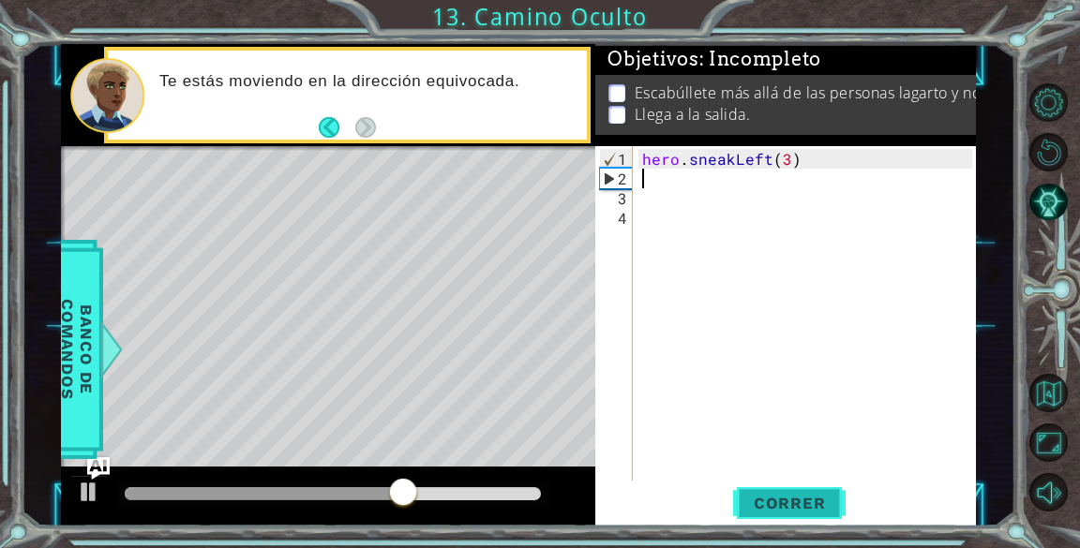
click at [818, 501] on span "Correr" at bounding box center [790, 503] width 110 height 19
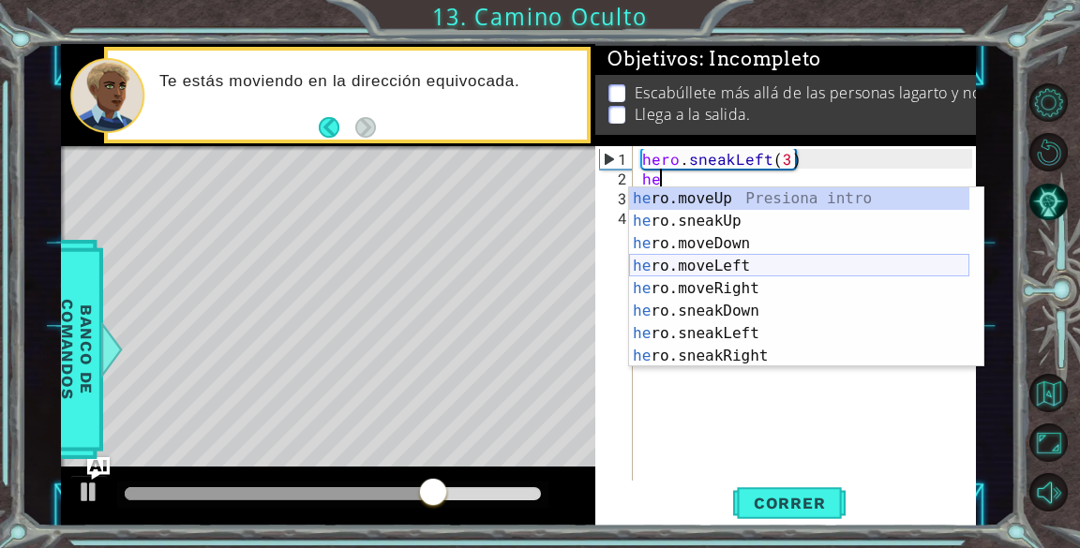
click at [662, 257] on div "he ro.moveUp Presiona intro he ro.sneakUp Presiona intro he ro.moveDown Presion…" at bounding box center [799, 299] width 340 height 225
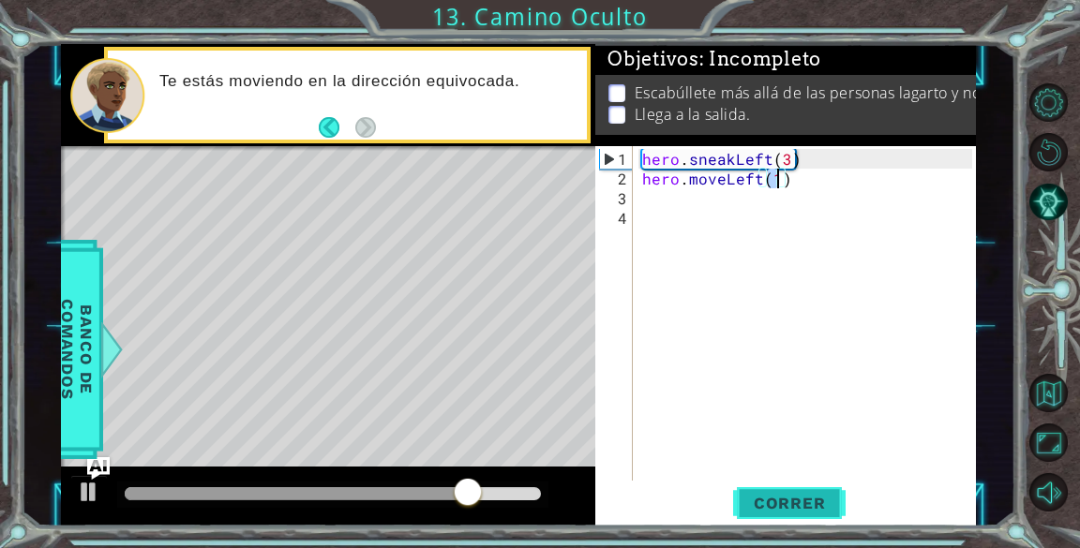
click at [794, 492] on button "Correr" at bounding box center [789, 504] width 112 height 38
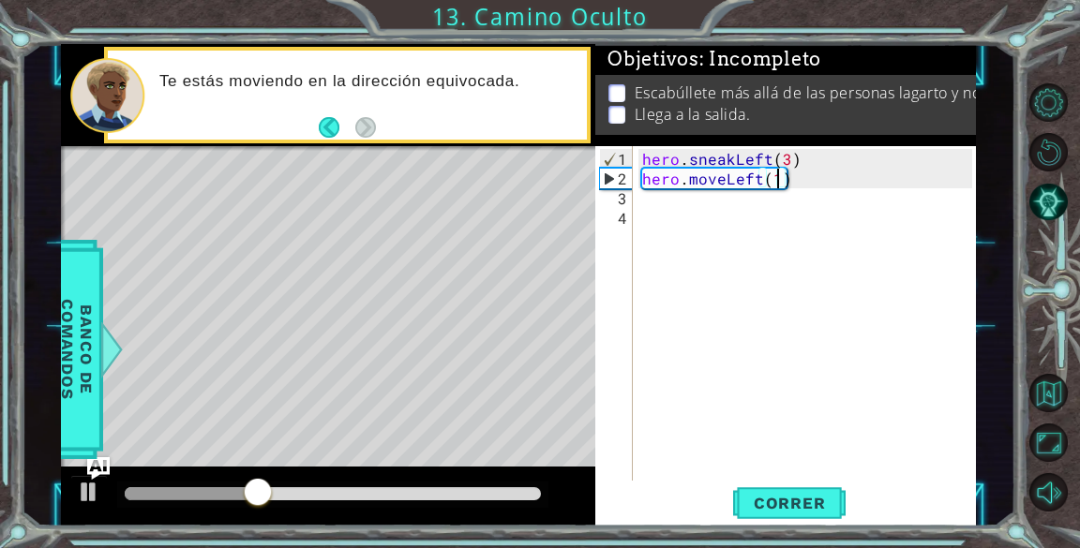
click at [804, 182] on div "hero . sneakLeft ( 3 ) hero . moveLeft ( 1 )" at bounding box center [809, 336] width 342 height 374
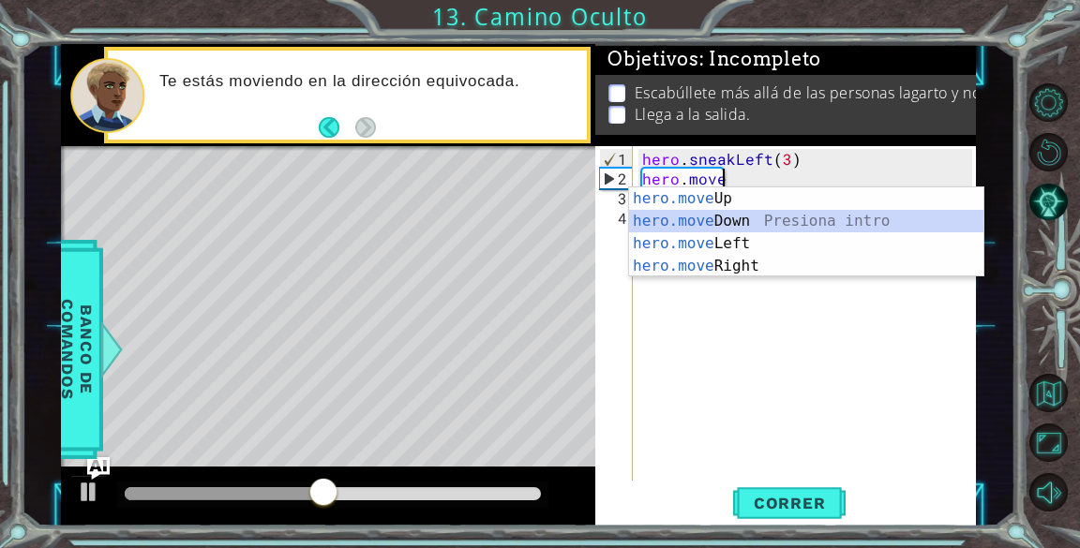
click at [792, 211] on div "hero.move Up Presiona intro hero.move Down Presiona intro hero.move Left Presio…" at bounding box center [806, 254] width 354 height 135
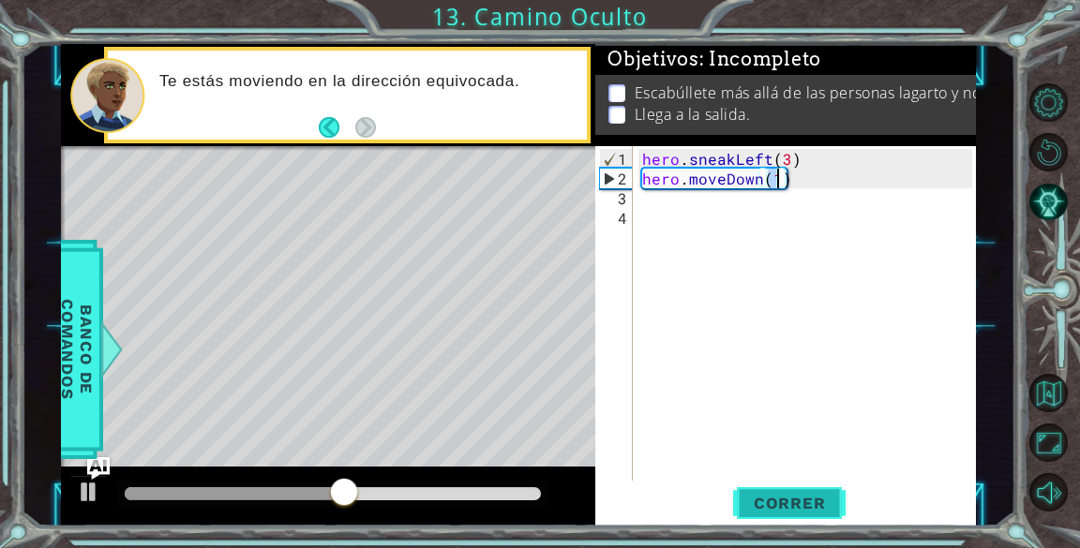
click at [787, 499] on span "Correr" at bounding box center [790, 503] width 110 height 19
click at [323, 500] on div at bounding box center [333, 493] width 416 height 13
drag, startPoint x: 330, startPoint y: 494, endPoint x: 498, endPoint y: 481, distance: 168.3
click at [441, 481] on div at bounding box center [424, 494] width 34 height 34
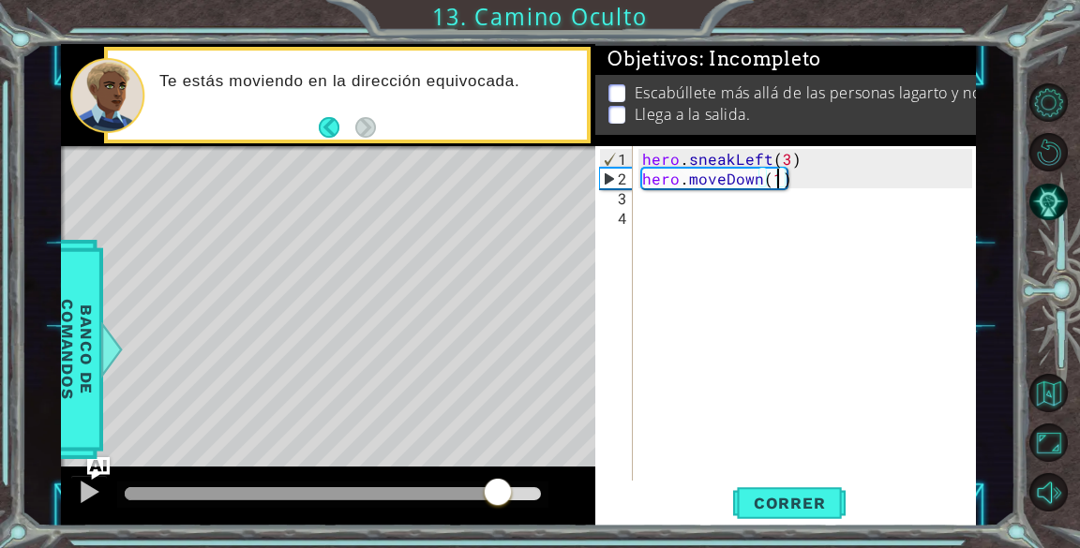
click at [826, 174] on div "hero . sneakLeft ( 3 ) hero . moveDown ( 1 )" at bounding box center [809, 336] width 342 height 374
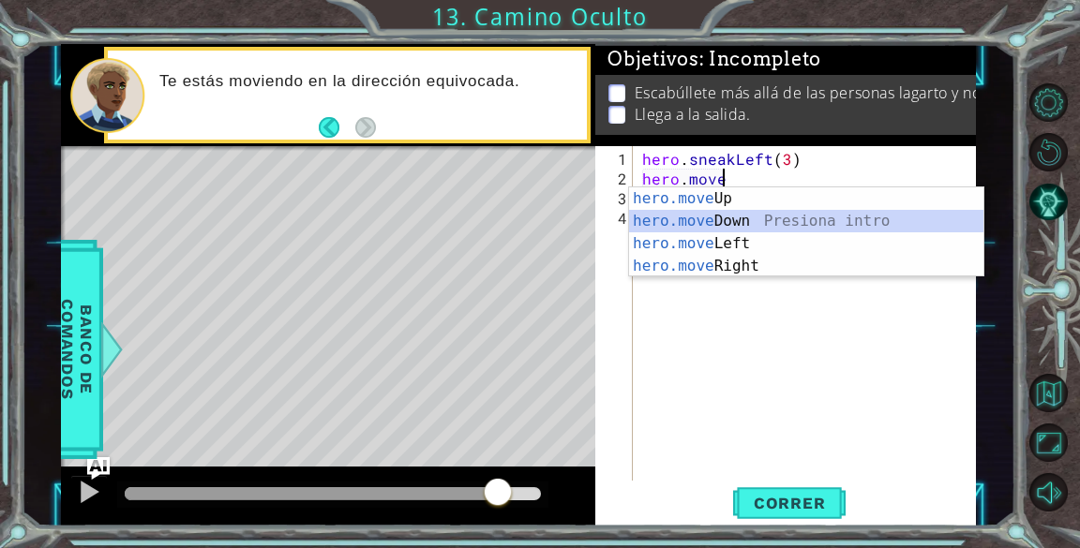
click at [766, 227] on div "hero.move Up Presiona intro hero.move Down Presiona intro hero.move Left Presio…" at bounding box center [806, 254] width 354 height 135
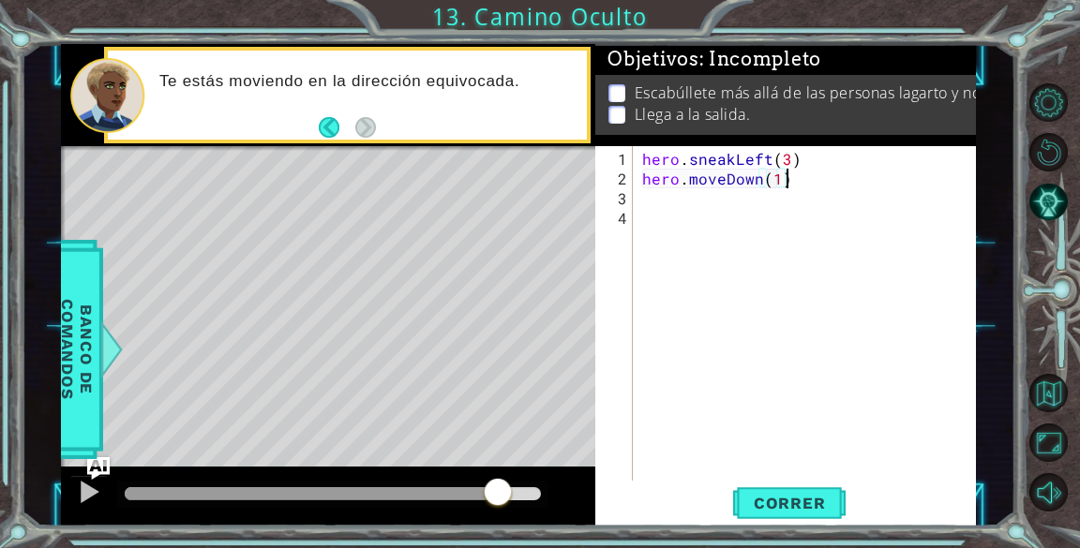
click at [802, 179] on div "hero . sneakLeft ( 3 ) hero . moveDown ( 1 )" at bounding box center [809, 336] width 342 height 374
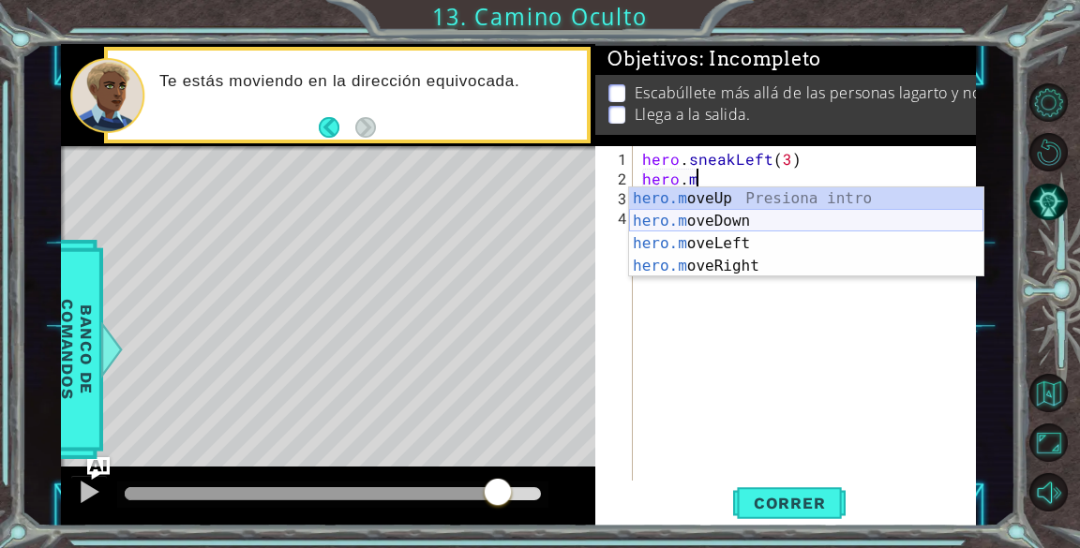
click at [764, 224] on div "hero.m oveUp Presiona intro hero.m oveDown Presiona intro hero.m oveLeft Presio…" at bounding box center [806, 254] width 354 height 135
type textarea "hero.moveDown(1)"
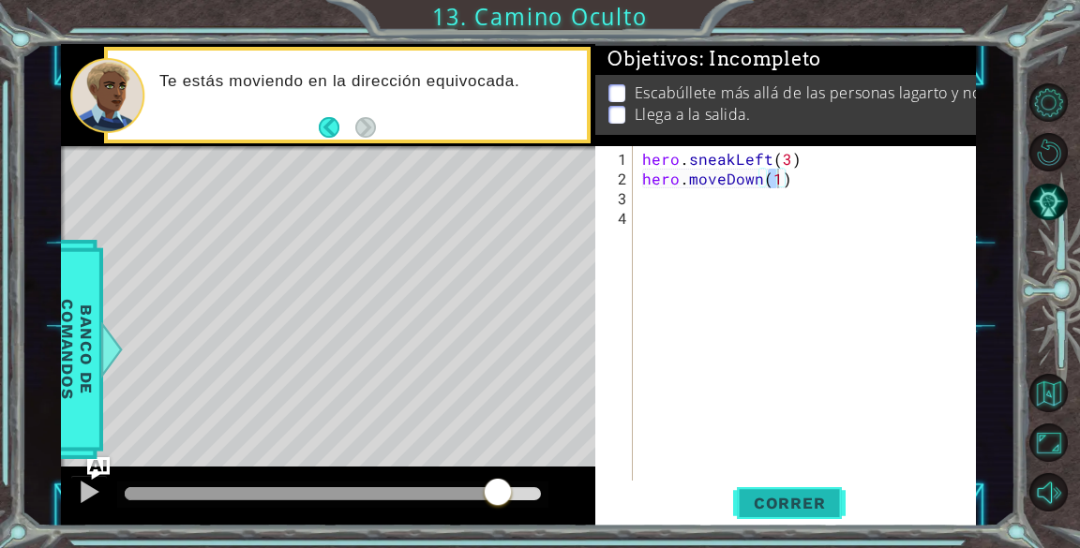
click at [758, 494] on span "Correr" at bounding box center [790, 503] width 110 height 19
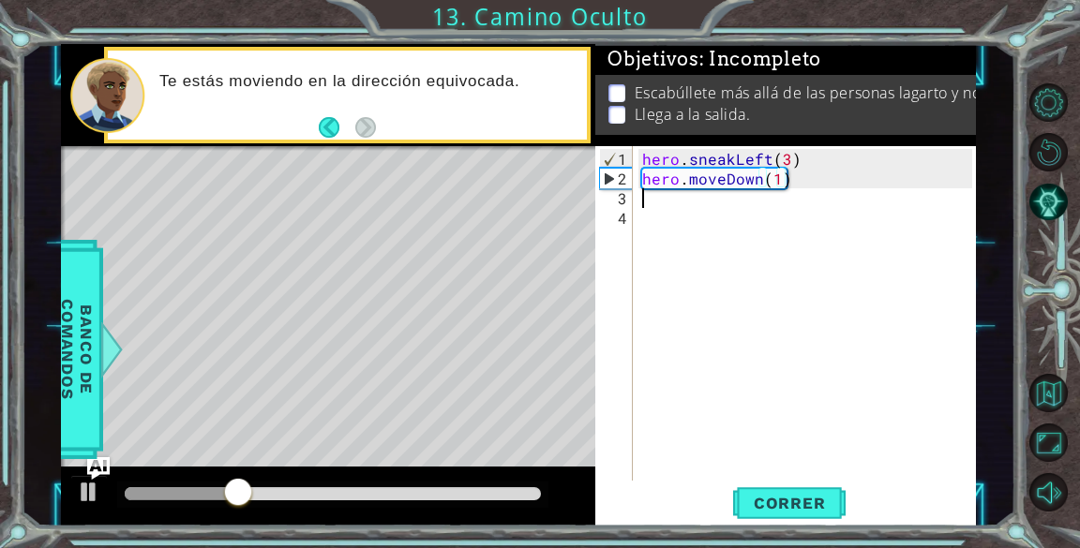
click at [797, 188] on div "hero . sneakLeft ( 3 ) hero . moveDown ( 1 )" at bounding box center [809, 336] width 342 height 374
click at [799, 178] on div "hero . sneakLeft ( 3 ) hero . moveDown ( 1 )" at bounding box center [809, 336] width 342 height 374
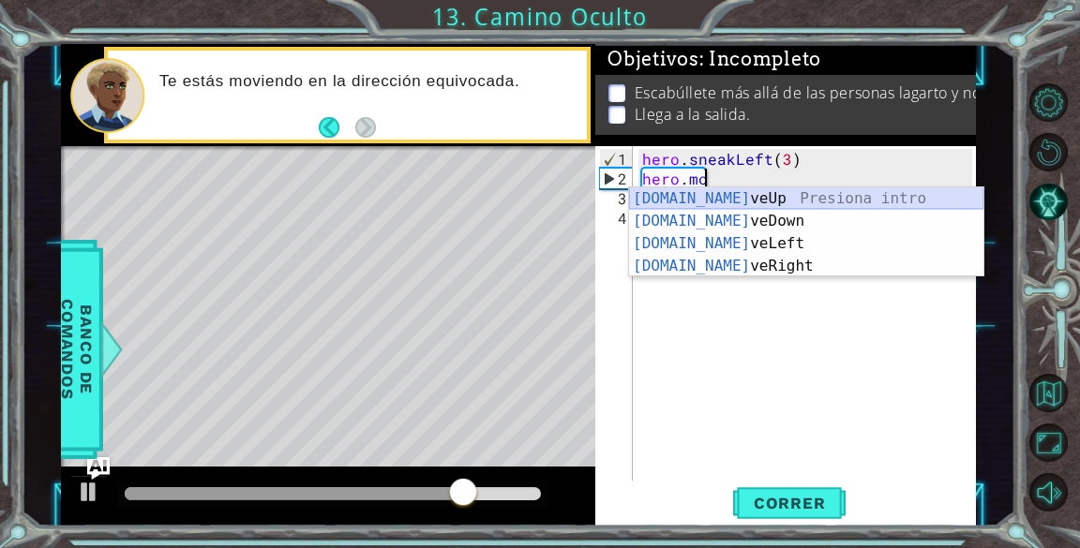
click at [750, 187] on div "[DOMAIN_NAME] veUp Presiona intro [DOMAIN_NAME] veDown Presiona intro [DOMAIN_N…" at bounding box center [806, 254] width 354 height 135
type textarea "hero.moveUp(1)"
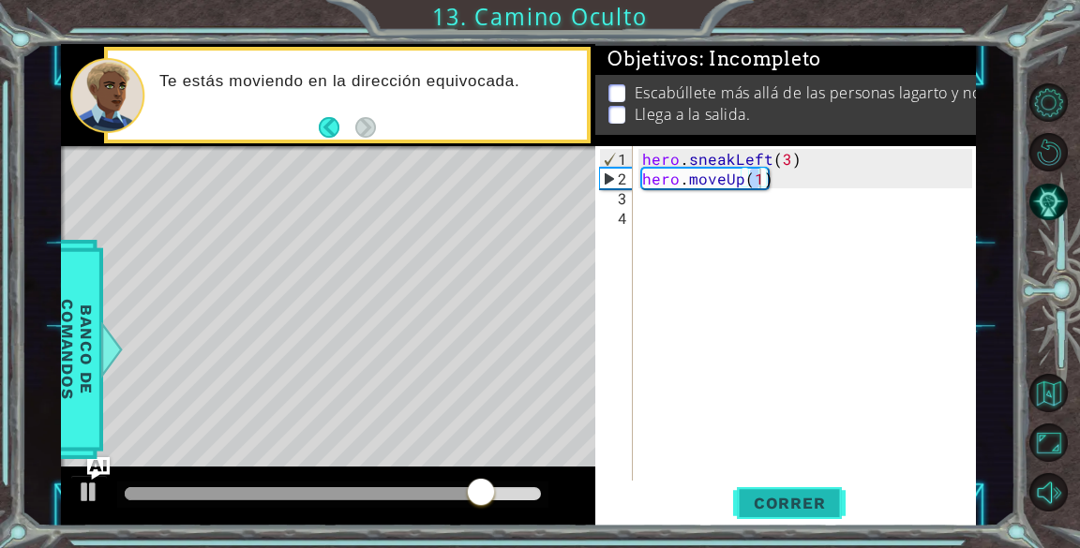
click at [812, 517] on button "Correr" at bounding box center [789, 504] width 112 height 38
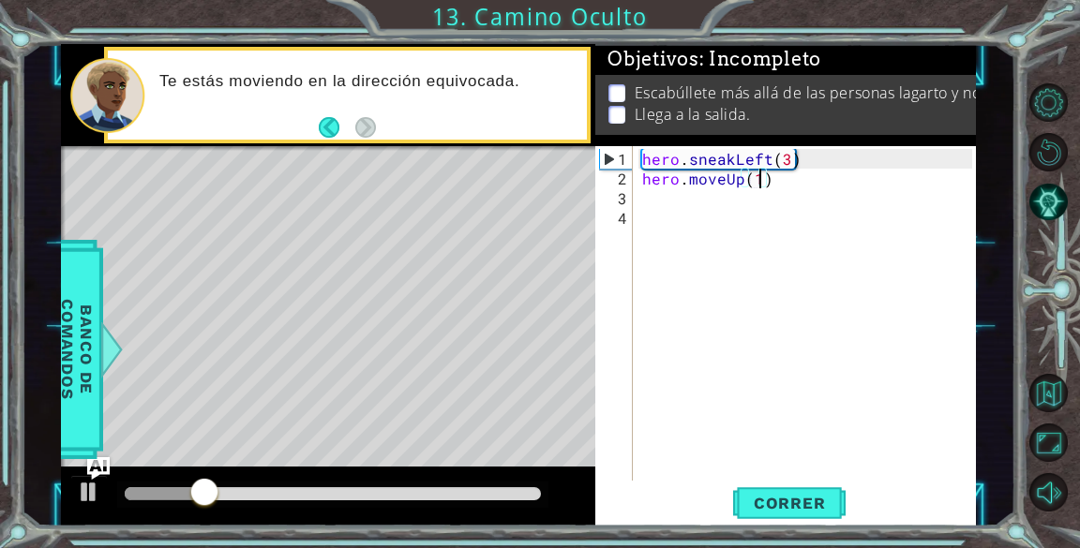
click at [781, 187] on div "hero . sneakLeft ( 3 ) hero . moveUp ( 1 )" at bounding box center [809, 336] width 342 height 374
click at [774, 176] on div "hero . sneakLeft ( 3 ) hero . moveUp ( 1 )" at bounding box center [809, 336] width 342 height 374
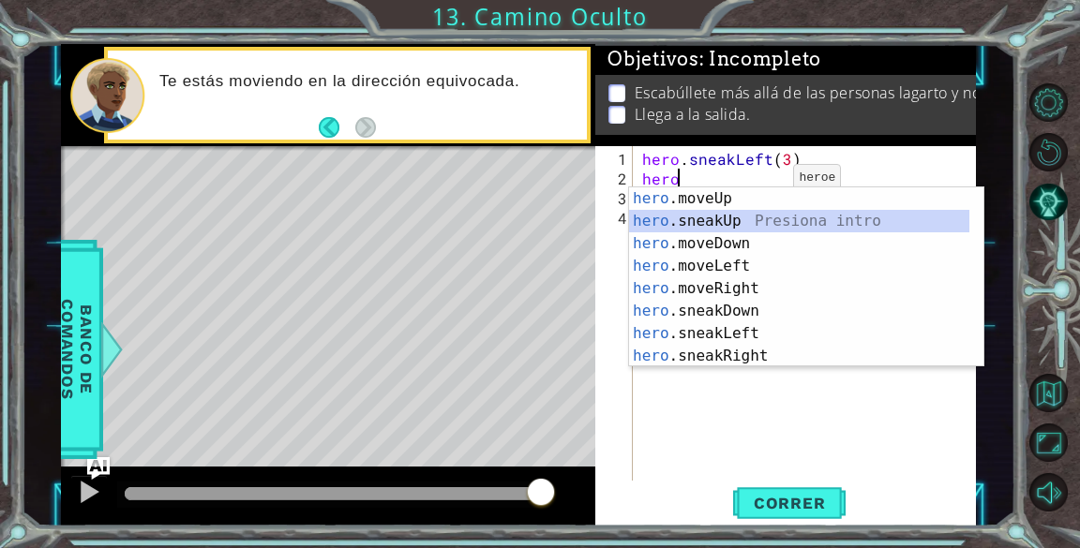
click at [729, 222] on div "hero .moveUp Presiona intro hero .sneakUp Presiona intro hero .moveDown Presion…" at bounding box center [799, 299] width 340 height 225
type textarea "hero.sneakUp(1)"
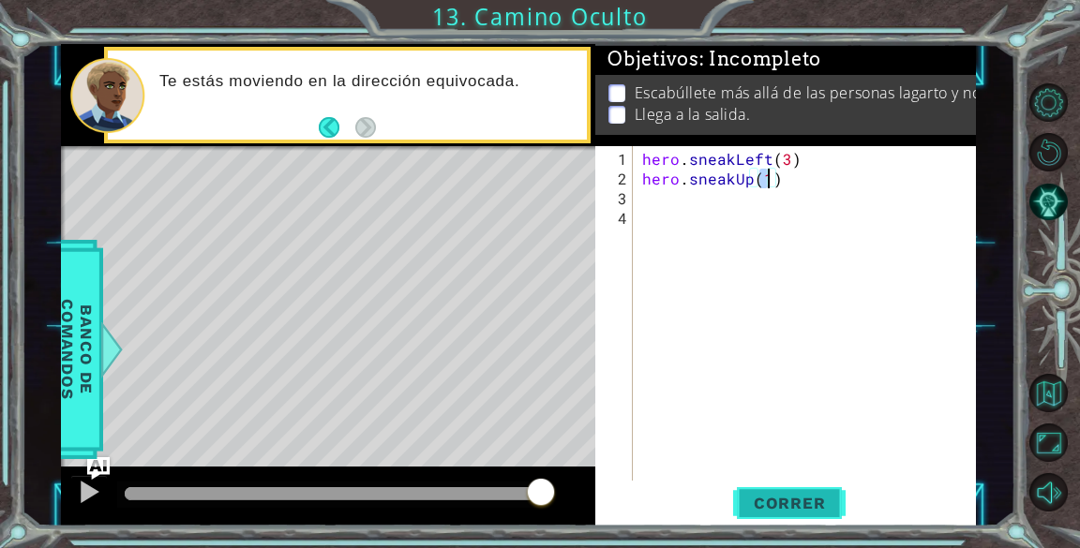
click at [774, 509] on span "Correr" at bounding box center [790, 503] width 110 height 19
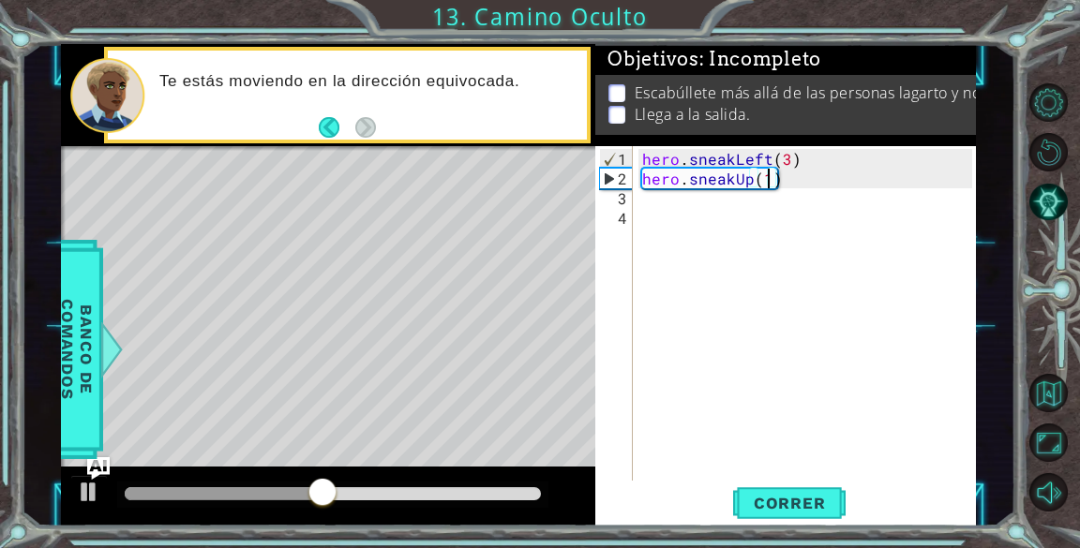
click at [697, 197] on div "hero . sneakLeft ( 3 ) hero . sneakUp ( 1 )" at bounding box center [809, 336] width 342 height 374
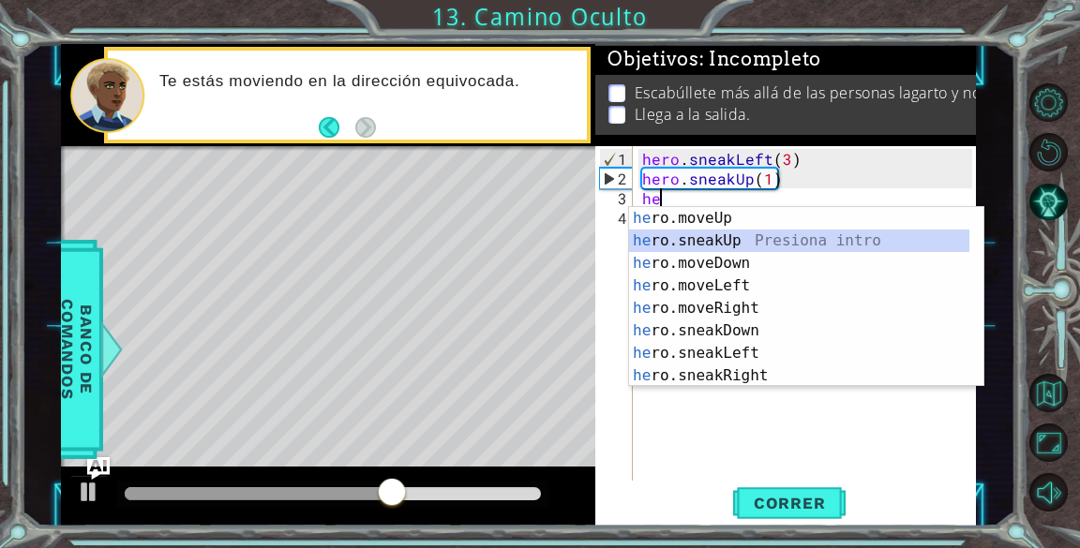
click at [696, 244] on div "he ro.moveUp Presiona intro he ro.sneakUp Presiona intro he ro.moveDown Presion…" at bounding box center [799, 319] width 340 height 225
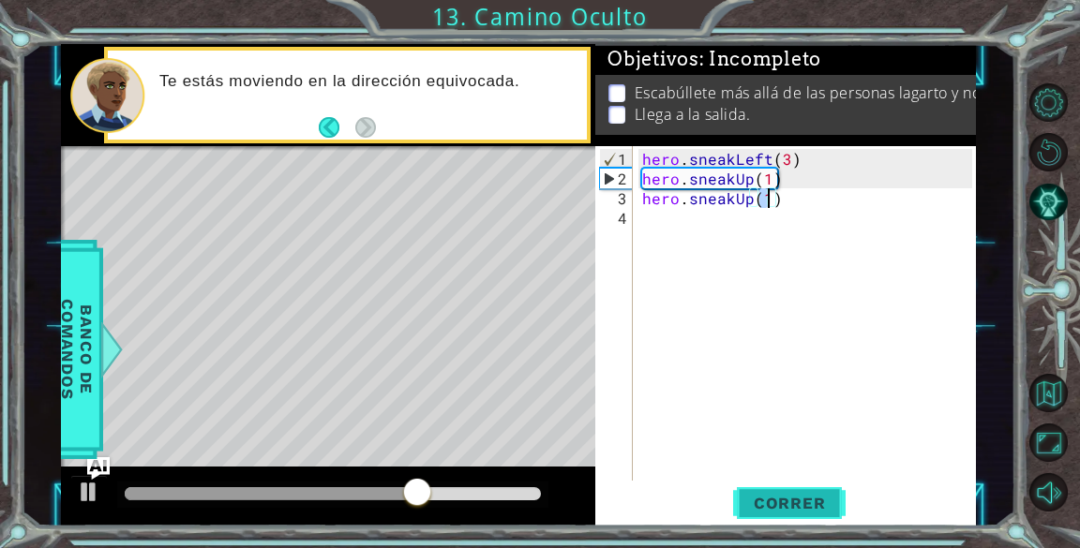
type textarea "hero.sneakUp(1)"
click at [808, 517] on button "Correr" at bounding box center [789, 504] width 112 height 38
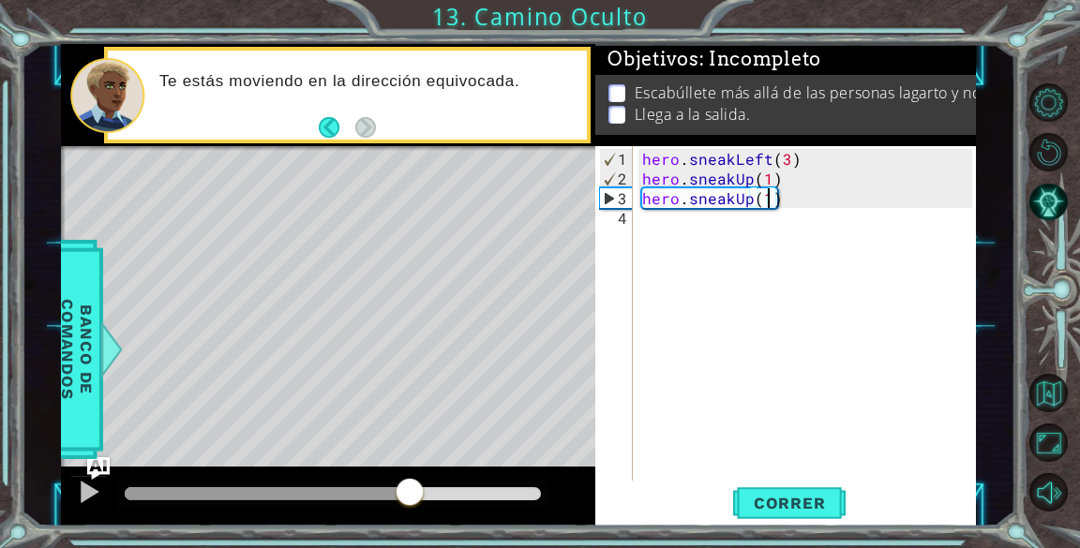
drag, startPoint x: 371, startPoint y: 488, endPoint x: 417, endPoint y: 494, distance: 46.3
click at [417, 494] on div at bounding box center [333, 493] width 416 height 13
click at [675, 216] on div "hero . sneakLeft ( 3 ) hero . sneakUp ( 1 ) hero . sneakUp ( 1 )" at bounding box center [809, 336] width 342 height 374
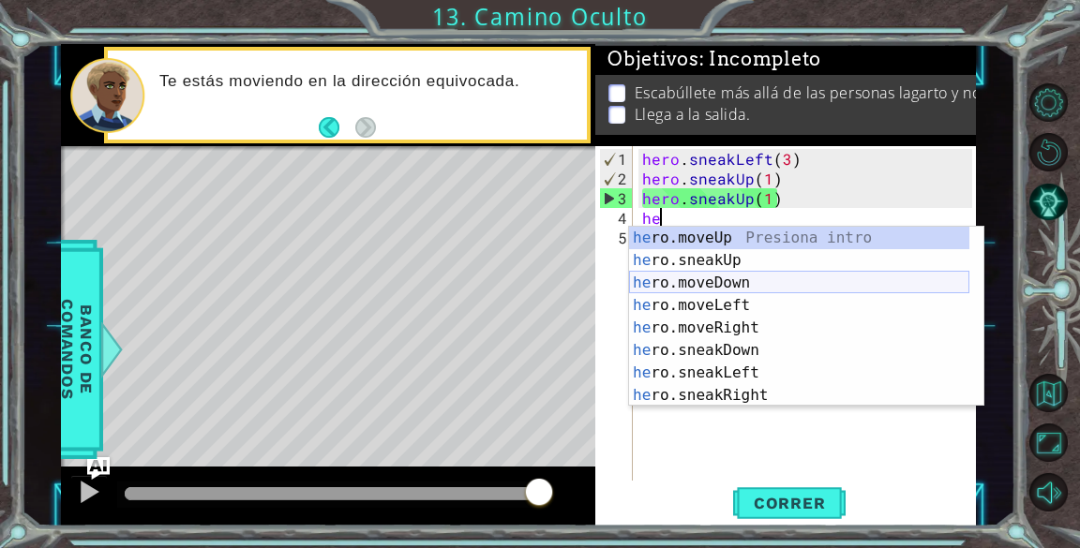
click at [710, 283] on div "he ro.moveUp Presiona intro he ro.sneakUp Presiona intro he ro.moveDown Presion…" at bounding box center [799, 339] width 340 height 225
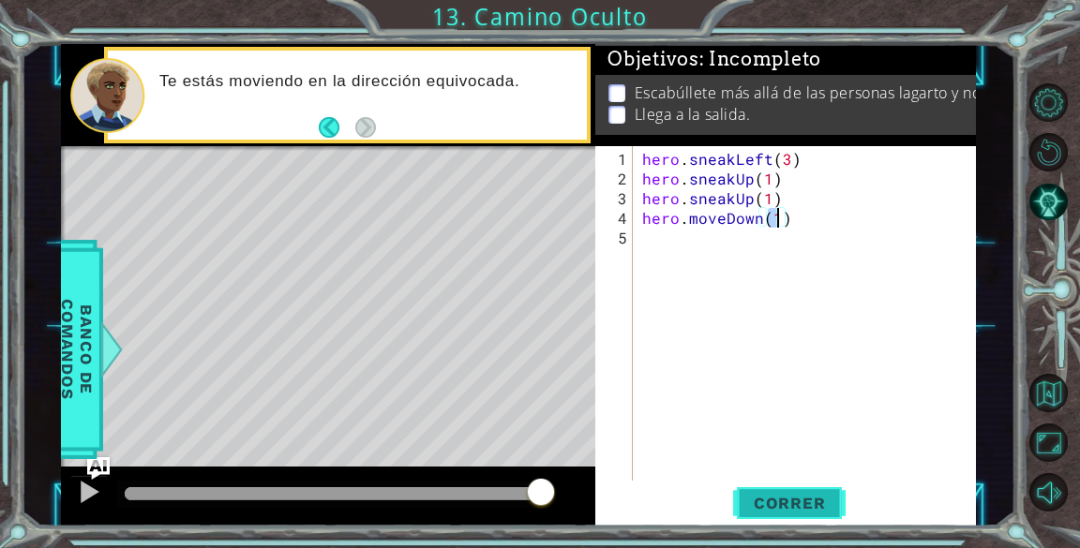
click at [792, 492] on button "Correr" at bounding box center [789, 504] width 112 height 38
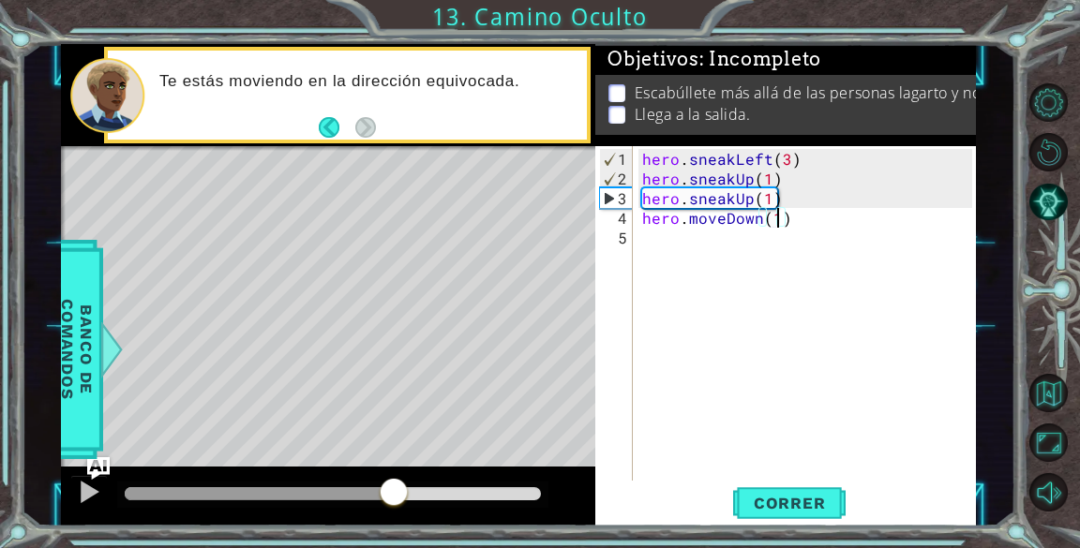
drag, startPoint x: 294, startPoint y: 494, endPoint x: 437, endPoint y: 501, distance: 142.6
click at [437, 501] on div at bounding box center [333, 493] width 416 height 13
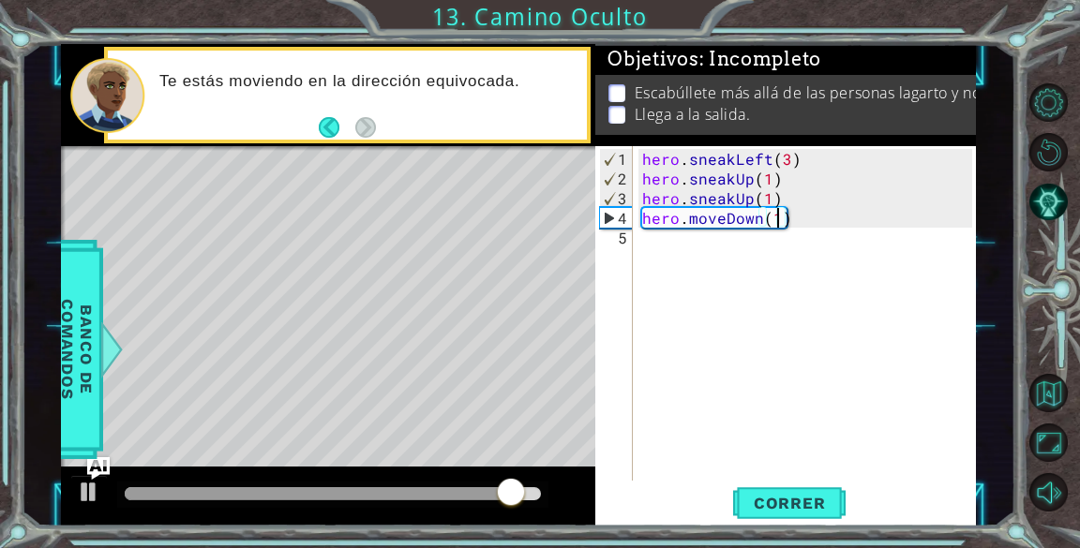
click at [803, 217] on div "hero . sneakLeft ( 3 ) hero . sneakUp ( 1 ) hero . sneakUp ( 1 ) hero . moveDow…" at bounding box center [809, 336] width 342 height 374
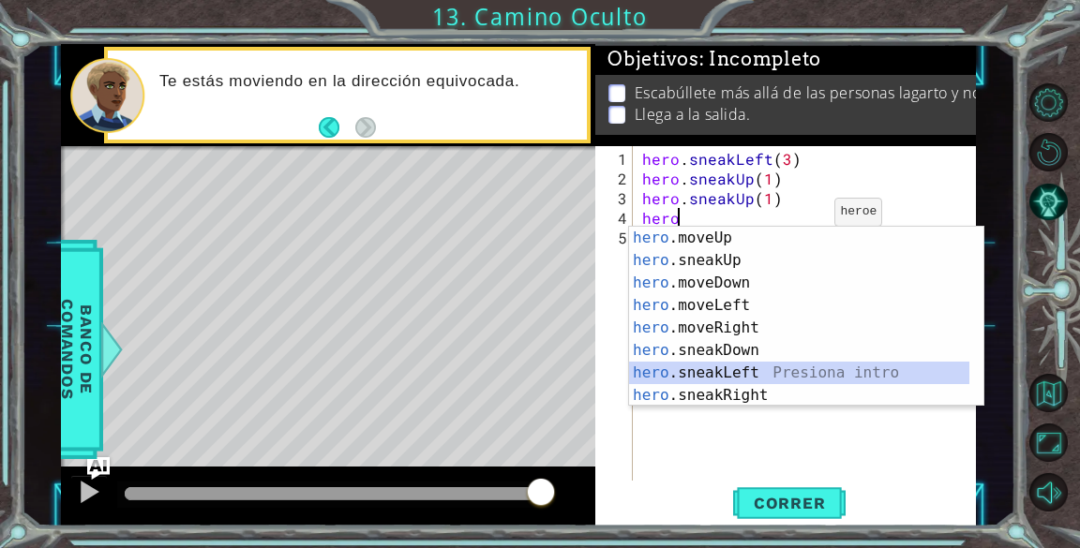
click at [741, 369] on div "hero .moveUp Presiona intro hero .sneakUp Presiona intro hero .moveDown Presion…" at bounding box center [799, 339] width 340 height 225
type textarea "hero.sneakLeft(1)"
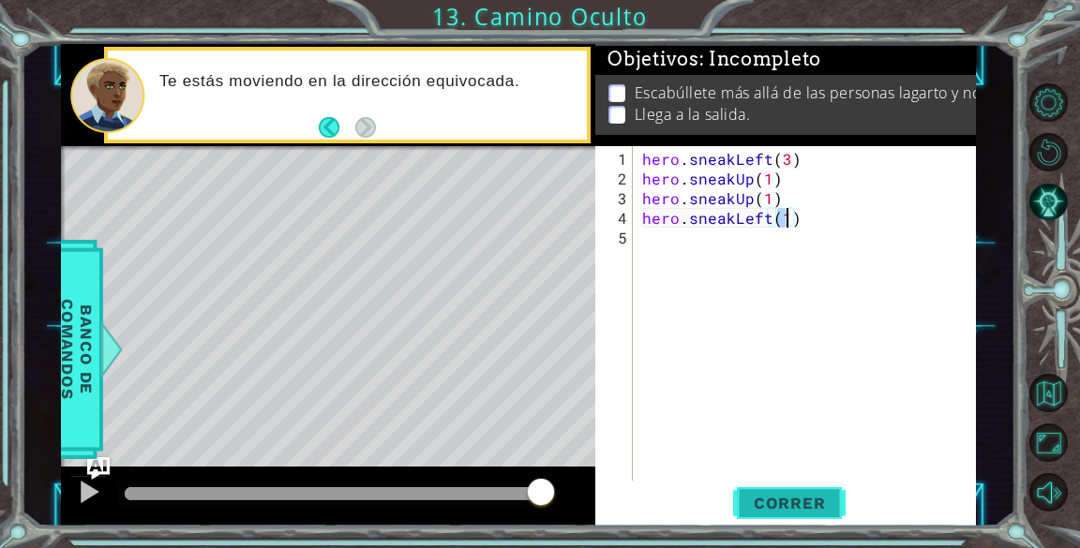
click at [787, 486] on button "Correr" at bounding box center [789, 504] width 112 height 38
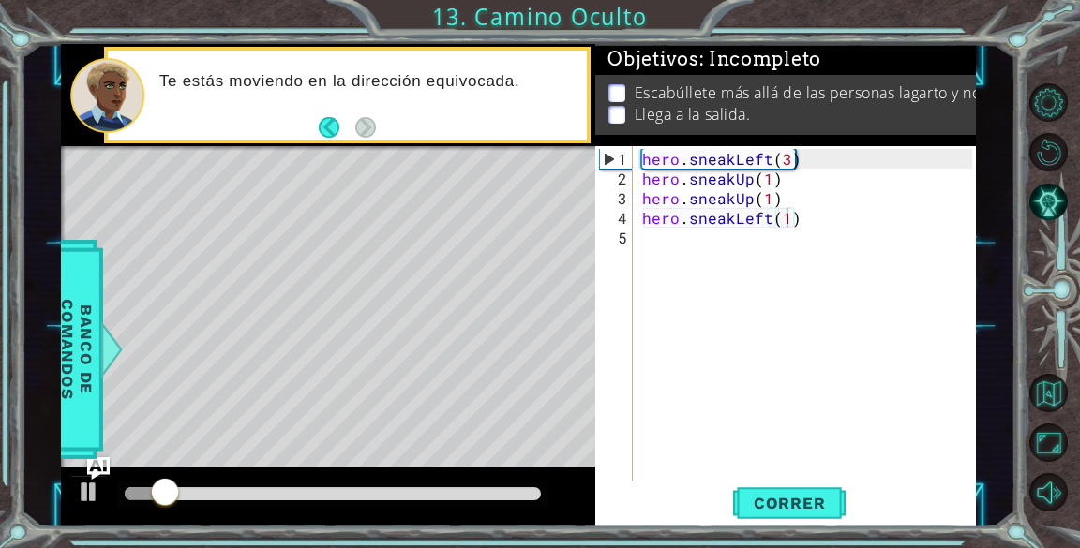
click at [367, 483] on div at bounding box center [332, 495] width 431 height 26
click at [364, 487] on div at bounding box center [333, 493] width 416 height 13
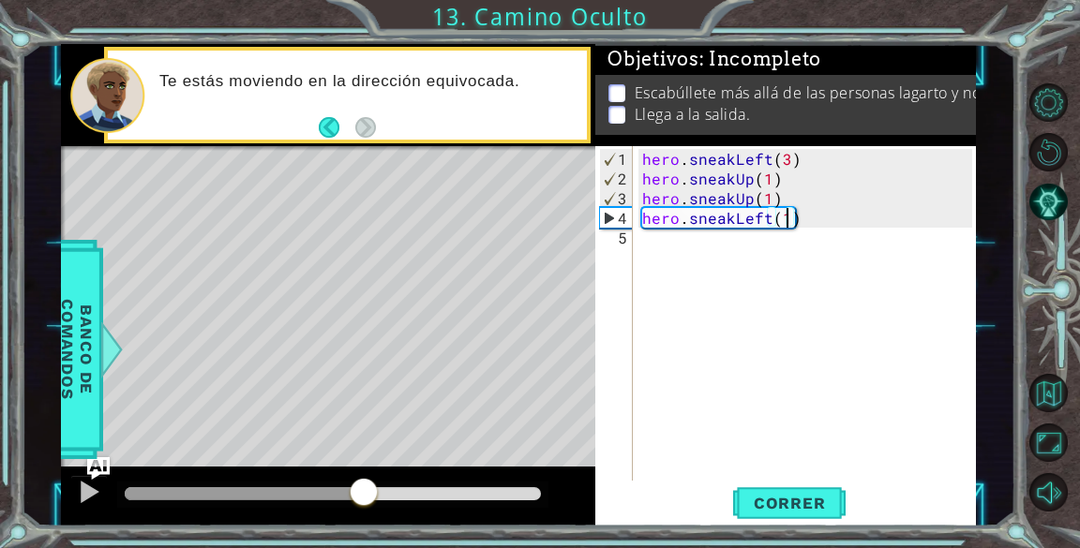
click at [795, 217] on div "hero . sneakLeft ( 3 ) hero . sneakUp ( 1 ) hero . sneakUp ( 1 ) hero . sneakLe…" at bounding box center [809, 336] width 342 height 374
click at [679, 247] on div "hero . sneakLeft ( 3 ) hero . sneakUp ( 1 ) hero . sneakUp ( 1 ) hero . sneakLe…" at bounding box center [809, 336] width 342 height 374
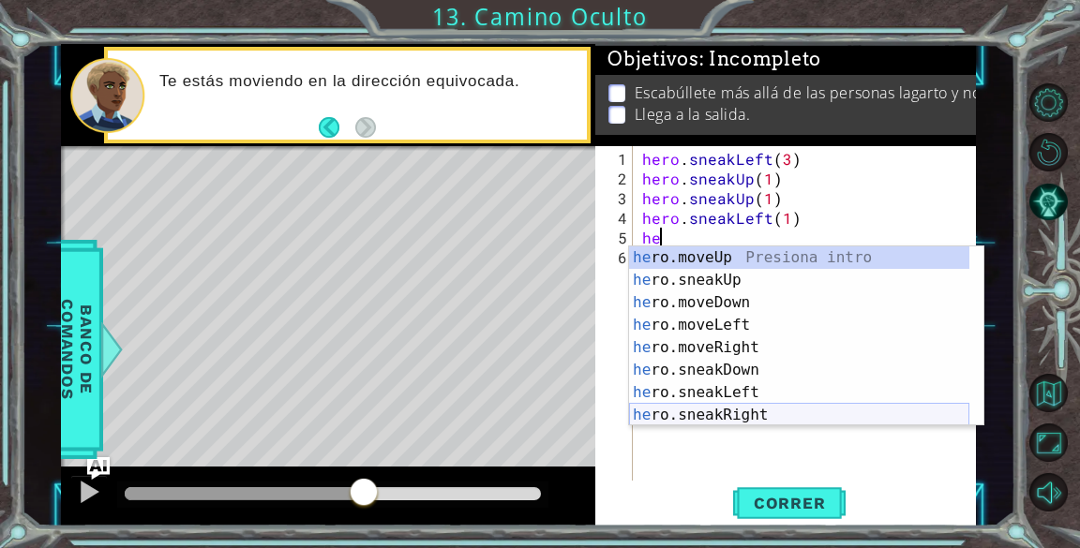
click at [697, 409] on div "he ro.moveUp Presiona intro he ro.sneakUp Presiona intro he ro.moveDown Presion…" at bounding box center [799, 359] width 340 height 225
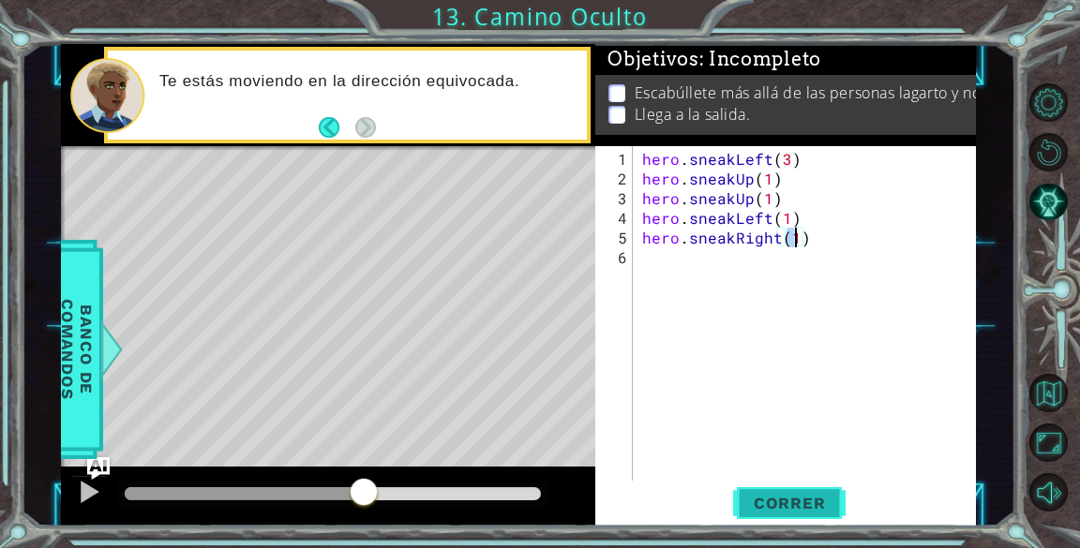
type textarea "hero.sneakRight(1)"
click at [809, 502] on span "Correr" at bounding box center [790, 503] width 110 height 19
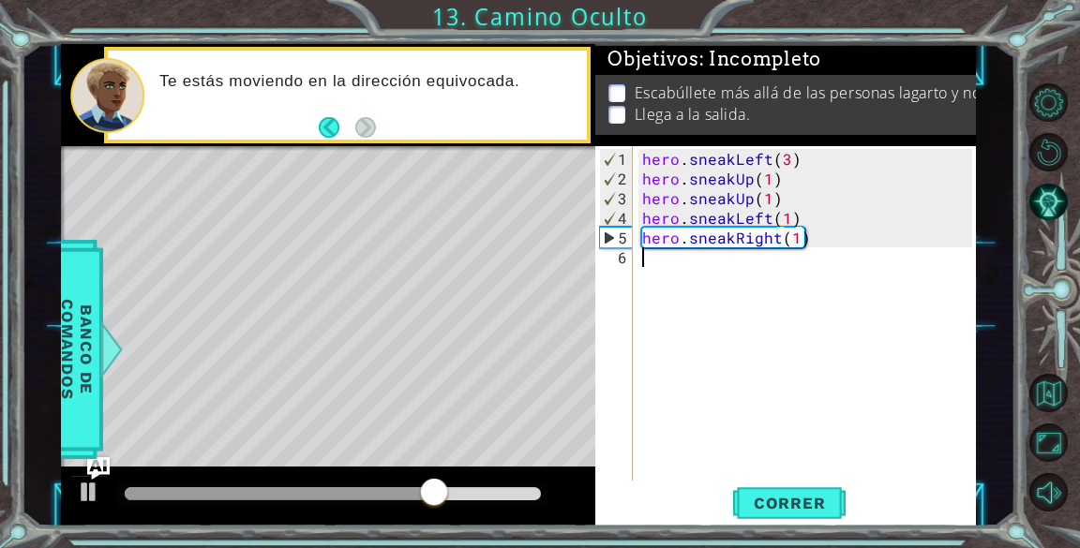
click at [704, 264] on div "hero . sneakLeft ( 3 ) hero . sneakUp ( 1 ) hero . sneakUp ( 1 ) hero . sneakLe…" at bounding box center [809, 336] width 342 height 374
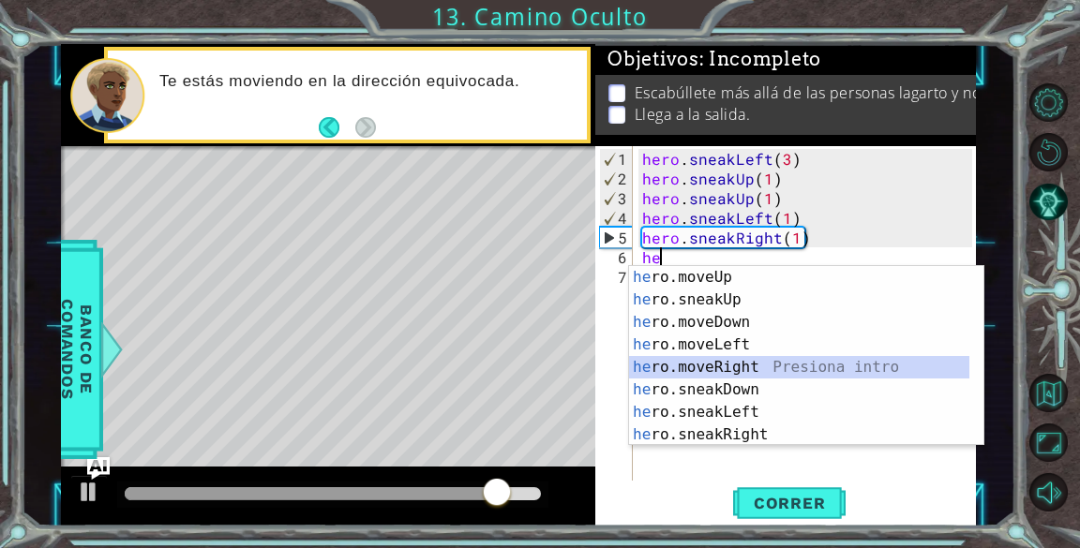
click at [749, 362] on div "he ro.moveUp Presiona intro he ro.sneakUp Presiona intro he ro.moveDown Presion…" at bounding box center [799, 378] width 340 height 225
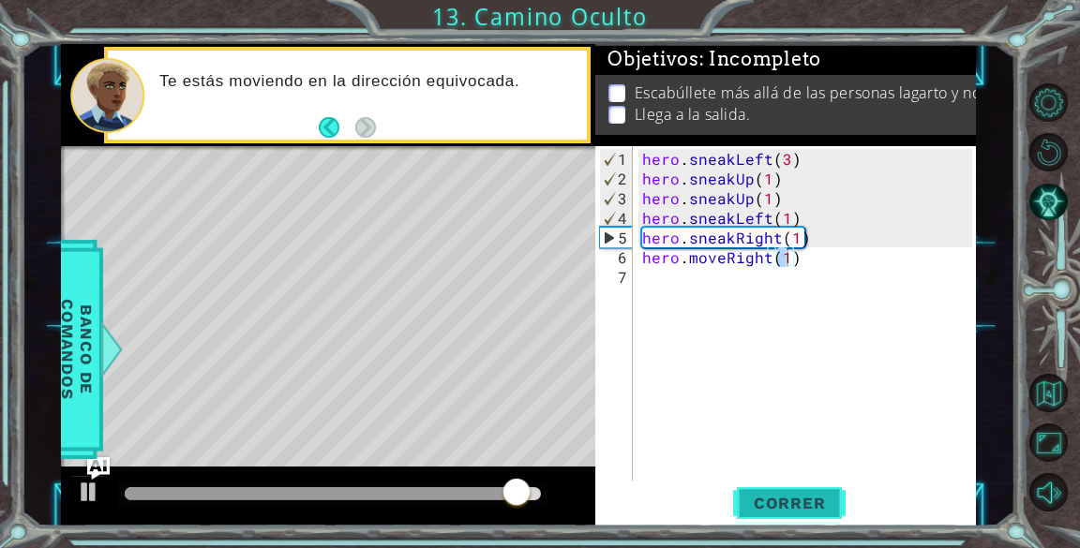
click at [786, 491] on button "Correr" at bounding box center [789, 504] width 112 height 38
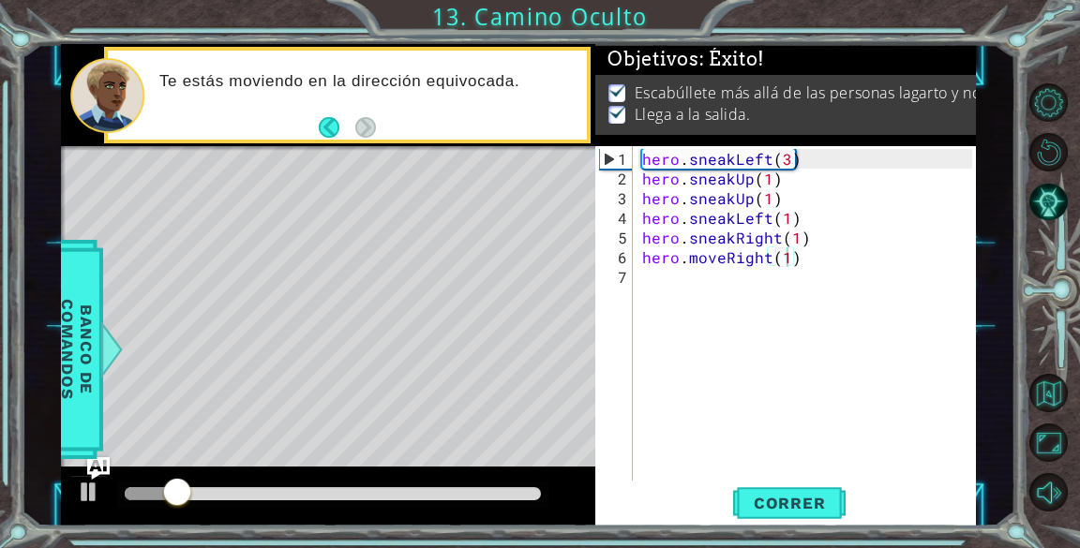
drag, startPoint x: 362, startPoint y: 482, endPoint x: 400, endPoint y: 489, distance: 39.2
click at [400, 489] on div at bounding box center [332, 495] width 431 height 26
click at [400, 489] on div at bounding box center [333, 493] width 416 height 13
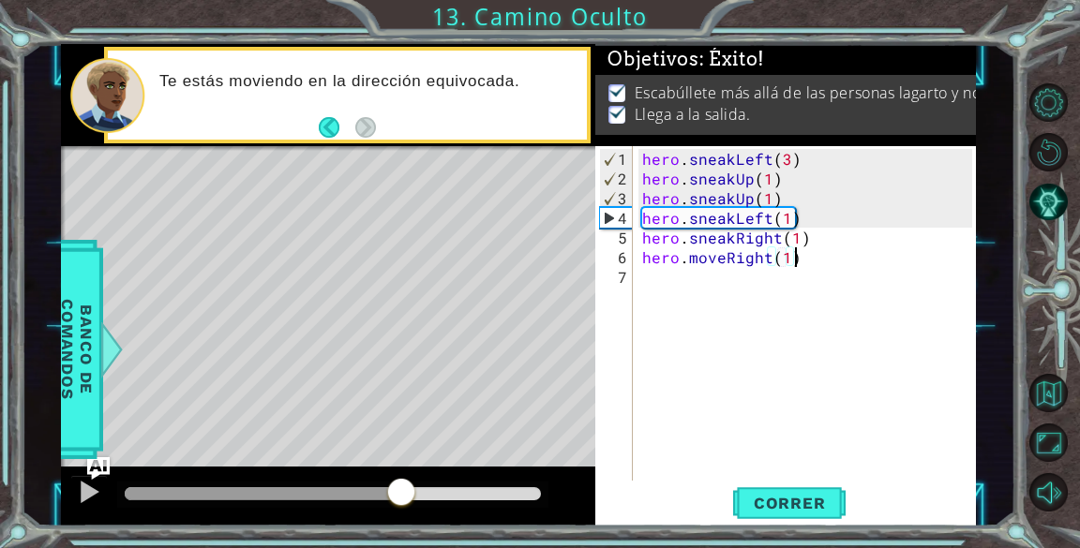
click at [811, 256] on div "hero . sneakLeft ( 3 ) hero . sneakUp ( 1 ) hero . sneakUp ( 1 ) hero . sneakLe…" at bounding box center [809, 336] width 342 height 374
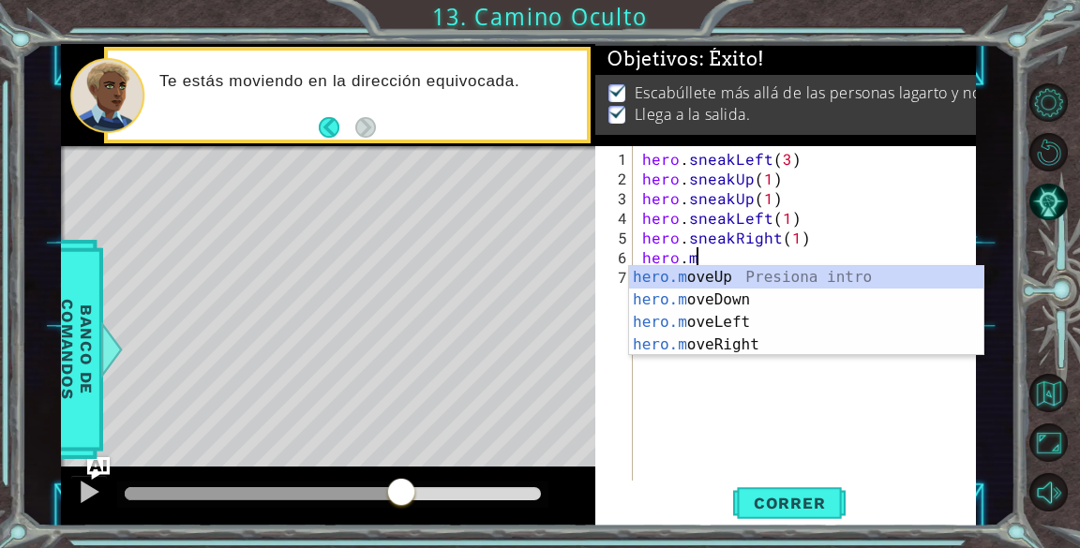
type textarea "h"
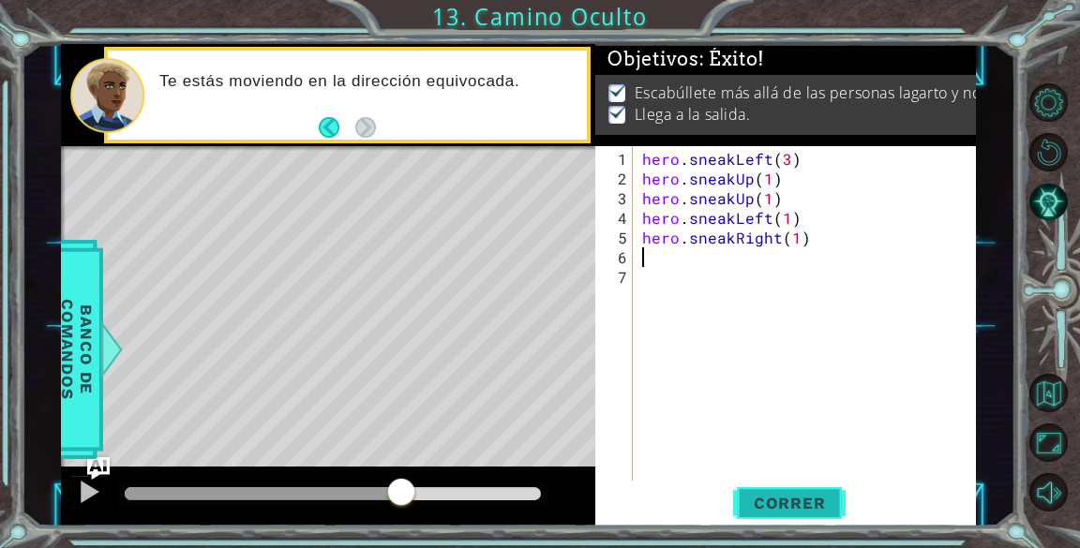
click at [795, 495] on span "Correr" at bounding box center [790, 503] width 110 height 19
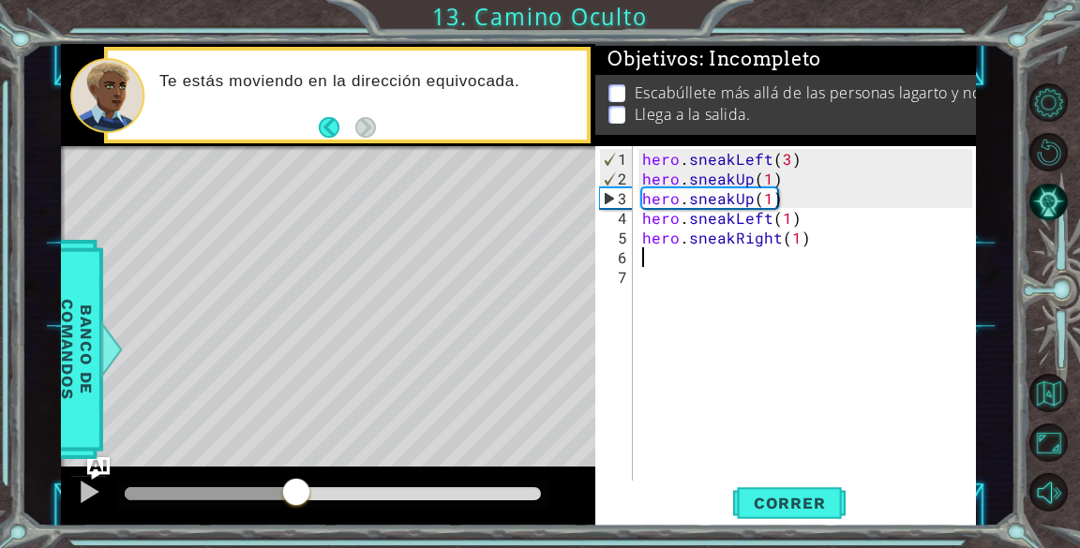
drag, startPoint x: 184, startPoint y: 484, endPoint x: 337, endPoint y: 484, distance: 153.7
click at [313, 484] on div at bounding box center [296, 494] width 34 height 34
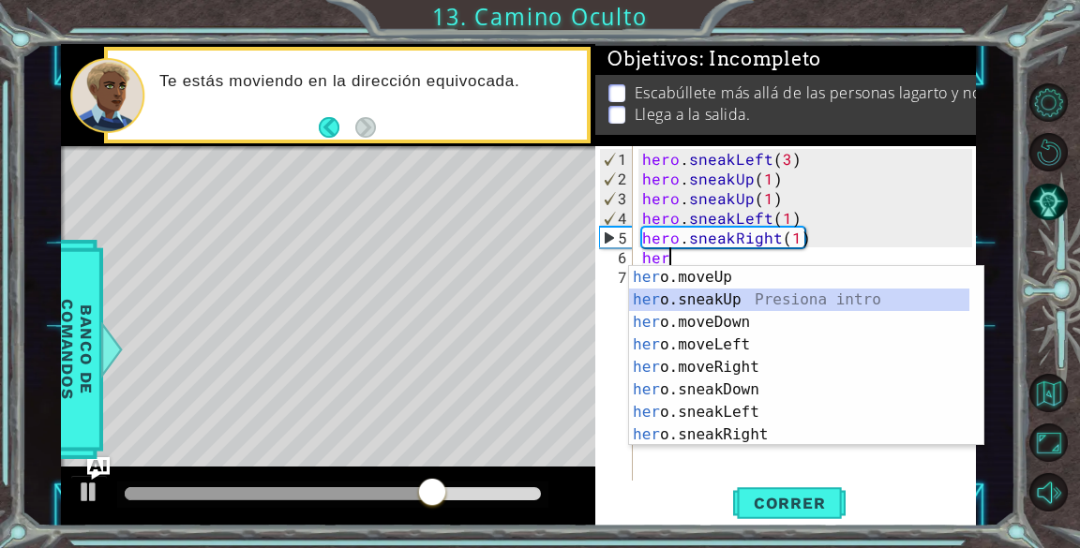
click at [727, 297] on div "her o.moveUp Presiona intro her o.sneakUp Presiona intro her o.moveDown Presion…" at bounding box center [799, 378] width 340 height 225
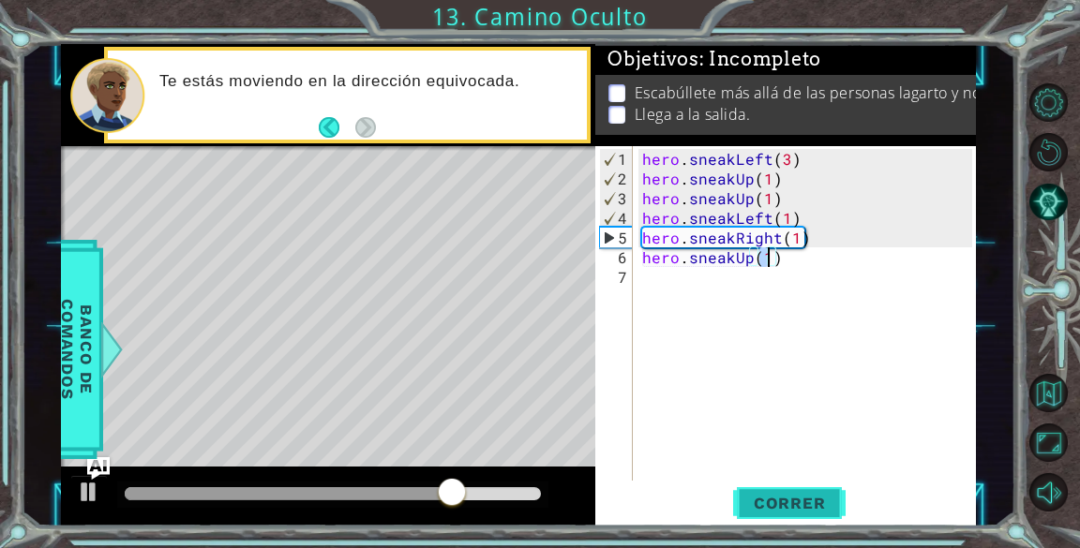
click at [817, 505] on span "Correr" at bounding box center [790, 503] width 110 height 19
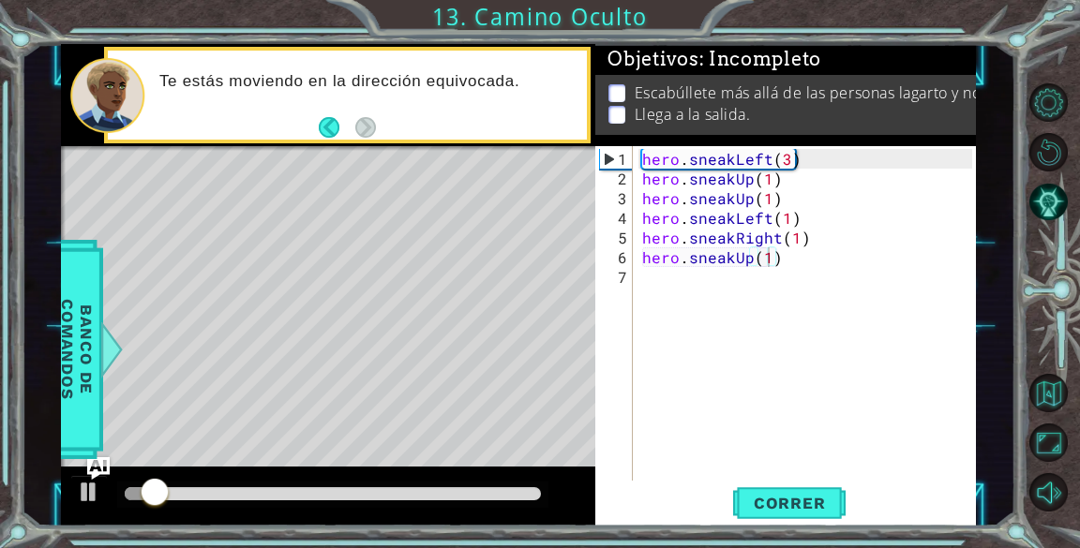
drag, startPoint x: 353, startPoint y: 486, endPoint x: 379, endPoint y: 489, distance: 25.6
click at [379, 489] on div at bounding box center [332, 495] width 431 height 26
click at [379, 489] on div at bounding box center [333, 493] width 416 height 13
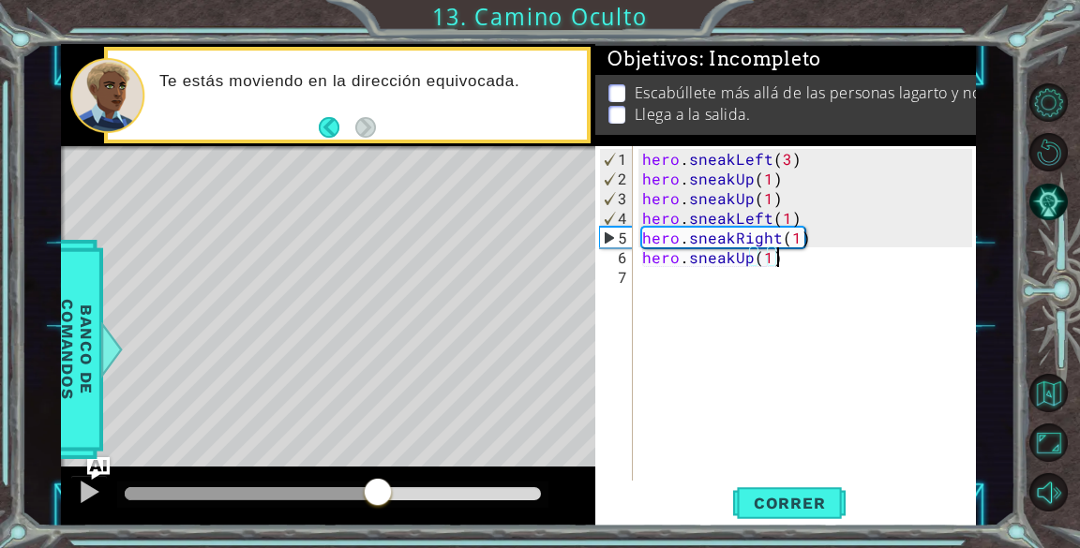
click at [795, 261] on div "hero . sneakLeft ( 3 ) hero . sneakUp ( 1 ) hero . sneakUp ( 1 ) hero . sneakLe…" at bounding box center [809, 336] width 342 height 374
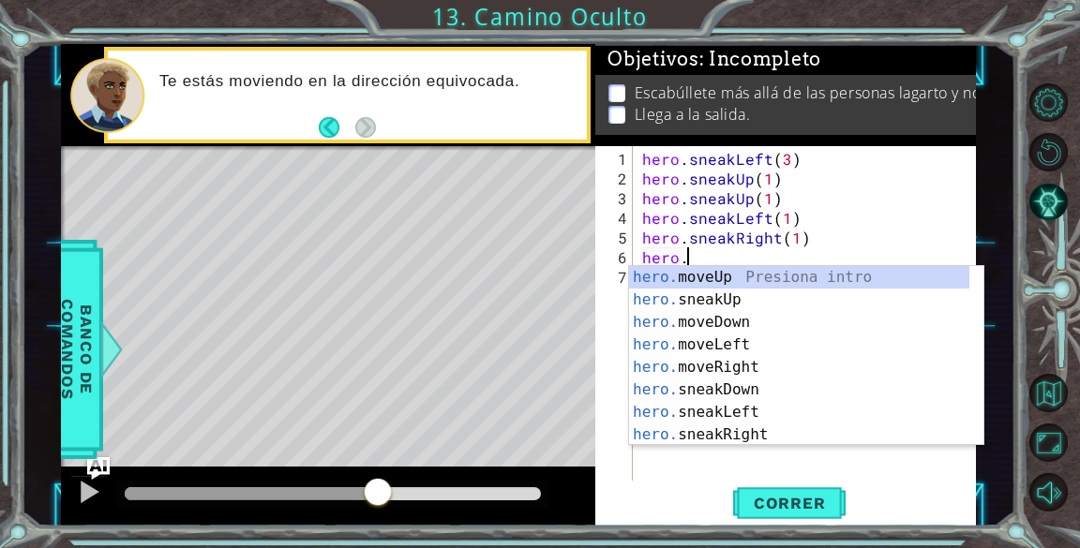
type textarea "hero.s"
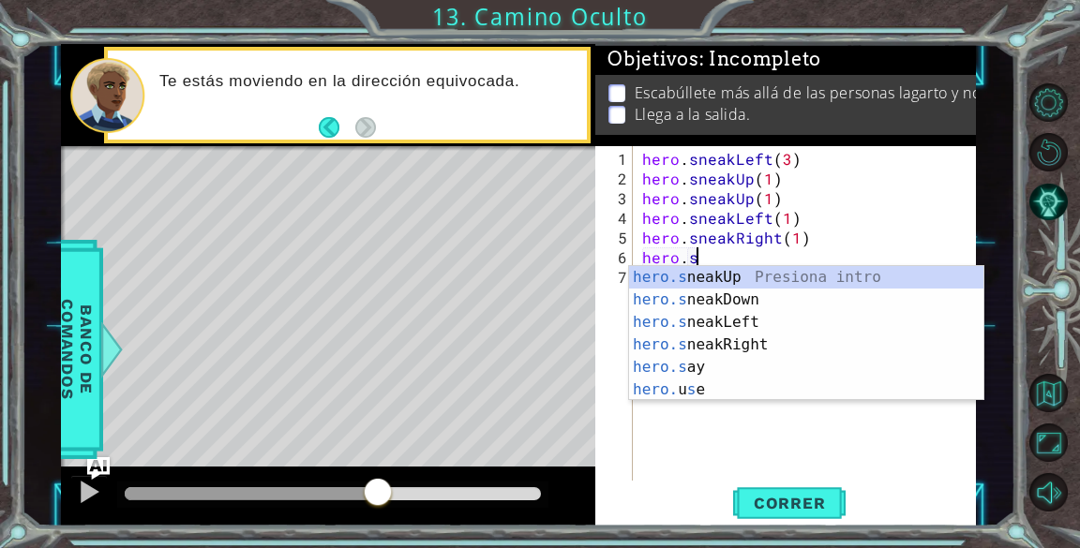
scroll to position [0, 2]
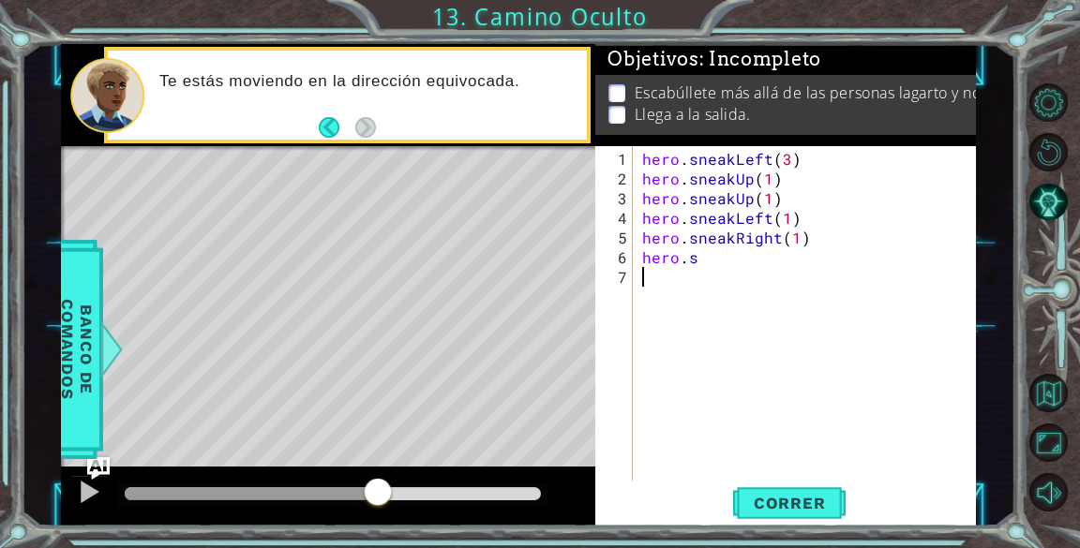
click at [748, 401] on div "hero . sneakLeft ( 3 ) hero . sneakUp ( 1 ) hero . sneakUp ( 1 ) hero . sneakLe…" at bounding box center [809, 336] width 342 height 374
click at [717, 258] on div "hero . sneakLeft ( 3 ) hero . sneakUp ( 1 ) hero . sneakUp ( 1 ) hero . sneakLe…" at bounding box center [809, 336] width 342 height 374
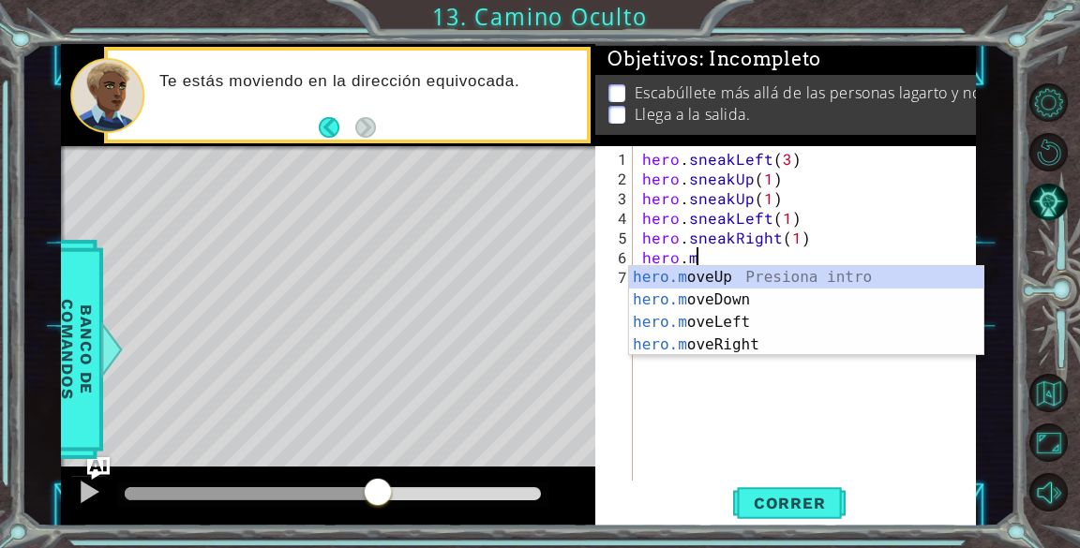
scroll to position [0, 2]
click at [653, 268] on div "hero.m oveUp Presiona intro hero.m oveDown Presiona intro hero.m oveLeft Presio…" at bounding box center [806, 333] width 354 height 135
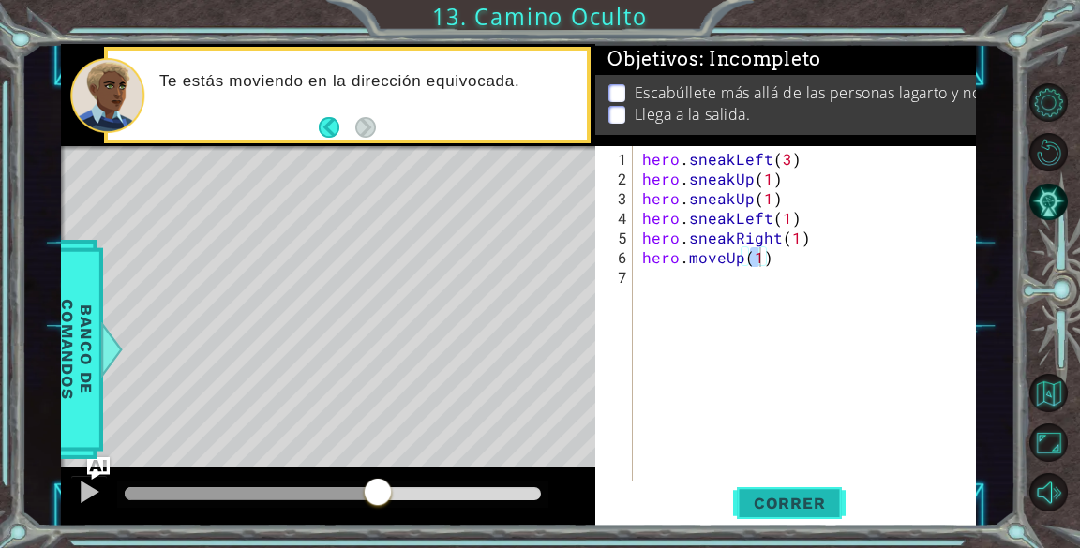
click at [766, 491] on button "Correr" at bounding box center [789, 504] width 112 height 38
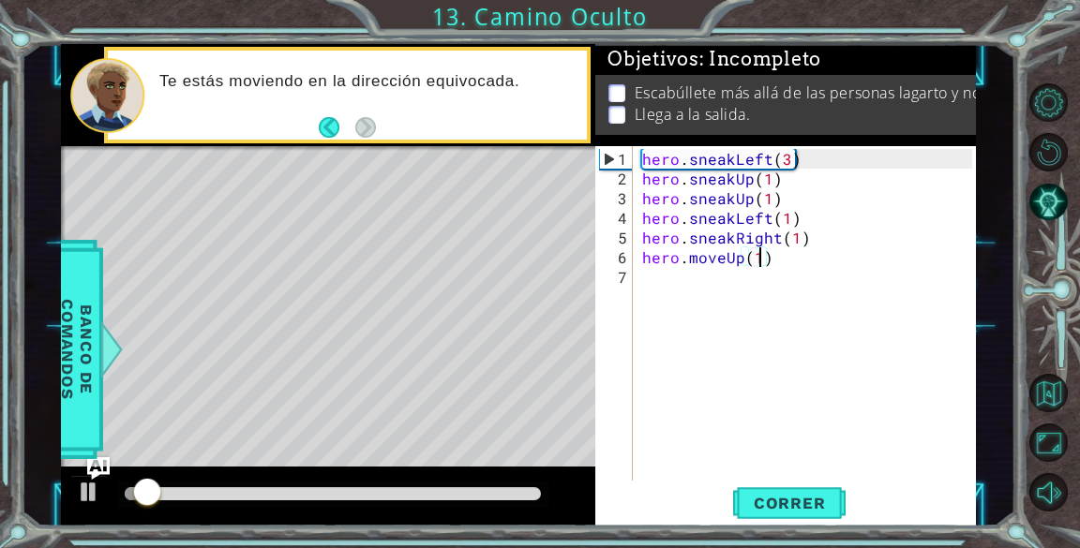
click at [374, 488] on div at bounding box center [333, 493] width 416 height 13
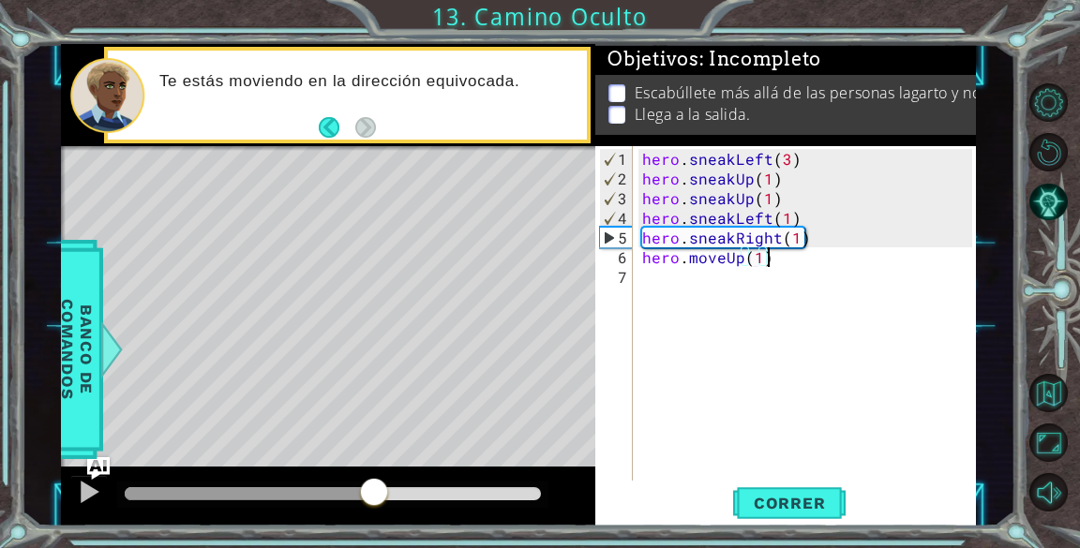
click at [780, 258] on div "hero . sneakLeft ( 3 ) hero . sneakUp ( 1 ) hero . sneakUp ( 1 ) hero . sneakLe…" at bounding box center [809, 336] width 342 height 374
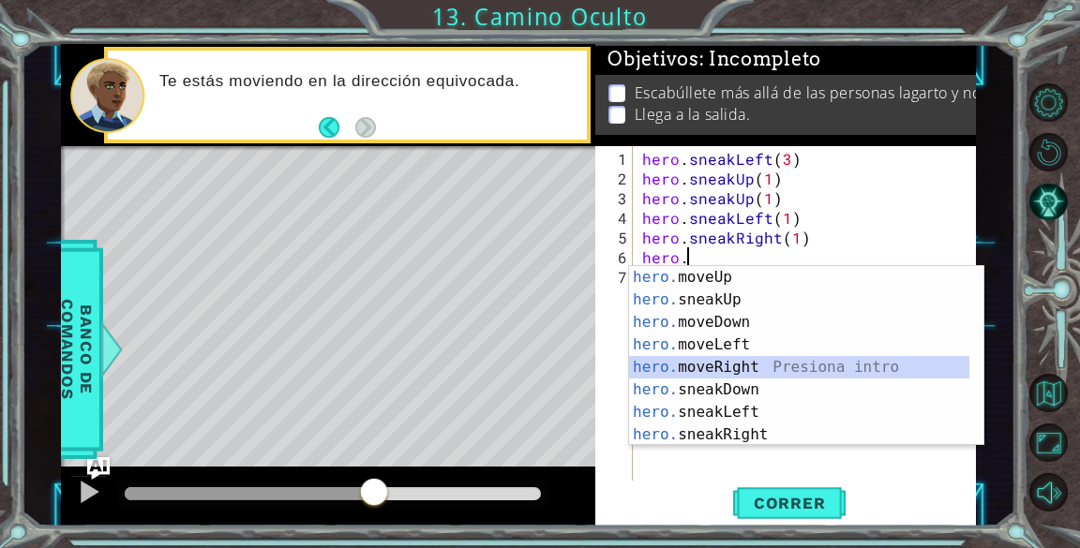
click at [705, 359] on div "hero. moveUp Presiona intro hero. sneakUp Presiona intro hero. moveDown Presion…" at bounding box center [799, 378] width 340 height 225
type textarea "hero.moveRight(1)"
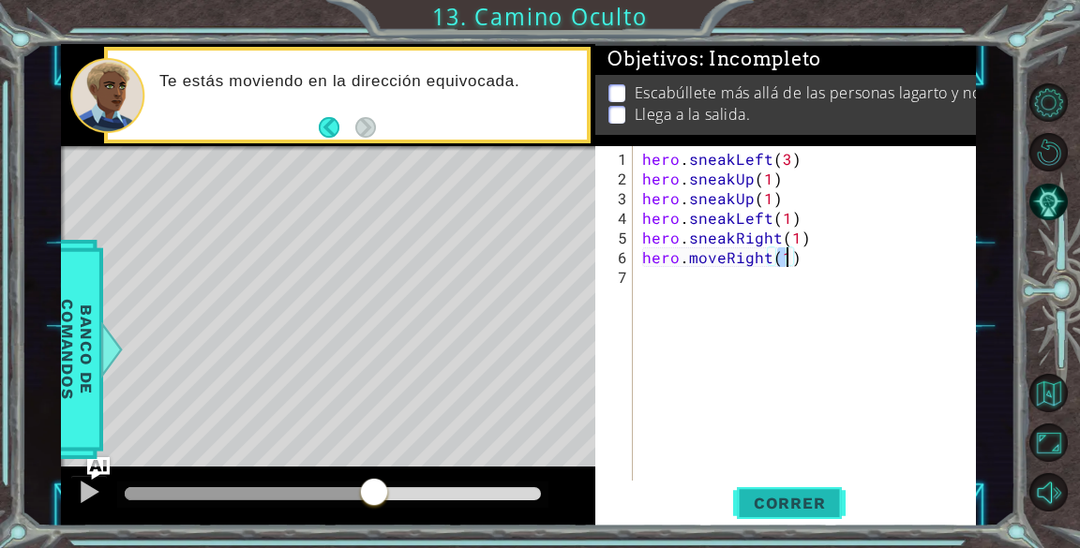
click at [828, 503] on span "Correr" at bounding box center [790, 503] width 110 height 19
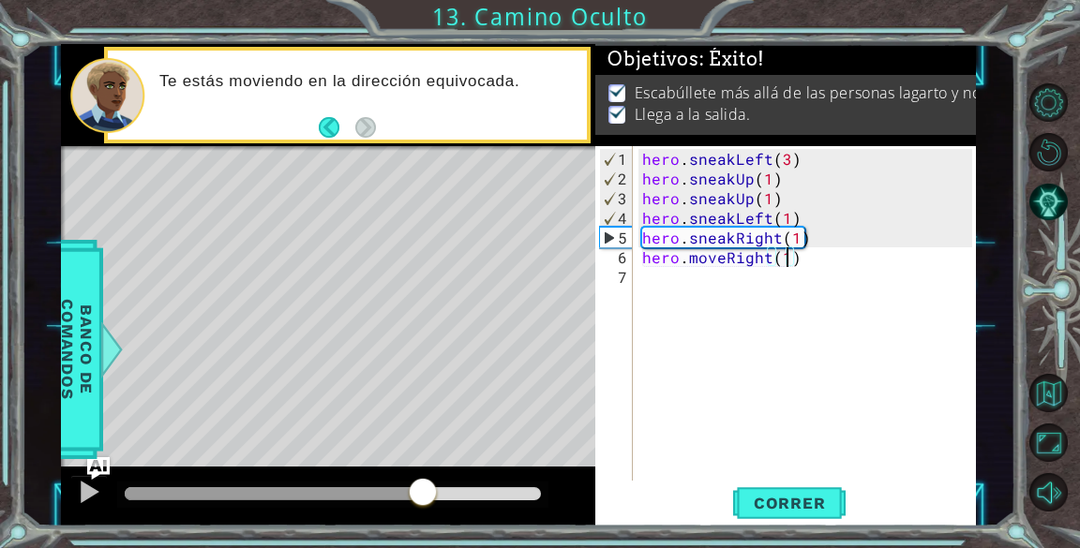
drag, startPoint x: 385, startPoint y: 491, endPoint x: 427, endPoint y: 496, distance: 41.5
click at [427, 496] on div at bounding box center [333, 493] width 416 height 13
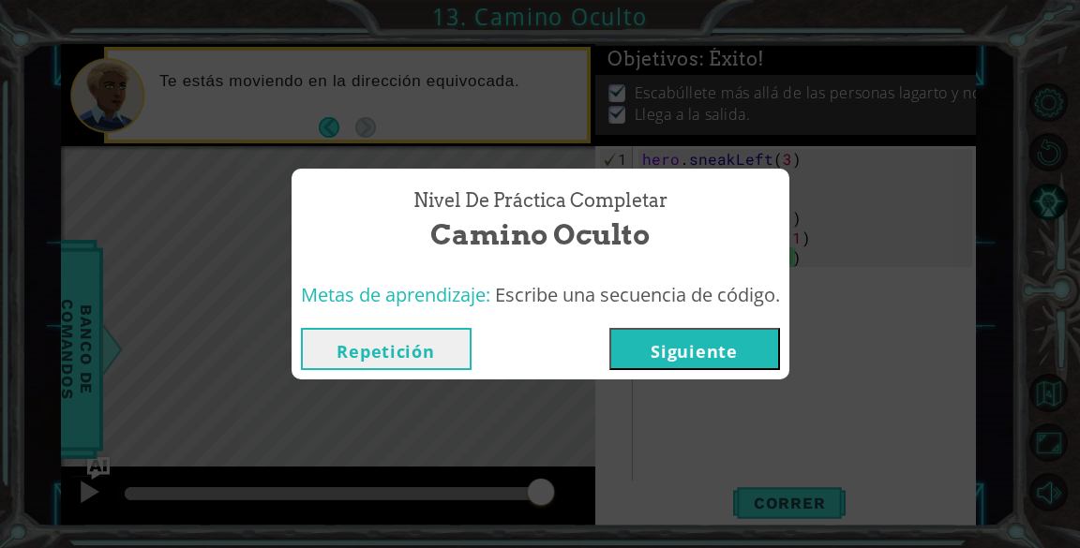
click at [694, 337] on button "Siguiente" at bounding box center [694, 349] width 171 height 42
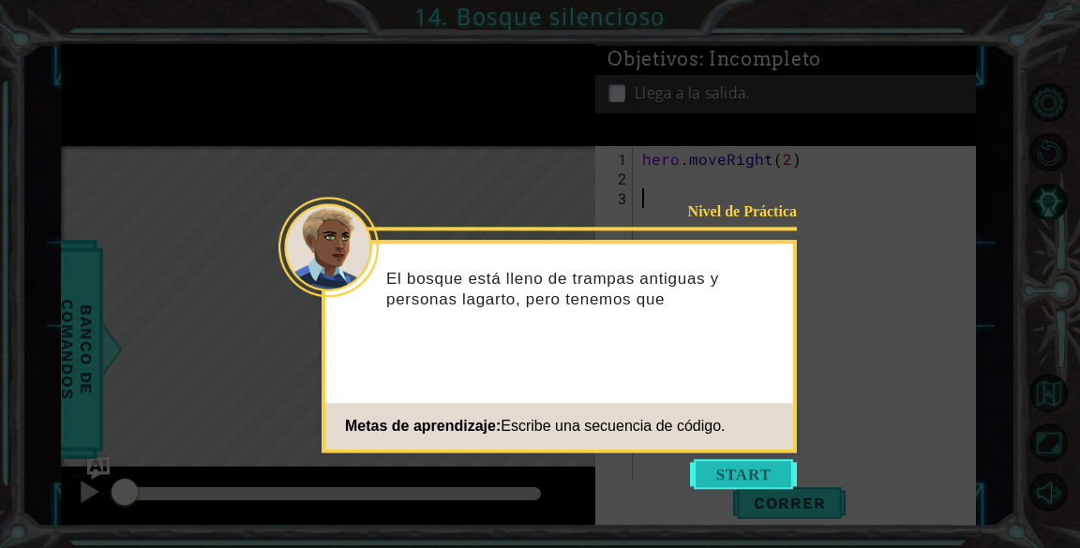
click at [731, 473] on button "Start" at bounding box center [743, 474] width 107 height 30
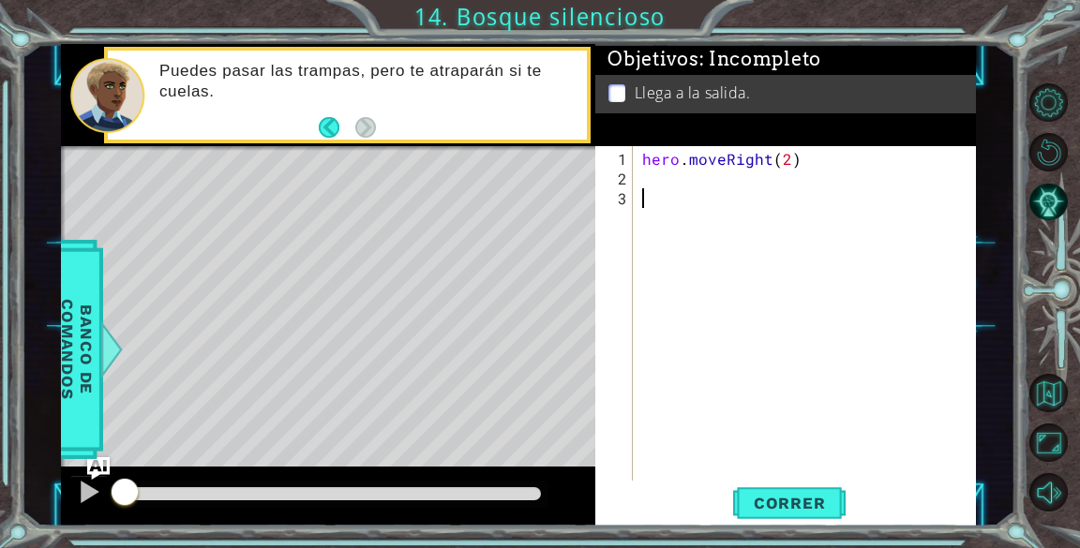
click at [675, 180] on div "hero . moveRight ( 2 )" at bounding box center [809, 336] width 342 height 374
click at [808, 499] on span "Correr" at bounding box center [790, 503] width 110 height 19
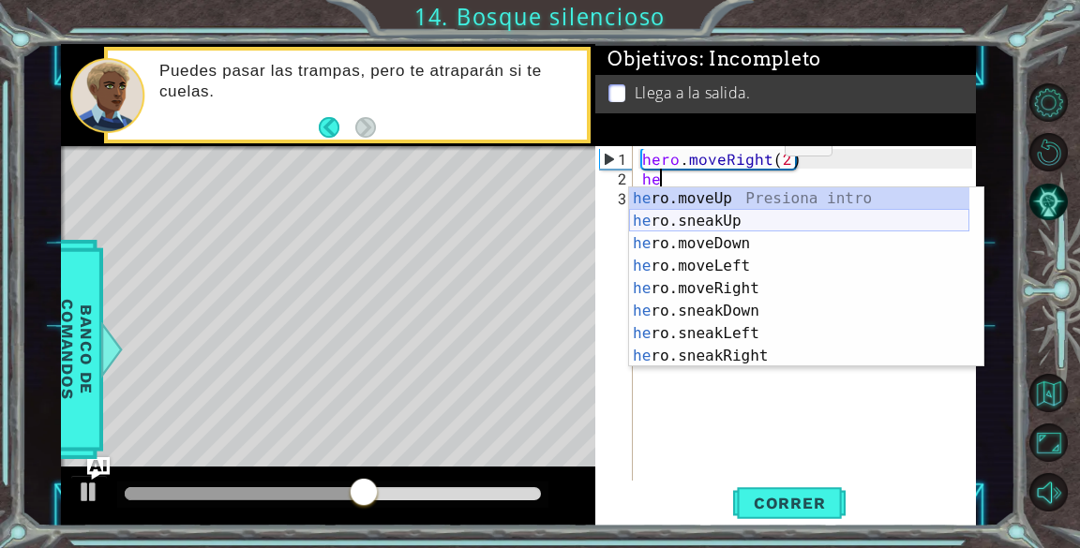
click at [734, 222] on div "he ro.moveUp Presiona intro he ro.sneakUp Presiona intro he ro.moveDown Presion…" at bounding box center [799, 299] width 340 height 225
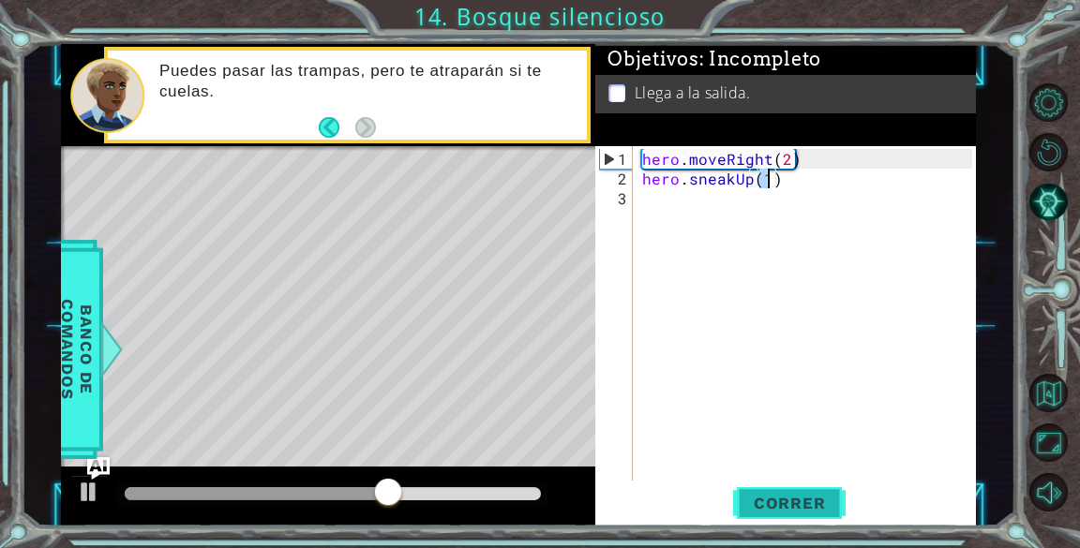
click at [824, 506] on span "Correr" at bounding box center [790, 503] width 110 height 19
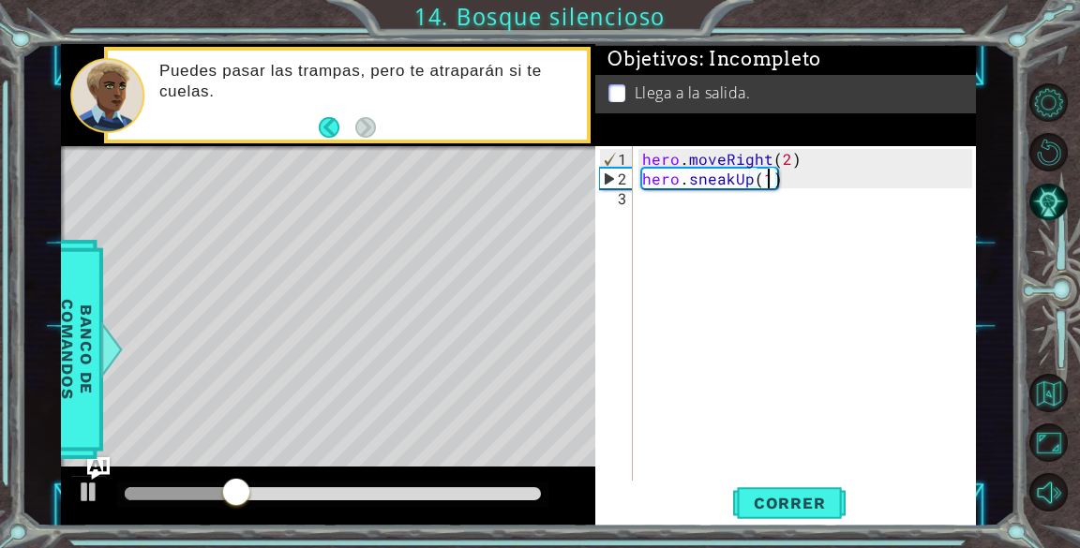
click at [795, 183] on div "hero . moveRight ( 2 ) hero . sneakUp ( 1 )" at bounding box center [809, 336] width 342 height 374
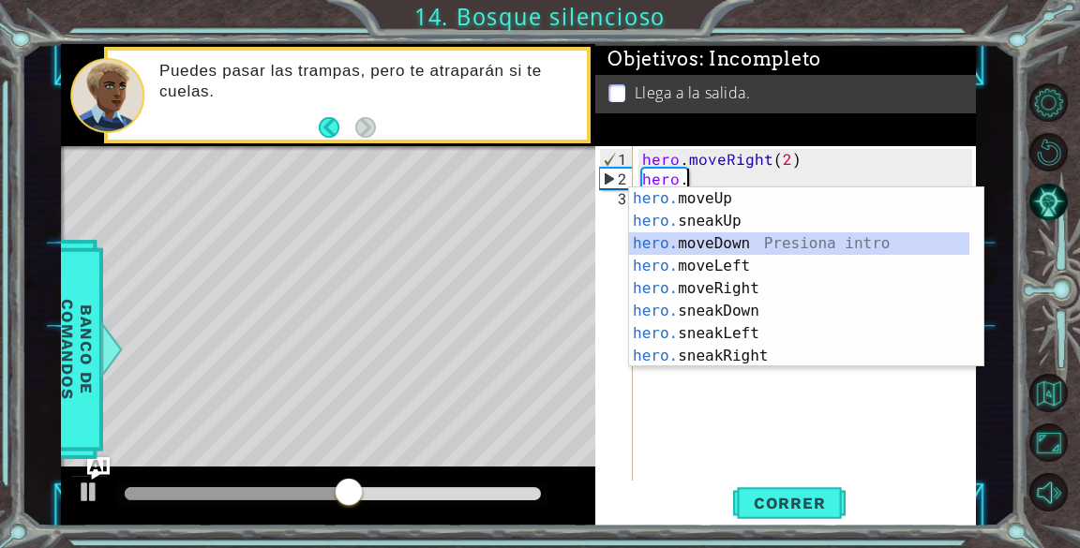
click at [752, 247] on div "hero. moveUp Presiona intro hero. sneakUp Presiona intro hero. moveDown Presion…" at bounding box center [799, 299] width 340 height 225
type textarea "hero.moveDown(1)"
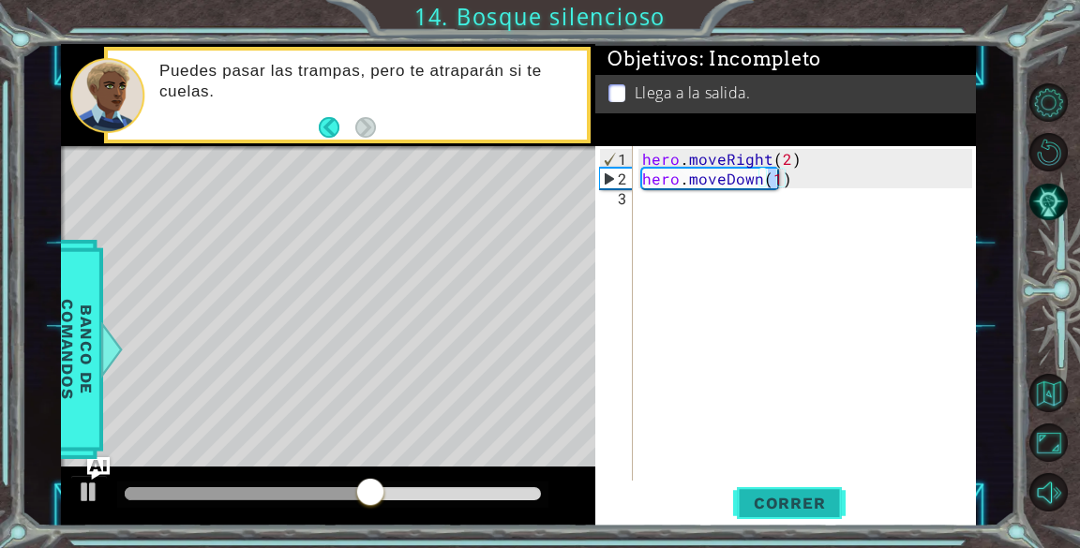
click at [762, 498] on span "Correr" at bounding box center [790, 503] width 110 height 19
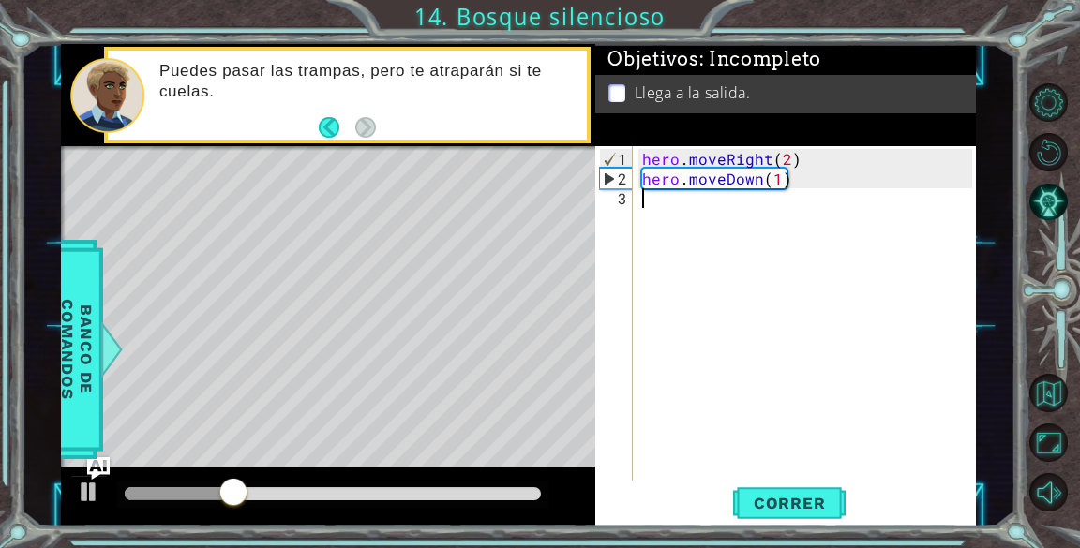
click at [689, 208] on div "hero . moveRight ( 2 ) hero . moveDown ( 1 )" at bounding box center [809, 336] width 342 height 374
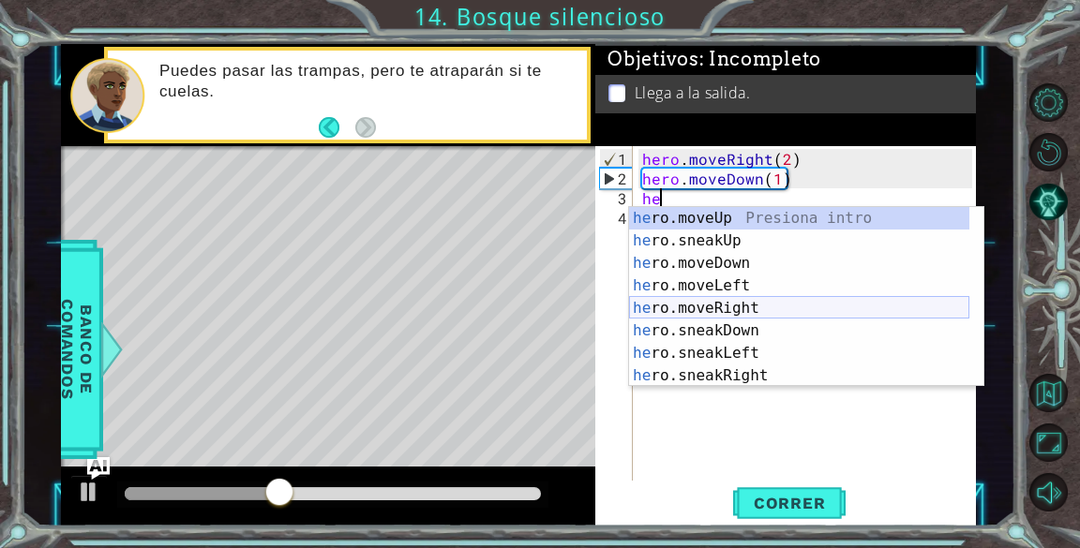
click at [701, 306] on div "he ro.moveUp Presiona intro he ro.sneakUp Presiona intro he ro.moveDown Presion…" at bounding box center [799, 319] width 340 height 225
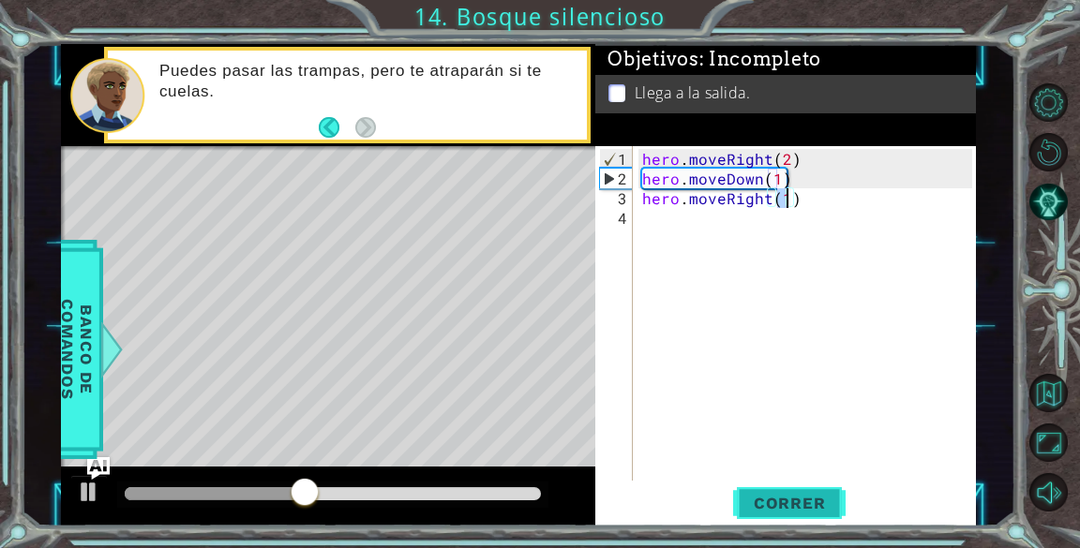
type textarea "hero.moveRight(1)"
click at [772, 488] on button "Correr" at bounding box center [789, 504] width 112 height 38
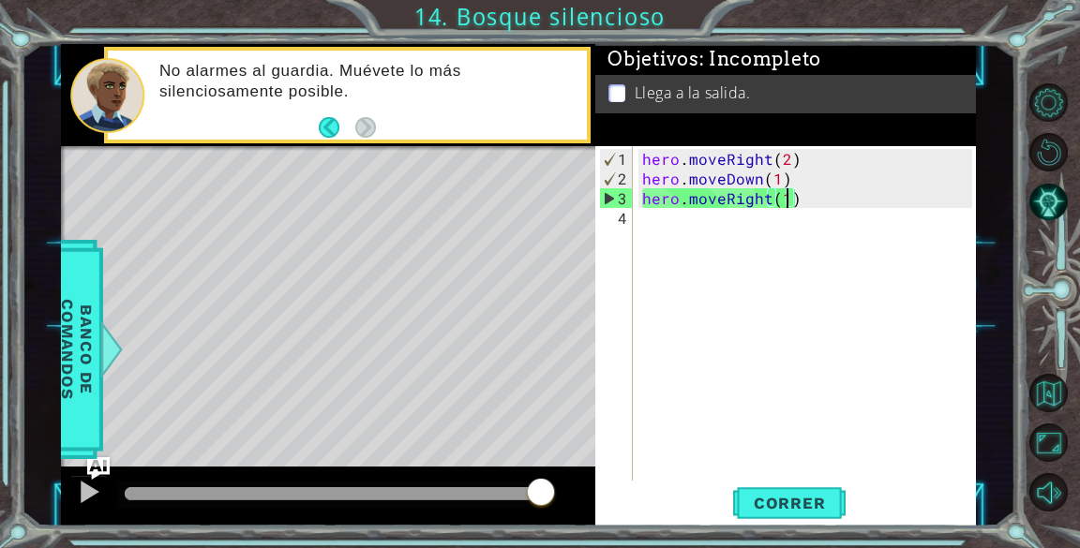
click at [802, 202] on div "hero . moveRight ( 2 ) hero . moveDown ( 1 ) hero . moveRight ( 1 )" at bounding box center [809, 336] width 342 height 374
click at [798, 487] on button "Correr" at bounding box center [789, 504] width 112 height 38
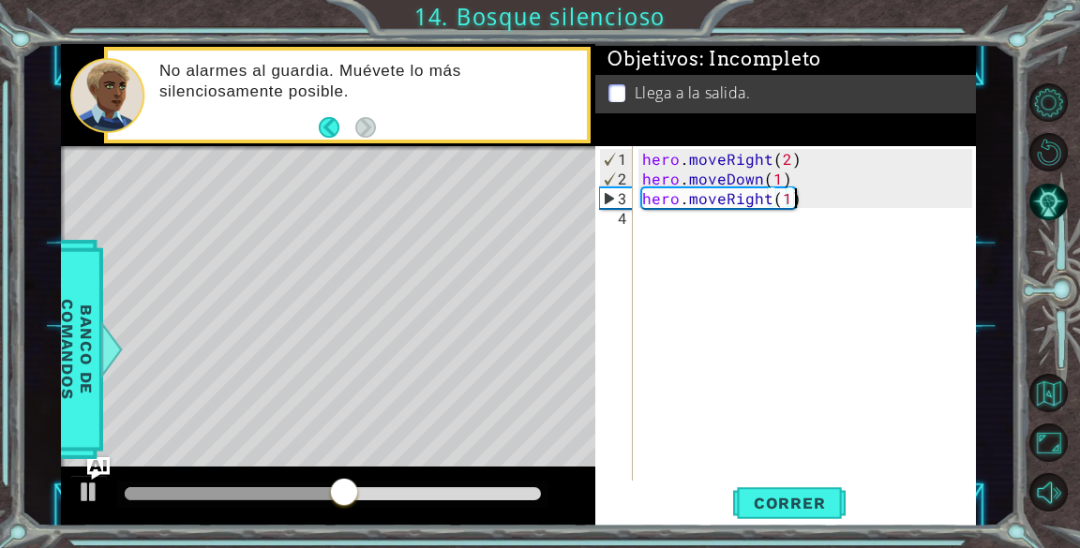
click at [681, 219] on div "hero . moveRight ( 2 ) hero . moveDown ( 1 ) hero . moveRight ( 1 )" at bounding box center [809, 336] width 342 height 374
click at [811, 202] on div "hero . moveRight ( 2 ) hero . moveDown ( 1 ) hero . moveRight ( 1 )" at bounding box center [809, 336] width 342 height 374
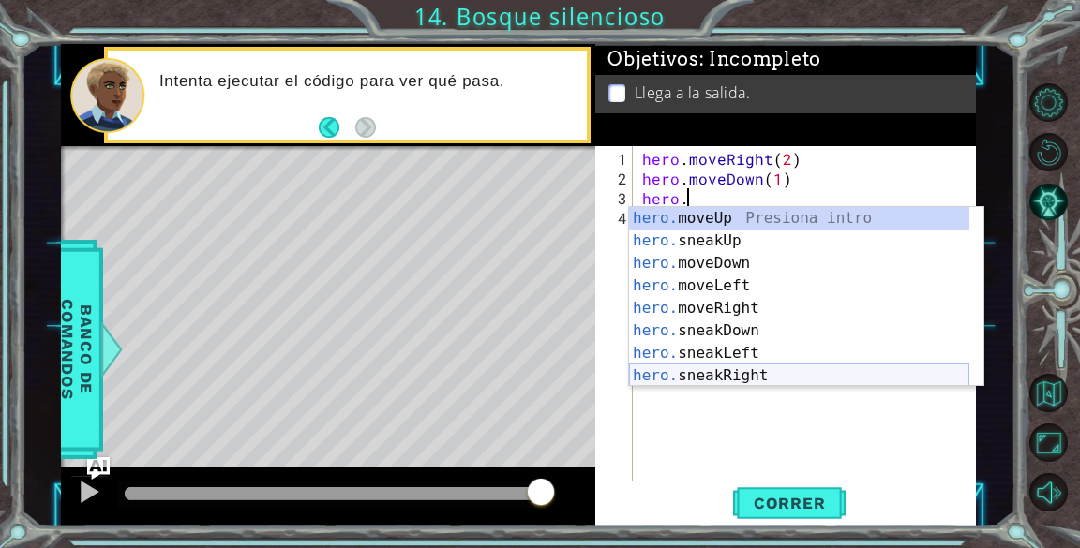
click at [756, 371] on div "hero. moveUp Presiona intro hero. sneakUp Presiona intro hero. moveDown Presion…" at bounding box center [799, 319] width 340 height 225
type textarea "hero.sneakRight(1)"
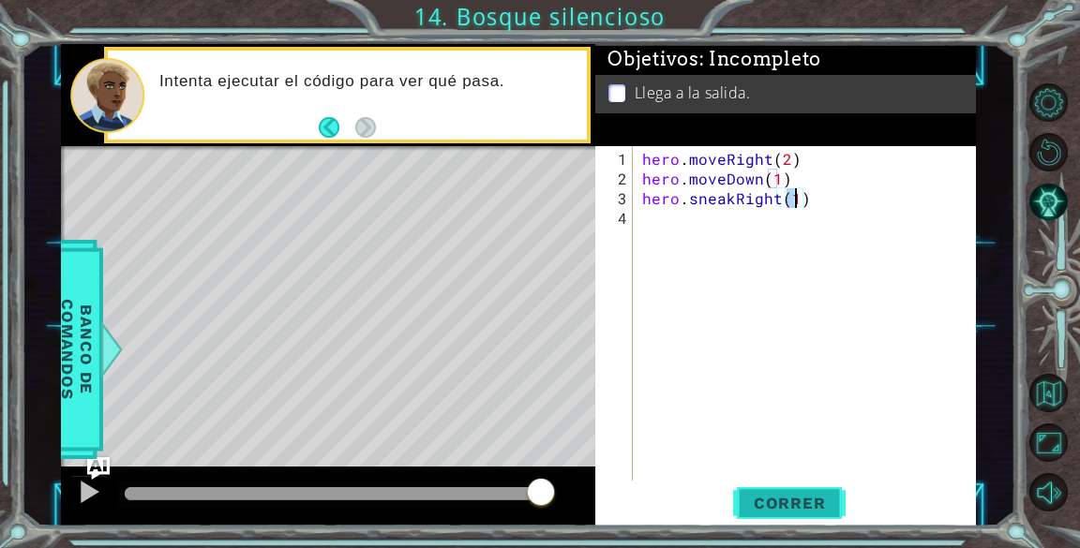
click at [762, 487] on button "Correr" at bounding box center [789, 504] width 112 height 38
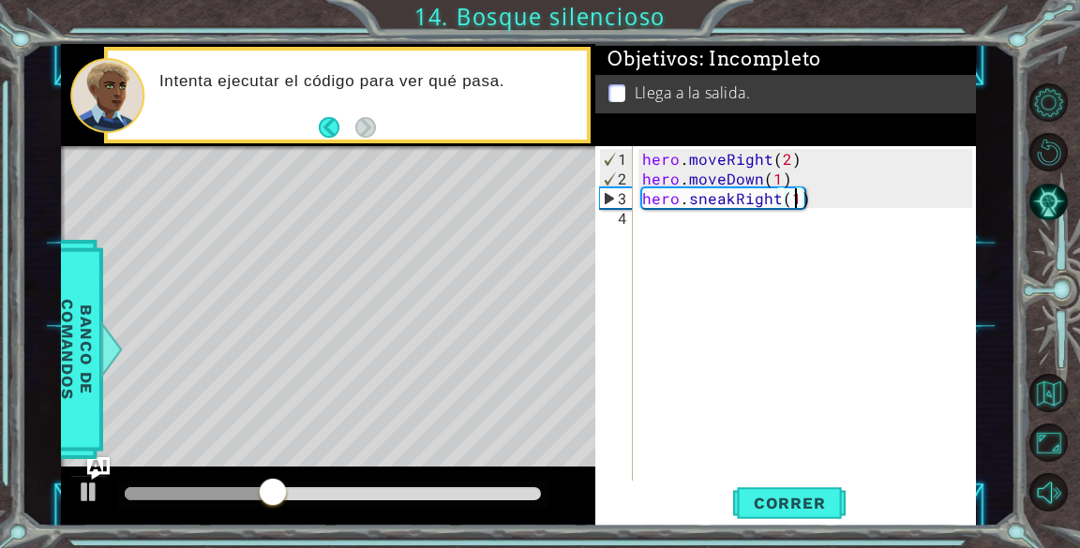
click at [704, 223] on div "hero . moveRight ( 2 ) hero . moveDown ( 1 ) hero . sneakRight ( 1 )" at bounding box center [809, 336] width 342 height 374
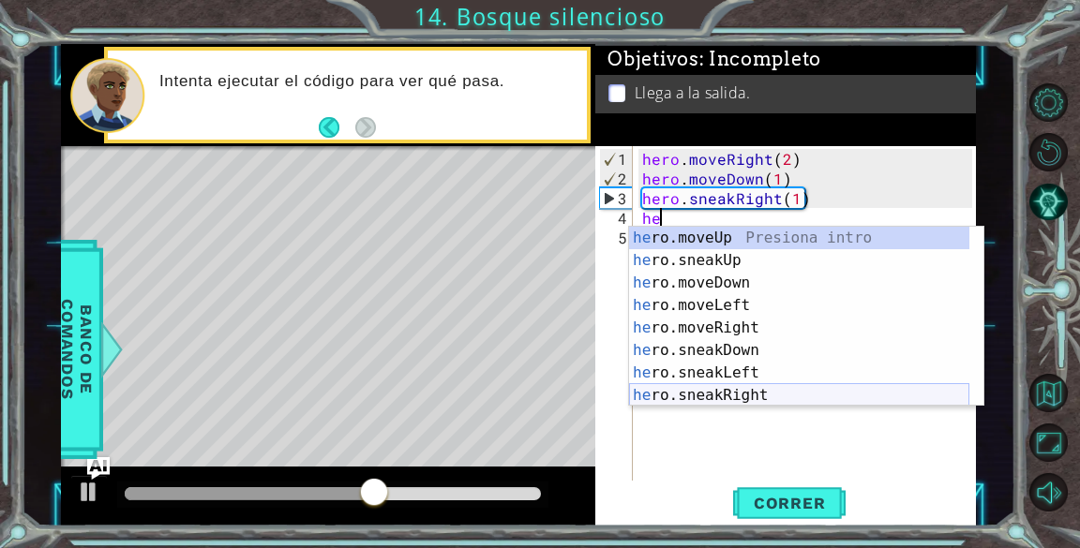
click at [739, 392] on div "he ro.moveUp Presiona intro he ro.sneakUp Presiona intro he ro.moveDown Presion…" at bounding box center [799, 339] width 340 height 225
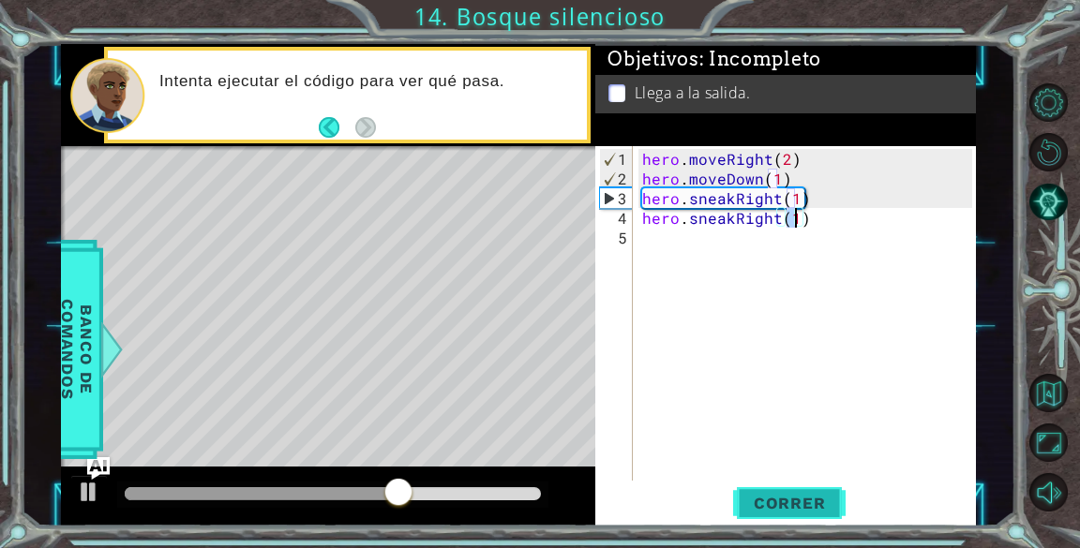
type textarea "hero.sneakRight(1)"
click at [784, 490] on button "Correr" at bounding box center [789, 504] width 112 height 38
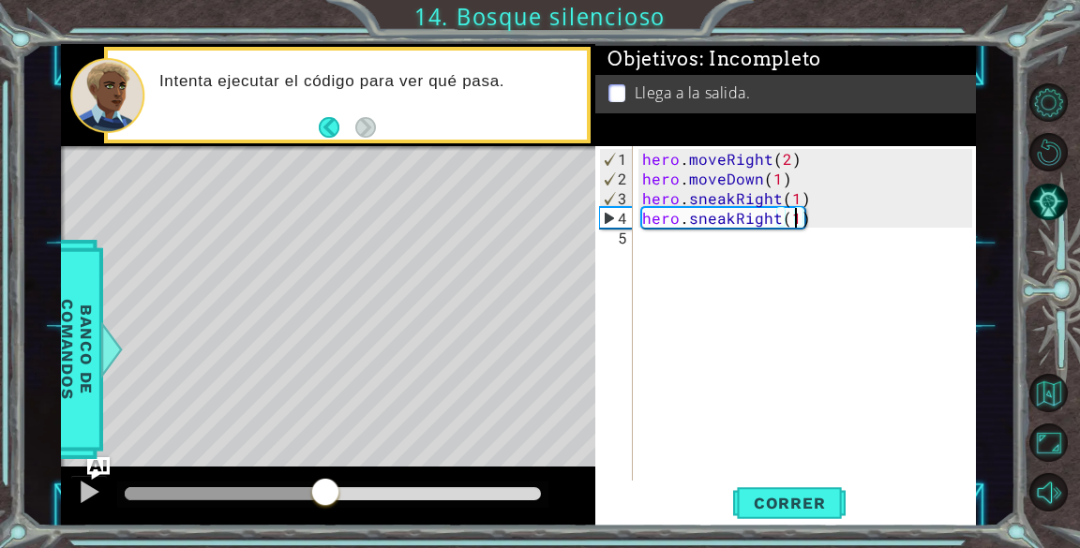
drag, startPoint x: 186, startPoint y: 487, endPoint x: 344, endPoint y: 491, distance: 158.5
click at [344, 491] on div at bounding box center [333, 493] width 416 height 13
click at [681, 249] on div "hero . moveRight ( 2 ) hero . moveDown ( 1 ) hero . sneakRight ( 1 ) hero . sne…" at bounding box center [809, 336] width 342 height 374
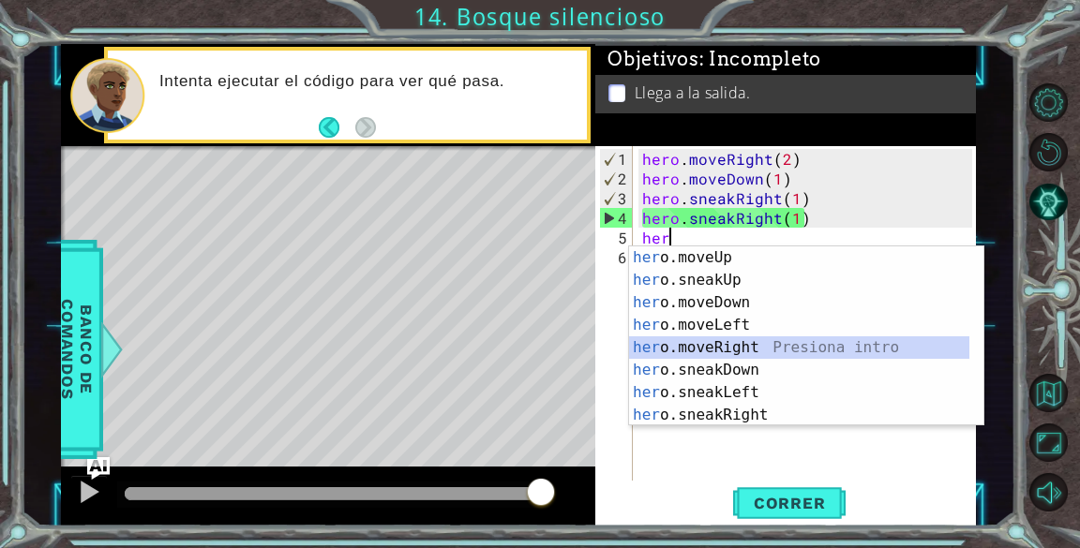
click at [750, 344] on div "her o.moveUp Presiona intro her o.sneakUp Presiona intro her o.moveDown Presion…" at bounding box center [799, 359] width 340 height 225
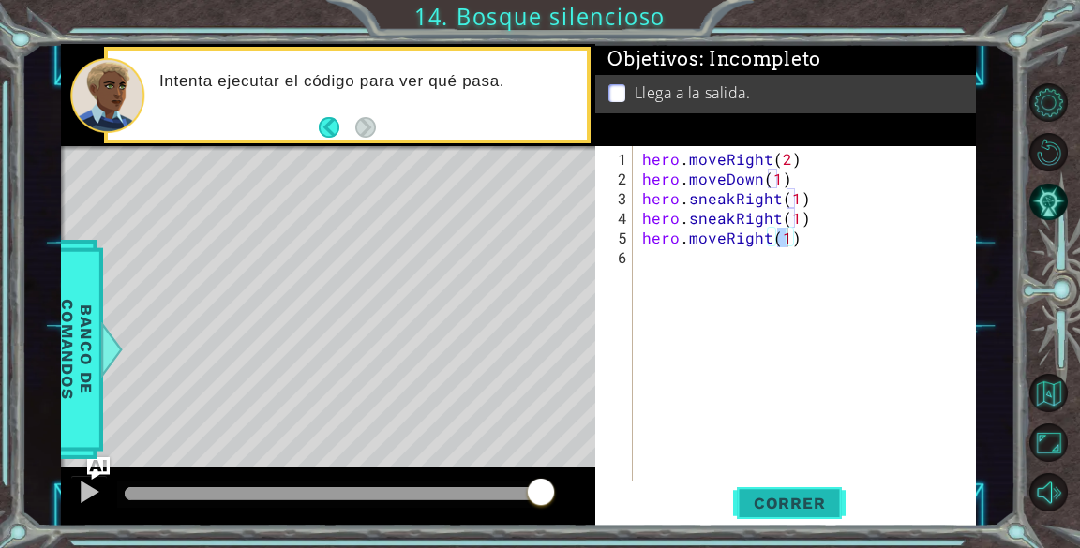
click at [771, 503] on span "Correr" at bounding box center [790, 503] width 110 height 19
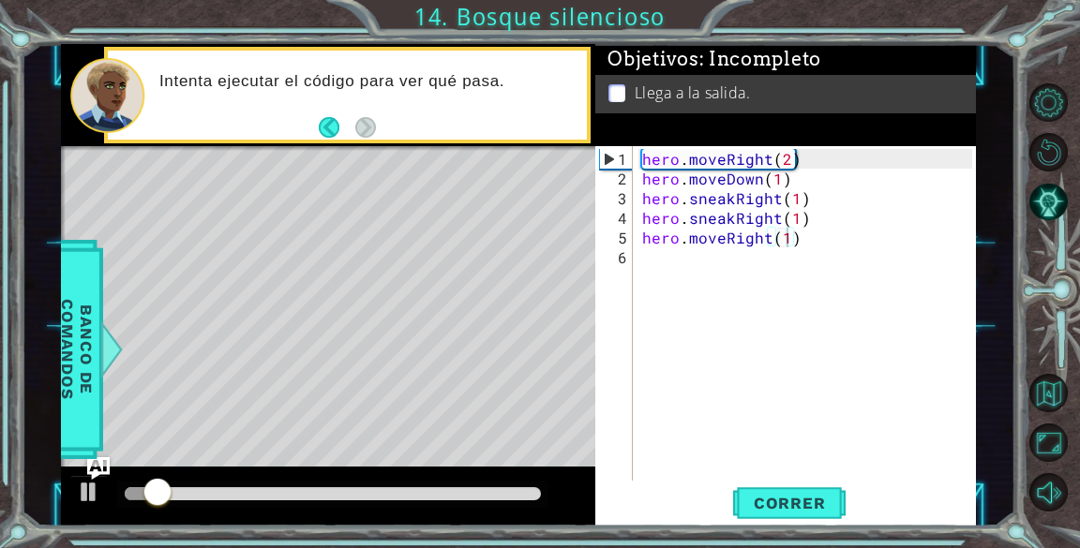
click at [368, 483] on div at bounding box center [332, 495] width 431 height 26
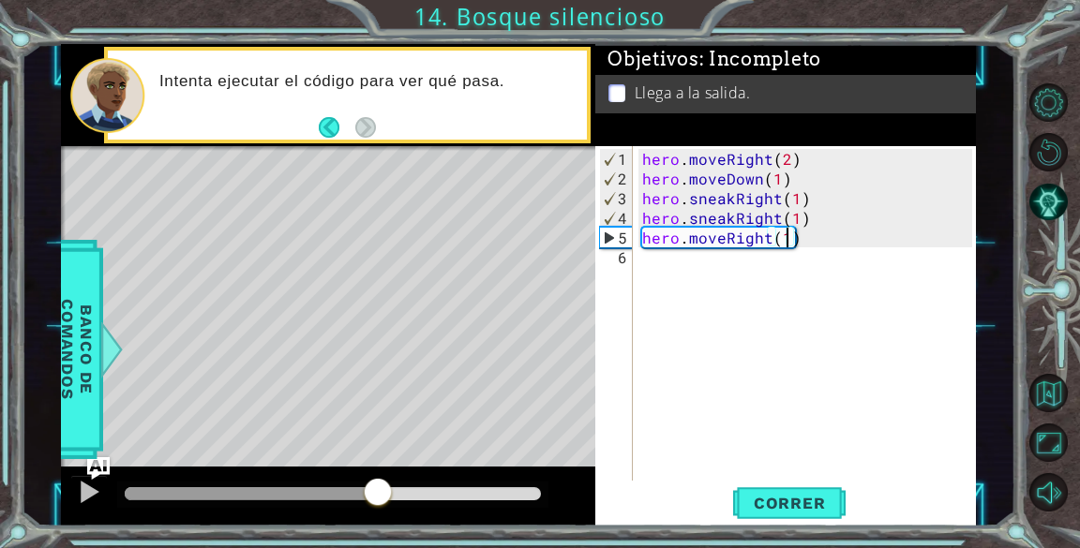
click at [378, 487] on div at bounding box center [333, 493] width 416 height 13
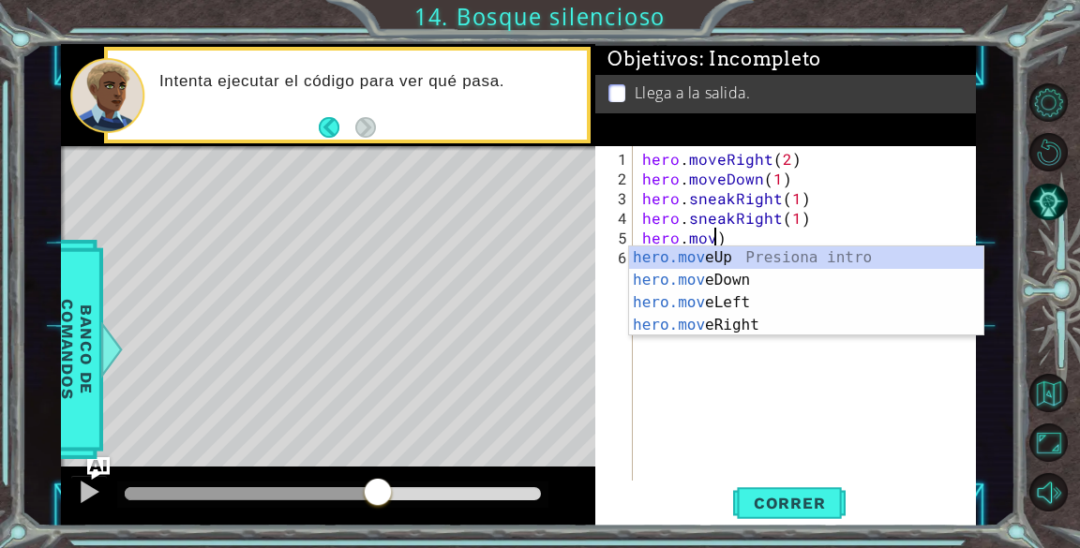
click at [766, 236] on div "hero . moveRight ( 2 ) hero . moveDown ( 1 ) hero . sneakRight ( 1 ) hero . sne…" at bounding box center [809, 336] width 342 height 374
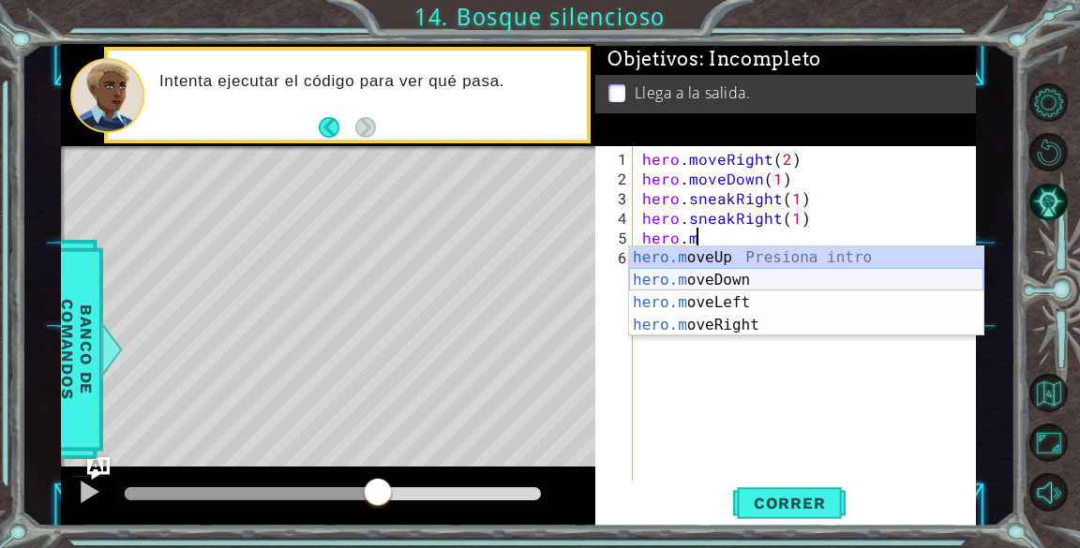
click at [775, 277] on div "hero.m oveUp Presiona intro hero.m oveDown Presiona intro hero.m oveLeft Presio…" at bounding box center [806, 314] width 354 height 135
type textarea "hero.moveDown(1)"
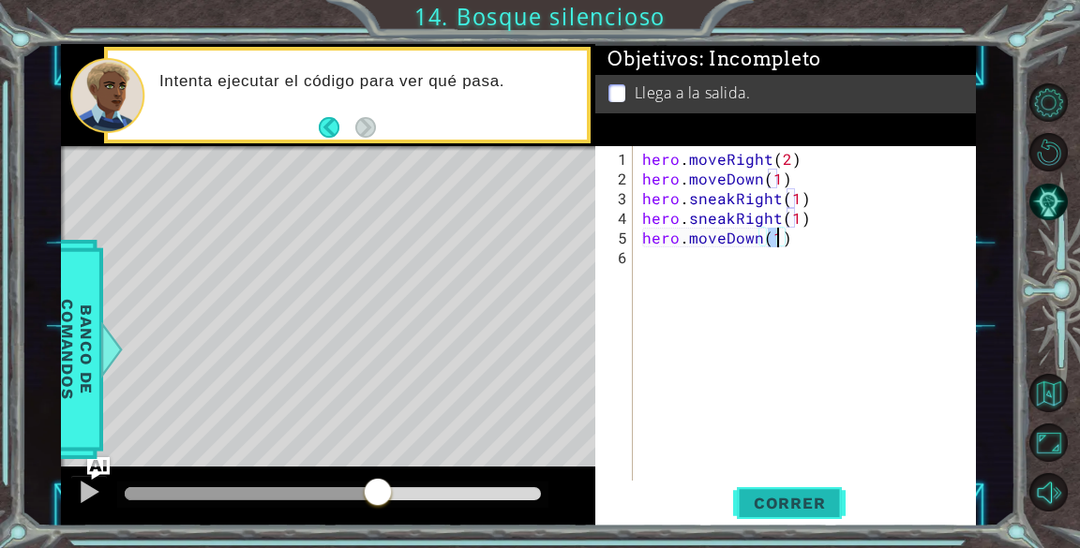
click at [812, 492] on button "Correr" at bounding box center [789, 504] width 112 height 38
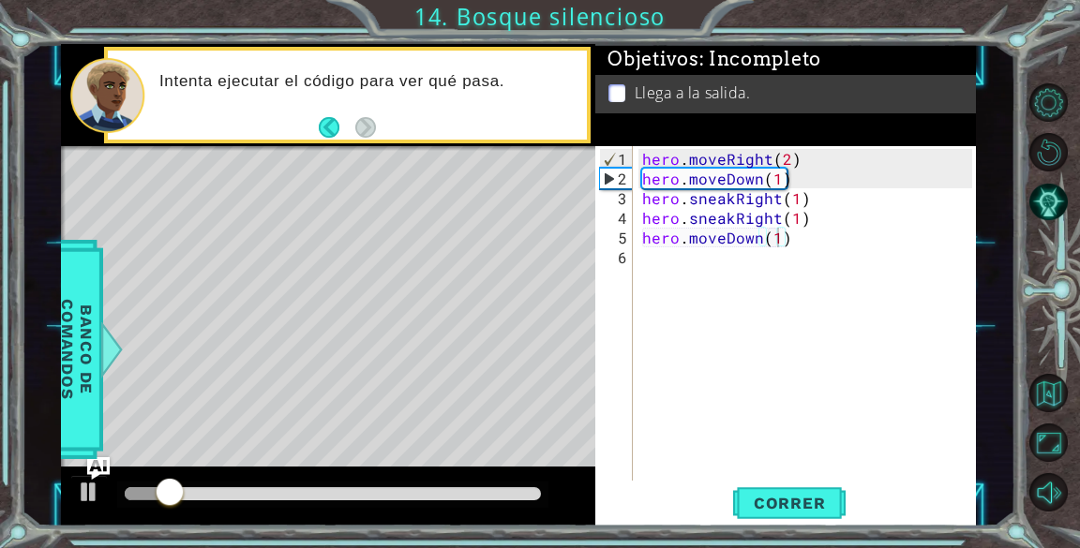
click at [363, 485] on div at bounding box center [332, 495] width 431 height 26
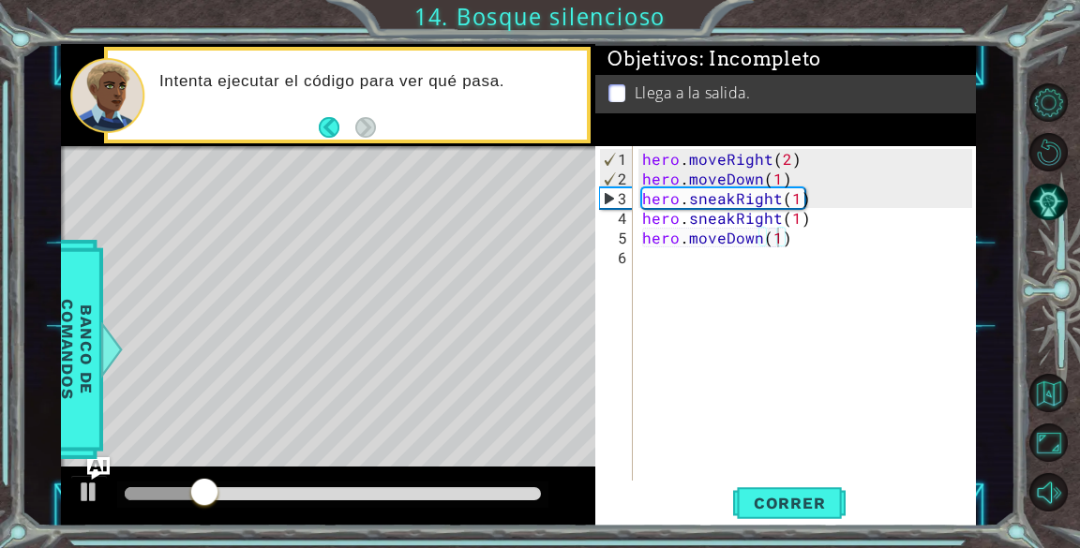
click at [384, 484] on div at bounding box center [332, 495] width 431 height 26
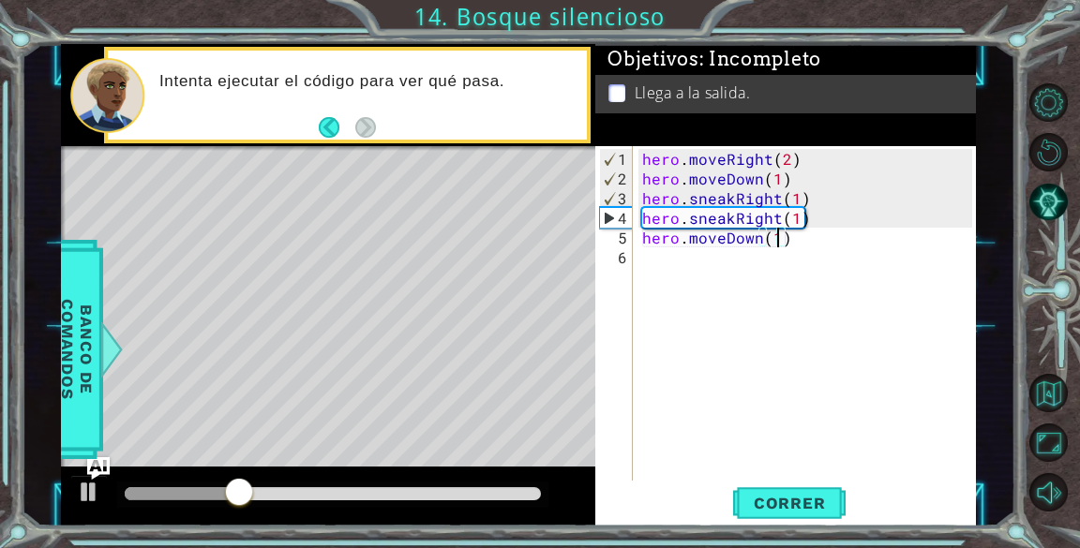
drag, startPoint x: 384, startPoint y: 484, endPoint x: 800, endPoint y: 427, distance: 419.1
click at [800, 427] on div "hero . moveRight ( 2 ) hero . moveDown ( 1 ) hero . sneakRight ( 1 ) hero . sne…" at bounding box center [809, 336] width 342 height 374
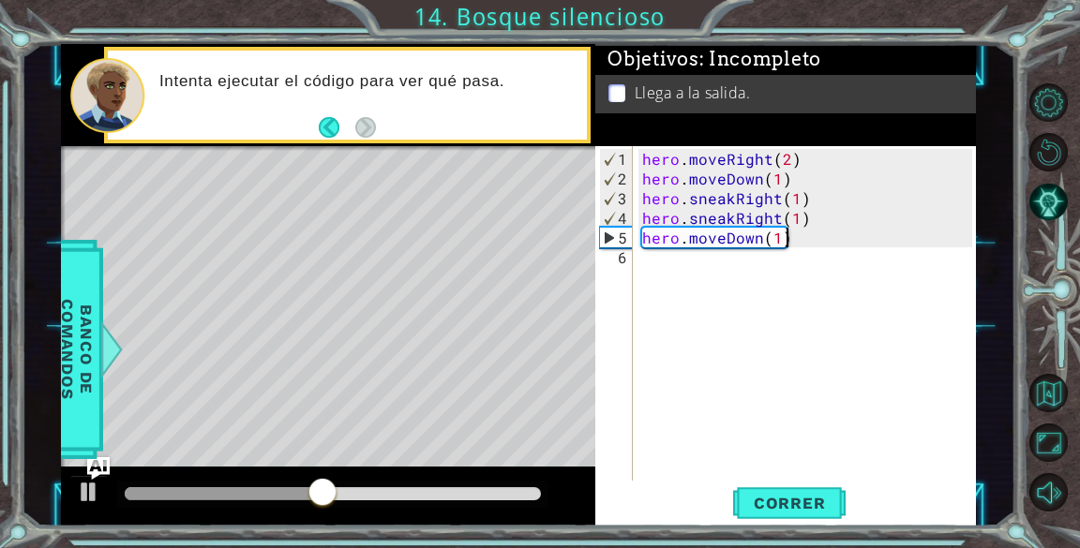
click at [801, 241] on div "hero . moveRight ( 2 ) hero . moveDown ( 1 ) hero . sneakRight ( 1 ) hero . sne…" at bounding box center [809, 336] width 342 height 374
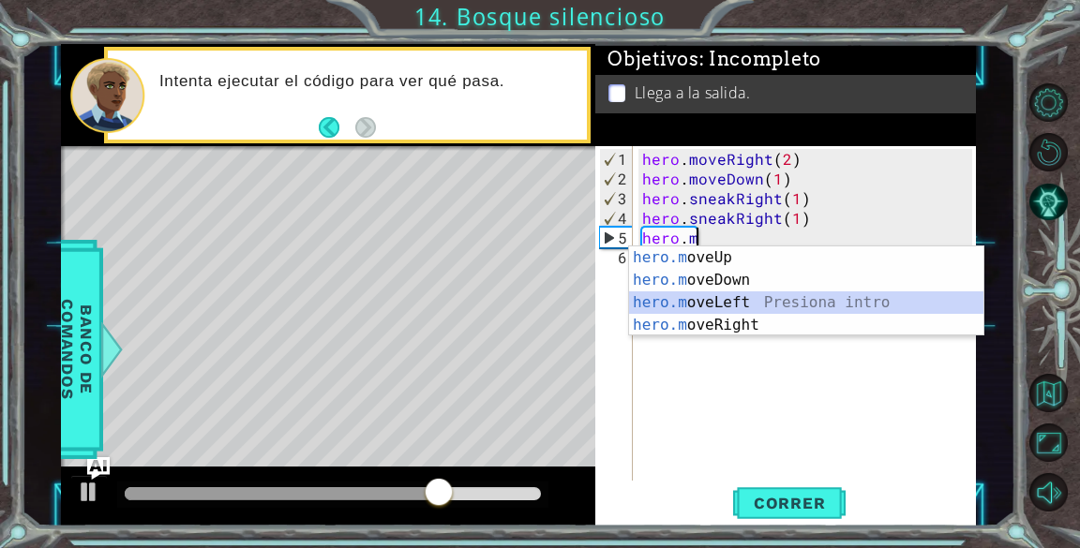
click at [730, 298] on div "hero.m oveUp Presiona intro hero.m oveDown Presiona intro hero.m oveLeft Presio…" at bounding box center [806, 314] width 354 height 135
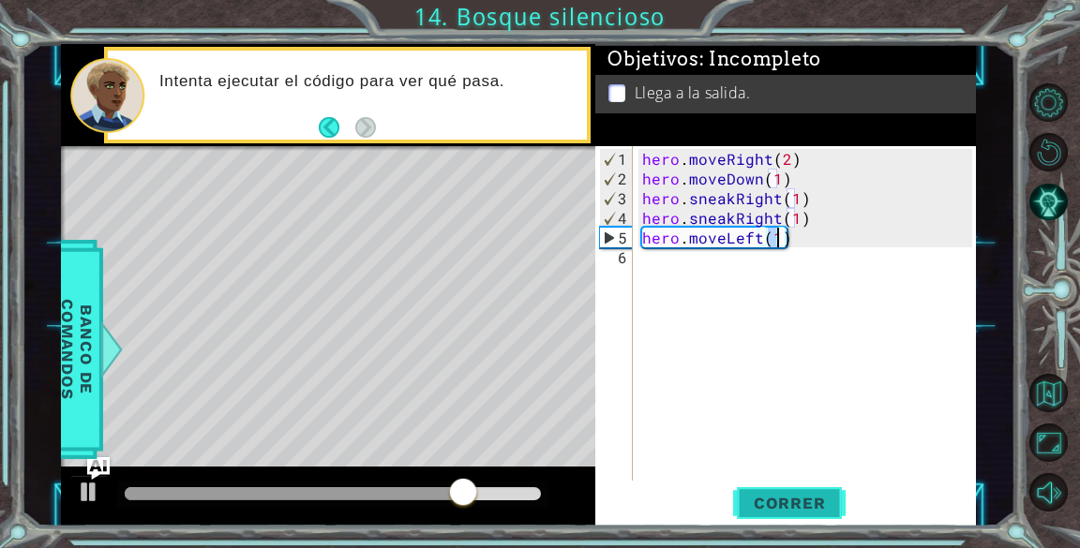
click at [781, 493] on button "Correr" at bounding box center [789, 504] width 112 height 38
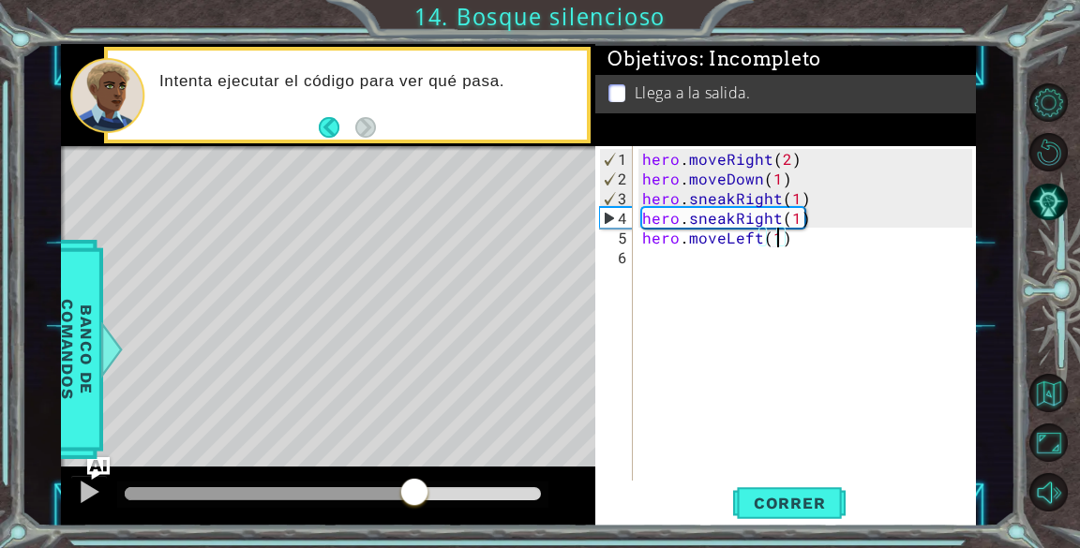
drag, startPoint x: 321, startPoint y: 487, endPoint x: 417, endPoint y: 494, distance: 96.8
click at [417, 494] on div at bounding box center [333, 493] width 416 height 13
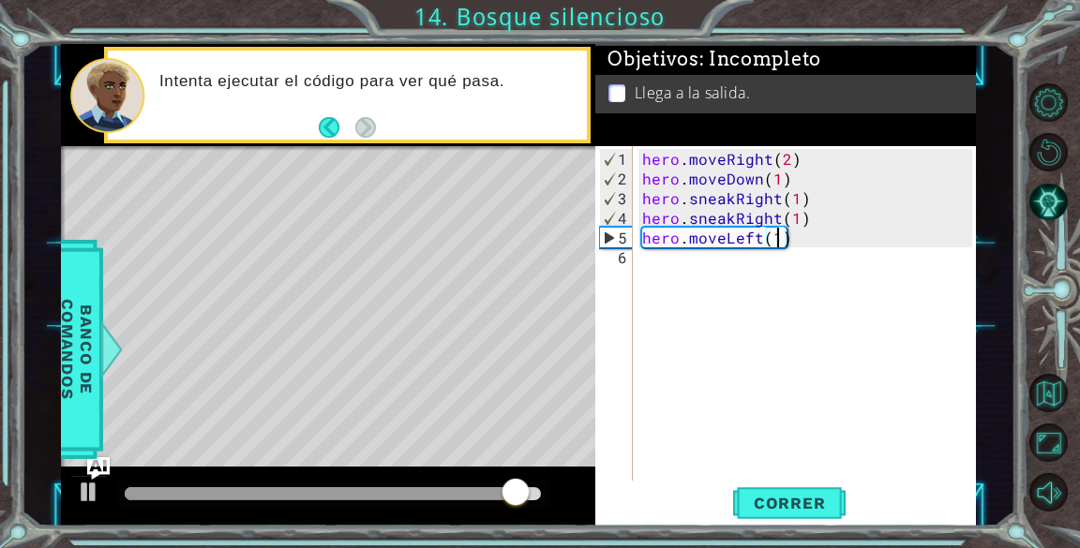
click at [806, 235] on div "hero . moveRight ( 2 ) hero . moveDown ( 1 ) hero . sneakRight ( 1 ) hero . sne…" at bounding box center [809, 336] width 342 height 374
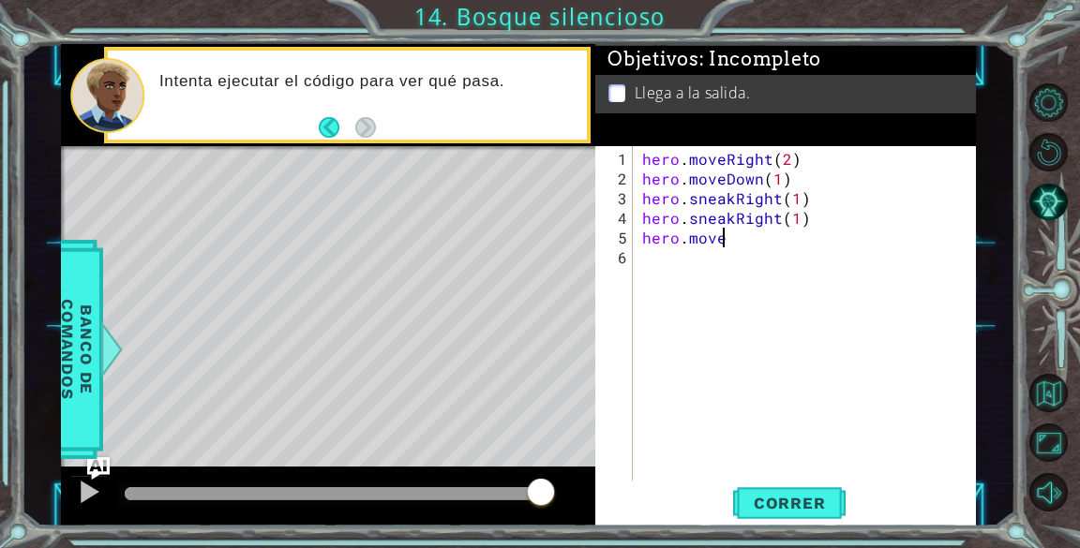
click at [769, 234] on div "hero . moveRight ( 2 ) hero . moveDown ( 1 ) hero . sneakRight ( 1 ) hero . sne…" at bounding box center [809, 336] width 342 height 374
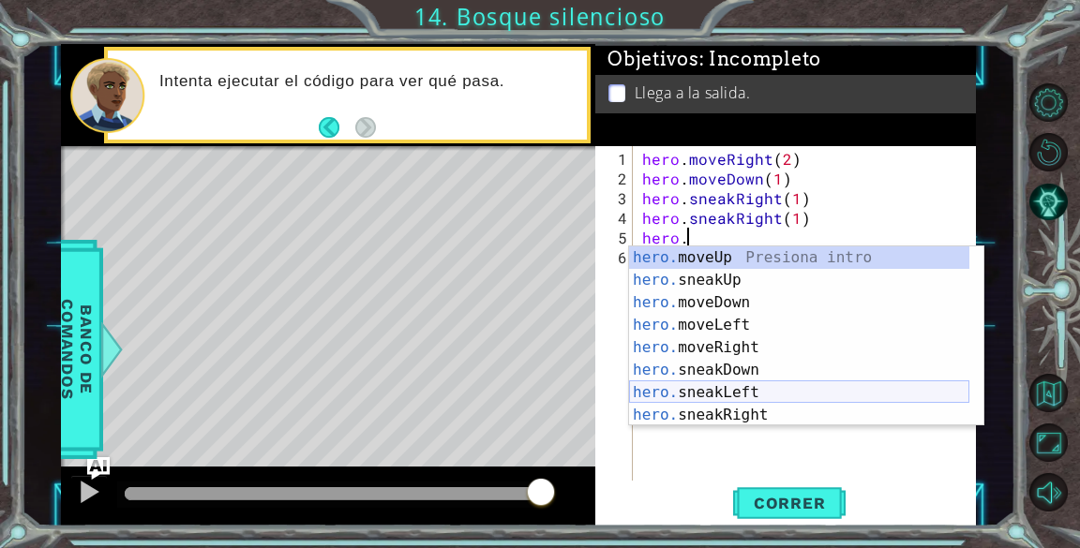
click at [740, 385] on div "hero. moveUp Presiona intro hero. sneakUp Presiona intro hero. moveDown Presion…" at bounding box center [799, 359] width 340 height 225
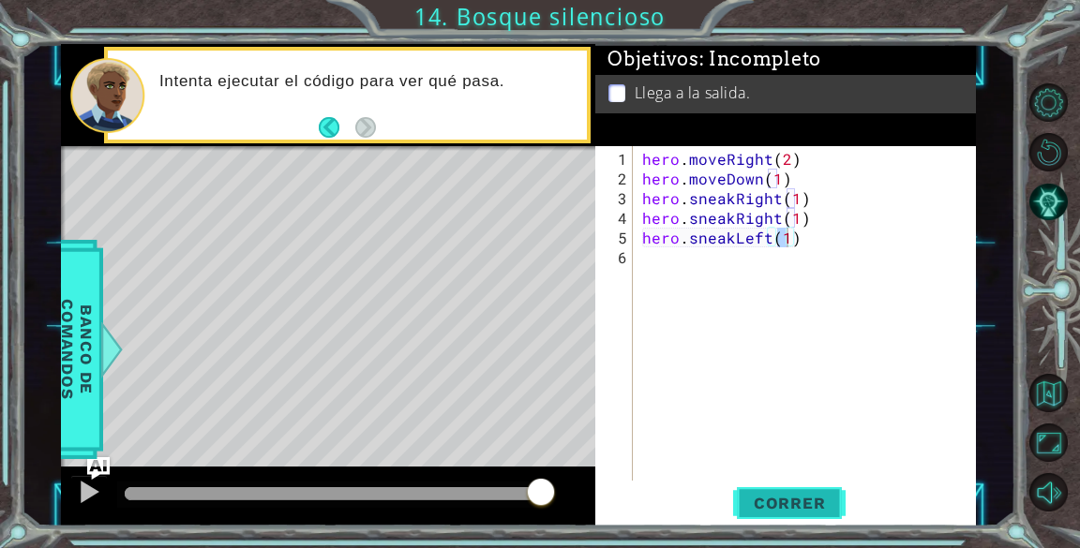
click at [782, 504] on span "Correr" at bounding box center [790, 503] width 110 height 19
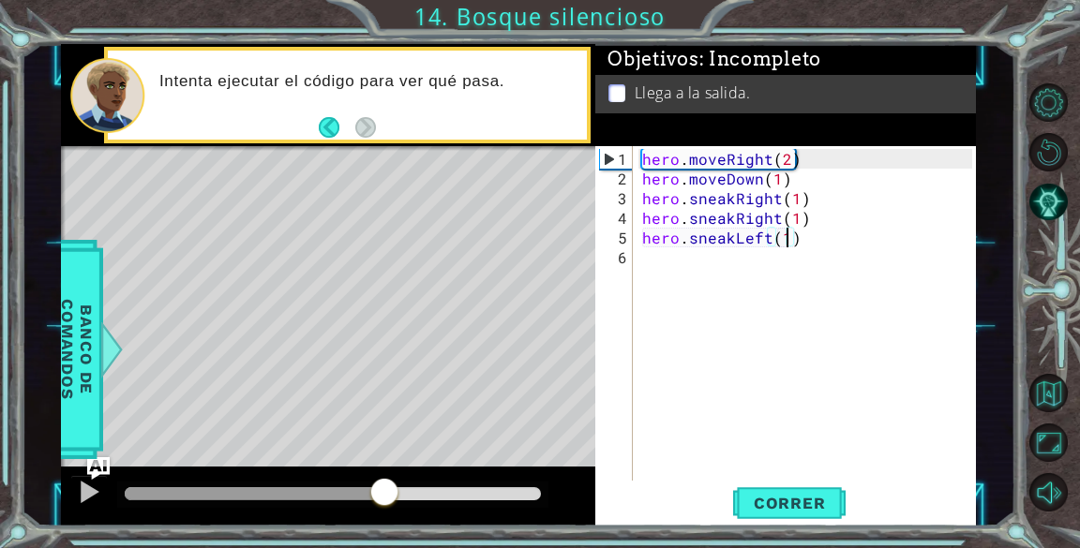
click at [384, 489] on div at bounding box center [333, 493] width 416 height 13
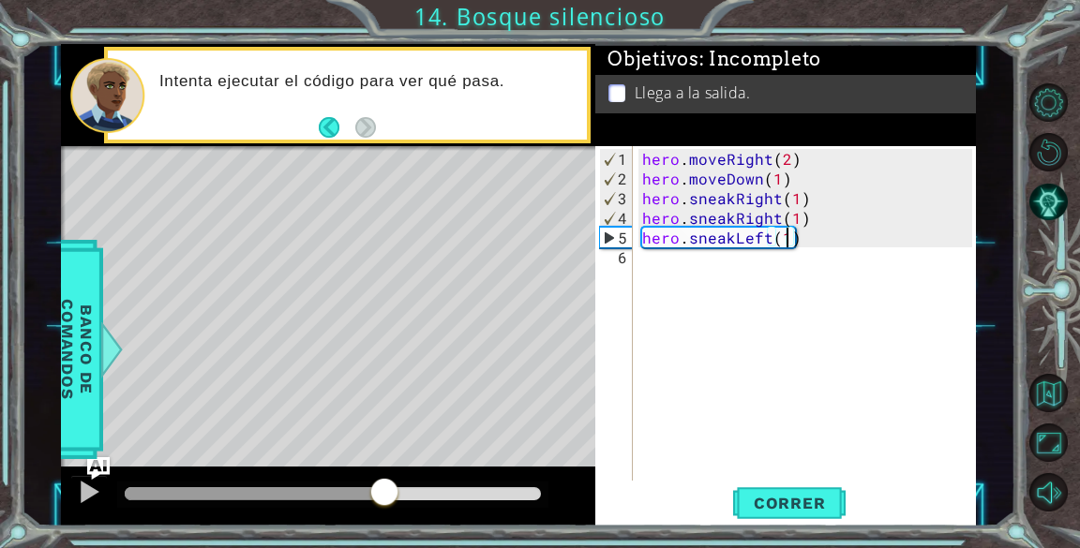
click at [837, 245] on div "hero . moveRight ( 2 ) hero . moveDown ( 1 ) hero . sneakRight ( 1 ) hero . sne…" at bounding box center [809, 336] width 342 height 374
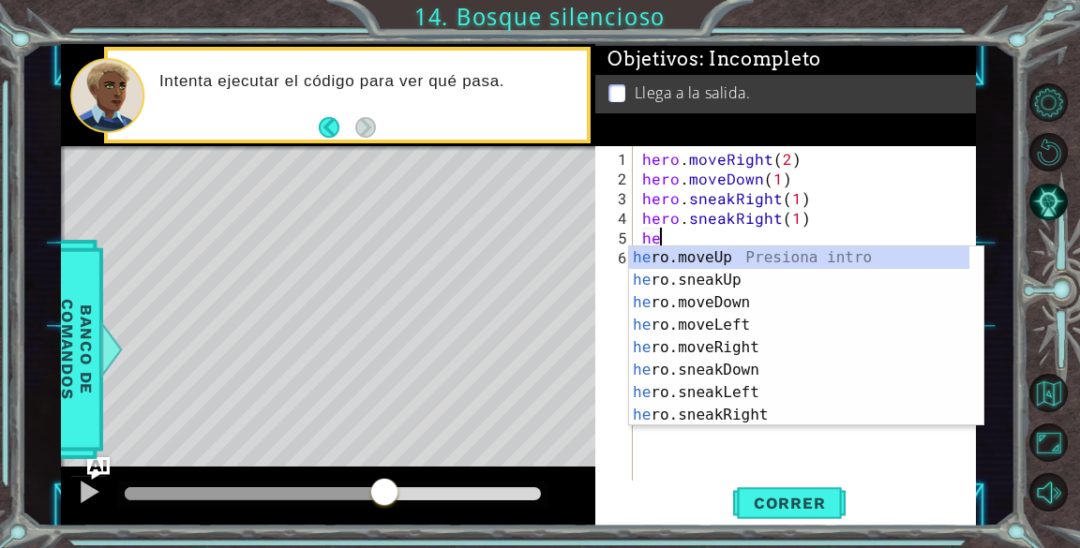
type textarea "h"
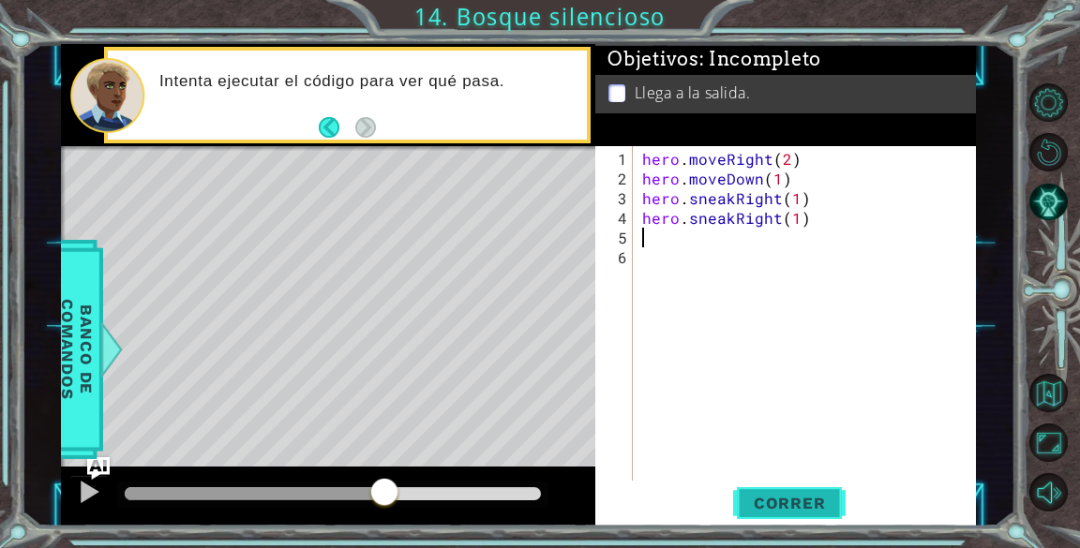
click at [802, 501] on span "Correr" at bounding box center [790, 503] width 110 height 19
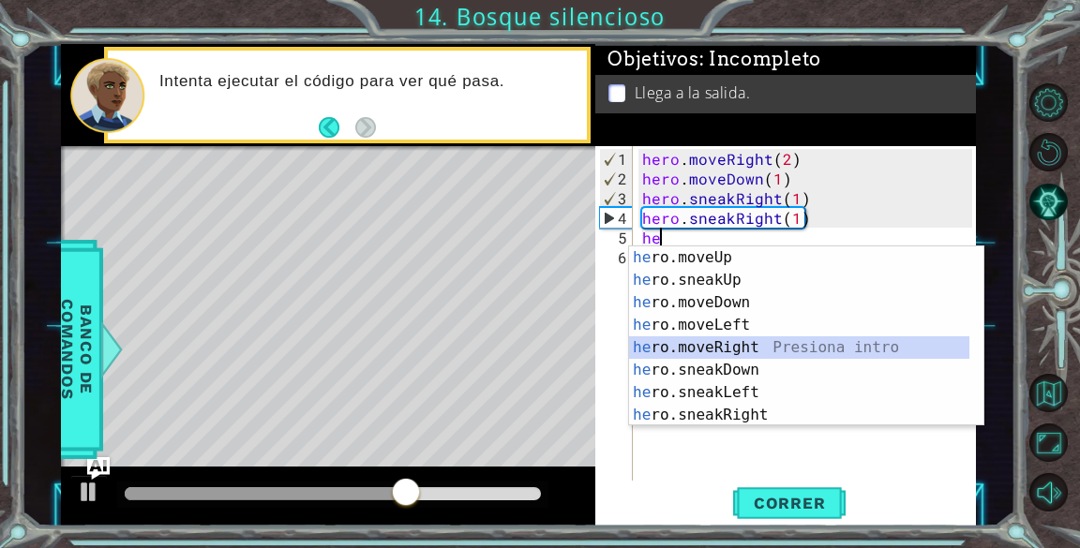
click at [733, 351] on div "he ro.moveUp Presiona intro he ro.sneakUp Presiona intro he ro.moveDown Presion…" at bounding box center [799, 359] width 340 height 225
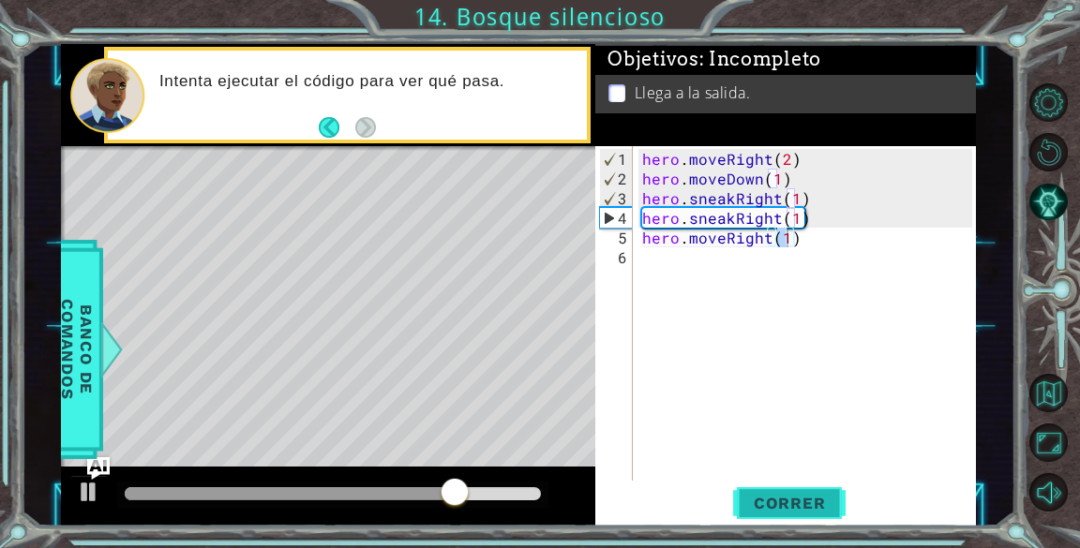
click at [792, 492] on button "Correr" at bounding box center [789, 504] width 112 height 38
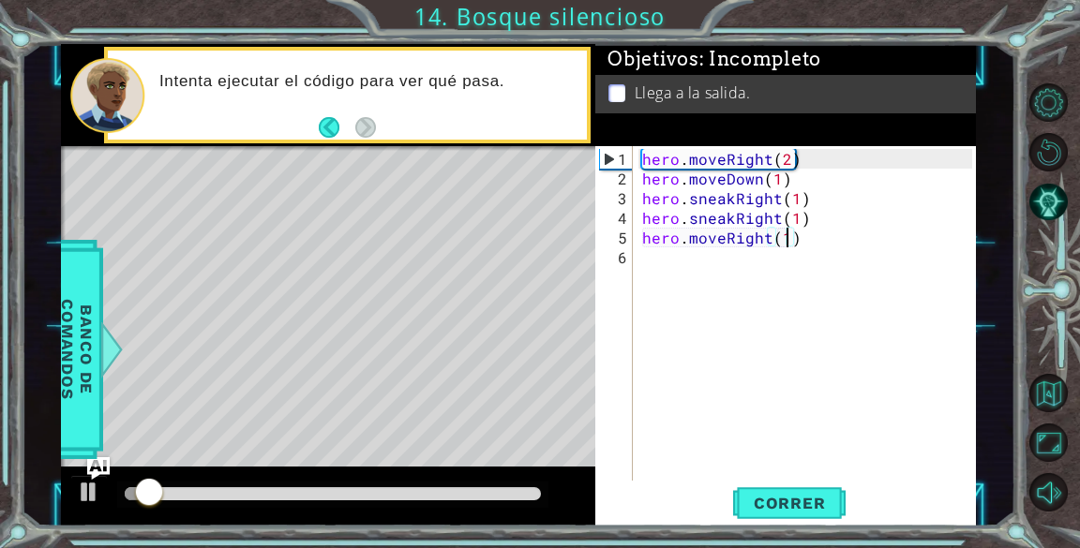
click at [384, 491] on div at bounding box center [333, 493] width 416 height 13
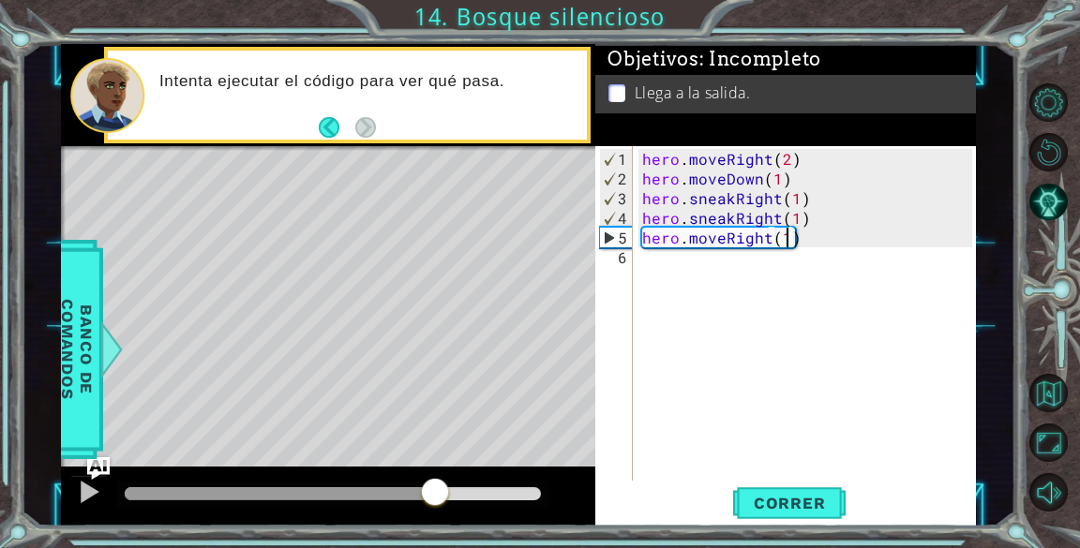
drag, startPoint x: 384, startPoint y: 491, endPoint x: 440, endPoint y: 500, distance: 56.0
click at [440, 500] on div at bounding box center [333, 493] width 416 height 13
click at [847, 236] on div "hero . moveRight ( 2 ) hero . moveDown ( 1 ) hero . sneakRight ( 1 ) hero . sne…" at bounding box center [809, 336] width 342 height 374
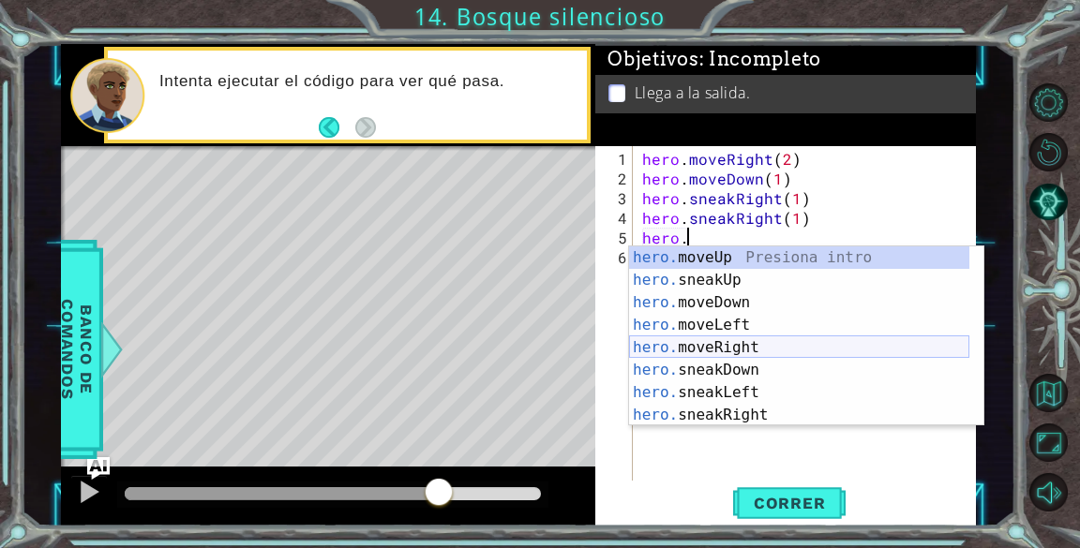
scroll to position [0, 2]
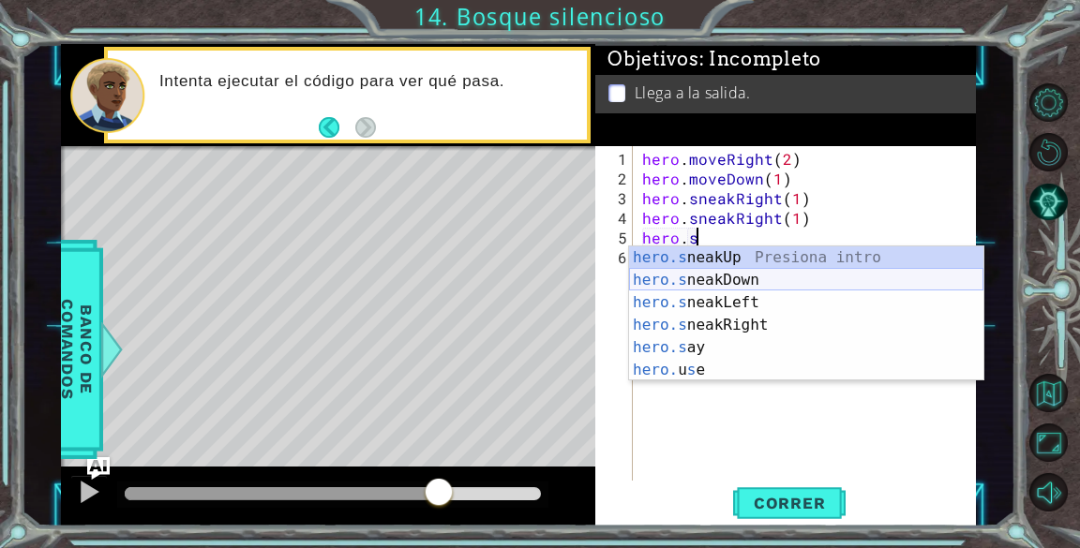
click at [752, 274] on div "hero.s neakUp Presiona intro hero.s neakDown Presiona intro hero.s neakLeft Pre…" at bounding box center [806, 337] width 354 height 180
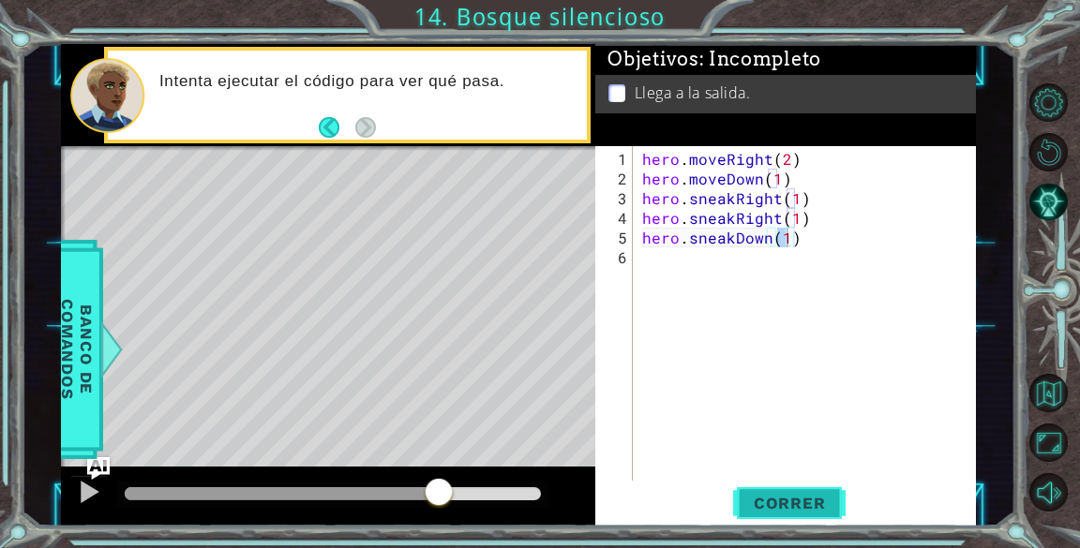
click at [772, 488] on button "Correr" at bounding box center [789, 504] width 112 height 38
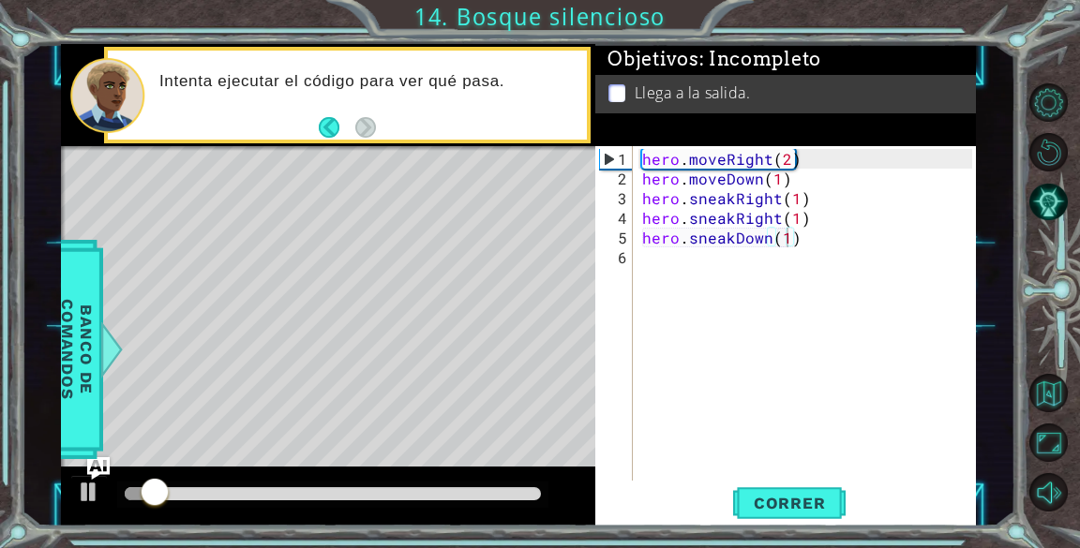
drag, startPoint x: 338, startPoint y: 484, endPoint x: 359, endPoint y: 488, distance: 21.2
click at [359, 488] on div at bounding box center [332, 495] width 431 height 26
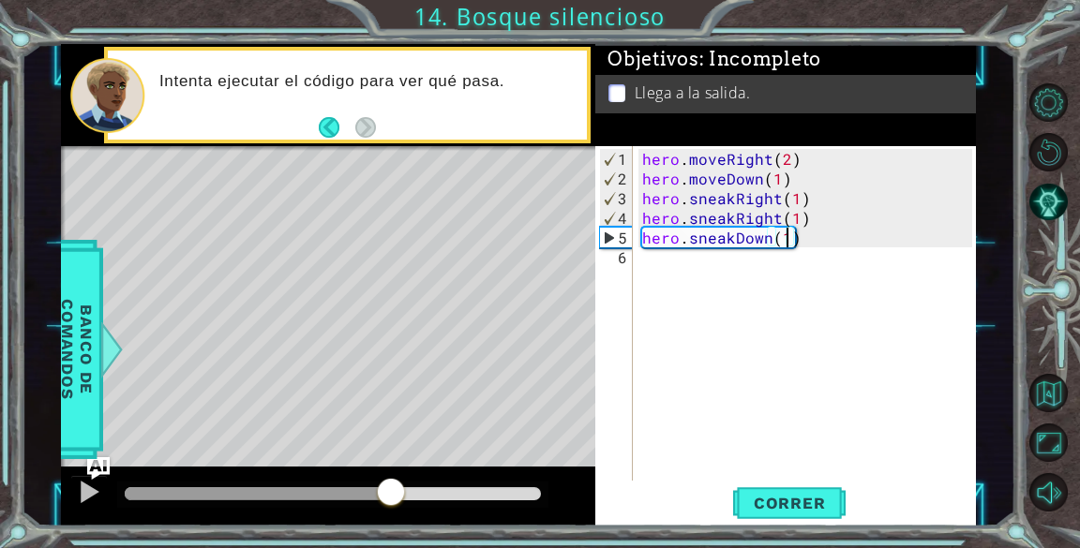
drag, startPoint x: 211, startPoint y: 489, endPoint x: 395, endPoint y: 485, distance: 183.8
click at [395, 487] on div at bounding box center [333, 493] width 416 height 13
click at [847, 238] on div "hero . moveRight ( 2 ) hero . moveDown ( 1 ) hero . sneakRight ( 1 ) hero . sne…" at bounding box center [809, 336] width 342 height 374
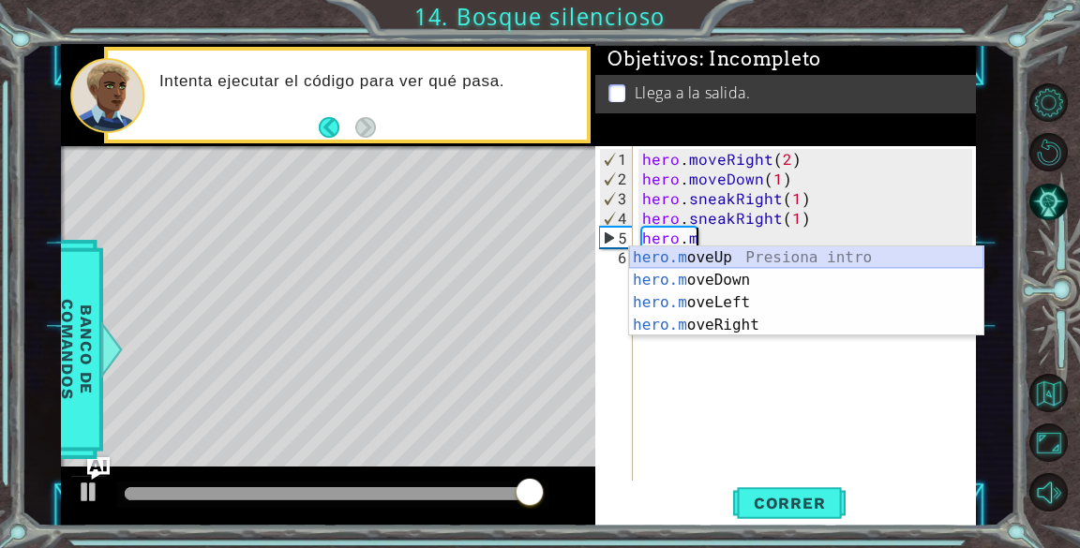
click at [863, 253] on div "hero.m oveUp Presiona intro hero.m oveDown Presiona intro hero.m oveLeft Presio…" at bounding box center [806, 314] width 354 height 135
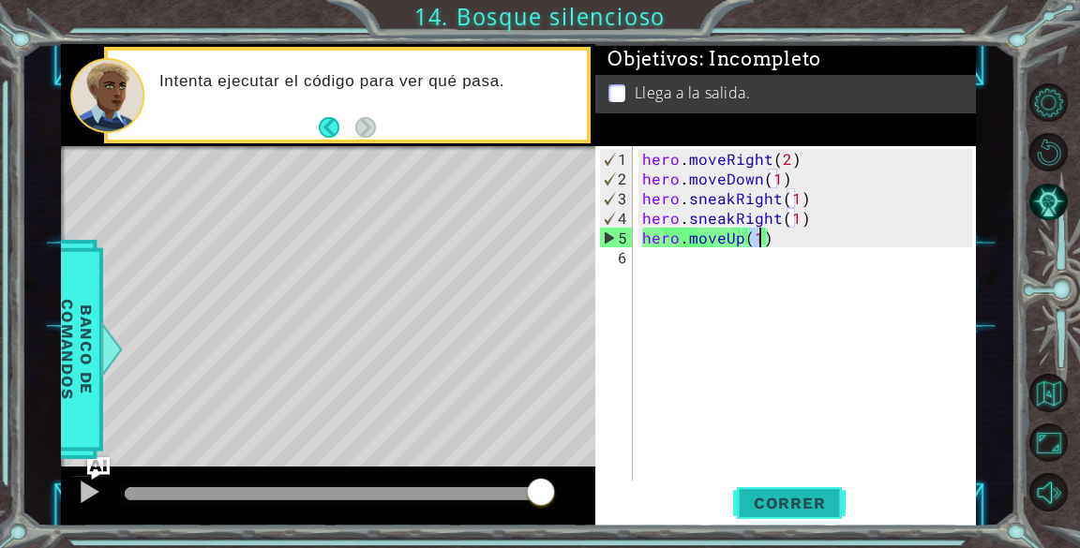
type textarea "hero.moveUp(1)"
click at [786, 496] on span "Correr" at bounding box center [790, 503] width 110 height 19
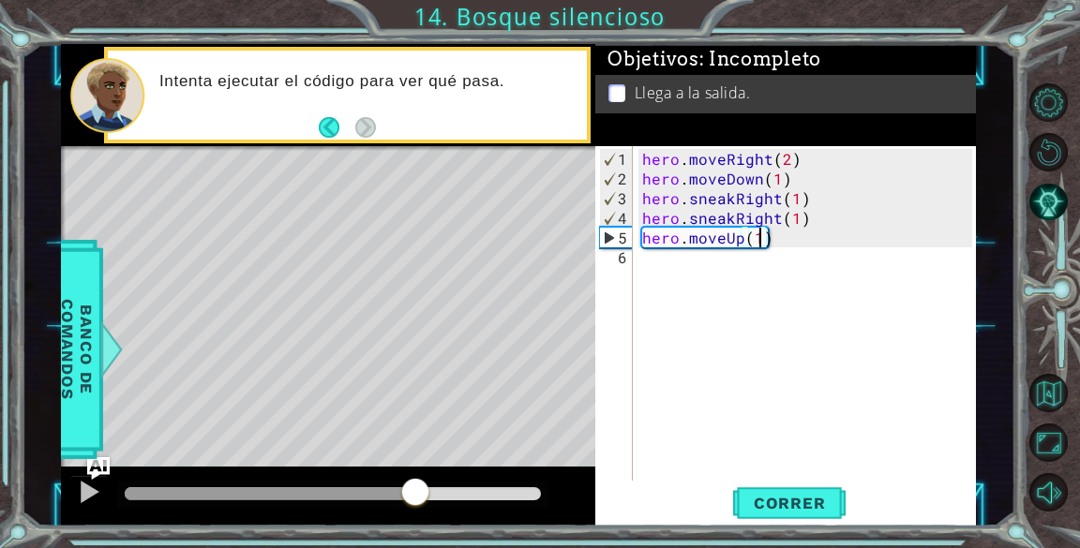
drag, startPoint x: 171, startPoint y: 488, endPoint x: 413, endPoint y: 515, distance: 244.2
click at [413, 515] on div at bounding box center [328, 497] width 534 height 60
click at [696, 267] on div "hero . moveRight ( 2 ) hero . moveDown ( 1 ) hero . sneakRight ( 1 ) hero . sne…" at bounding box center [809, 336] width 342 height 374
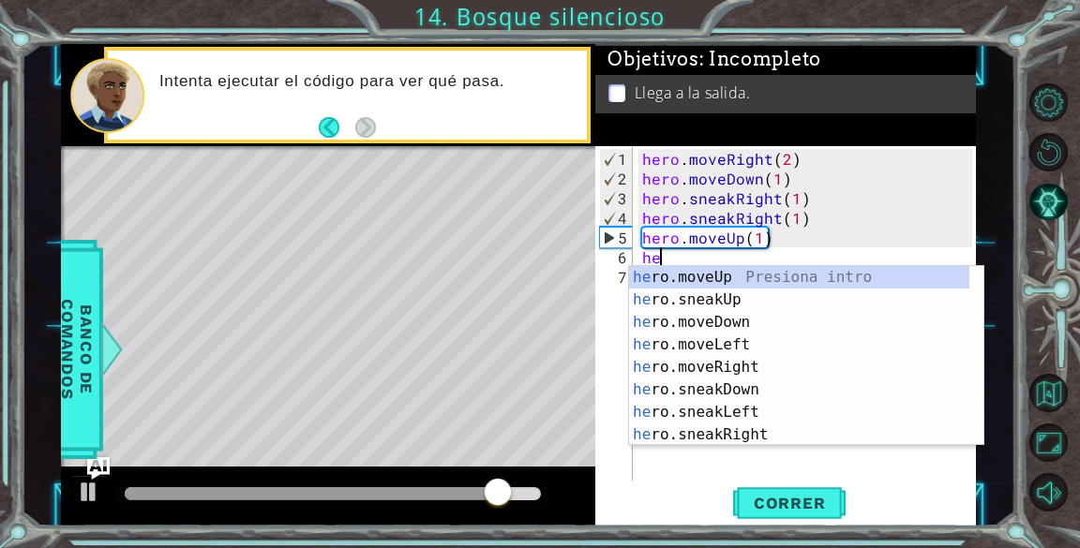
scroll to position [0, 0]
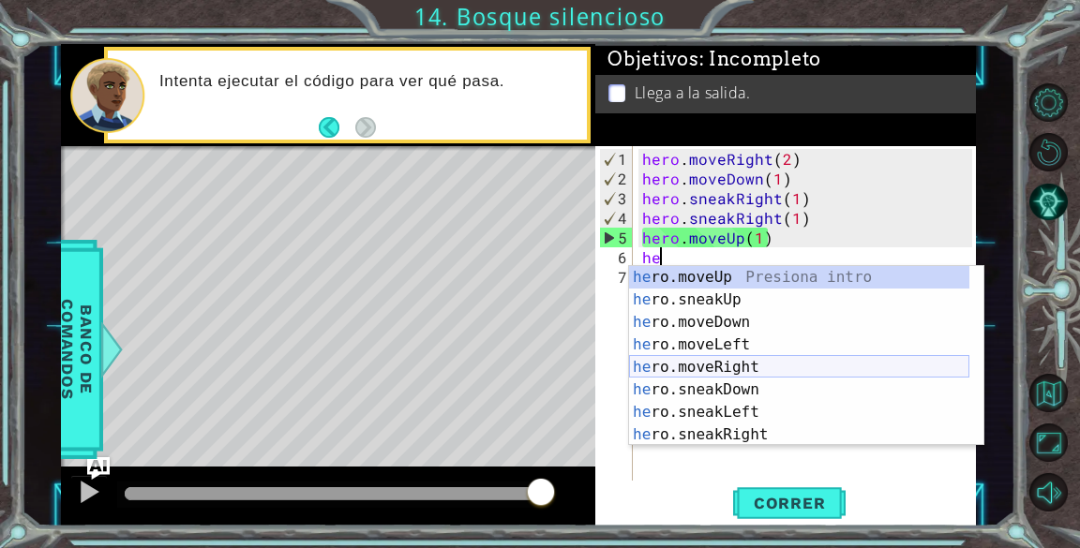
click at [741, 367] on div "he ro.moveUp Presiona intro he ro.sneakUp Presiona intro he ro.moveDown Presion…" at bounding box center [799, 378] width 340 height 225
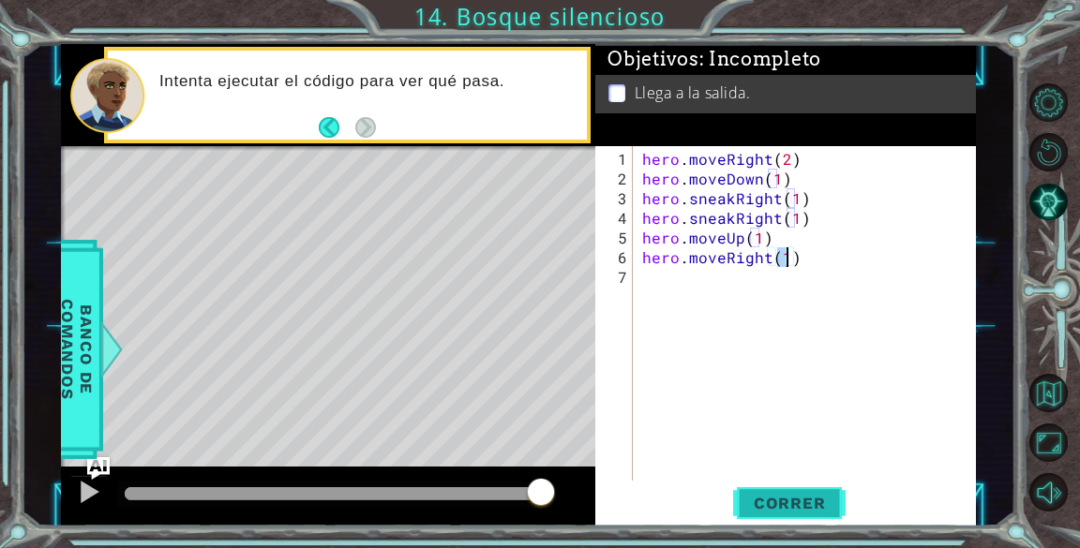
type textarea "hero.moveRight(1)"
click at [765, 505] on span "Correr" at bounding box center [790, 503] width 110 height 19
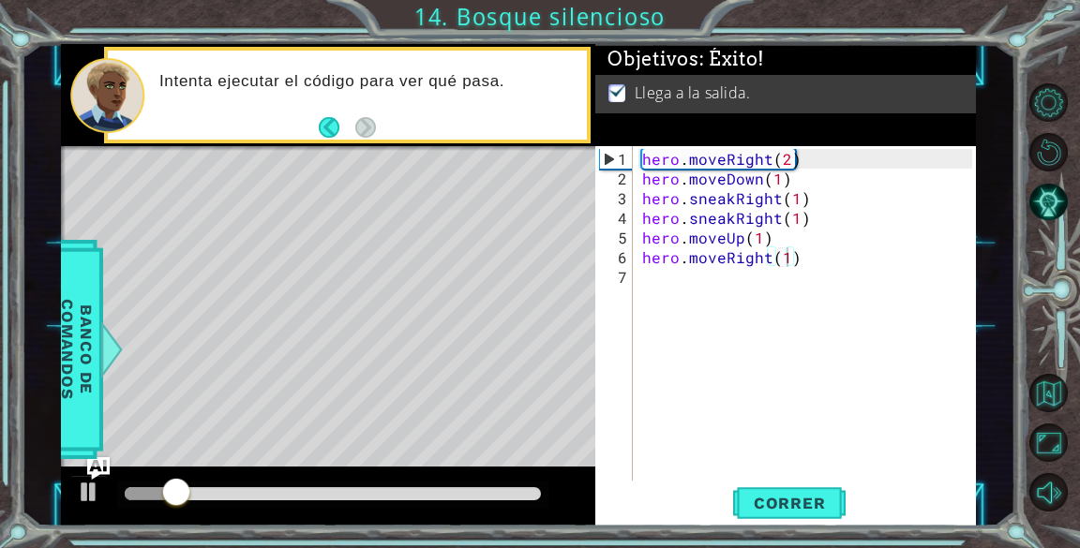
click at [368, 481] on div at bounding box center [328, 497] width 534 height 60
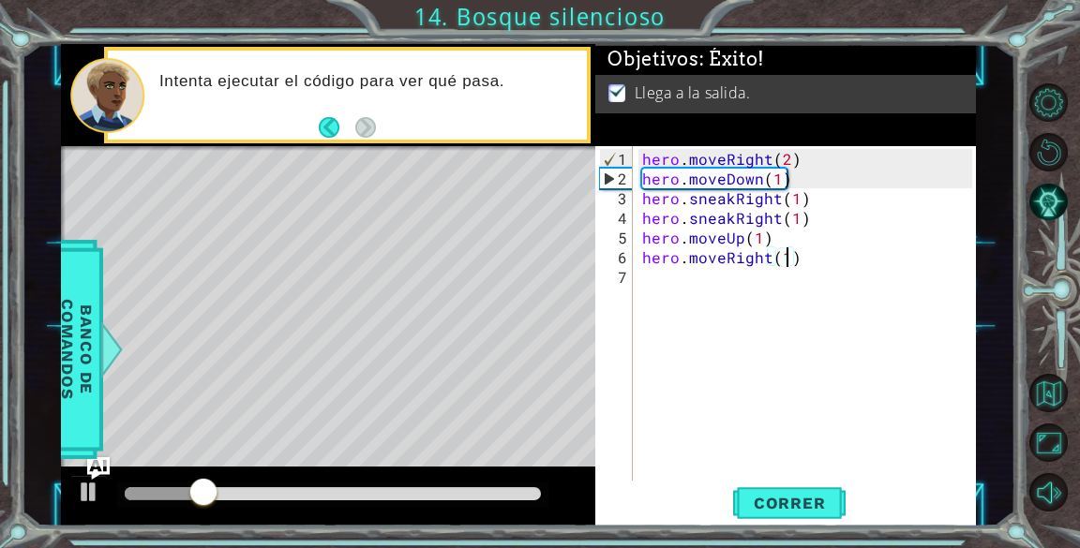
click at [377, 488] on div at bounding box center [333, 493] width 416 height 13
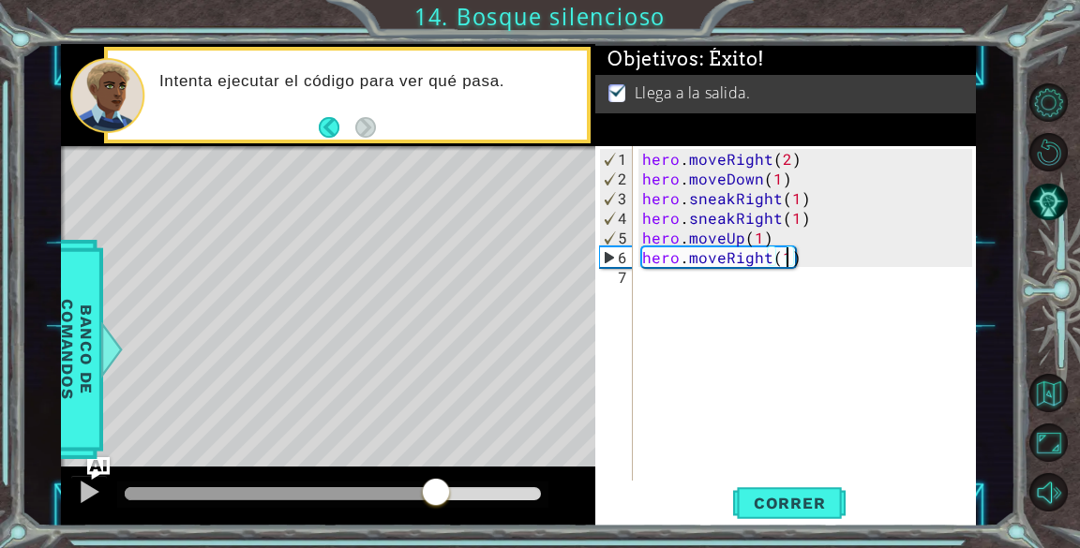
drag, startPoint x: 378, startPoint y: 492, endPoint x: 435, endPoint y: 499, distance: 57.6
click at [435, 499] on div at bounding box center [436, 494] width 34 height 34
drag, startPoint x: 437, startPoint y: 487, endPoint x: 462, endPoint y: 494, distance: 26.1
click at [462, 494] on div at bounding box center [459, 494] width 34 height 34
drag, startPoint x: 464, startPoint y: 480, endPoint x: 505, endPoint y: 485, distance: 41.5
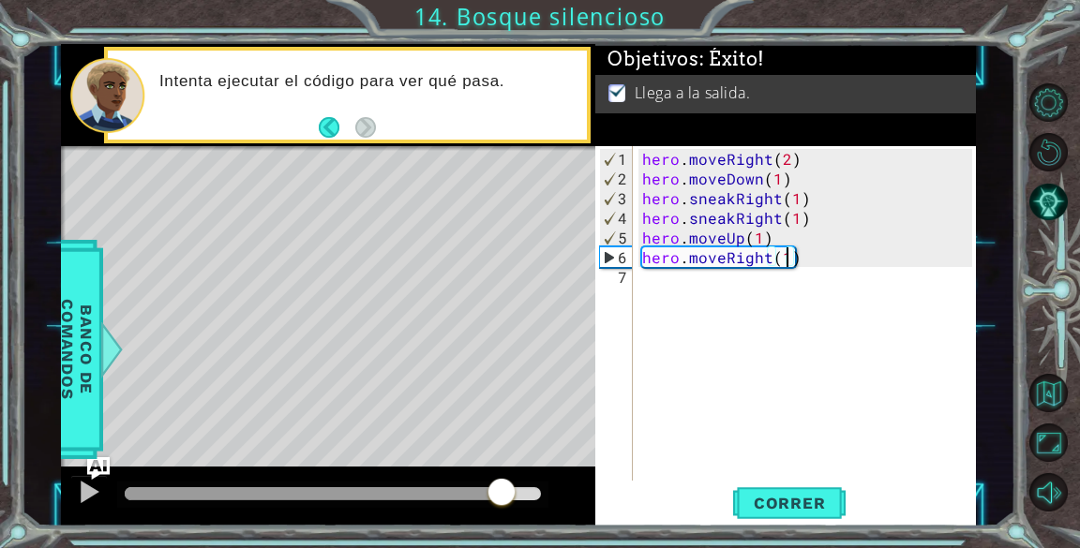
click at [505, 485] on div at bounding box center [502, 494] width 34 height 34
drag, startPoint x: 507, startPoint y: 487, endPoint x: 530, endPoint y: 491, distance: 23.0
click at [526, 491] on div at bounding box center [509, 494] width 34 height 34
click at [815, 259] on div "hero . moveRight ( 2 ) hero . moveDown ( 1 ) hero . sneakRight ( 1 ) hero . sne…" at bounding box center [809, 336] width 342 height 374
click at [656, 286] on div "hero . moveRight ( 2 ) hero . moveDown ( 1 ) hero . sneakRight ( 1 ) hero . sne…" at bounding box center [809, 336] width 342 height 374
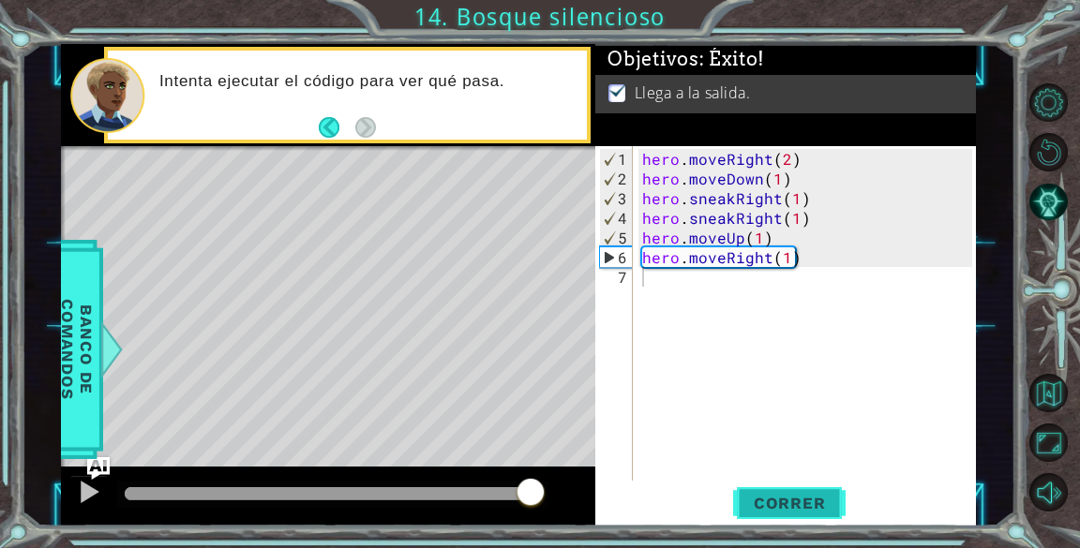
click at [799, 492] on button "Correr" at bounding box center [789, 504] width 112 height 38
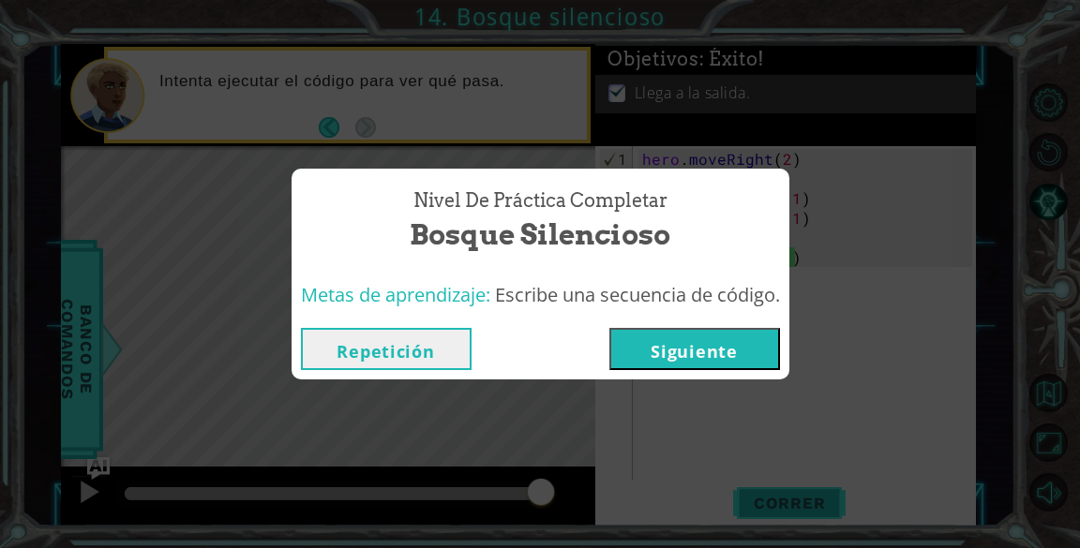
click at [690, 337] on button "Siguiente" at bounding box center [694, 349] width 171 height 42
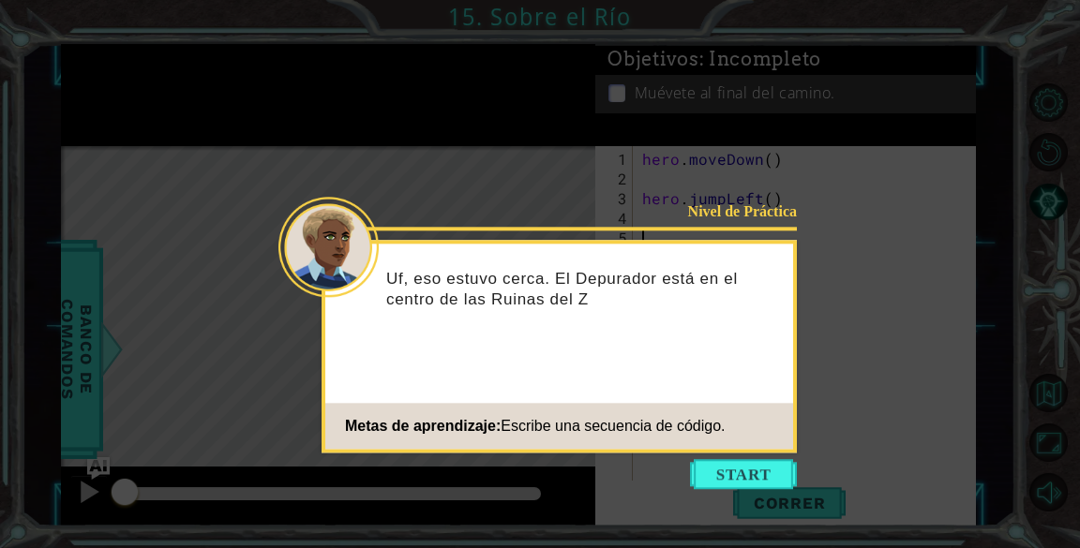
click at [756, 493] on icon at bounding box center [540, 274] width 1080 height 548
click at [762, 474] on button "Start" at bounding box center [743, 474] width 107 height 30
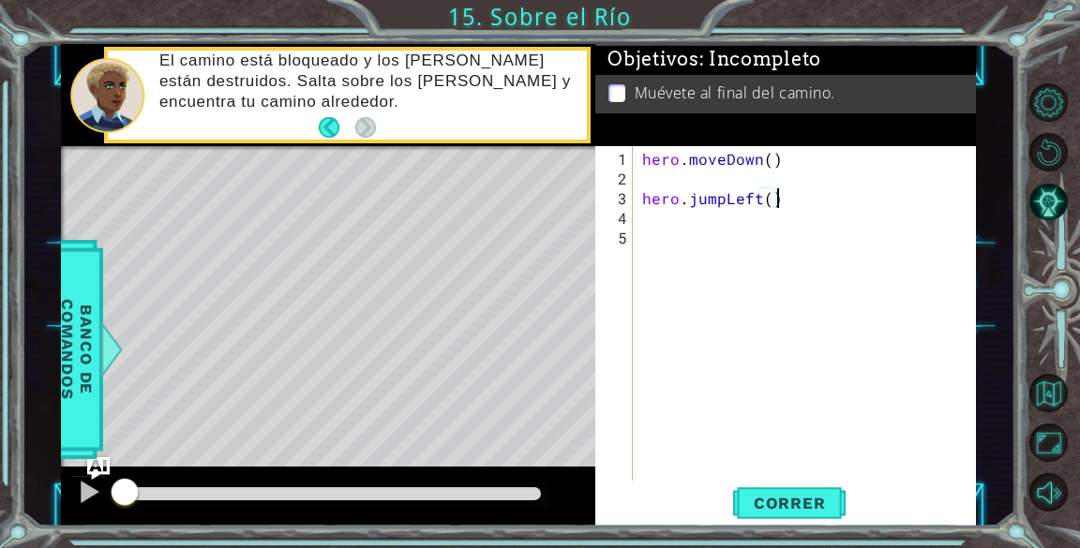
click at [786, 195] on div "hero . moveDown ( ) hero . jumpLeft ( )" at bounding box center [809, 336] width 342 height 374
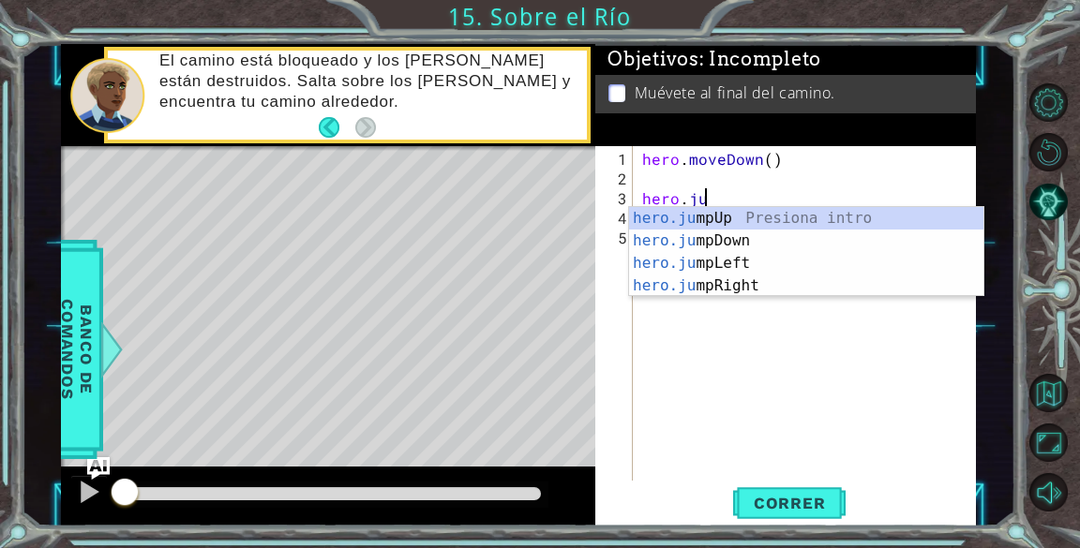
type textarea "h"
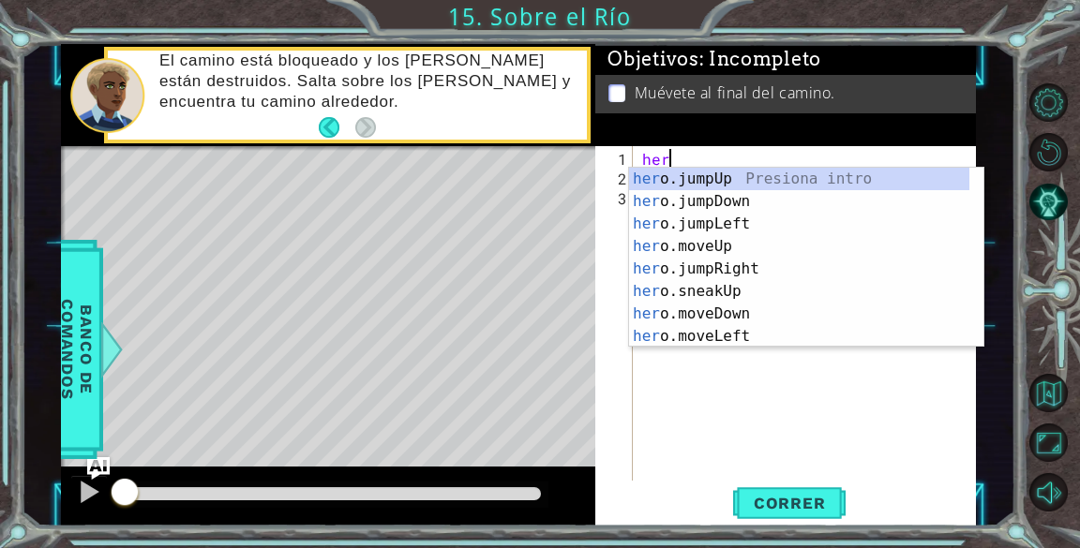
type textarea "hero"
click at [761, 444] on div "hero" at bounding box center [809, 336] width 342 height 374
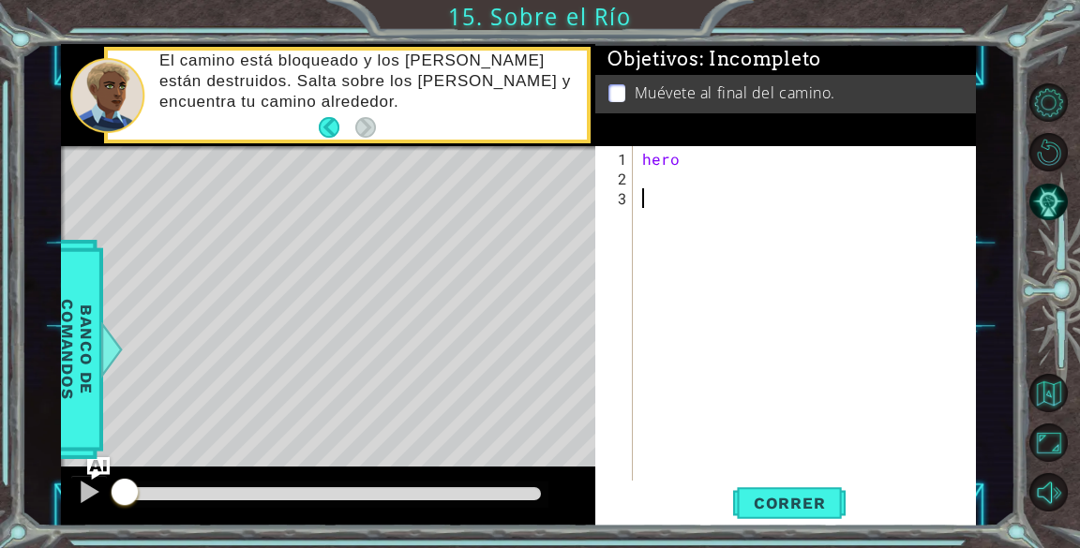
scroll to position [0, 0]
click at [712, 154] on div "hero" at bounding box center [809, 336] width 342 height 374
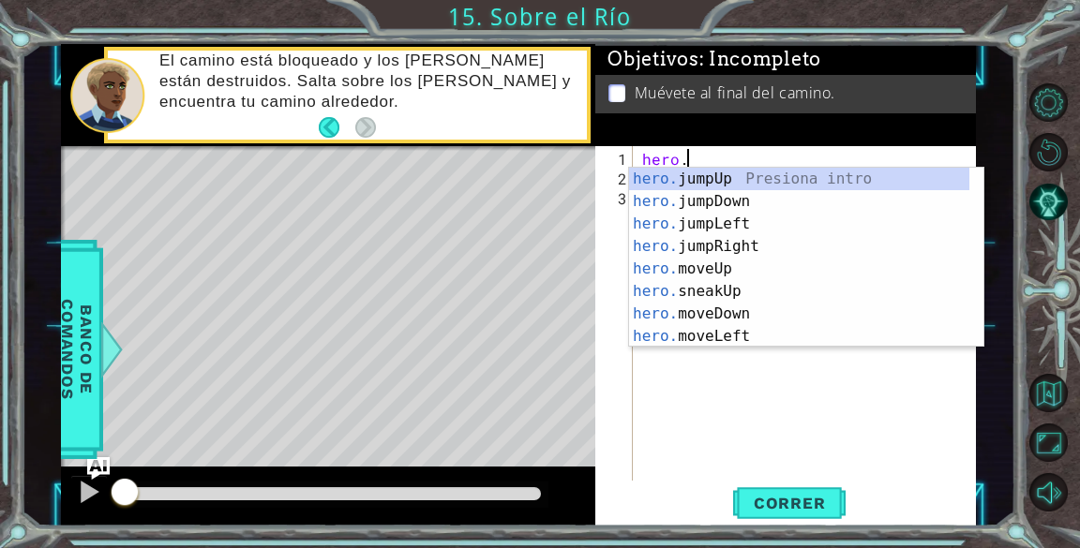
click at [700, 501] on div "Correr" at bounding box center [789, 504] width 380 height 38
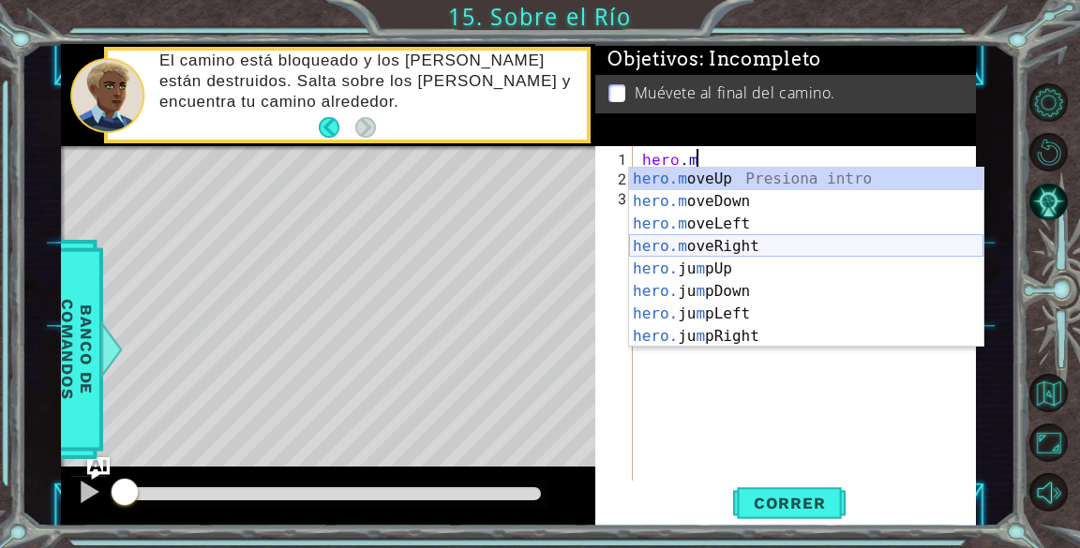
click at [738, 241] on div "hero.m oveUp Presiona intro hero.m oveDown Presiona intro hero.m oveLeft Presio…" at bounding box center [806, 280] width 354 height 225
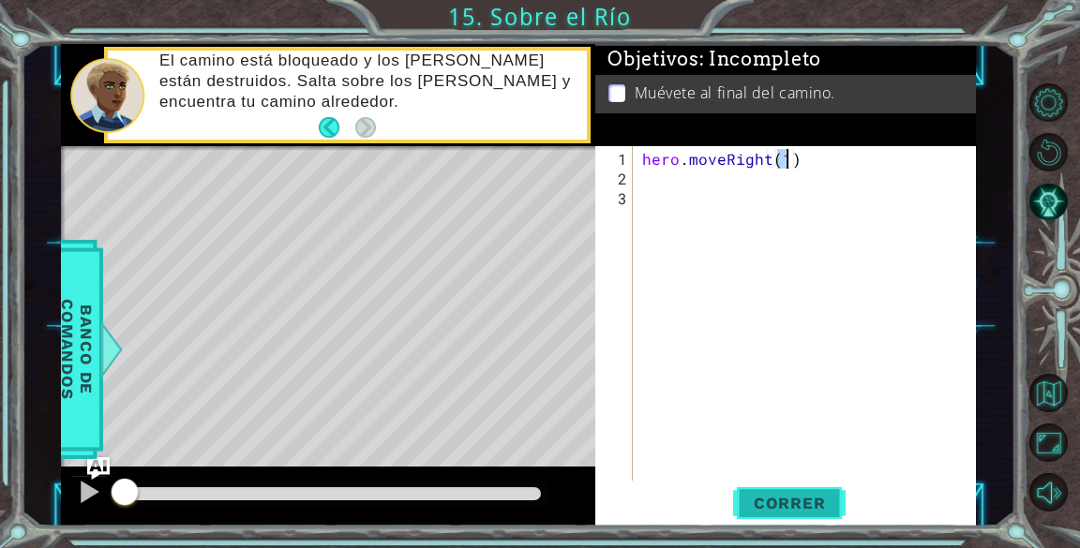
click at [791, 494] on span "Correr" at bounding box center [790, 503] width 110 height 19
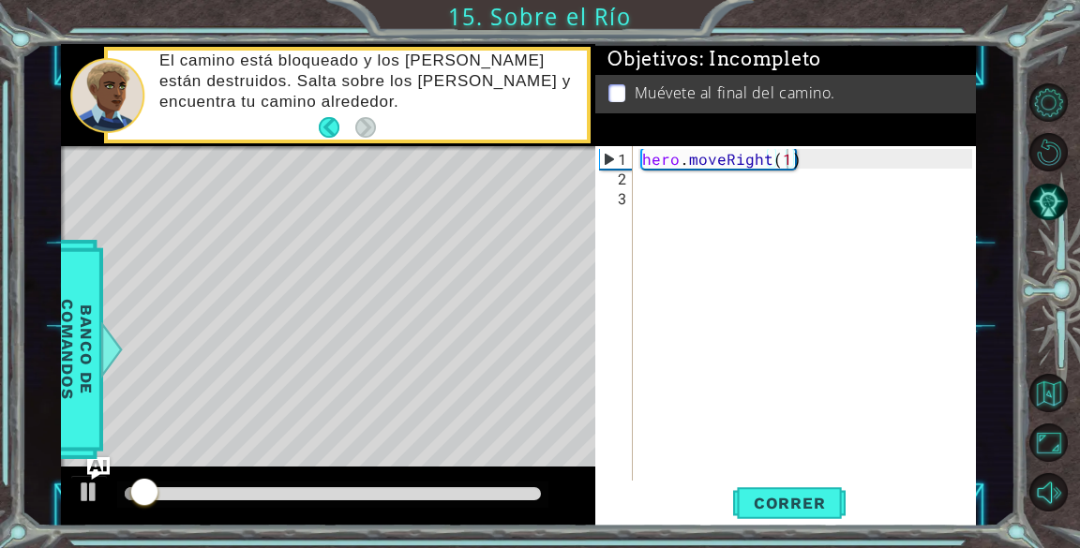
drag, startPoint x: 791, startPoint y: 494, endPoint x: 831, endPoint y: 144, distance: 351.9
click at [831, 144] on div "Objetivos : Incompleto Muévete al final del camino. hero.moveRight(1) 1 2 3 her…" at bounding box center [785, 285] width 380 height 483
click at [827, 147] on div "hero . moveRight ( 1 )" at bounding box center [804, 313] width 333 height 335
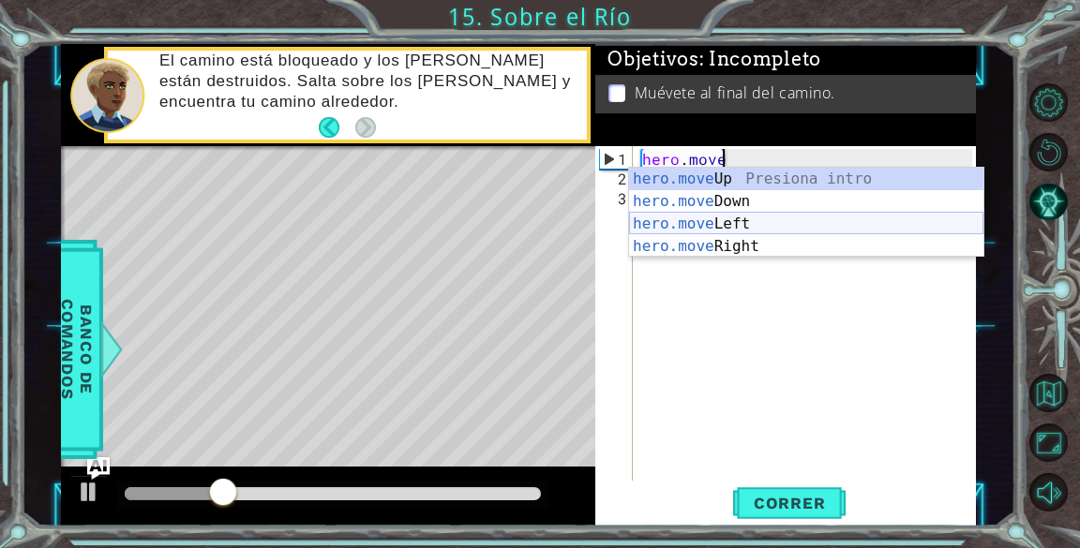
click at [755, 223] on div "hero.move Up Presiona intro hero.move Down Presiona intro hero.move Left Presio…" at bounding box center [806, 235] width 354 height 135
type textarea "hero.moveLeft(1)"
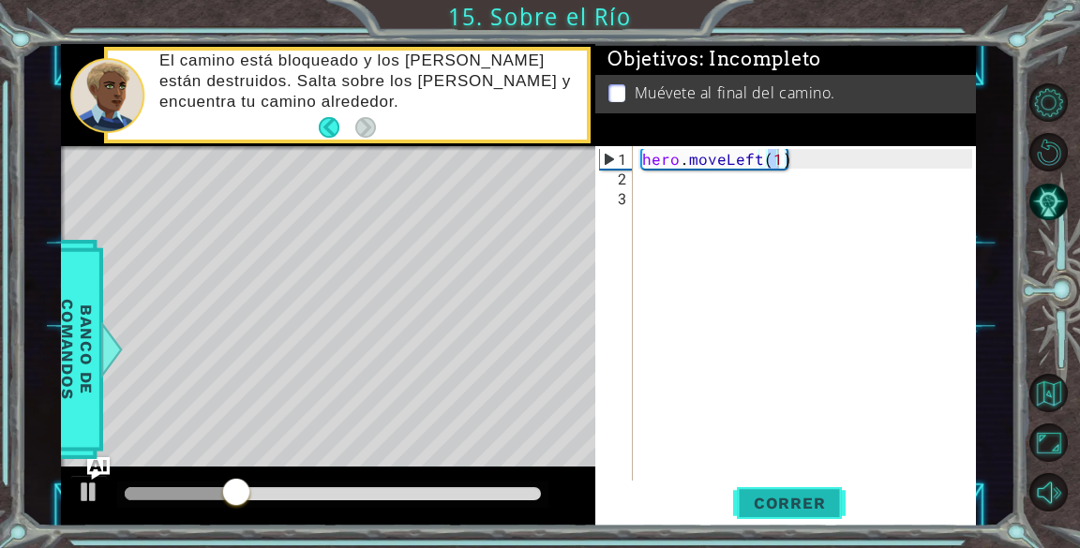
click at [764, 501] on span "Correr" at bounding box center [790, 503] width 110 height 19
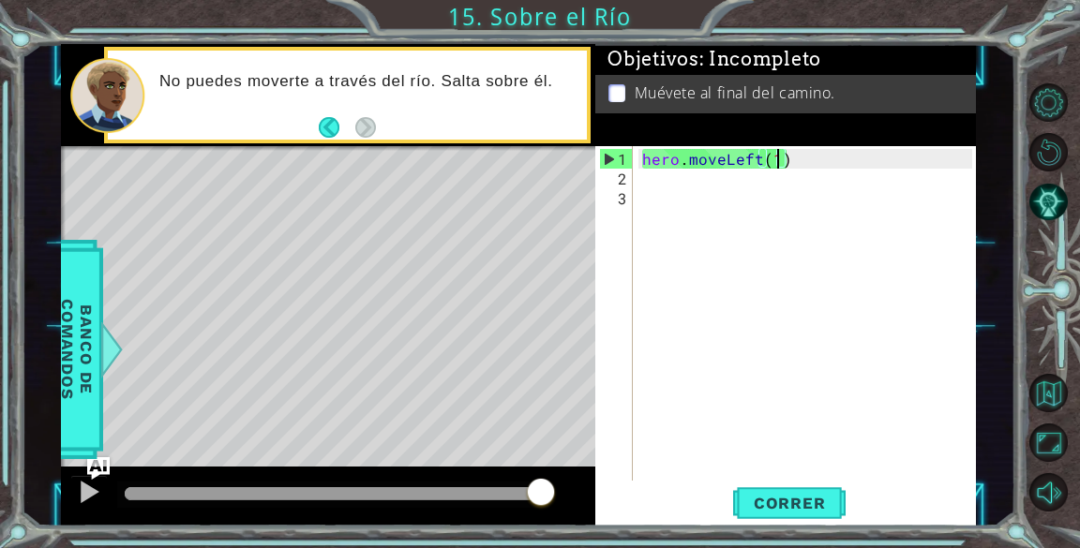
click at [796, 169] on div "hero . moveLeft ( 1 )" at bounding box center [809, 336] width 342 height 374
click at [802, 157] on div "hero . moveLeft ( 1 )" at bounding box center [809, 336] width 342 height 374
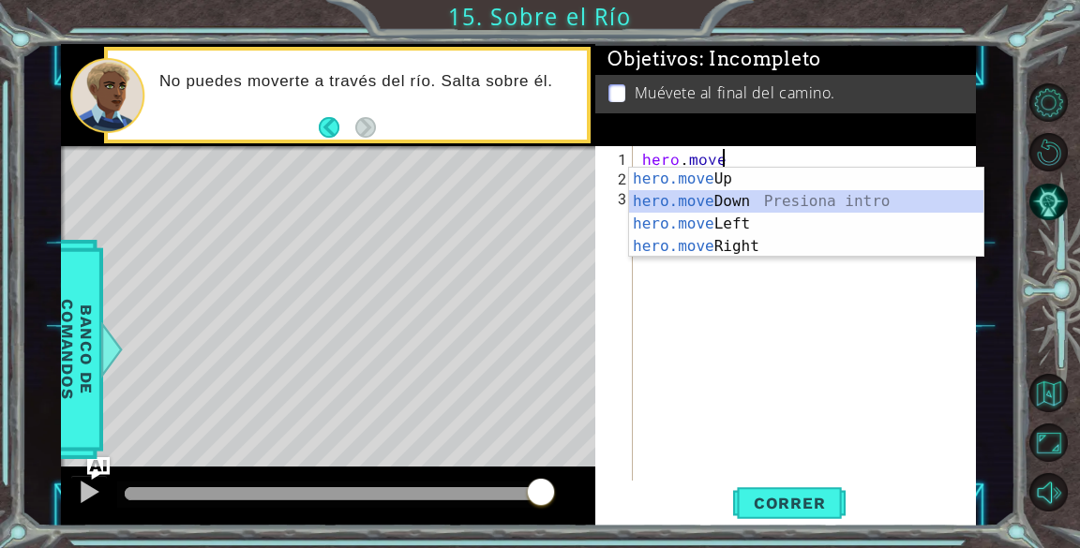
click at [755, 193] on div "hero.move Up Presiona intro hero.move Down Presiona intro hero.move Left Presio…" at bounding box center [806, 235] width 354 height 135
type textarea "hero.moveDown(1)"
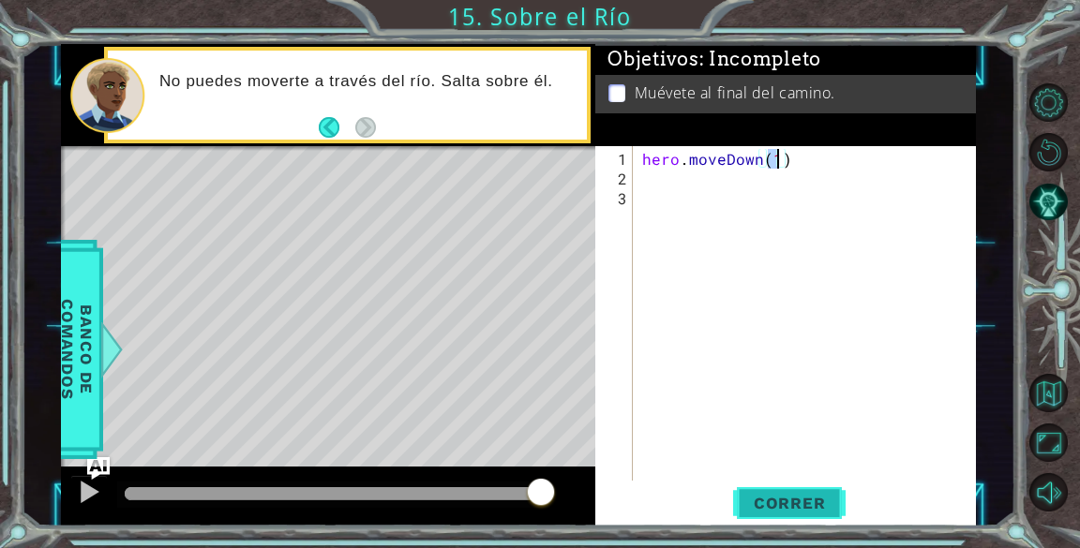
click at [826, 494] on span "Correr" at bounding box center [790, 503] width 110 height 19
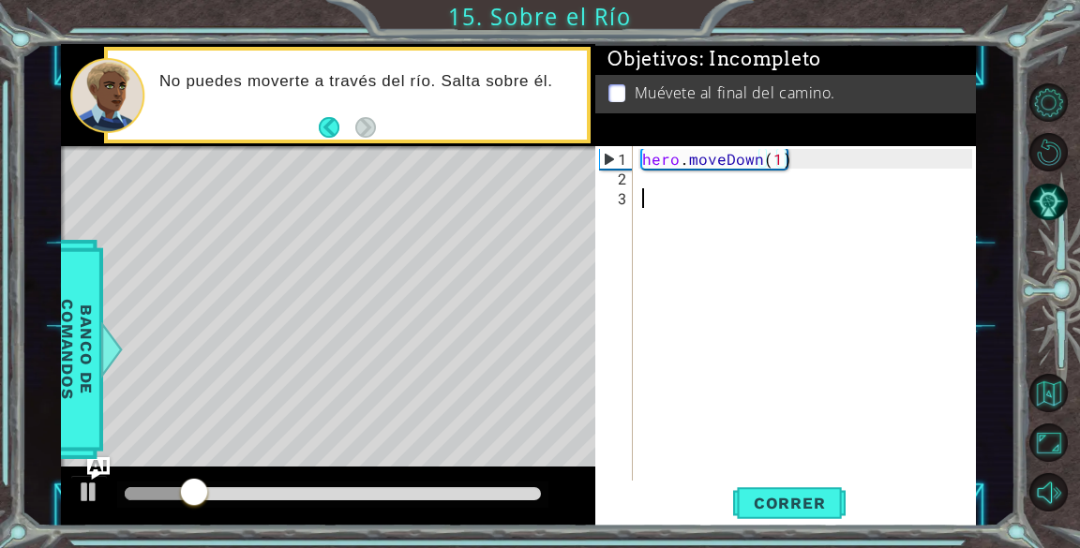
click at [749, 187] on div "hero . moveDown ( 1 )" at bounding box center [809, 336] width 342 height 374
click at [677, 179] on div "hero . moveDown ( 1 )" at bounding box center [809, 336] width 342 height 374
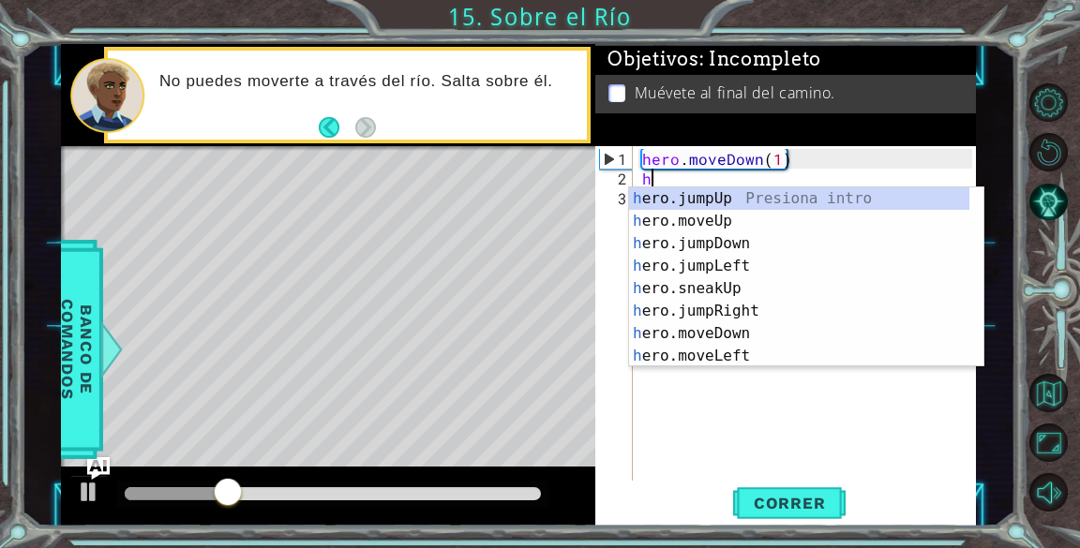
type textarea "he"
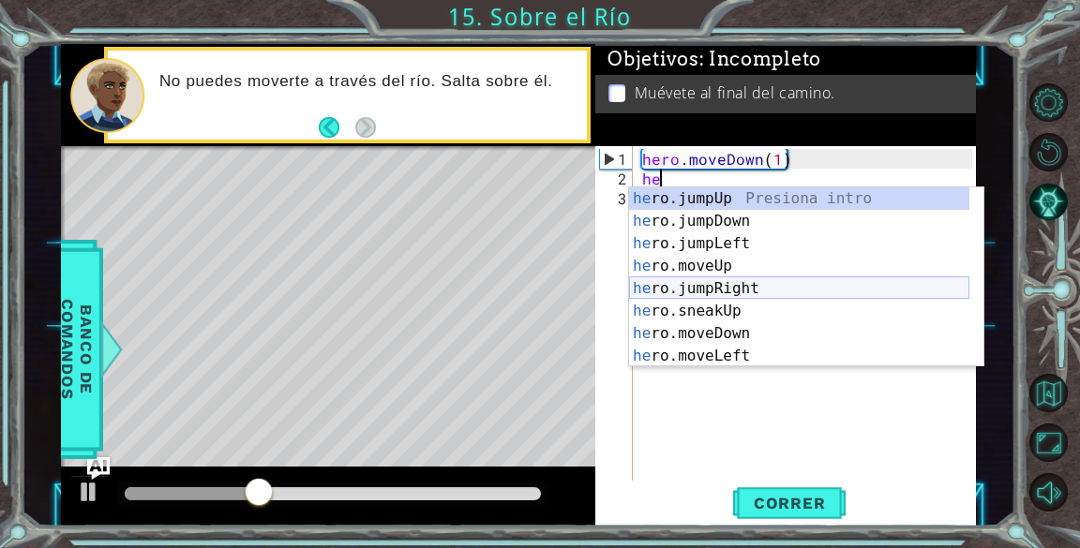
click at [749, 288] on div "he ro.jumpUp Presiona intro he ro.jumpDown Presiona intro he ro.jumpLeft Presio…" at bounding box center [799, 299] width 340 height 225
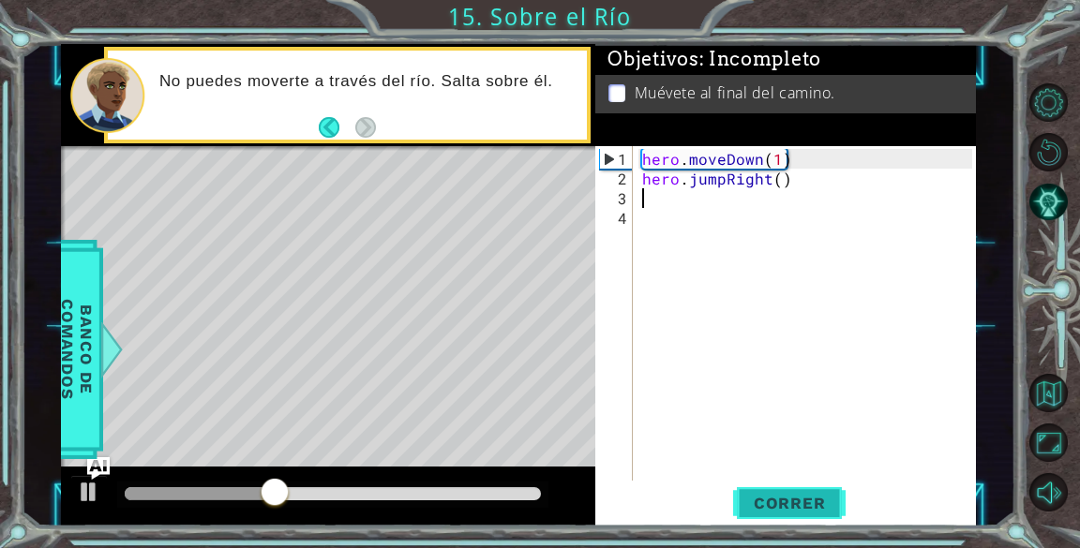
click at [766, 491] on button "Correr" at bounding box center [789, 504] width 112 height 38
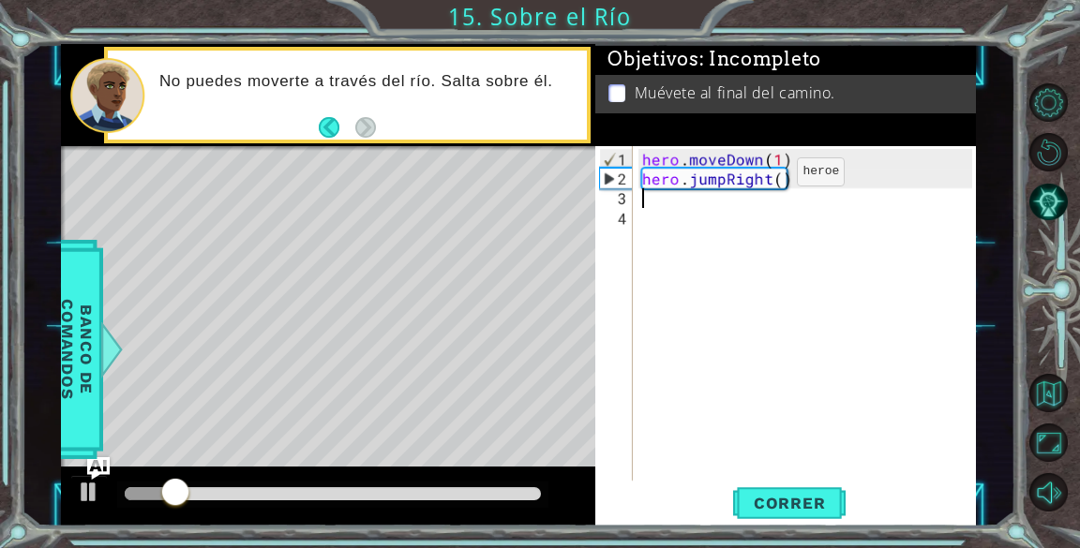
click at [765, 179] on div "hero . moveDown ( 1 ) hero . jumpRight ( )" at bounding box center [809, 336] width 342 height 374
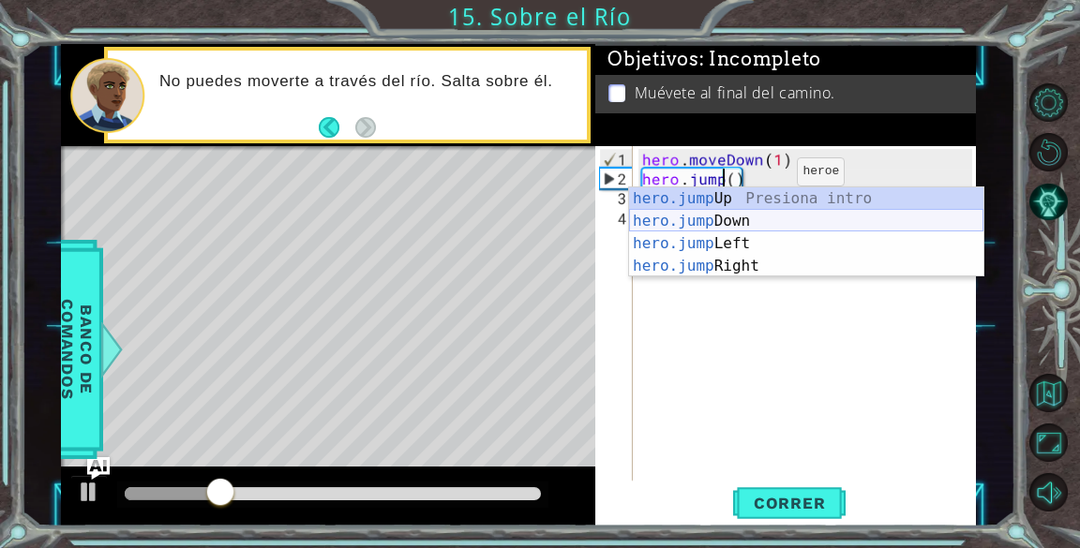
click at [696, 219] on div "hero.jump Up Presiona intro hero.jump Down Presiona intro hero.jump Left Presio…" at bounding box center [806, 254] width 354 height 135
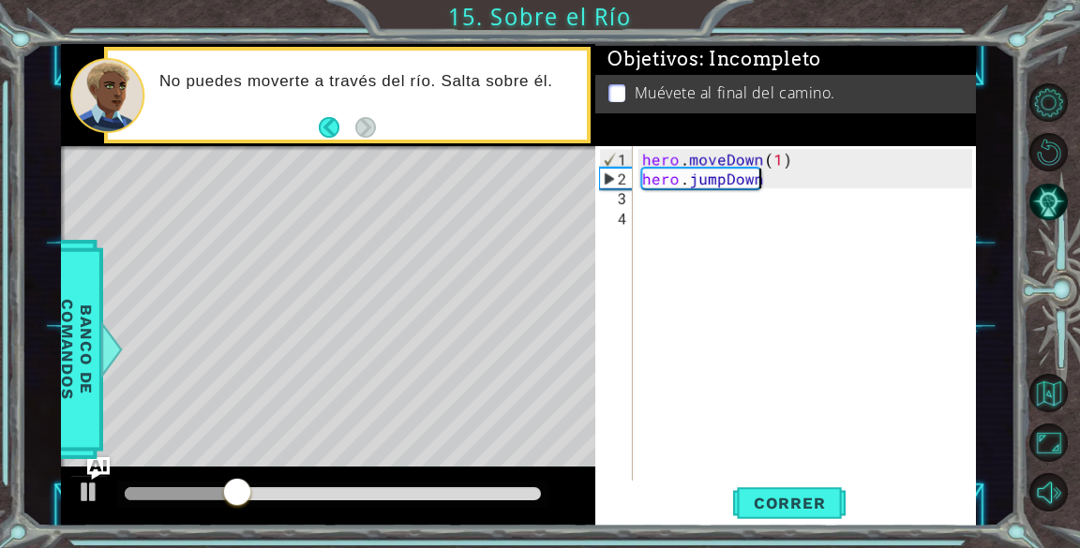
click at [782, 181] on div "hero . moveDown ( 1 ) hero . jumpDown" at bounding box center [809, 336] width 342 height 374
click at [780, 174] on div "hero . moveDown ( 1 ) hero . jumpDown" at bounding box center [809, 336] width 342 height 374
click at [772, 185] on div "hero . moveDown ( 1 ) hero . jumpDown" at bounding box center [809, 336] width 342 height 374
type textarea "hero."
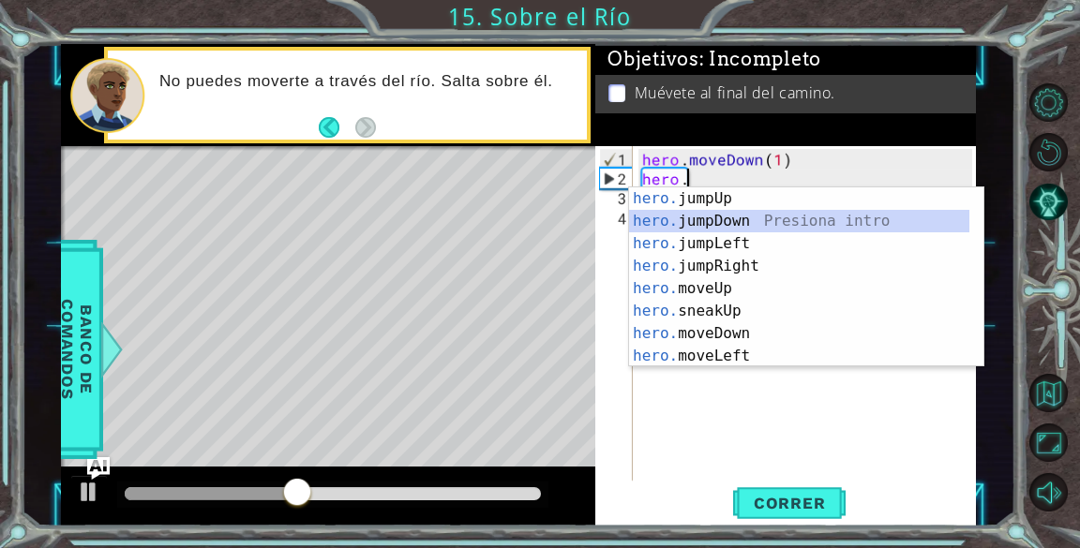
click at [759, 219] on div "hero. jumpUp Presiona intro hero. jumpDown Presiona intro hero. jumpLeft Presio…" at bounding box center [799, 299] width 340 height 225
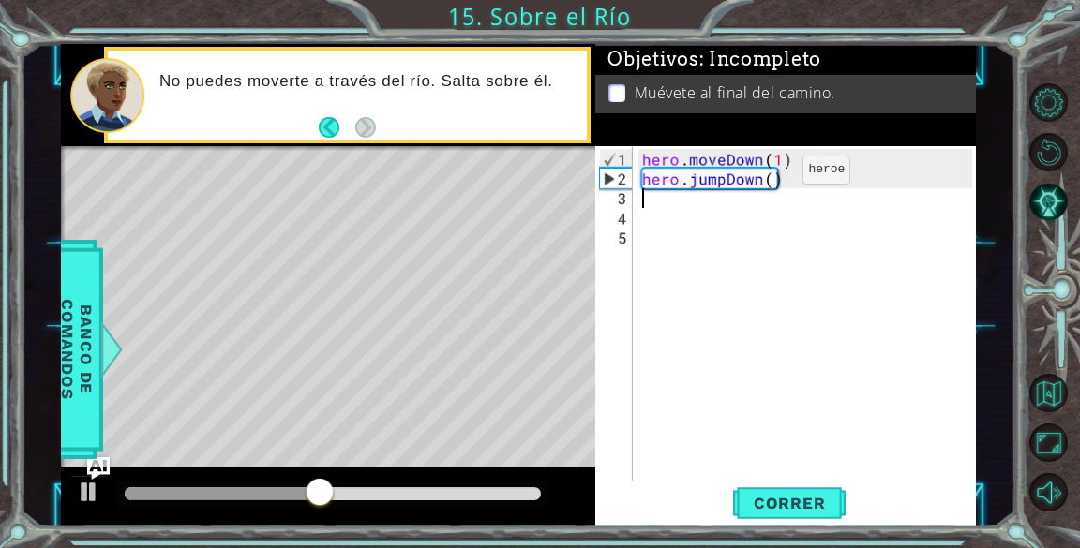
click at [771, 178] on div "hero . moveDown ( 1 ) hero . jumpDown ( )" at bounding box center [809, 336] width 342 height 374
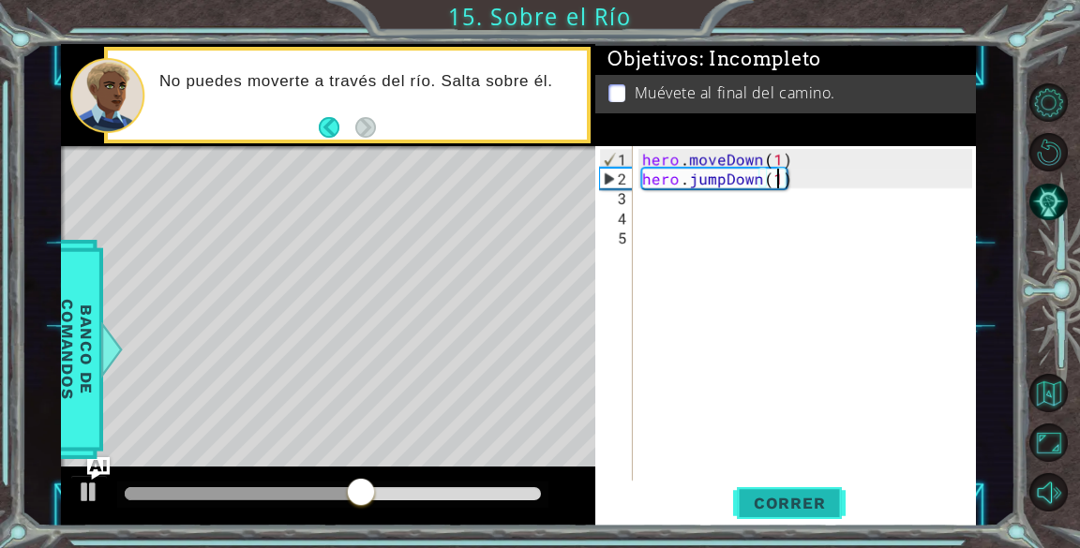
click at [807, 496] on span "Correr" at bounding box center [790, 503] width 110 height 19
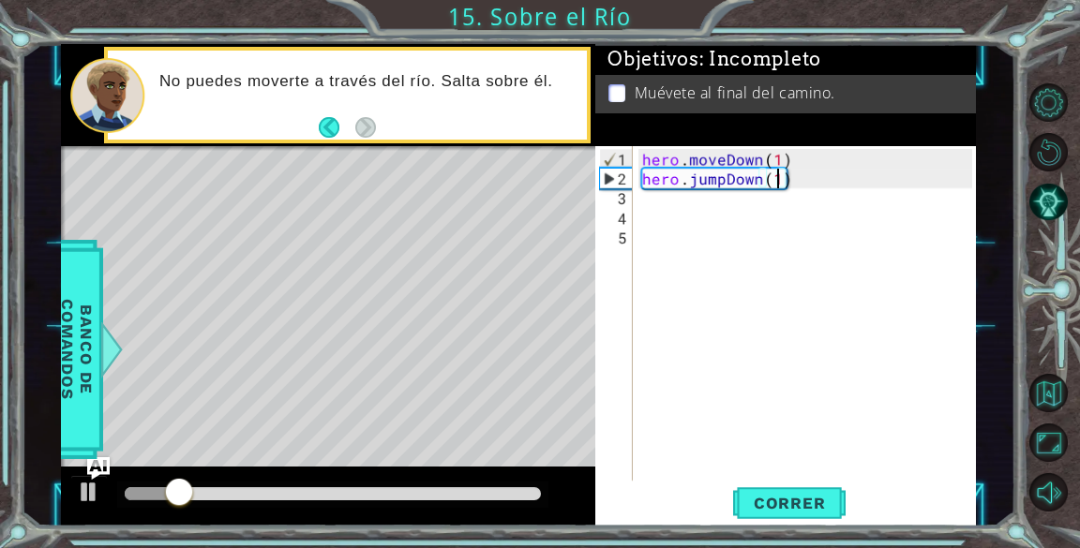
click at [787, 181] on div "hero . moveDown ( 1 ) hero . jumpDown ( 1 )" at bounding box center [809, 336] width 342 height 374
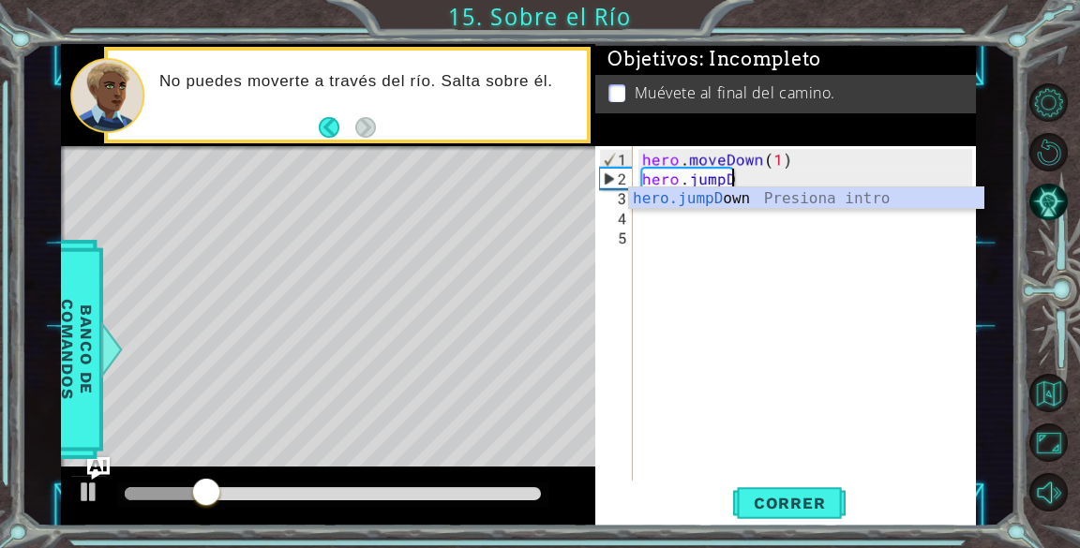
type textarea "hero.jump"
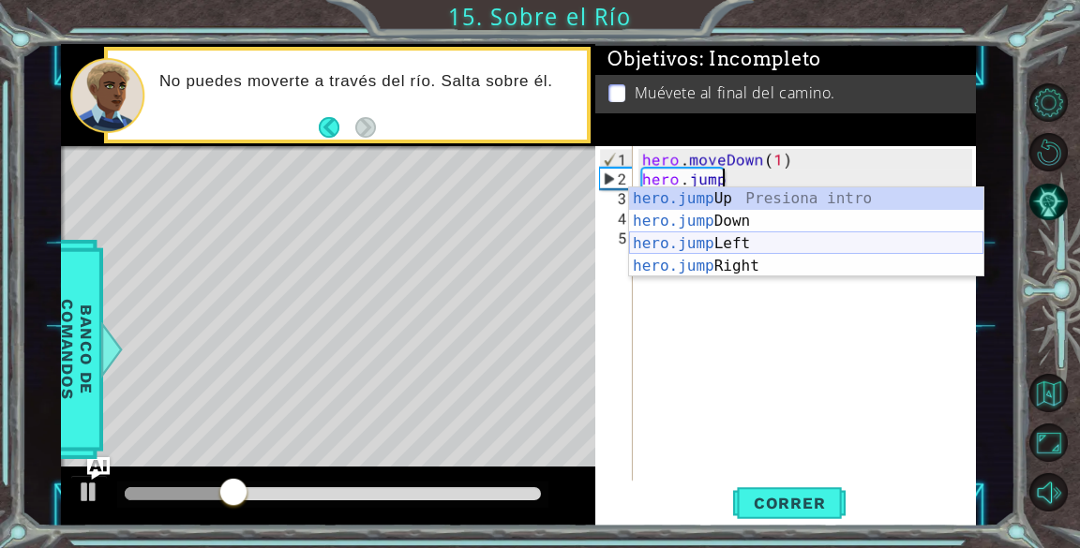
click at [745, 242] on div "hero.jump Up Presiona intro hero.jump Down Presiona intro hero.jump Left Presio…" at bounding box center [806, 254] width 354 height 135
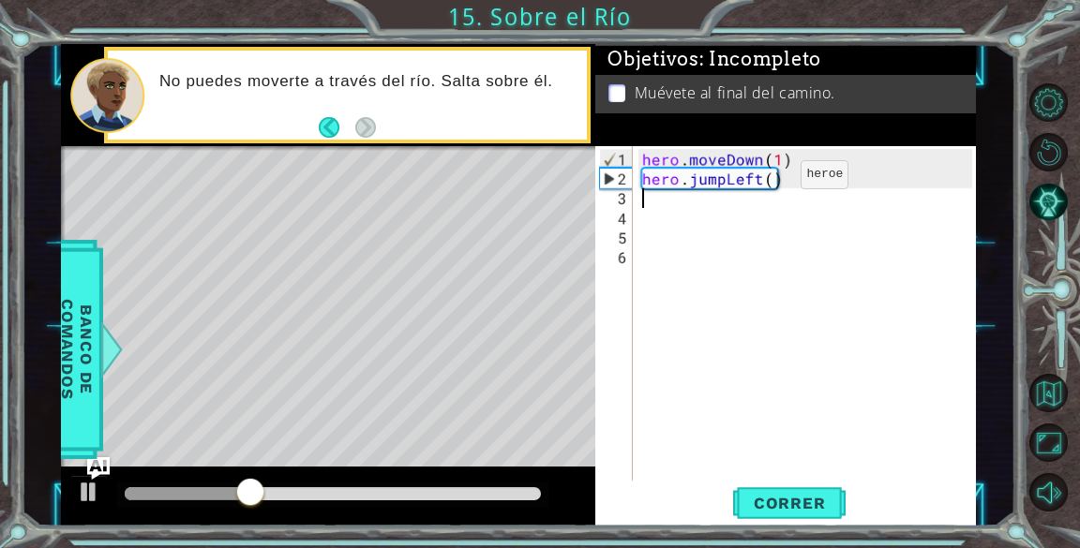
click at [769, 182] on div "hero . moveDown ( 1 ) hero . jumpLeft ( )" at bounding box center [809, 336] width 342 height 374
type textarea "hero.jumpLeft(1)"
click at [816, 491] on button "Correr" at bounding box center [789, 504] width 112 height 38
click at [677, 201] on div "hero . moveDown ( 1 ) hero . jumpLeft ( 1 )" at bounding box center [809, 336] width 342 height 374
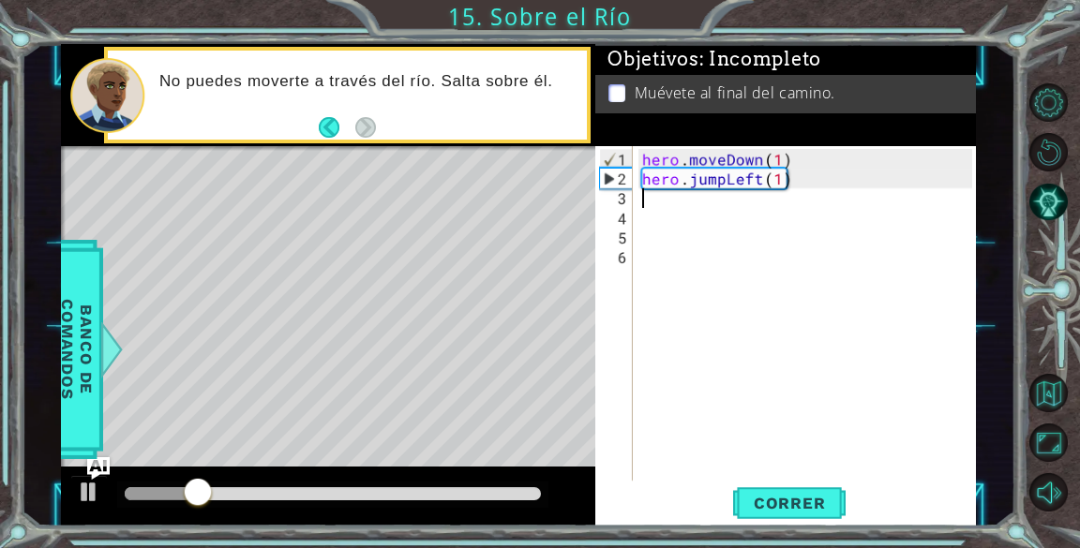
scroll to position [0, 0]
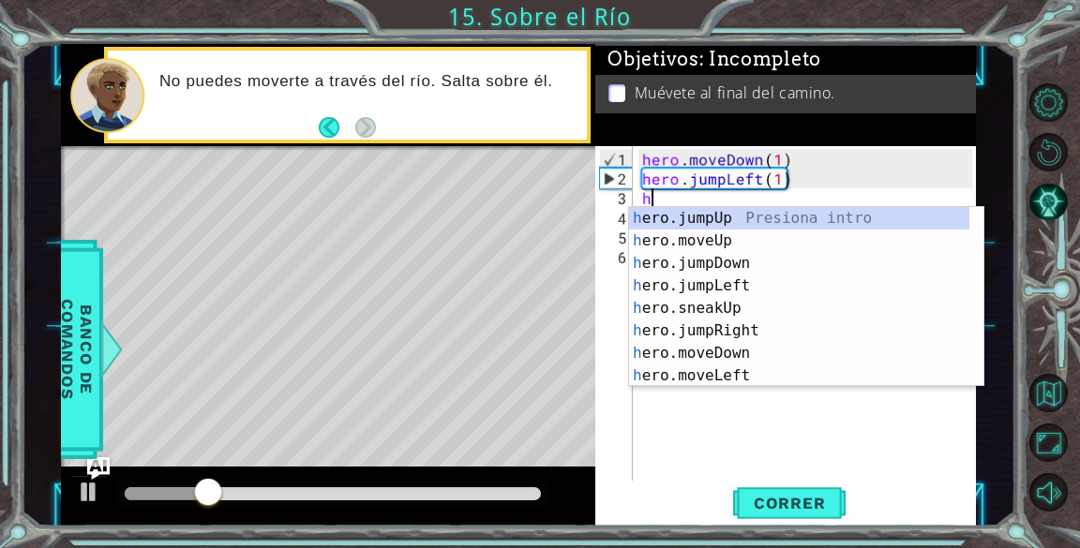
type textarea "he"
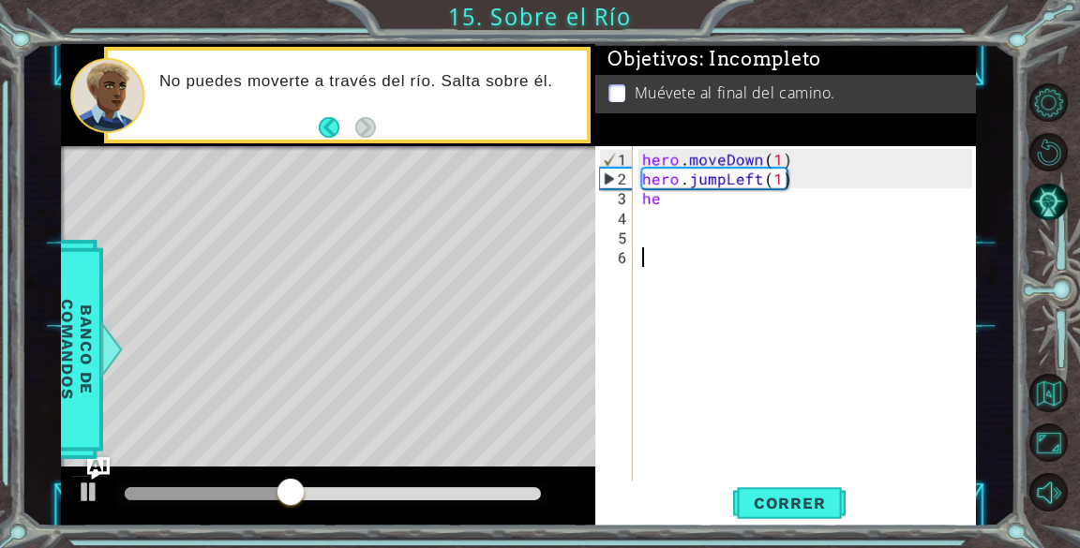
drag, startPoint x: 681, startPoint y: 412, endPoint x: 667, endPoint y: 209, distance: 203.0
click at [667, 209] on div "hero . moveDown ( 1 ) hero . jumpLeft ( 1 ) he" at bounding box center [809, 336] width 342 height 374
click at [672, 202] on div "hero . moveDown ( 1 ) hero . jumpLeft ( 1 ) he" at bounding box center [809, 336] width 342 height 374
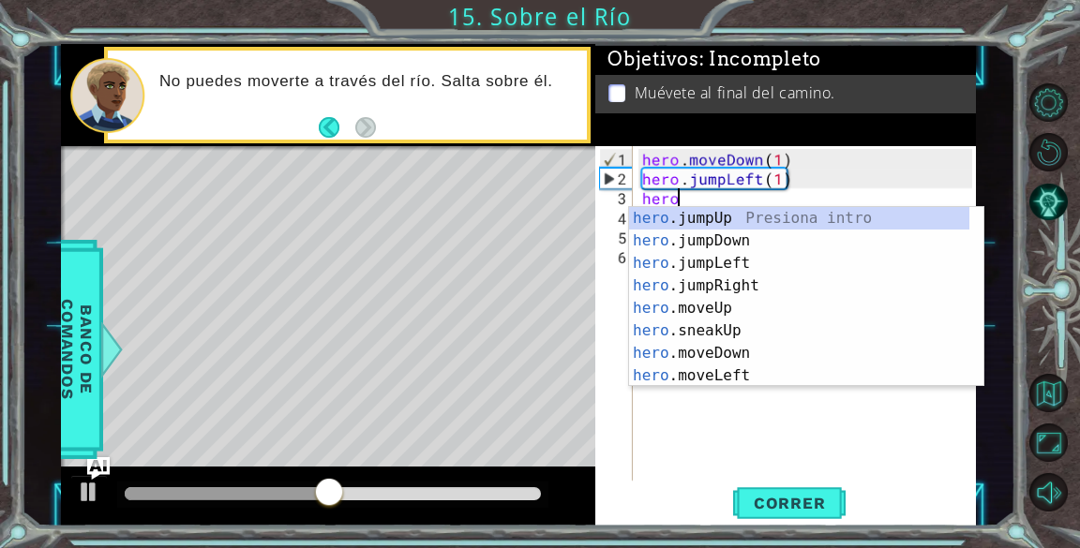
scroll to position [0, 2]
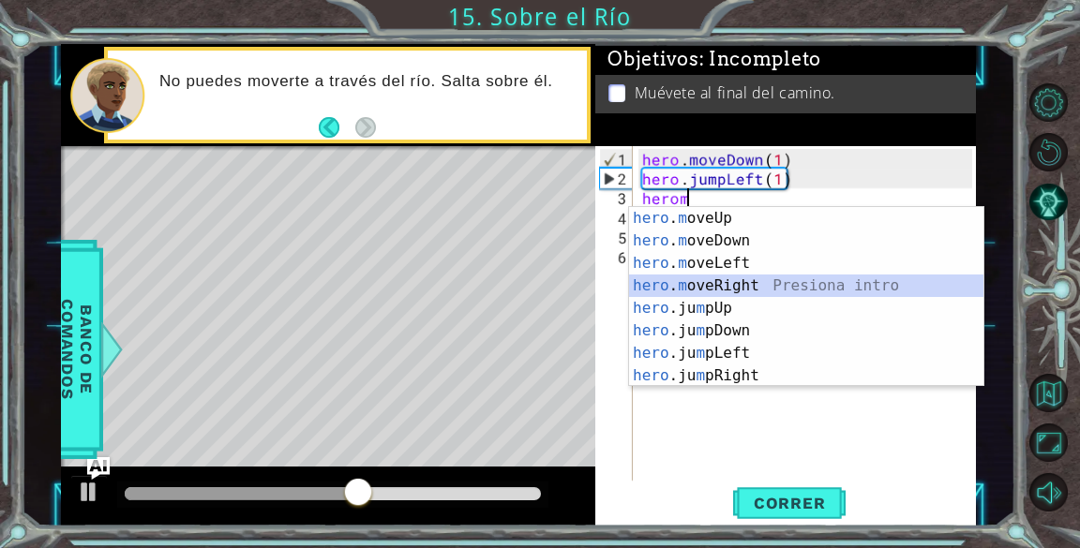
click at [742, 278] on div "hero . m oveUp Presiona intro hero . m oveDown Presiona intro hero . m oveLeft …" at bounding box center [806, 319] width 354 height 225
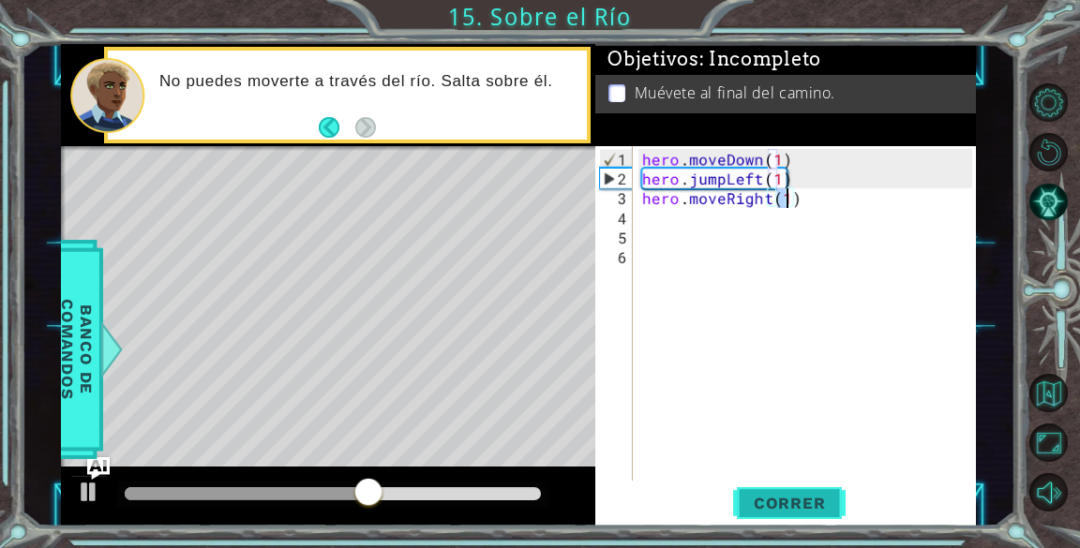
click at [774, 496] on span "Correr" at bounding box center [790, 503] width 110 height 19
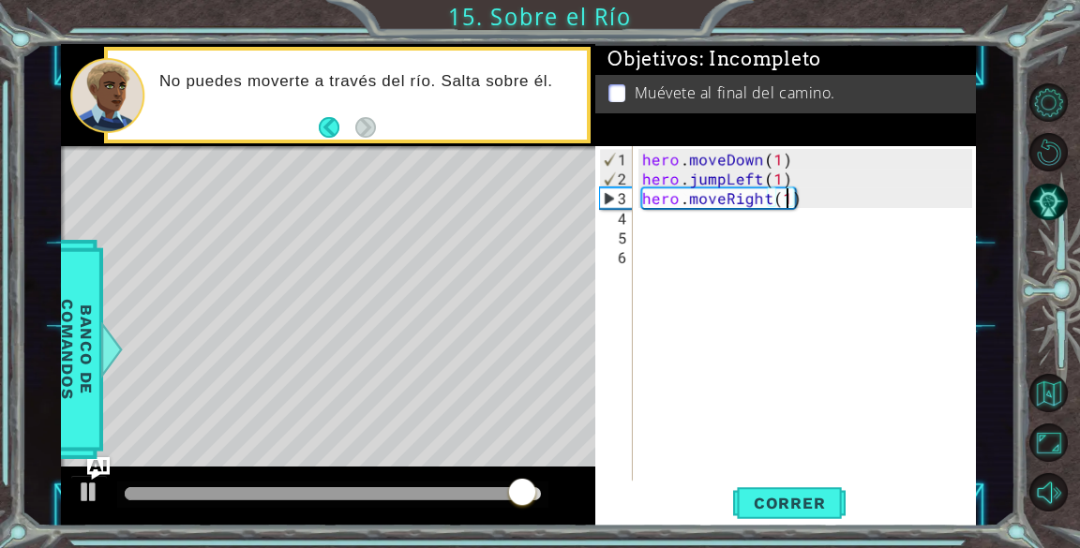
click at [828, 195] on div "hero . moveDown ( 1 ) hero . jumpLeft ( 1 ) hero . moveRight ( 1 )" at bounding box center [809, 336] width 342 height 374
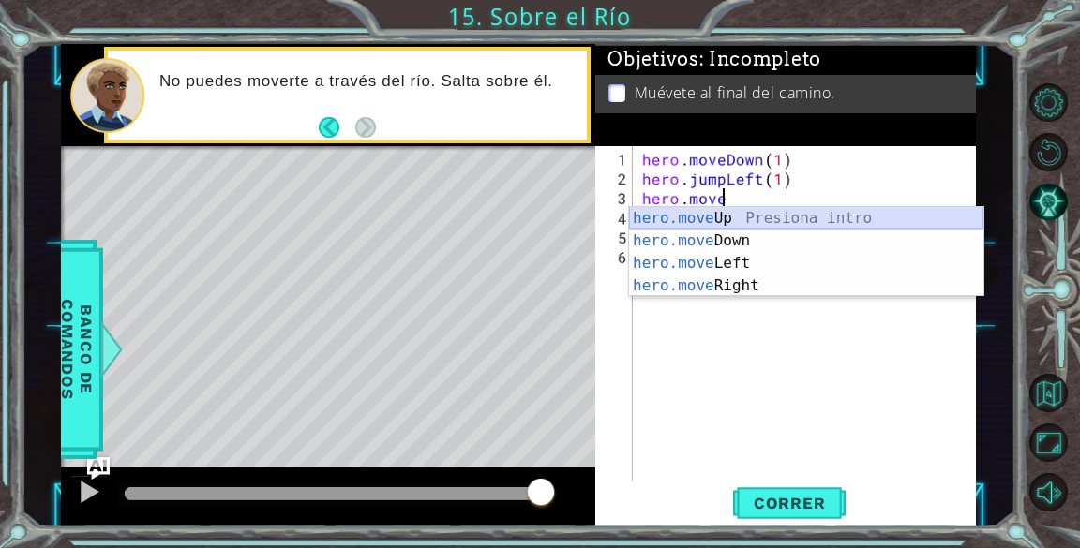
click at [772, 227] on div "hero.move Up Presiona intro hero.move Down Presiona intro hero.move Left Presio…" at bounding box center [806, 274] width 354 height 135
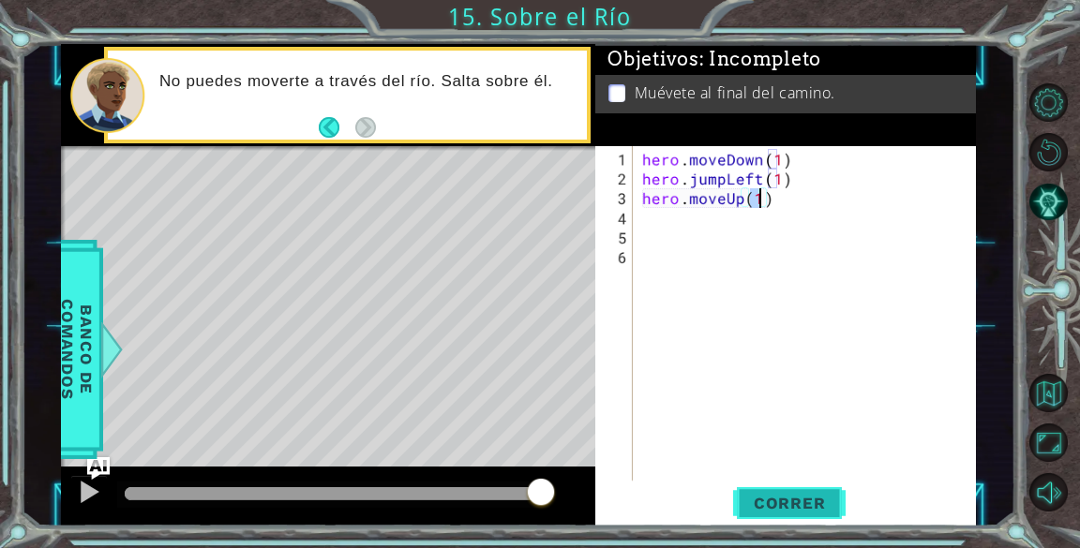
click at [772, 504] on span "Correr" at bounding box center [790, 503] width 110 height 19
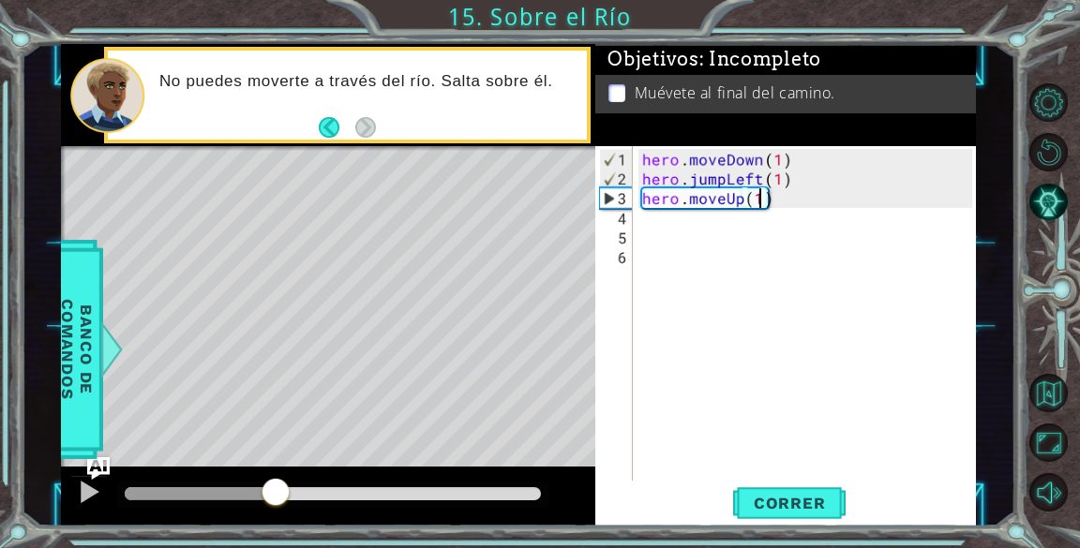
drag, startPoint x: 157, startPoint y: 484, endPoint x: 290, endPoint y: 512, distance: 135.1
click at [290, 512] on div at bounding box center [328, 497] width 534 height 60
click at [791, 199] on div "hero . moveDown ( 1 ) hero . jumpLeft ( 1 ) hero . moveUp ( 1 )" at bounding box center [809, 336] width 342 height 374
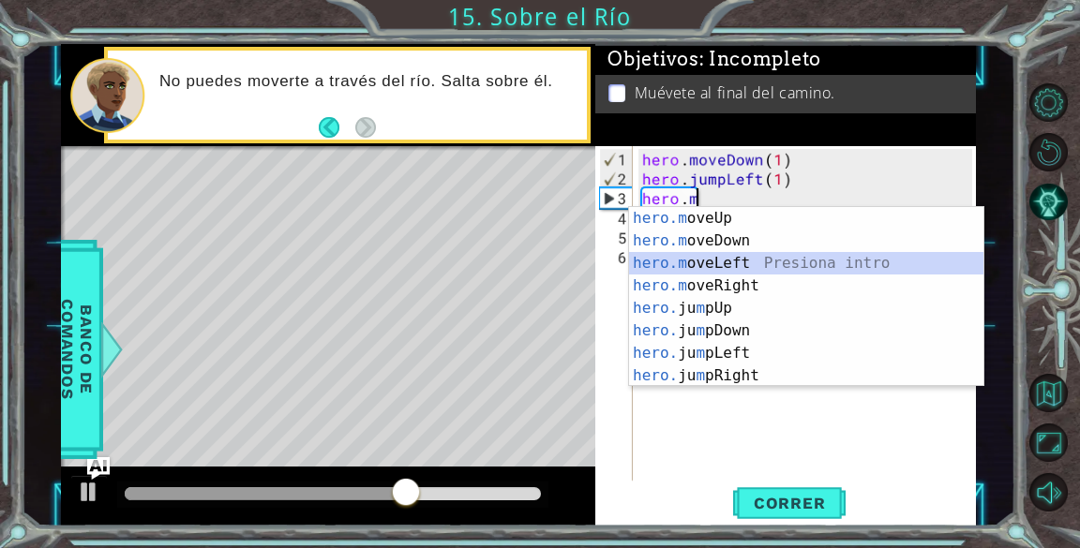
click at [767, 260] on div "hero.m oveUp Presiona intro hero.m oveDown Presiona intro hero.m oveLeft Presio…" at bounding box center [806, 319] width 354 height 225
type textarea "hero.moveLeft(1)"
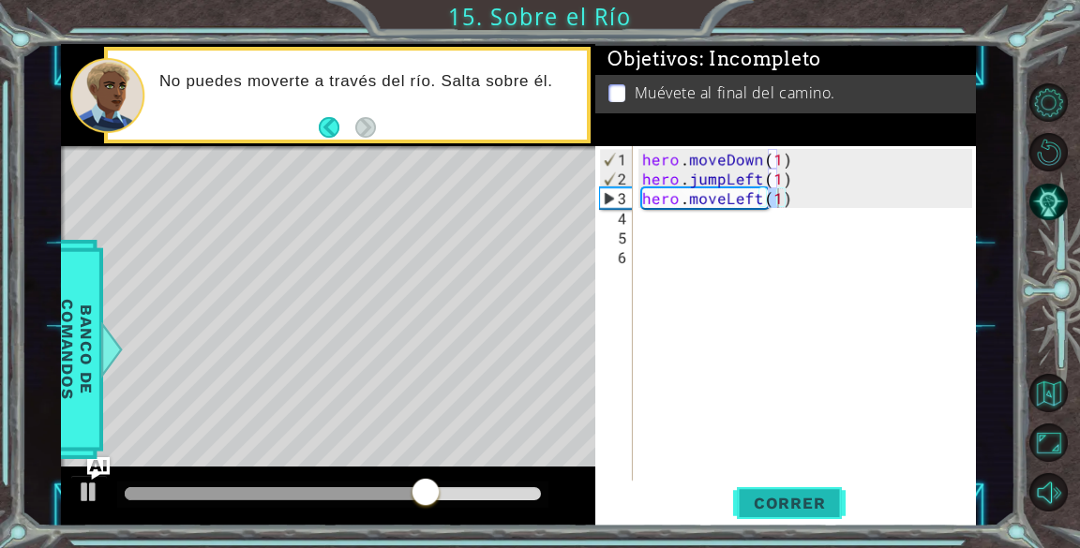
click at [767, 487] on button "Correr" at bounding box center [789, 504] width 112 height 38
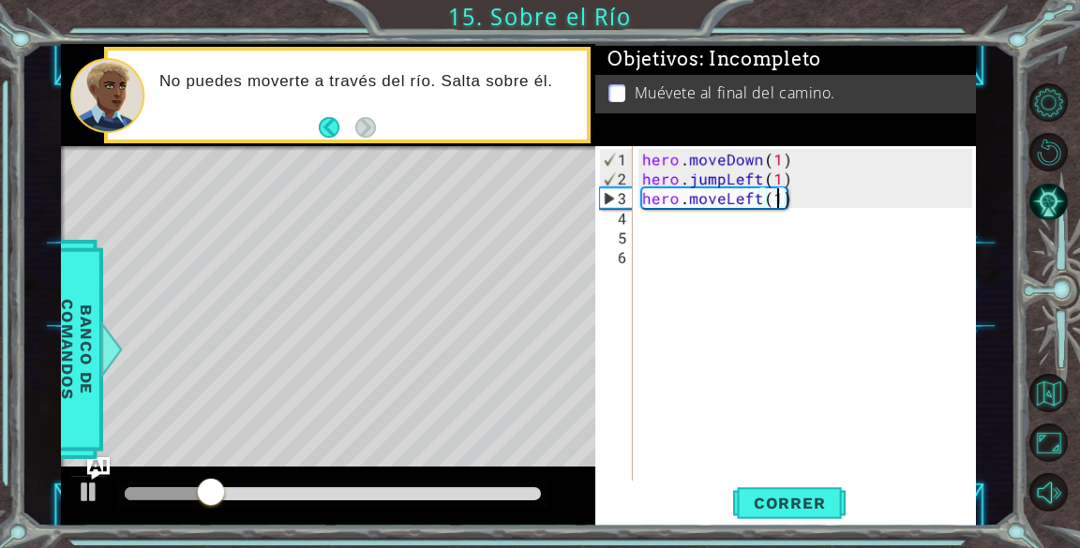
click at [682, 232] on div "hero . moveDown ( 1 ) hero . jumpLeft ( 1 ) hero . moveLeft ( 1 )" at bounding box center [809, 336] width 342 height 374
click at [647, 219] on div "hero . moveDown ( 1 ) hero . jumpLeft ( 1 ) hero . moveLeft ( 1 )" at bounding box center [809, 336] width 342 height 374
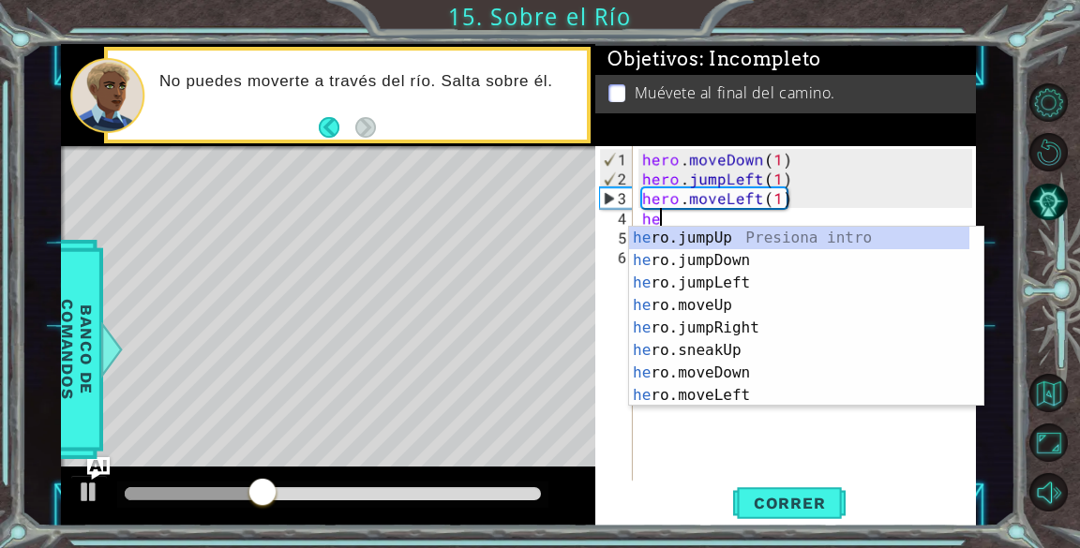
type textarea "her"
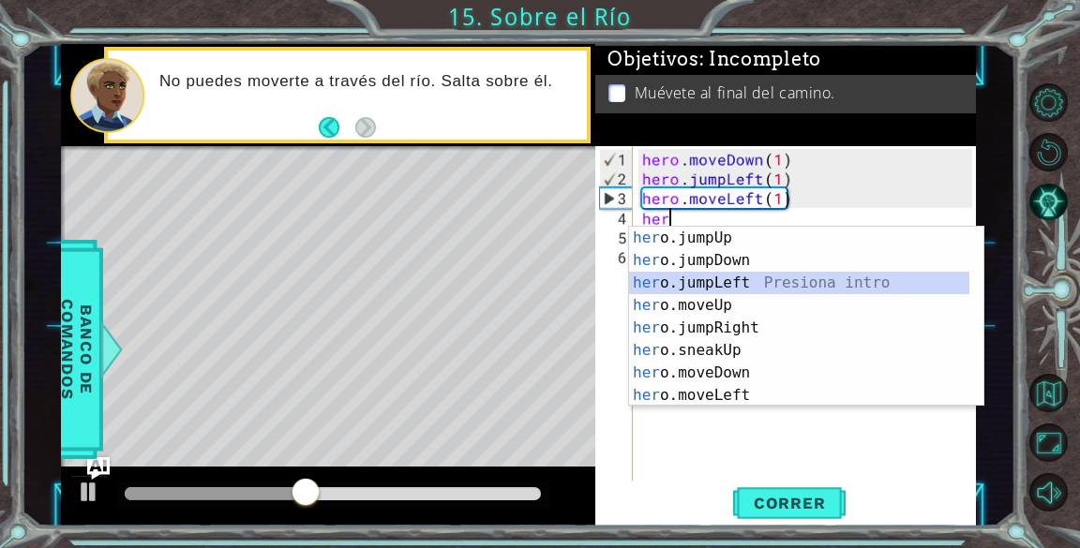
click at [740, 282] on div "her o.jumpUp Presiona intro her o.jumpDown Presiona intro her o.jumpLeft Presio…" at bounding box center [799, 339] width 340 height 225
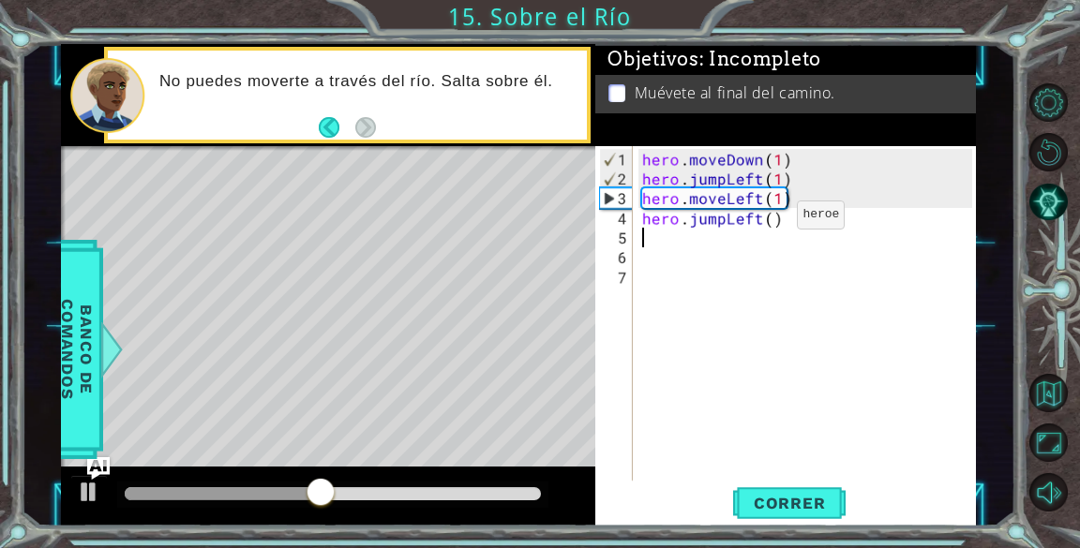
click at [768, 222] on div "hero . moveDown ( 1 ) hero . jumpLeft ( 1 ) hero . moveLeft ( 1 ) hero . jumpLe…" at bounding box center [809, 336] width 342 height 374
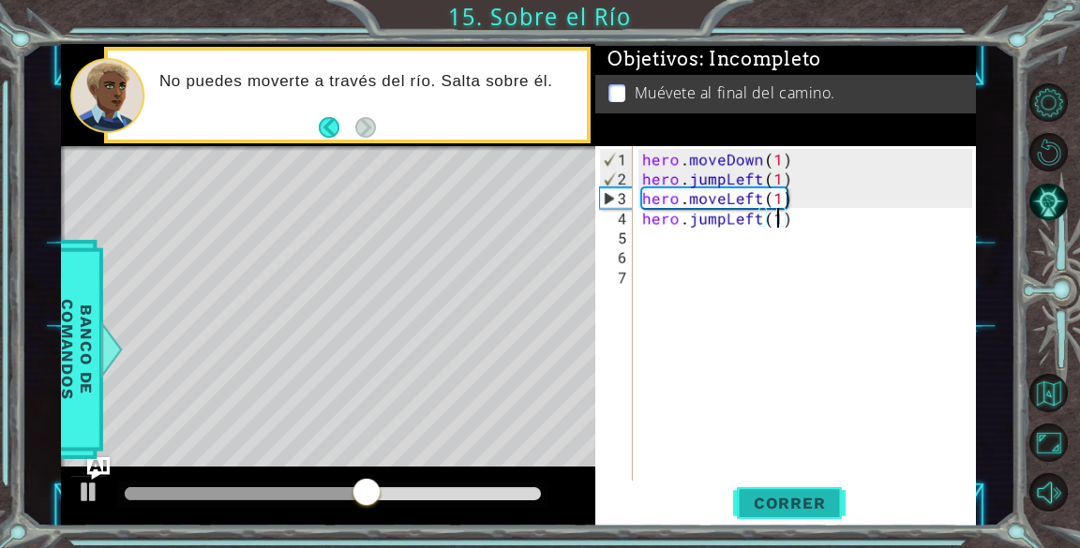
click at [764, 504] on span "Correr" at bounding box center [790, 503] width 110 height 19
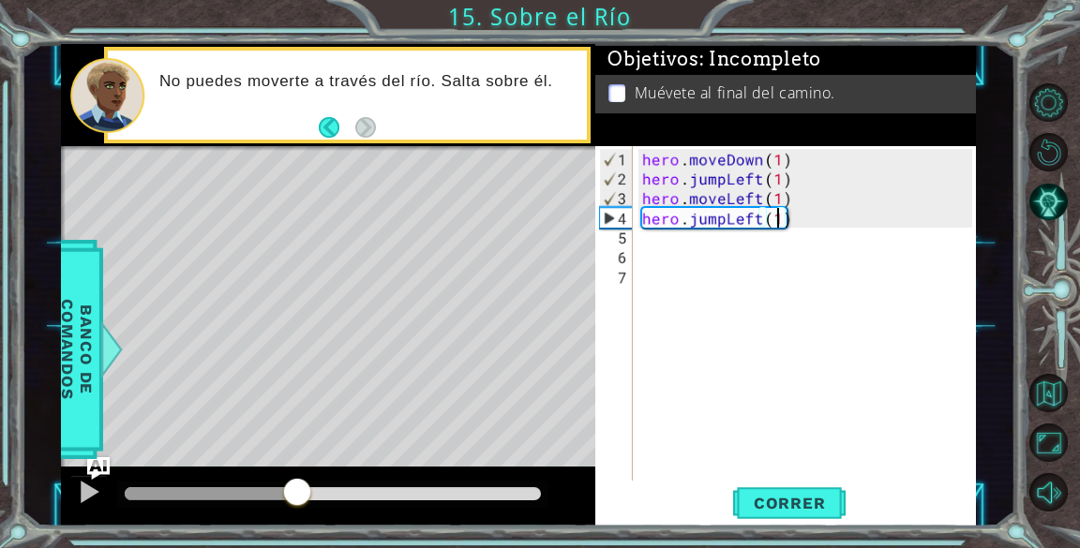
drag, startPoint x: 146, startPoint y: 490, endPoint x: 310, endPoint y: 514, distance: 165.7
click at [310, 514] on div at bounding box center [328, 497] width 534 height 60
click at [802, 225] on div "hero . moveDown ( 1 ) hero . jumpLeft ( 1 ) hero . moveLeft ( 1 ) hero . jumpLe…" at bounding box center [809, 336] width 342 height 374
click at [756, 215] on div "hero . moveDown ( 1 ) hero . jumpLeft ( 1 ) hero . moveLeft ( 1 ) hero . jumpLe…" at bounding box center [809, 336] width 342 height 374
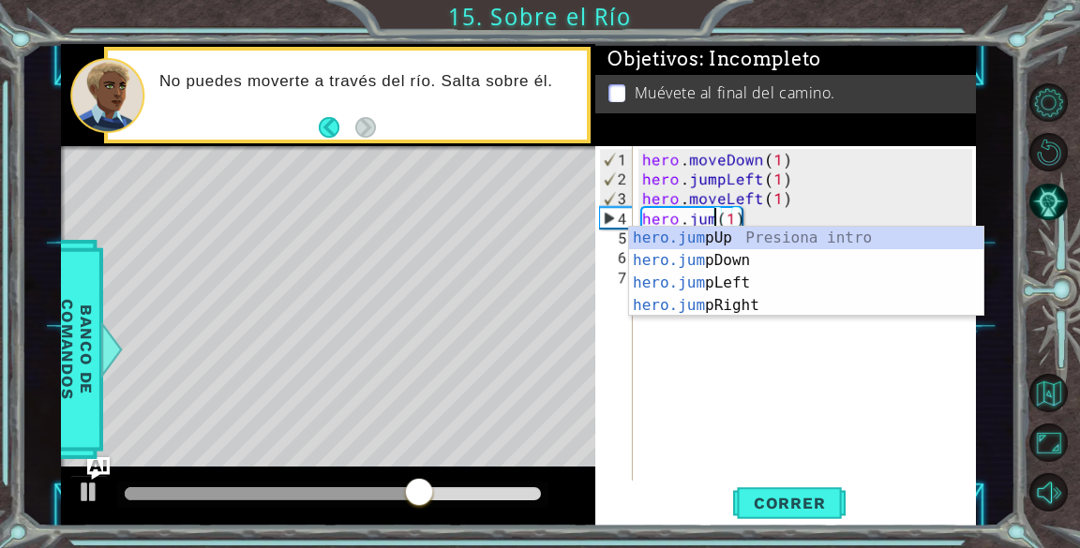
scroll to position [0, 5]
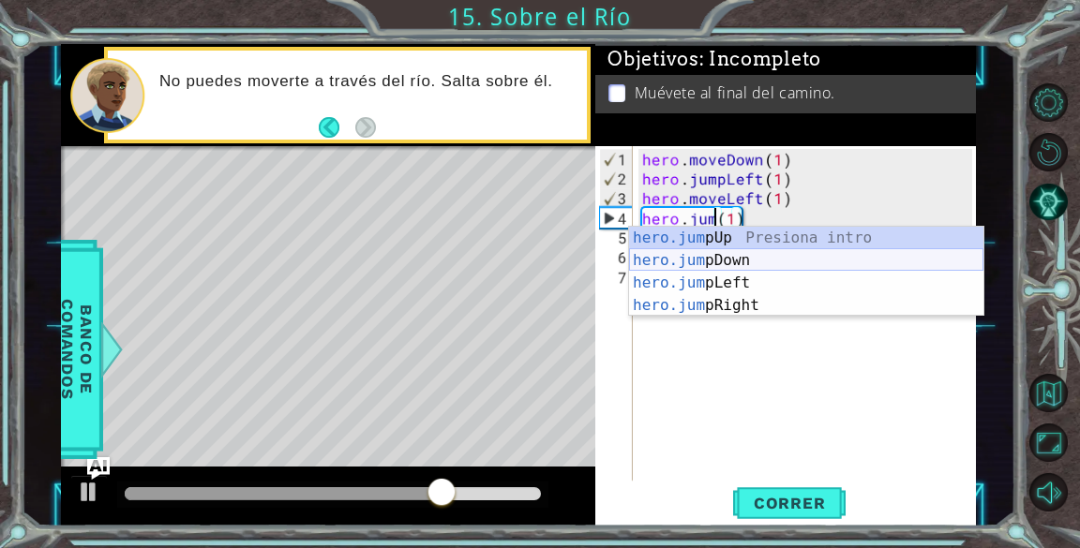
click at [752, 260] on div "hero.jum pUp Presiona intro hero.jum pDown Presiona intro hero.jum pLeft Presio…" at bounding box center [806, 294] width 354 height 135
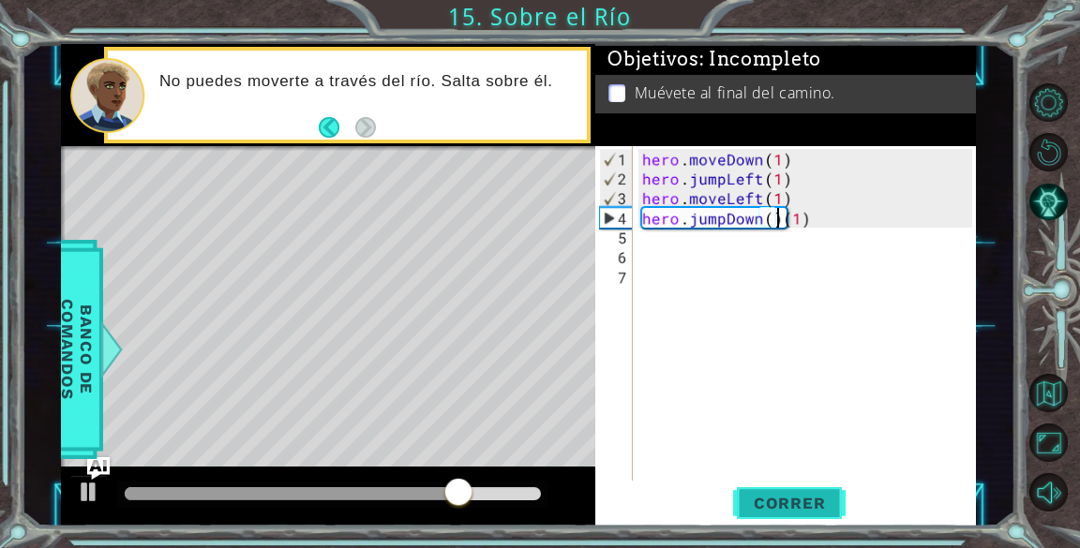
click at [790, 498] on span "Correr" at bounding box center [790, 503] width 110 height 19
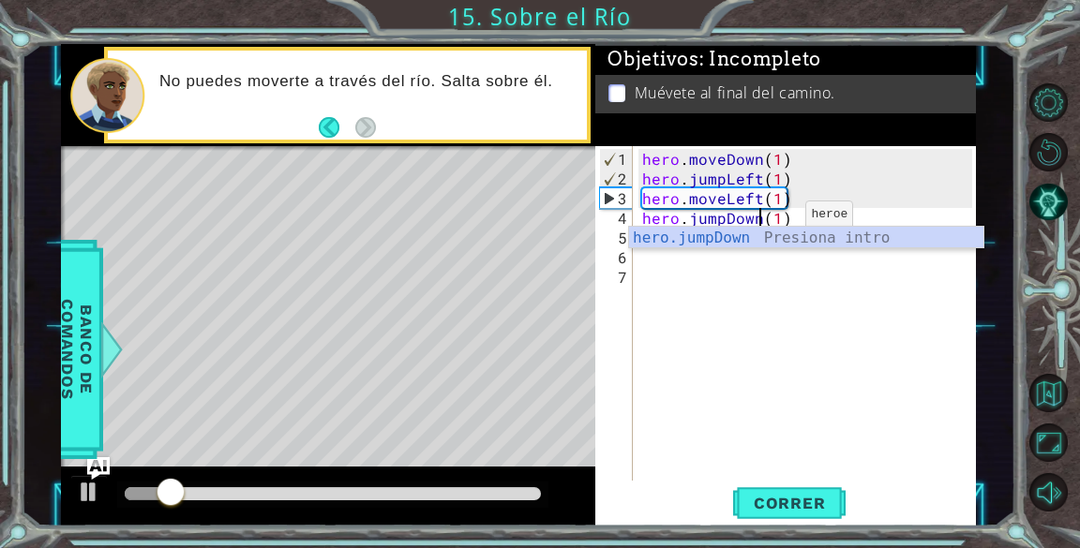
type textarea "hero.jumpDown(1)"
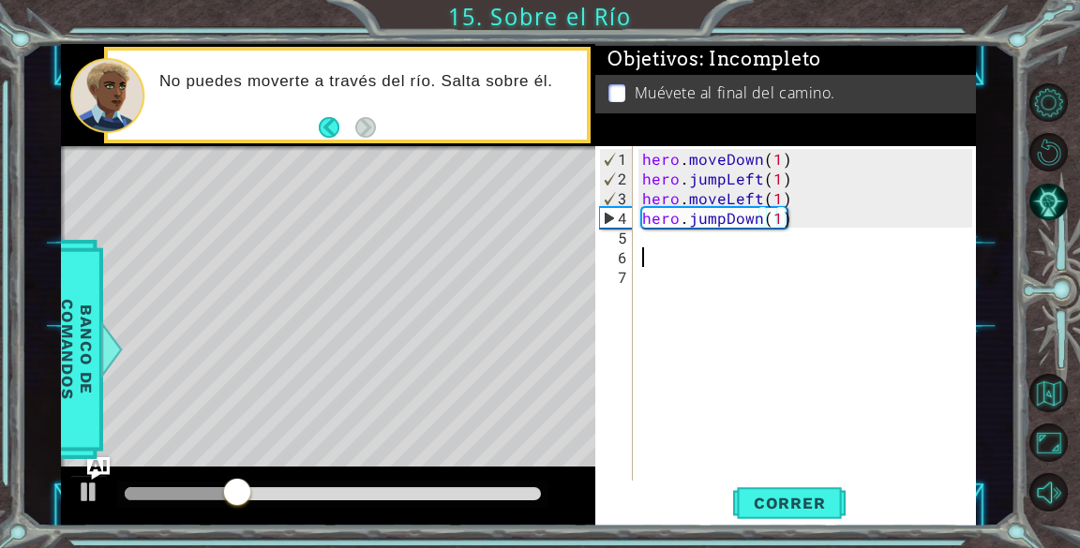
click at [676, 264] on div "hero . moveDown ( 1 ) hero . jumpLeft ( 1 ) hero . moveLeft ( 1 ) hero . jumpDo…" at bounding box center [809, 336] width 342 height 374
click at [670, 238] on div "hero . moveDown ( 1 ) hero . jumpLeft ( 1 ) hero . moveLeft ( 1 ) hero . jumpDo…" at bounding box center [809, 336] width 342 height 374
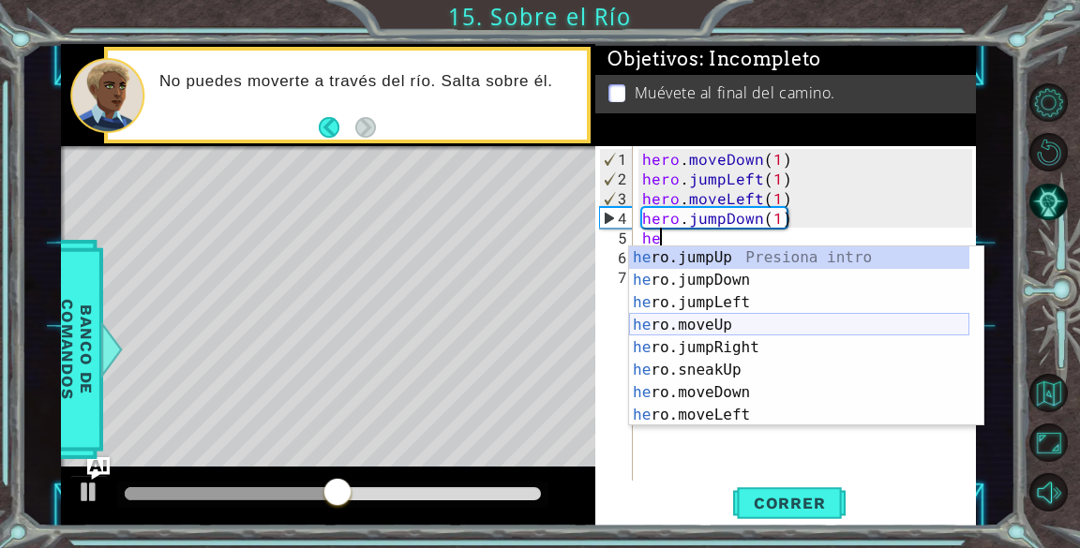
click at [750, 323] on div "he ro.jumpUp Presiona intro he ro.jumpDown Presiona intro he ro.jumpLeft Presio…" at bounding box center [799, 359] width 340 height 225
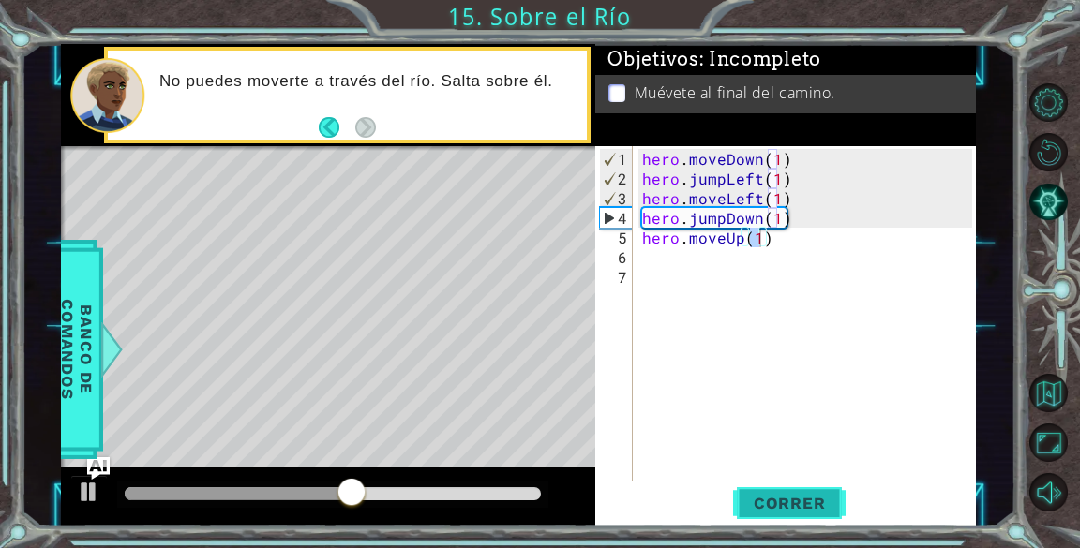
click at [764, 497] on span "Correr" at bounding box center [790, 503] width 110 height 19
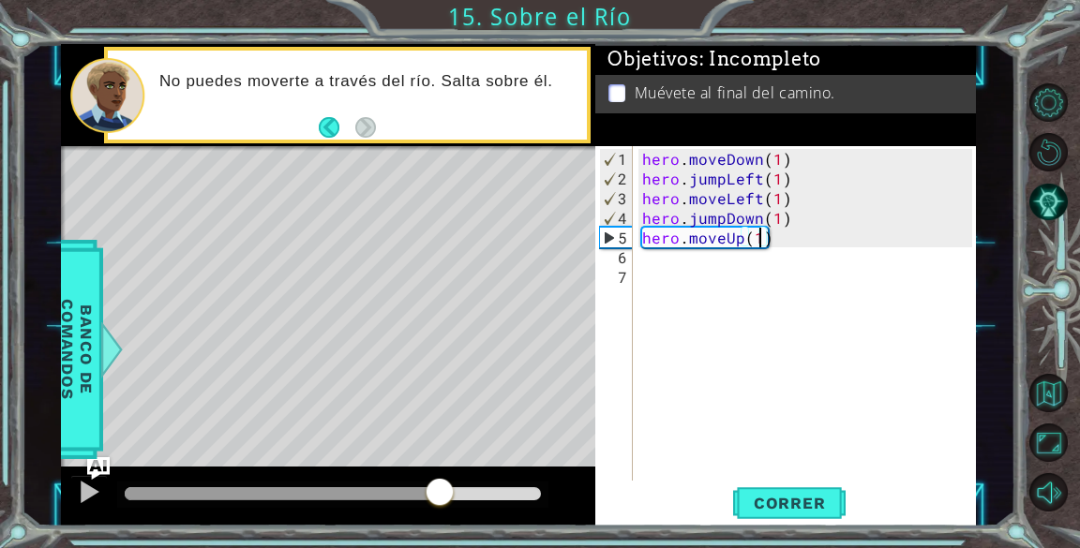
drag, startPoint x: 188, startPoint y: 487, endPoint x: 450, endPoint y: 516, distance: 263.2
click at [450, 516] on div at bounding box center [328, 497] width 534 height 60
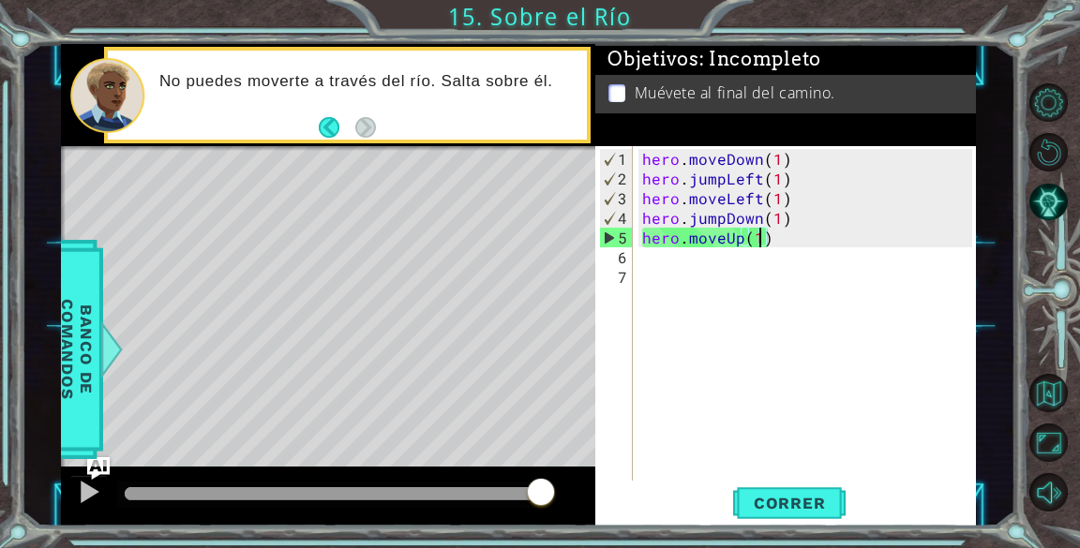
click at [771, 238] on div "hero . moveDown ( 1 ) hero . jumpLeft ( 1 ) hero . moveLeft ( 1 ) hero . jumpDo…" at bounding box center [809, 336] width 342 height 374
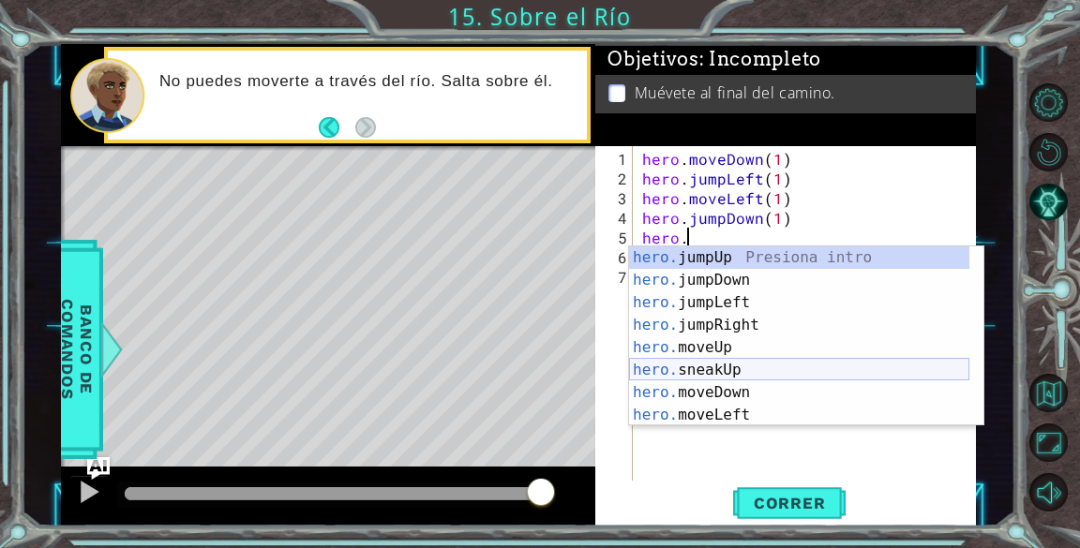
scroll to position [0, 2]
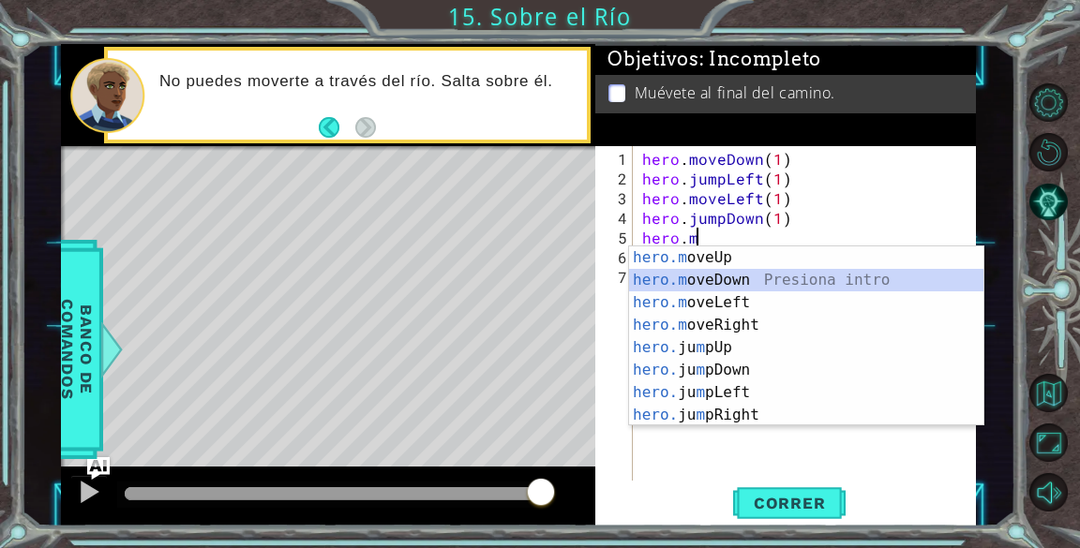
click at [747, 278] on div "hero.m oveUp Presiona intro hero.m oveDown Presiona intro hero.m oveLeft Presio…" at bounding box center [806, 359] width 354 height 225
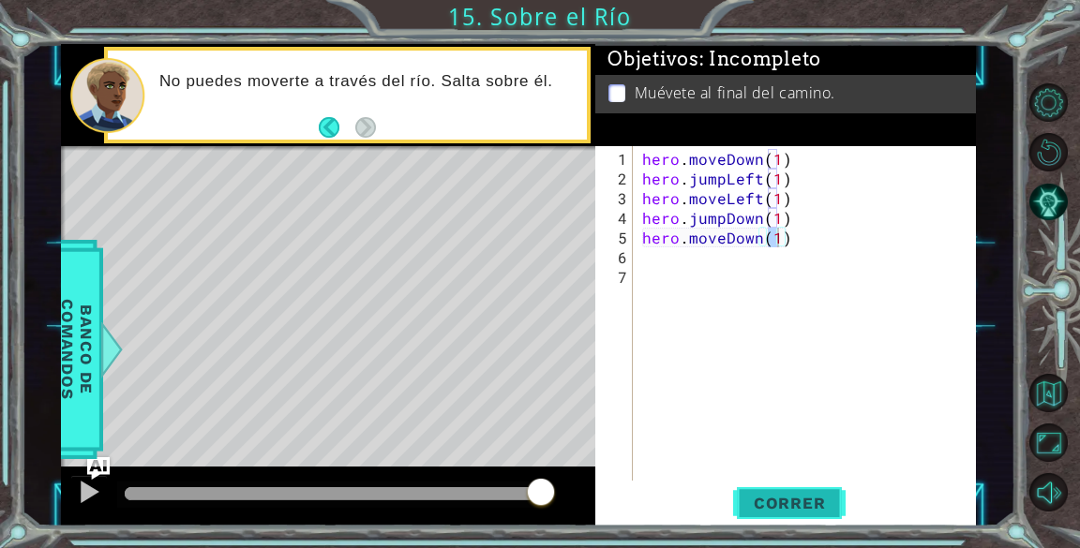
click at [797, 506] on span "Correr" at bounding box center [790, 503] width 110 height 19
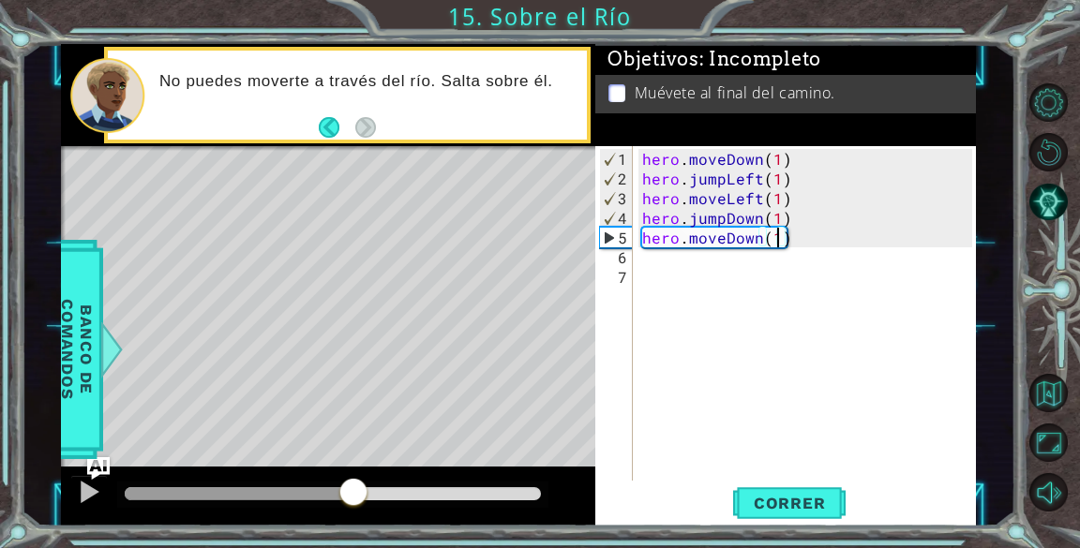
drag, startPoint x: 142, startPoint y: 494, endPoint x: 362, endPoint y: 475, distance: 220.2
click at [362, 475] on div at bounding box center [328, 497] width 534 height 60
click at [812, 237] on div "hero . moveDown ( 1 ) hero . jumpLeft ( 1 ) hero . moveLeft ( 1 ) hero . jumpDo…" at bounding box center [809, 336] width 342 height 374
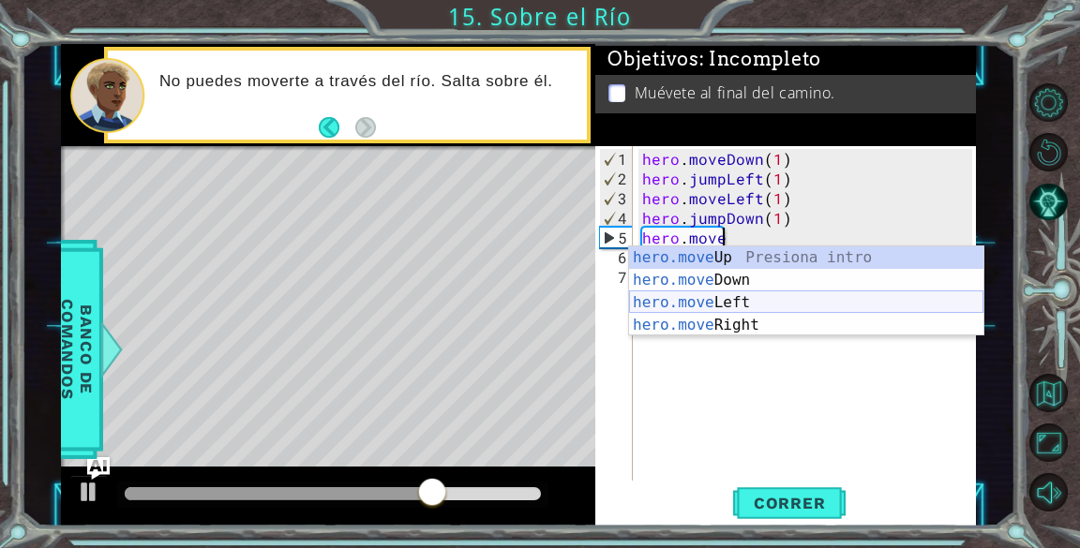
click at [759, 293] on div "hero.move Up Presiona intro hero.move Down Presiona intro hero.move Left Presio…" at bounding box center [806, 314] width 354 height 135
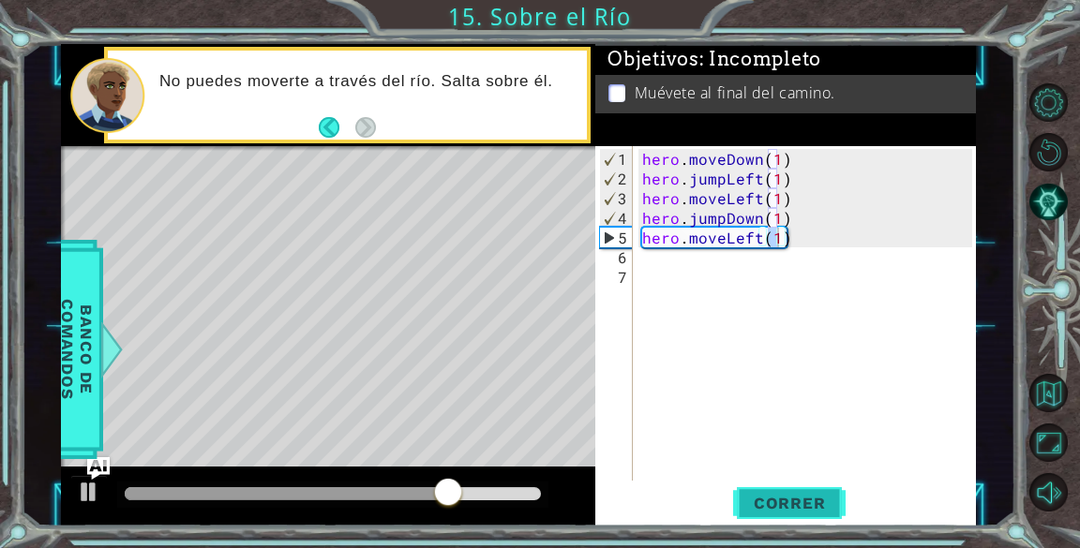
click at [781, 509] on span "Correr" at bounding box center [790, 503] width 110 height 19
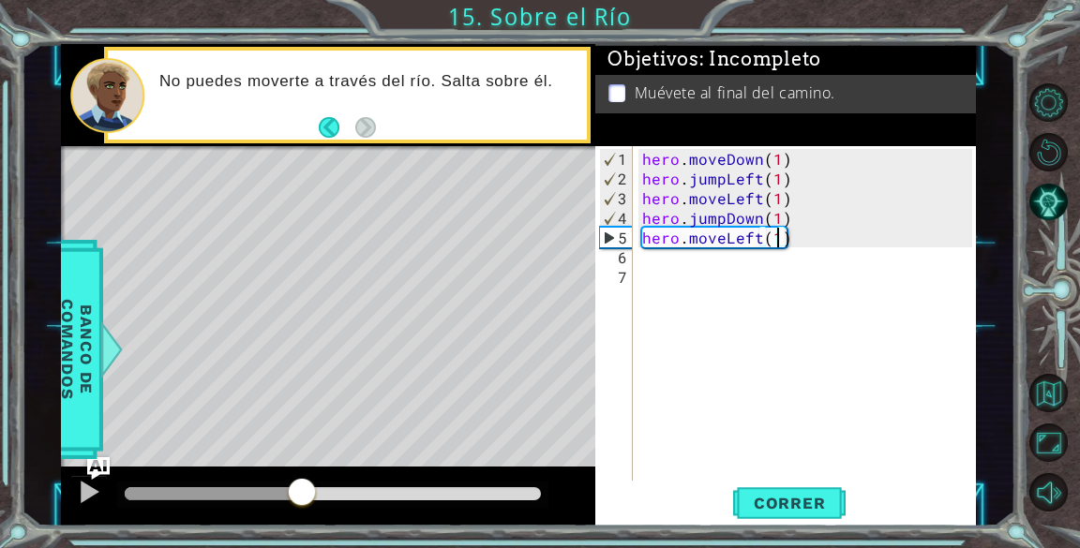
drag, startPoint x: 136, startPoint y: 482, endPoint x: 373, endPoint y: 505, distance: 238.3
click at [319, 505] on div at bounding box center [302, 494] width 34 height 34
click at [758, 234] on div "hero . moveDown ( 1 ) hero . jumpLeft ( 1 ) hero . moveLeft ( 1 ) hero . jumpDo…" at bounding box center [809, 336] width 342 height 374
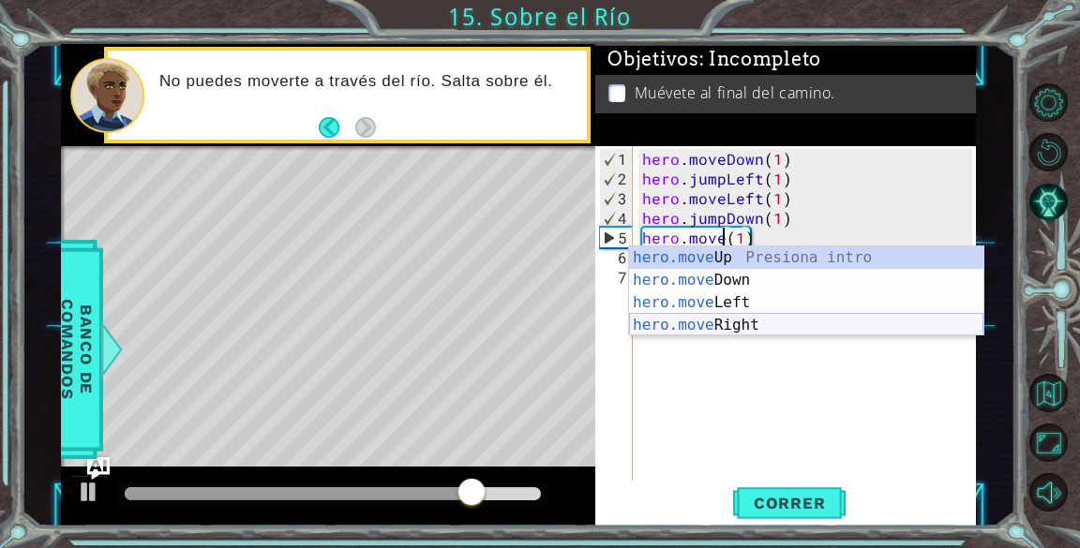
click at [734, 321] on div "hero.move Up Presiona intro hero.move Down Presiona intro hero.move Left Presio…" at bounding box center [806, 314] width 354 height 135
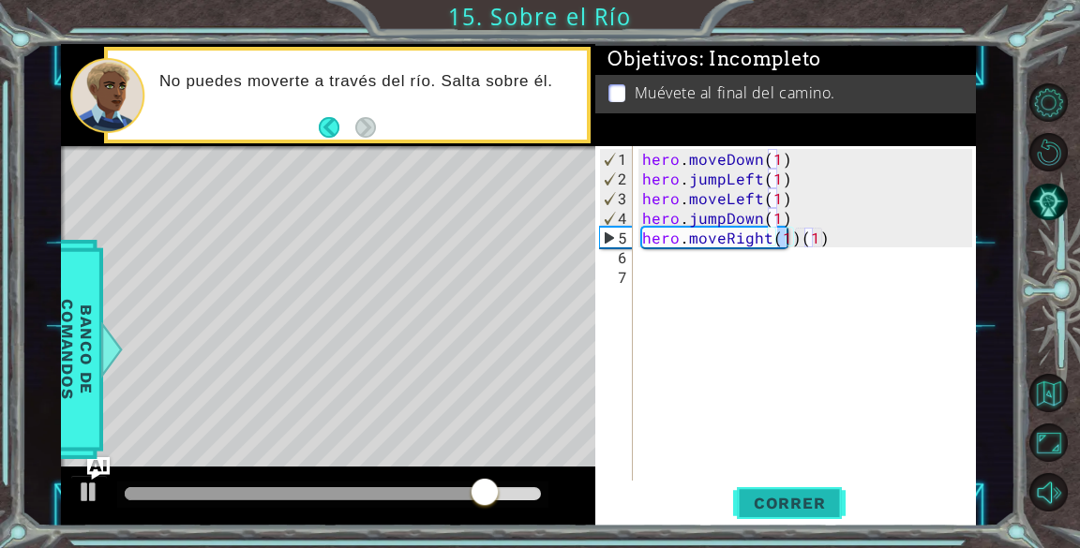
click at [778, 505] on span "Correr" at bounding box center [790, 503] width 110 height 19
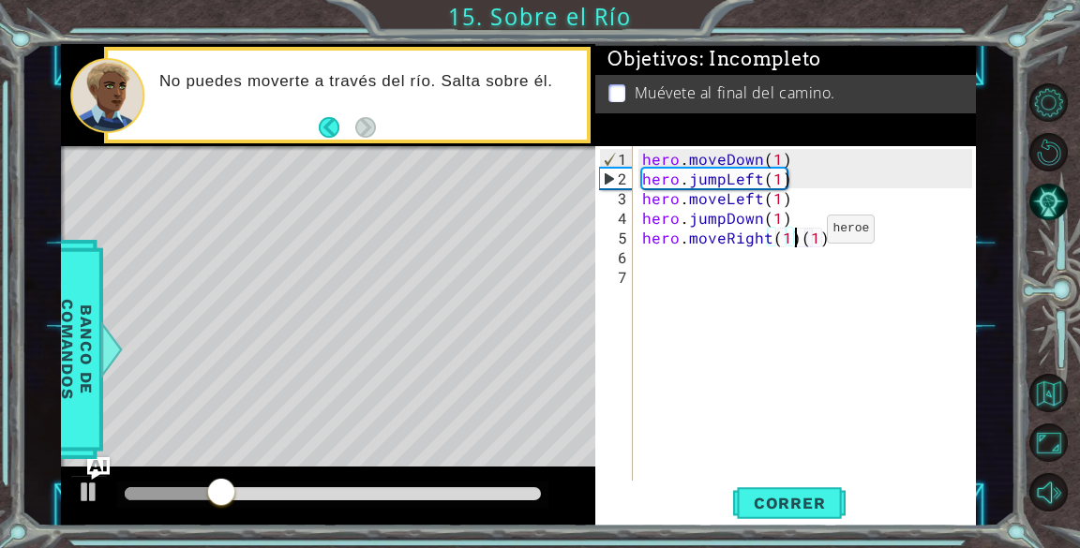
click at [795, 236] on div "hero . moveDown ( 1 ) hero . jumpLeft ( 1 ) hero . moveLeft ( 1 ) hero . jumpDo…" at bounding box center [809, 336] width 342 height 374
type textarea "hero.moveRight(1)"
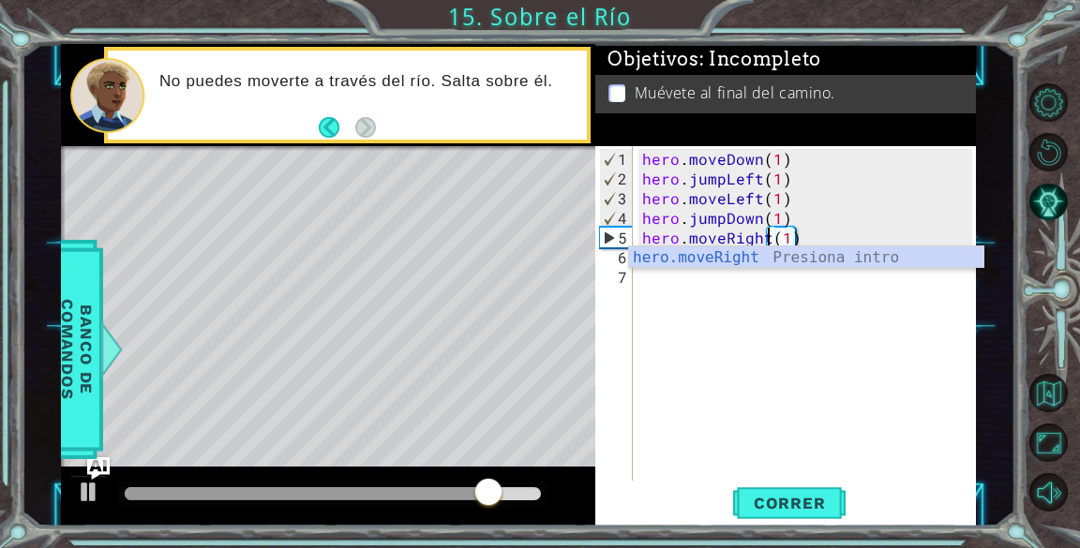
click at [802, 310] on div "hero . moveDown ( 1 ) hero . jumpLeft ( 1 ) hero . moveLeft ( 1 ) hero . jumpDo…" at bounding box center [809, 336] width 342 height 374
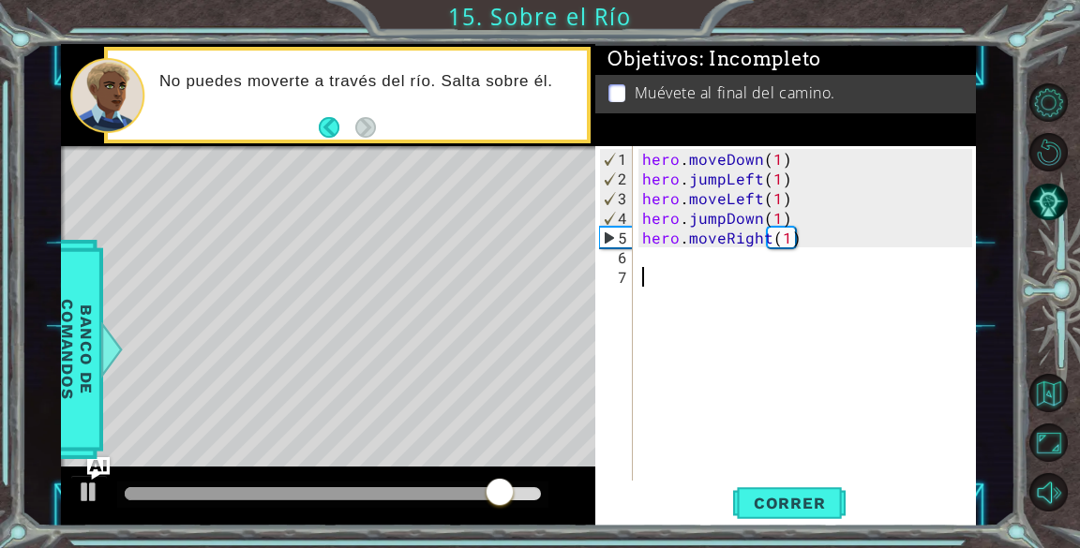
scroll to position [0, 0]
click at [727, 237] on div "hero . moveDown ( 1 ) hero . jumpLeft ( 1 ) hero . moveLeft ( 1 ) hero . jumpDo…" at bounding box center [809, 336] width 342 height 374
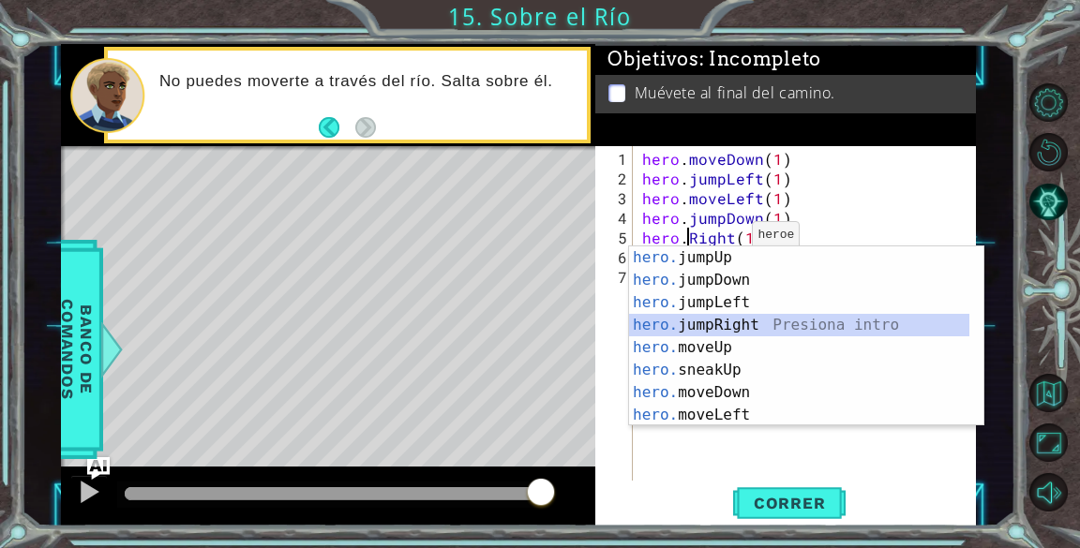
click at [724, 324] on div "hero. jumpUp Presiona intro hero. jumpDown Presiona intro hero. jumpLeft Presio…" at bounding box center [799, 359] width 340 height 225
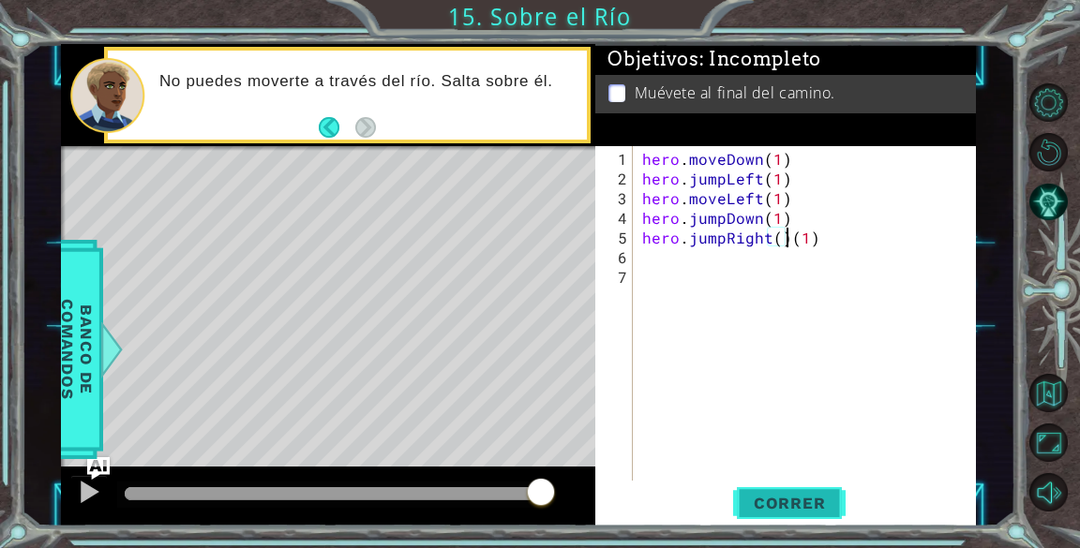
click at [775, 491] on button "Correr" at bounding box center [789, 504] width 112 height 38
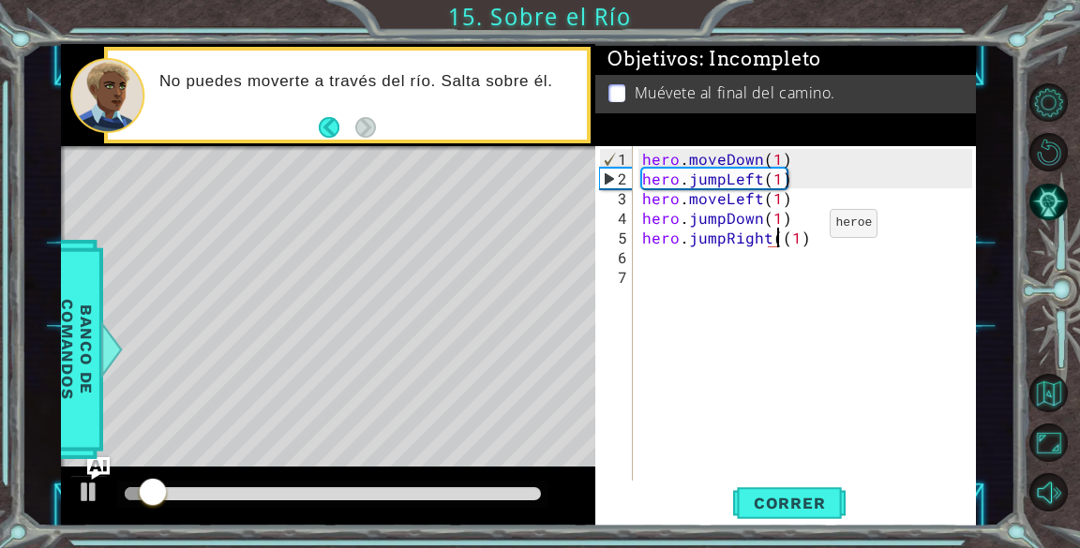
type textarea "hero.jumpRight(1)"
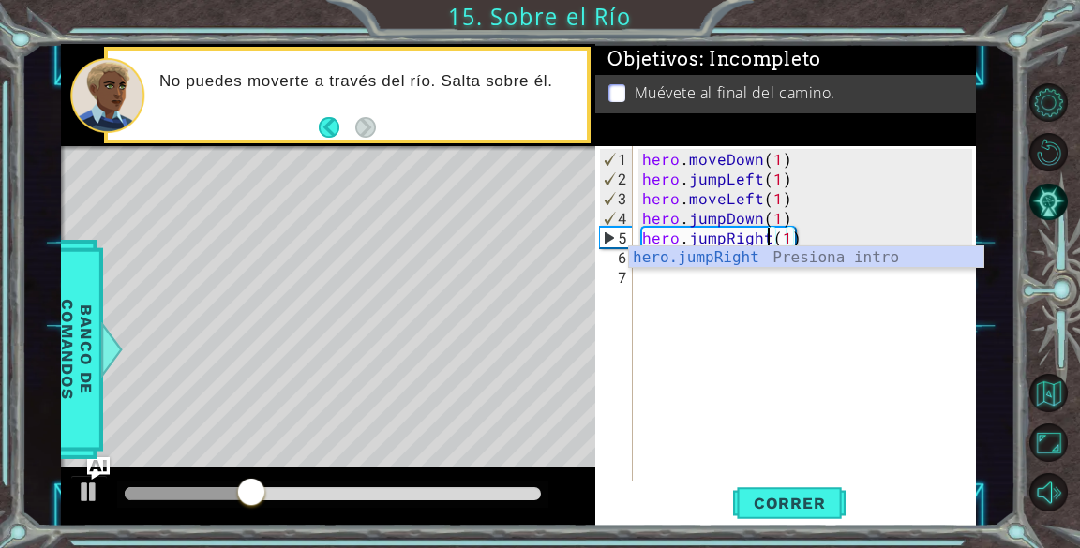
click at [688, 277] on div "hero . moveDown ( 1 ) hero . jumpLeft ( 1 ) hero . moveLeft ( 1 ) hero . jumpDo…" at bounding box center [809, 336] width 342 height 374
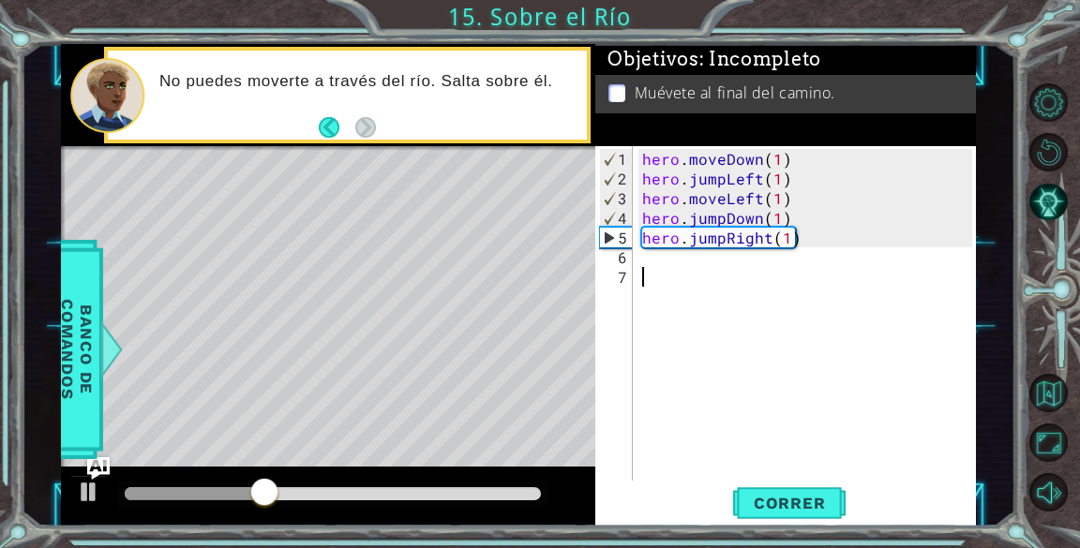
click at [685, 266] on div "hero . moveDown ( 1 ) hero . jumpLeft ( 1 ) hero . moveLeft ( 1 ) hero . jumpDo…" at bounding box center [809, 336] width 342 height 374
type textarea "h"
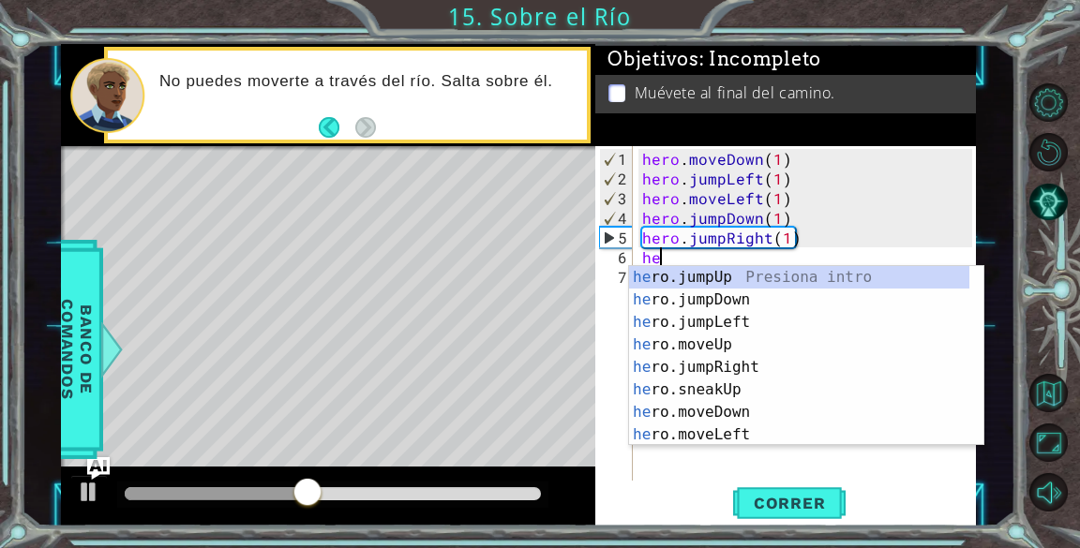
type textarea "hero"
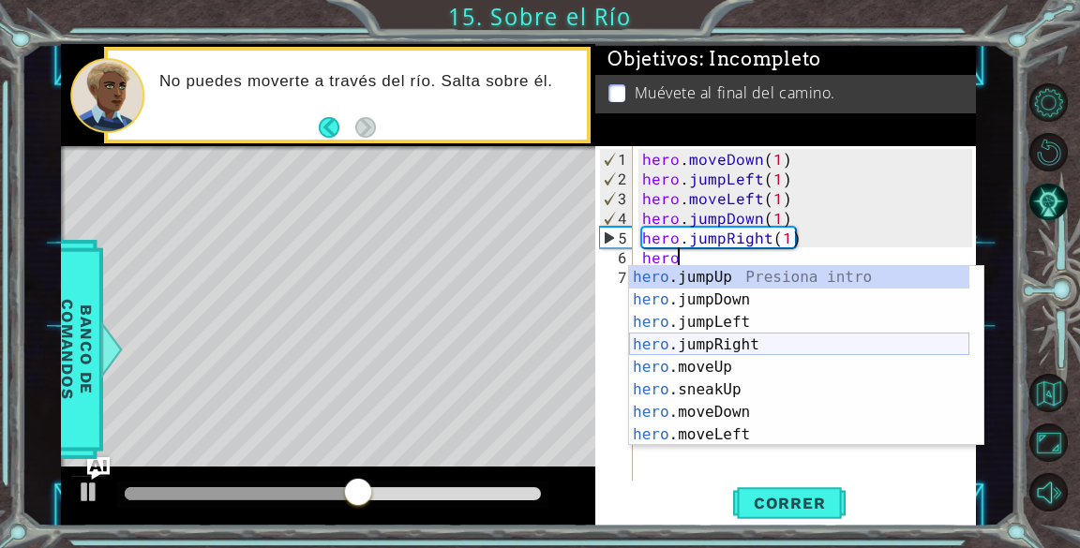
click at [741, 337] on div "hero .jumpUp Presiona intro hero .jumpDown Presiona intro hero .jumpLeft Presio…" at bounding box center [799, 378] width 340 height 225
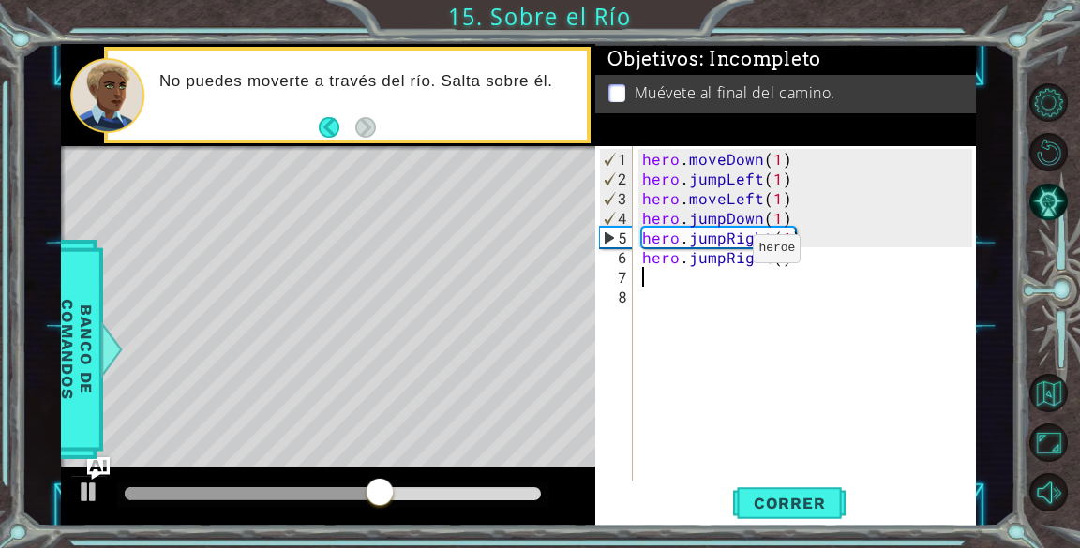
click at [722, 256] on div "hero . moveDown ( 1 ) hero . jumpLeft ( 1 ) hero . moveLeft ( 1 ) hero . jumpDo…" at bounding box center [809, 336] width 342 height 374
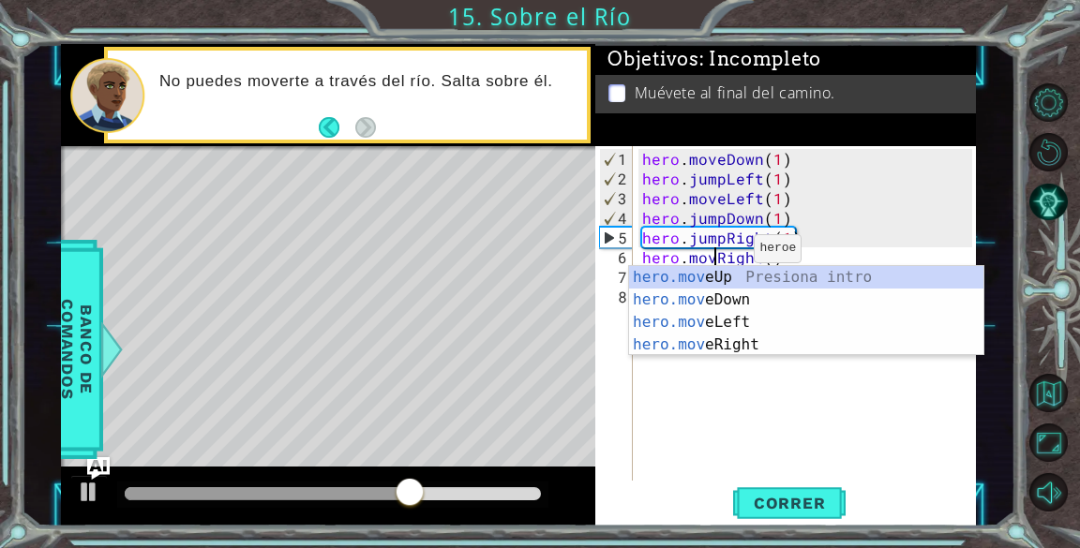
scroll to position [0, 5]
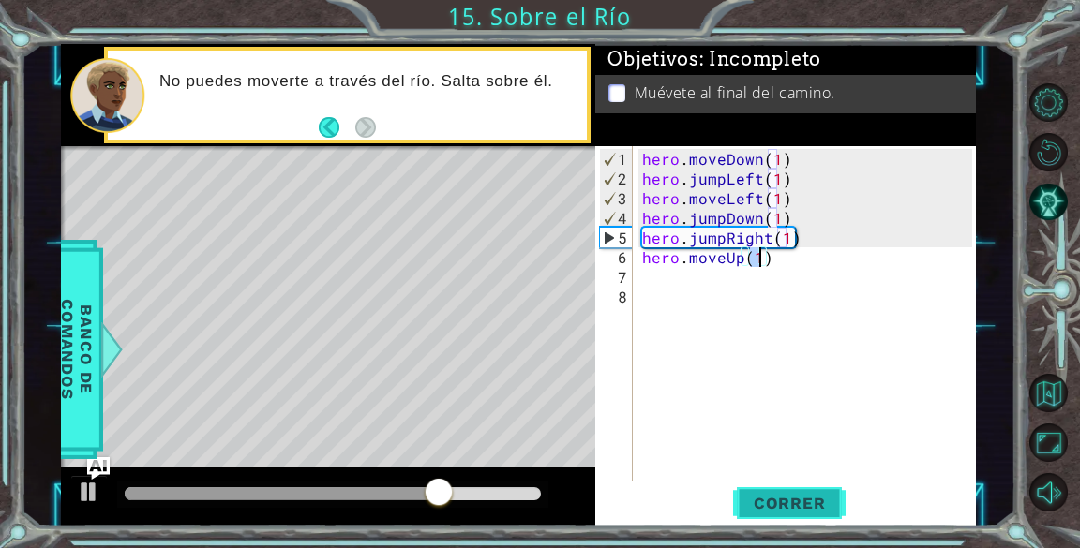
click at [770, 501] on span "Correr" at bounding box center [790, 503] width 110 height 19
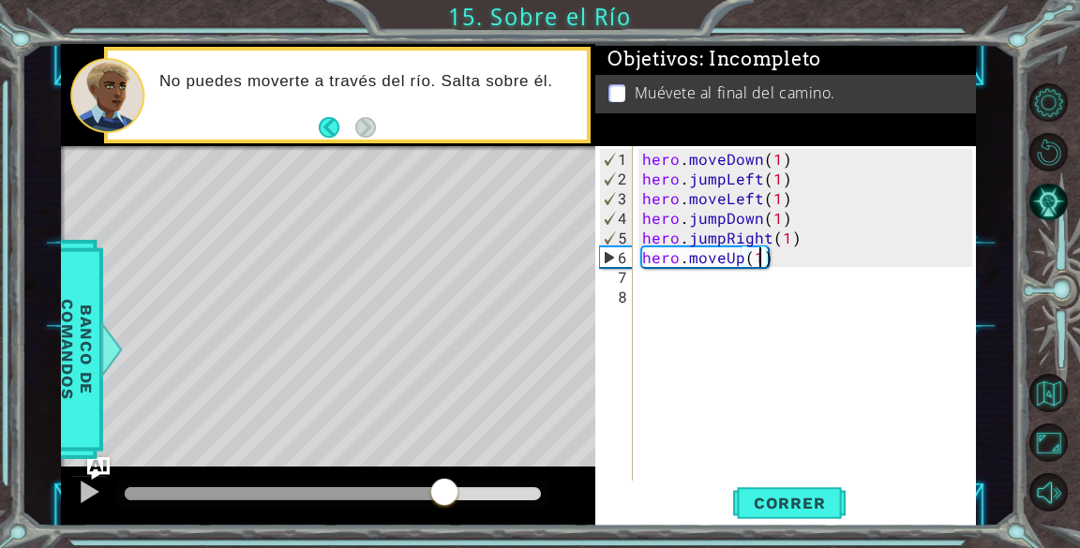
drag, startPoint x: 164, startPoint y: 484, endPoint x: 457, endPoint y: 502, distance: 294.0
click at [457, 502] on div at bounding box center [444, 494] width 34 height 34
click at [780, 255] on div "hero . moveDown ( 1 ) hero . jumpLeft ( 1 ) hero . moveLeft ( 1 ) hero . jumpDo…" at bounding box center [809, 336] width 342 height 374
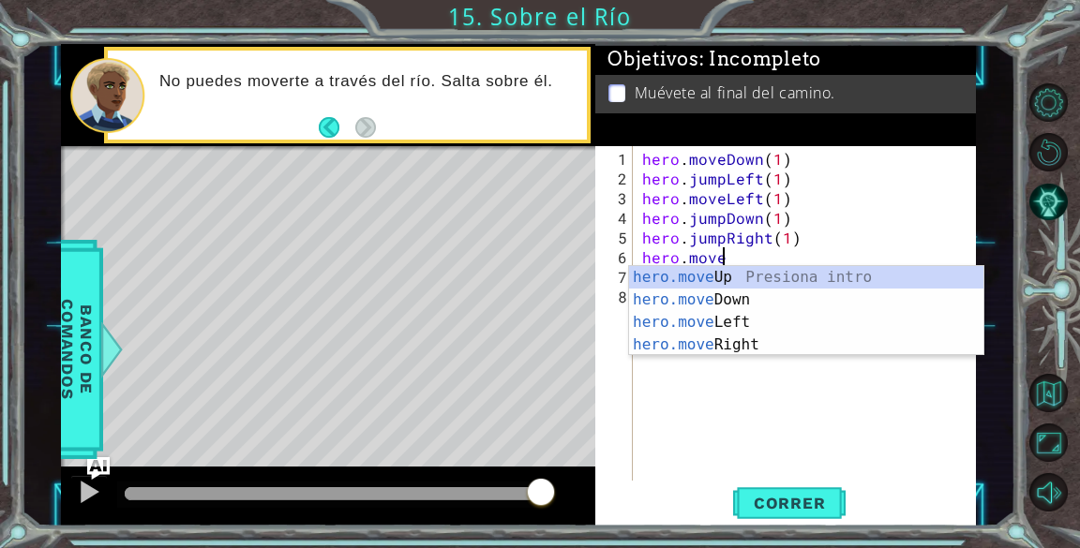
scroll to position [0, 3]
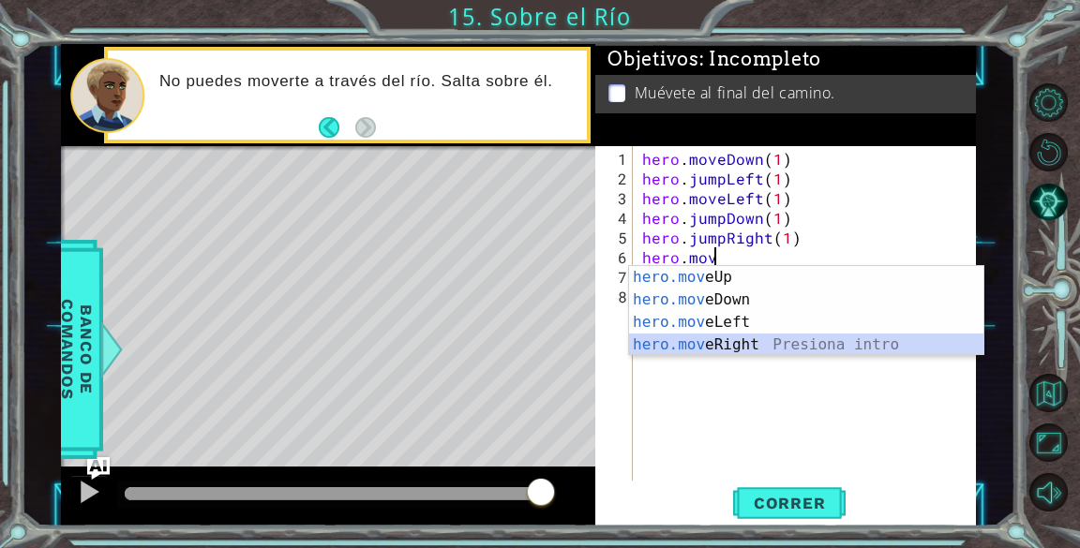
click at [761, 342] on div "hero.mov eUp Presiona intro hero.mov eDown Presiona intro hero.mov eLeft Presio…" at bounding box center [806, 333] width 354 height 135
type textarea "hero.moveRight(1)"
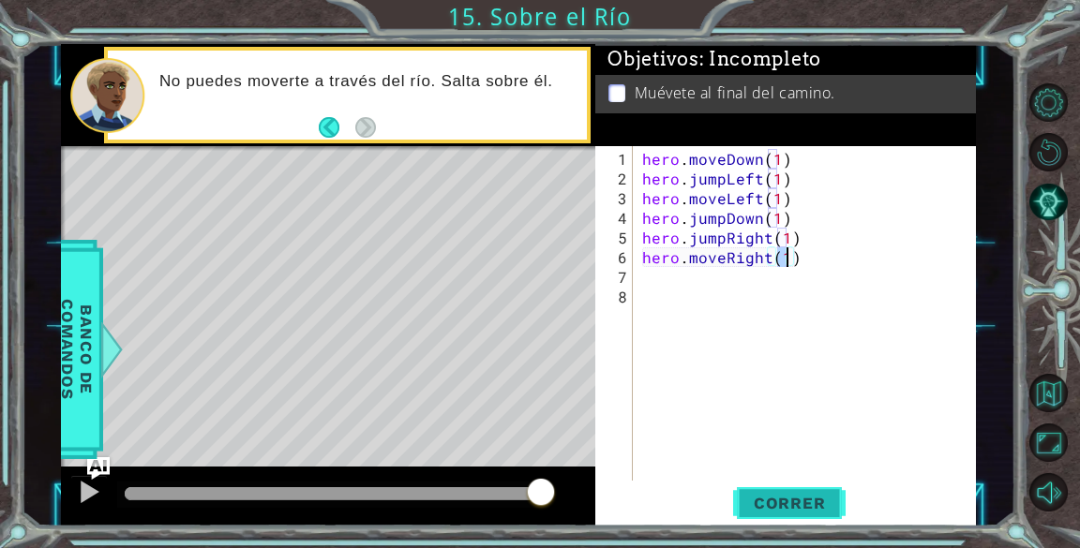
click at [798, 511] on span "Correr" at bounding box center [790, 503] width 110 height 19
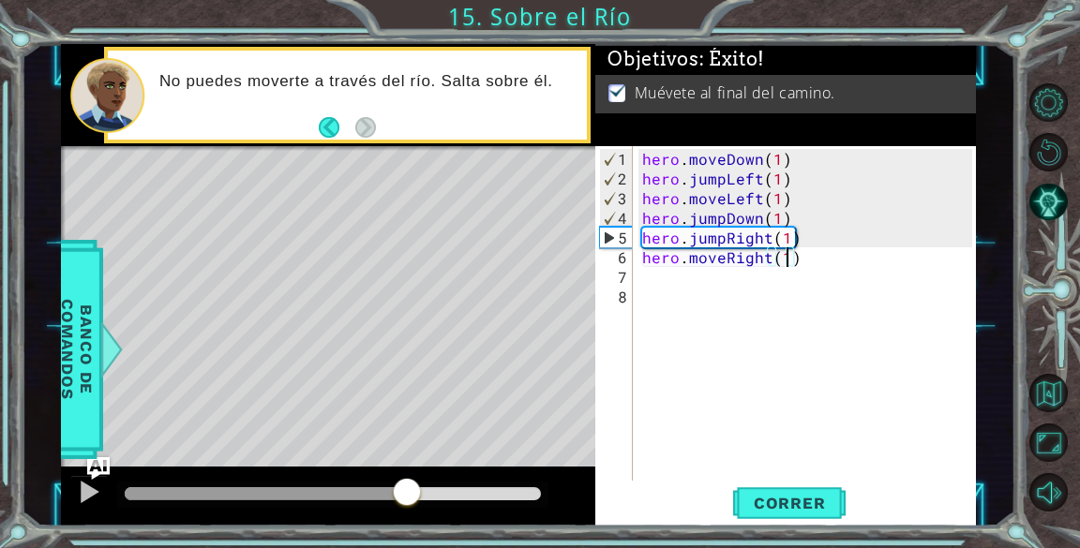
drag, startPoint x: 167, startPoint y: 486, endPoint x: 433, endPoint y: 505, distance: 267.0
click at [424, 505] on div at bounding box center [407, 494] width 34 height 34
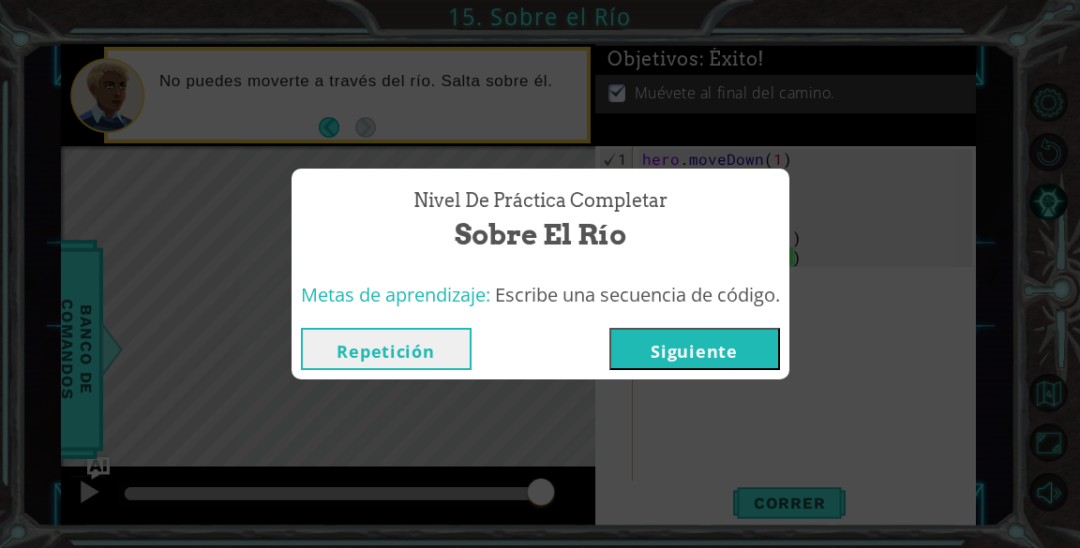
click at [672, 338] on button "Siguiente" at bounding box center [694, 349] width 171 height 42
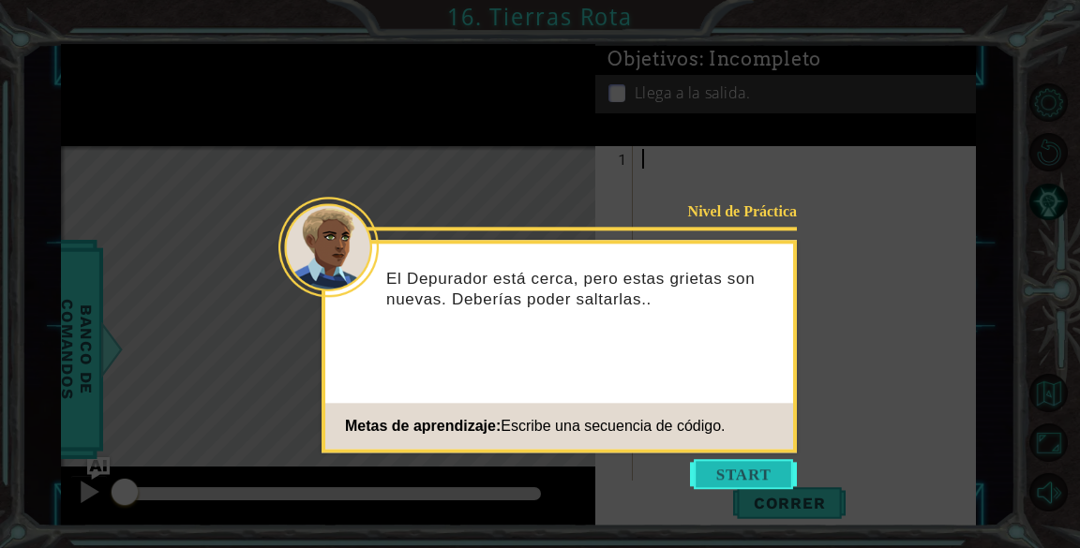
click at [763, 467] on button "Start" at bounding box center [743, 474] width 107 height 30
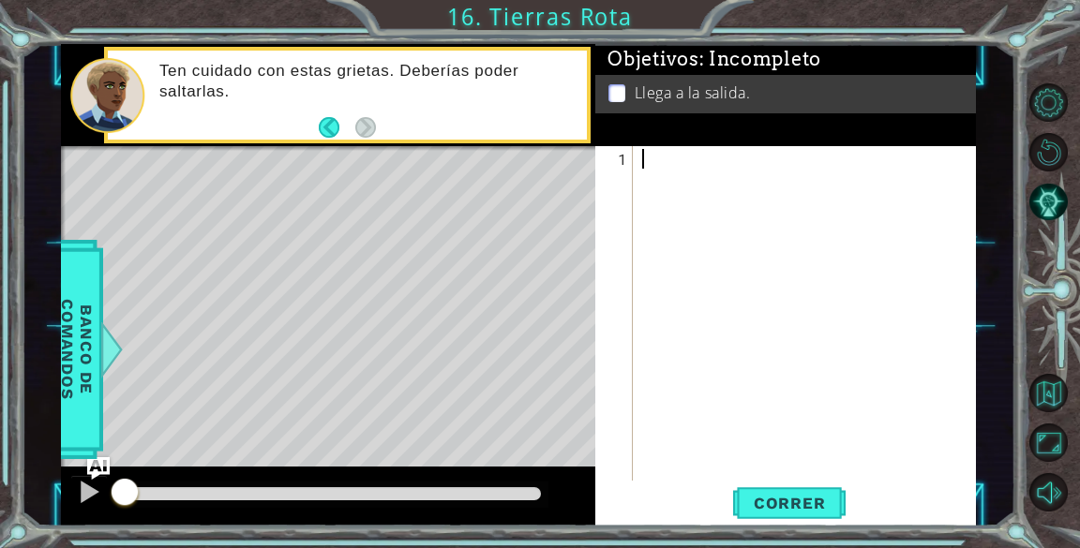
click at [676, 167] on div at bounding box center [809, 336] width 342 height 374
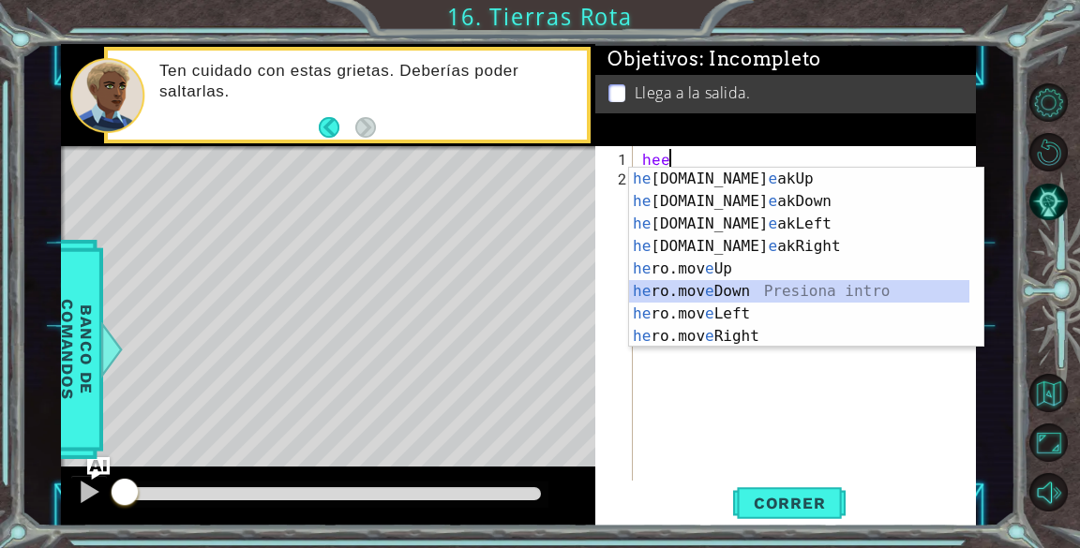
click at [741, 291] on div "he ro.sn e akUp Presiona intro he ro.sn e akDown Presiona intro he ro.sn e akLe…" at bounding box center [799, 280] width 340 height 225
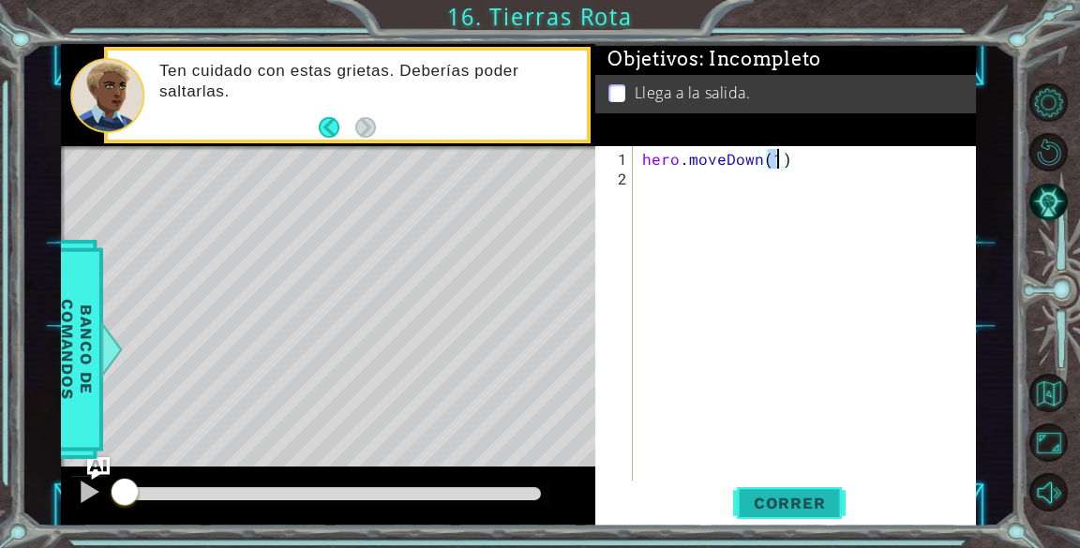
click at [777, 495] on span "Correr" at bounding box center [790, 503] width 110 height 19
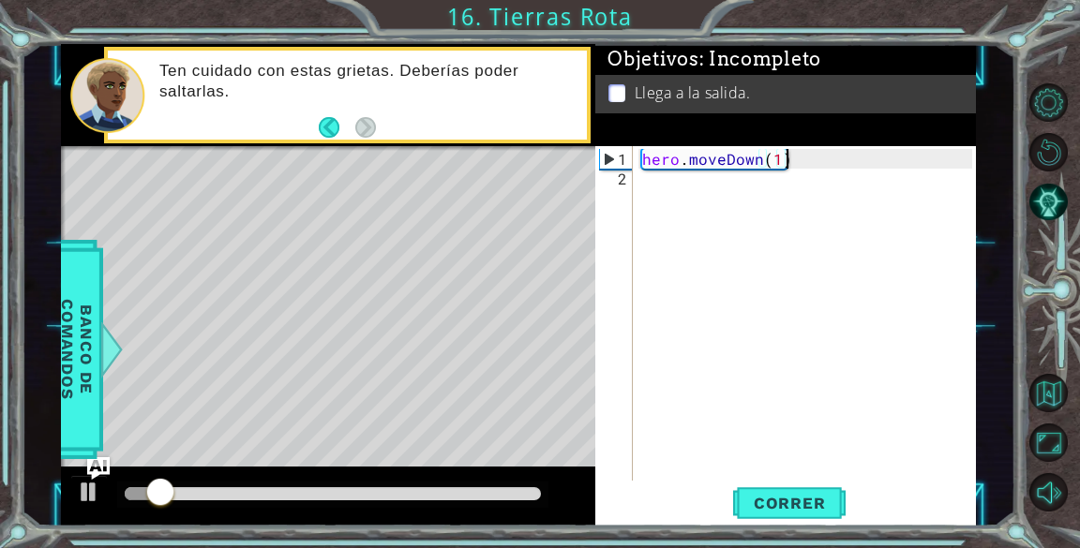
click at [788, 153] on div "hero . moveDown ( 1 )" at bounding box center [809, 336] width 342 height 374
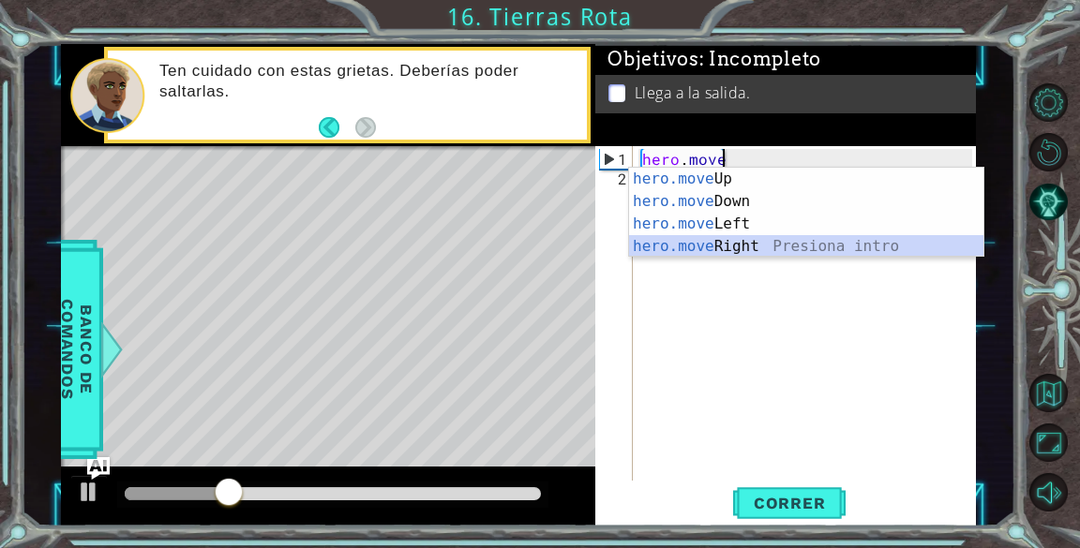
click at [763, 237] on div "hero.move Up Presiona intro hero.move Down Presiona intro hero.move Left Presio…" at bounding box center [806, 235] width 354 height 135
type textarea "hero.moveRight(1)"
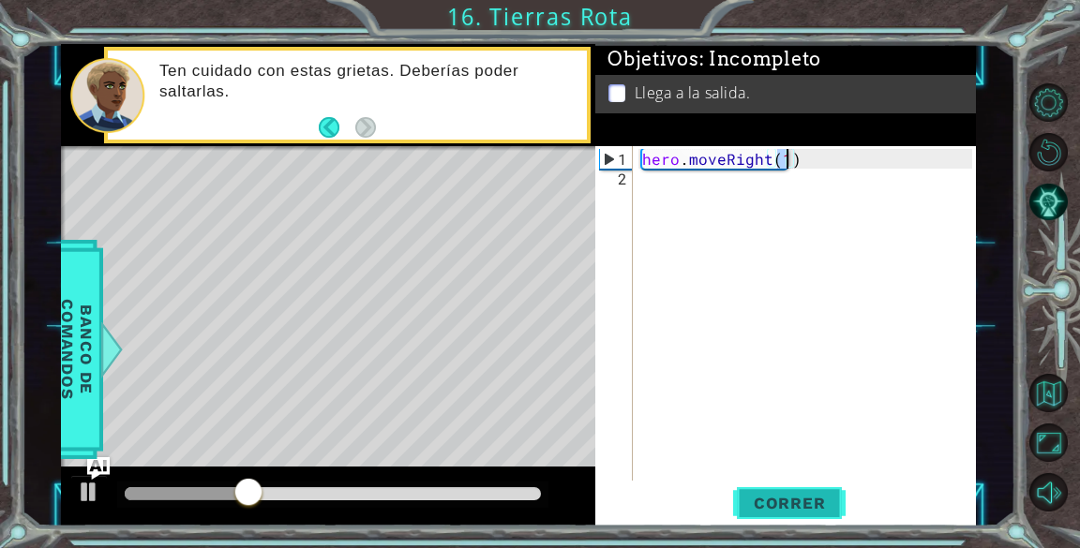
click at [782, 502] on span "Correr" at bounding box center [790, 503] width 110 height 19
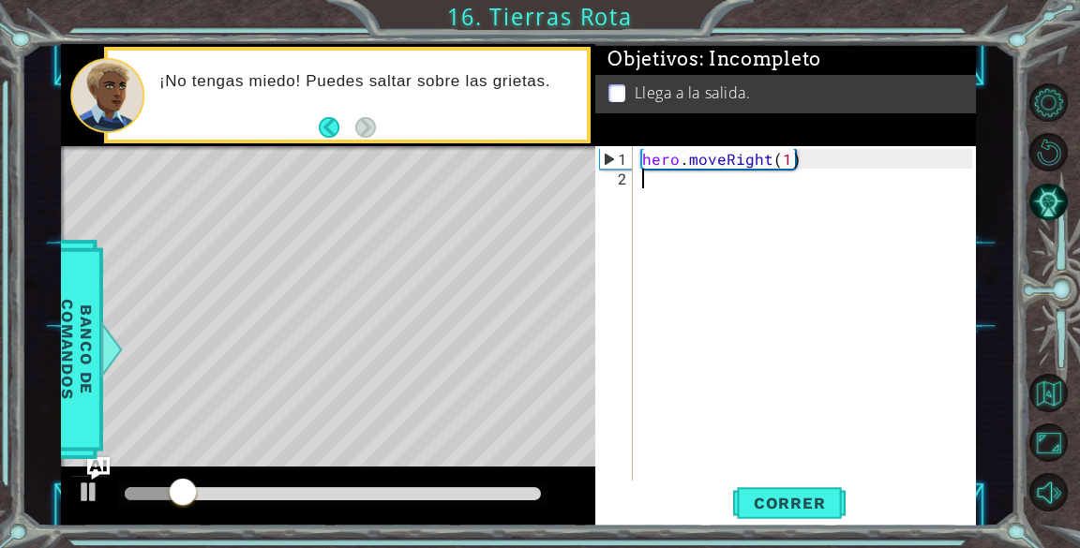
click at [687, 186] on div "hero . moveRight ( 1 )" at bounding box center [809, 336] width 342 height 374
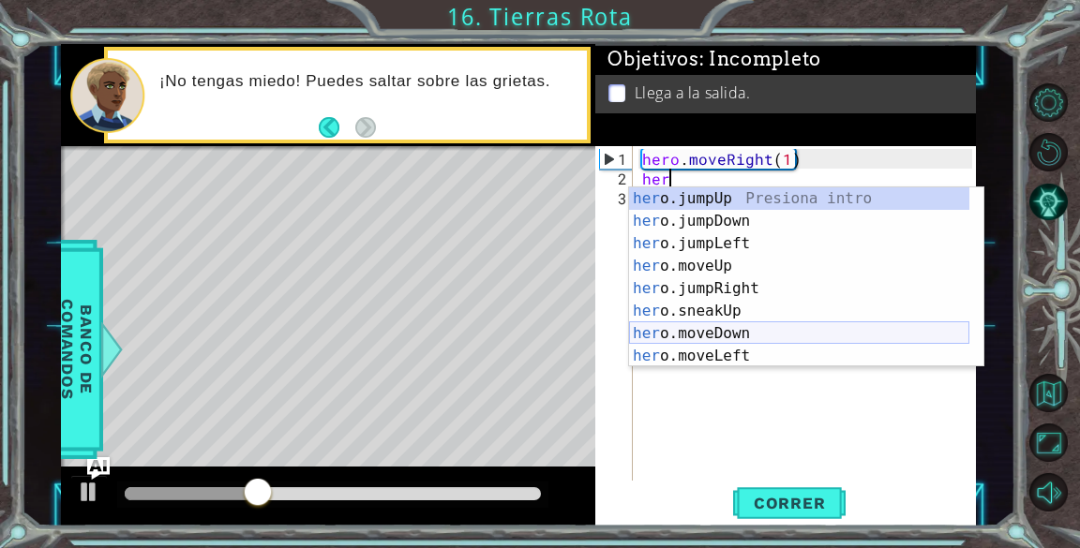
click at [757, 333] on div "her o.jumpUp Presiona intro her o.jumpDown Presiona intro her o.jumpLeft Presio…" at bounding box center [799, 299] width 340 height 225
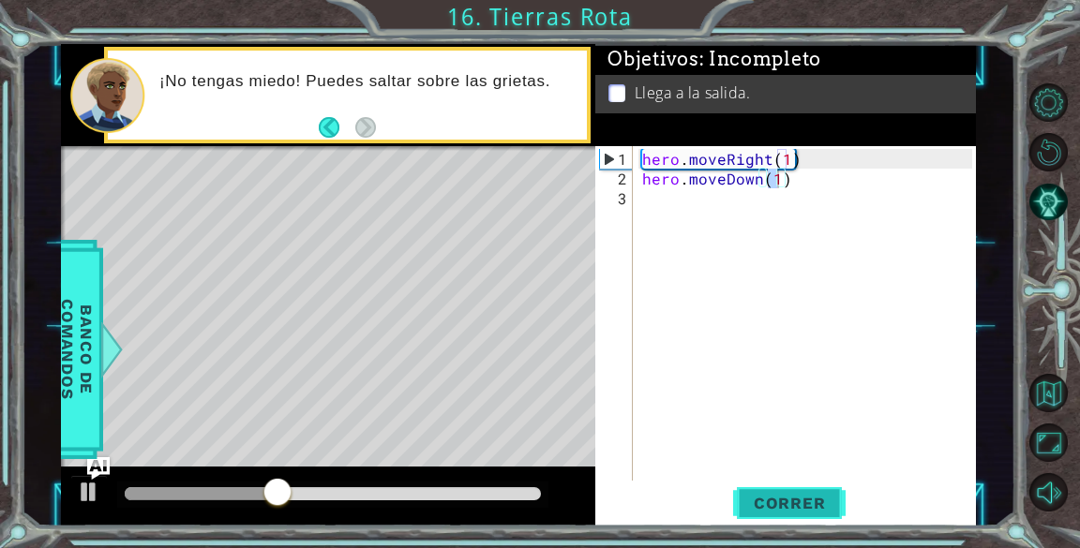
click at [786, 495] on span "Correr" at bounding box center [790, 503] width 110 height 19
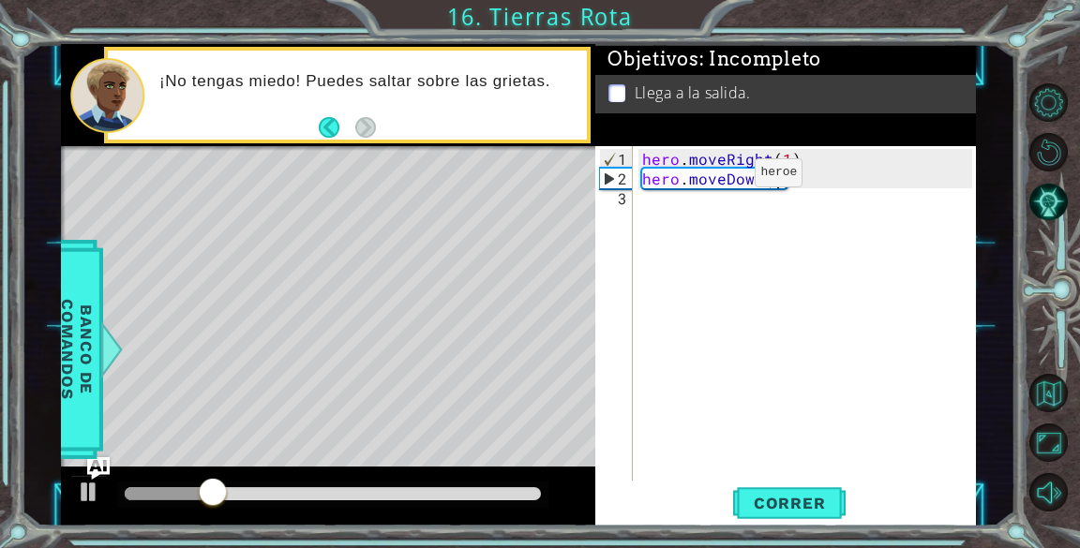
click at [723, 180] on div "hero . moveRight ( 1 ) hero . moveDown ( 1 )" at bounding box center [809, 336] width 342 height 374
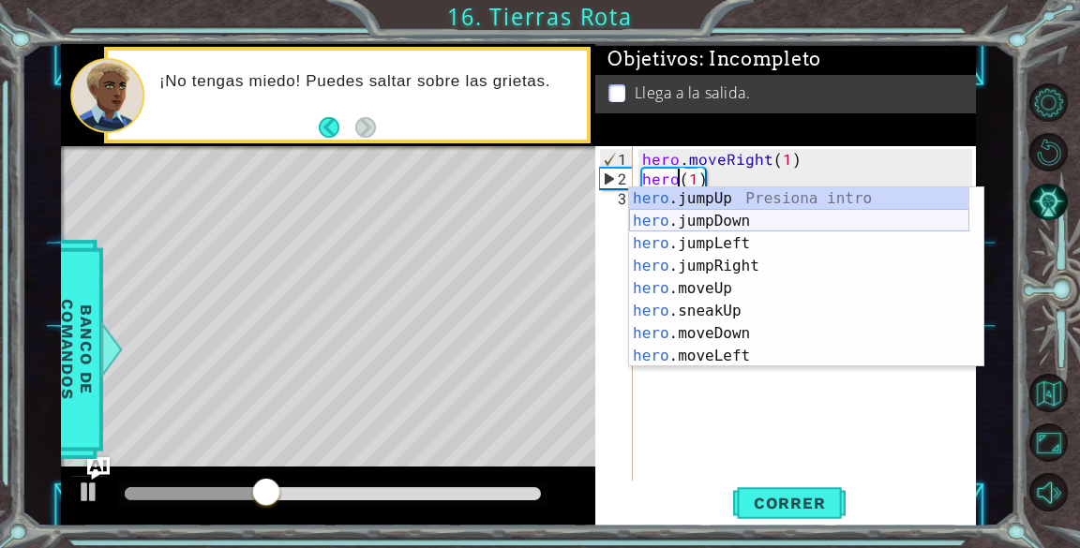
click at [775, 216] on div "hero .jumpUp Presiona intro hero .jumpDown Presiona intro hero .jumpLeft Presio…" at bounding box center [799, 299] width 340 height 225
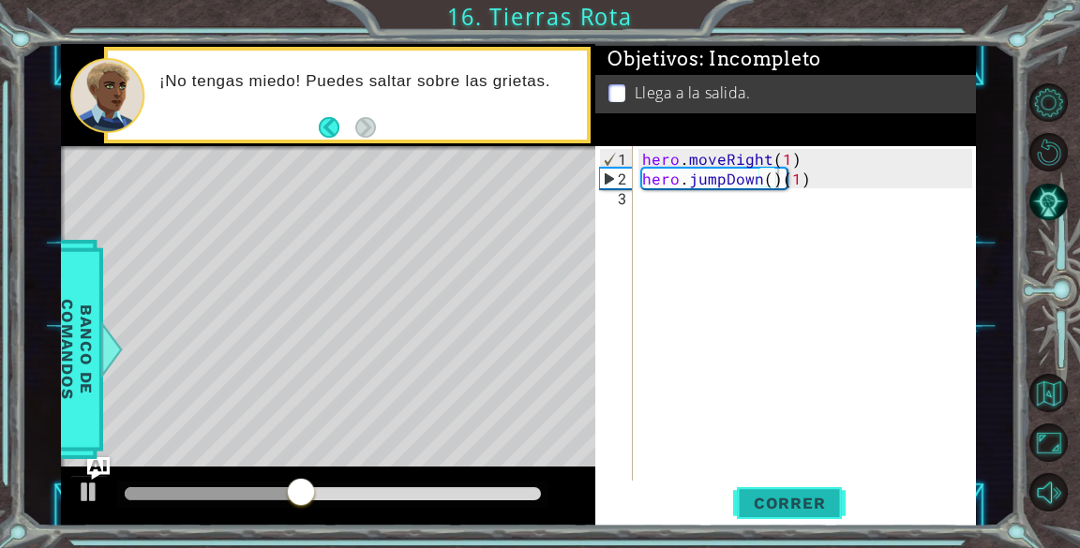
click at [797, 490] on button "Correr" at bounding box center [789, 504] width 112 height 38
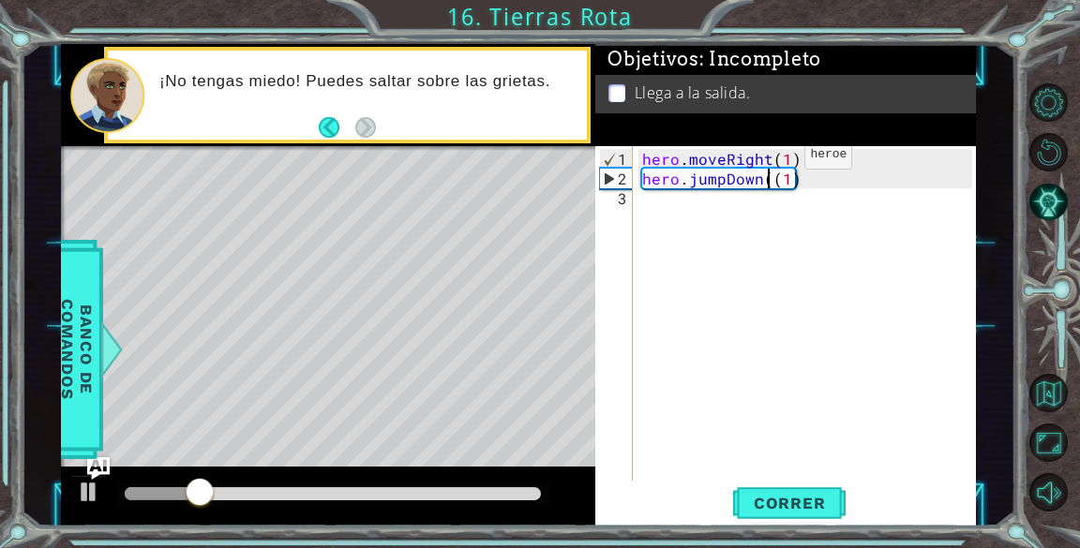
scroll to position [0, 7]
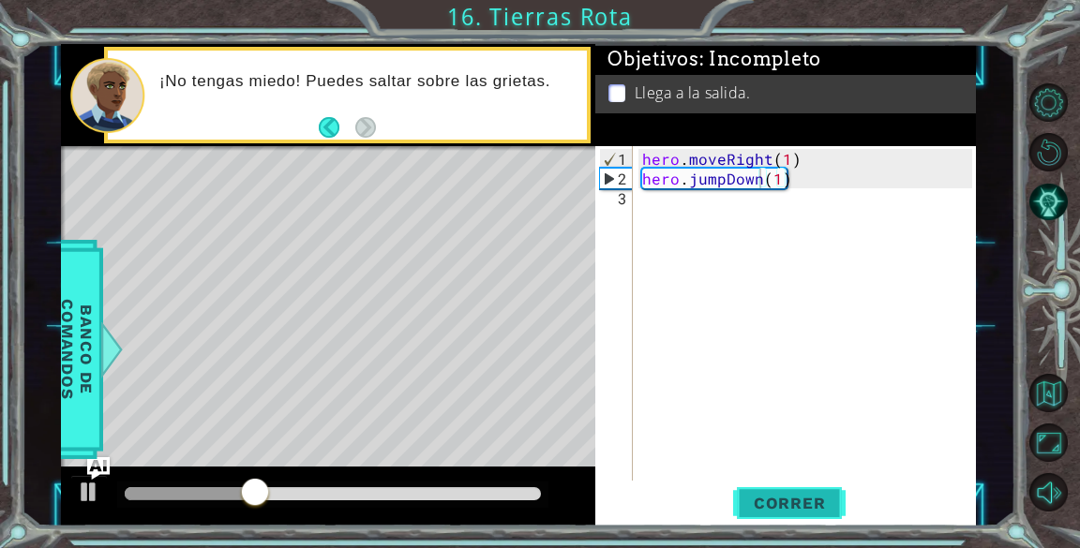
click at [800, 499] on span "Correr" at bounding box center [790, 503] width 110 height 19
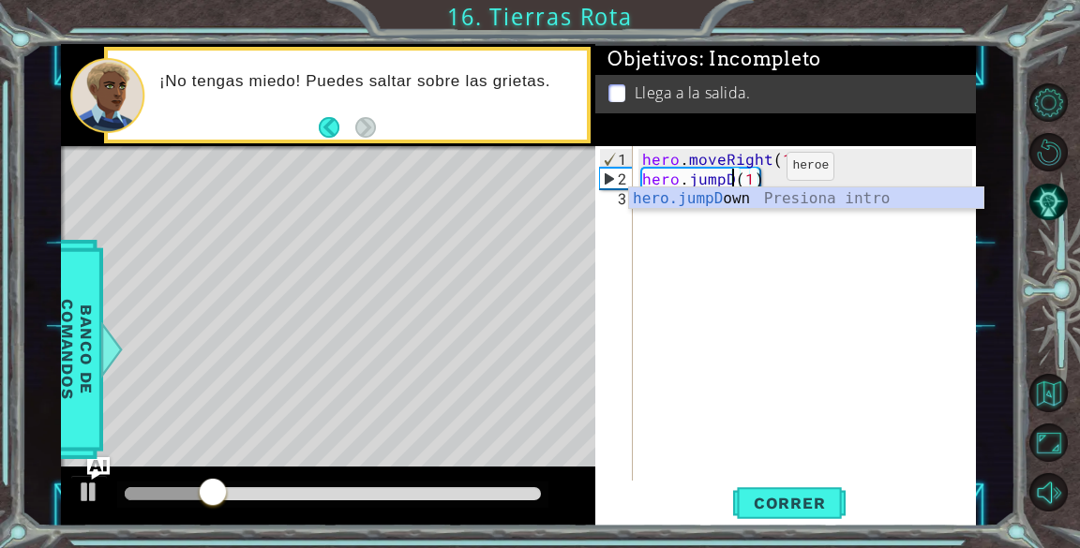
scroll to position [0, 6]
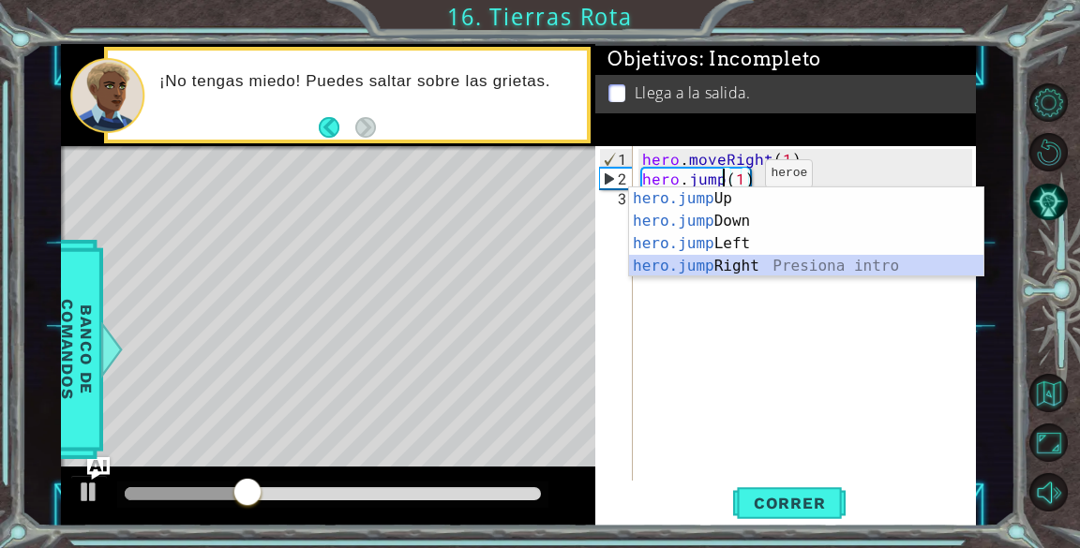
click at [706, 263] on div "hero.jump Up Presiona intro hero.jump Down Presiona intro hero.jump Left Presio…" at bounding box center [806, 254] width 354 height 135
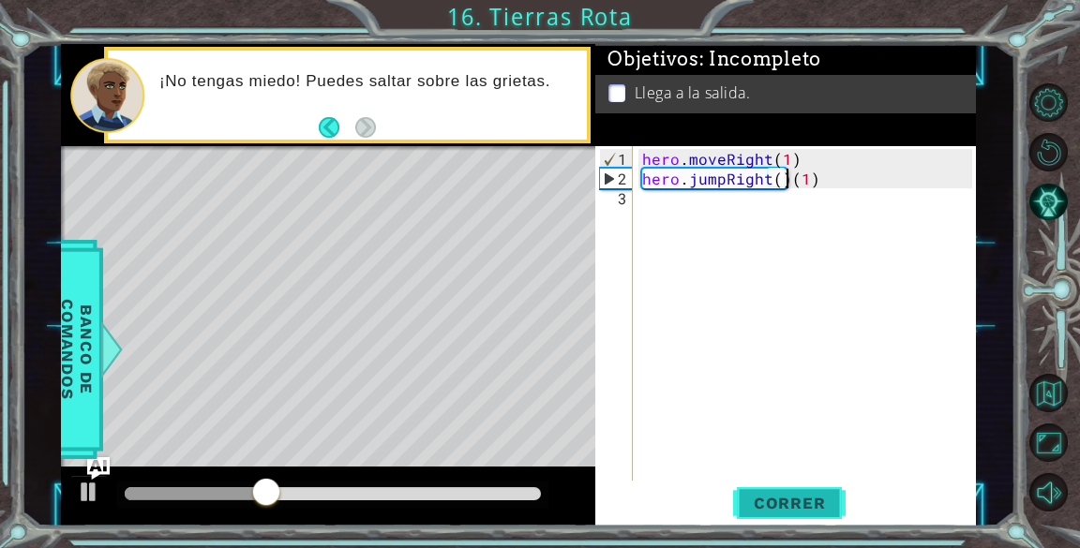
click at [801, 489] on button "Correr" at bounding box center [789, 504] width 112 height 38
type textarea "hero.jumpRight(1)"
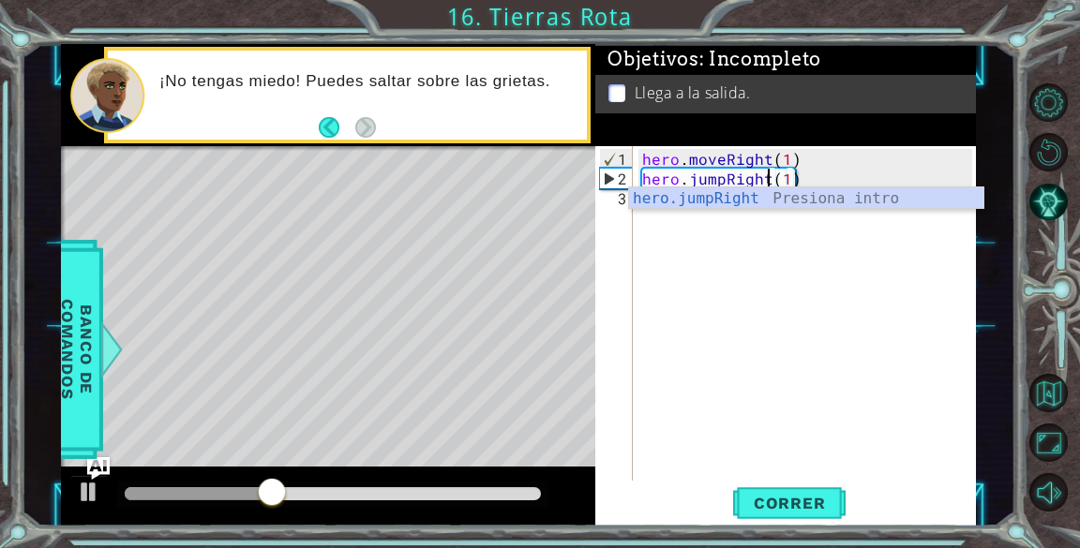
click at [673, 230] on div "hero . moveRight ( 1 ) hero . jumpRight ( 1 )" at bounding box center [809, 336] width 342 height 374
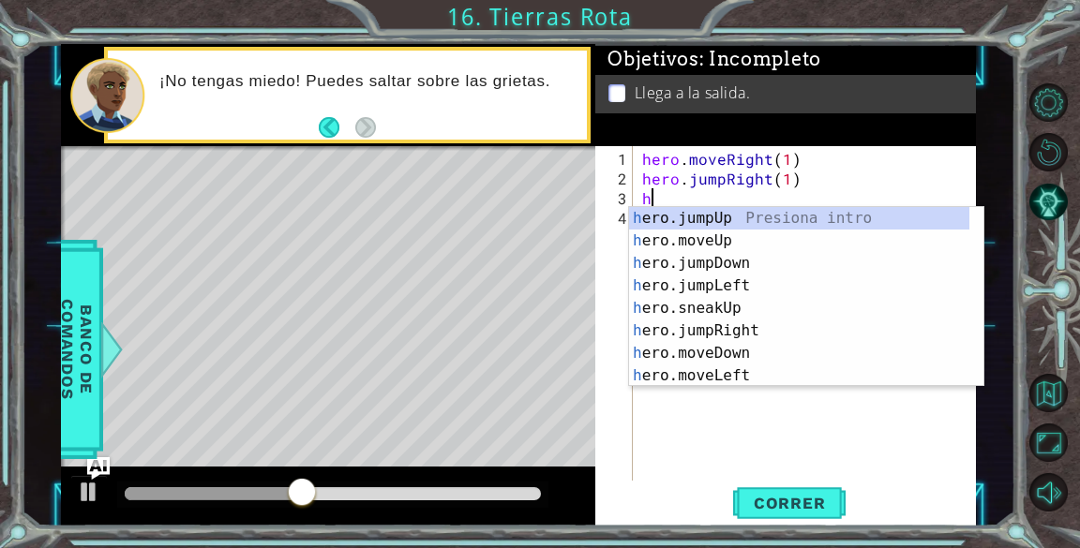
type textarea "he"
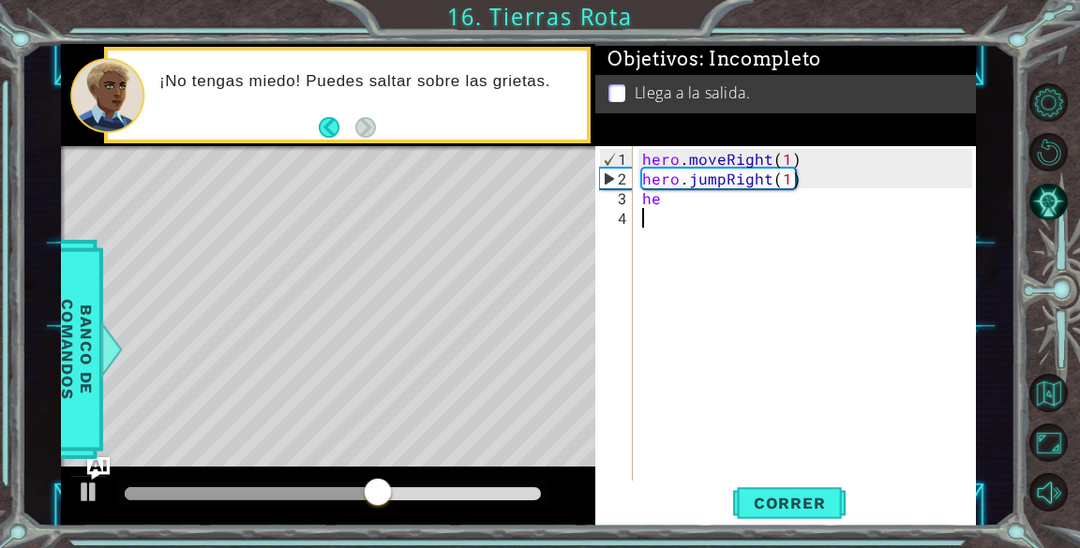
click at [746, 405] on div "hero . moveRight ( 1 ) hero . jumpRight ( 1 ) he" at bounding box center [809, 336] width 342 height 374
click at [673, 199] on div "hero . moveRight ( 1 ) hero . jumpRight ( 1 ) he" at bounding box center [809, 336] width 342 height 374
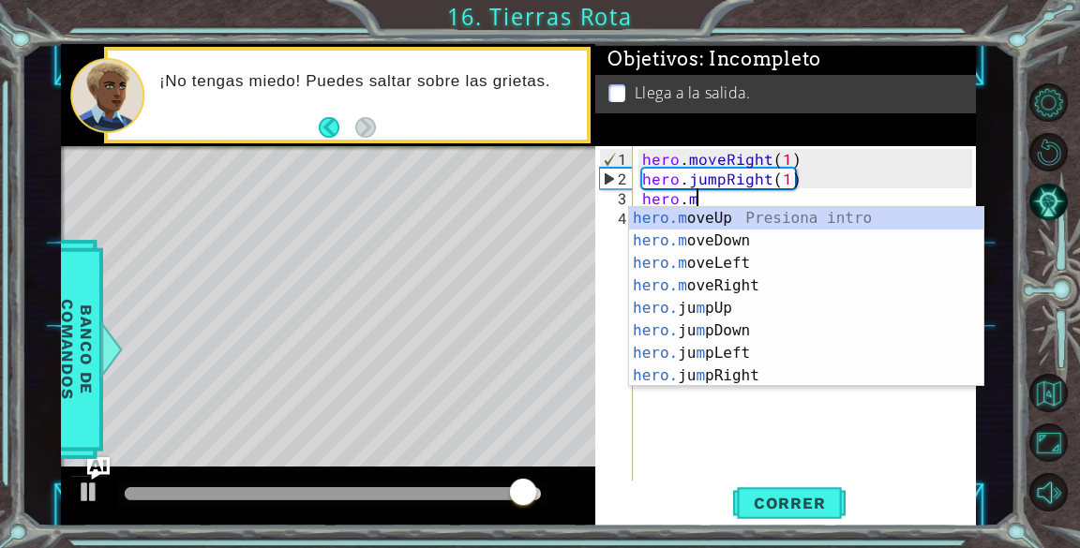
scroll to position [0, 2]
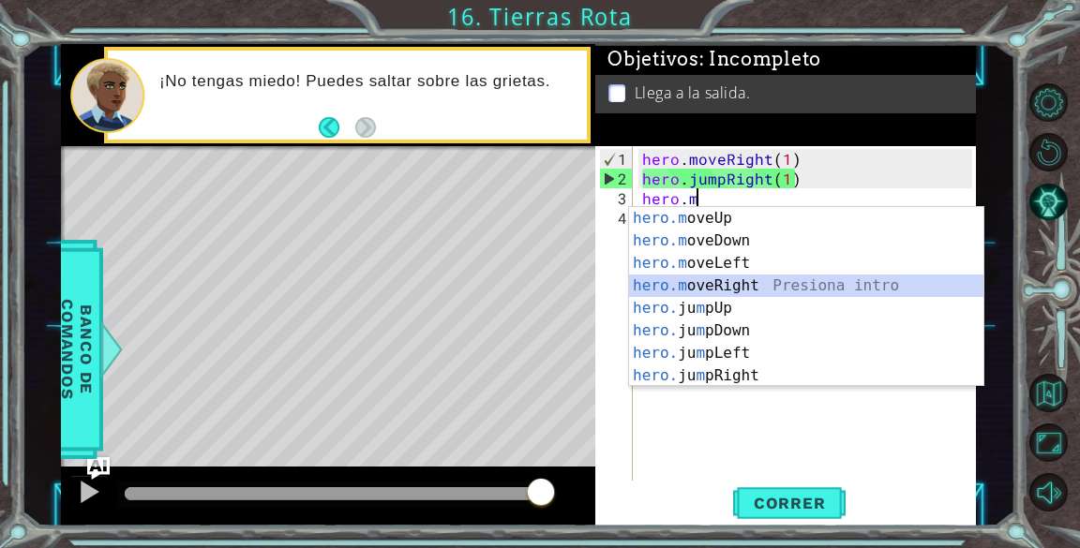
click at [759, 290] on div "hero.m oveUp Presiona intro hero.m oveDown Presiona intro hero.m oveLeft Presio…" at bounding box center [806, 319] width 354 height 225
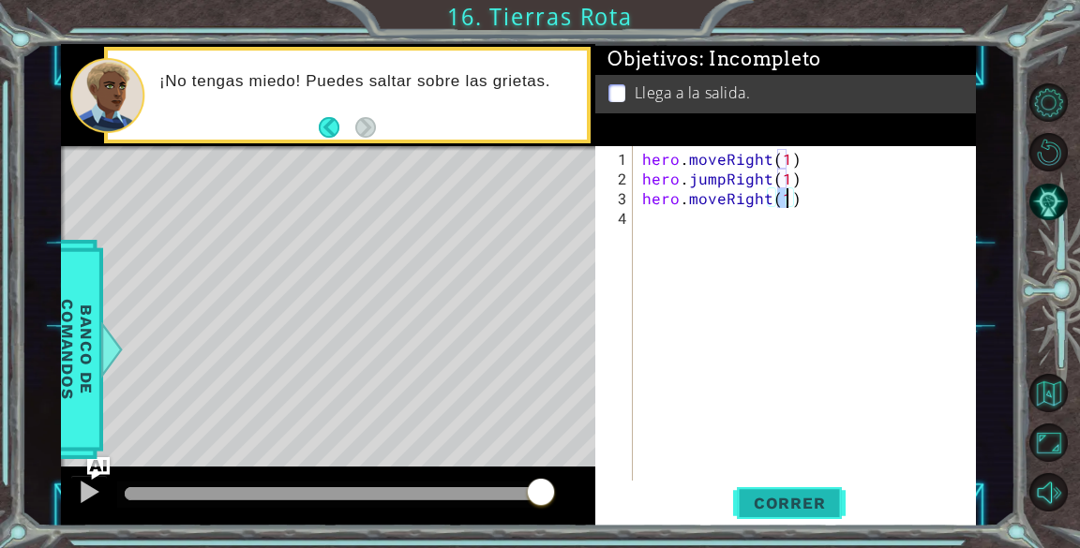
type textarea "hero.moveRight(1)"
click at [790, 493] on button "Correr" at bounding box center [789, 504] width 112 height 38
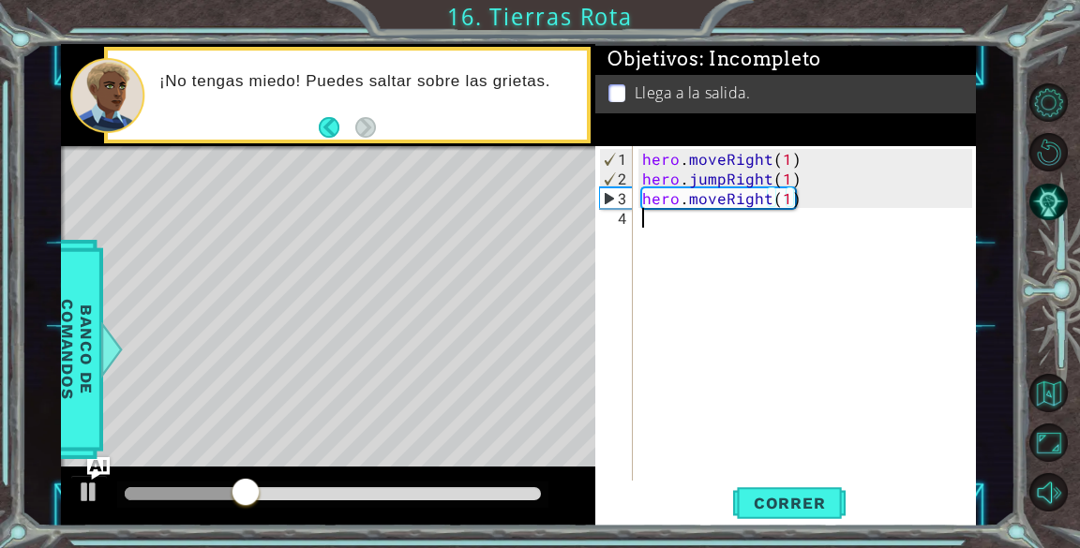
click at [707, 226] on div "hero . moveRight ( 1 ) hero . jumpRight ( 1 ) hero . moveRight ( 1 )" at bounding box center [809, 336] width 342 height 374
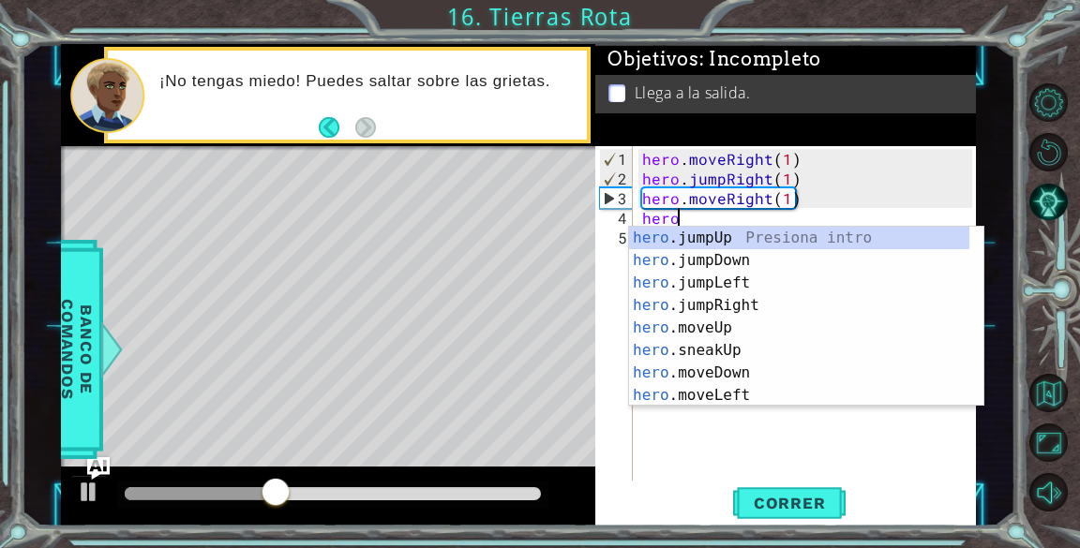
scroll to position [0, 1]
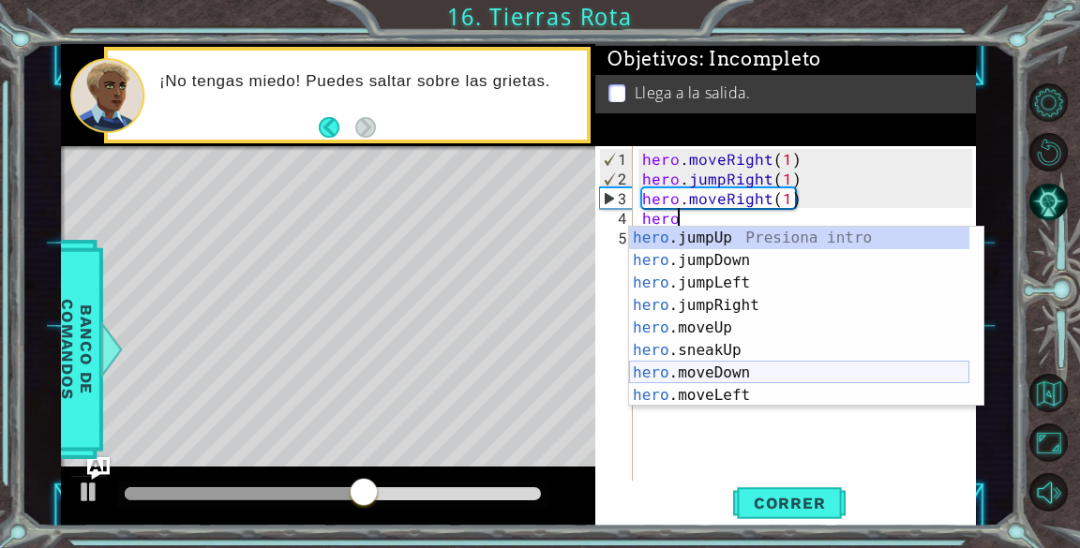
click at [731, 373] on div "hero .jumpUp Presiona intro hero .jumpDown Presiona intro hero .jumpLeft Presio…" at bounding box center [799, 339] width 340 height 225
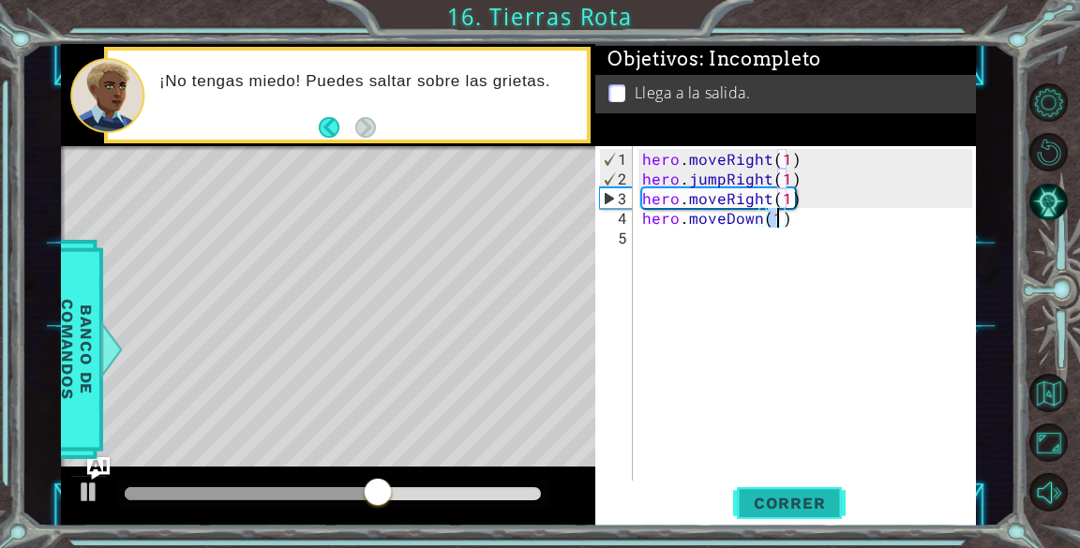
type textarea "hero.moveDown(1)"
click at [777, 497] on span "Correr" at bounding box center [790, 503] width 110 height 19
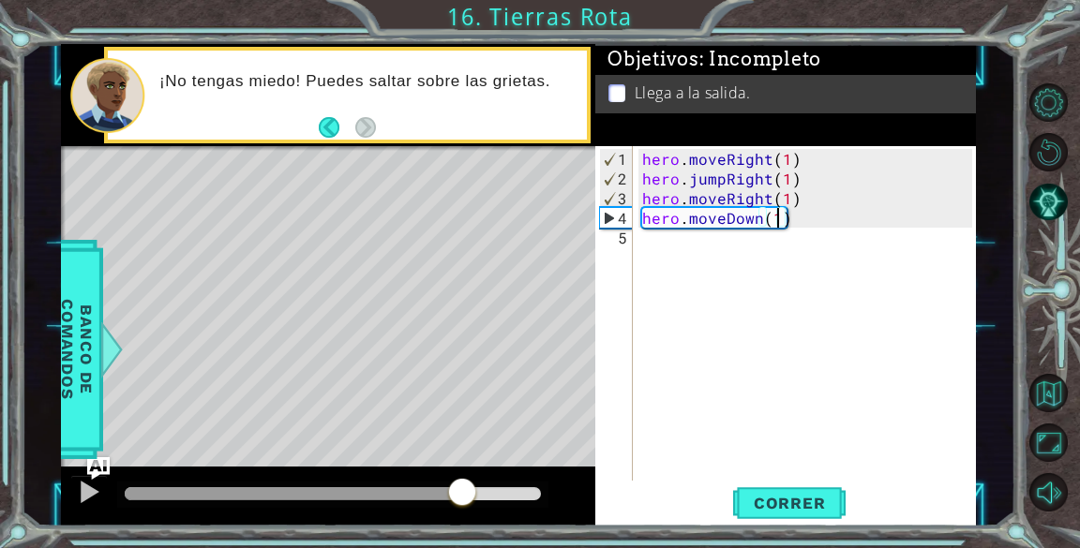
drag, startPoint x: 155, startPoint y: 488, endPoint x: 479, endPoint y: 490, distance: 324.4
click at [479, 490] on div at bounding box center [462, 494] width 34 height 34
click at [680, 246] on div "hero . moveRight ( 1 ) hero . jumpRight ( 1 ) hero . moveRight ( 1 ) hero . mov…" at bounding box center [809, 336] width 342 height 374
click at [724, 219] on div "hero . moveRight ( 1 ) hero . jumpRight ( 1 ) hero . moveRight ( 1 ) hero . mov…" at bounding box center [809, 336] width 342 height 374
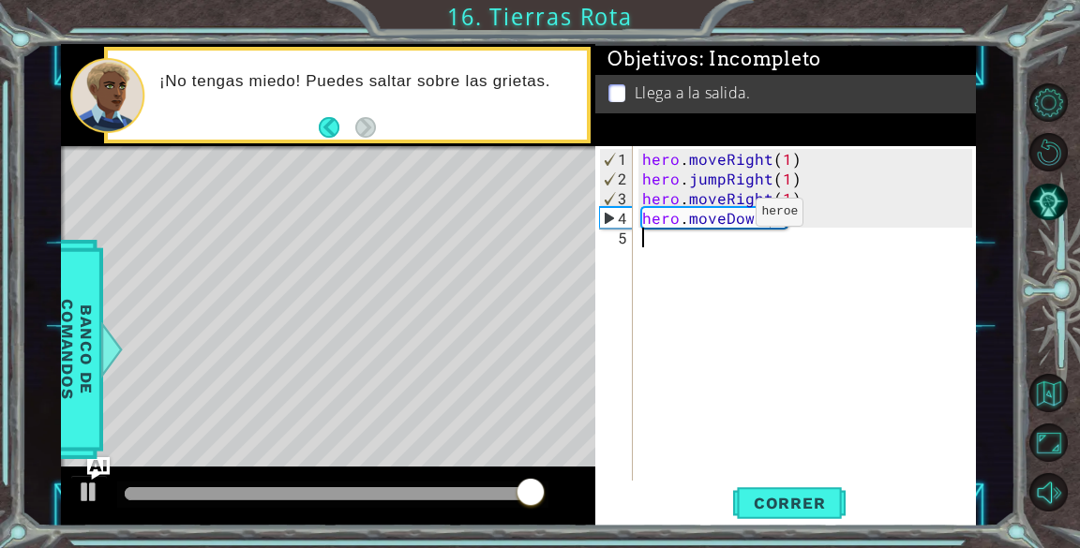
type textarea "hero.moveDown(1)"
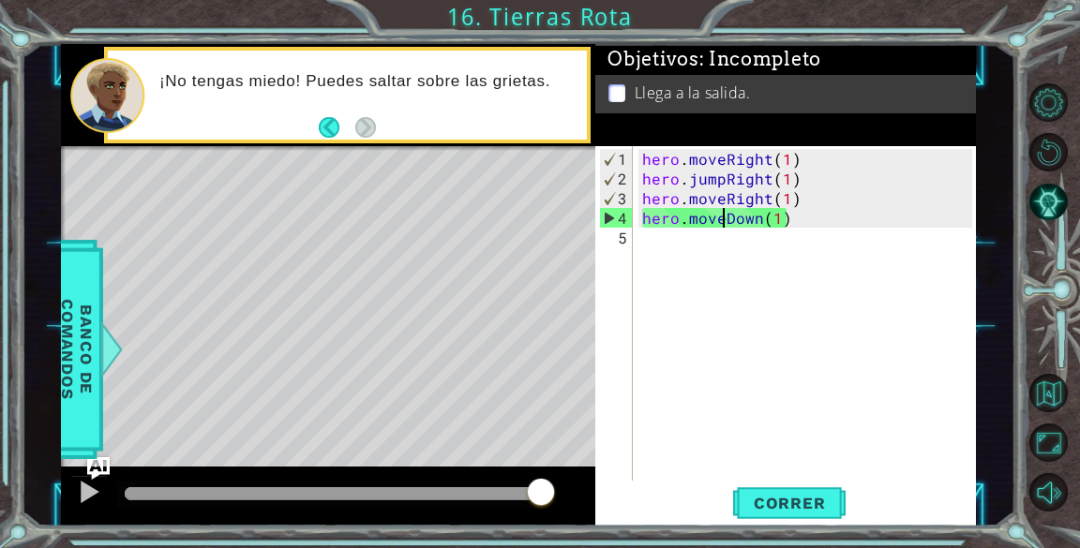
click at [779, 242] on div "hero . moveRight ( 1 ) hero . jumpRight ( 1 ) hero . moveRight ( 1 ) hero . mov…" at bounding box center [809, 336] width 342 height 374
click at [759, 215] on div "hero . moveRight ( 1 ) hero . jumpRight ( 1 ) hero . moveRight ( 1 ) hero . mov…" at bounding box center [809, 336] width 342 height 374
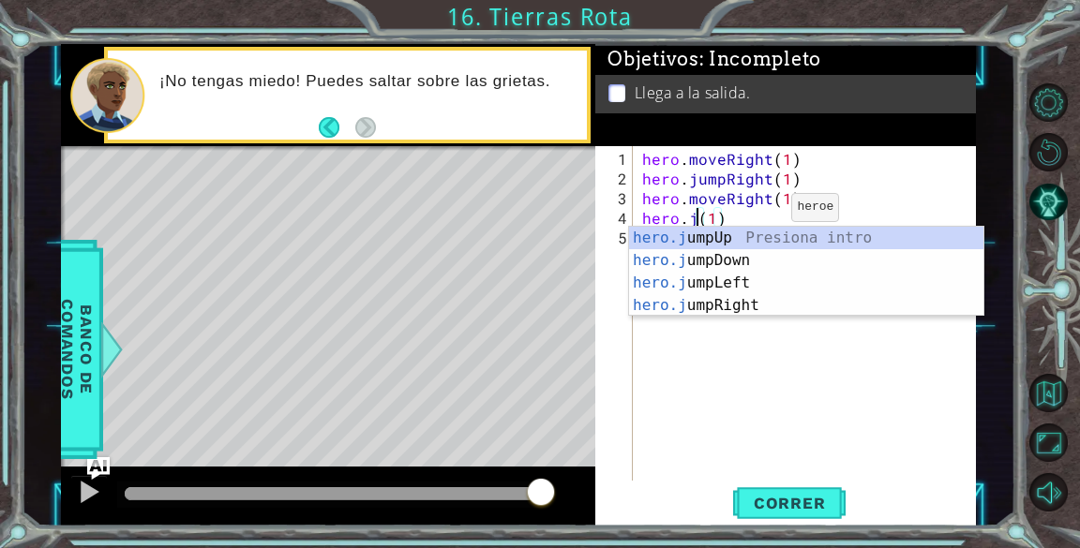
scroll to position [0, 4]
click at [777, 277] on div "hero.ju mpUp Presiona intro hero.ju mpDown Presiona intro hero.ju mpLeft Presio…" at bounding box center [806, 294] width 354 height 135
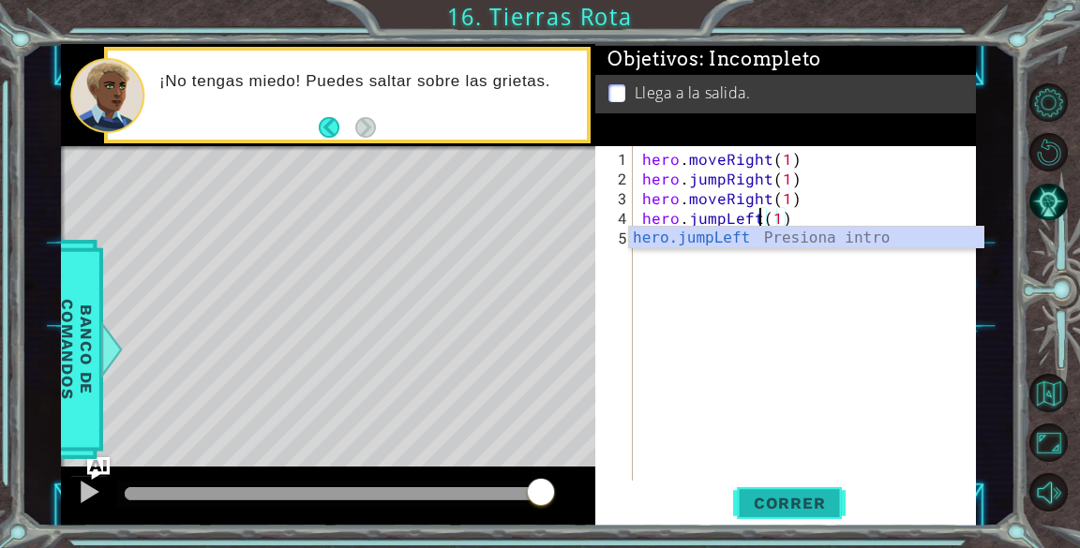
click at [812, 505] on span "Correr" at bounding box center [790, 503] width 110 height 19
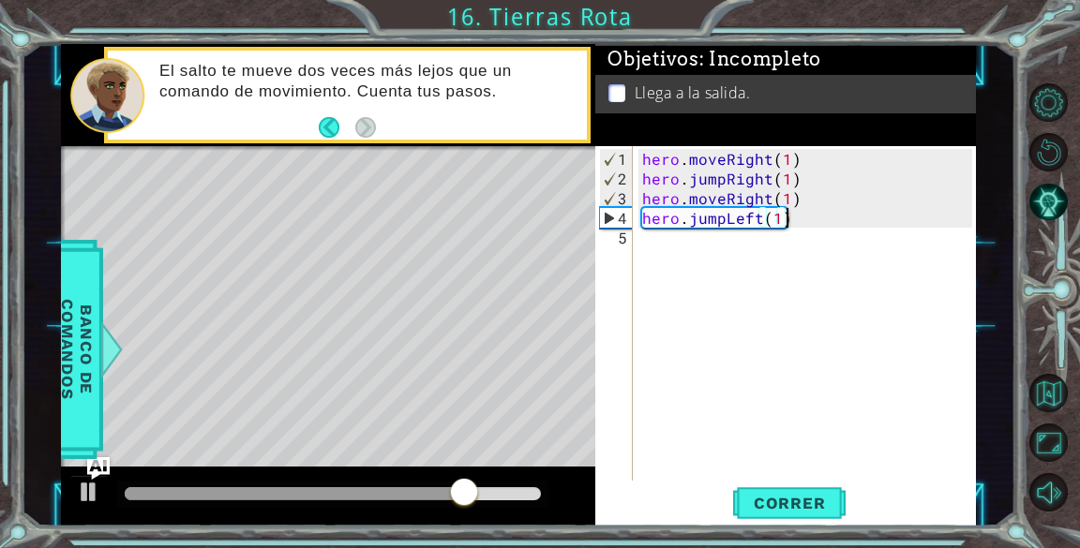
click at [805, 220] on div "hero . moveRight ( 1 ) hero . jumpRight ( 1 ) hero . moveRight ( 1 ) hero . jum…" at bounding box center [809, 336] width 342 height 374
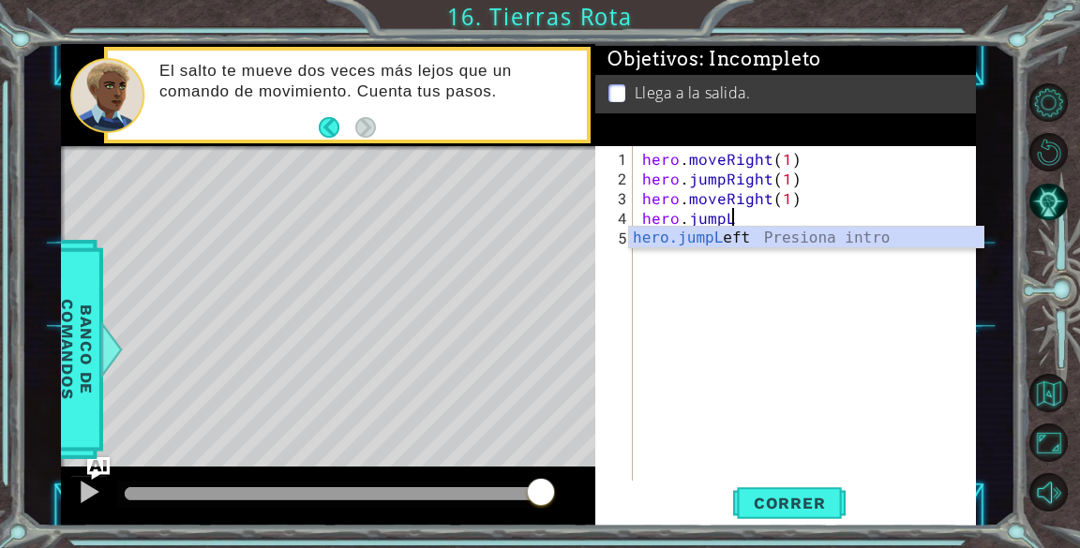
type textarea "hero.jump"
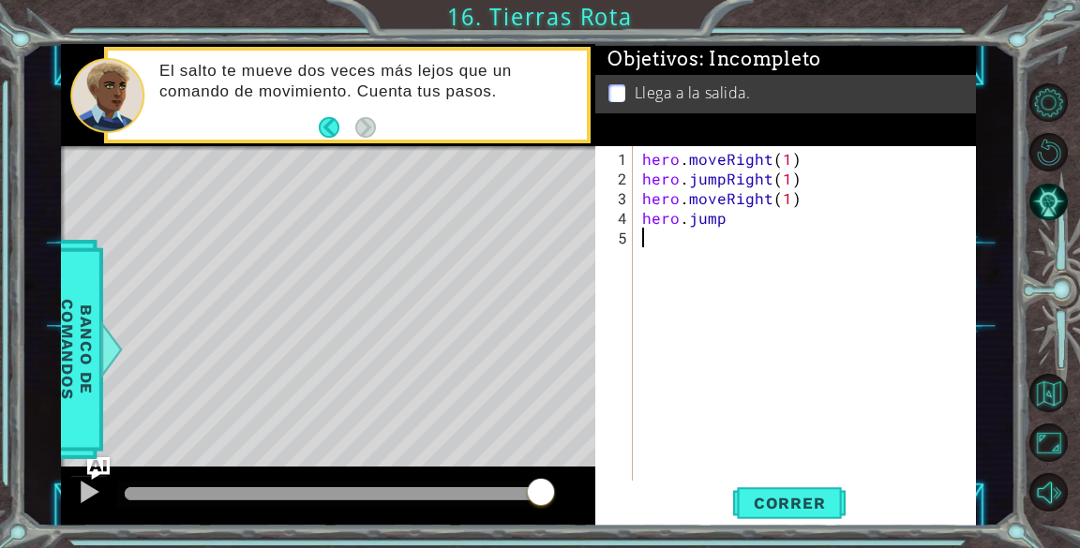
click at [818, 324] on div "hero . moveRight ( 1 ) hero . jumpRight ( 1 ) hero . moveRight ( 1 ) hero . jump" at bounding box center [809, 336] width 342 height 374
click at [735, 220] on div "hero . moveRight ( 1 ) hero . jumpRight ( 1 ) hero . moveRight ( 1 ) hero . jump" at bounding box center [809, 336] width 342 height 374
type textarea "hero.jum"
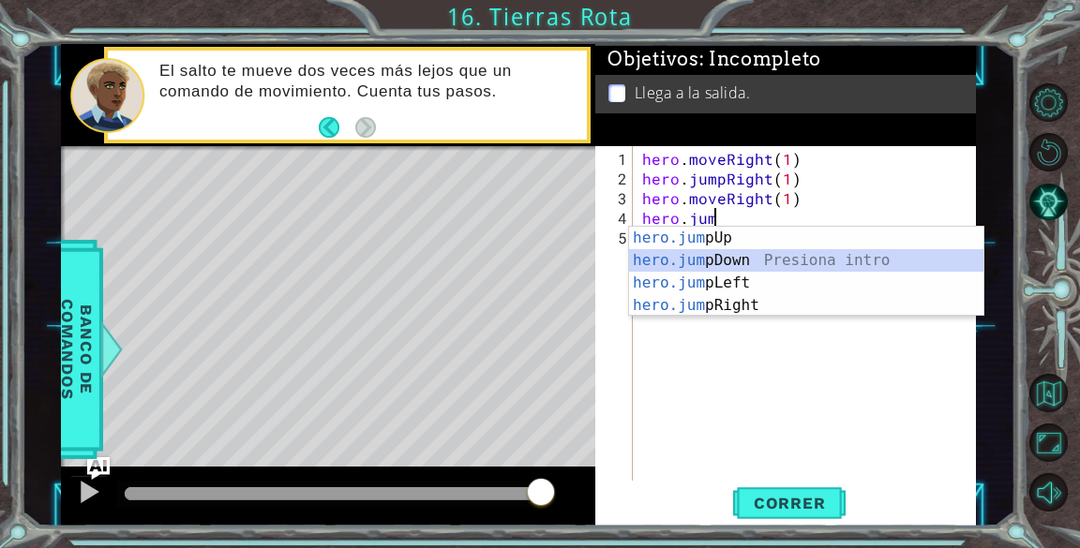
click at [743, 250] on div "hero.jum pUp Presiona intro hero.jum pDown Presiona intro hero.jum pLeft Presio…" at bounding box center [806, 294] width 354 height 135
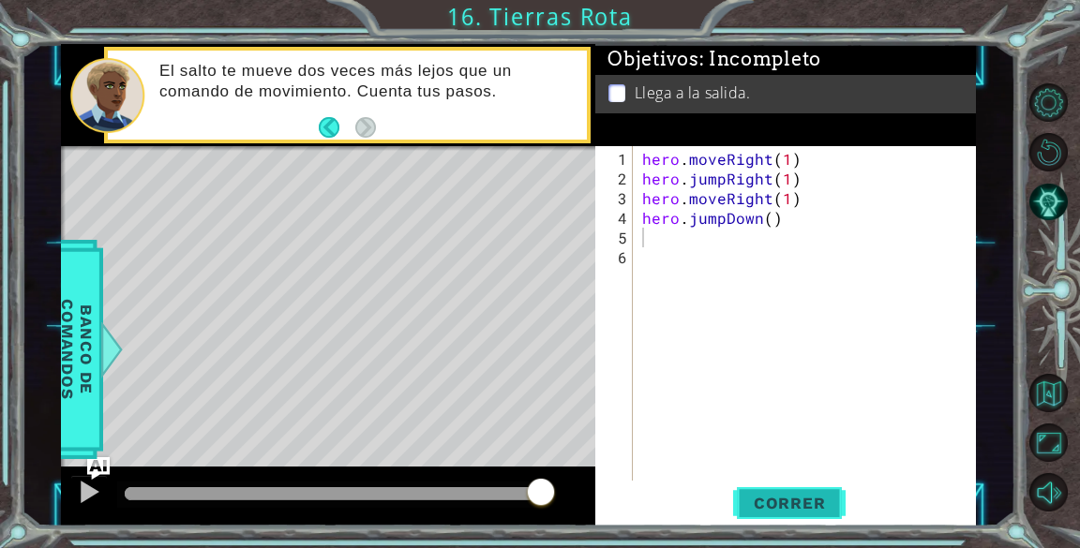
click at [814, 505] on span "Correr" at bounding box center [790, 503] width 110 height 19
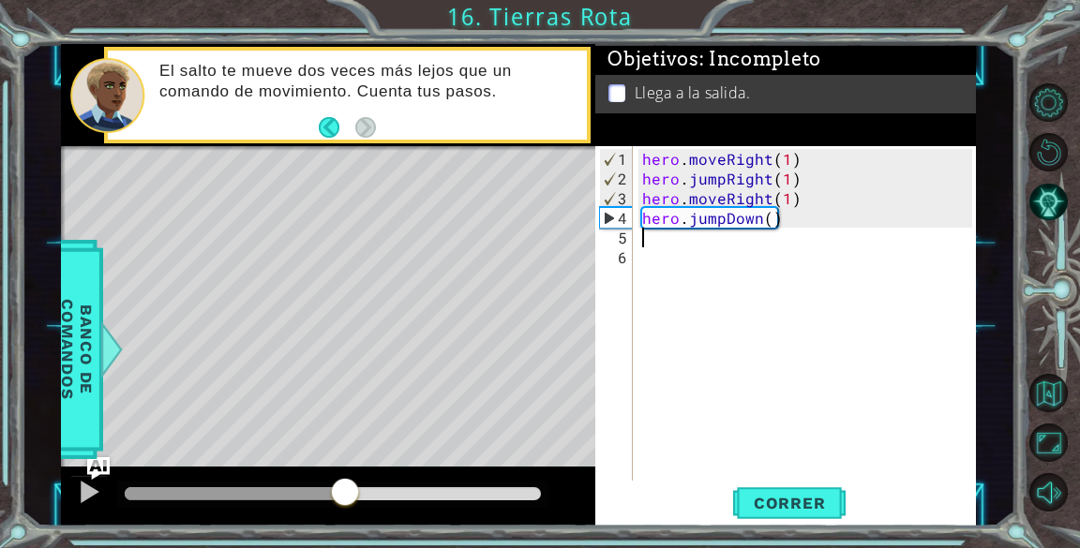
drag, startPoint x: 155, startPoint y: 492, endPoint x: 365, endPoint y: 499, distance: 210.1
click at [362, 499] on div at bounding box center [345, 494] width 34 height 34
click at [792, 220] on div "hero . moveRight ( 1 ) hero . jumpRight ( 1 ) hero . moveRight ( 1 ) hero . jum…" at bounding box center [809, 336] width 342 height 374
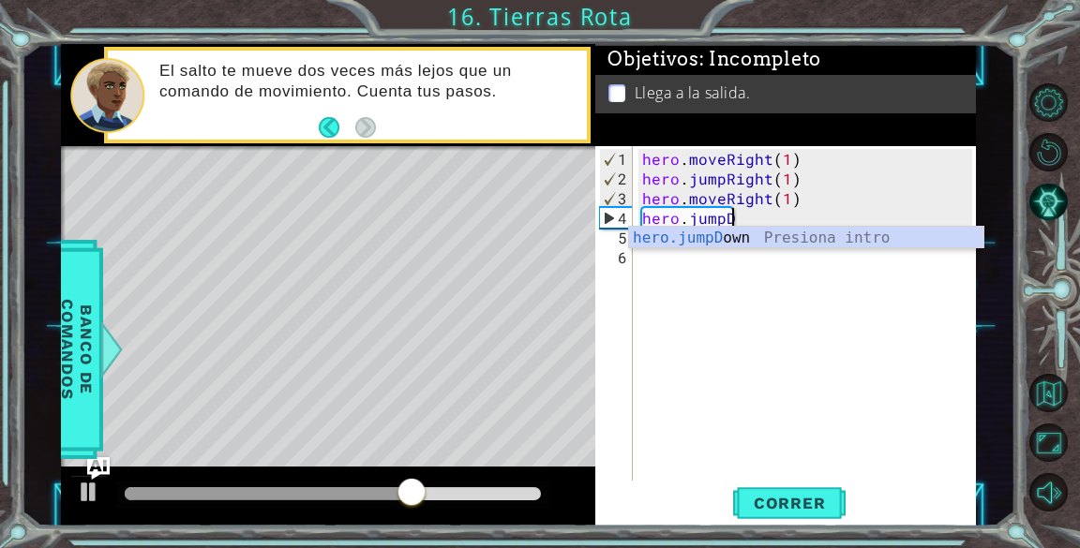
type textarea "hero.jump"
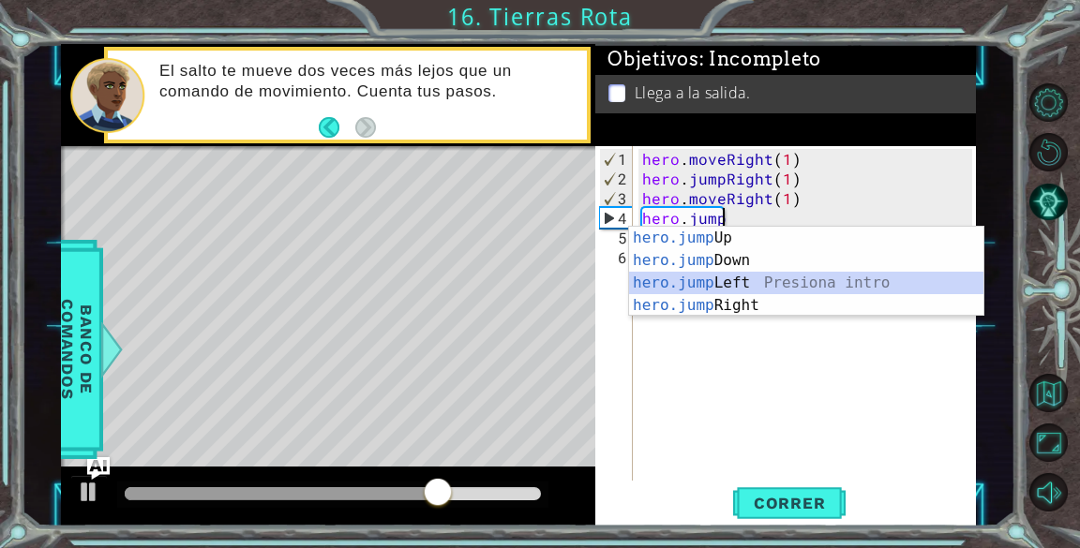
click at [756, 286] on div "hero.jump Up Presiona intro hero.jump Down Presiona intro hero.jump Left Presio…" at bounding box center [806, 294] width 354 height 135
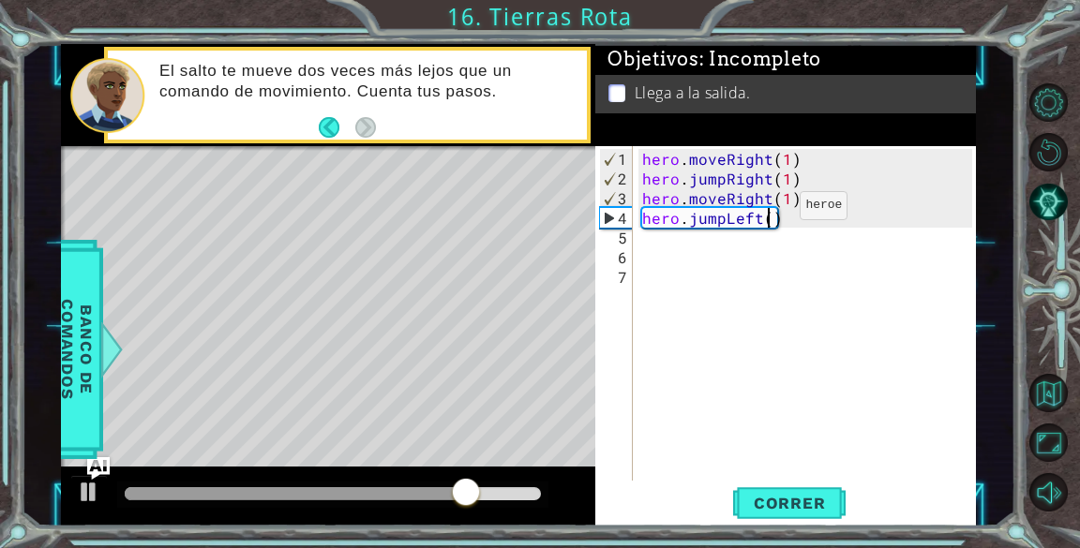
click at [768, 213] on div "hero . moveRight ( 1 ) hero . jumpRight ( 1 ) hero . moveRight ( 1 ) hero . jum…" at bounding box center [809, 336] width 342 height 374
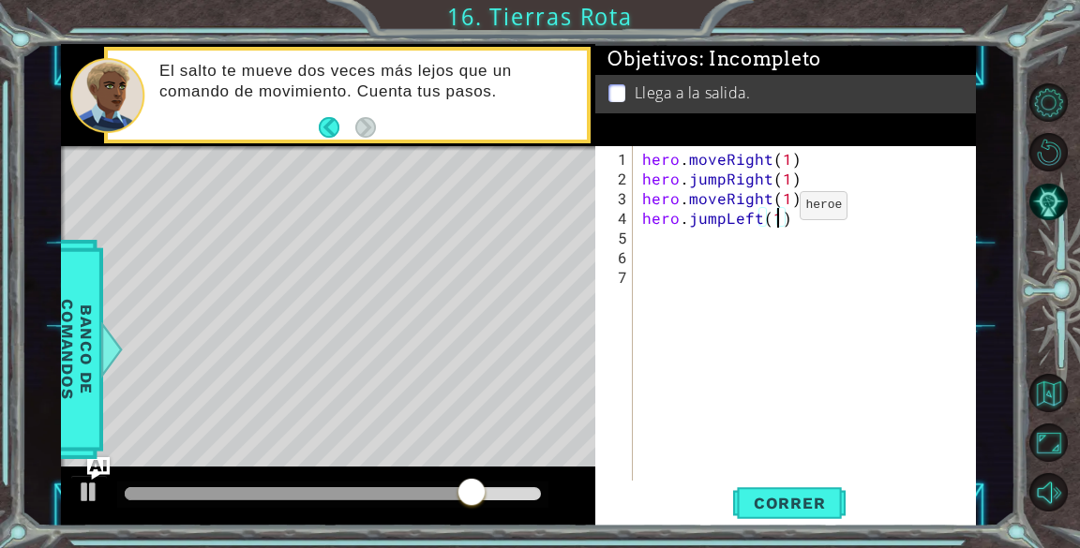
scroll to position [0, 7]
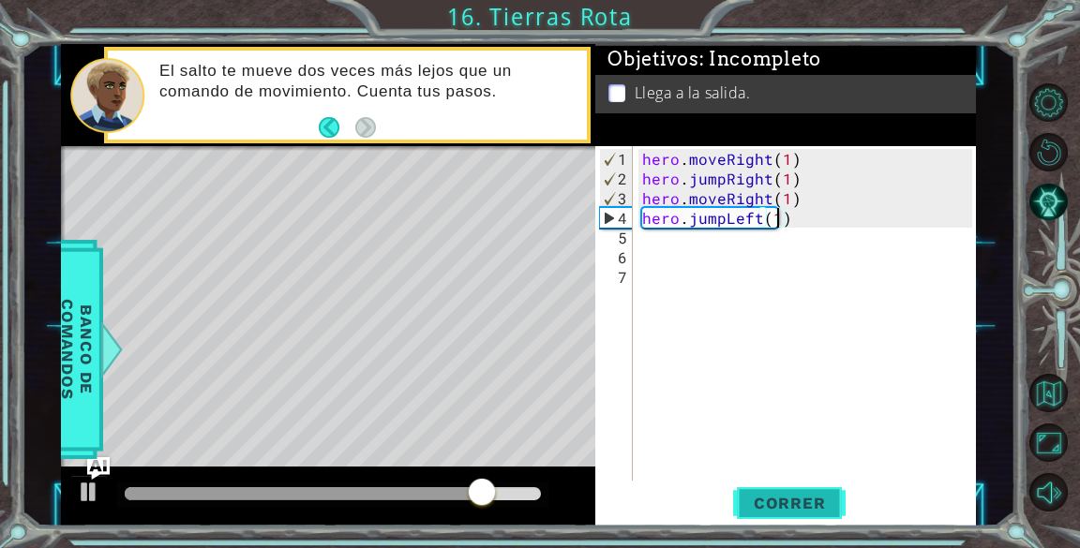
click at [779, 496] on span "Correr" at bounding box center [790, 503] width 110 height 19
click at [757, 217] on div "hero . moveRight ( 1 ) hero . jumpRight ( 1 ) hero . moveRight ( 1 ) hero . jum…" at bounding box center [809, 336] width 342 height 374
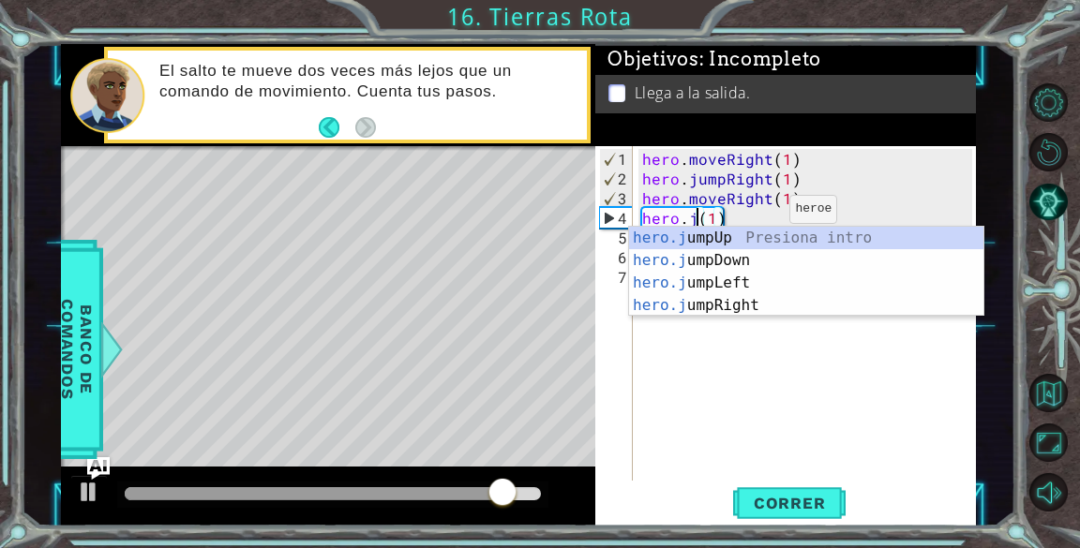
scroll to position [0, 3]
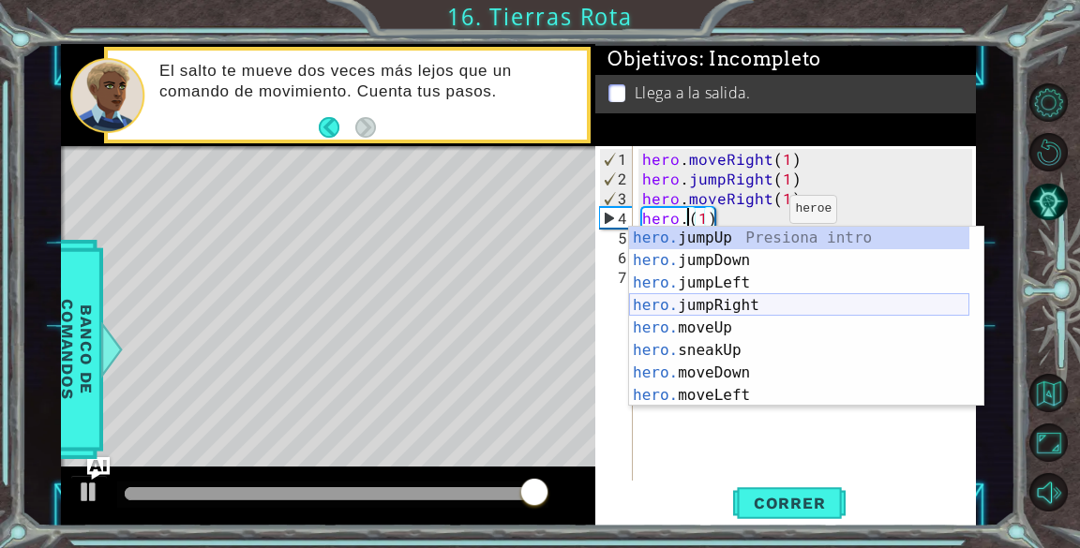
click at [737, 298] on div "hero. jumpUp Presiona intro hero. jumpDown Presiona intro hero. jumpLeft Presio…" at bounding box center [799, 339] width 340 height 225
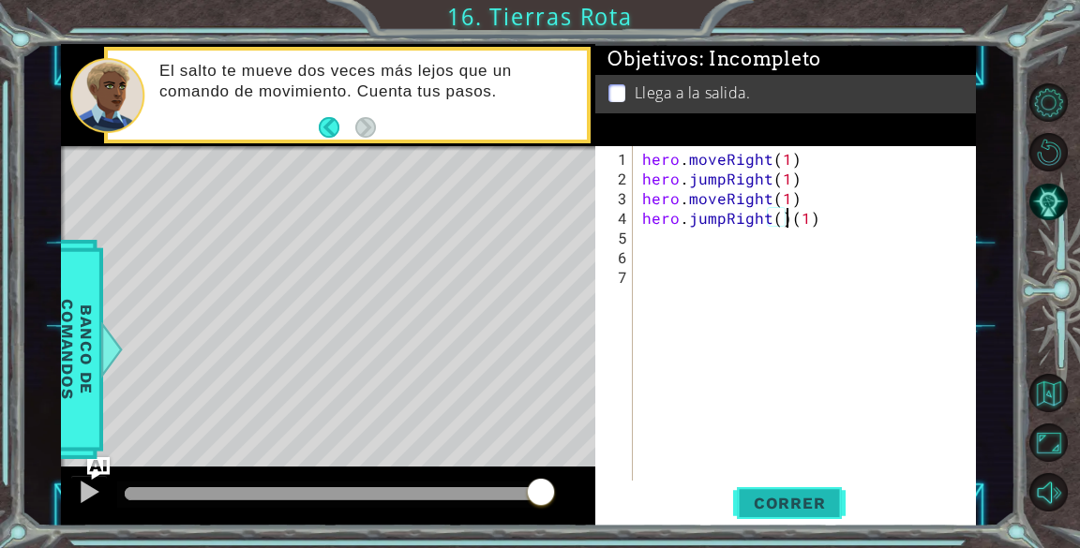
click at [780, 504] on span "Correr" at bounding box center [790, 503] width 110 height 19
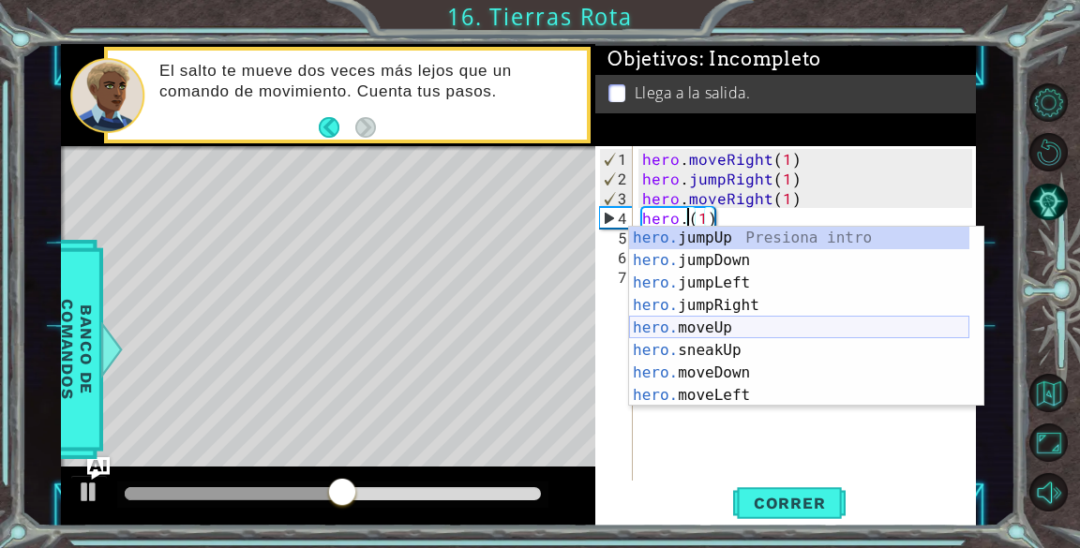
click at [790, 326] on div "hero. jumpUp Presiona intro hero. jumpDown Presiona intro hero. jumpLeft Presio…" at bounding box center [799, 339] width 340 height 225
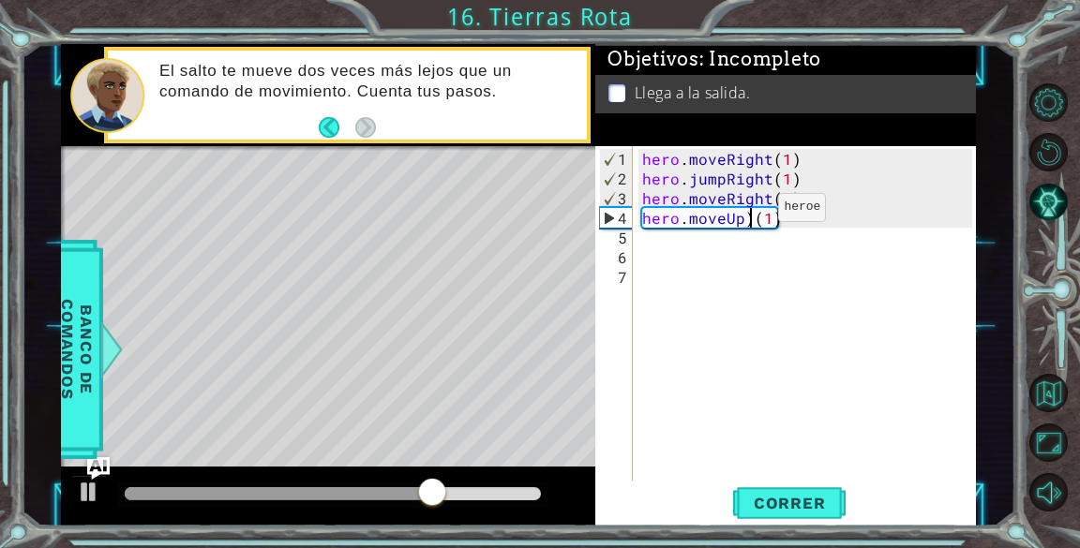
click at [746, 215] on div "hero . moveRight ( 1 ) hero . jumpRight ( 1 ) hero . moveRight ( 1 ) hero . mov…" at bounding box center [809, 336] width 342 height 374
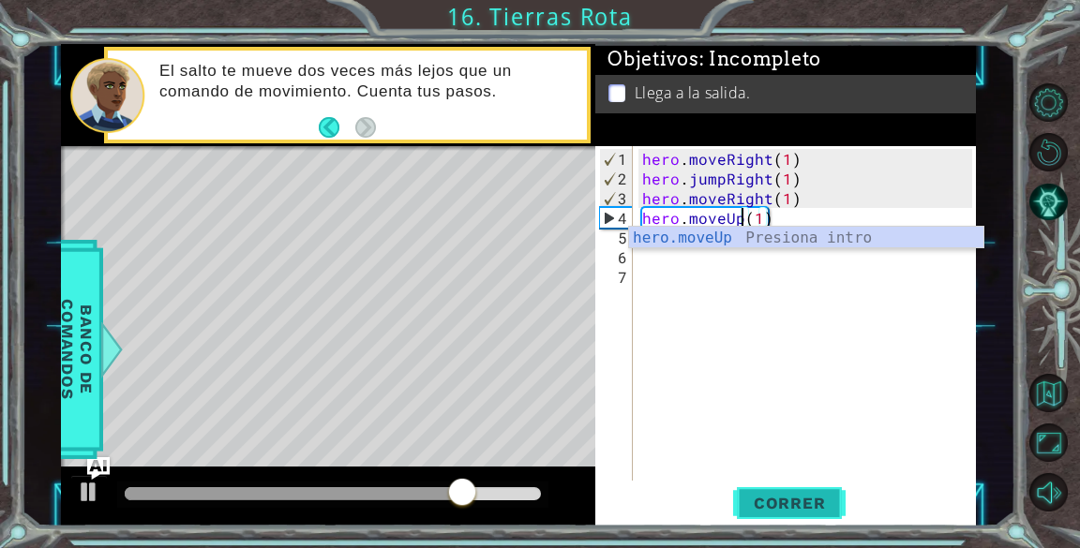
click at [788, 500] on span "Correr" at bounding box center [790, 503] width 110 height 19
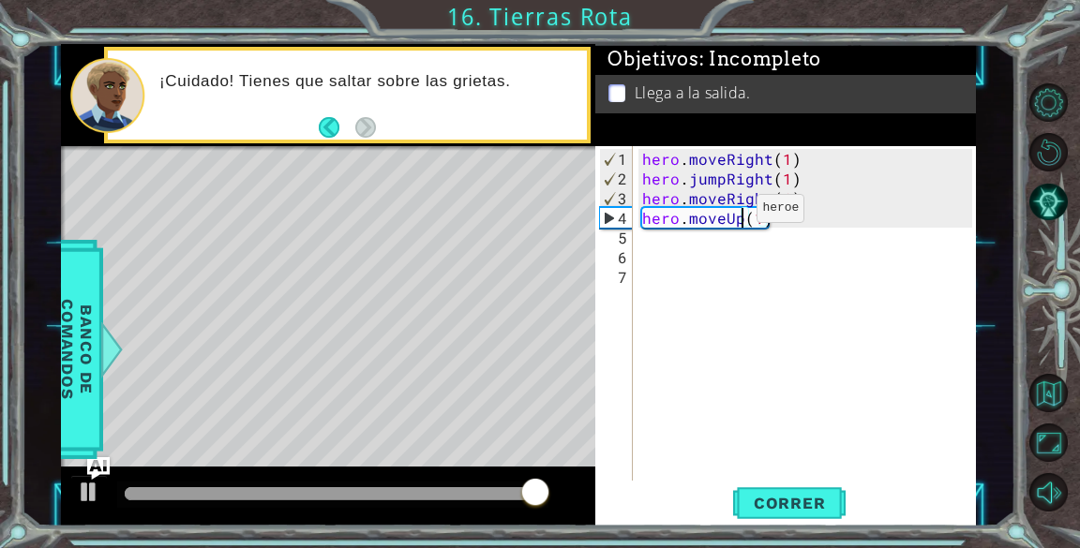
click at [727, 216] on div "hero . moveRight ( 1 ) hero . jumpRight ( 1 ) hero . moveRight ( 1 ) hero . mov…" at bounding box center [809, 336] width 342 height 374
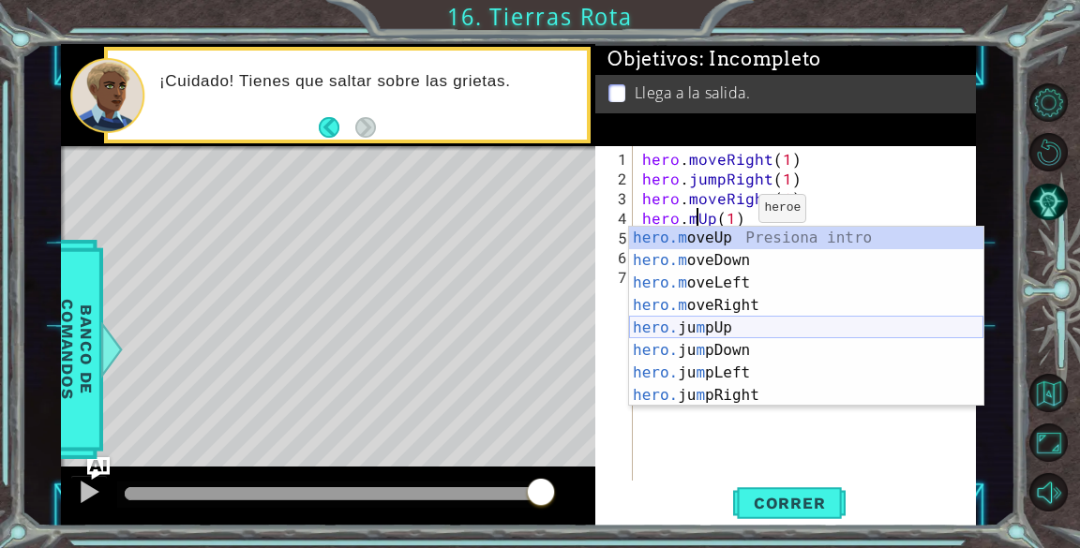
click at [783, 321] on div "hero.m oveUp Presiona intro hero.m oveDown Presiona intro hero.m oveLeft Presio…" at bounding box center [806, 339] width 354 height 225
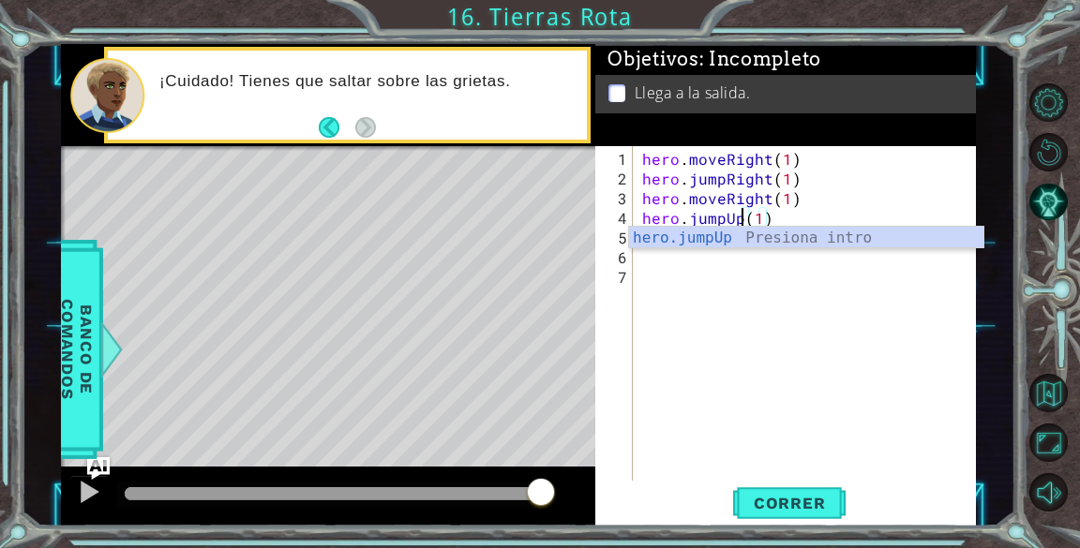
type textarea "hero.jumpU(1)"
click at [817, 510] on span "Correr" at bounding box center [790, 503] width 110 height 19
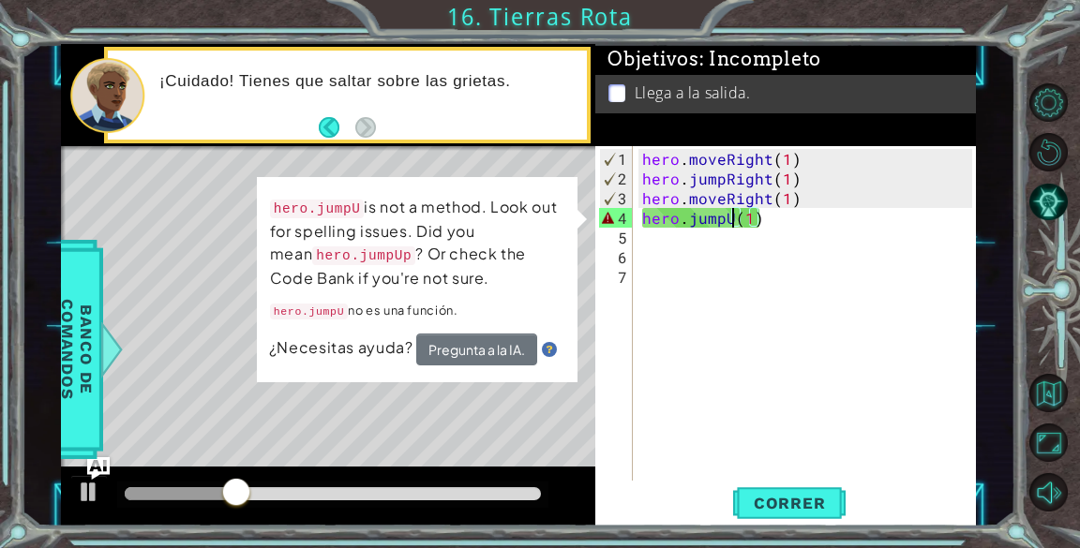
click at [771, 267] on div "hero . moveRight ( 1 ) hero . jumpRight ( 1 ) hero . moveRight ( 1 ) hero . jum…" at bounding box center [809, 336] width 342 height 374
click at [780, 219] on div "hero . moveRight ( 1 ) hero . jumpRight ( 1 ) hero . moveRight ( 1 ) hero . jum…" at bounding box center [809, 336] width 342 height 374
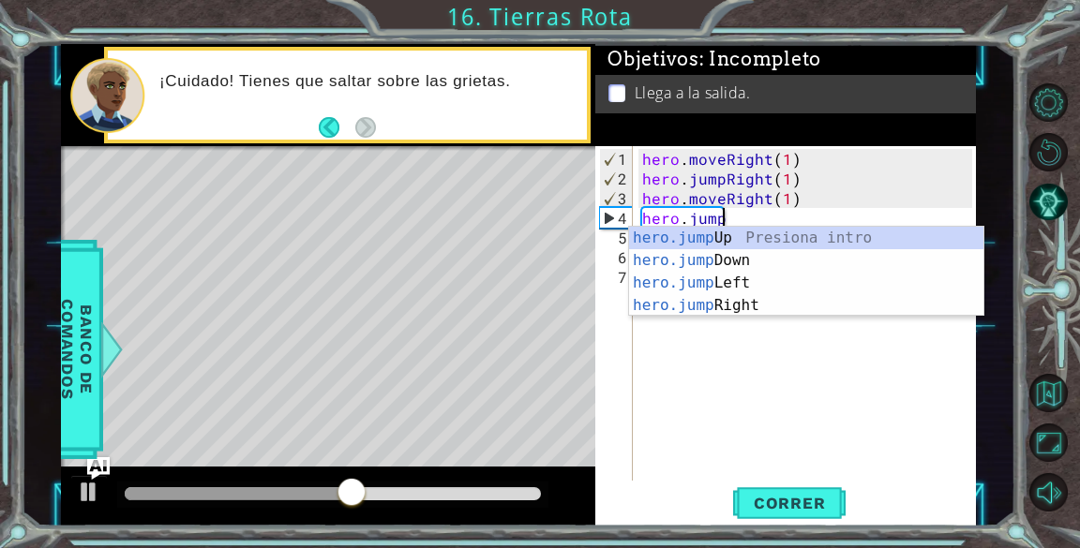
type textarea "hero.jum"
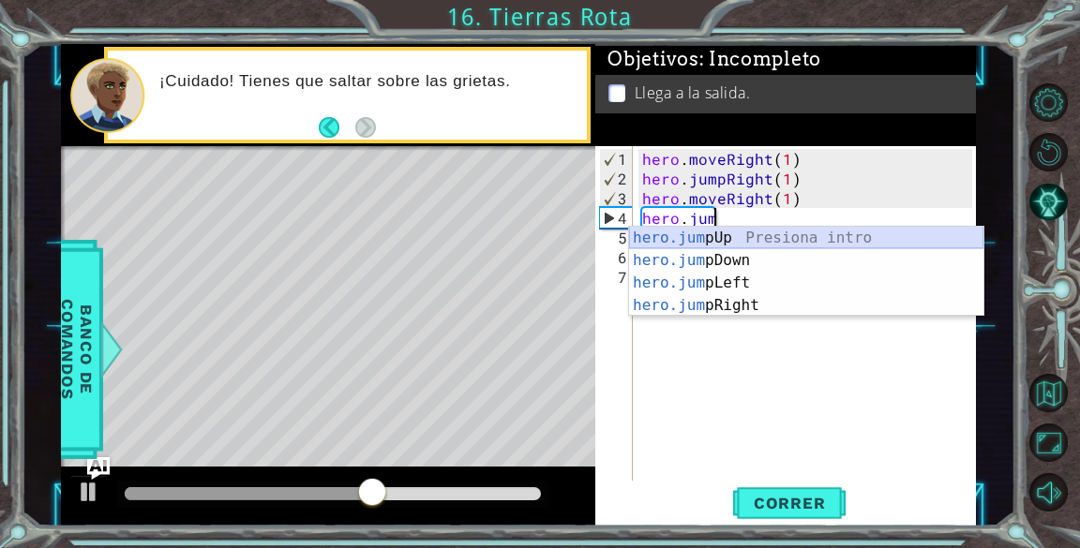
click at [754, 235] on div "hero.jum pUp Presiona intro hero.jum pDown Presiona intro hero.jum pLeft Presio…" at bounding box center [806, 294] width 354 height 135
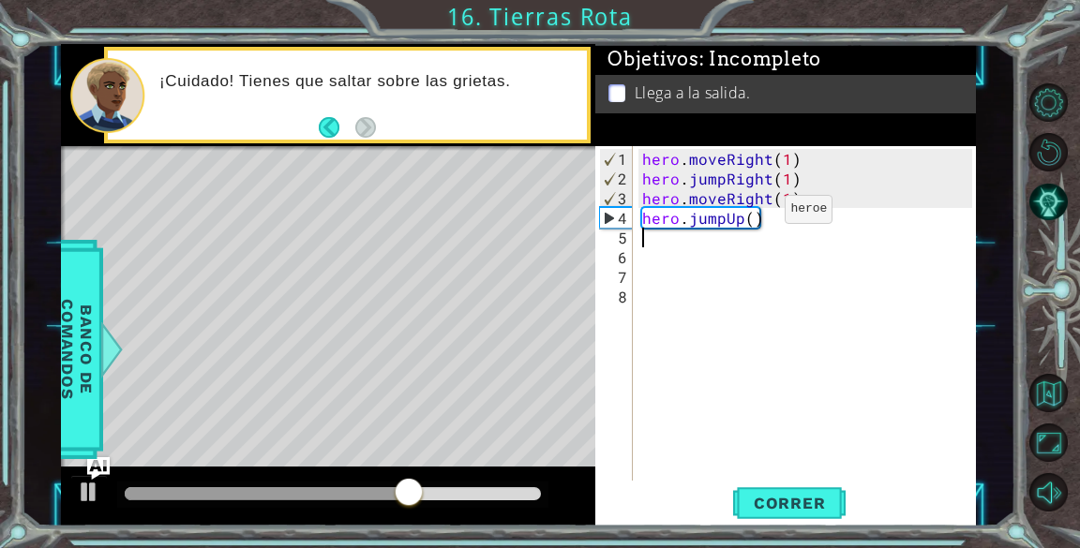
click at [752, 217] on div "hero . moveRight ( 1 ) hero . jumpRight ( 1 ) hero . moveRight ( 1 ) hero . jum…" at bounding box center [809, 336] width 342 height 374
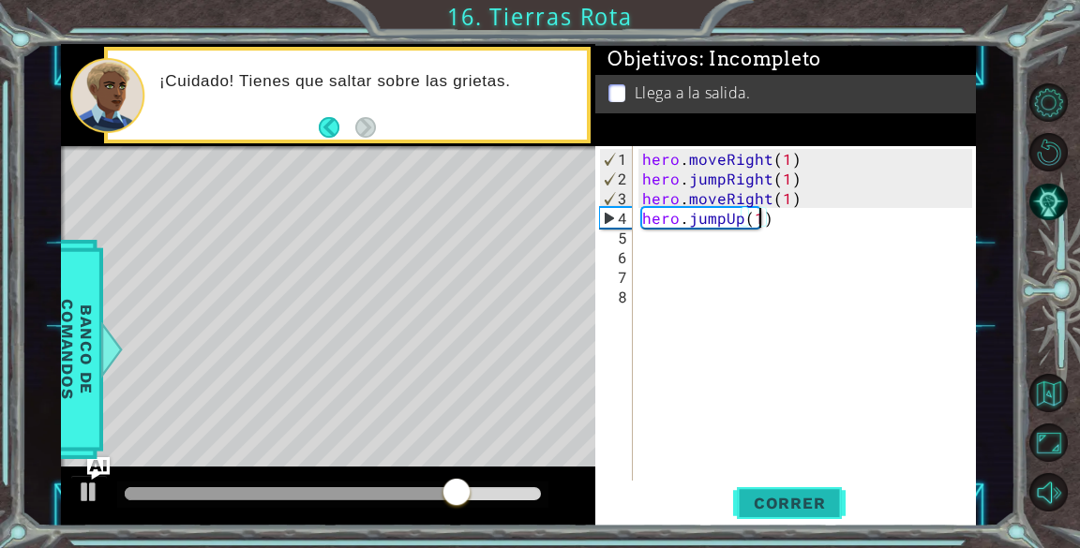
type textarea "hero.jumpUp(1)"
click at [792, 497] on span "Correr" at bounding box center [790, 503] width 110 height 19
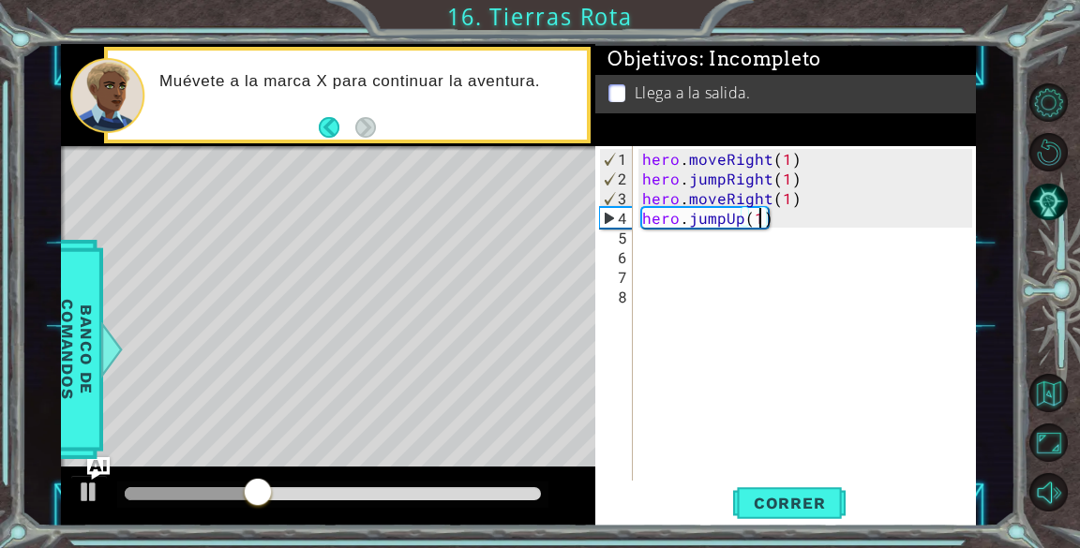
click at [649, 245] on div "hero . moveRight ( 1 ) hero . jumpRight ( 1 ) hero . moveRight ( 1 ) hero . jum…" at bounding box center [809, 336] width 342 height 374
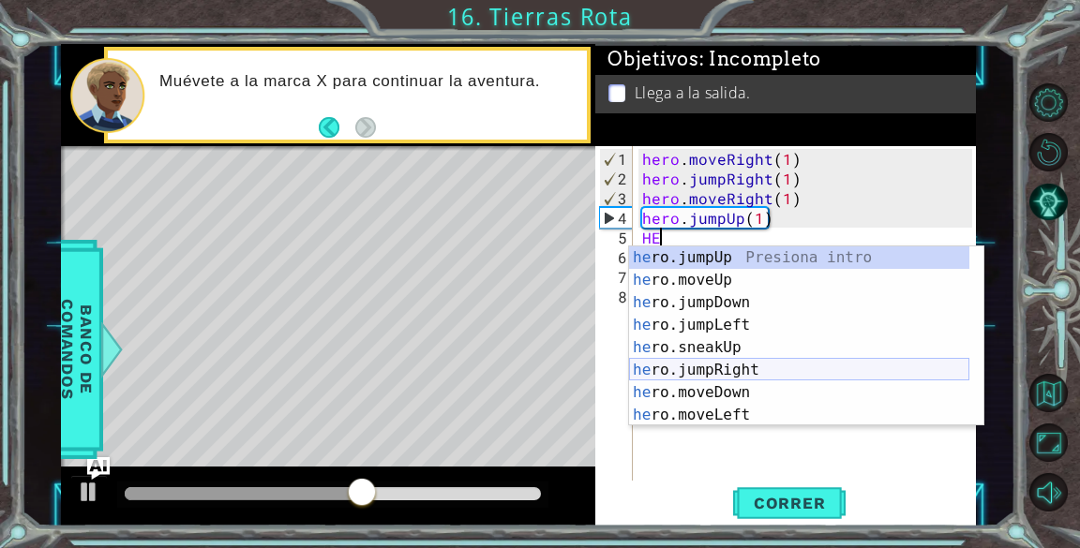
scroll to position [0, 0]
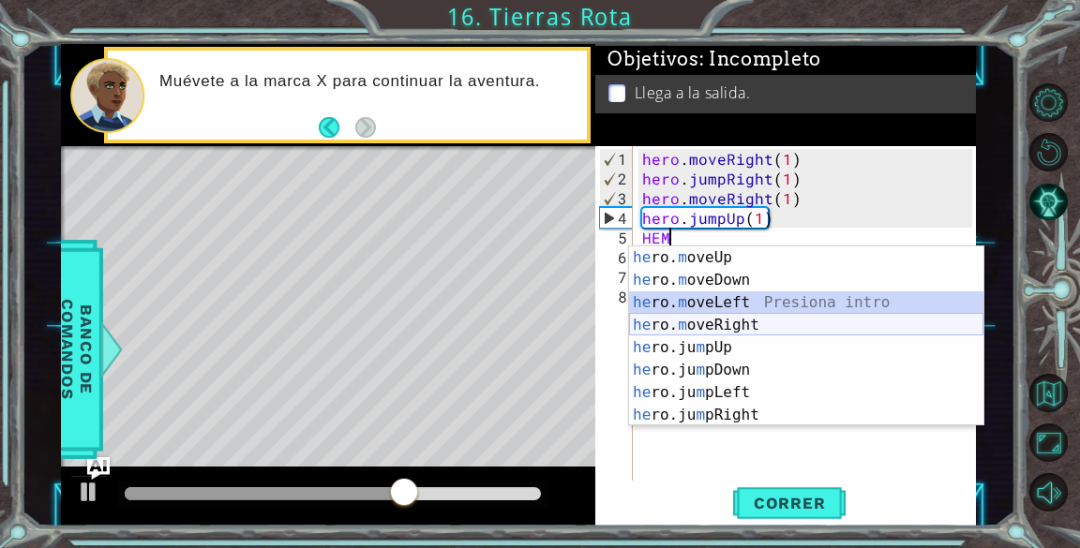
drag, startPoint x: 766, startPoint y: 314, endPoint x: 769, endPoint y: 327, distance: 13.4
click at [769, 327] on div "he ro. m oveUp Presiona intro he ro. m oveDown Presiona intro he ro. m oveLeft …" at bounding box center [806, 359] width 354 height 225
type textarea "hero.moveLeft(1)"
click at [769, 327] on div "hero . moveRight ( 1 ) hero . jumpRight ( 1 ) hero . moveRight ( 1 ) hero . jum…" at bounding box center [809, 336] width 342 height 374
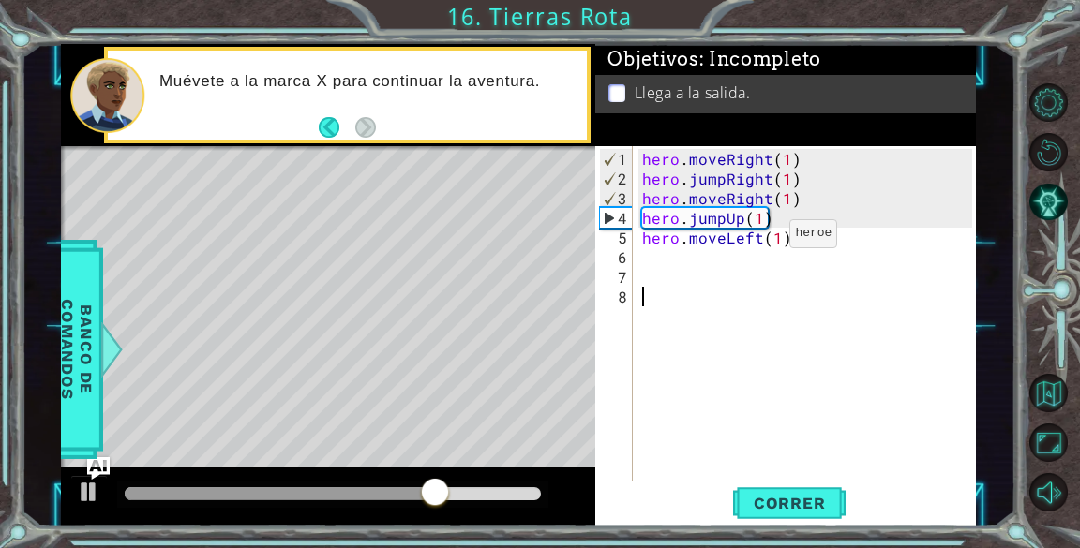
click at [758, 241] on div "hero . moveRight ( 1 ) hero . jumpRight ( 1 ) hero . moveRight ( 1 ) hero . jum…" at bounding box center [809, 336] width 342 height 374
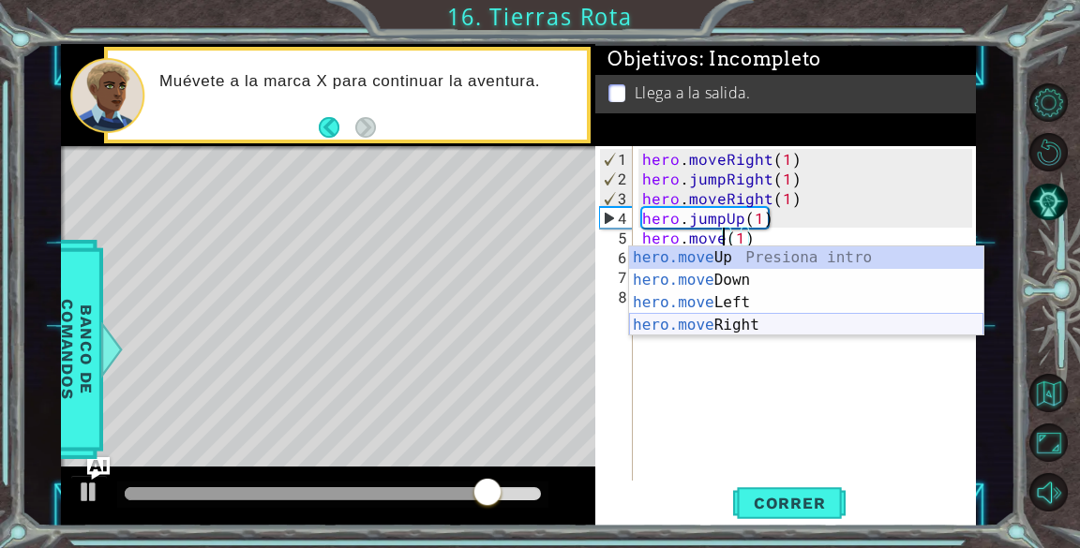
click at [757, 324] on div "hero.move Up Presiona intro hero.move Down Presiona intro hero.move Left Presio…" at bounding box center [806, 314] width 354 height 135
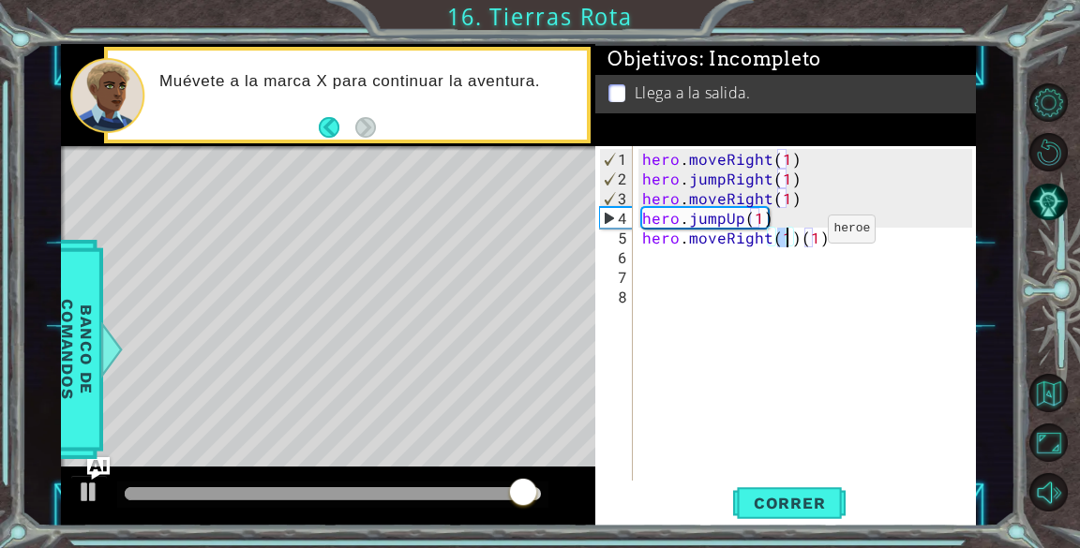
click at [795, 236] on div "hero . moveRight ( 1 ) hero . jumpRight ( 1 ) hero . moveRight ( 1 ) hero . jum…" at bounding box center [809, 336] width 342 height 374
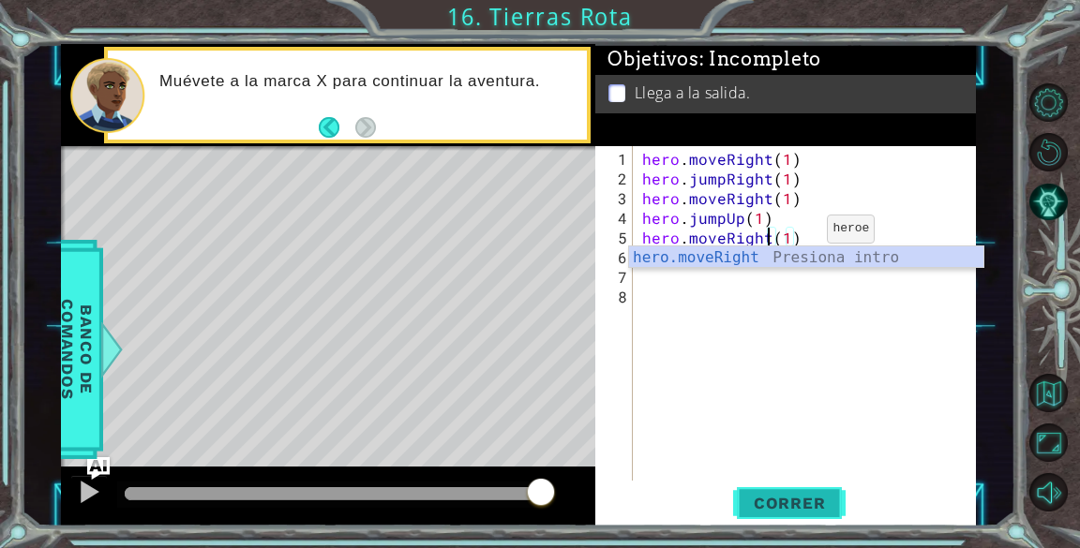
click at [801, 514] on button "Correr" at bounding box center [789, 504] width 112 height 38
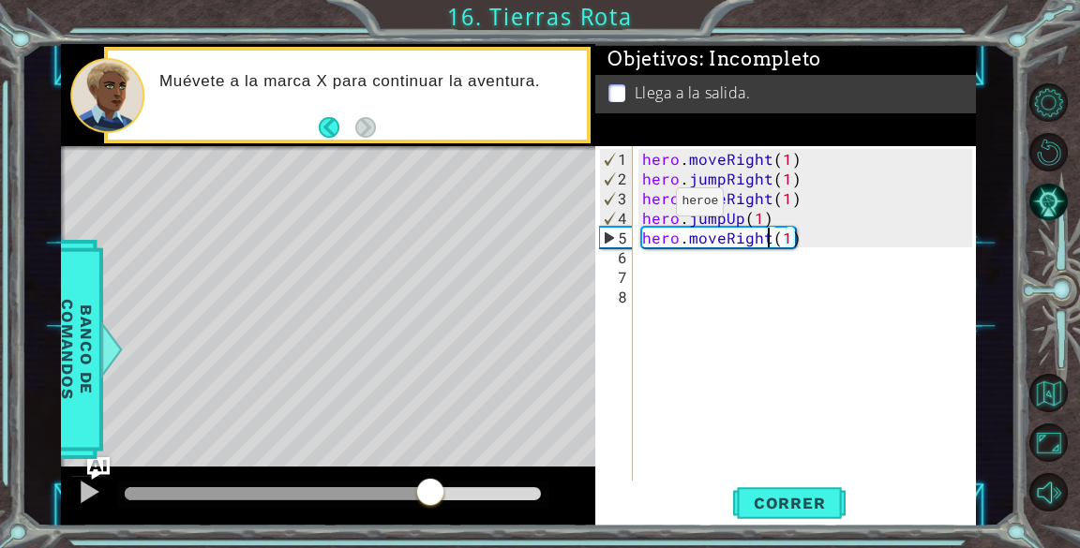
drag, startPoint x: 170, startPoint y: 489, endPoint x: 432, endPoint y: 531, distance: 265.7
click at [432, 531] on div "1 ההההההההההההההההההההההההההההההההההההההההההההההההההההההההההההההההההההההההההההה…" at bounding box center [540, 274] width 1080 height 548
click at [787, 237] on div "hero . moveRight ( 1 ) hero . jumpRight ( 1 ) hero . moveRight ( 1 ) hero . jum…" at bounding box center [809, 336] width 342 height 374
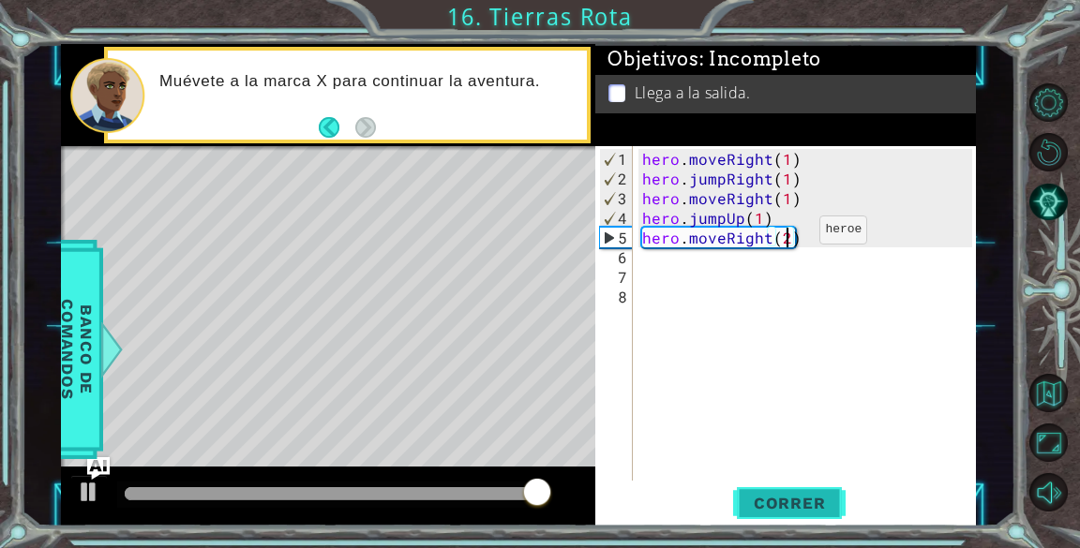
click at [814, 506] on span "Correr" at bounding box center [790, 503] width 110 height 19
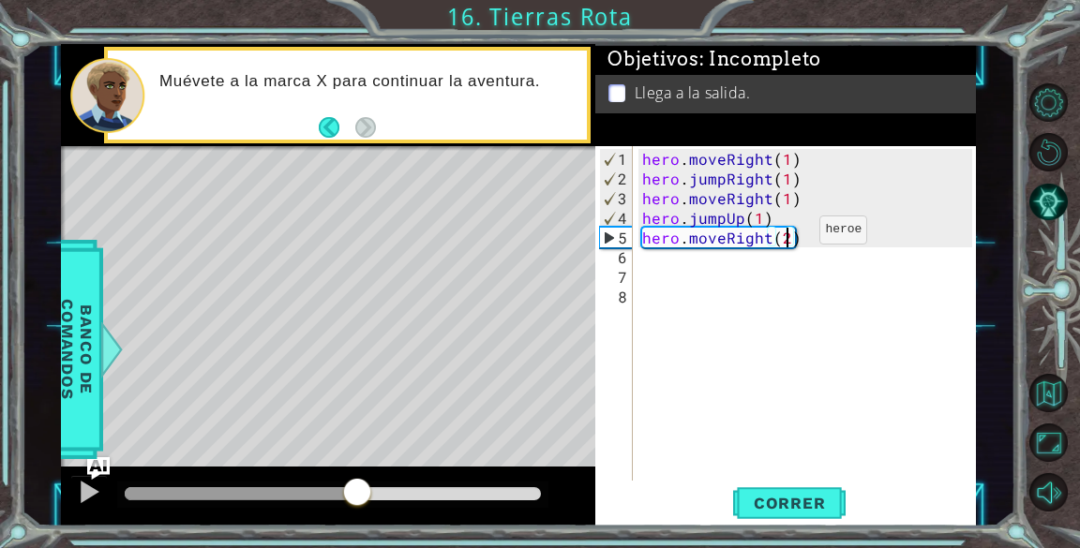
drag, startPoint x: 159, startPoint y: 499, endPoint x: 370, endPoint y: 526, distance: 212.7
click at [370, 526] on div "1 ההההההההההההההההההההההההההההההההההההההההההההההההההההההההההההההההההההההההההההה…" at bounding box center [540, 274] width 1080 height 548
drag, startPoint x: 400, startPoint y: 489, endPoint x: 494, endPoint y: 496, distance: 94.0
click at [494, 496] on div at bounding box center [489, 494] width 34 height 34
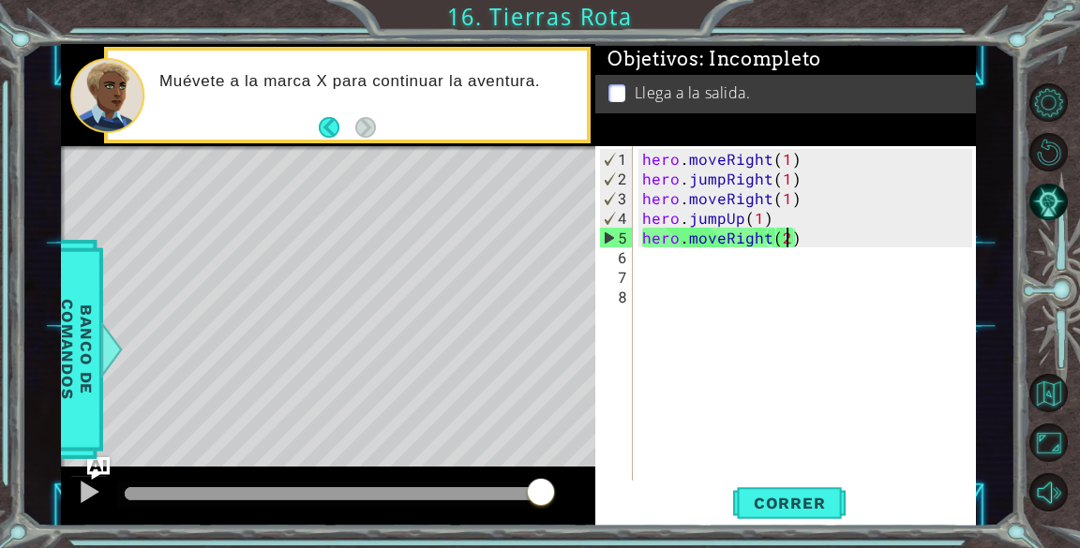
click at [802, 239] on div "hero . moveRight ( 1 ) hero . jumpRight ( 1 ) hero . moveRight ( 1 ) hero . jum…" at bounding box center [809, 336] width 342 height 374
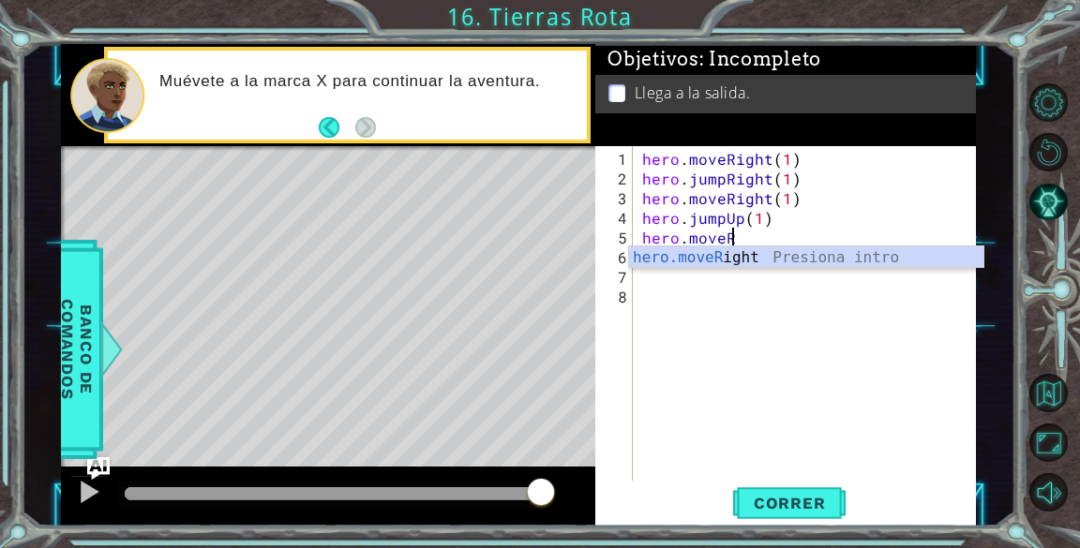
scroll to position [0, 4]
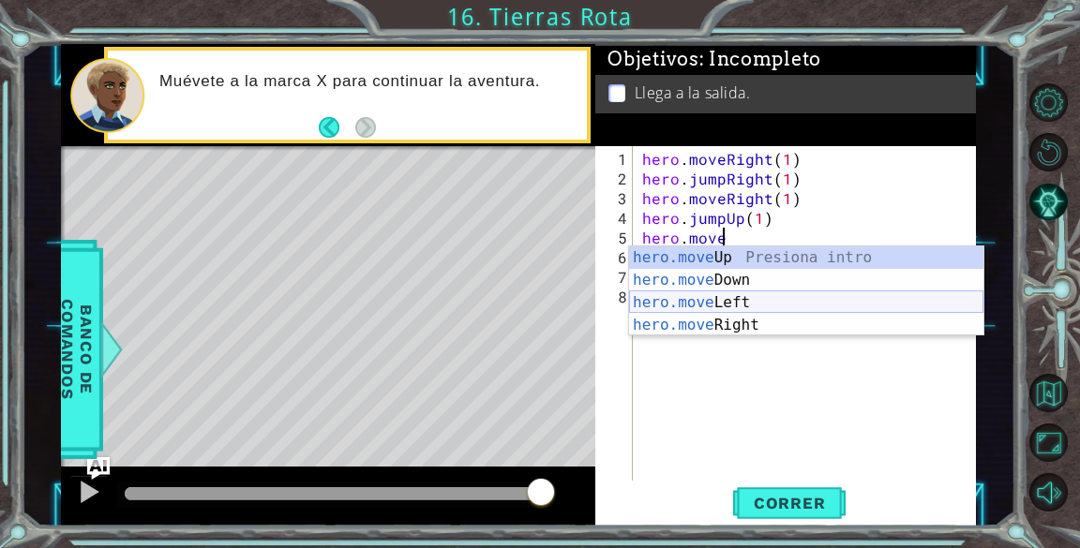
click at [778, 303] on div "hero.move Up Presiona intro hero.move Down Presiona intro hero.move Left Presio…" at bounding box center [806, 314] width 354 height 135
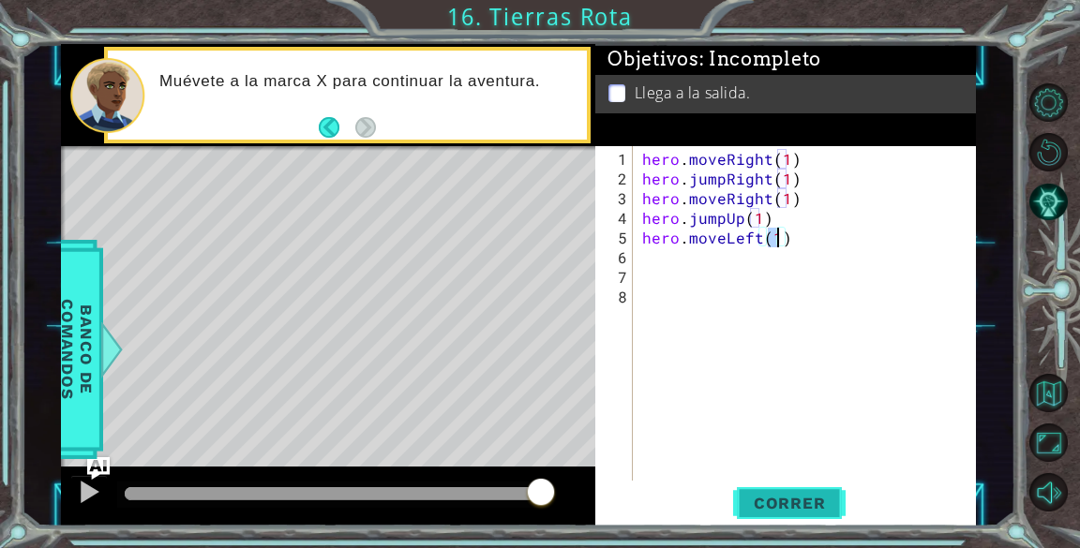
click at [776, 501] on span "Correr" at bounding box center [790, 503] width 110 height 19
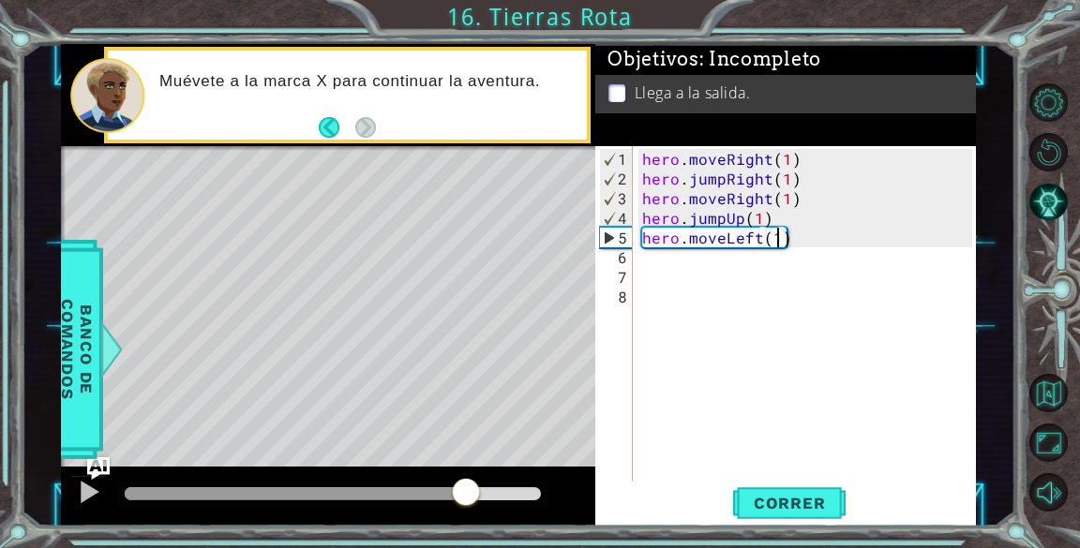
drag, startPoint x: 162, startPoint y: 490, endPoint x: 466, endPoint y: 483, distance: 303.8
click at [466, 483] on div at bounding box center [466, 494] width 34 height 34
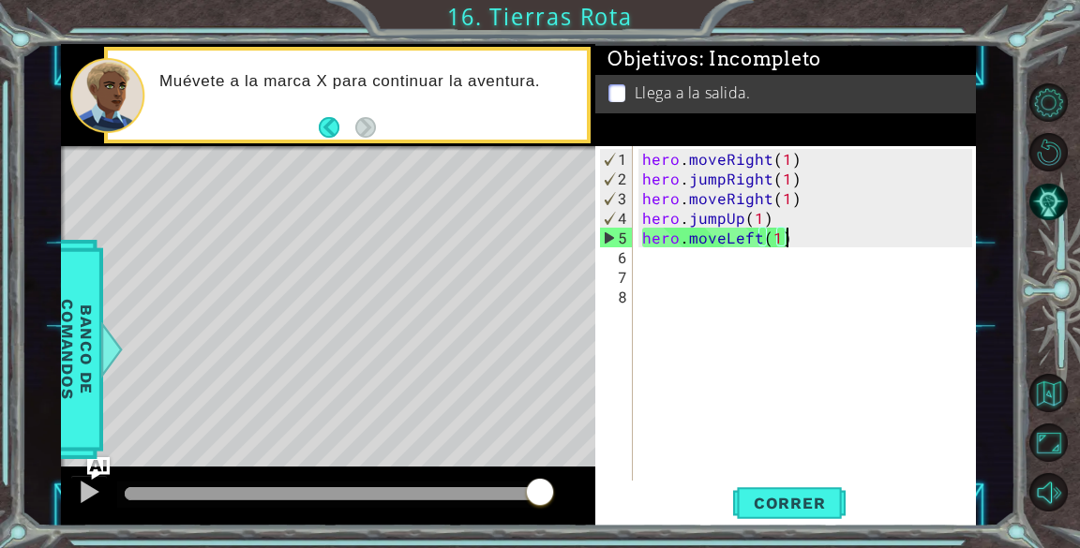
click at [852, 239] on div "hero . moveRight ( 1 ) hero . jumpRight ( 1 ) hero . moveRight ( 1 ) hero . jum…" at bounding box center [809, 336] width 342 height 374
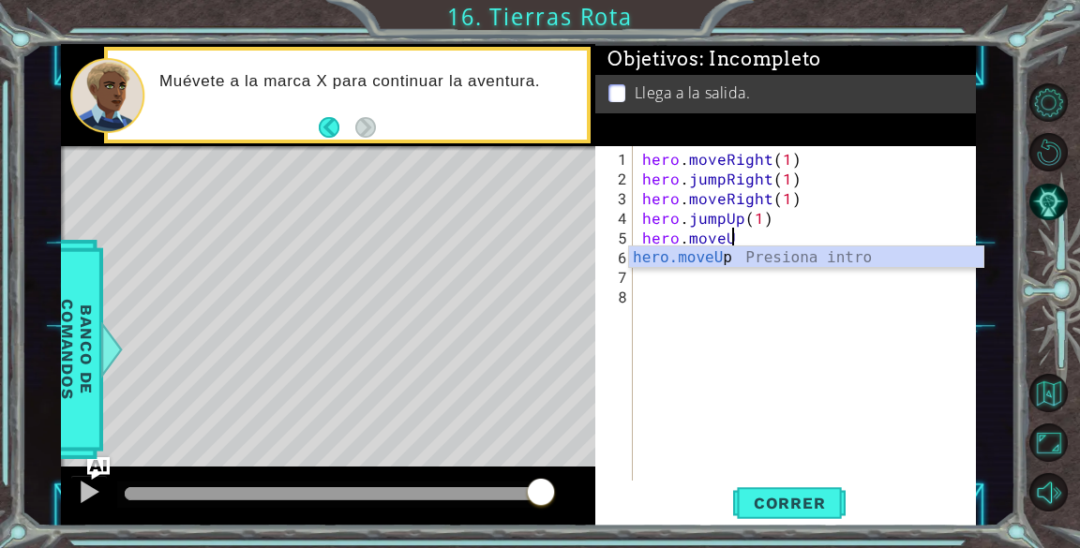
scroll to position [0, 5]
click at [789, 265] on div "hero.moveU p Presiona intro" at bounding box center [806, 280] width 354 height 67
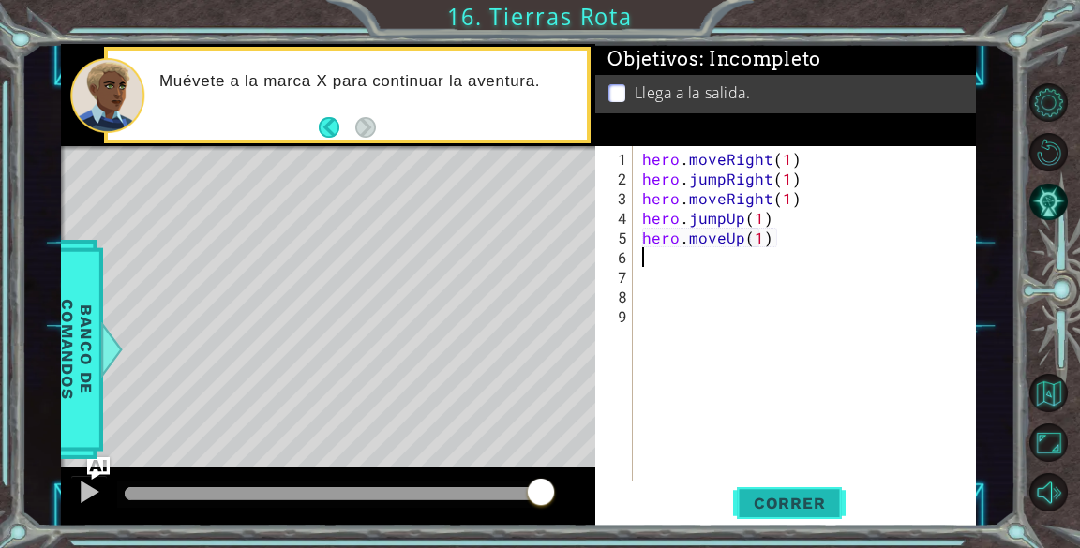
type textarea "hero.moveUp(1)"
click at [776, 488] on button "Correr" at bounding box center [789, 504] width 112 height 38
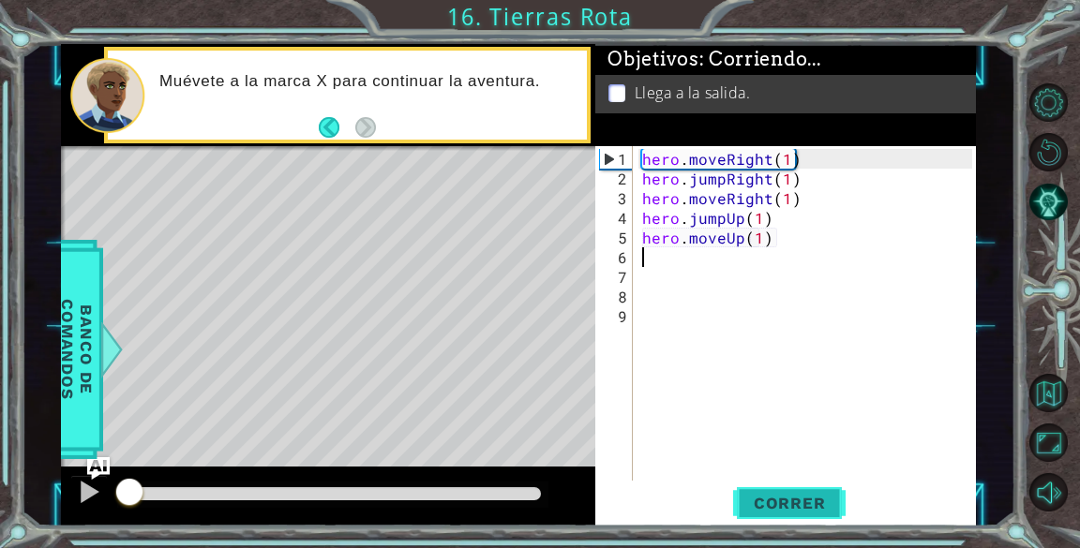
scroll to position [0, 0]
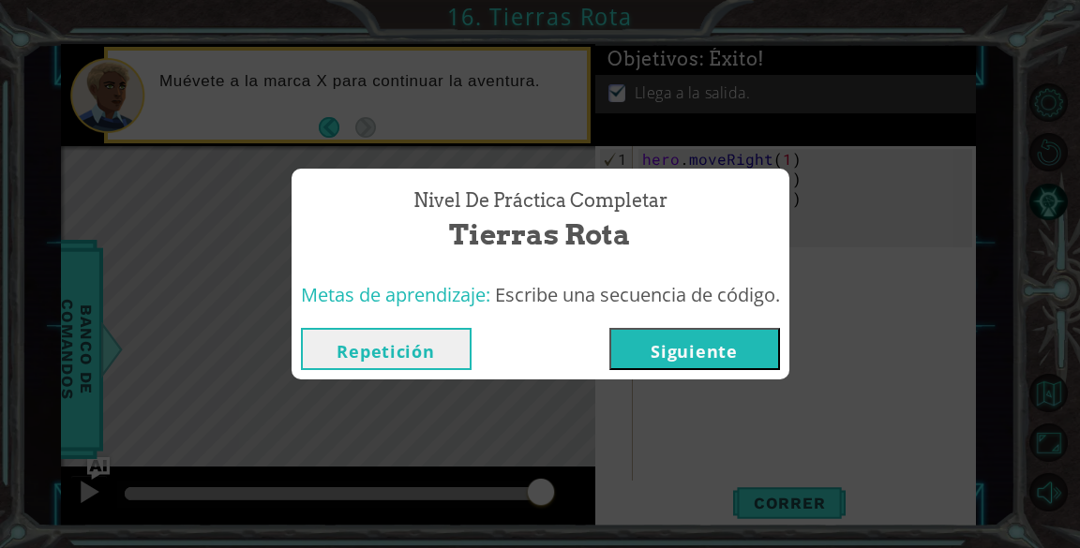
click at [701, 328] on button "Siguiente" at bounding box center [694, 349] width 171 height 42
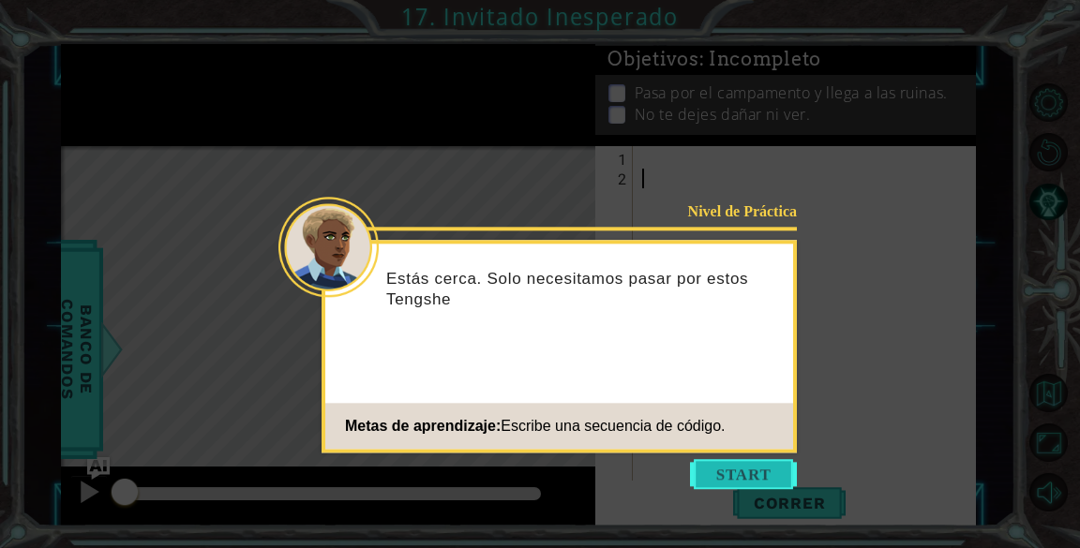
click at [770, 467] on button "Start" at bounding box center [743, 474] width 107 height 30
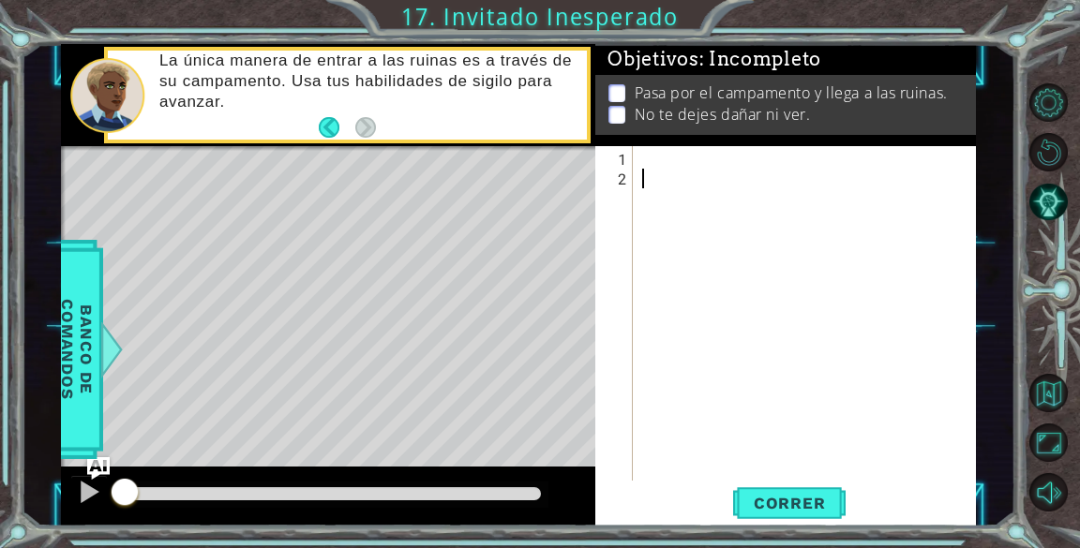
click at [530, 291] on div "Level Map" at bounding box center [494, 422] width 866 height 552
